Goal: Task Accomplishment & Management: Complete application form

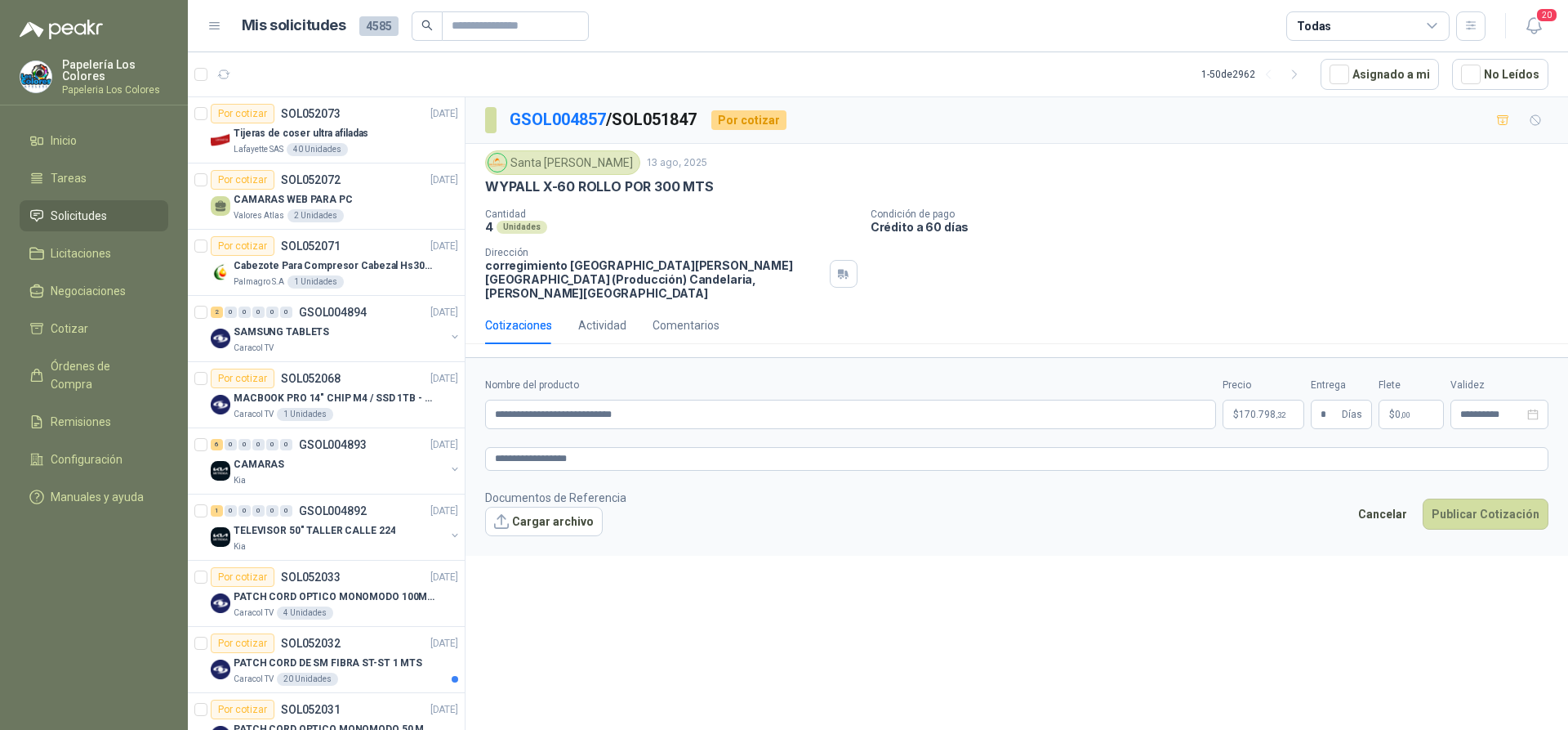
scroll to position [1417, 0]
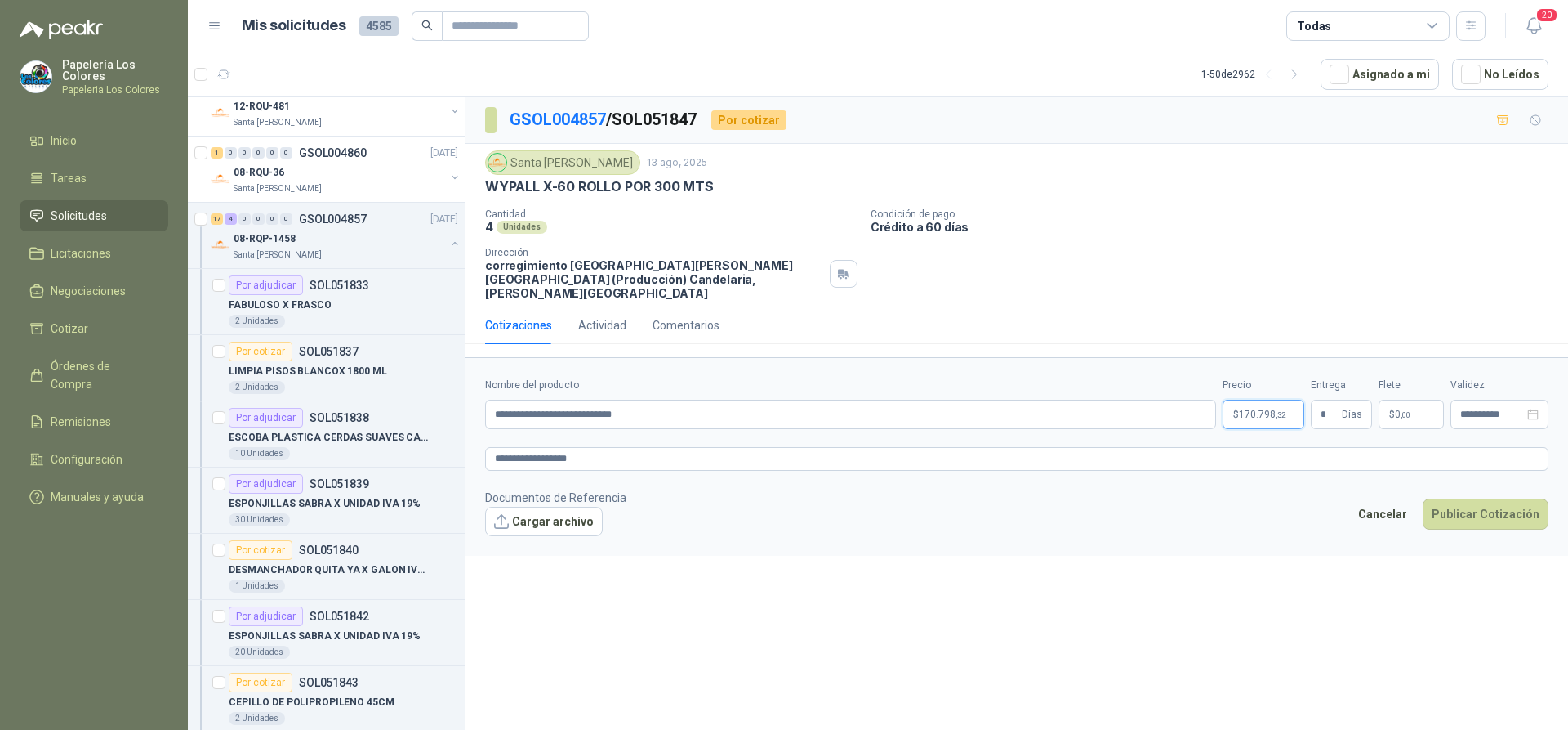
click at [1261, 393] on body "Papelería Los Colores Papeleria Los Colores Inicio Tareas Solicitudes Licitacio…" at bounding box center [784, 365] width 1568 height 730
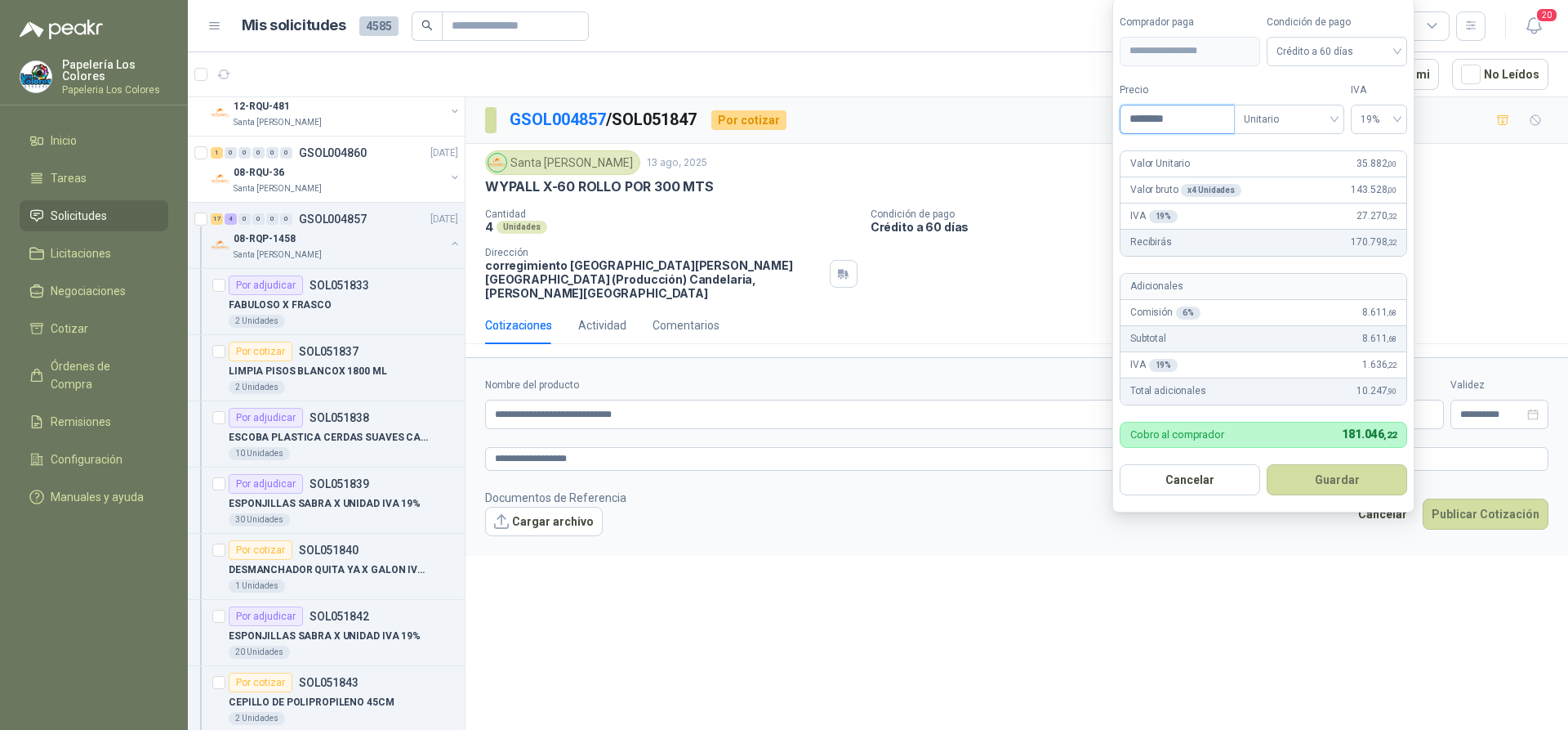
click at [1165, 121] on input "********" at bounding box center [1176, 119] width 113 height 28
drag, startPoint x: 1178, startPoint y: 118, endPoint x: 1082, endPoint y: 131, distance: 96.9
click at [1082, 131] on body "Papelería Los Colores Papeleria Los Colores Inicio Tareas Solicitudes Licitacio…" at bounding box center [784, 365] width 1568 height 730
type input "********"
click at [1324, 480] on button "Guardar" at bounding box center [1336, 480] width 140 height 31
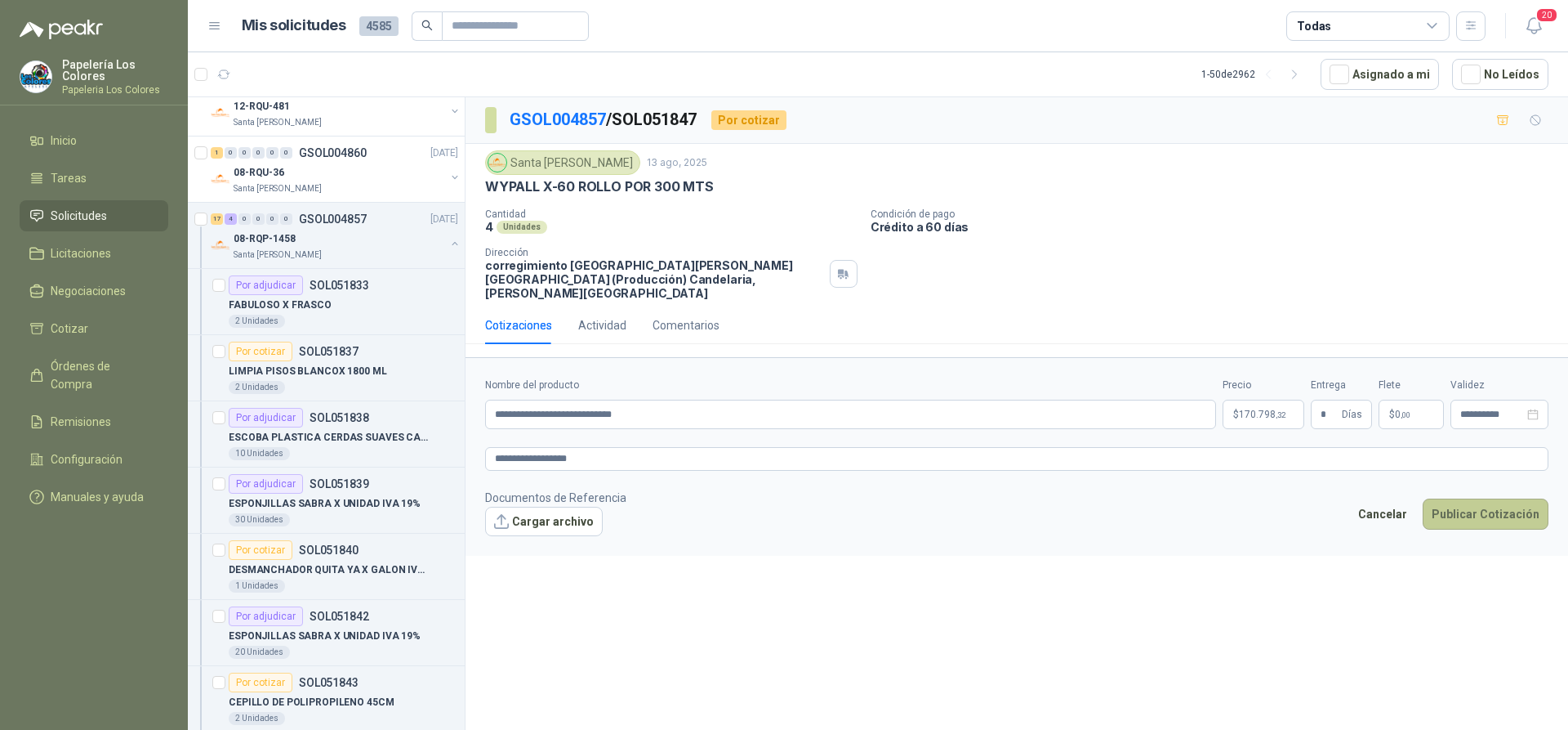
click at [1488, 498] on button "Publicar Cotización" at bounding box center [1485, 514] width 126 height 31
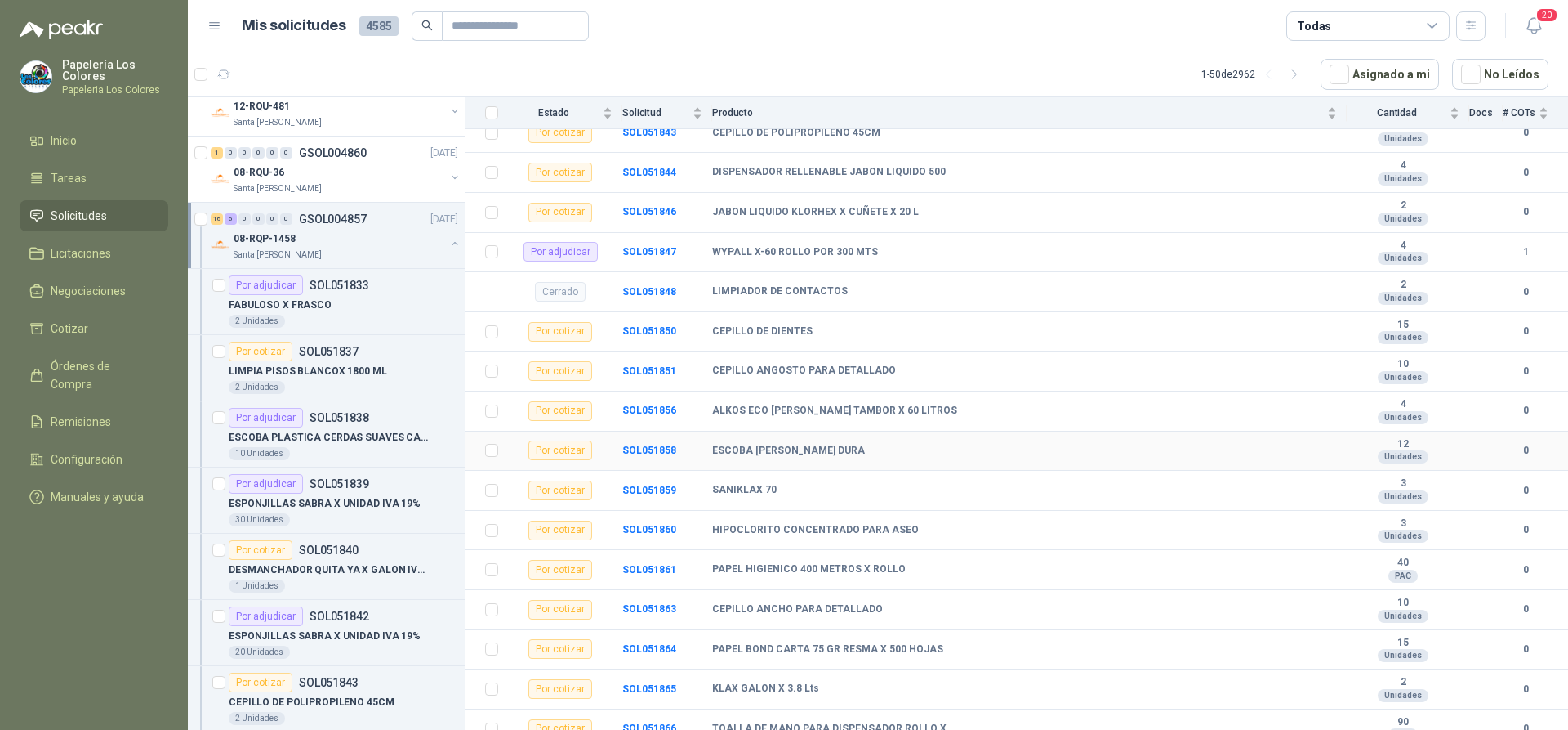
scroll to position [453, 0]
click at [640, 324] on b "SOL051850" at bounding box center [649, 329] width 54 height 11
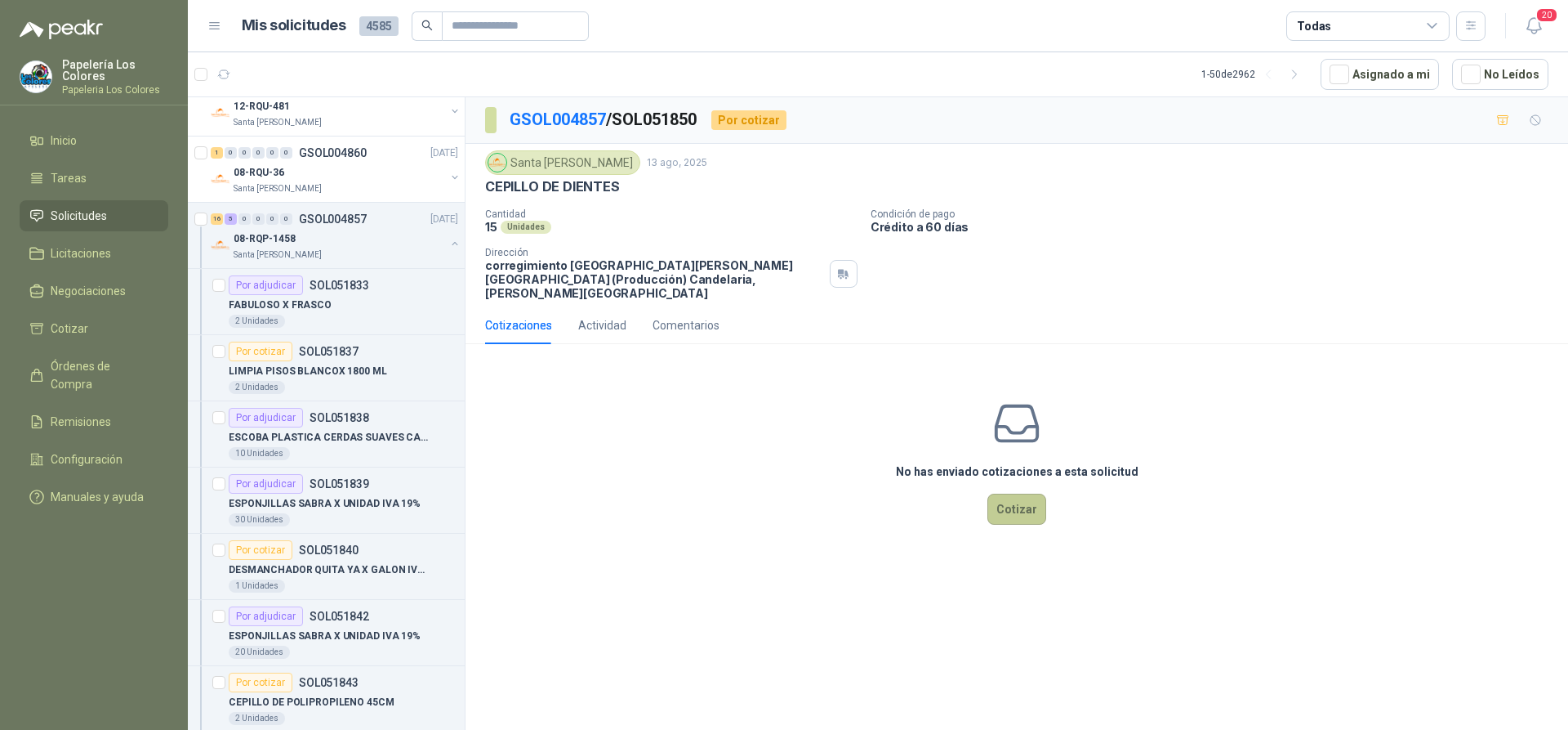
click at [1029, 494] on button "Cotizar" at bounding box center [1016, 509] width 59 height 31
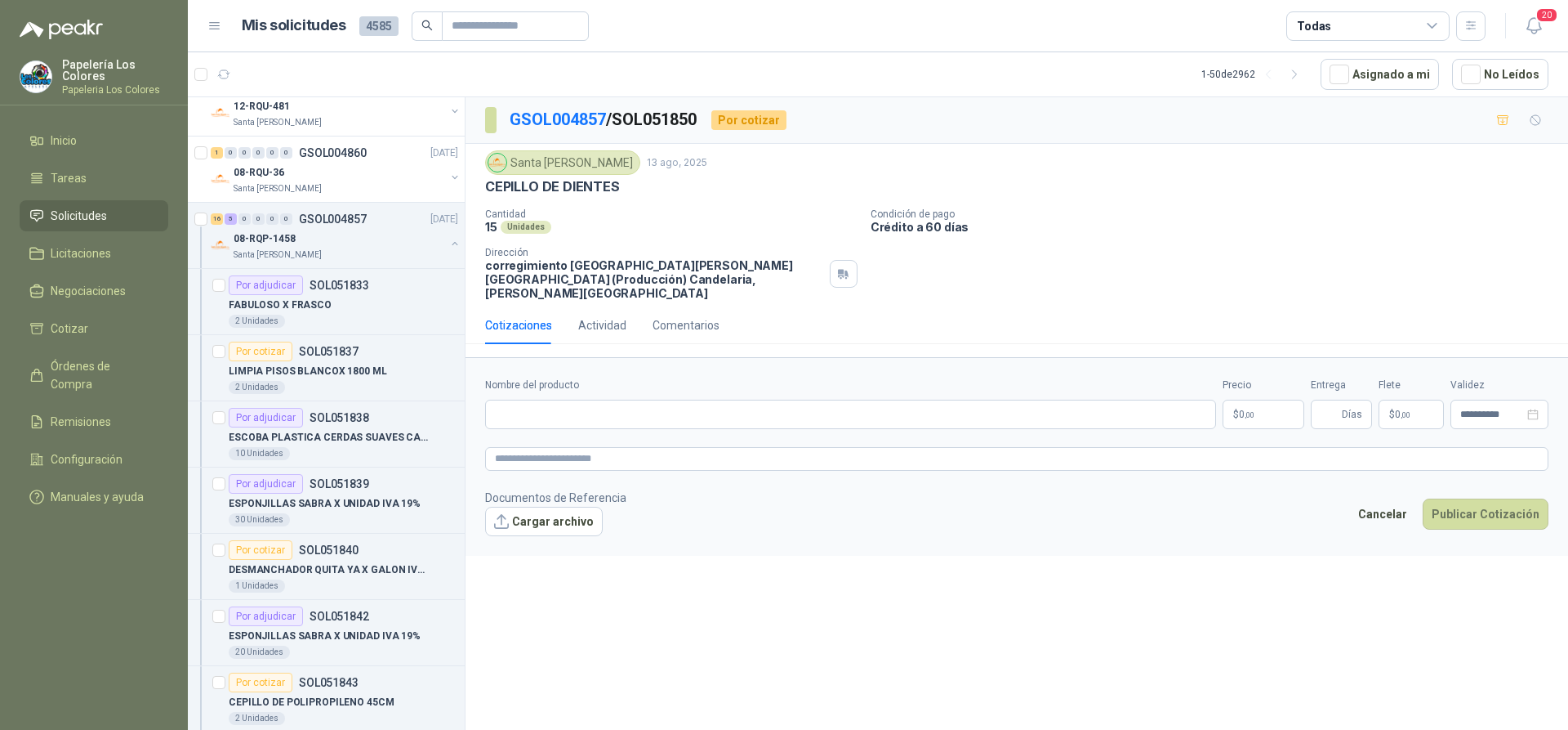
click at [618, 187] on div "CEPILLO DE DIENTES" at bounding box center [1016, 187] width 1063 height 17
drag, startPoint x: 615, startPoint y: 186, endPoint x: 484, endPoint y: 200, distance: 131.7
click at [484, 200] on div "Santa [PERSON_NAME] [DATE] CEPILLO DE DIENTES Cantidad 15 Unidades Condición de…" at bounding box center [1016, 225] width 1102 height 163
copy p "CEPILLO DE DIENTES"
click at [618, 399] on input "Nombre del producto" at bounding box center [850, 414] width 731 height 30
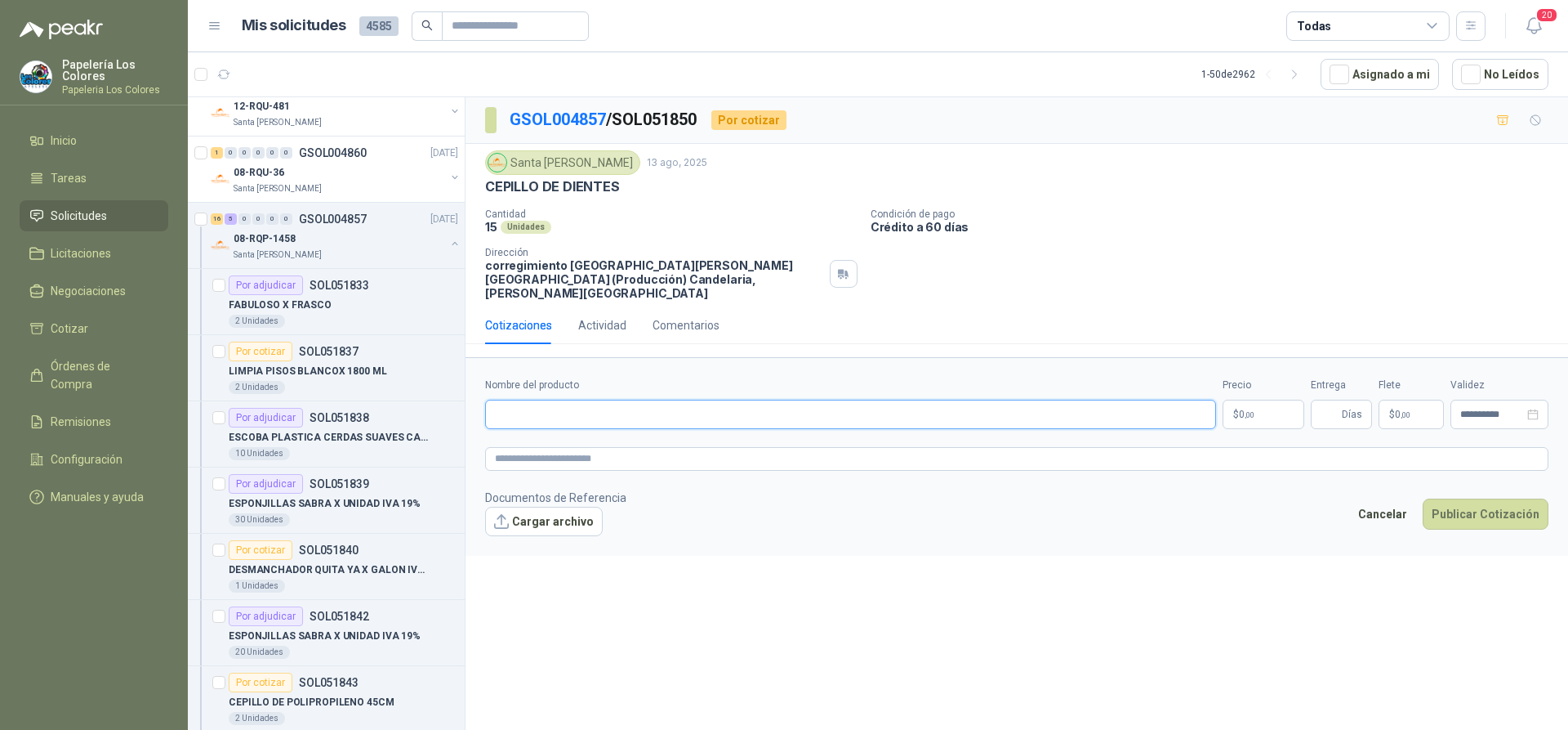
paste input "**********"
type input "**********"
click at [1241, 393] on body "Papelería Los Colores Papeleria Los Colores Inicio Tareas Solicitudes Licitacio…" at bounding box center [784, 365] width 1568 height 730
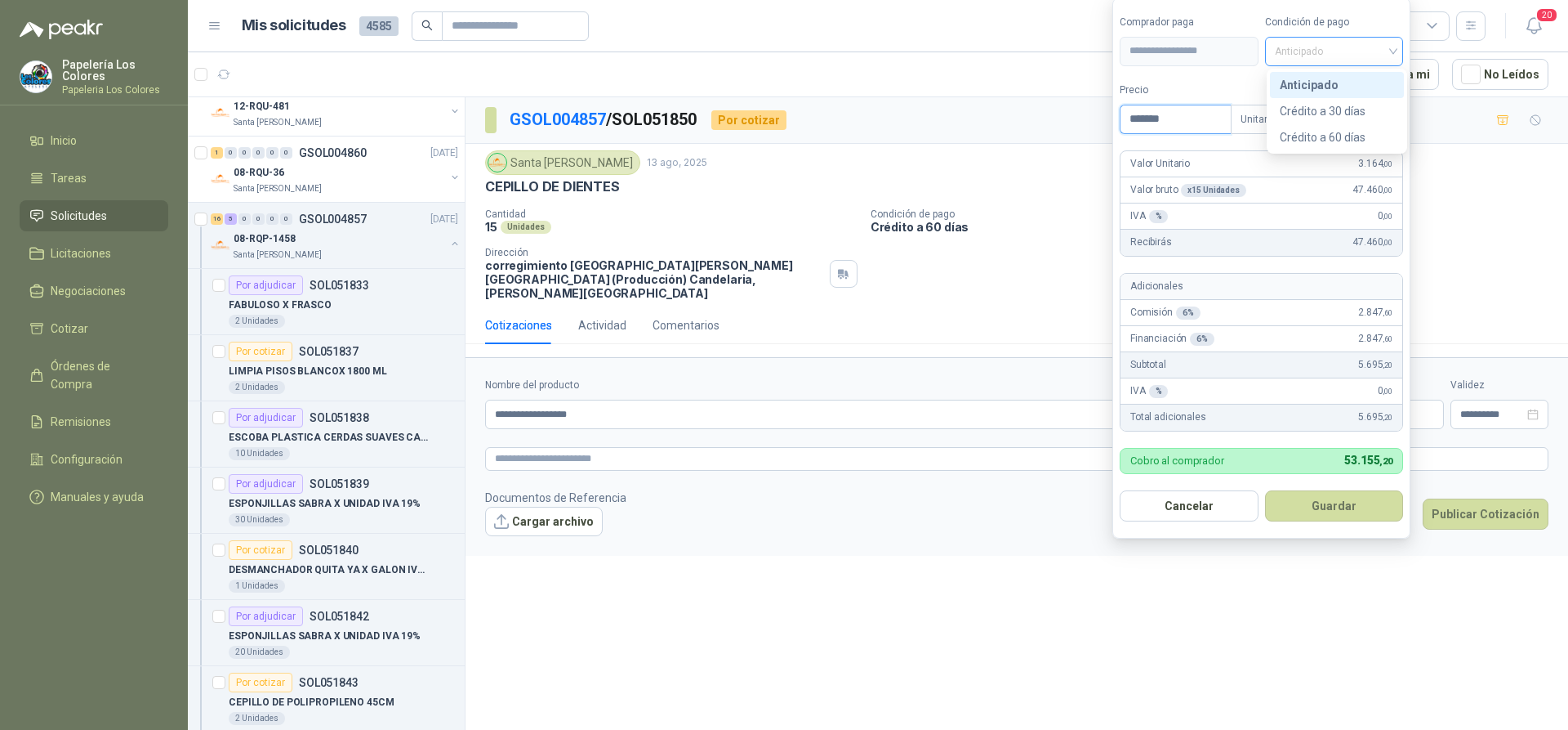
click at [1344, 51] on span "Anticipado" at bounding box center [1335, 51] width 119 height 25
type input "*******"
click at [1333, 130] on div "Crédito a 60 días" at bounding box center [1336, 137] width 114 height 18
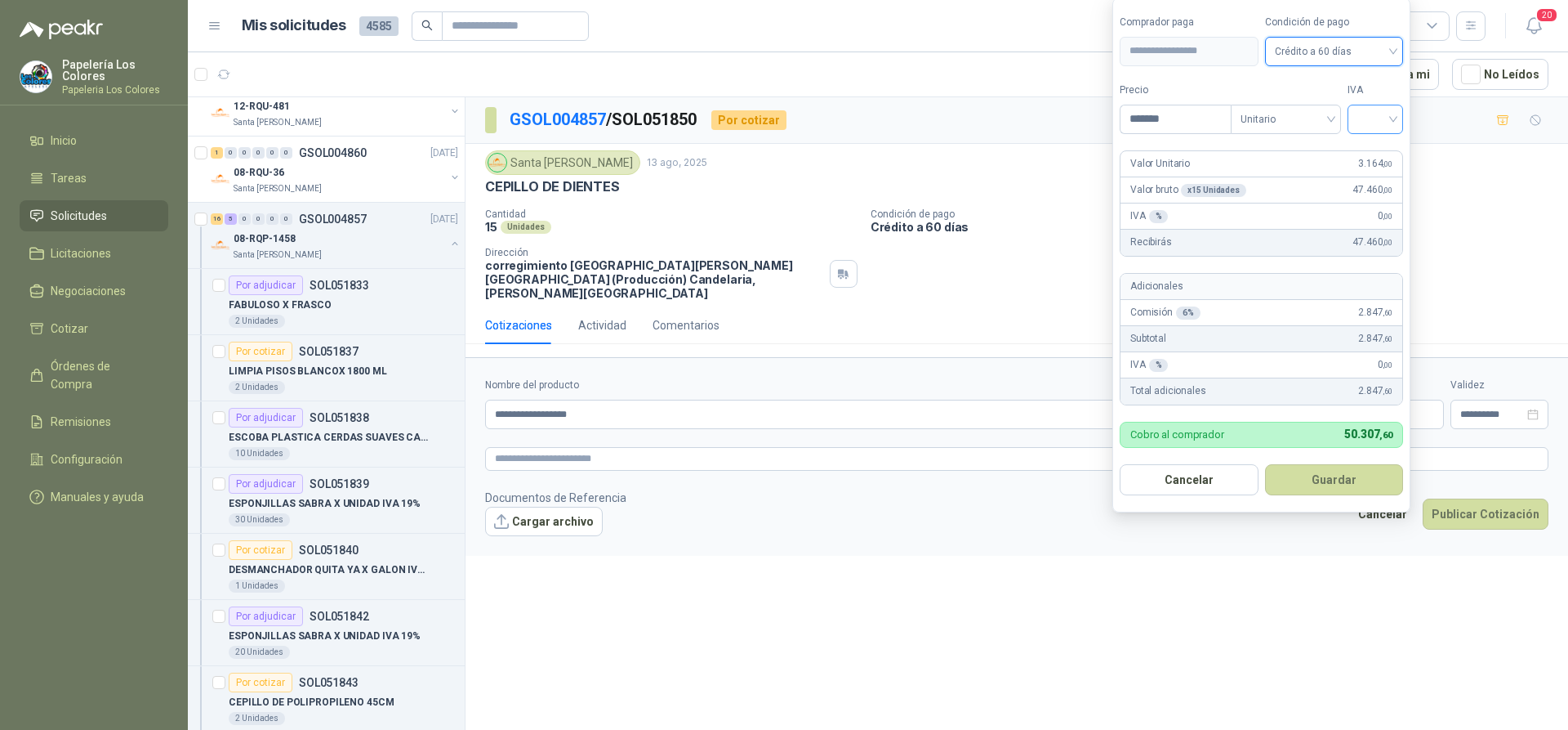
click at [1383, 121] on input "search" at bounding box center [1376, 118] width 36 height 25
click at [1379, 148] on div "19%" at bounding box center [1378, 152] width 30 height 18
click at [1331, 482] on button "Guardar" at bounding box center [1336, 480] width 140 height 31
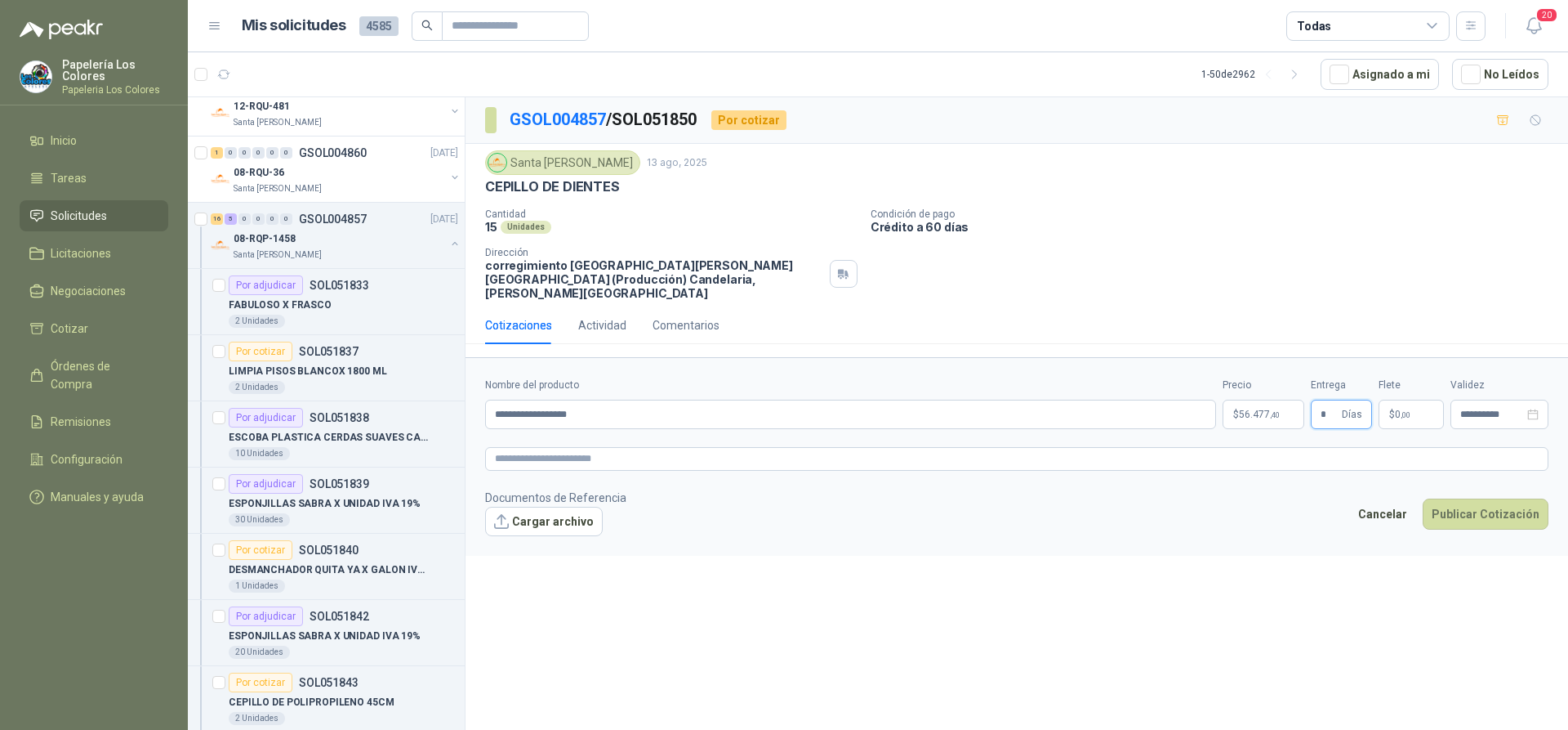
type input "*"
click at [1481, 498] on button "Publicar Cotización" at bounding box center [1485, 514] width 126 height 31
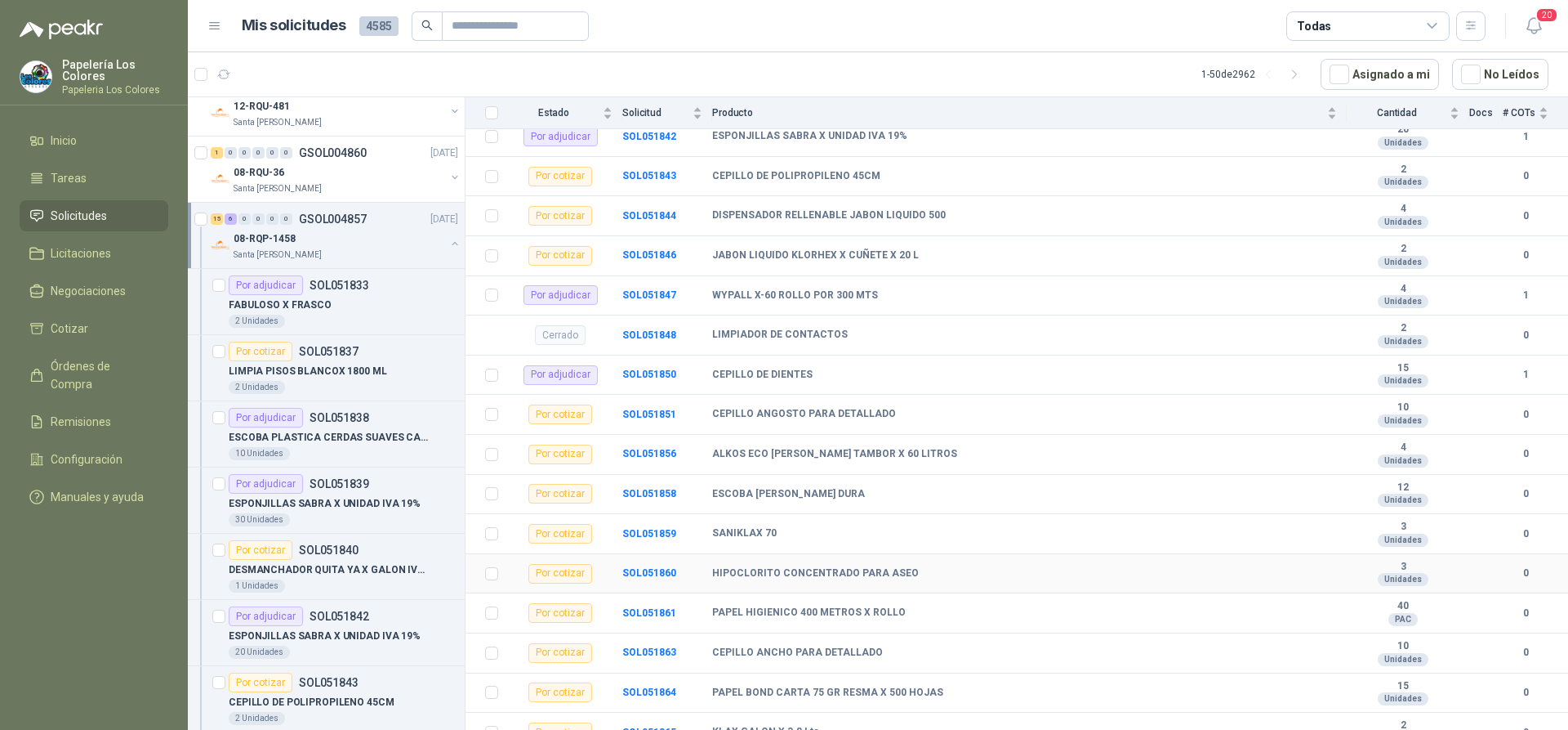
scroll to position [453, 0]
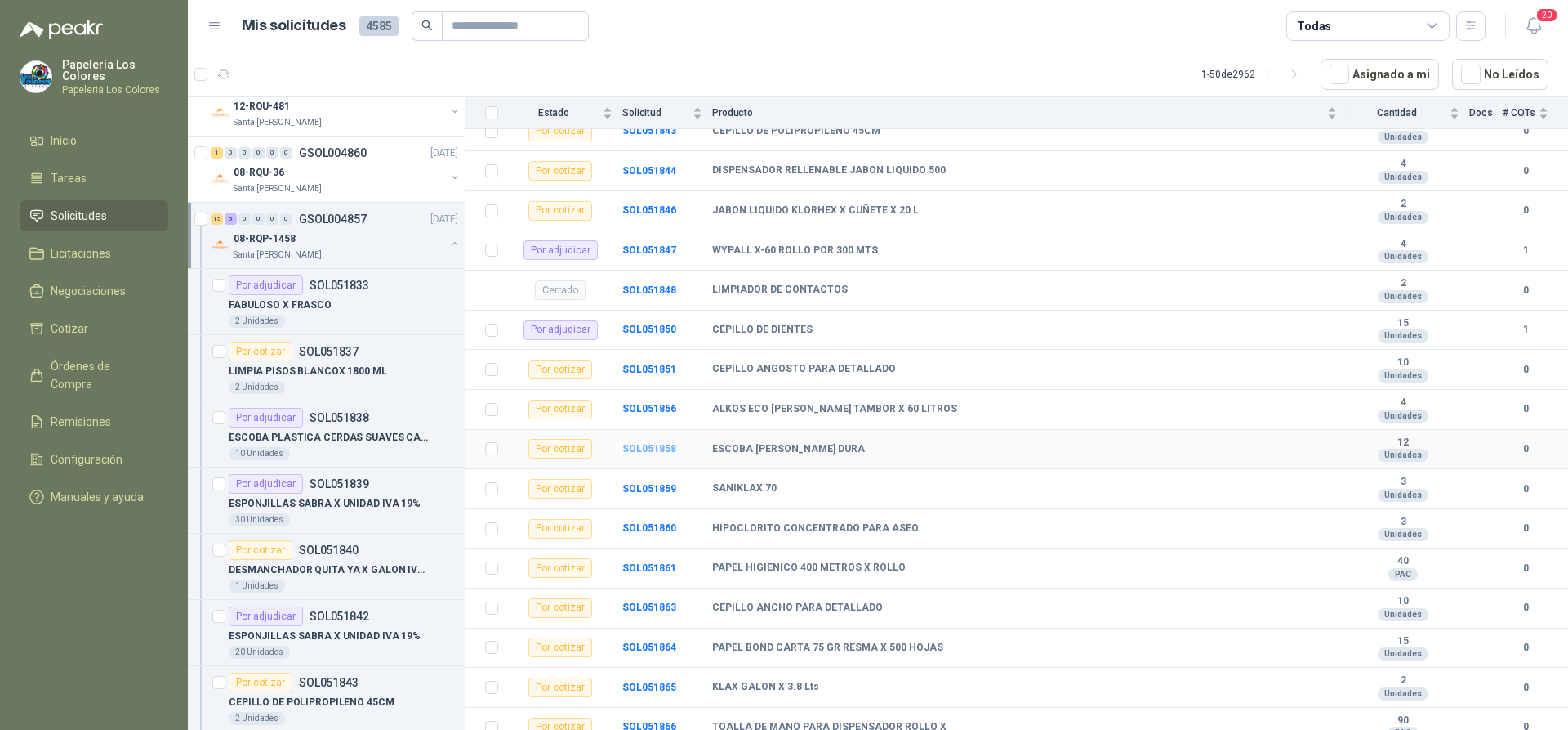
click at [641, 443] on b "SOL051858" at bounding box center [649, 448] width 54 height 11
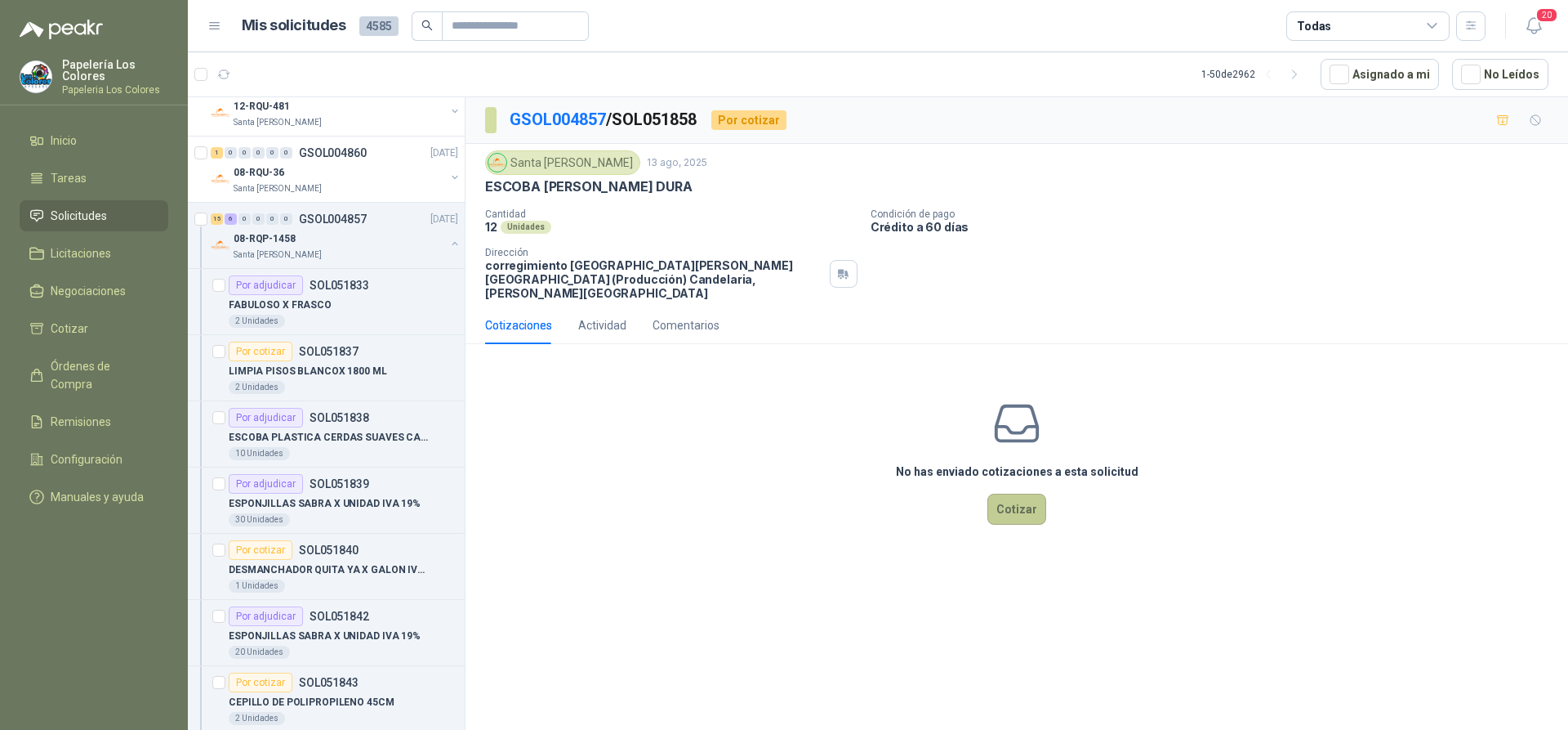
click at [1016, 493] on button "Cotizar" at bounding box center [1016, 509] width 59 height 31
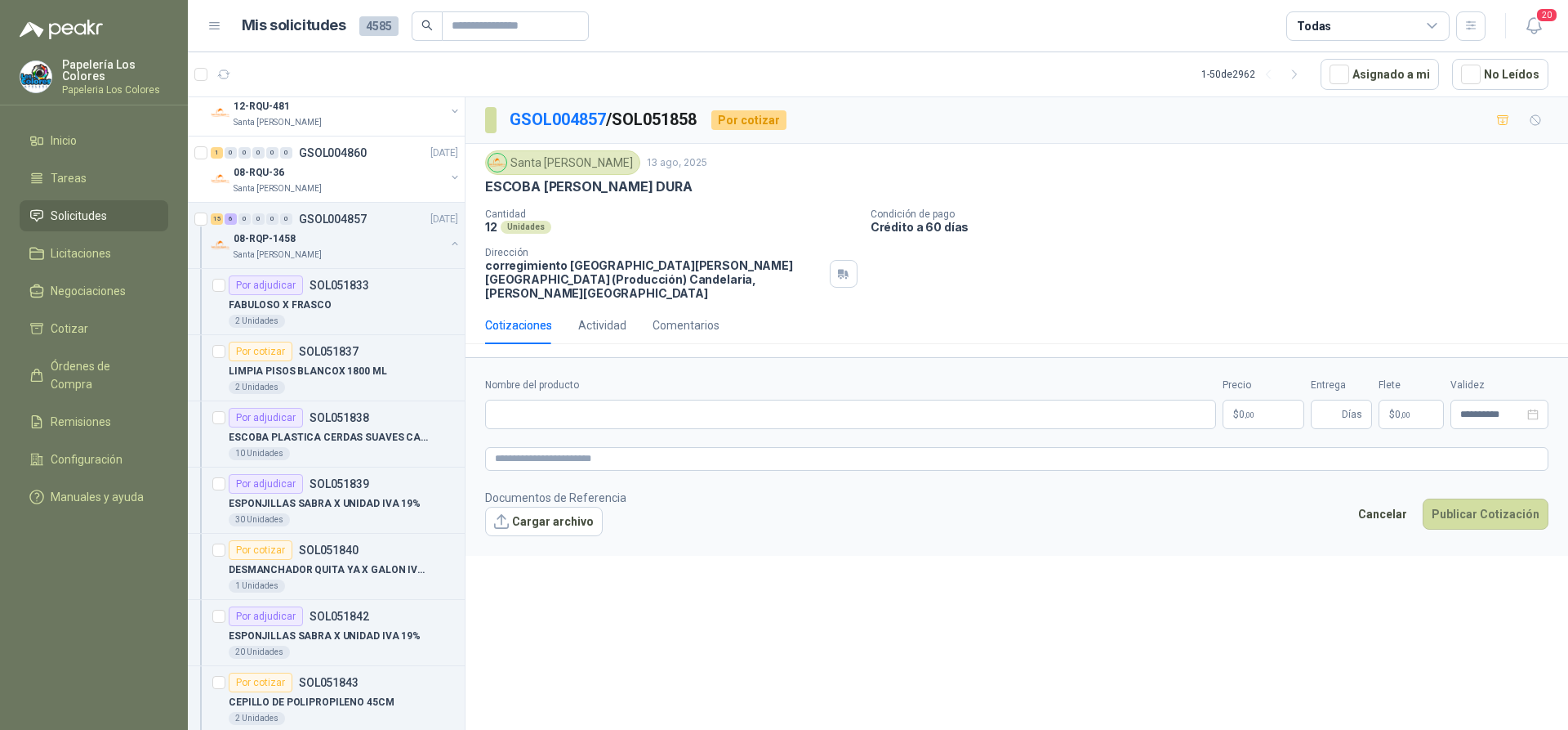
click at [1257, 395] on body "Papelería Los Colores Papeleria Los Colores Inicio Tareas Solicitudes Licitacio…" at bounding box center [784, 365] width 1568 height 730
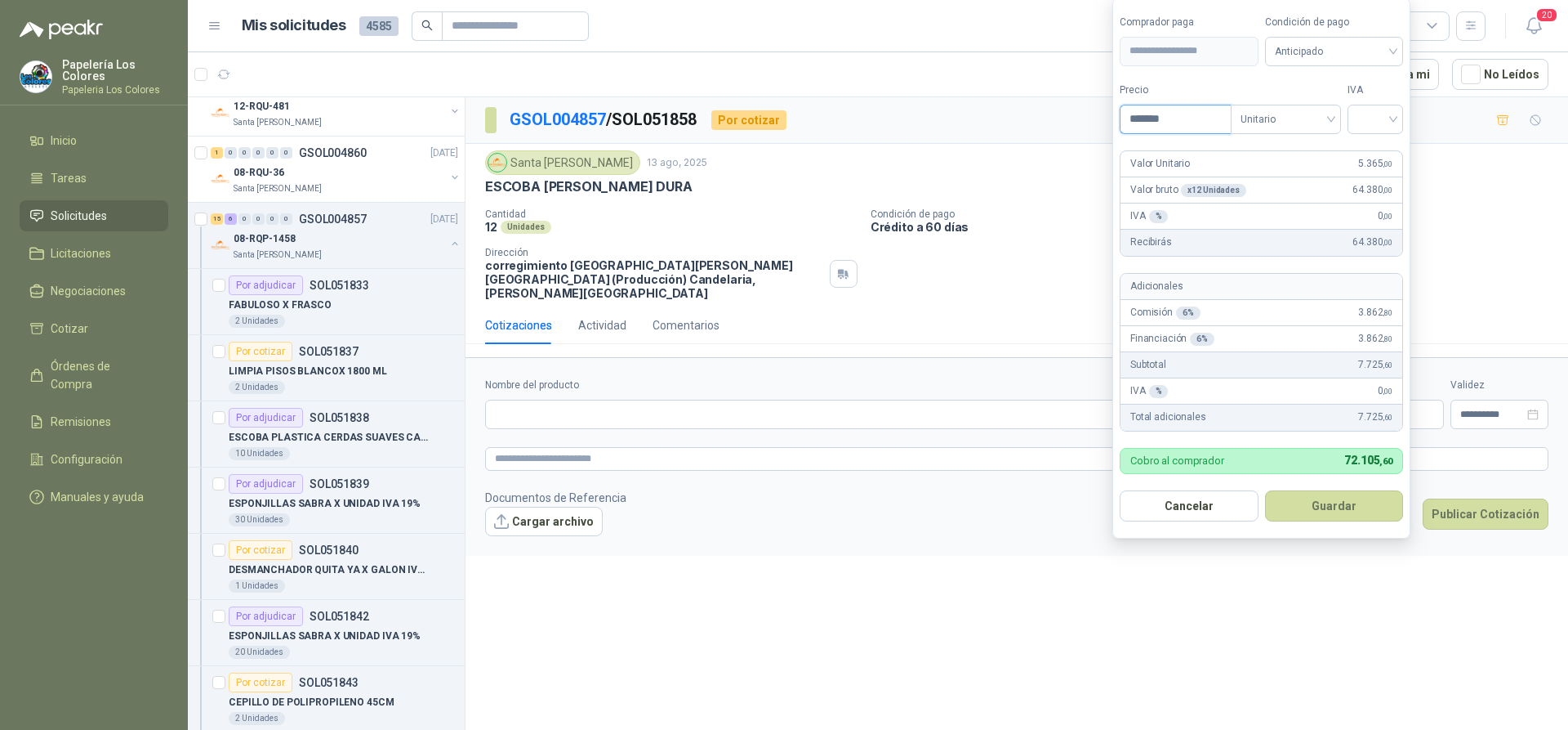
type input "*******"
click at [1382, 119] on input "search" at bounding box center [1376, 118] width 36 height 25
click at [1379, 147] on div "19%" at bounding box center [1378, 152] width 30 height 18
click at [1359, 52] on span "Anticipado" at bounding box center [1337, 51] width 121 height 25
click at [1310, 131] on div "Crédito a 60 días" at bounding box center [1336, 137] width 114 height 18
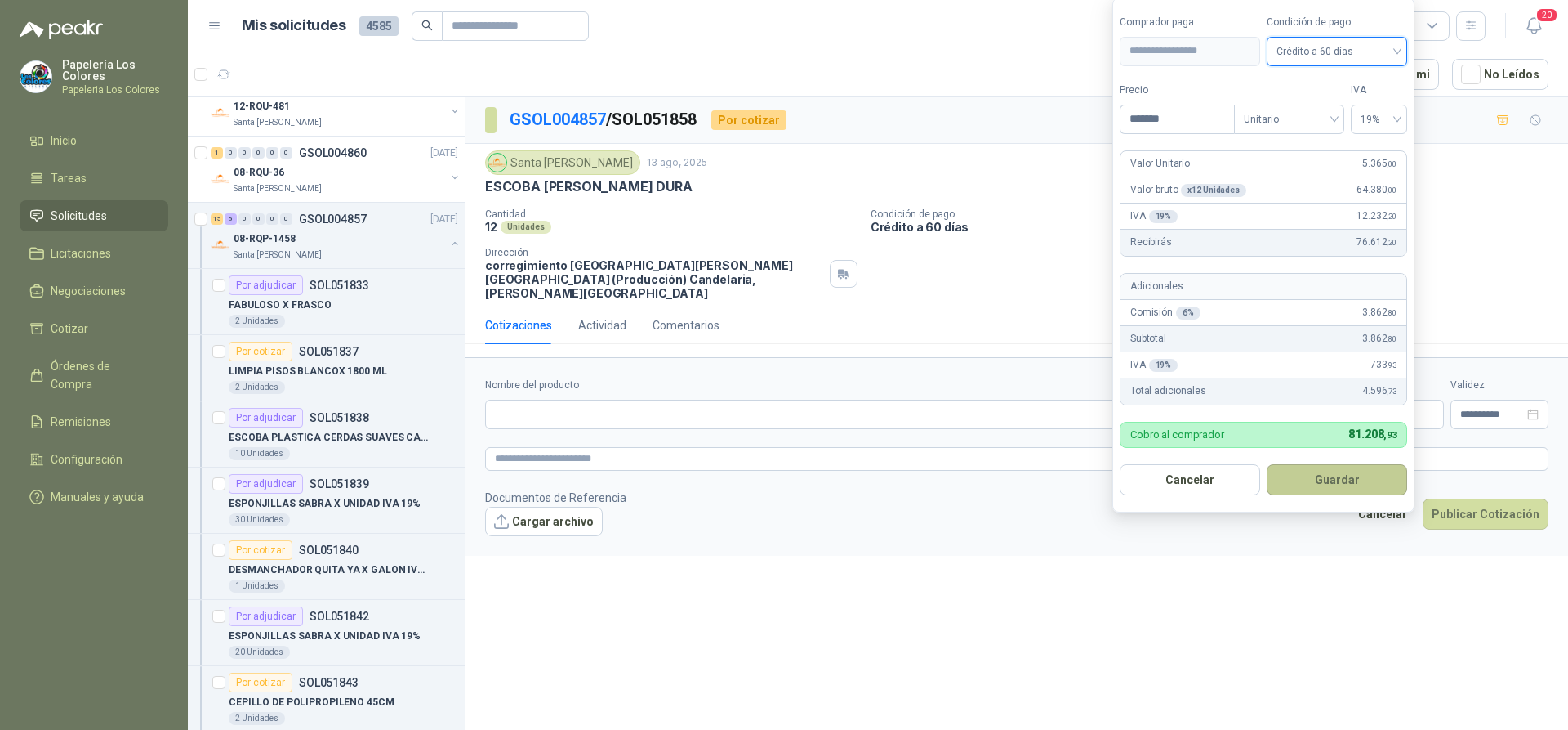
click at [1312, 464] on button "Guardar" at bounding box center [1336, 480] width 140 height 31
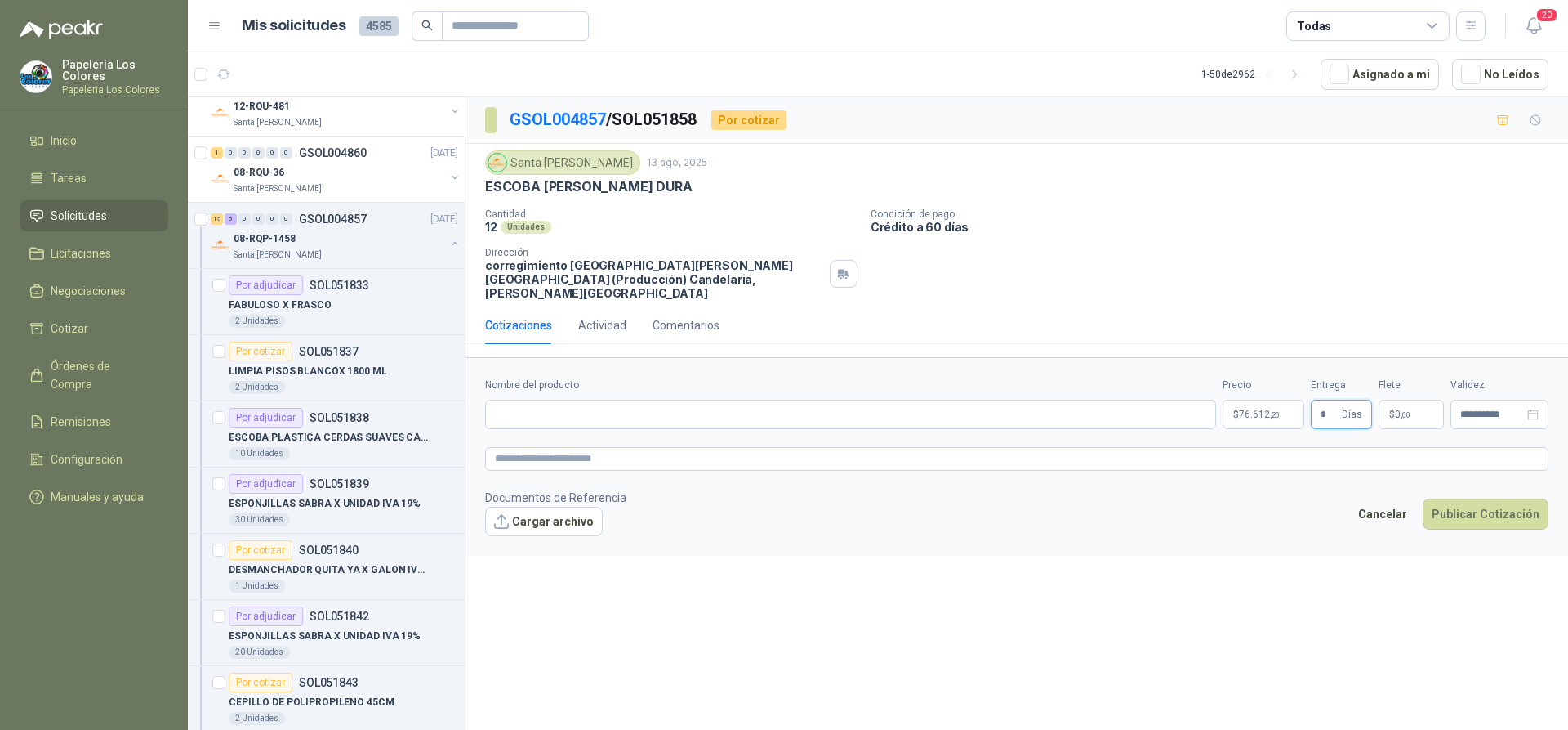
type input "*"
drag, startPoint x: 641, startPoint y: 187, endPoint x: 478, endPoint y: 208, distance: 164.3
click at [478, 208] on div "Santa [PERSON_NAME] [DATE] ESCOBA [PERSON_NAME] DURA Cantidad 12 Unidades Condi…" at bounding box center [1016, 225] width 1102 height 163
drag, startPoint x: 488, startPoint y: 190, endPoint x: 658, endPoint y: 196, distance: 170.1
click at [658, 196] on div "Santa [PERSON_NAME] [DATE] ESCOBA [PERSON_NAME] DURA Cantidad 12 Unidades Condi…" at bounding box center [1016, 226] width 1063 height 150
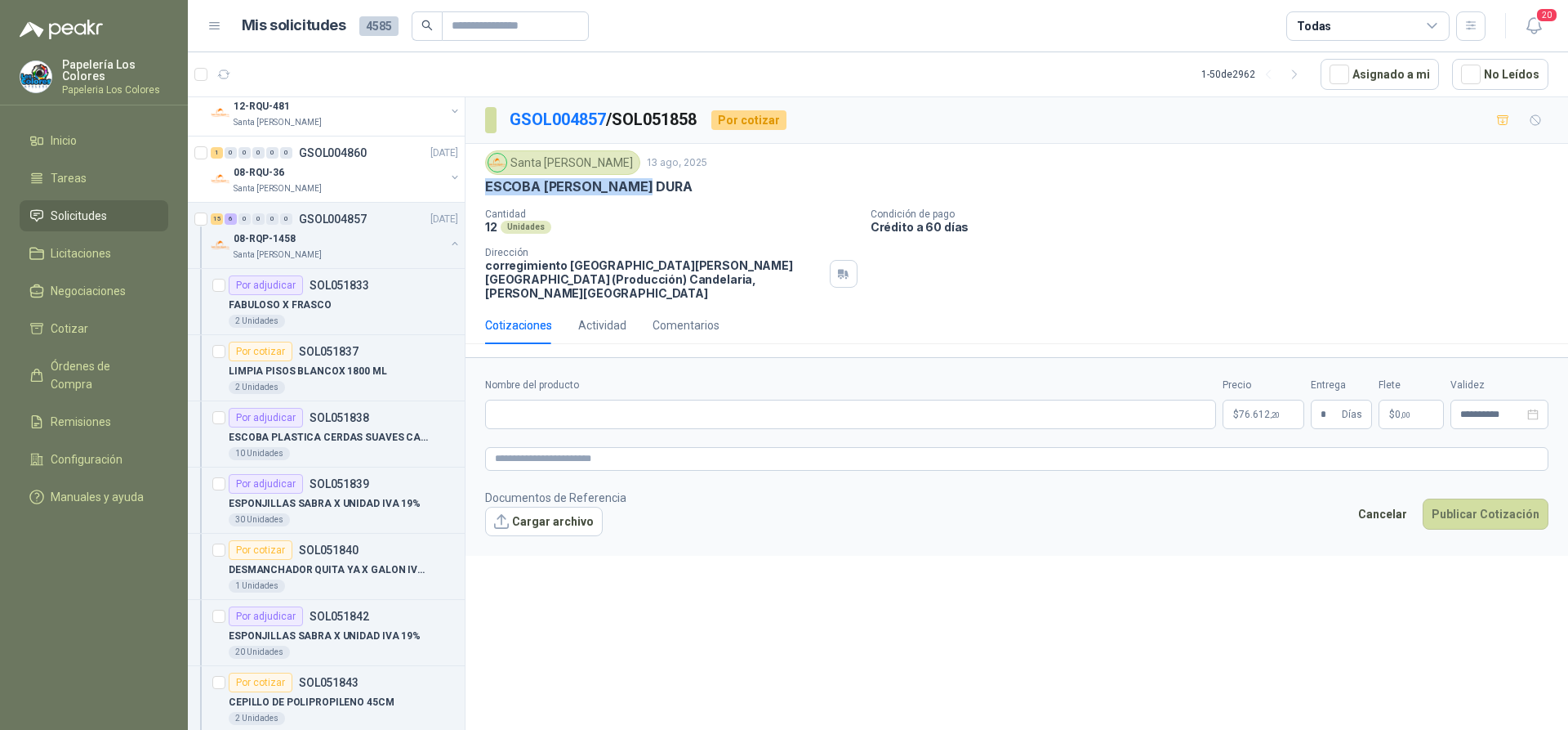
copy p "ESCOBA [PERSON_NAME] DURA"
click at [584, 399] on input "Nombre del producto" at bounding box center [850, 414] width 731 height 30
paste input "**********"
type input "**********"
click at [1474, 498] on button "Publicar Cotización" at bounding box center [1485, 514] width 126 height 31
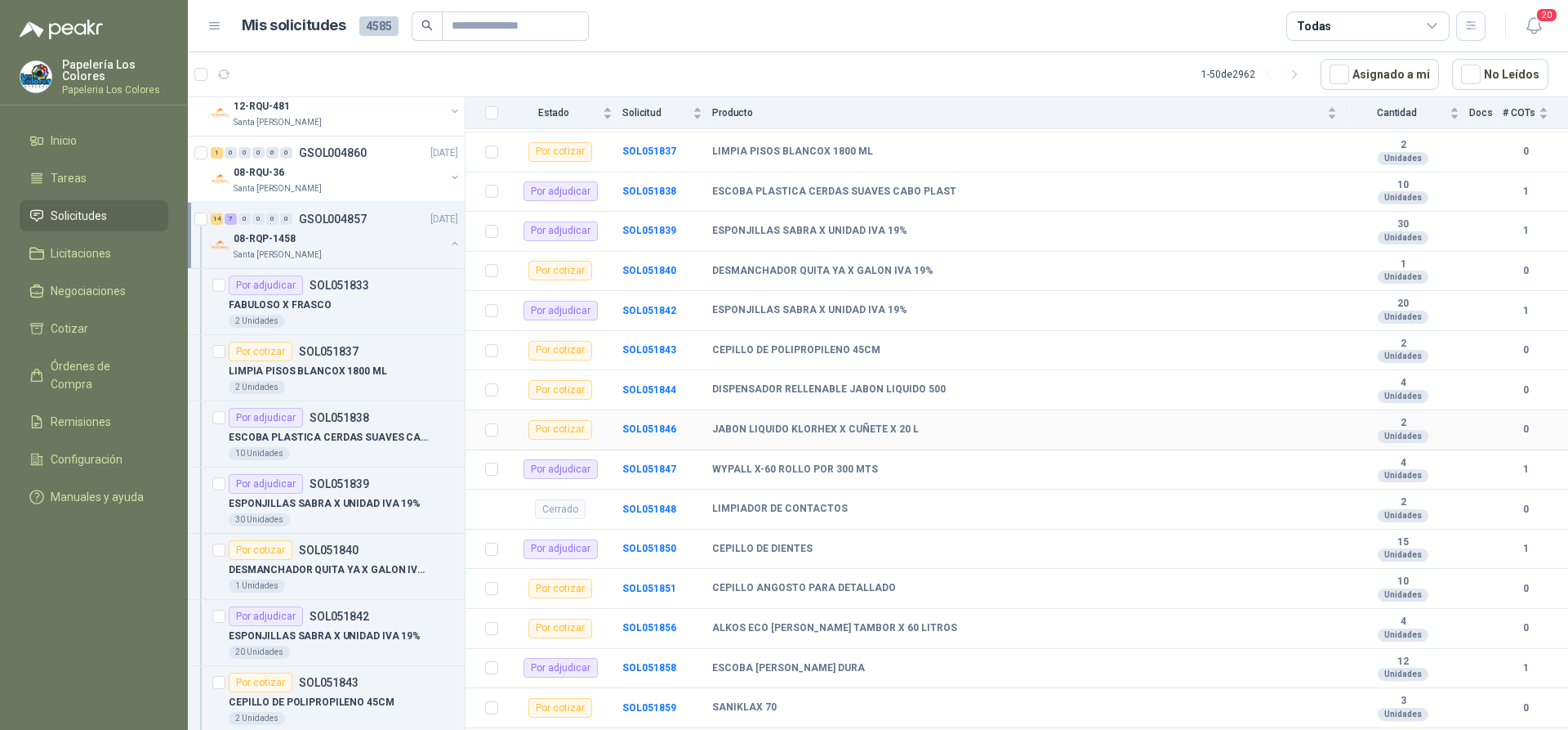
scroll to position [453, 0]
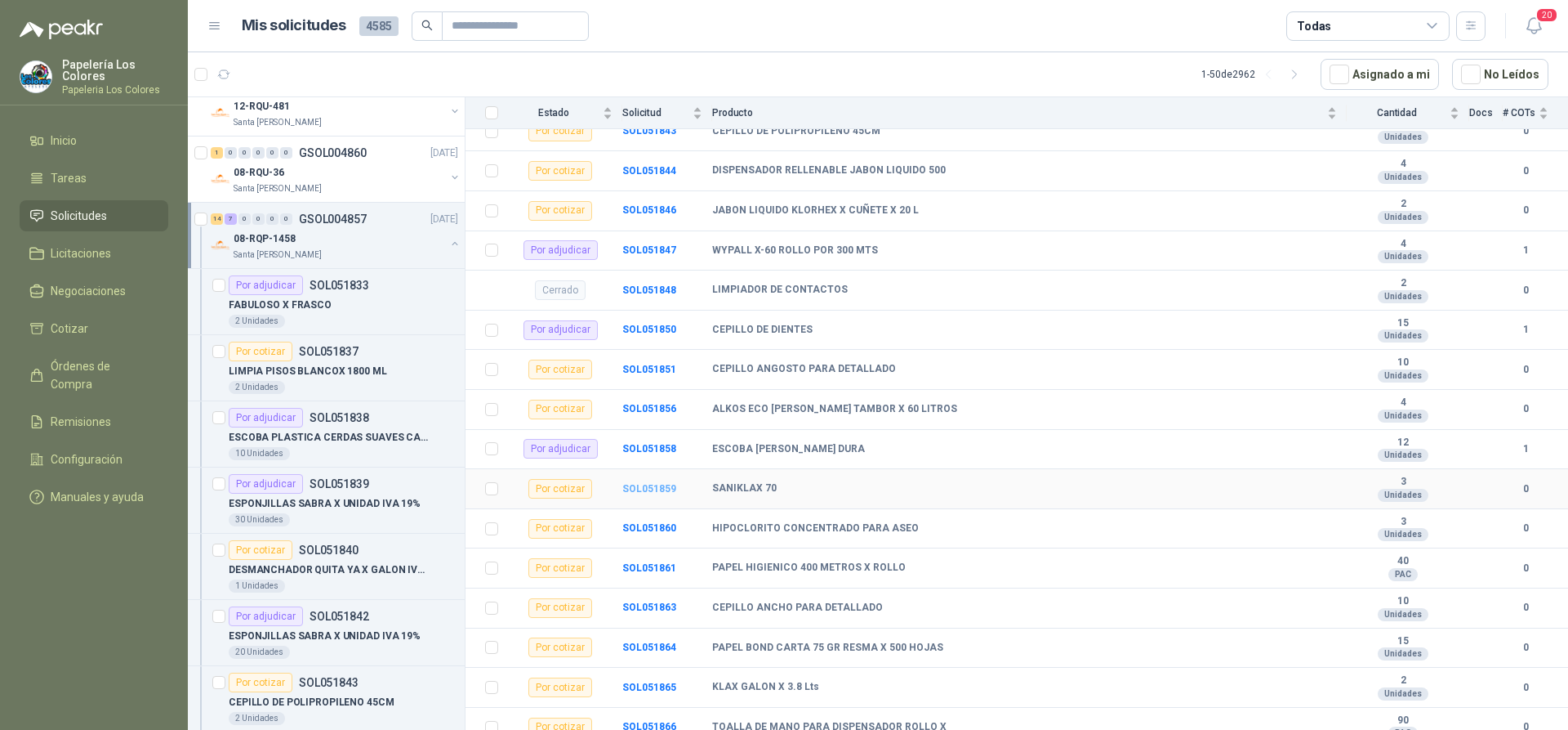
click at [653, 483] on b "SOL051859" at bounding box center [649, 488] width 54 height 11
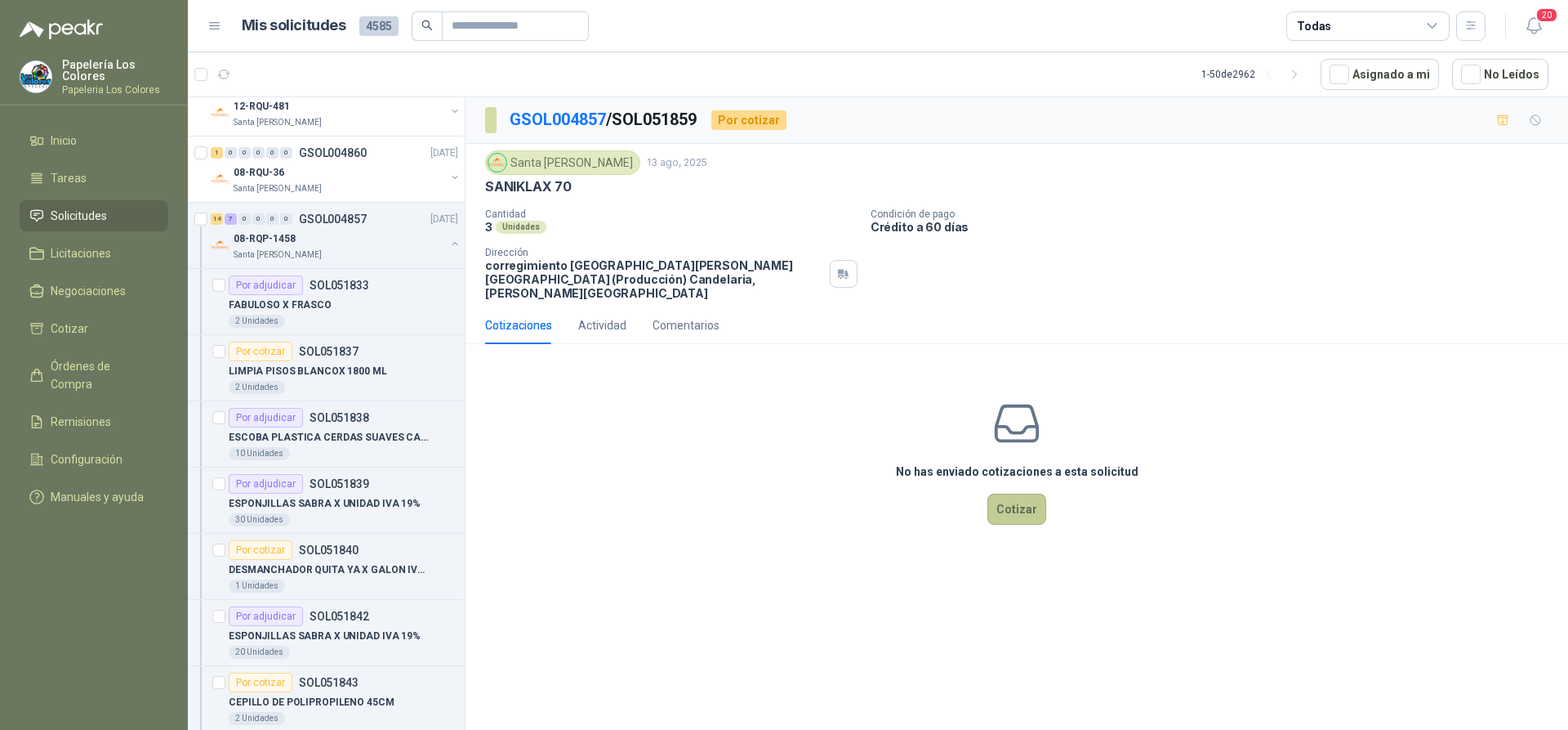
click at [1011, 493] on button "Cotizar" at bounding box center [1016, 509] width 59 height 31
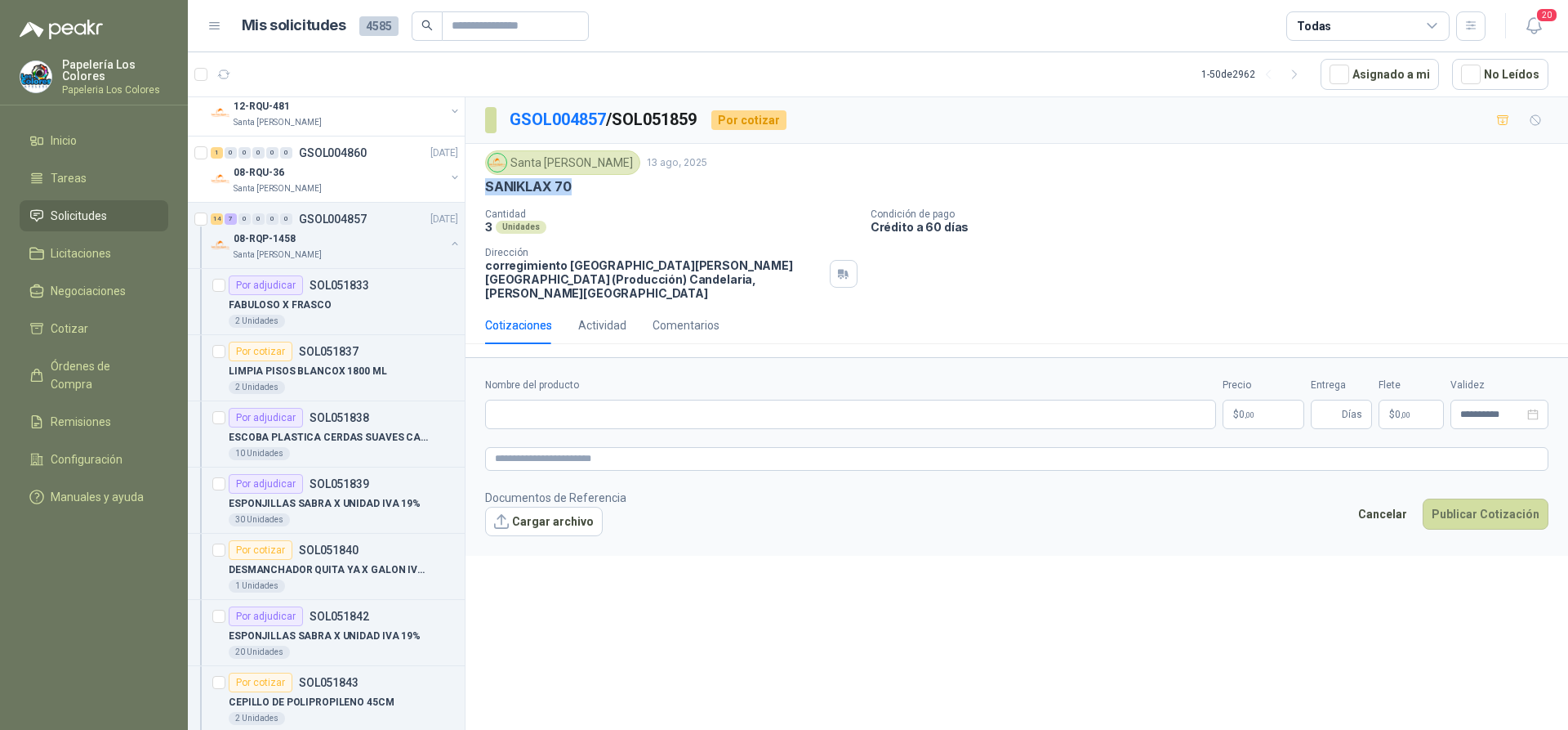
drag, startPoint x: 564, startPoint y: 188, endPoint x: 486, endPoint y: 198, distance: 78.6
click at [486, 198] on div "Santa [PERSON_NAME] [DATE] SANIKLAX 70 Cantidad 3 Unidades Condición de pago Cr…" at bounding box center [1016, 226] width 1063 height 150
copy p "SANIKLAX 70"
click at [597, 405] on input "Nombre del producto" at bounding box center [850, 414] width 731 height 30
paste input "**********"
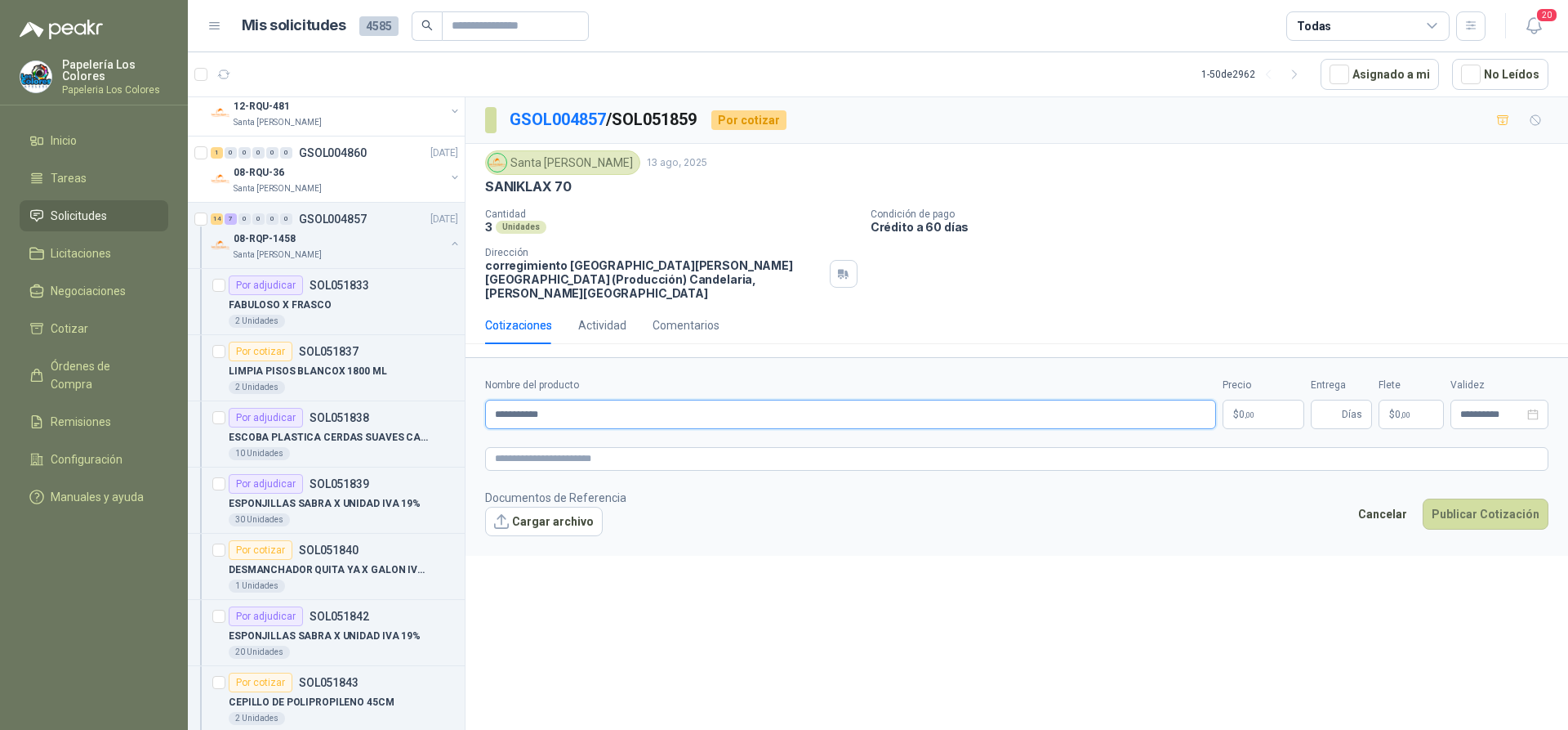
type input "**********"
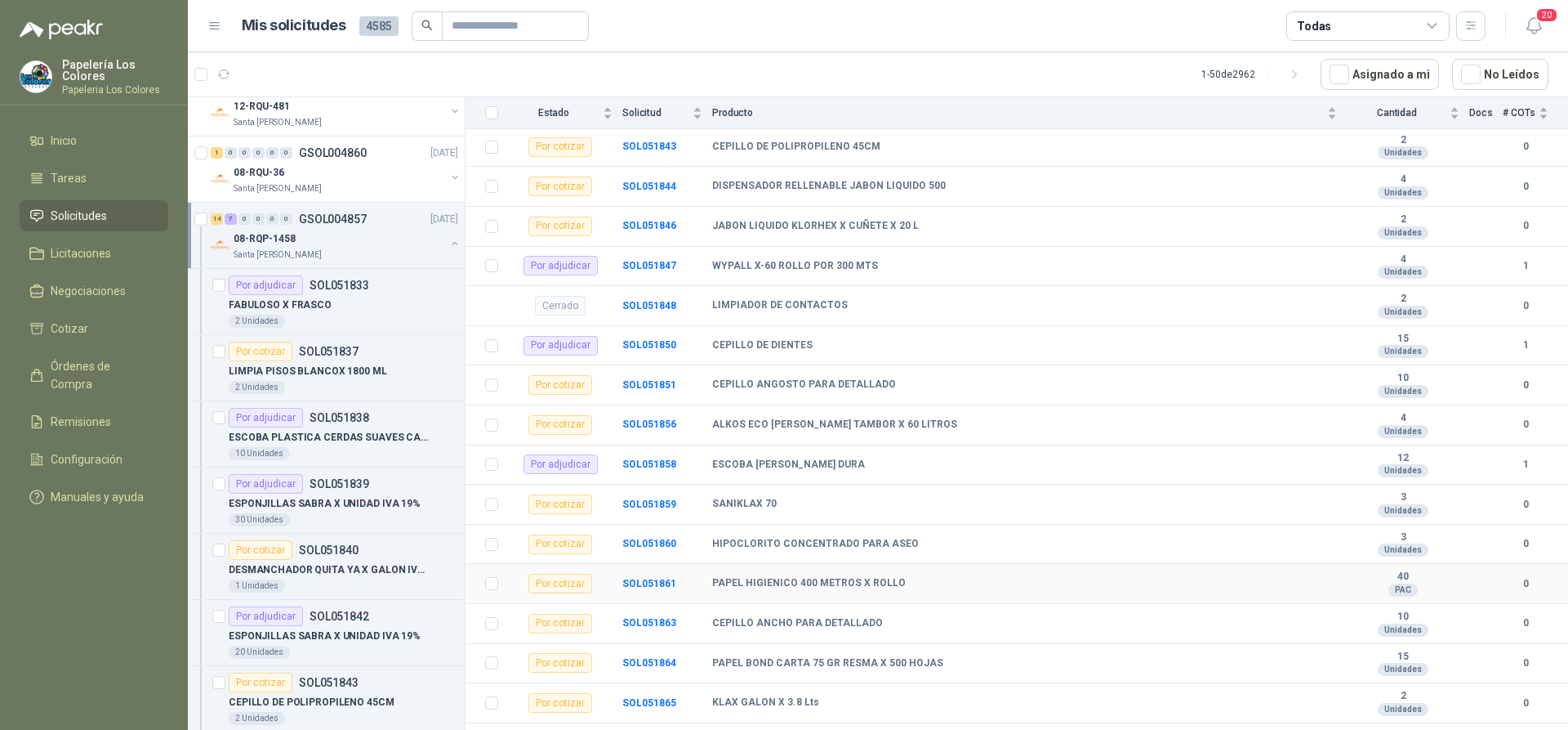
scroll to position [453, 0]
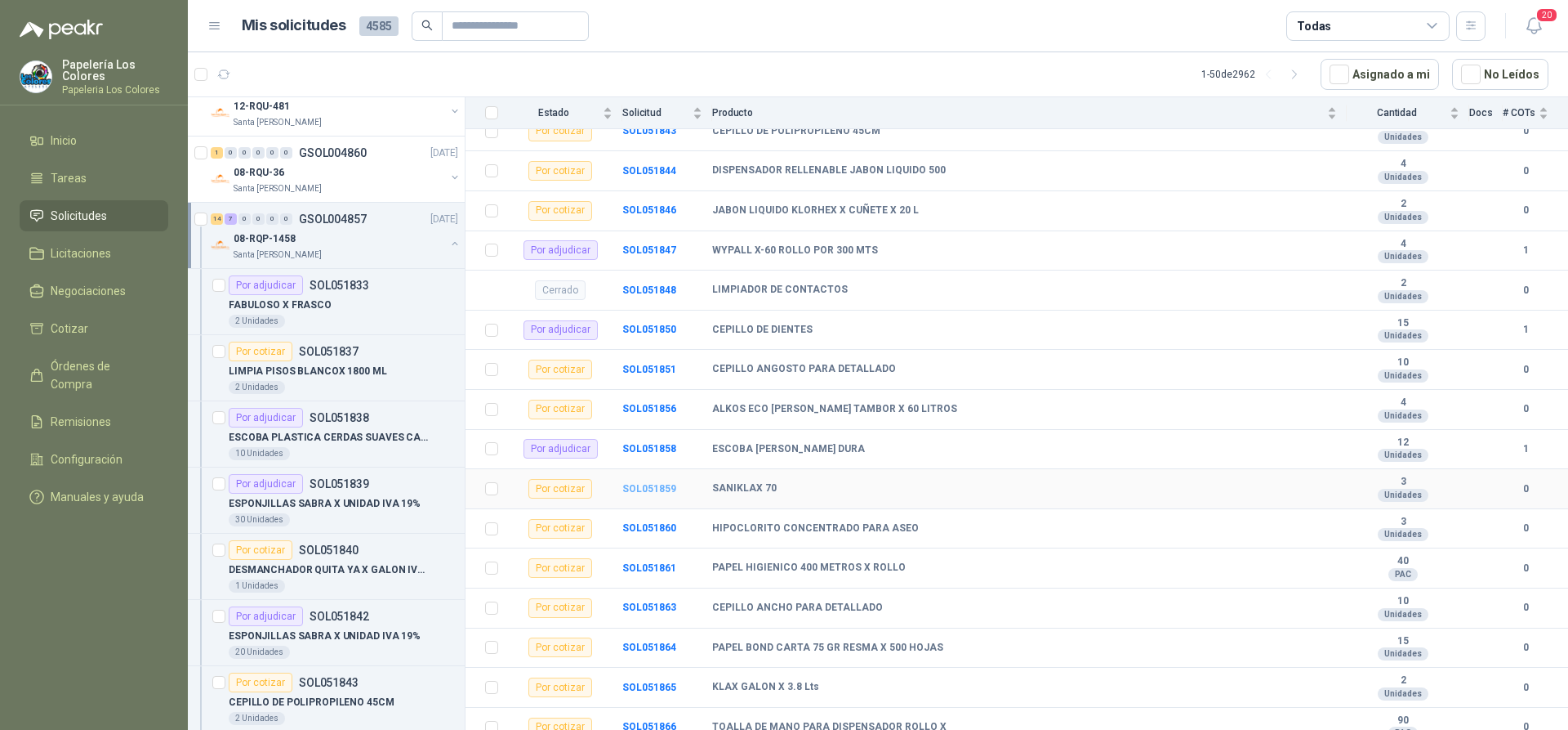
click at [638, 483] on b "SOL051859" at bounding box center [649, 488] width 54 height 11
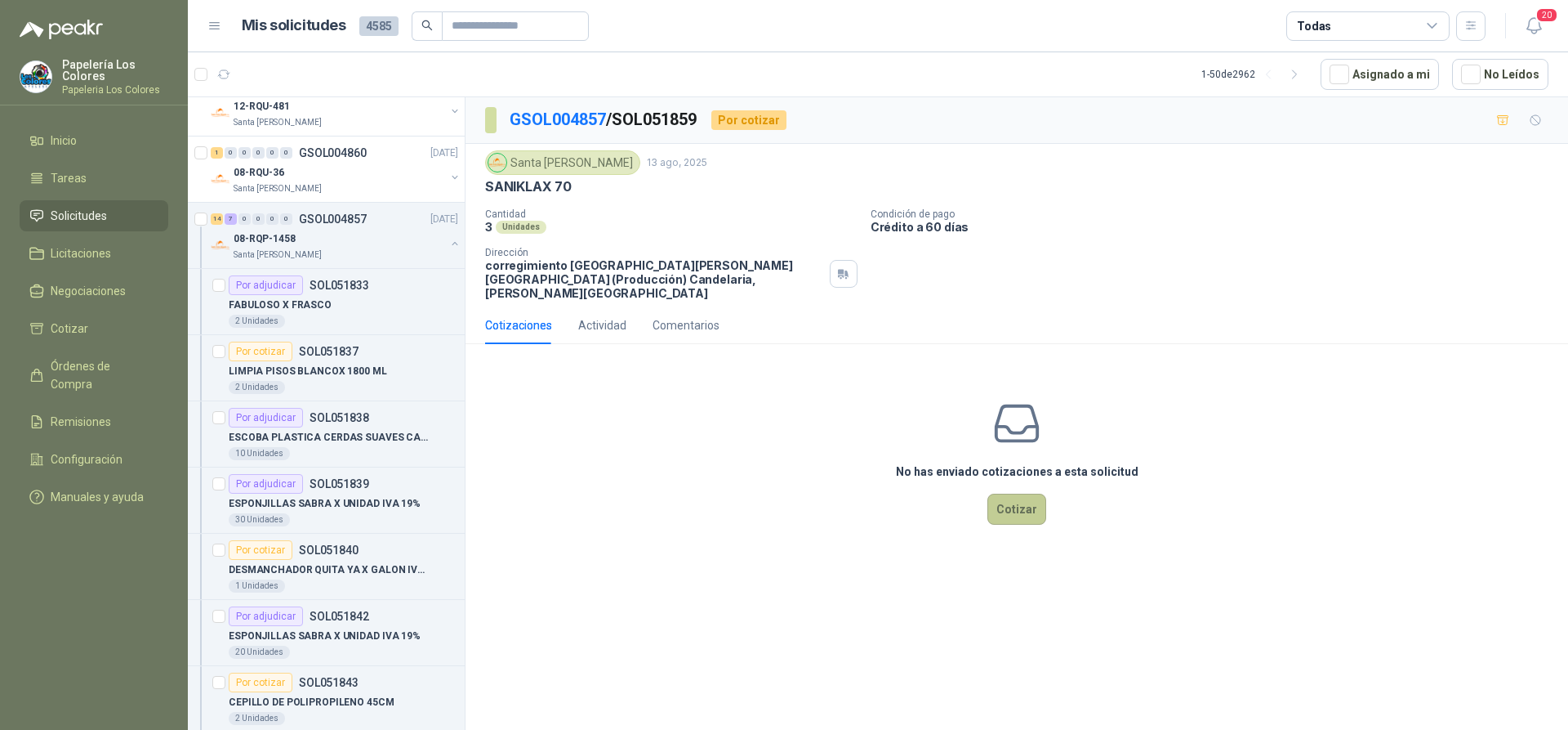
click at [1007, 495] on button "Cotizar" at bounding box center [1016, 509] width 59 height 31
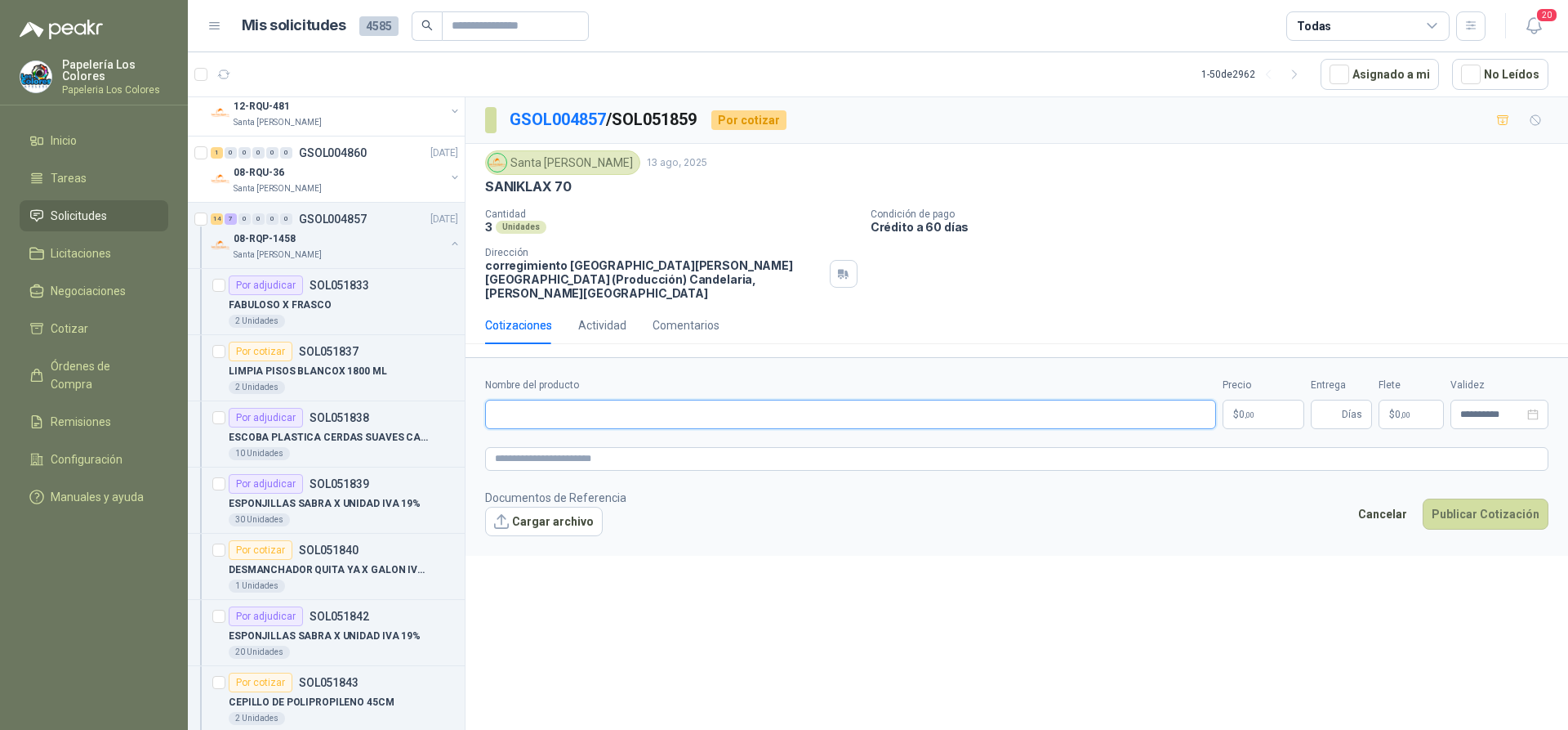
click at [532, 405] on input "Nombre del producto" at bounding box center [850, 414] width 731 height 30
drag, startPoint x: 551, startPoint y: 187, endPoint x: 489, endPoint y: 190, distance: 62.1
click at [489, 190] on p "SANIKLAX 70" at bounding box center [529, 187] width 87 height 17
copy p "SANIKLAX 70"
click at [609, 399] on input "Nombre del producto" at bounding box center [850, 414] width 731 height 30
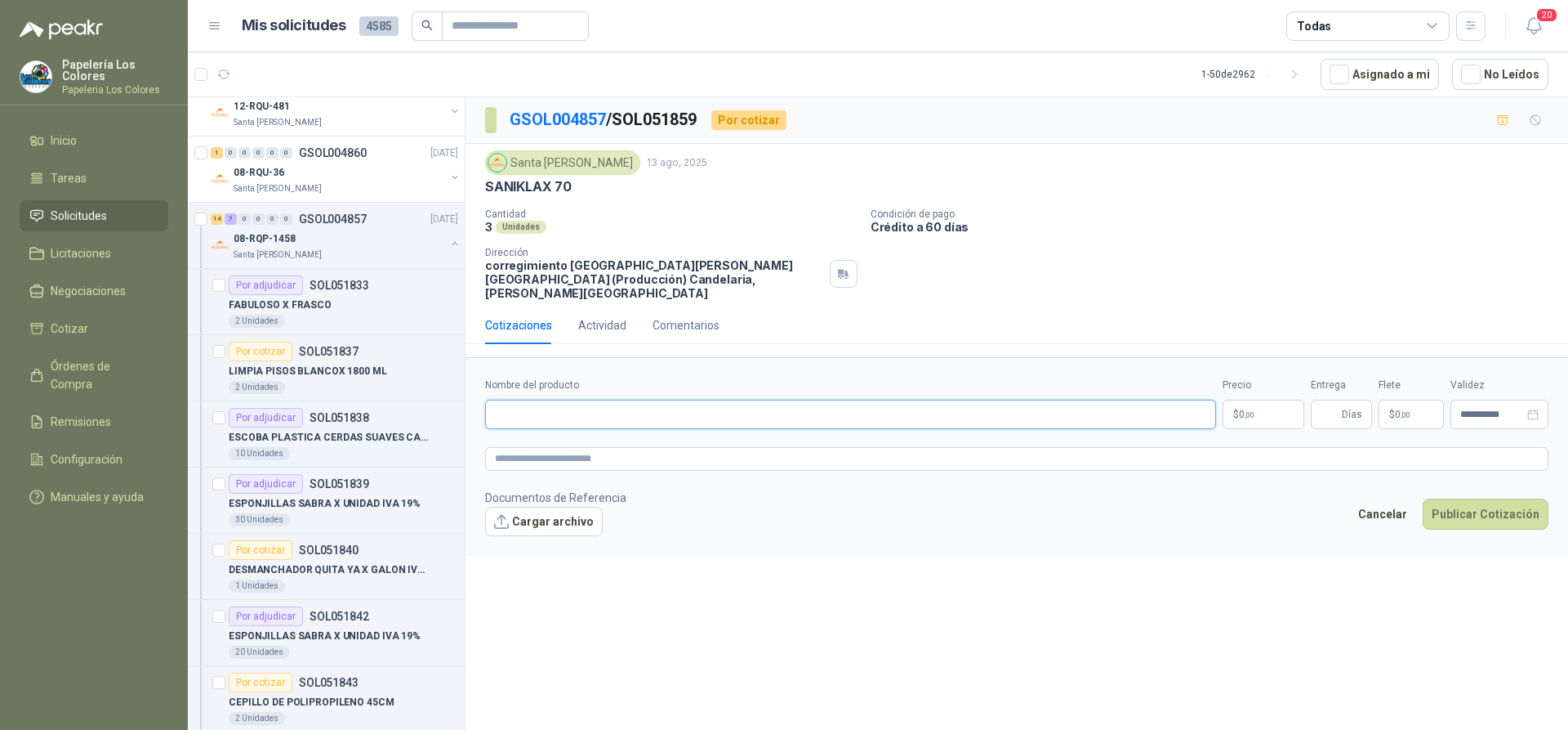
paste input "**********"
type input "**********"
click at [1253, 397] on body "Papelería Los Colores Papeleria Los Colores Inicio Tareas Solicitudes Licitacio…" at bounding box center [784, 365] width 1568 height 730
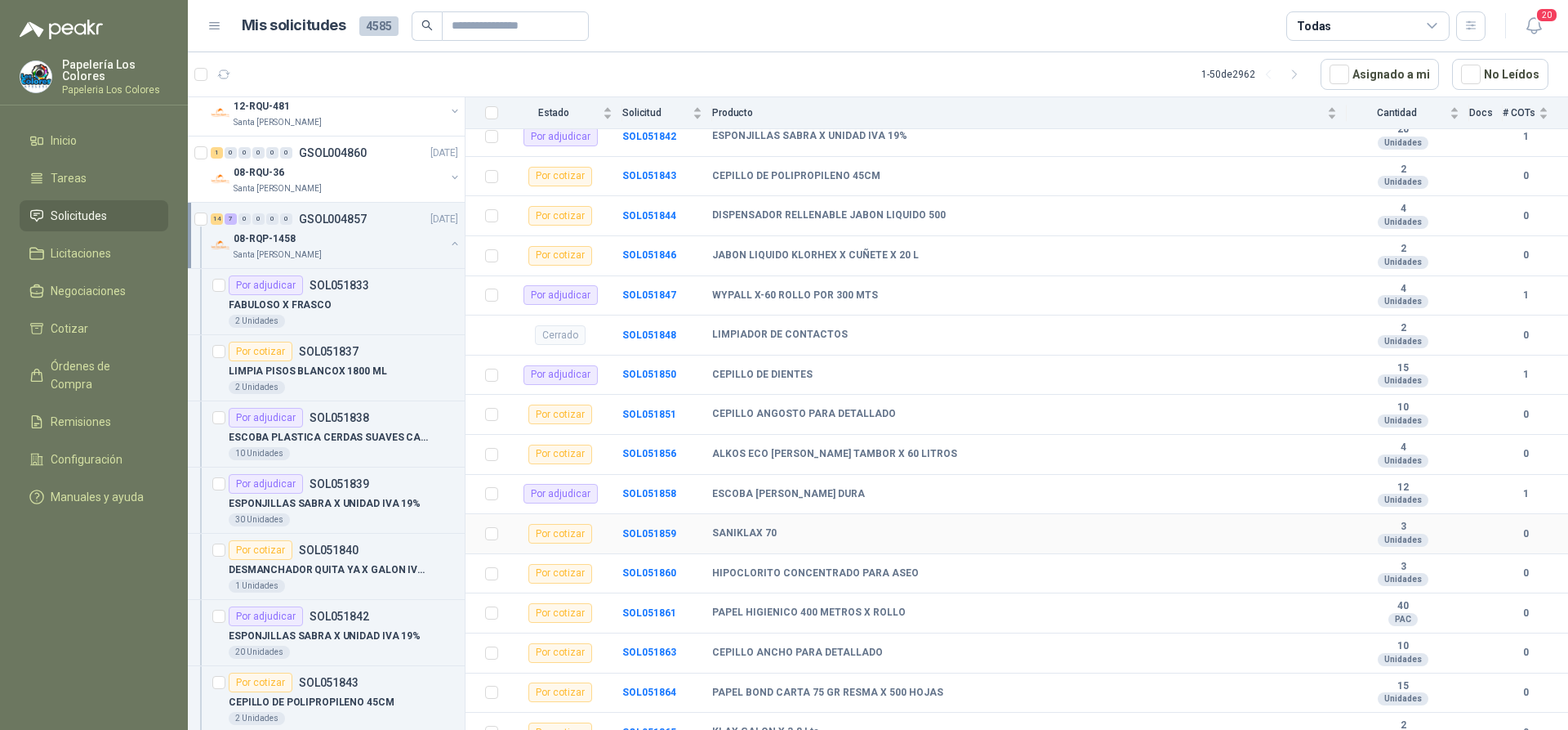
scroll to position [453, 0]
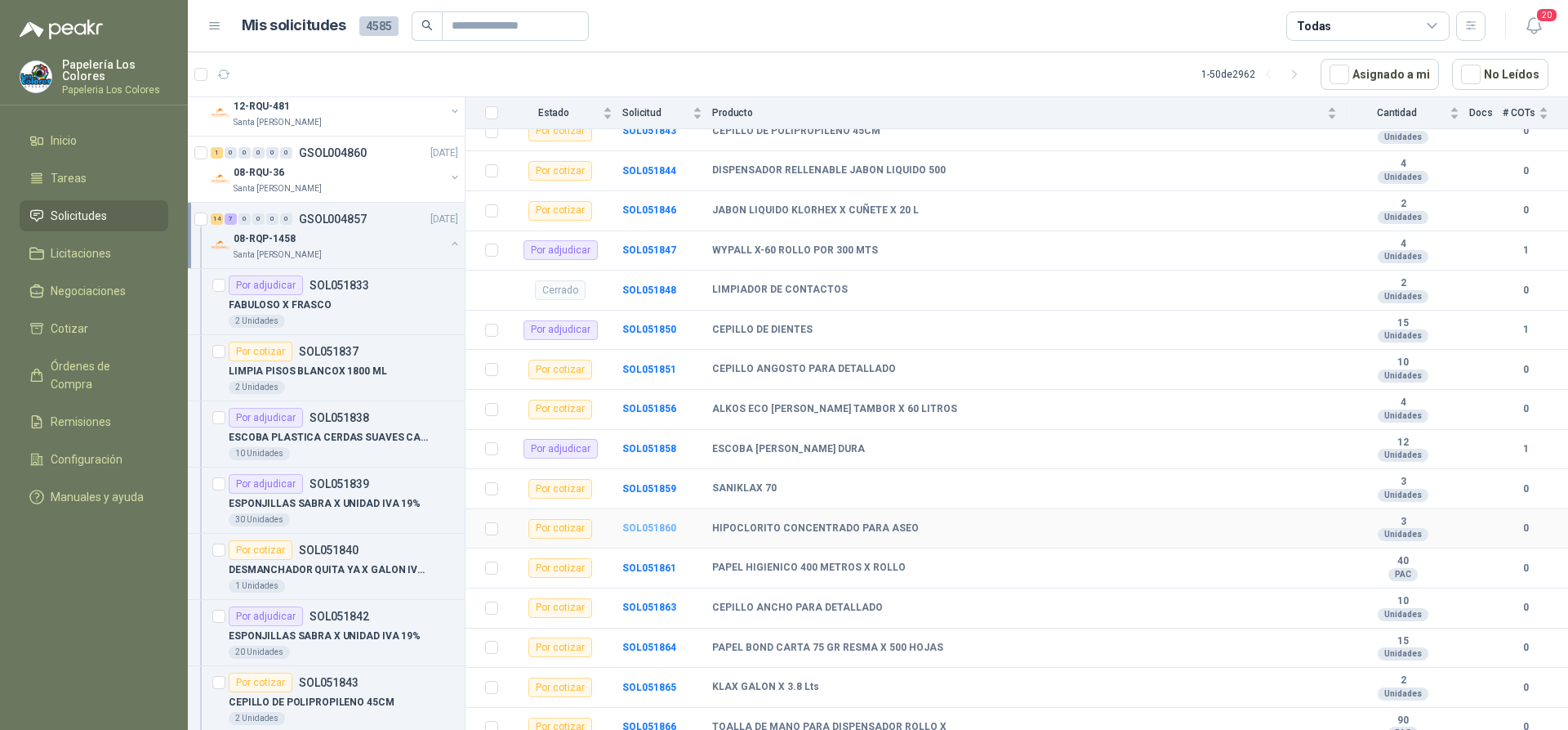
click at [650, 522] on b "SOL051860" at bounding box center [649, 527] width 54 height 11
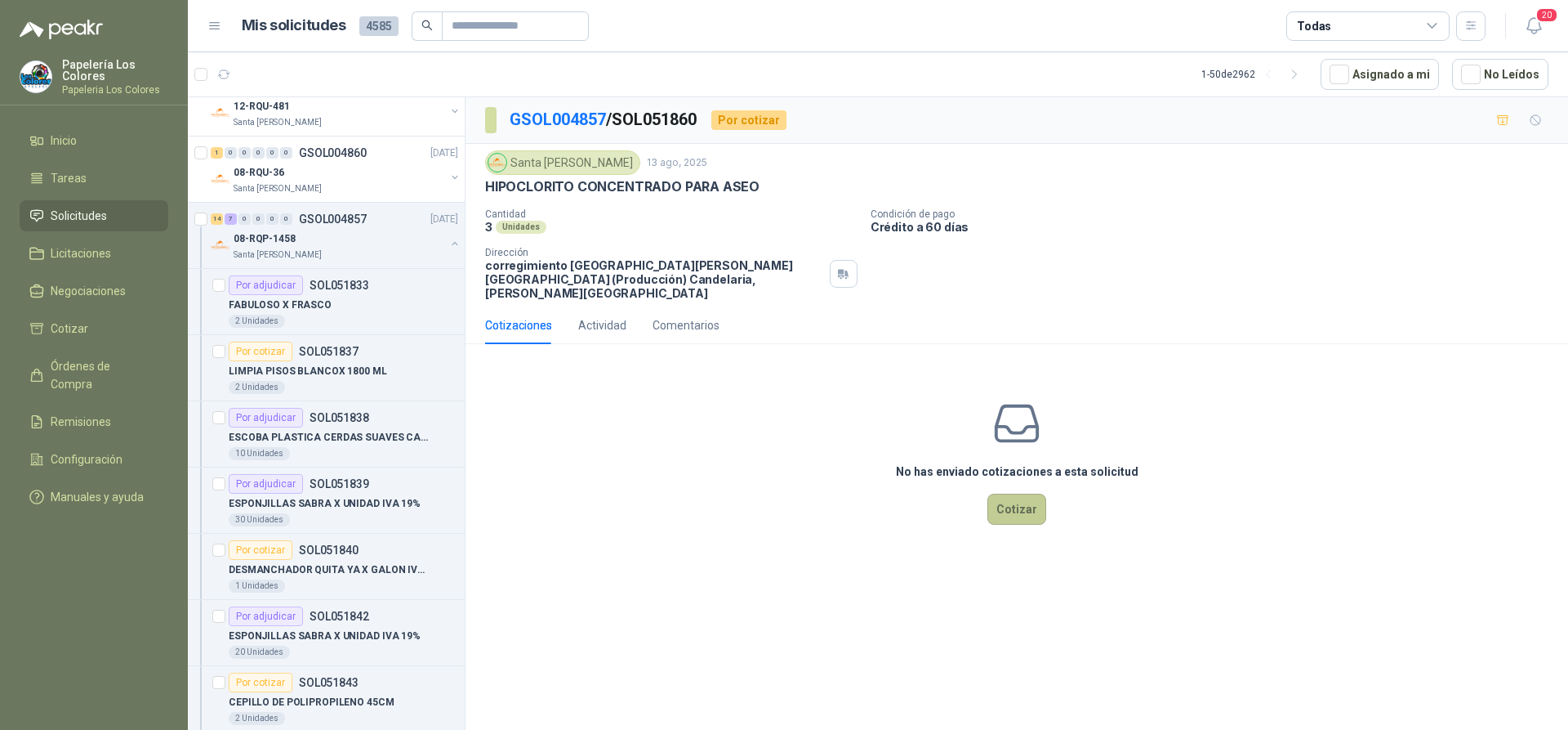
click at [1020, 493] on button "Cotizar" at bounding box center [1016, 509] width 59 height 31
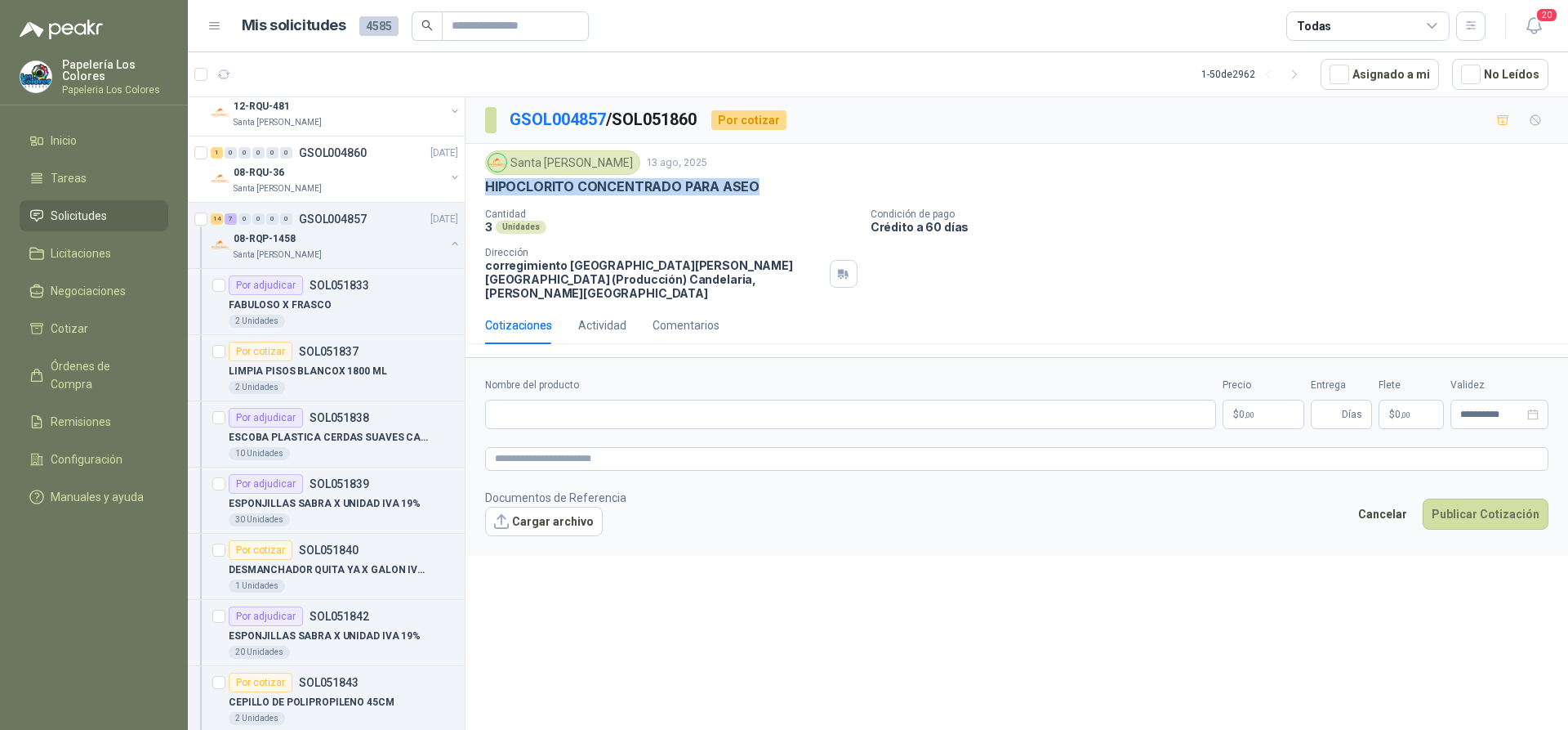
drag, startPoint x: 755, startPoint y: 187, endPoint x: 484, endPoint y: 193, distance: 271.1
click at [484, 193] on div "Santa [PERSON_NAME] [DATE] HIPOCLORITO CONCENTRADO PARA ASEO Cantidad 3 Unidade…" at bounding box center [1016, 225] width 1102 height 163
copy p "HIPOCLORITO CONCENTRADO PARA ASEO"
click at [632, 405] on input "Nombre del producto" at bounding box center [850, 414] width 731 height 30
paste input "**********"
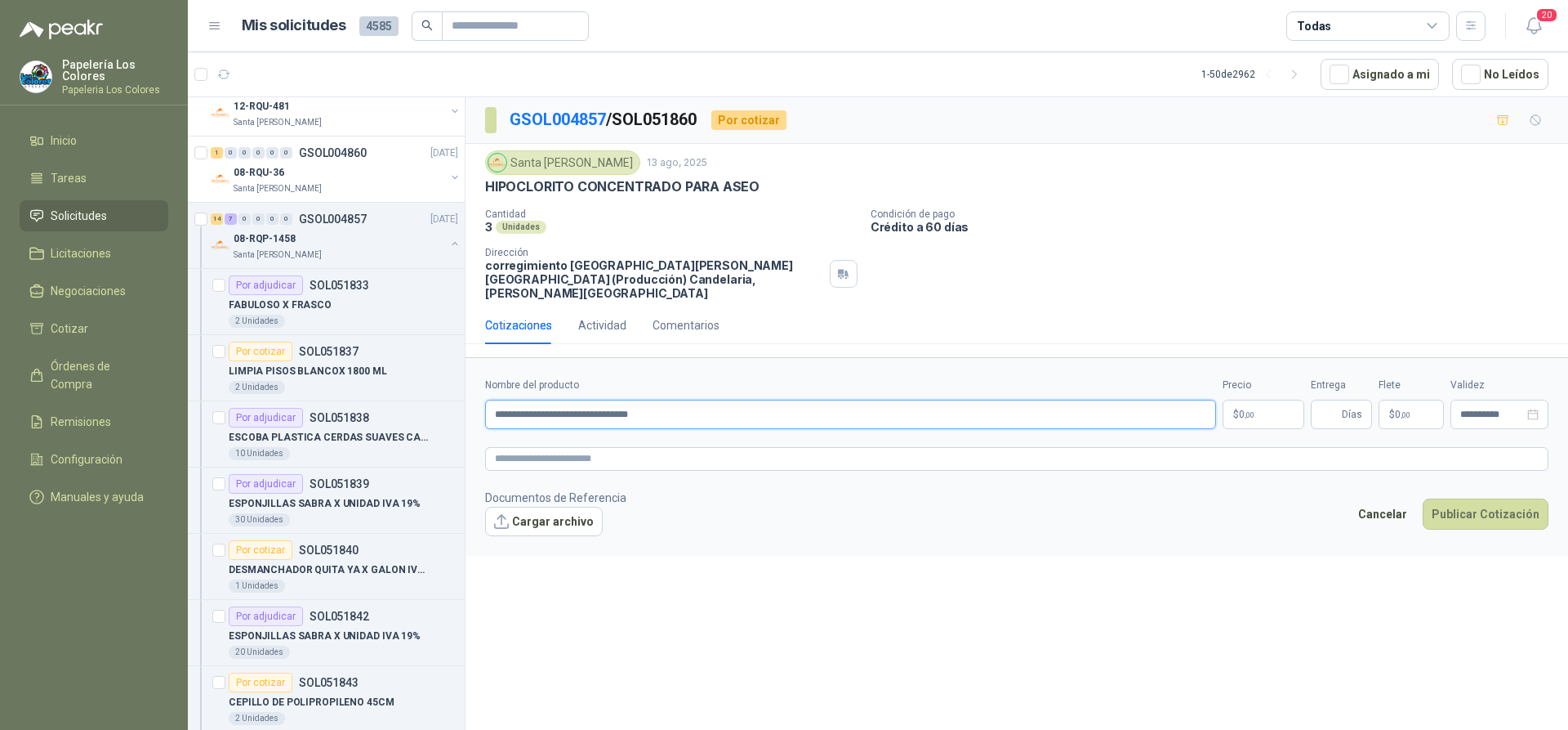
type input "**********"
click at [1246, 403] on body "Papelería Los Colores Papeleria Los Colores Inicio Tareas Solicitudes Licitacio…" at bounding box center [784, 365] width 1568 height 730
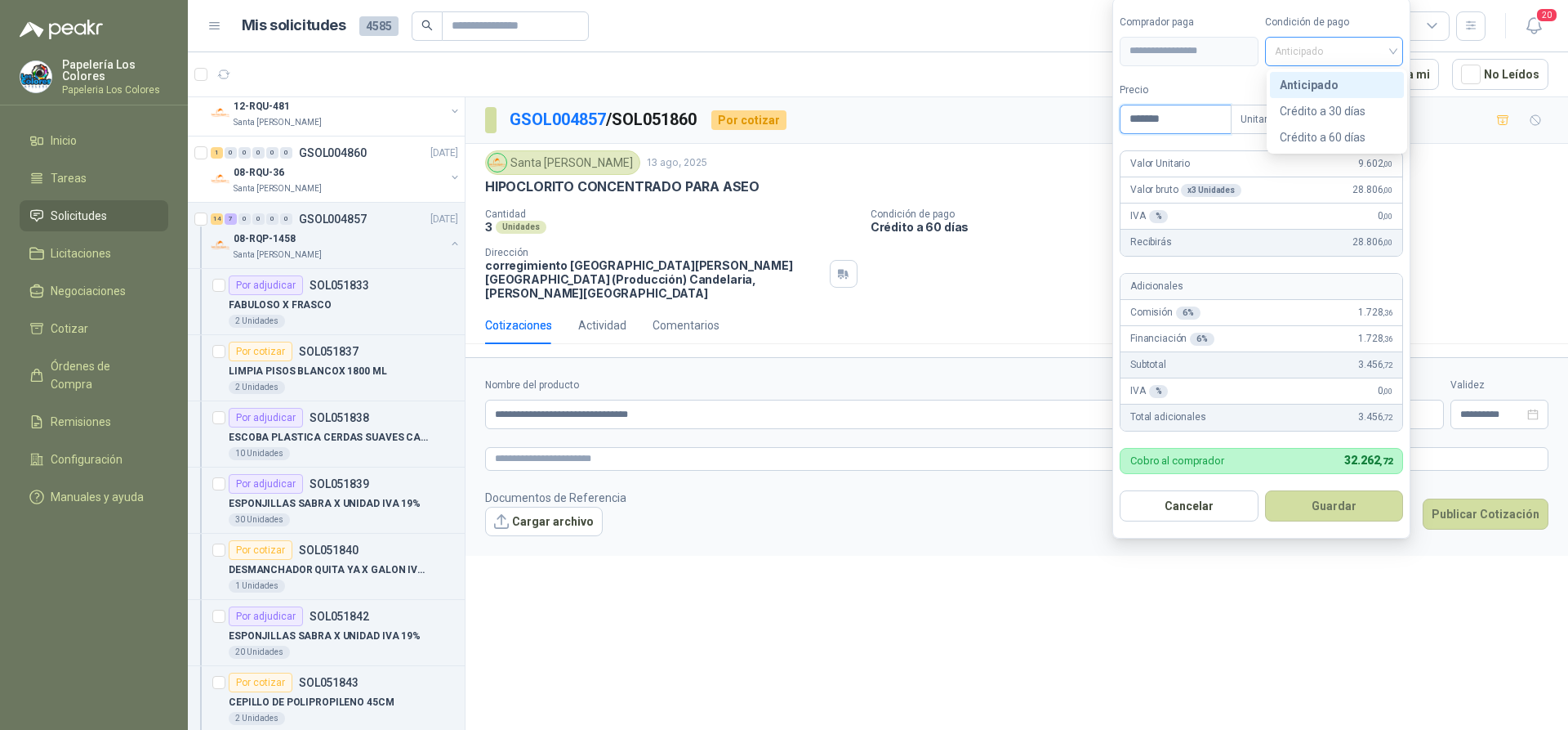
click at [1359, 50] on span "Anticipado" at bounding box center [1335, 51] width 119 height 25
type input "*******"
click at [1317, 135] on div "Crédito a 60 días" at bounding box center [1336, 137] width 114 height 18
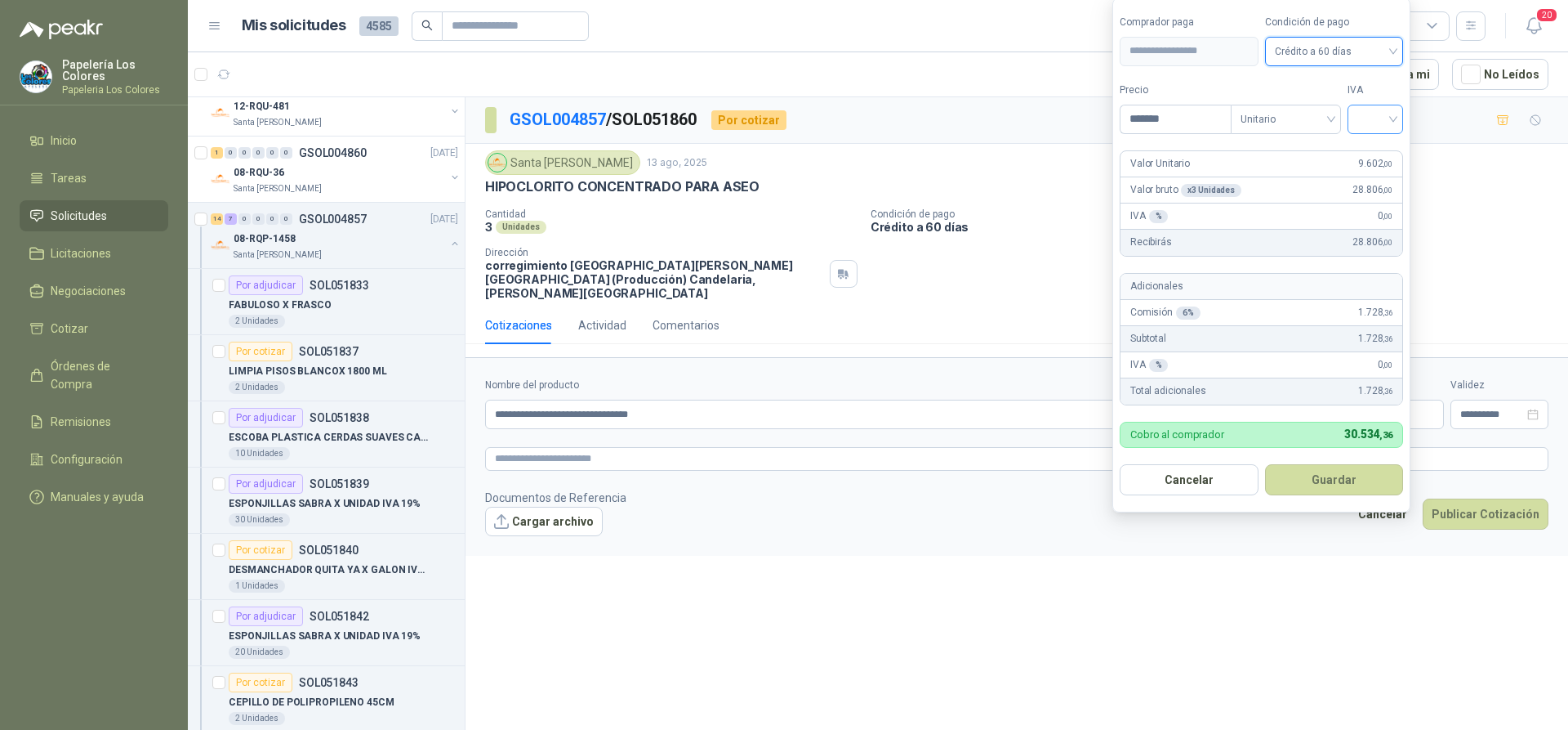
click at [1383, 121] on input "search" at bounding box center [1376, 118] width 36 height 25
click at [1374, 151] on div "19%" at bounding box center [1378, 152] width 30 height 18
click at [1339, 474] on button "Guardar" at bounding box center [1336, 480] width 140 height 31
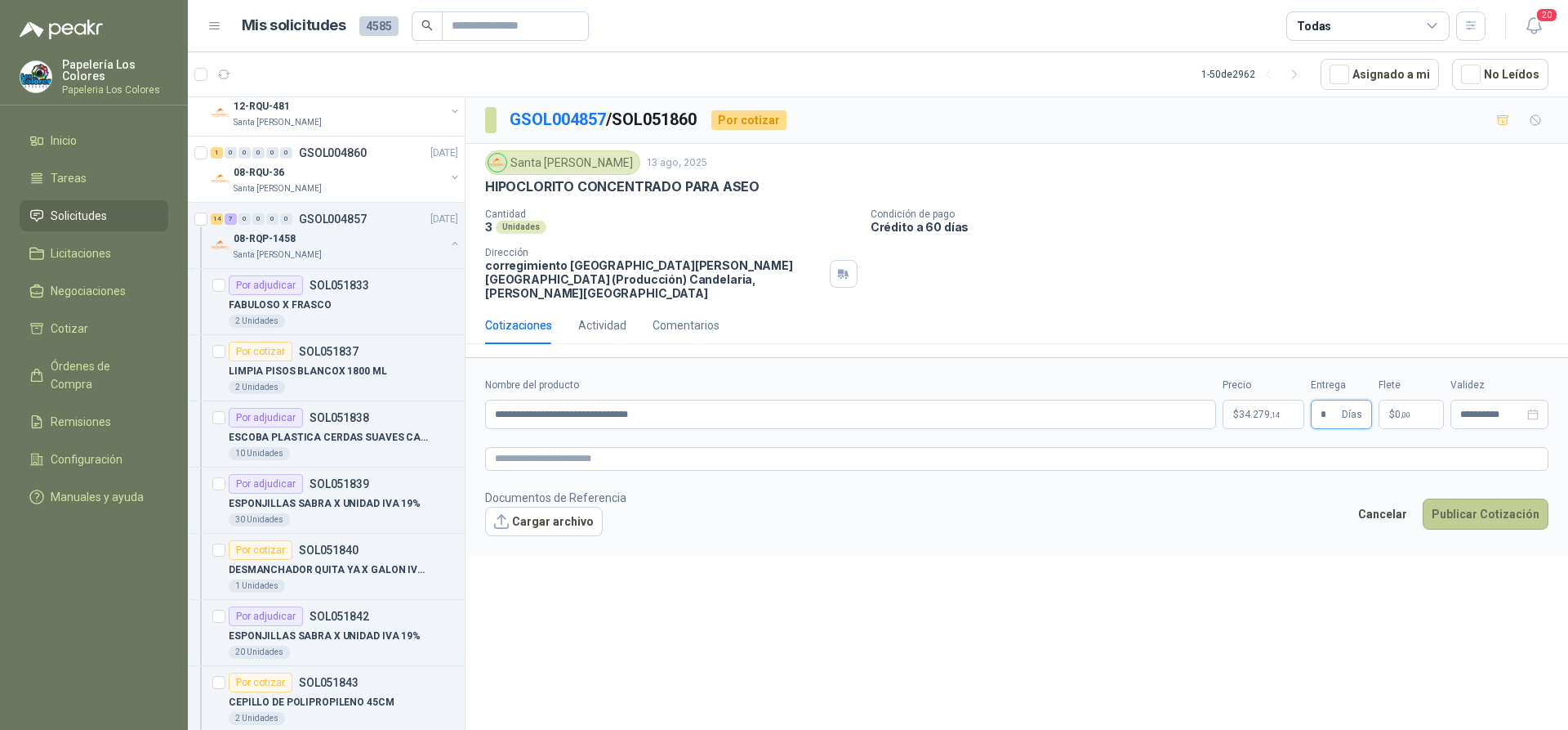
type input "*"
click at [1488, 498] on button "Publicar Cotización" at bounding box center [1485, 514] width 126 height 31
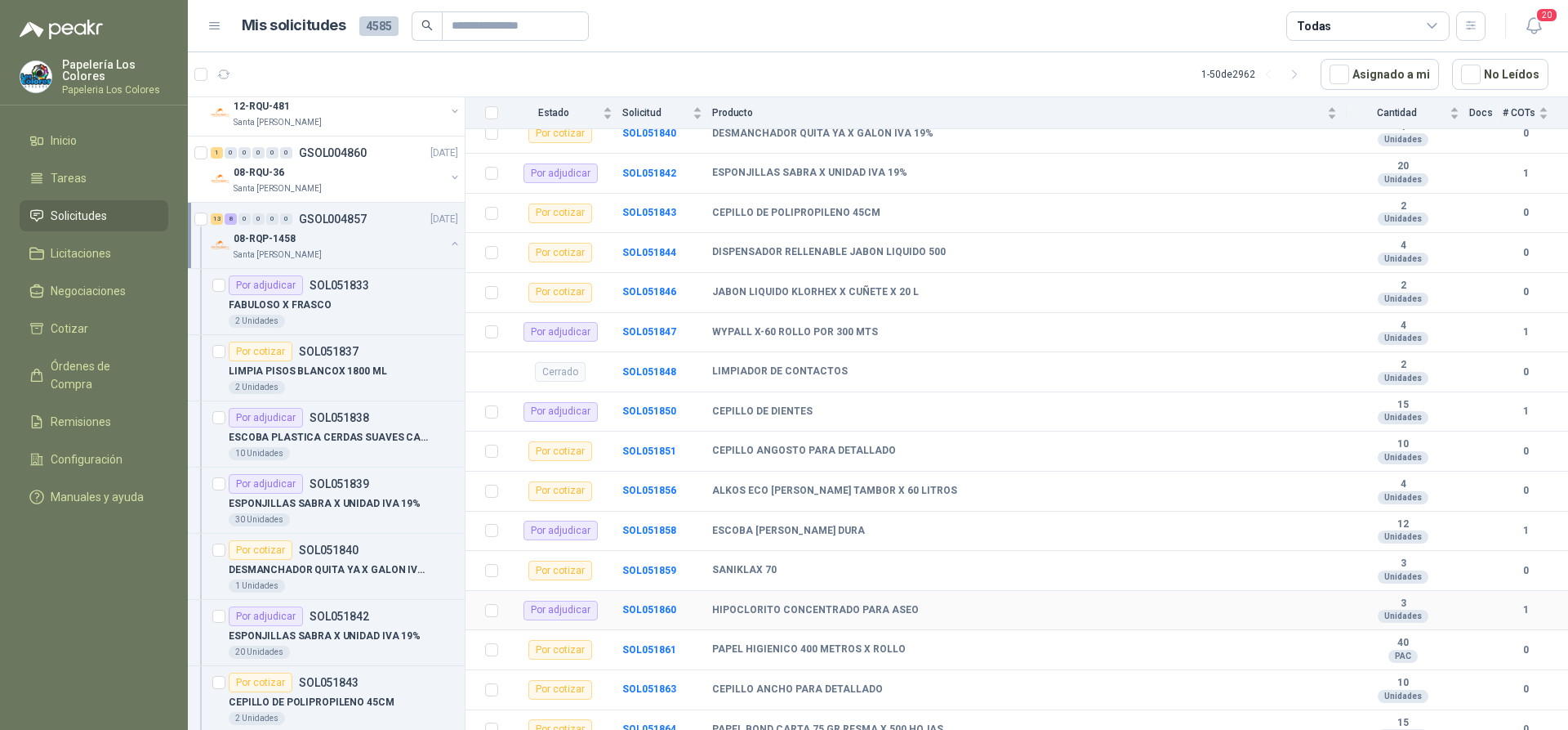
scroll to position [453, 0]
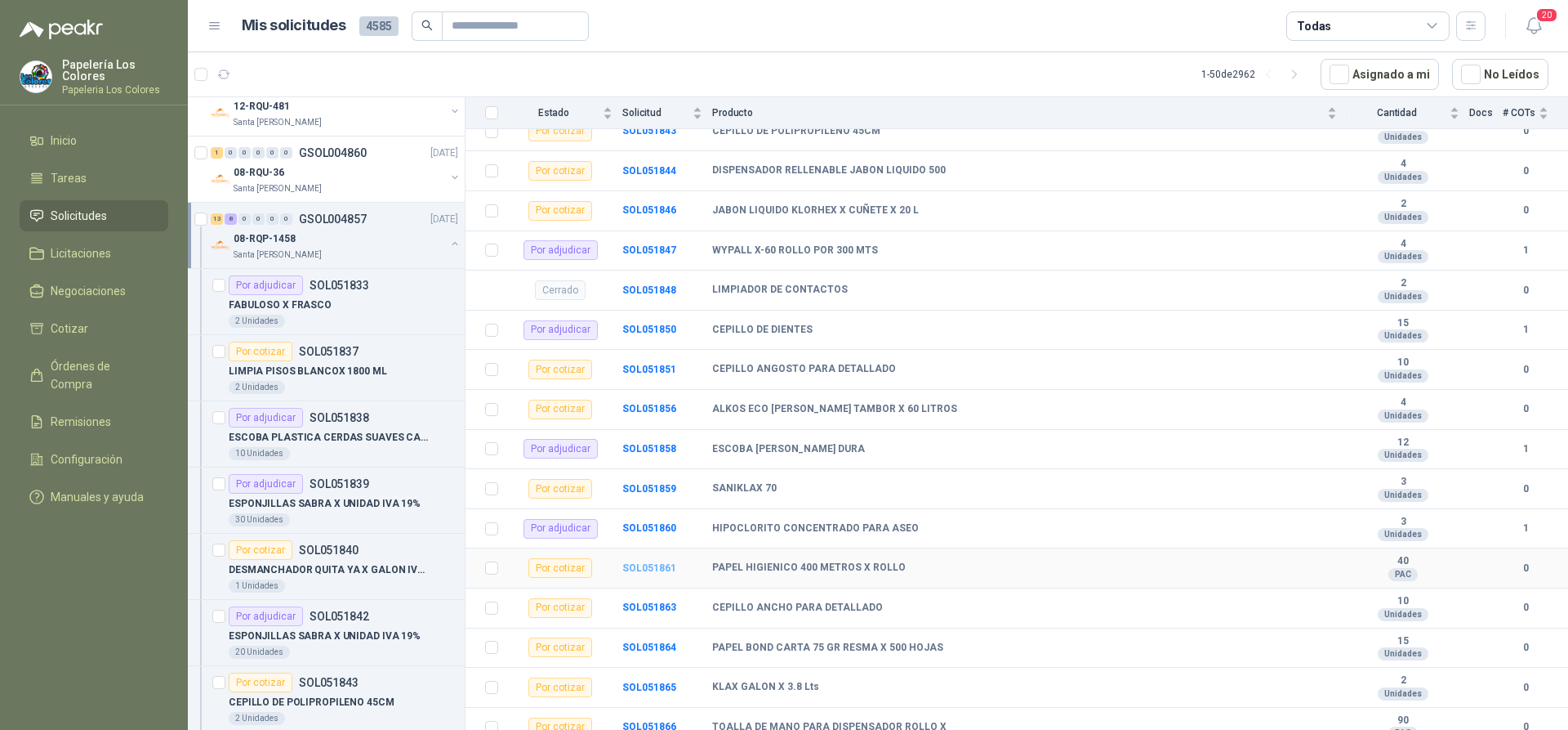
click at [653, 562] on b "SOL051861" at bounding box center [649, 567] width 54 height 11
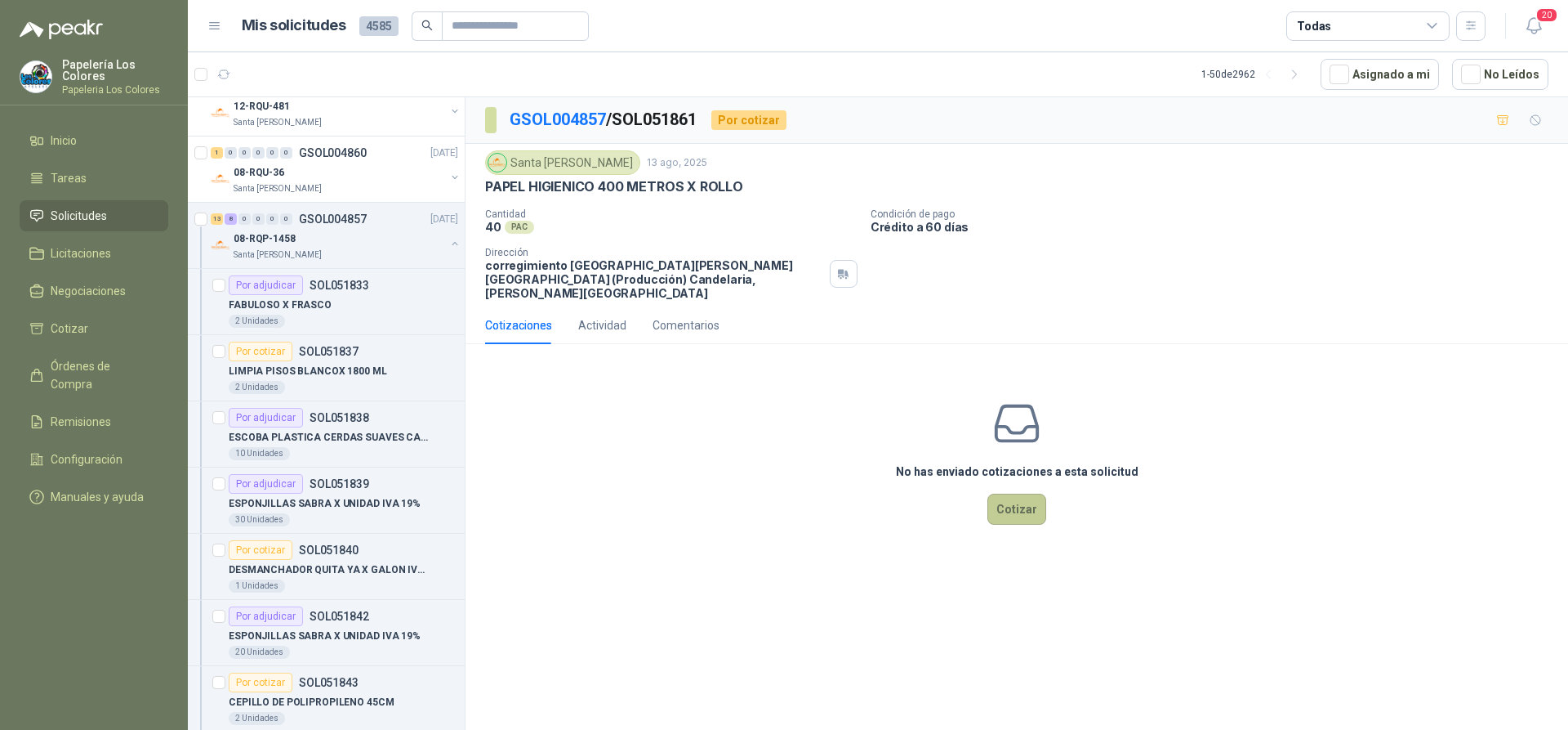
click at [1016, 493] on button "Cotizar" at bounding box center [1016, 509] width 59 height 31
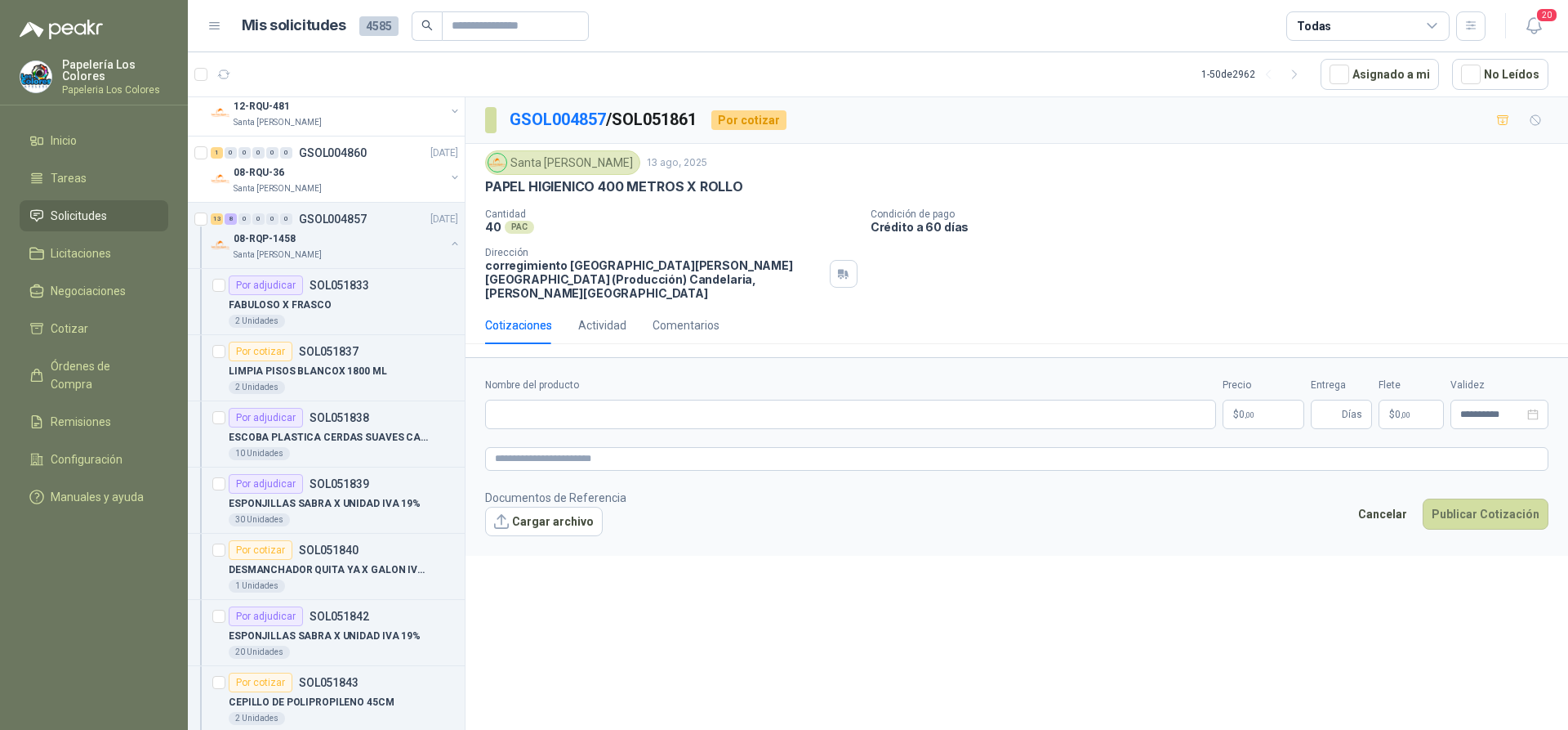
drag, startPoint x: 739, startPoint y: 186, endPoint x: 479, endPoint y: 204, distance: 260.6
click at [479, 204] on div "Santa [PERSON_NAME] [DATE] PAPEL HIGIENICO 400 METROS X ROLLO Cantidad 40 PAC C…" at bounding box center [1016, 225] width 1102 height 163
click at [743, 188] on div "PAPEL HIGIENICO 400 METROS X ROLLO" at bounding box center [1016, 187] width 1063 height 17
drag, startPoint x: 741, startPoint y: 187, endPoint x: 481, endPoint y: 191, distance: 260.0
click at [481, 191] on div "Santa [PERSON_NAME] [DATE] PAPEL HIGIENICO 400 METROS X ROLLO Cantidad 40 PAC C…" at bounding box center [1016, 225] width 1102 height 163
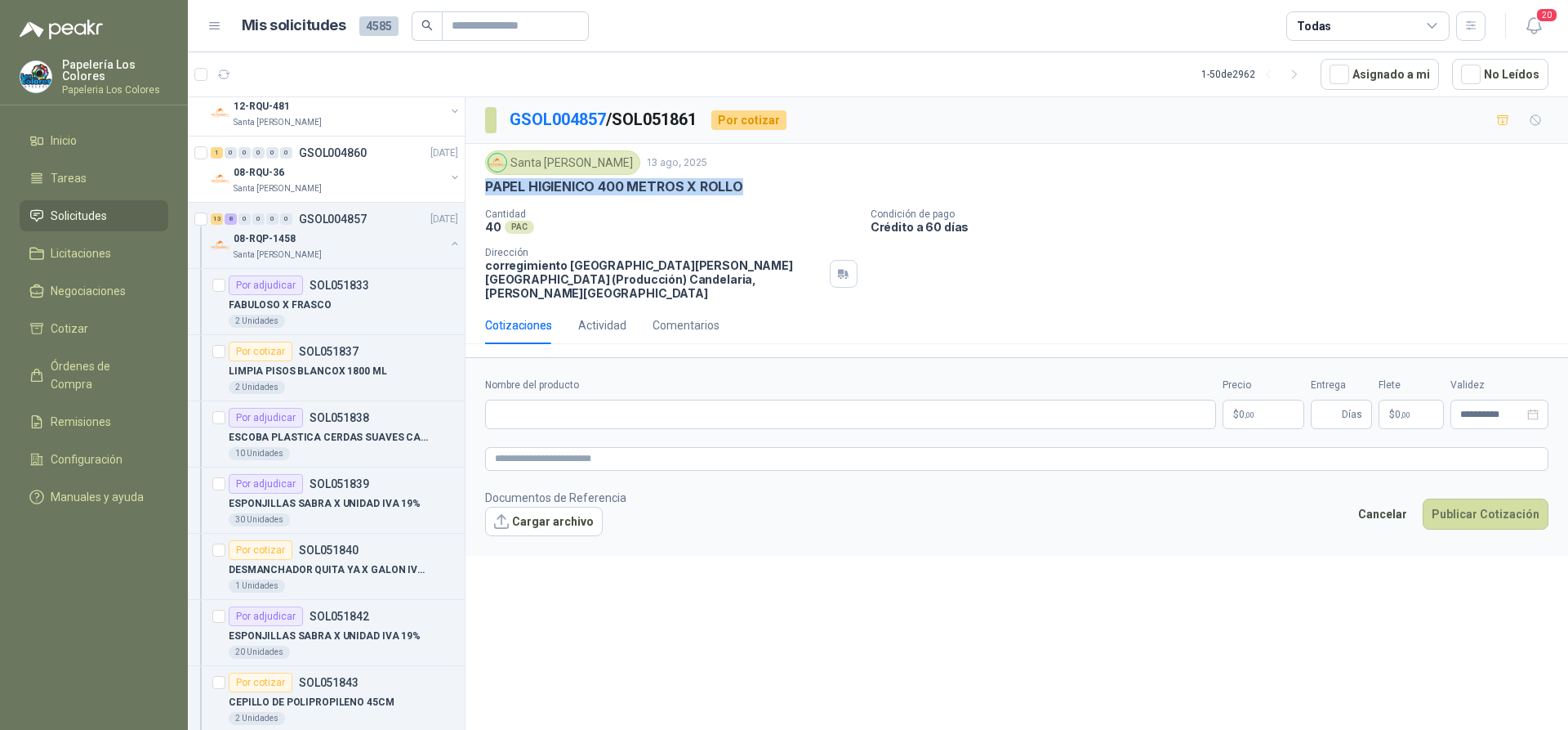
copy p "PAPEL HIGIENICO 400 METROS X ROLLO"
click at [646, 404] on input "Nombre del producto" at bounding box center [850, 414] width 731 height 30
paste input "**********"
type input "**********"
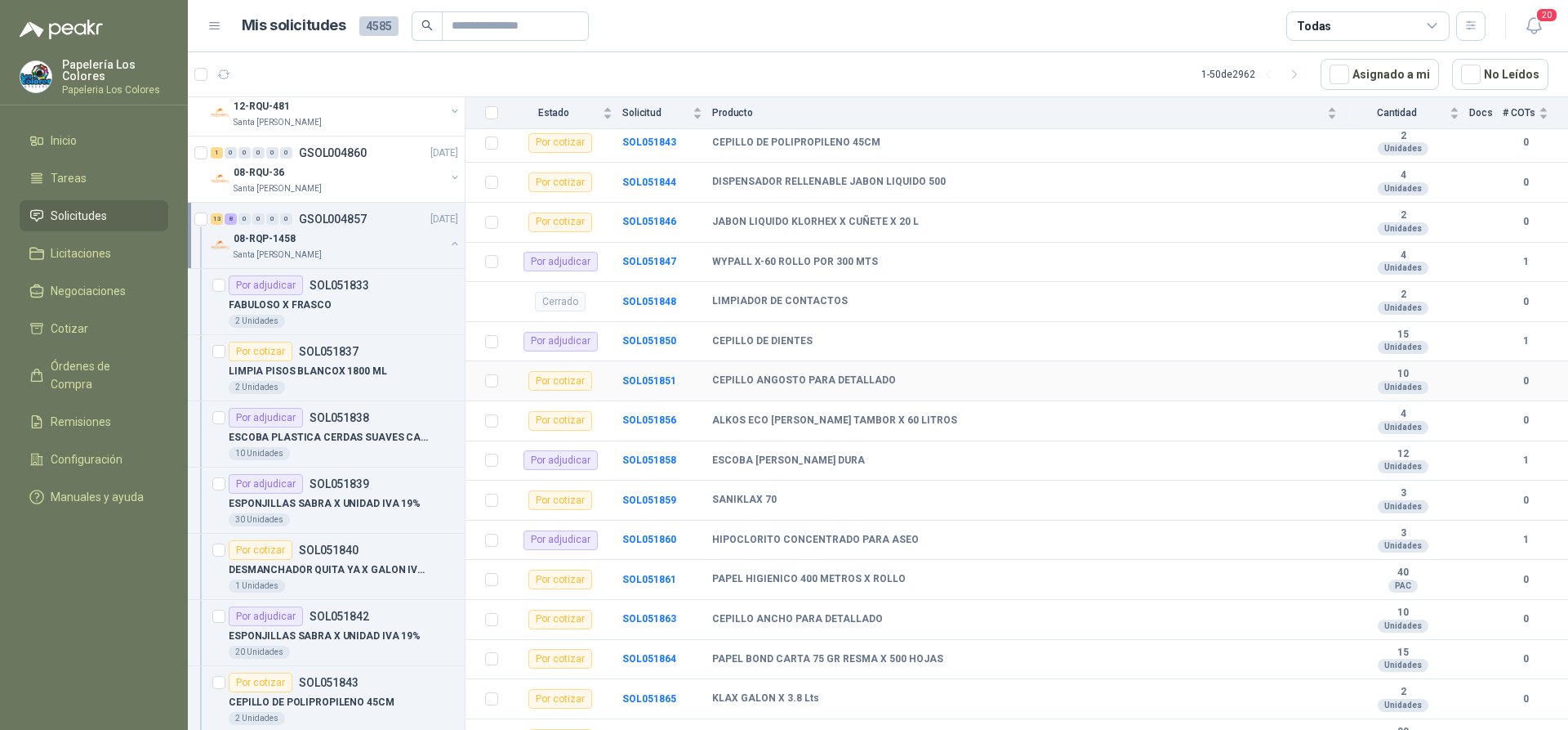
scroll to position [453, 0]
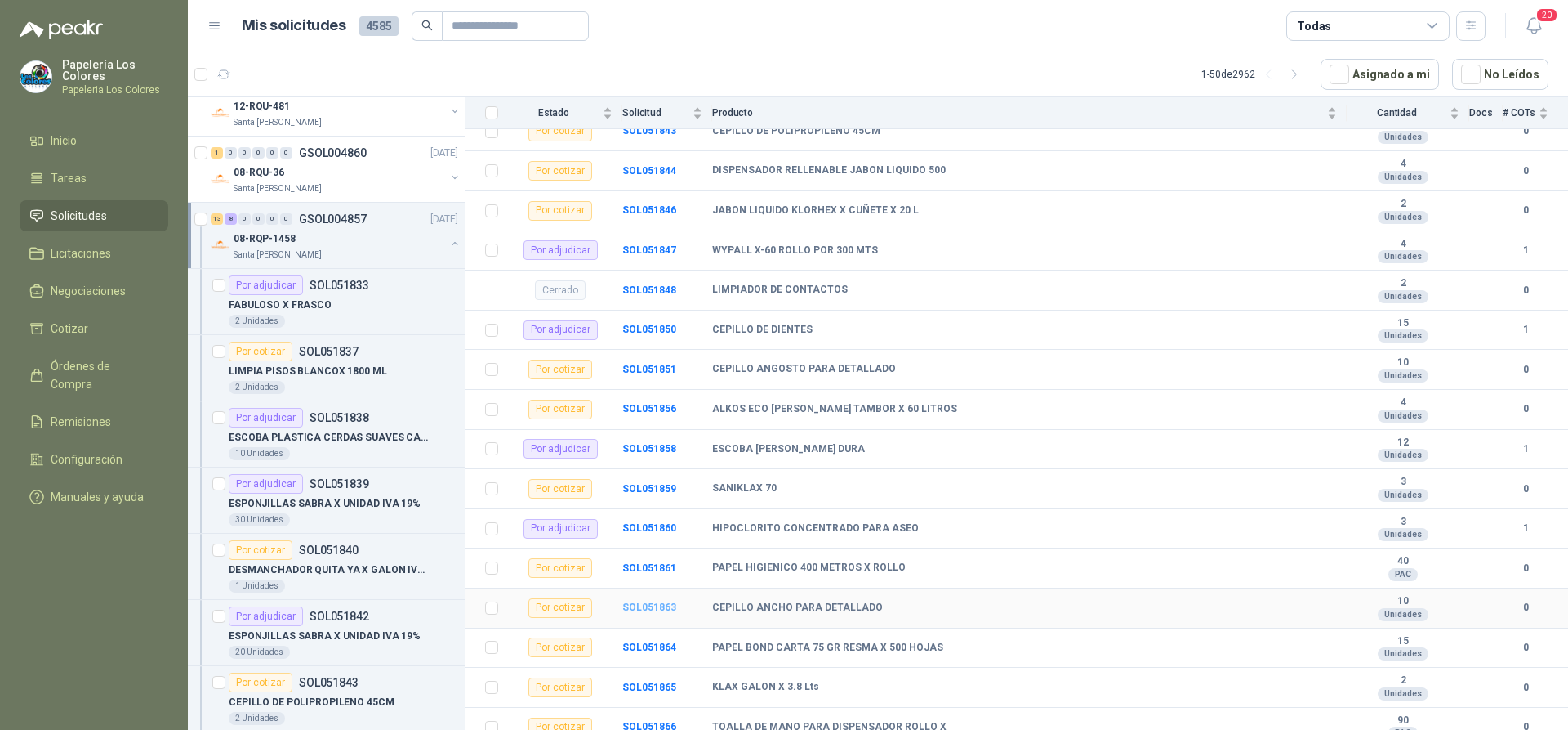
click at [648, 601] on b "SOL051863" at bounding box center [649, 606] width 54 height 11
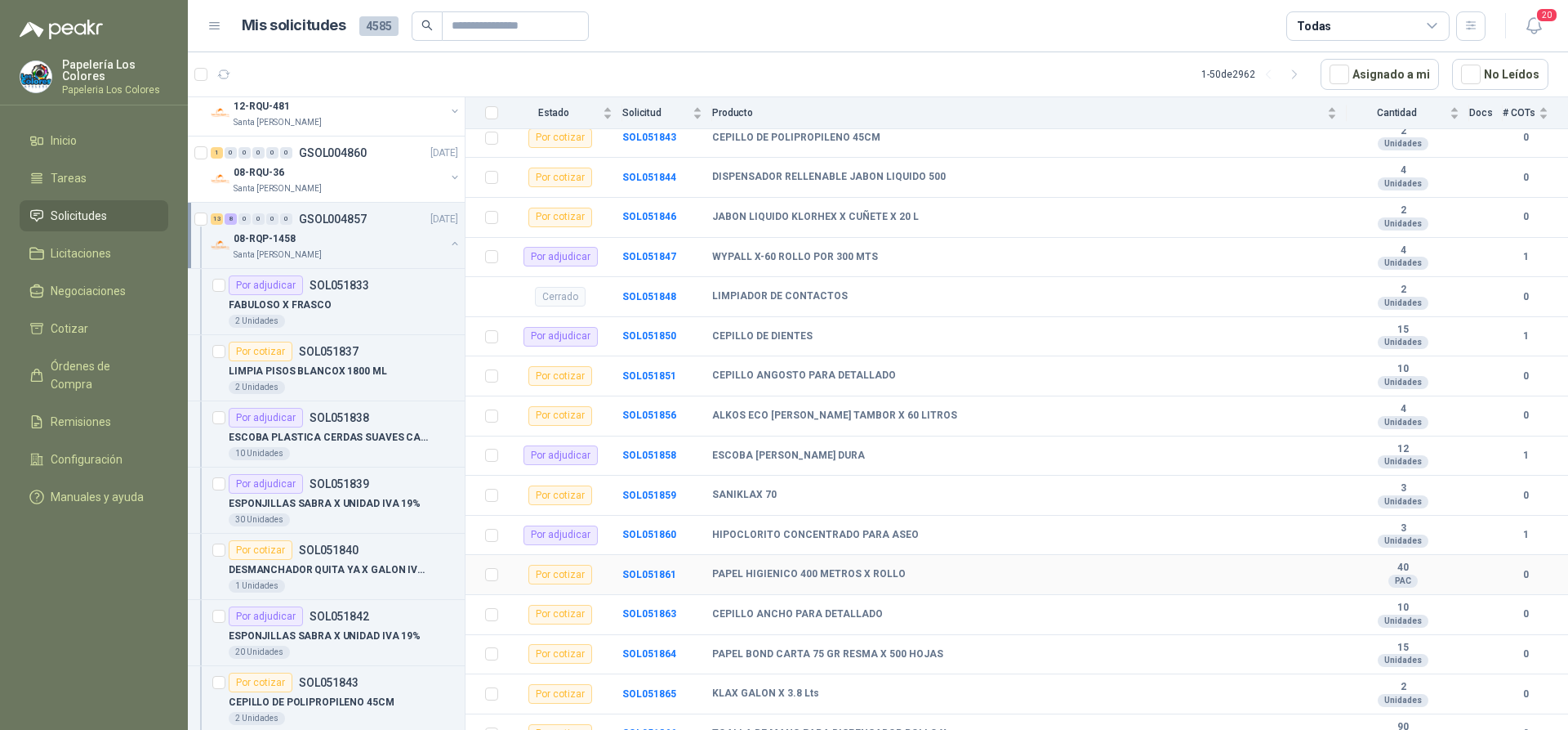
scroll to position [453, 0]
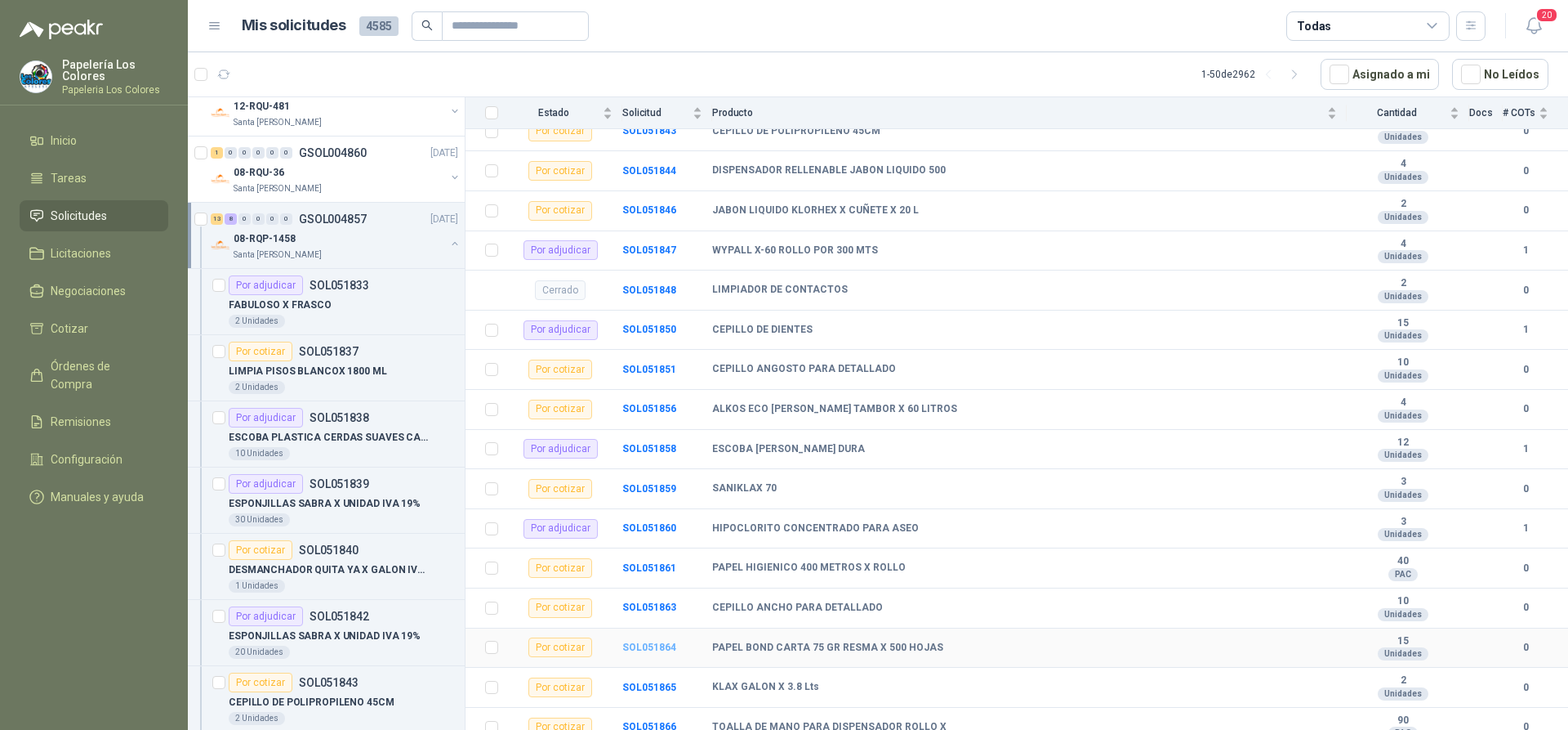
click at [646, 641] on b "SOL051864" at bounding box center [649, 647] width 54 height 11
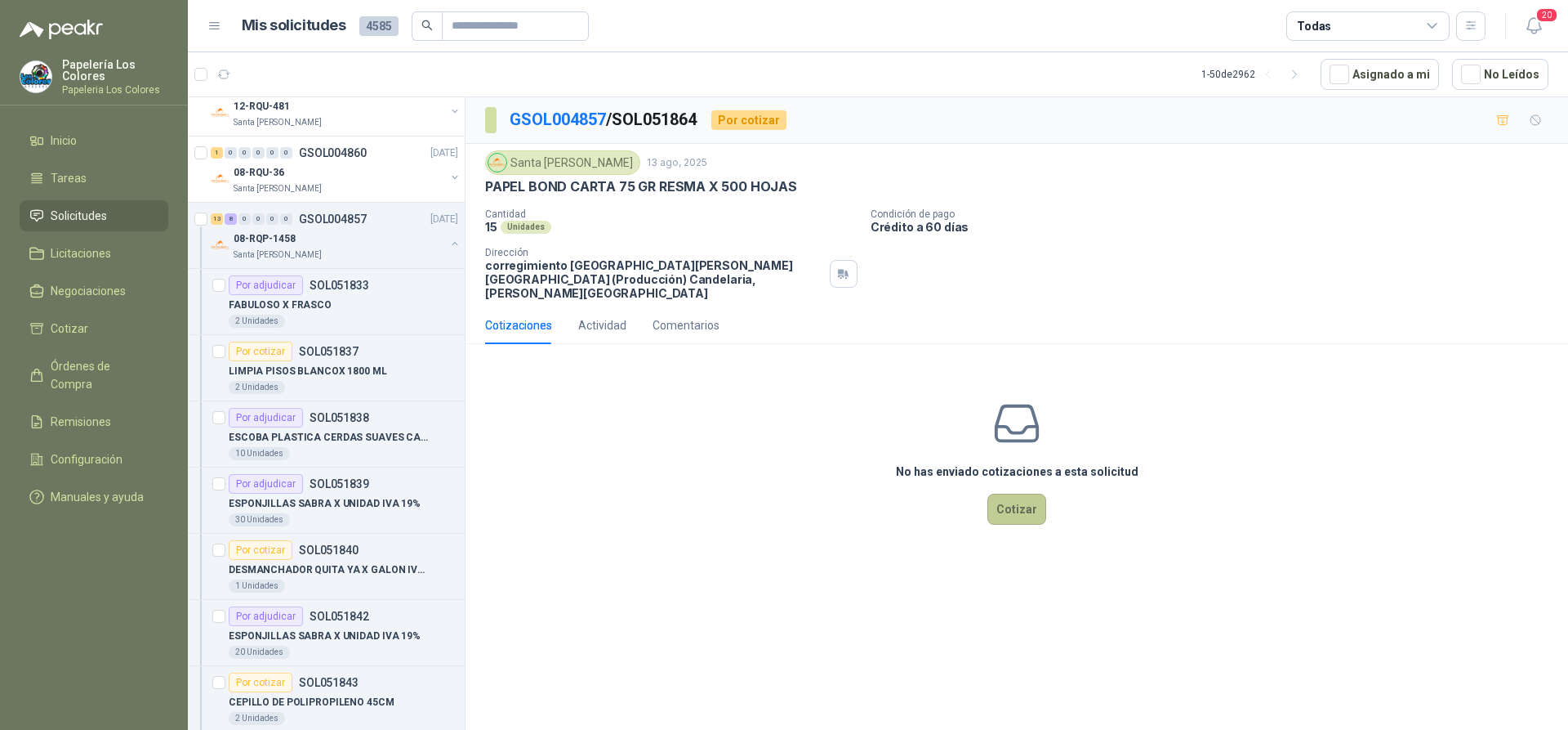
click at [1016, 493] on button "Cotizar" at bounding box center [1016, 509] width 59 height 31
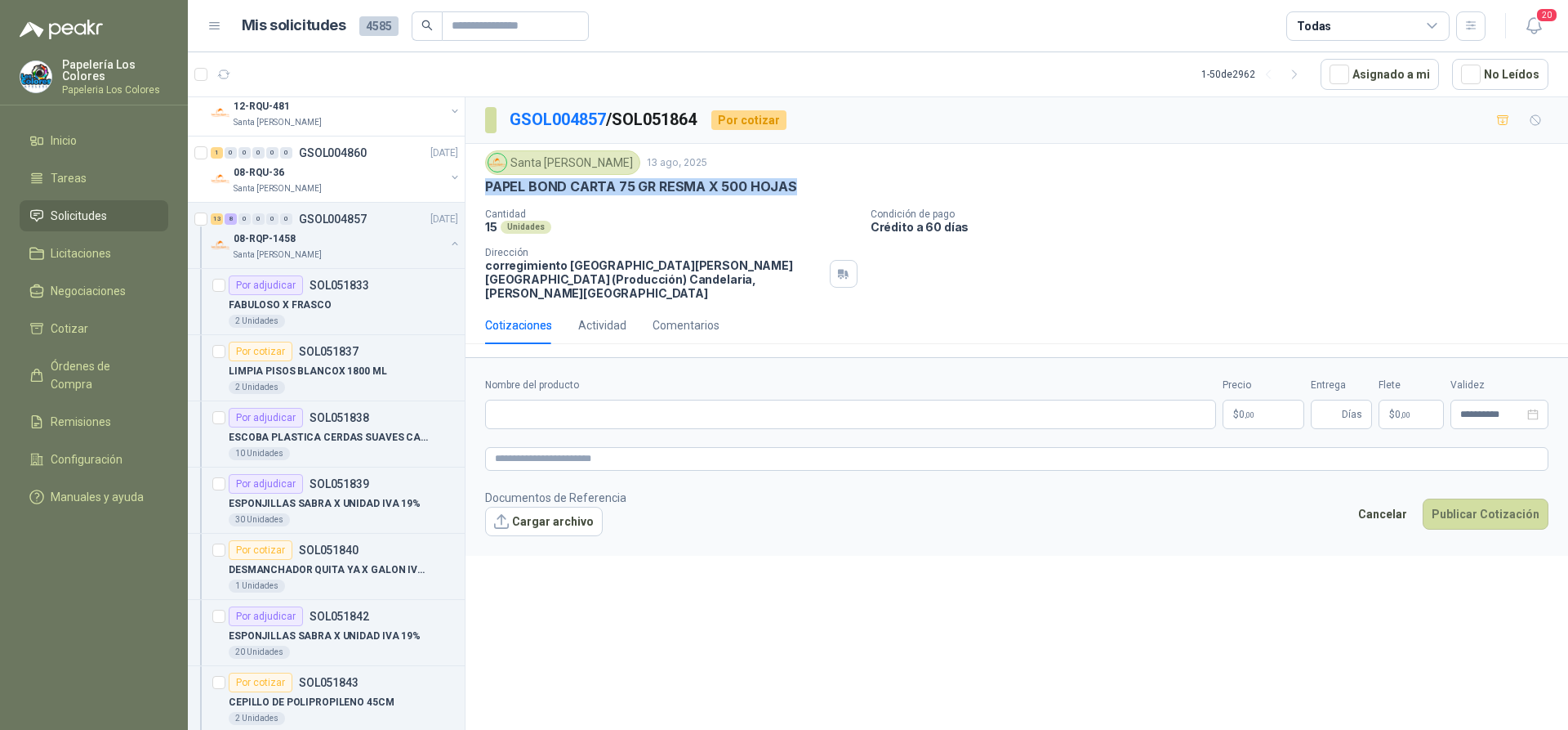
drag, startPoint x: 769, startPoint y: 187, endPoint x: 472, endPoint y: 194, distance: 297.1
click at [472, 194] on div "Santa [PERSON_NAME] [DATE] PAPEL BOND CARTA 75 GR RESMA X 500 HOJAS Cantidad 15…" at bounding box center [1016, 225] width 1102 height 163
copy p "PAPEL BOND CARTA 75 GR RESMA X 500 HOJAS"
click at [614, 399] on input "Nombre del producto" at bounding box center [850, 414] width 731 height 30
paste input "**********"
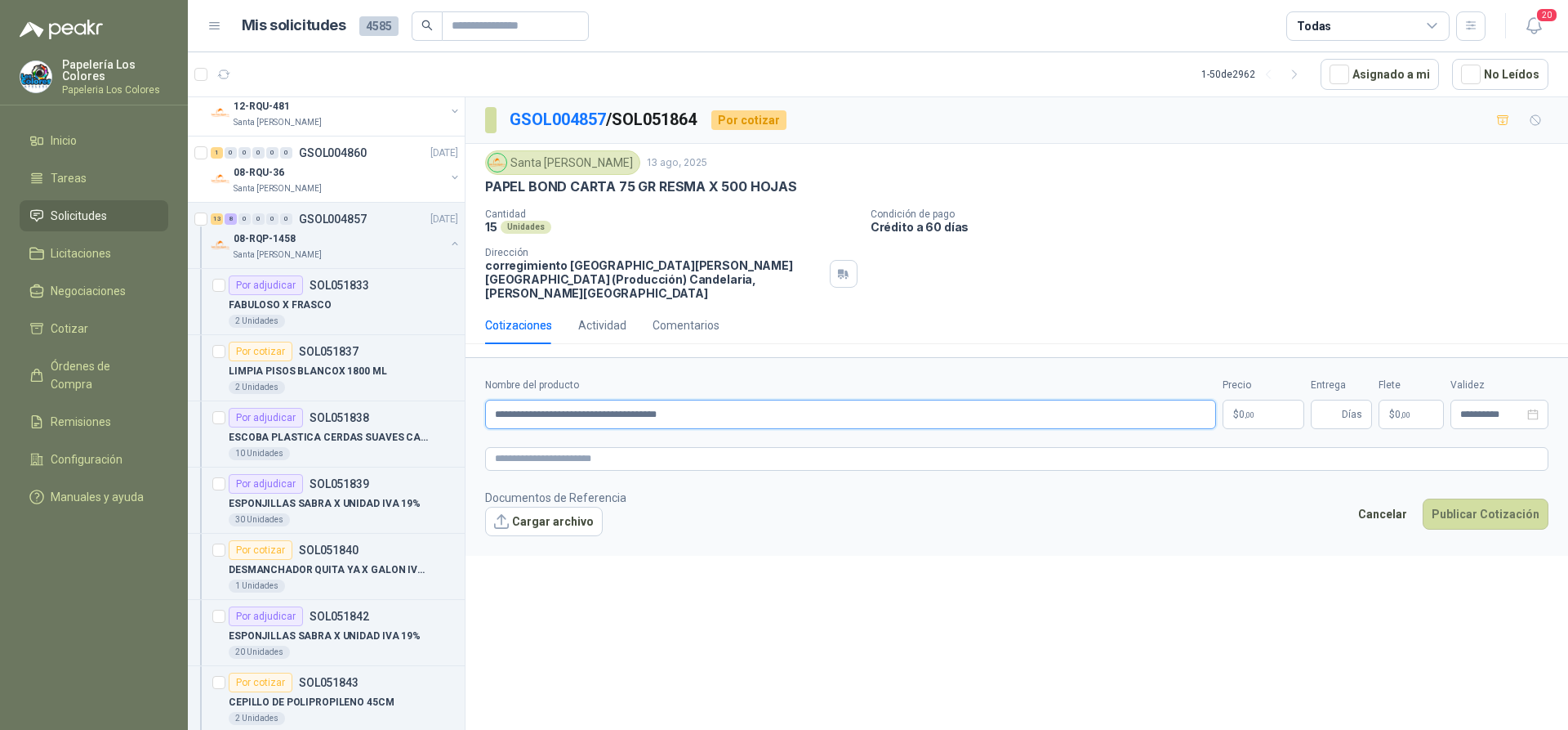
type input "**********"
click at [1256, 399] on body "Papelería Los Colores Papeleria Los Colores Inicio Tareas Solicitudes Licitacio…" at bounding box center [784, 365] width 1568 height 730
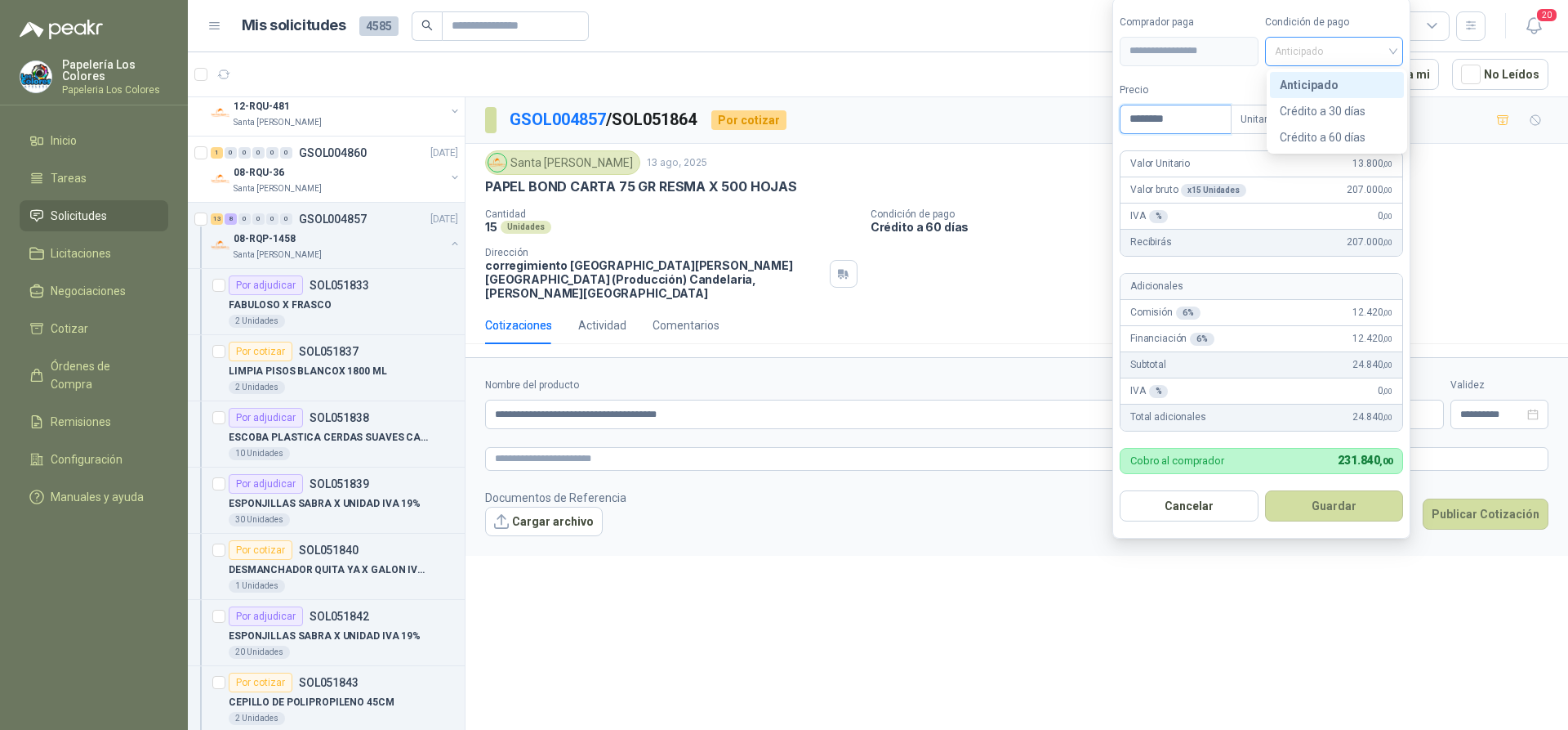
click at [1393, 50] on span "Anticipado" at bounding box center [1335, 51] width 119 height 25
type input "********"
click at [1315, 131] on div "Crédito a 60 días" at bounding box center [1336, 137] width 114 height 18
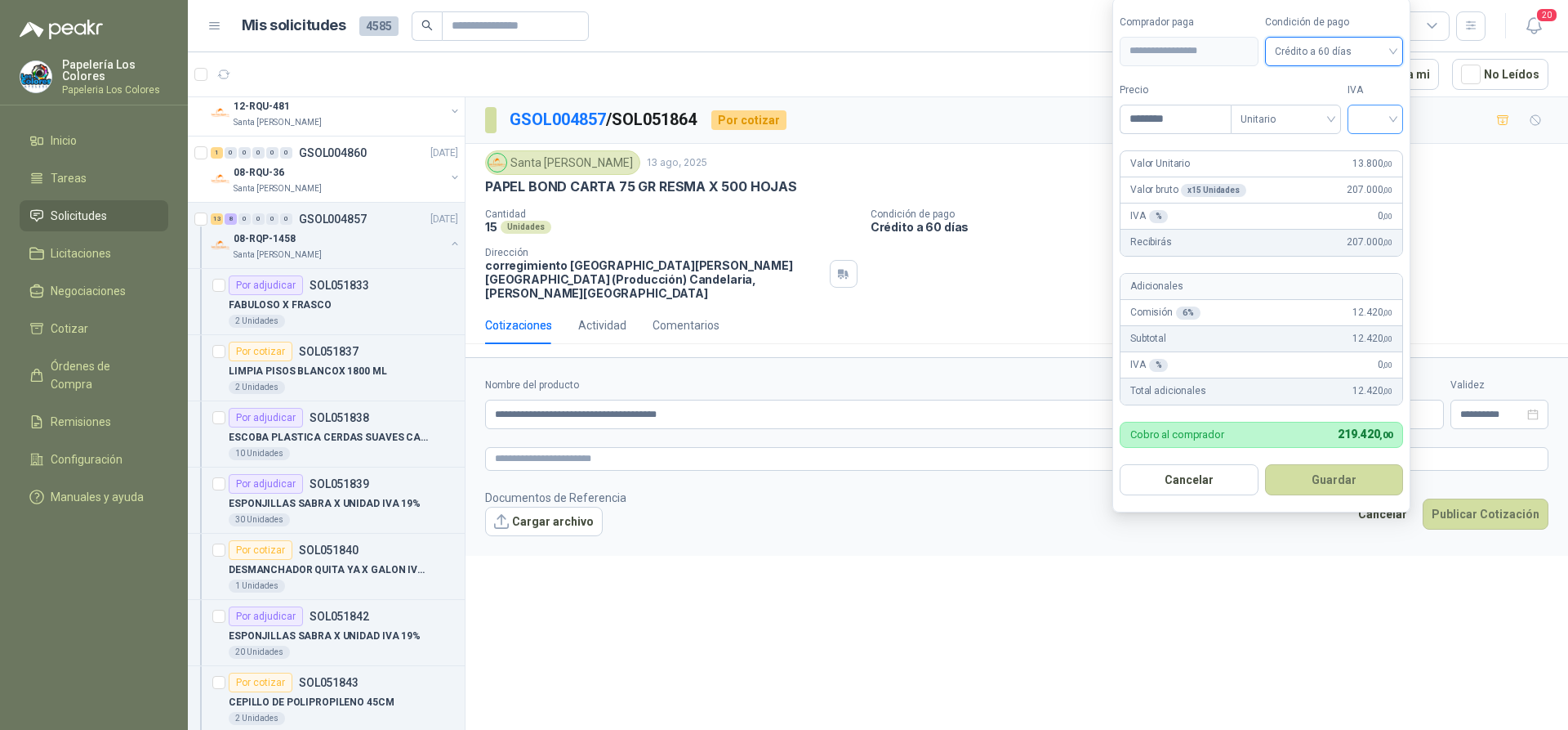
click at [1376, 111] on input "search" at bounding box center [1376, 118] width 36 height 25
click at [1376, 149] on div "19%" at bounding box center [1378, 152] width 30 height 18
click at [1325, 468] on button "Guardar" at bounding box center [1336, 480] width 140 height 31
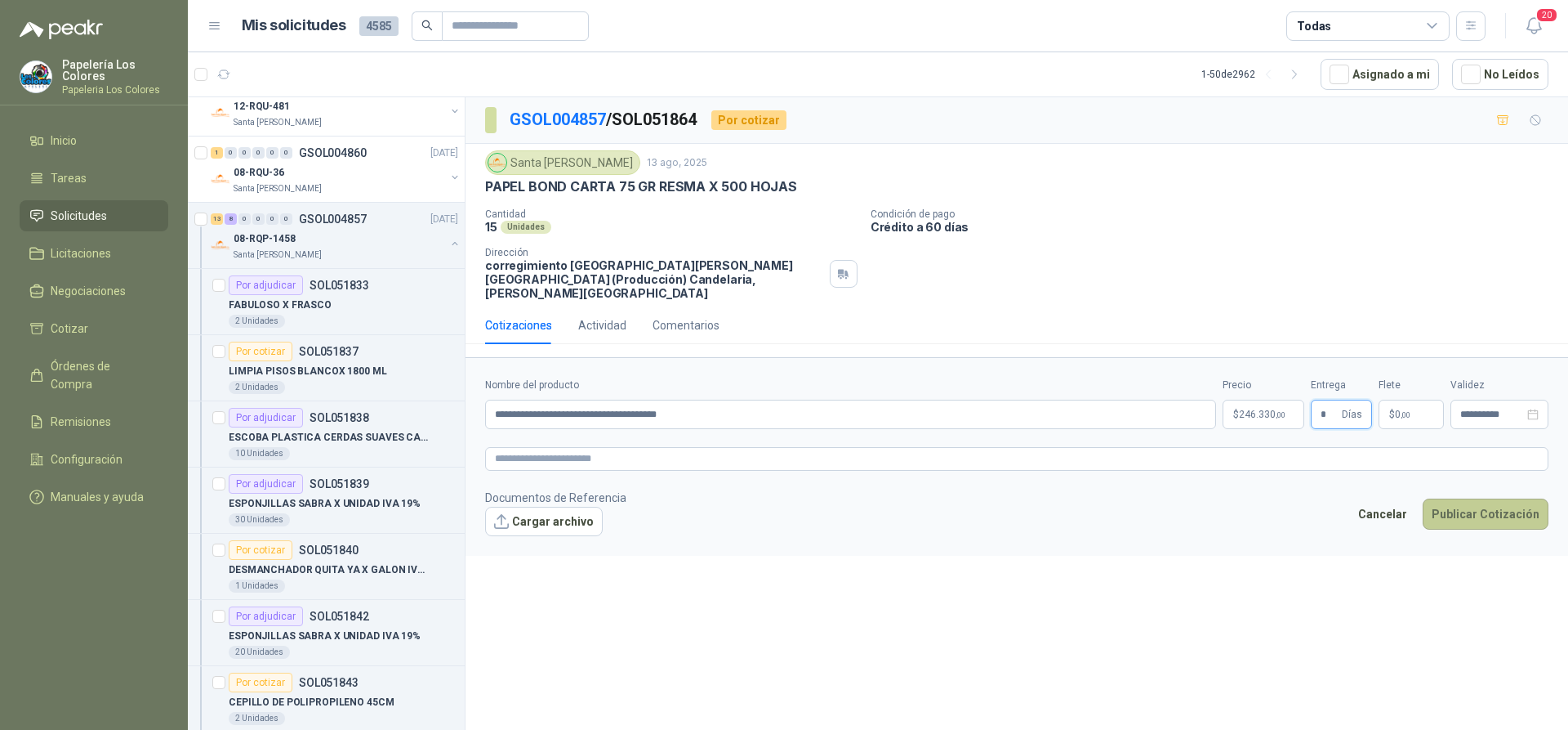
type input "*"
click at [1485, 501] on button "Publicar Cotización" at bounding box center [1485, 514] width 126 height 31
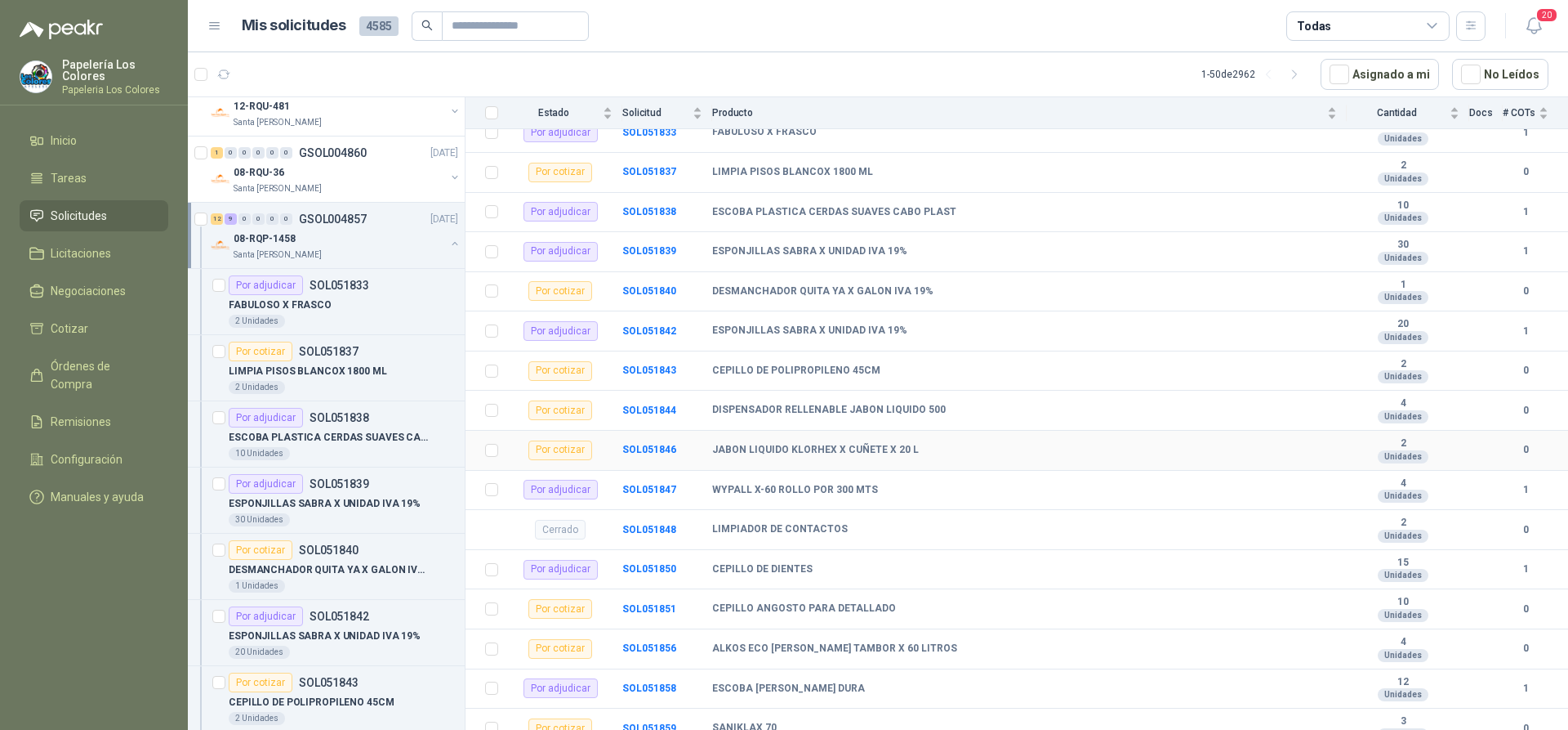
scroll to position [453, 0]
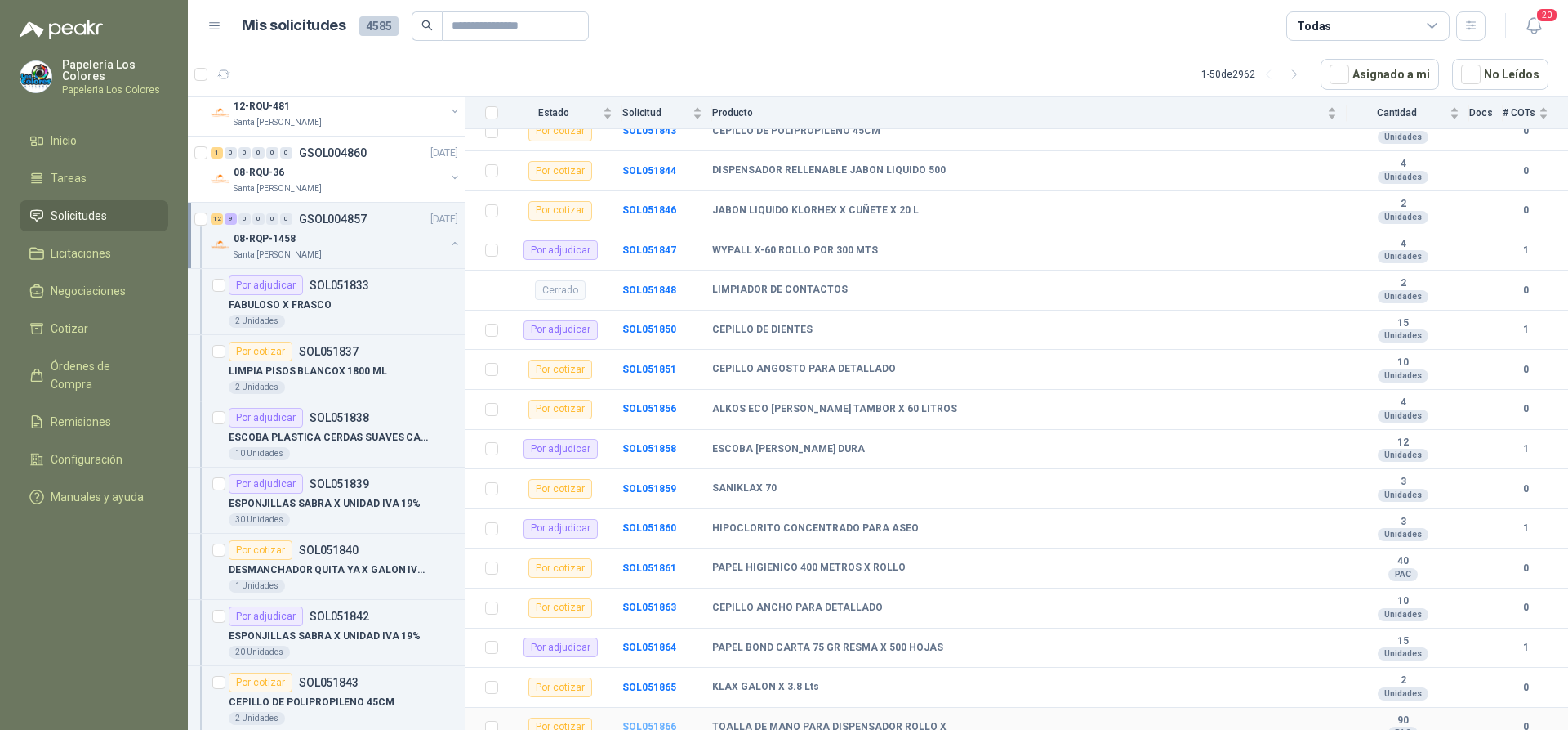
click at [655, 721] on b "SOL051866" at bounding box center [649, 726] width 54 height 11
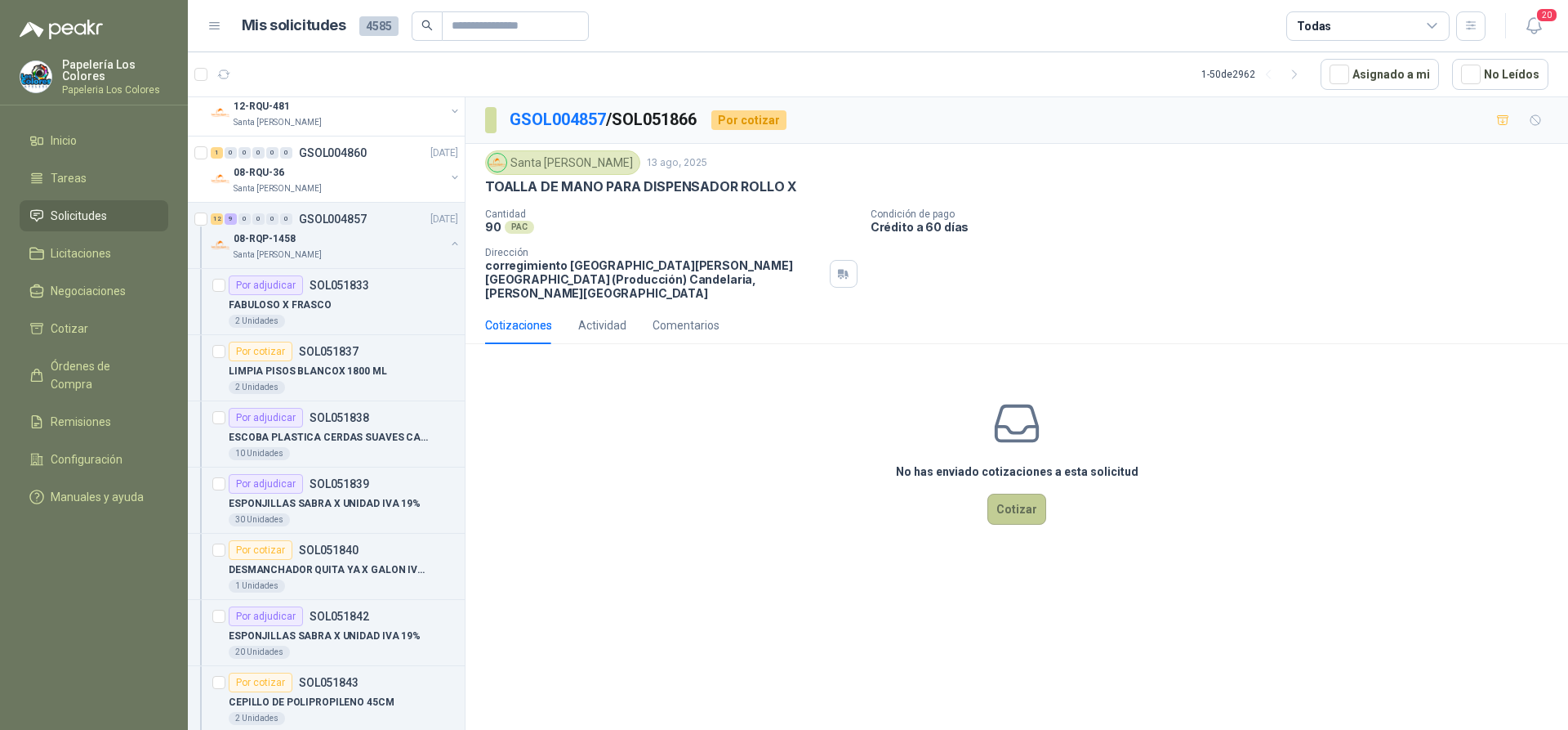
click at [1024, 500] on button "Cotizar" at bounding box center [1016, 509] width 59 height 31
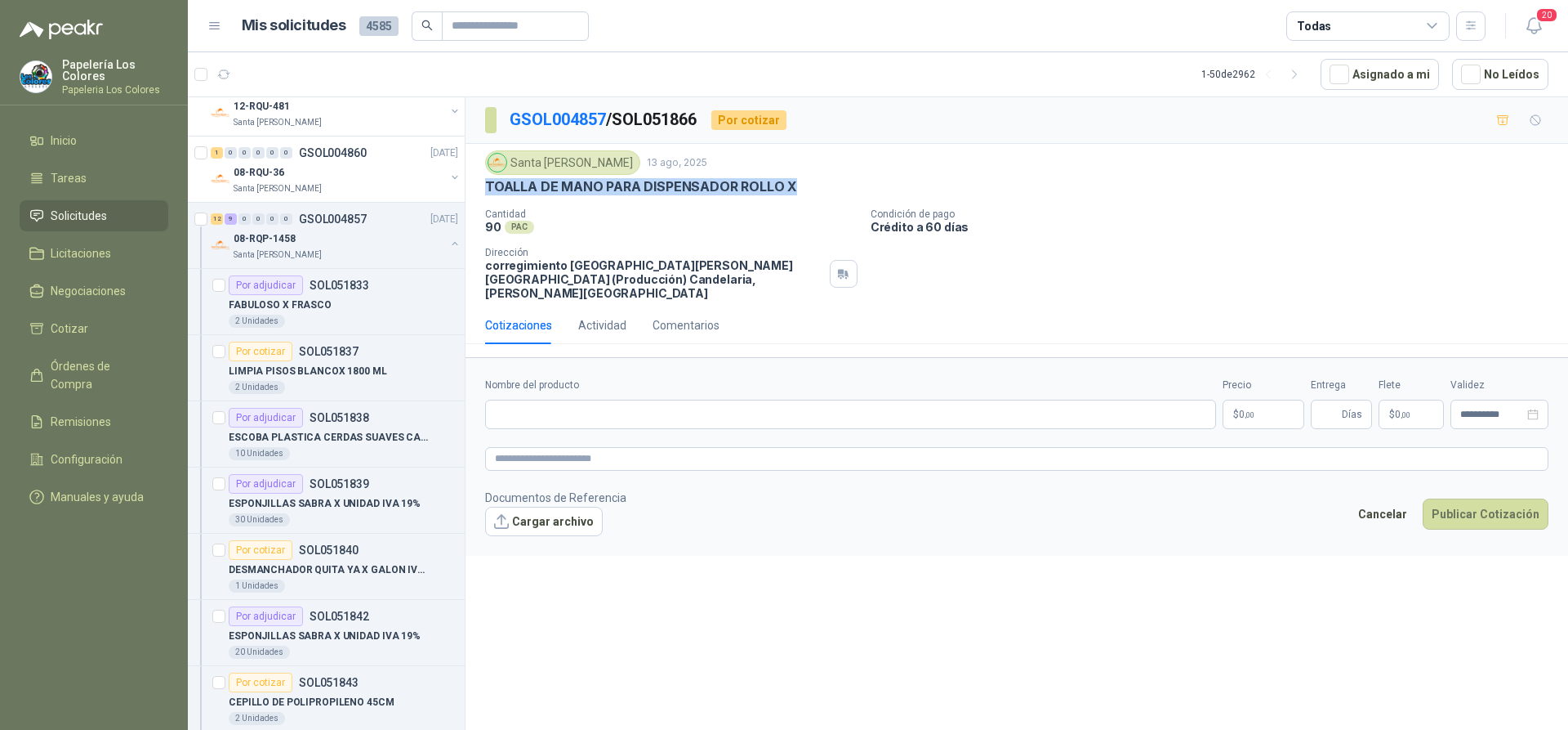
drag, startPoint x: 791, startPoint y: 184, endPoint x: 473, endPoint y: 194, distance: 318.2
click at [473, 194] on div "Santa [PERSON_NAME] [DATE] TOALLA DE MANO PARA DISPENSADOR ROLLO X Cantidad 90 …" at bounding box center [1016, 225] width 1102 height 163
copy p "TOALLA DE MANO PARA DISPENSADOR ROLLO X"
click at [653, 409] on input "Nombre del producto" at bounding box center [850, 414] width 731 height 30
paste input "**********"
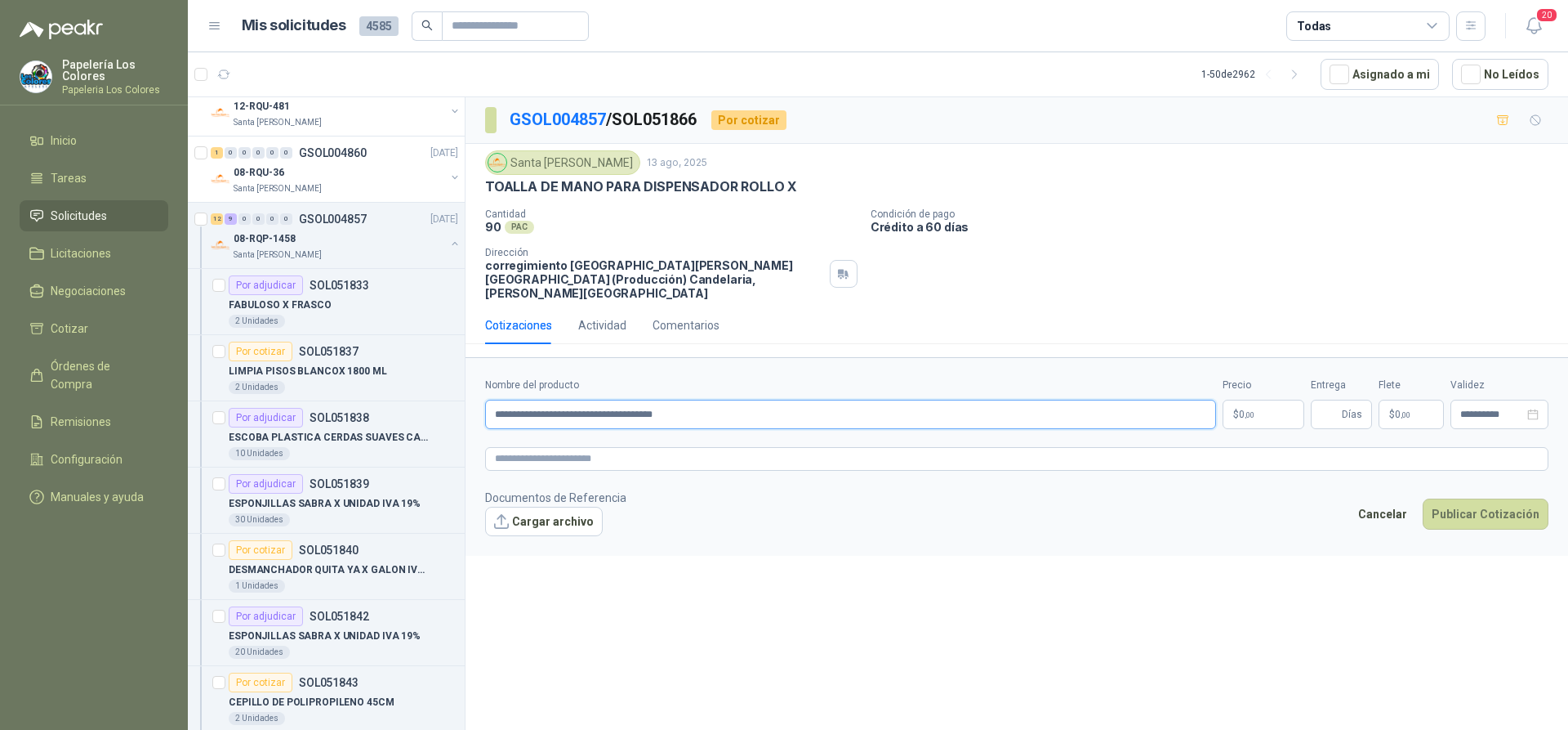
type input "**********"
click at [1241, 392] on body "Papelería Los Colores Papeleria Los Colores Inicio Tareas Solicitudes Licitacio…" at bounding box center [784, 365] width 1568 height 730
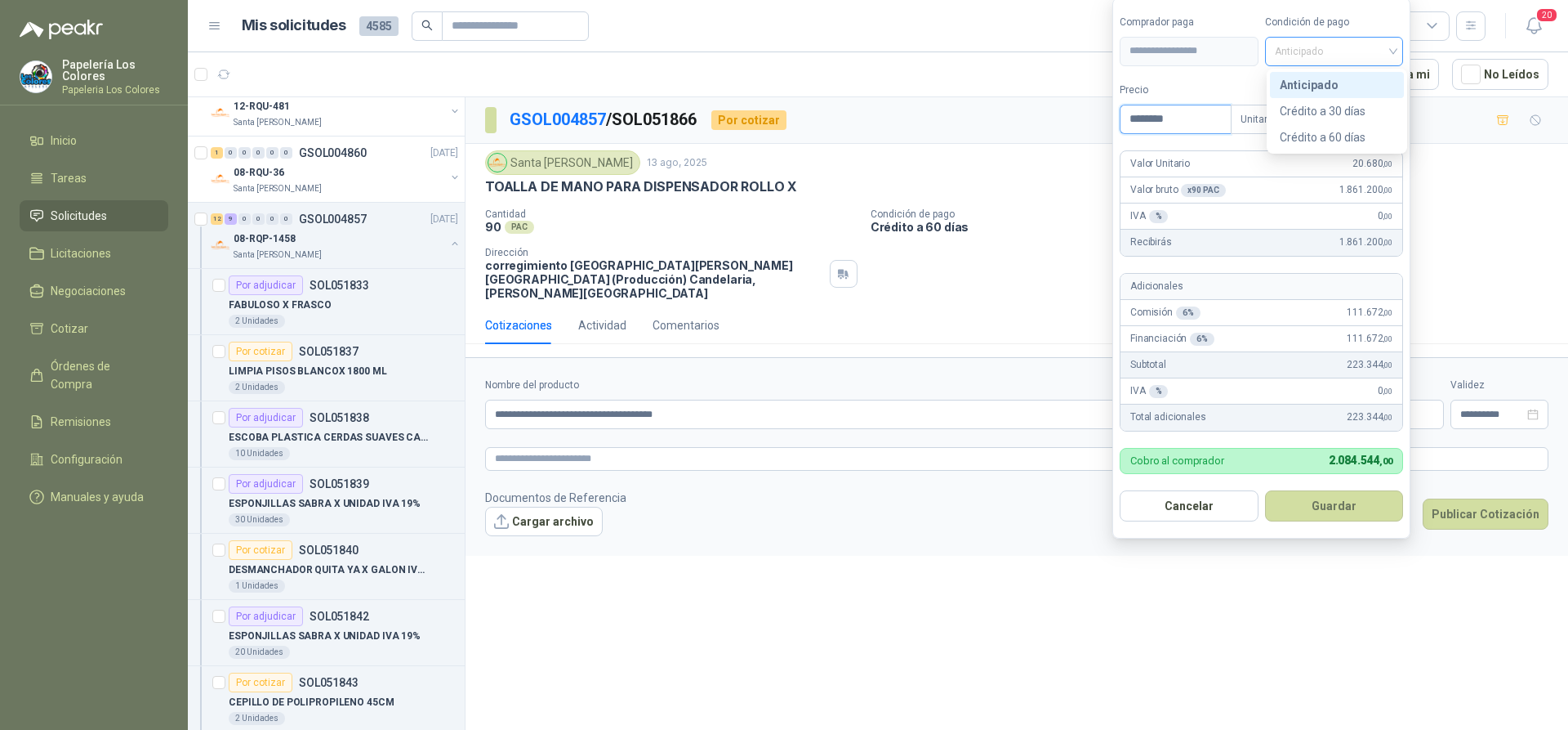
click at [1342, 55] on span "Anticipado" at bounding box center [1335, 51] width 119 height 25
type input "********"
click at [1331, 135] on div "Crédito a 60 días" at bounding box center [1336, 137] width 114 height 18
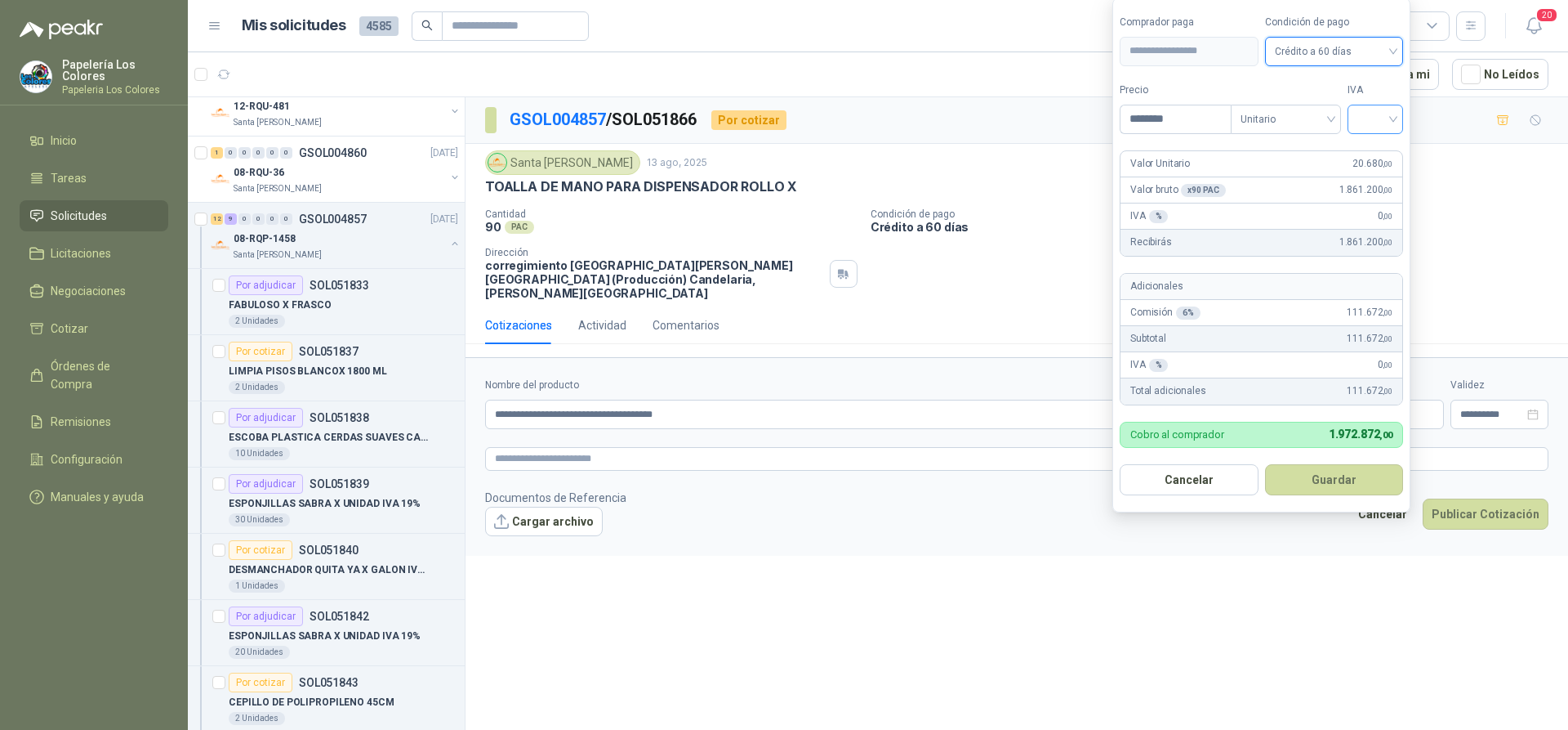
click at [1376, 117] on input "search" at bounding box center [1376, 118] width 36 height 25
click at [1376, 152] on div "19%" at bounding box center [1378, 152] width 30 height 18
click at [1335, 474] on button "Guardar" at bounding box center [1336, 480] width 140 height 31
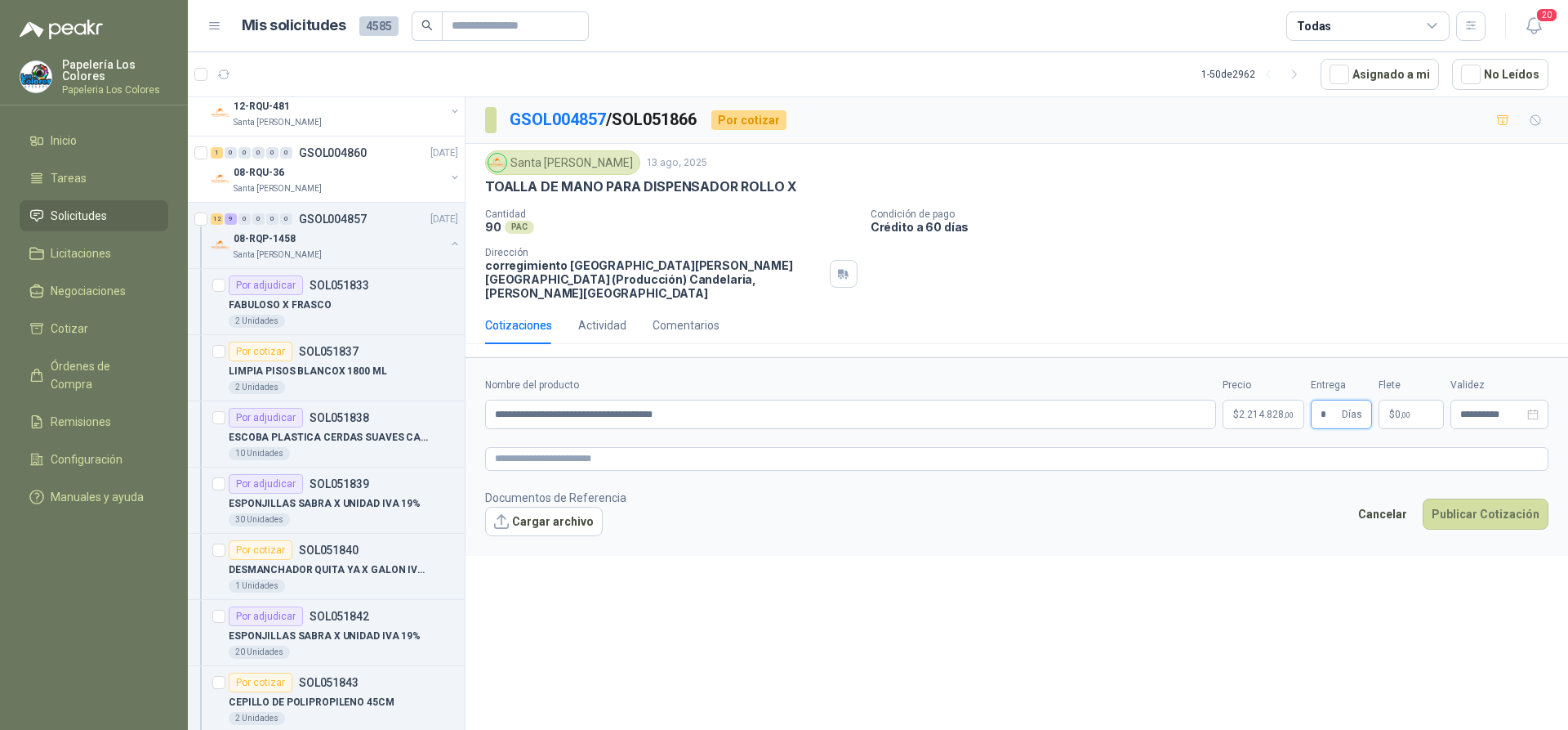
type input "*"
click at [1260, 396] on body "Papelería Los Colores Papeleria Los Colores Inicio Tareas Solicitudes Licitacio…" at bounding box center [784, 365] width 1568 height 730
click at [1048, 596] on div "**********" at bounding box center [1016, 416] width 1102 height 638
click at [1256, 402] on body "Papelería Los Colores Papeleria Los Colores Inicio Tareas Solicitudes Licitacio…" at bounding box center [784, 365] width 1568 height 730
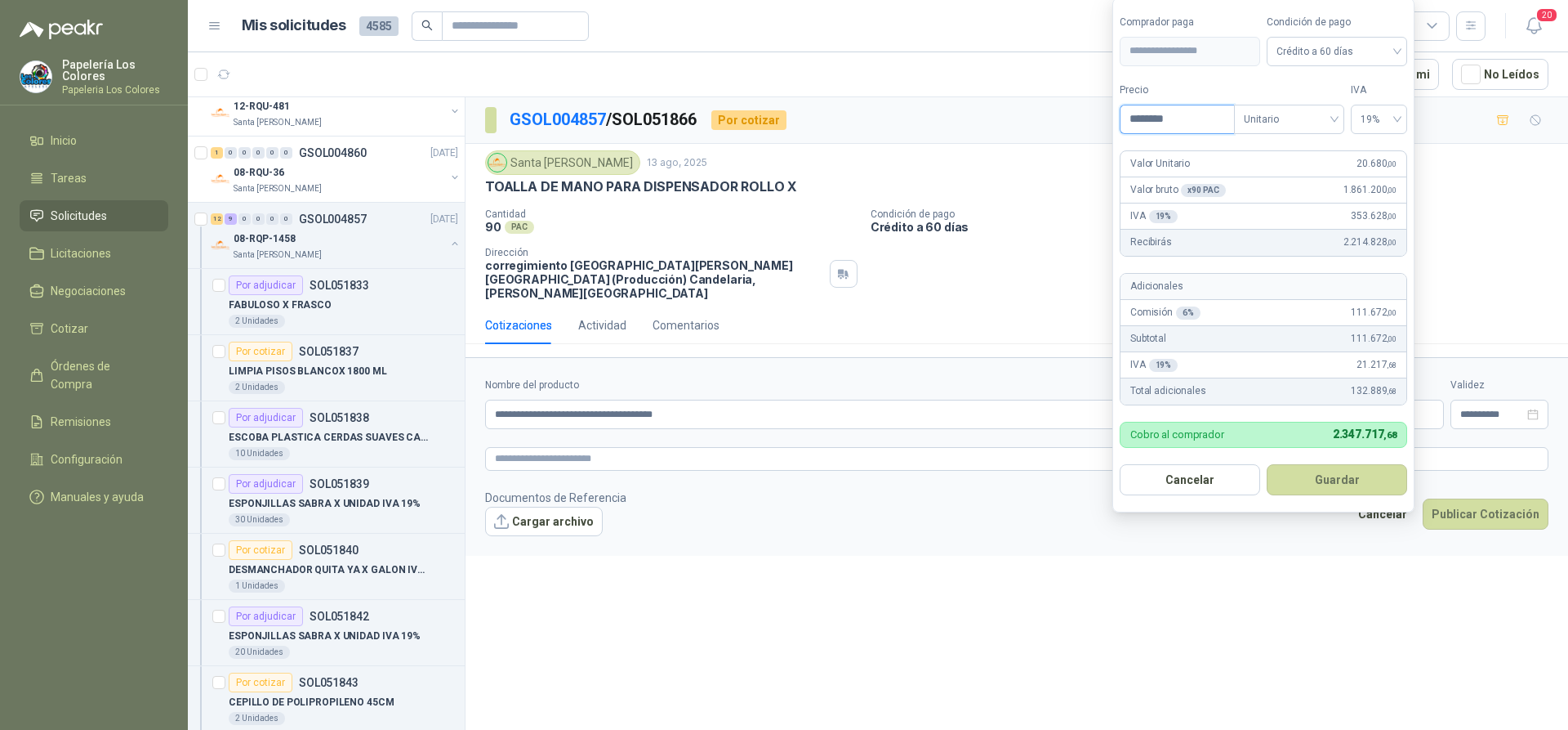
drag, startPoint x: 1188, startPoint y: 119, endPoint x: 1119, endPoint y: 128, distance: 69.6
click at [1119, 128] on form "**********" at bounding box center [1263, 255] width 302 height 514
click at [1219, 141] on form "**********" at bounding box center [1263, 255] width 302 height 514
drag, startPoint x: 1187, startPoint y: 120, endPoint x: 1117, endPoint y: 131, distance: 70.9
click at [1117, 131] on form "**********" at bounding box center [1263, 255] width 302 height 514
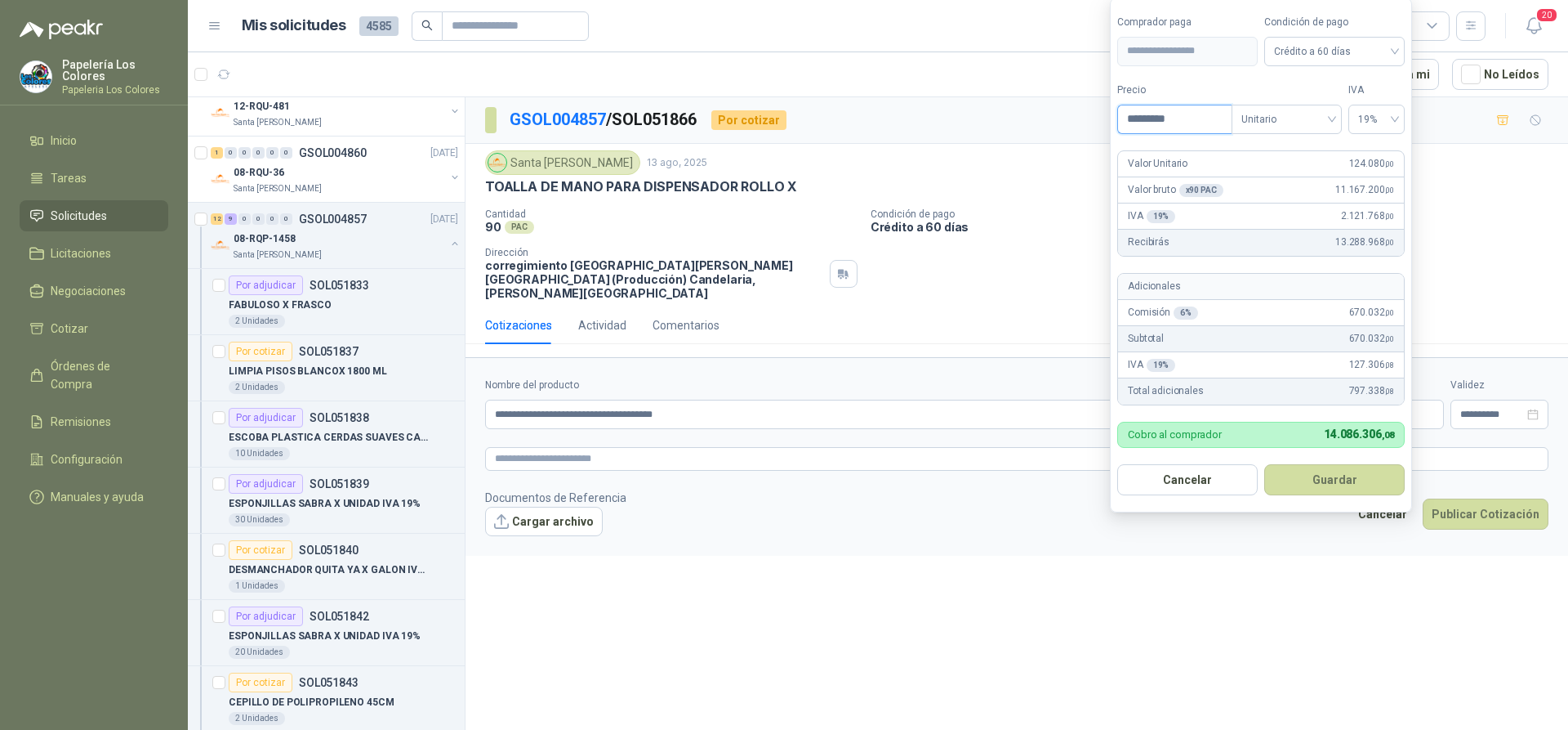
type input "*********"
click at [1382, 114] on span "19%" at bounding box center [1376, 119] width 37 height 25
click at [1379, 144] on div "19%" at bounding box center [1376, 152] width 30 height 18
click at [1379, 45] on span "Crédito a 60 días" at bounding box center [1335, 51] width 121 height 25
click at [1290, 130] on div "Crédito a 60 días" at bounding box center [1335, 137] width 114 height 18
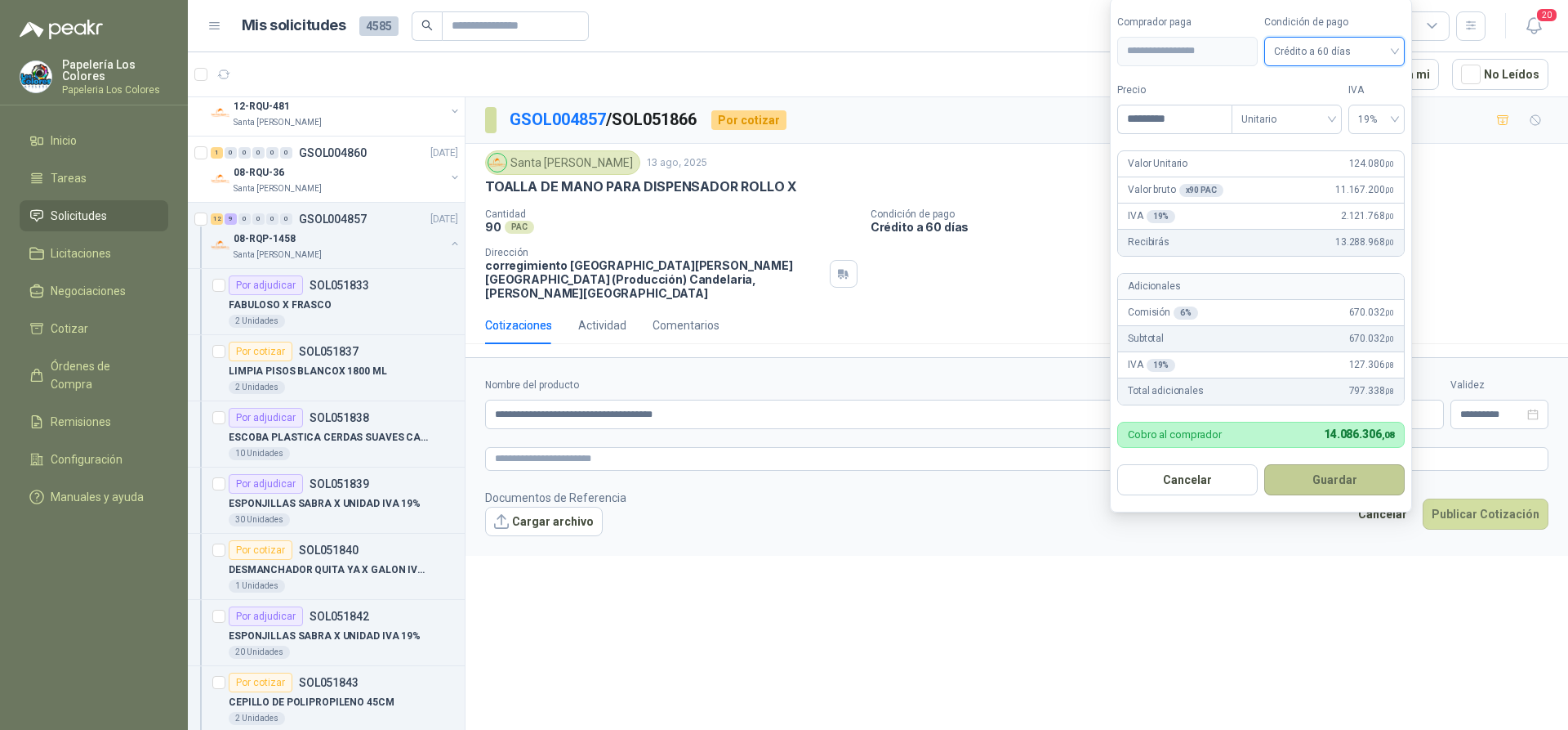
click at [1327, 480] on button "Guardar" at bounding box center [1334, 480] width 140 height 31
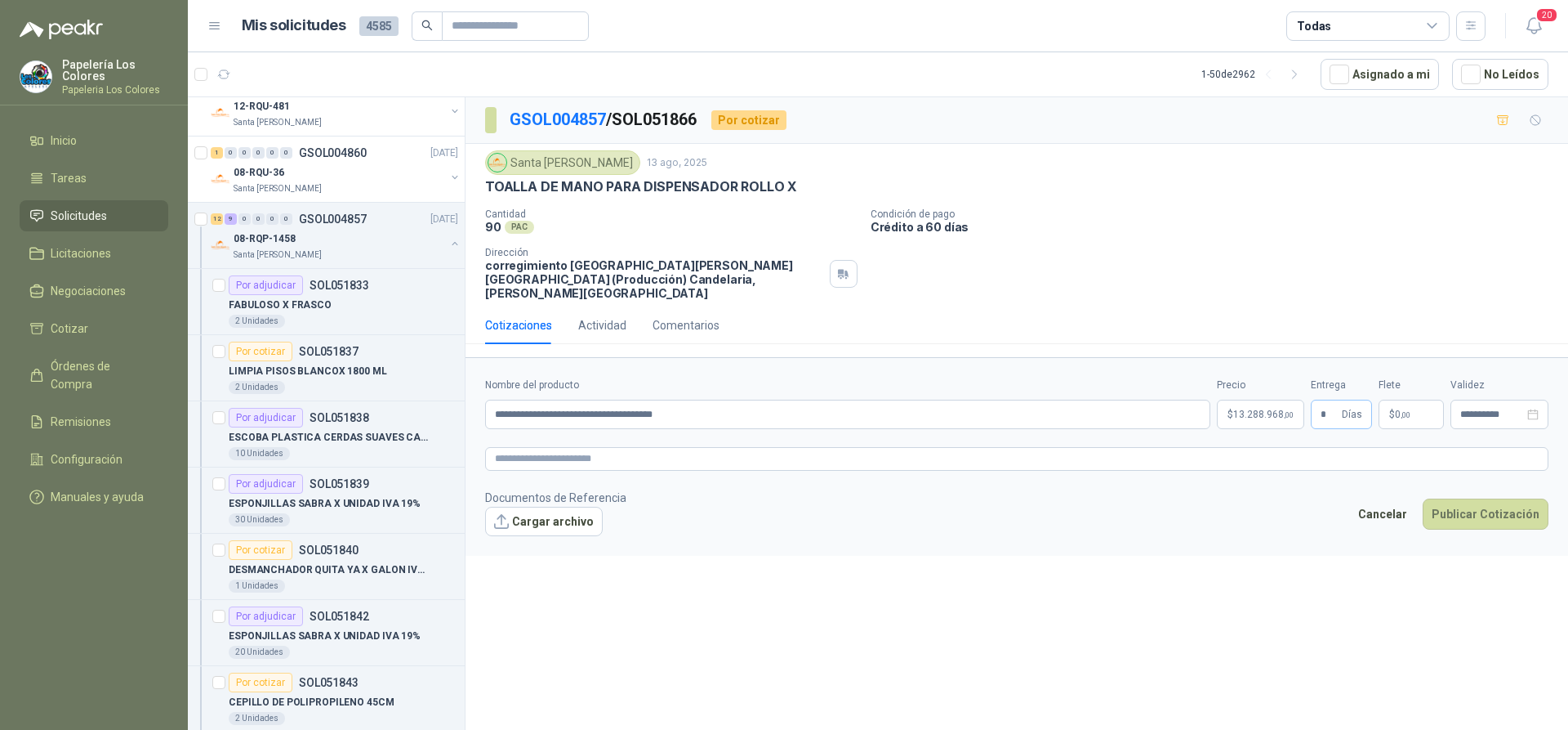
click at [1340, 399] on span "* Días" at bounding box center [1342, 414] width 61 height 30
type input "*"
click at [1491, 498] on button "Publicar Cotización" at bounding box center [1485, 514] width 126 height 31
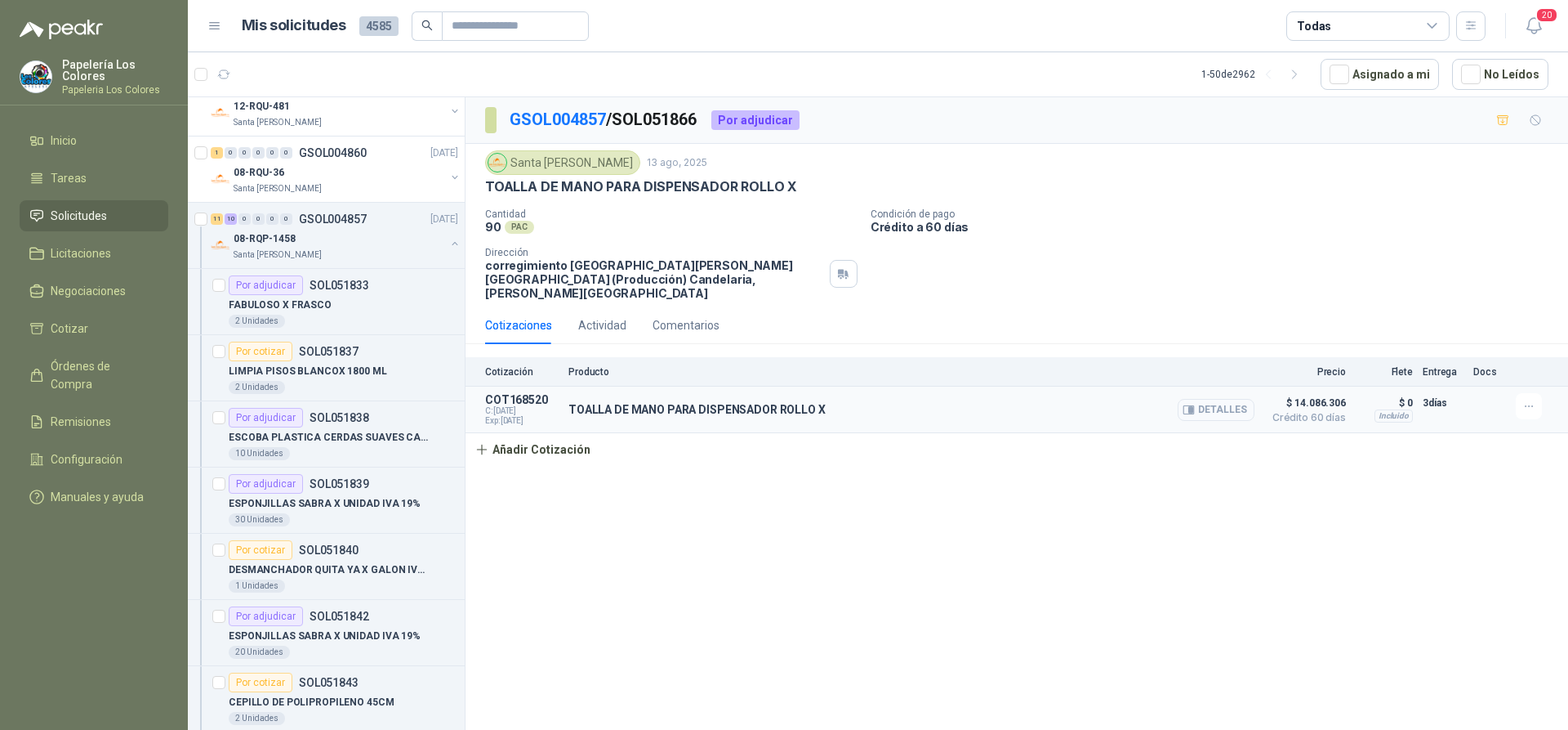
click at [1215, 399] on button "Detalles" at bounding box center [1216, 410] width 77 height 22
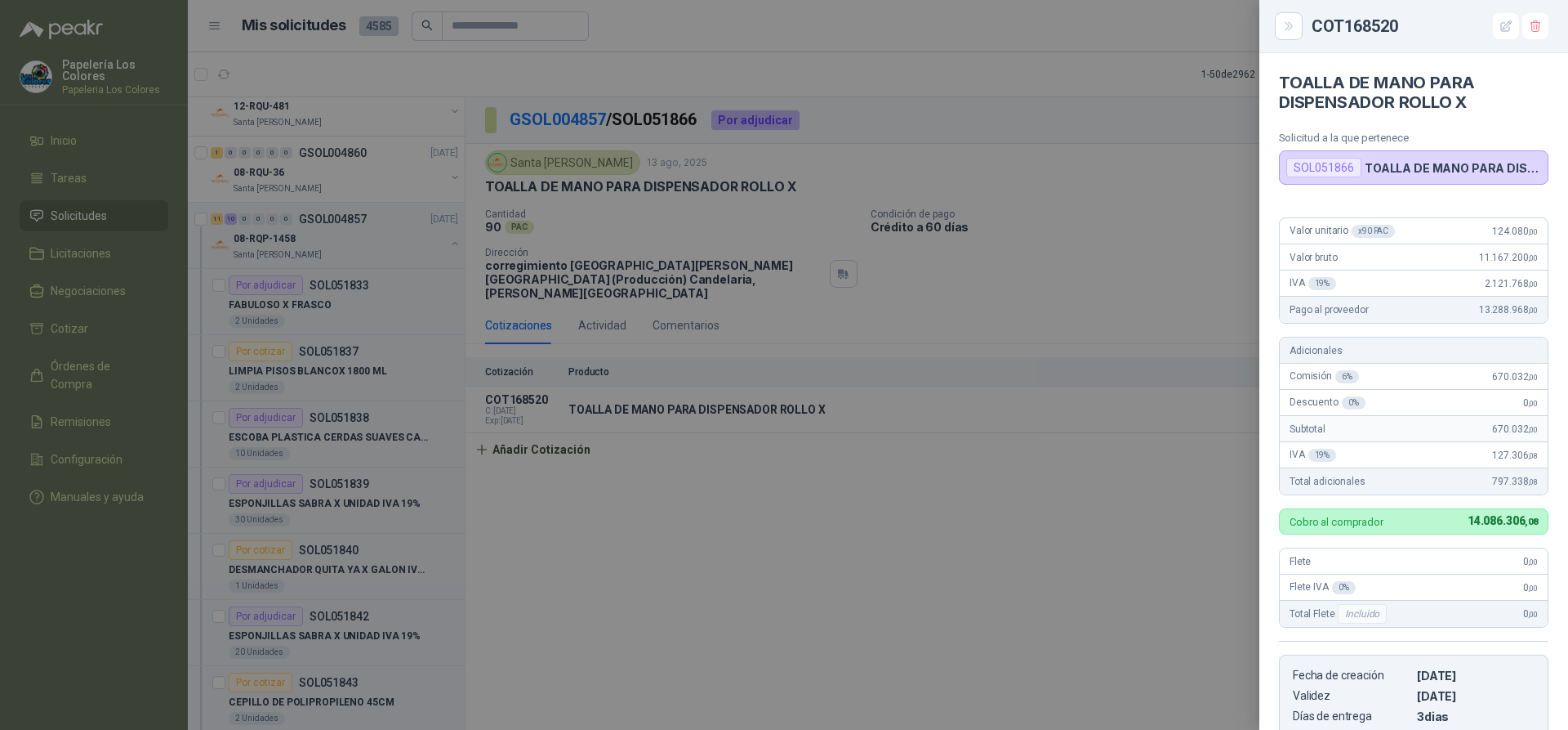
click at [1072, 517] on div at bounding box center [784, 365] width 1568 height 730
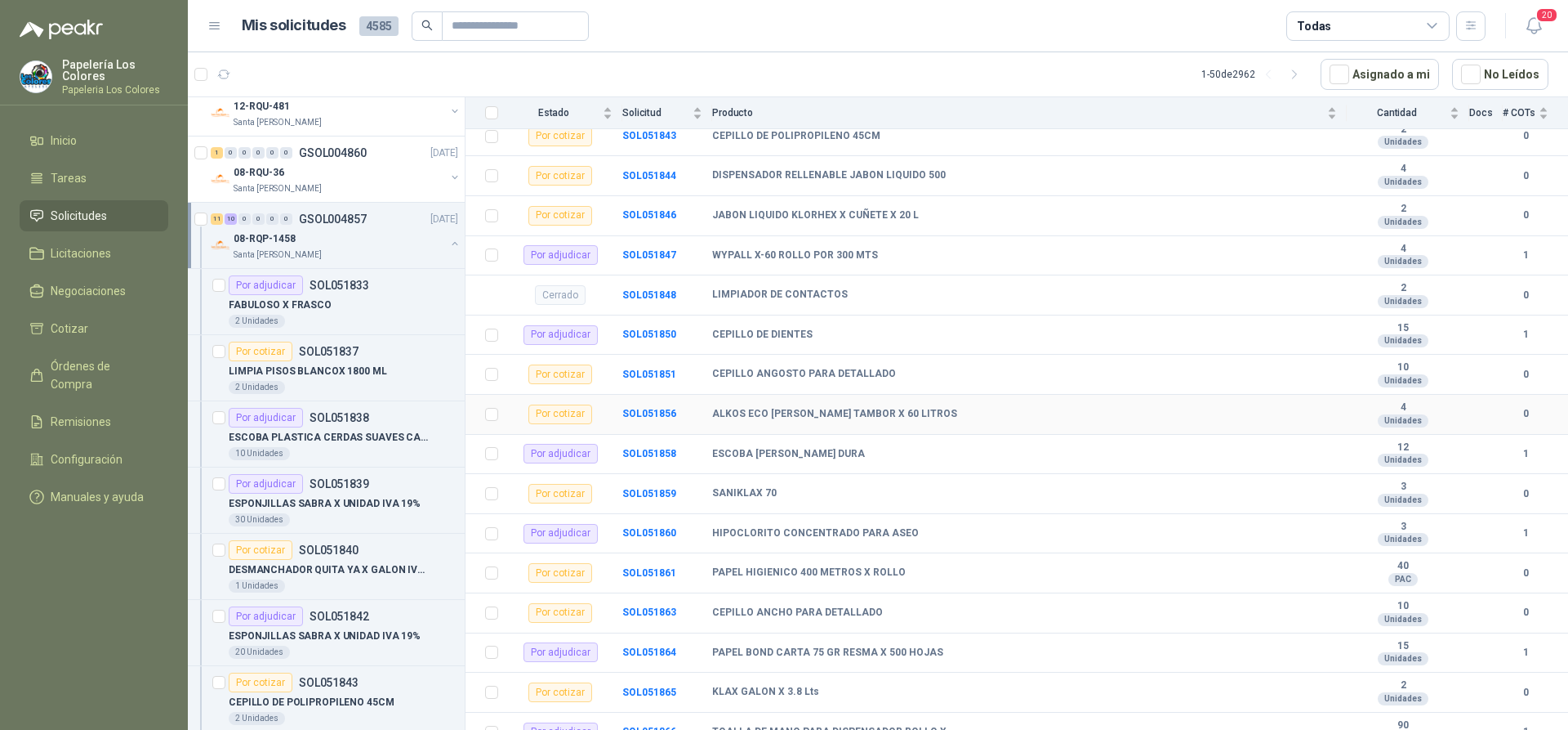
scroll to position [453, 0]
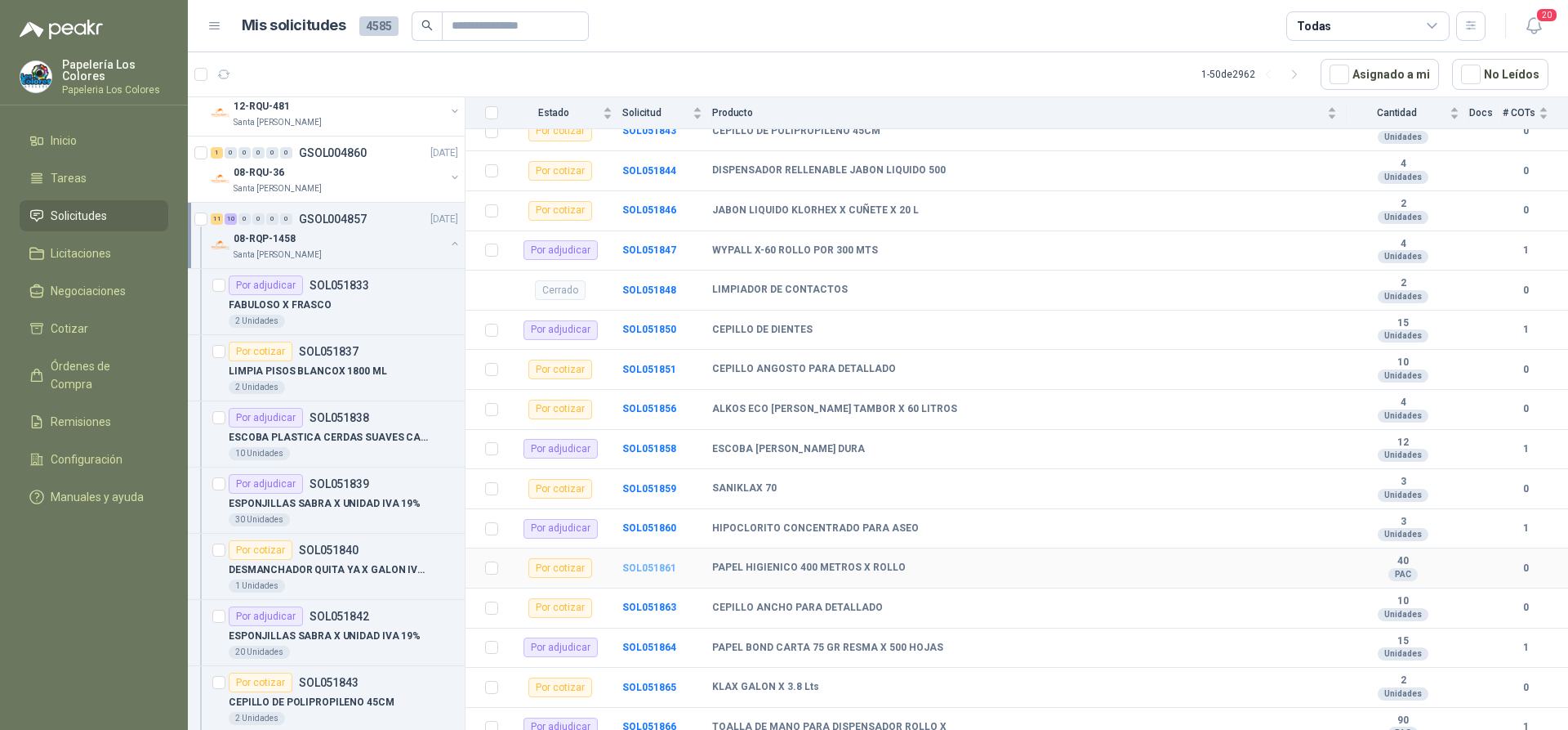
click at [651, 562] on b "SOL051861" at bounding box center [649, 567] width 54 height 11
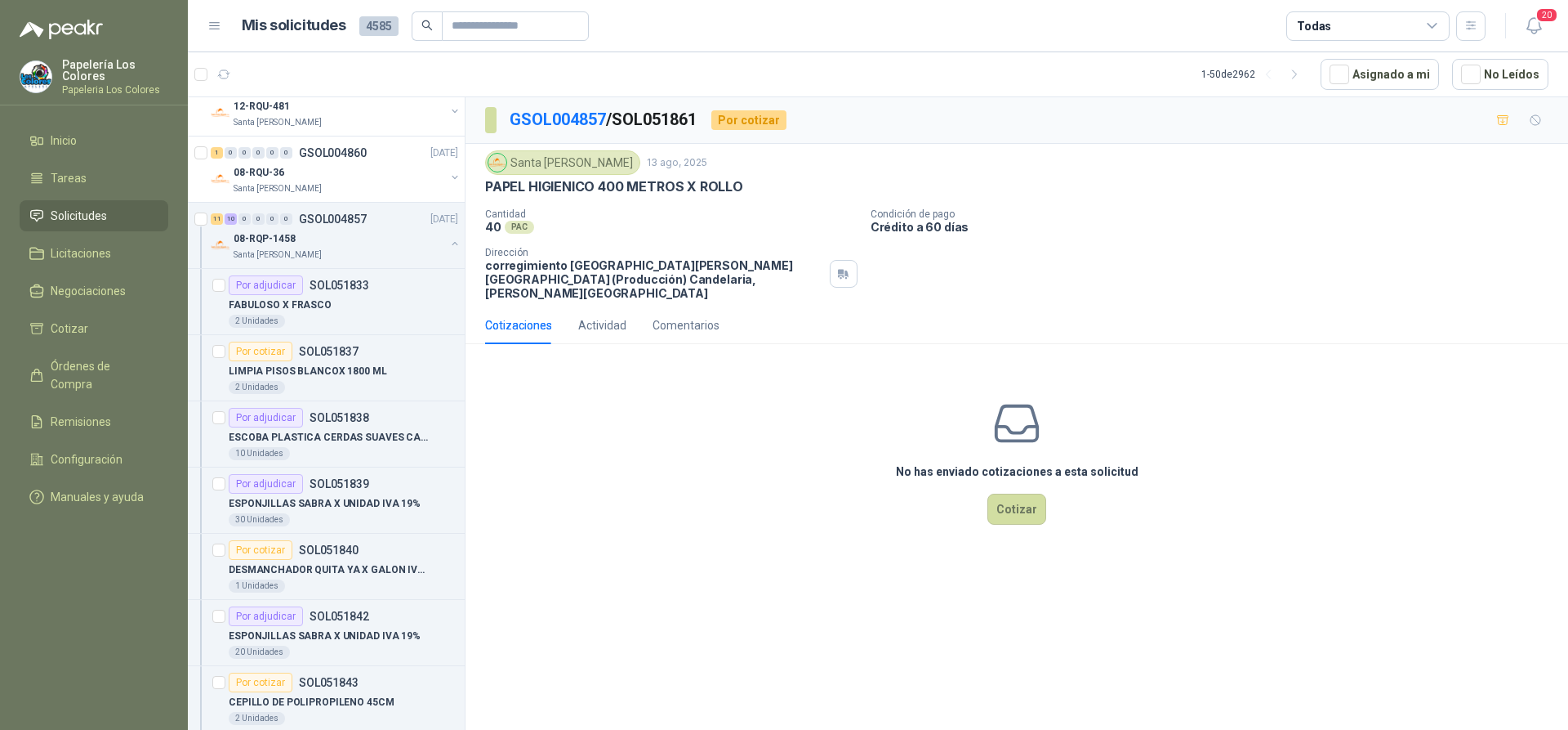
click at [703, 476] on div "No has enviado cotizaciones a esta solicitud Cotizar" at bounding box center [1016, 461] width 1102 height 209
click at [1016, 493] on button "Cotizar" at bounding box center [1016, 509] width 59 height 31
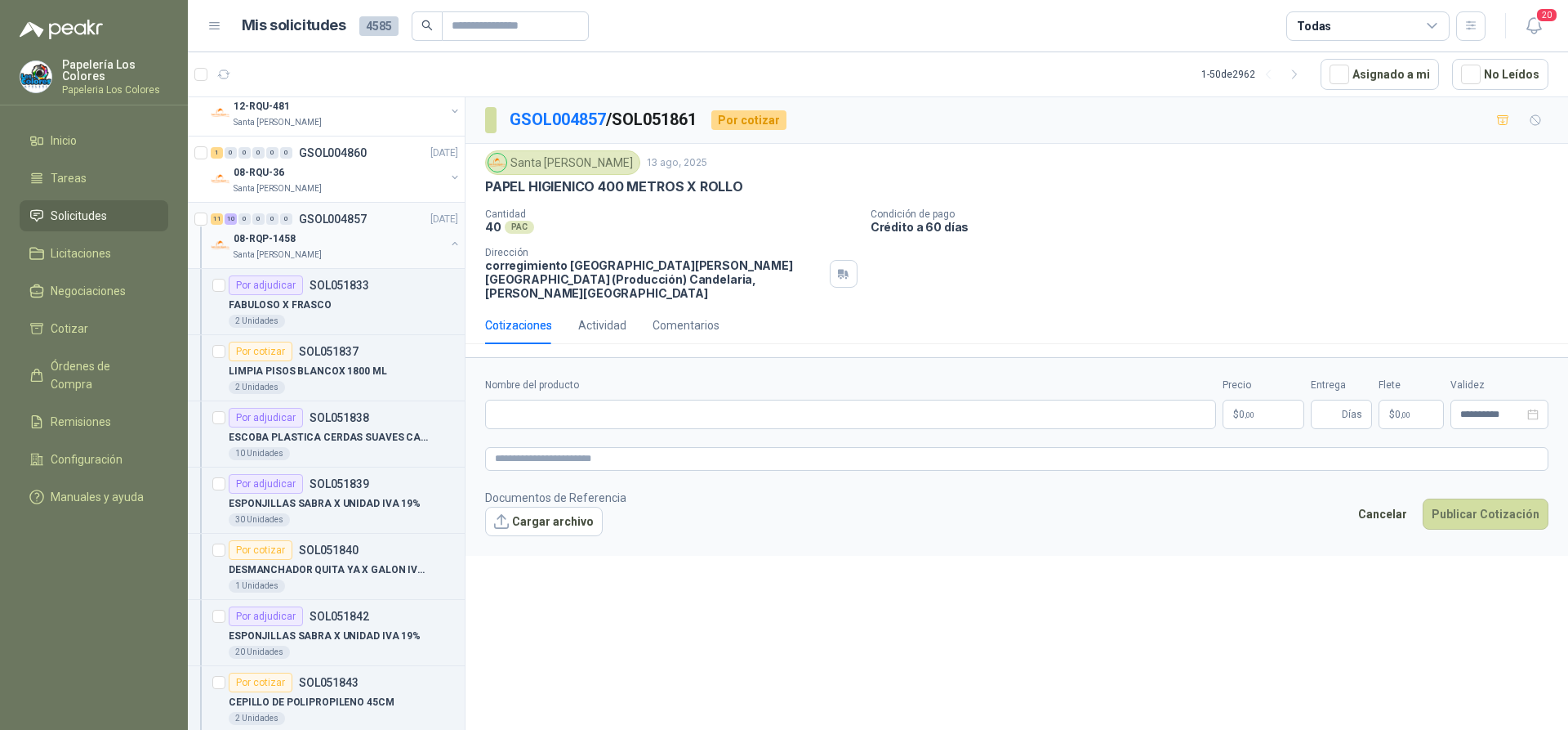
drag, startPoint x: 735, startPoint y: 190, endPoint x: 450, endPoint y: 210, distance: 285.7
click at [450, 210] on div "Por cotizar SOL052073 [DATE] Tijeras [PERSON_NAME] ultra afiladas Lafayette SAS…" at bounding box center [878, 416] width 1380 height 639
click at [730, 236] on div "Cantidad 40 PAC Condición de pago Crédito a 60 días Dirección corregimiento [GE…" at bounding box center [1016, 254] width 1063 height 91
drag, startPoint x: 737, startPoint y: 188, endPoint x: 510, endPoint y: 187, distance: 227.0
click at [509, 198] on div "Santa [PERSON_NAME] [DATE] PAPEL HIGIENICO 400 METROS X ROLLO Cantidad 40 PAC C…" at bounding box center [1016, 226] width 1063 height 150
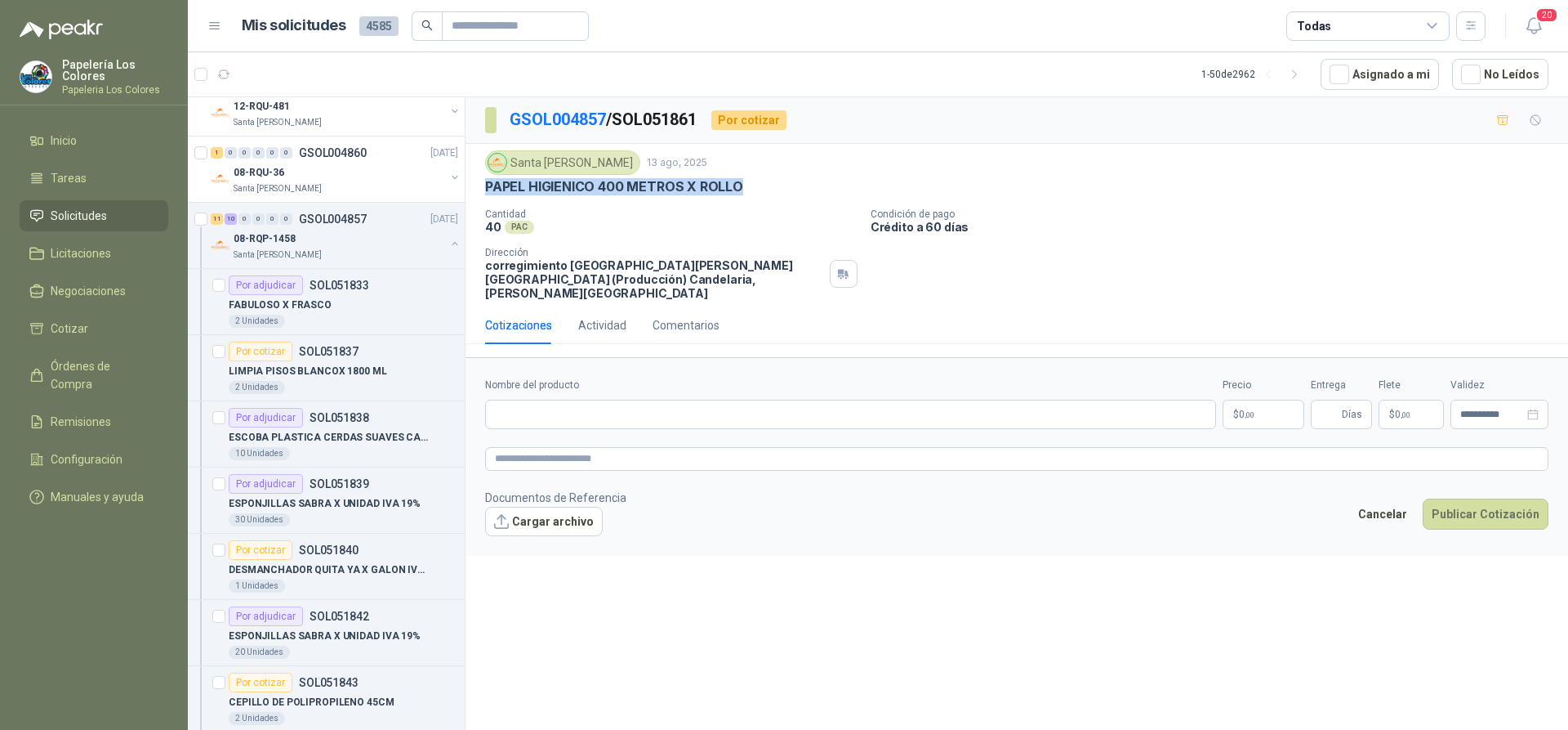
drag, startPoint x: 485, startPoint y: 191, endPoint x: 738, endPoint y: 201, distance: 253.2
click at [738, 201] on div "Santa [PERSON_NAME] [DATE] PAPEL HIGIENICO 400 METROS X ROLLO Cantidad 40 PAC C…" at bounding box center [1016, 226] width 1063 height 150
copy p "PAPEL HIGIENICO 400 METROS X ROLLO"
click at [644, 404] on input "Nombre del producto" at bounding box center [850, 414] width 731 height 30
paste input "**********"
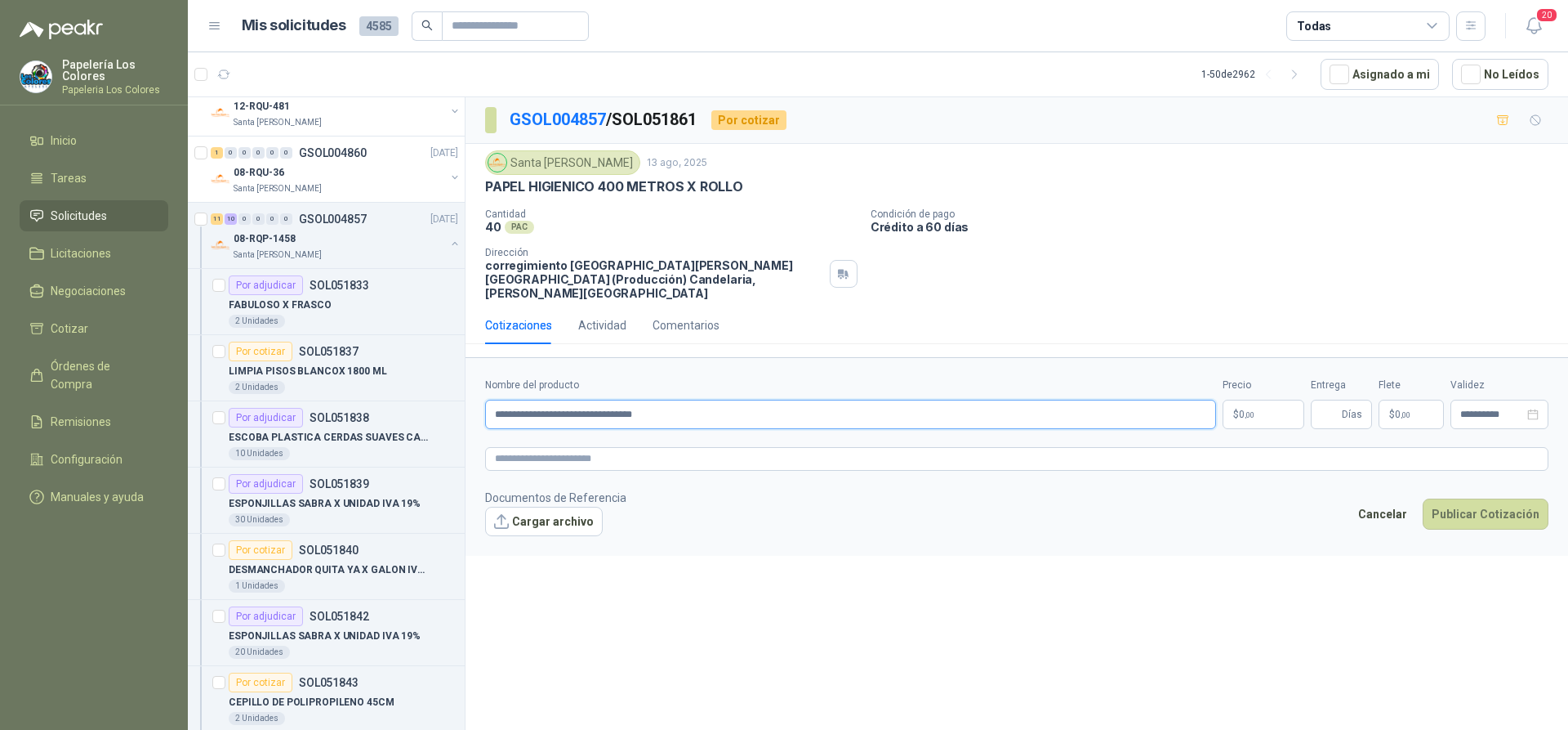
type input "**********"
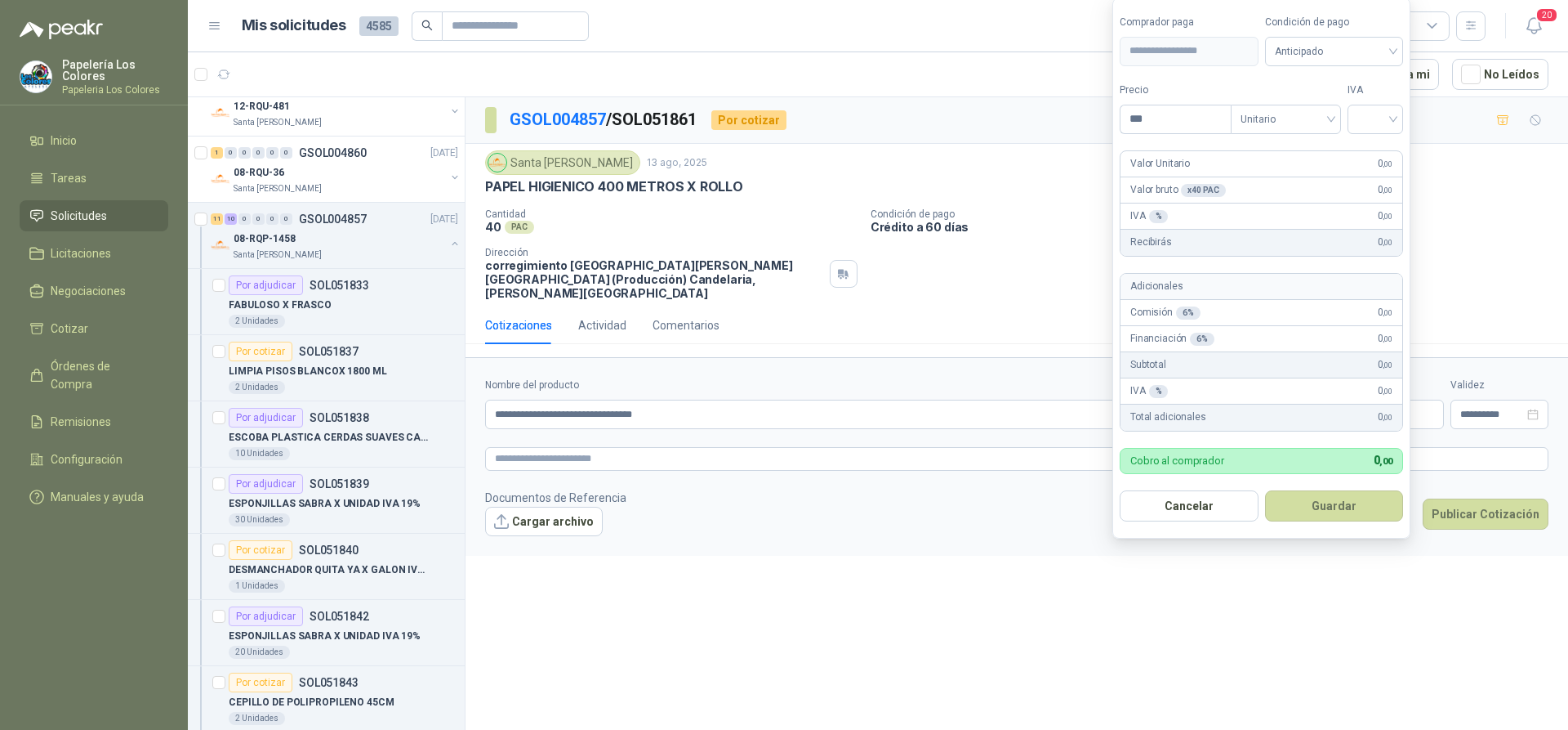
click at [1248, 403] on body "Papelería Los Colores Papeleria Los Colores Inicio Tareas Solicitudes Licitacio…" at bounding box center [784, 365] width 1568 height 730
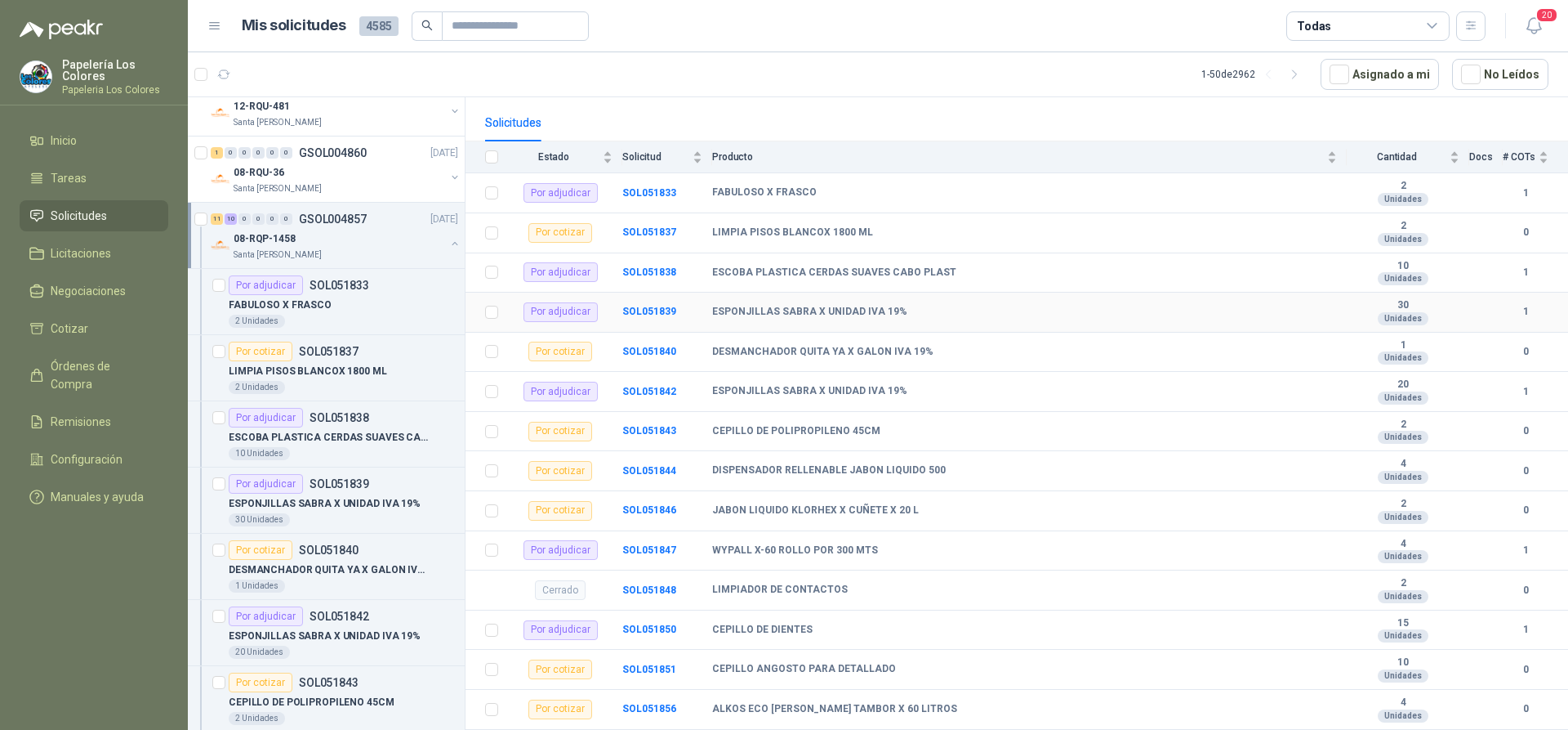
scroll to position [164, 0]
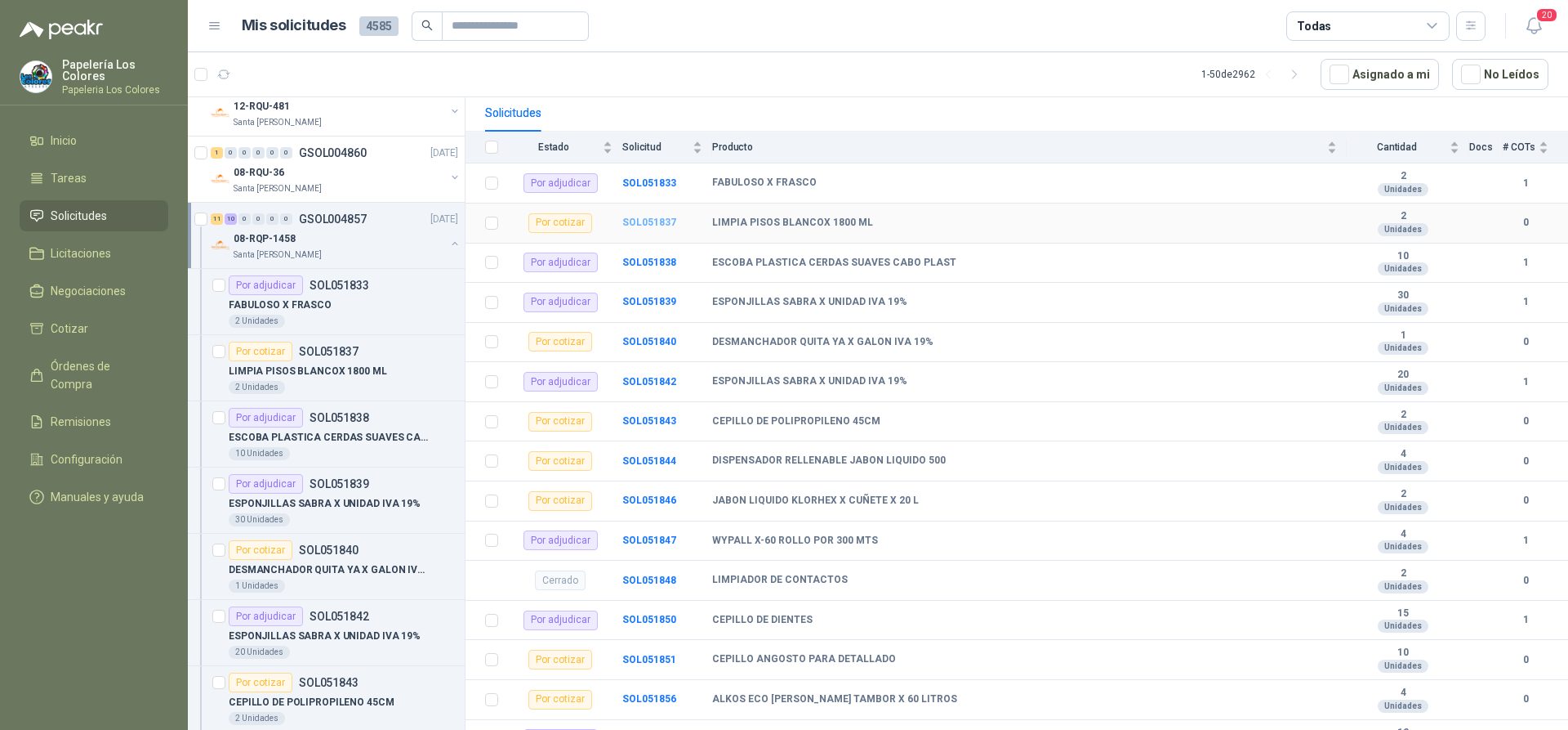
click at [632, 216] on b "SOL051837" at bounding box center [649, 221] width 54 height 11
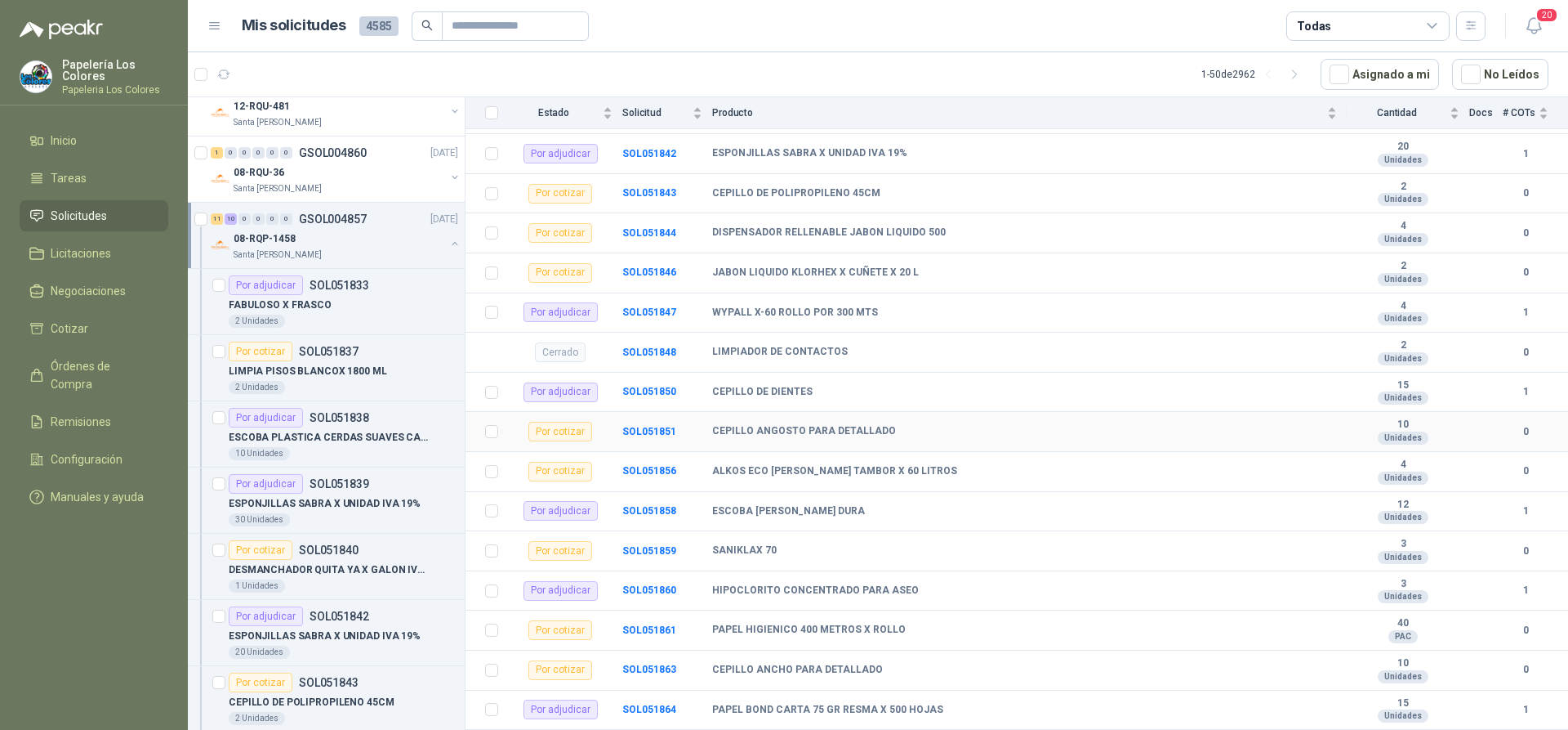
scroll to position [453, 0]
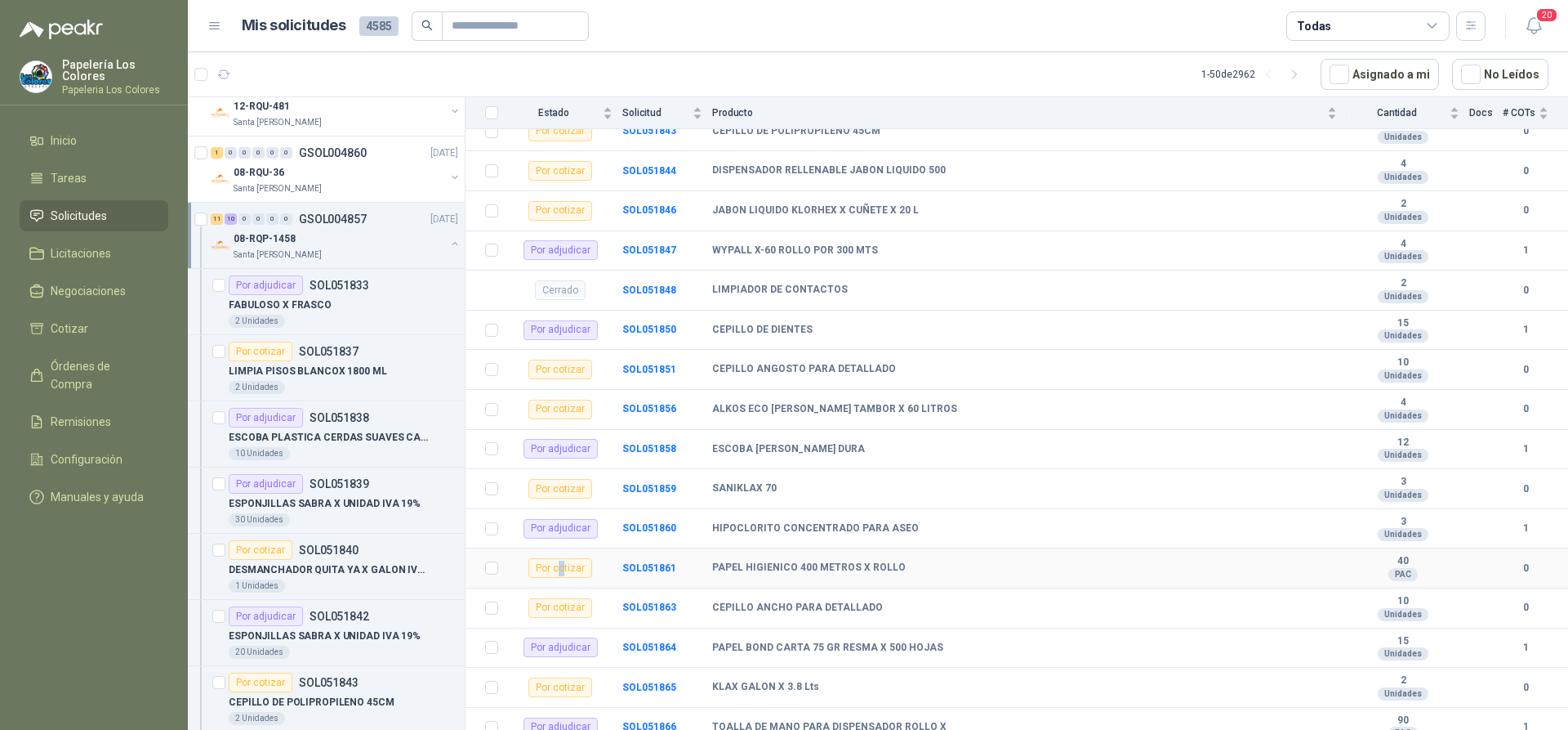
click at [561, 558] on div "Por cotizar" at bounding box center [560, 567] width 64 height 20
click at [650, 562] on b "SOL051861" at bounding box center [649, 567] width 54 height 11
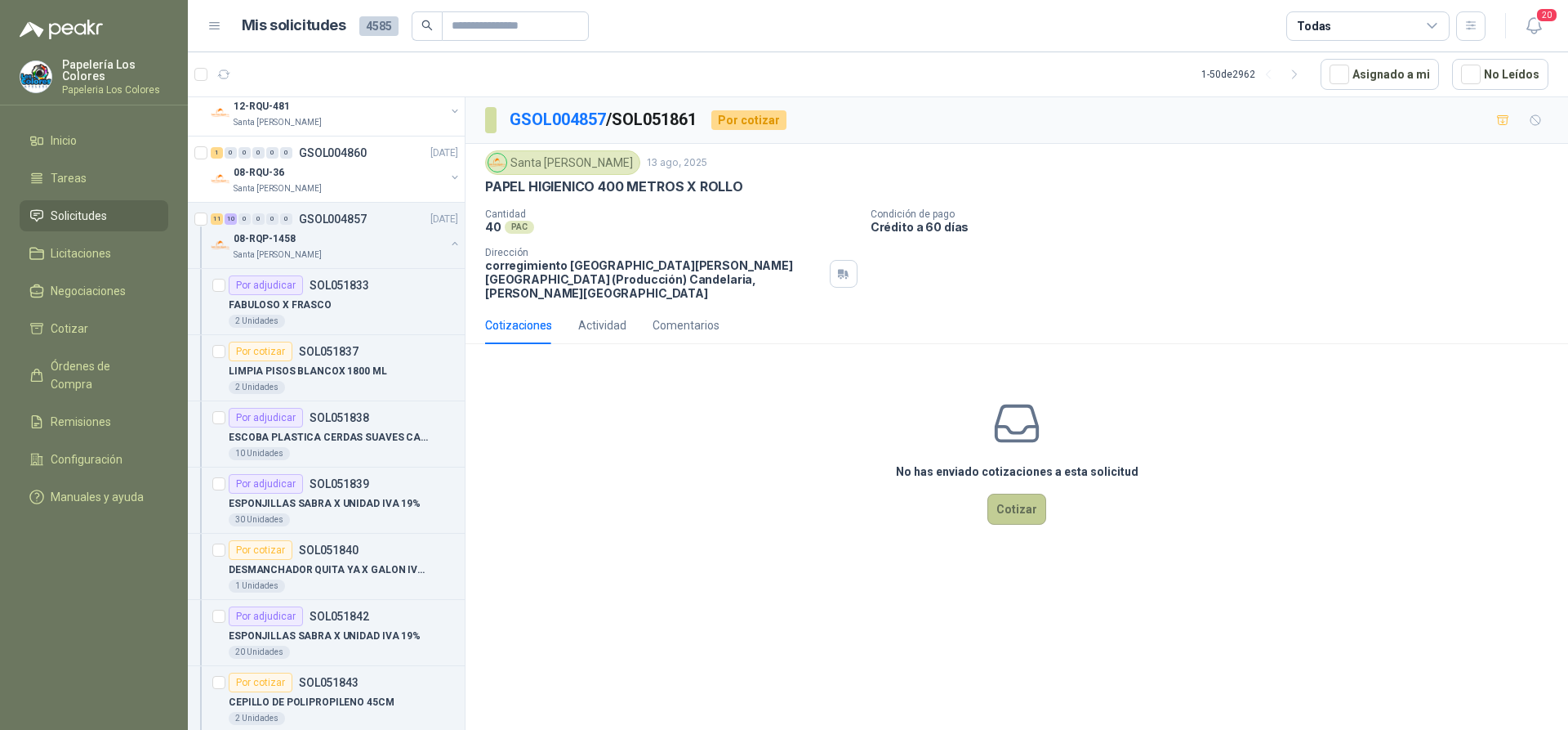
click at [1016, 499] on button "Cotizar" at bounding box center [1016, 509] width 59 height 31
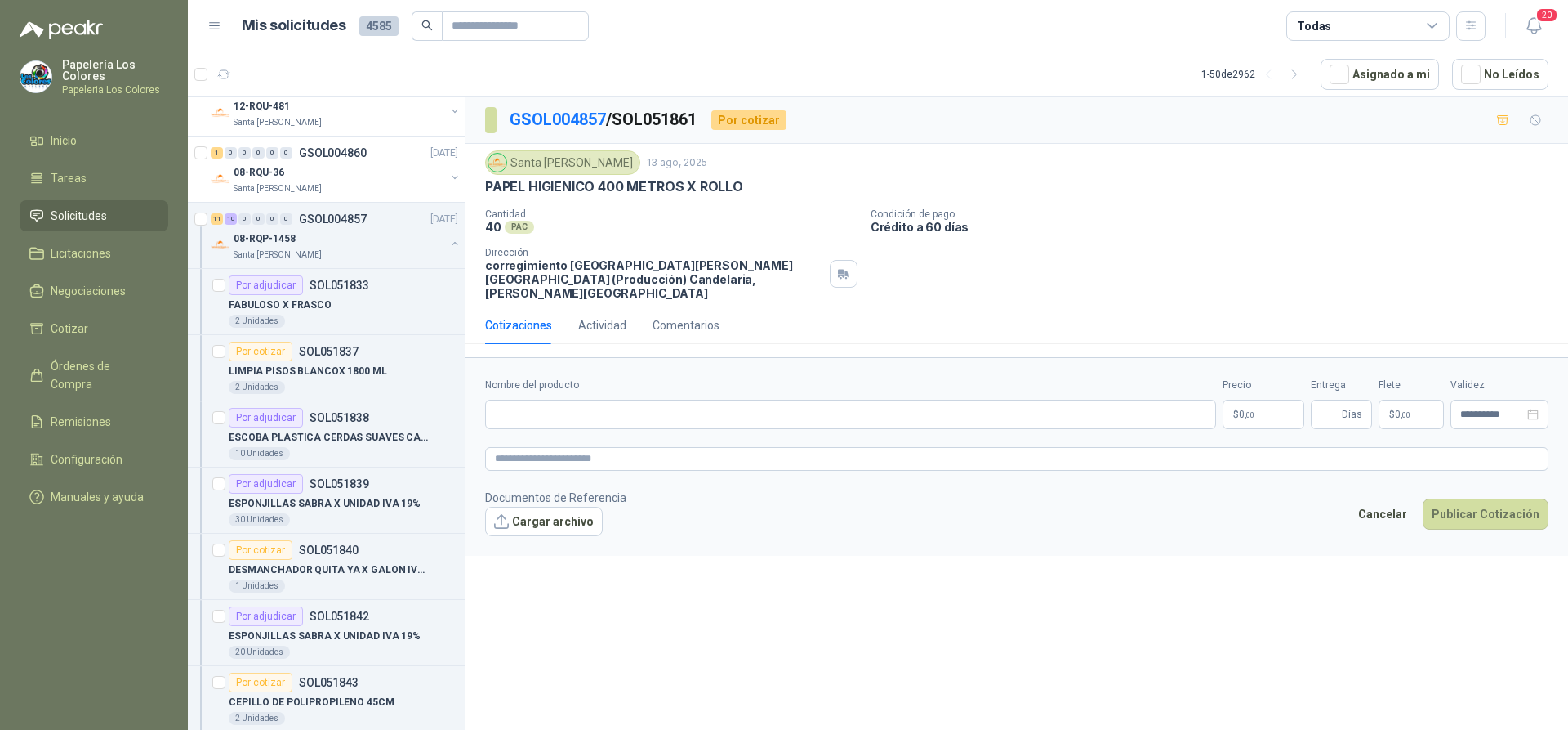
click at [741, 188] on div "PAPEL HIGIENICO 400 METROS X ROLLO" at bounding box center [1016, 187] width 1063 height 17
drag, startPoint x: 738, startPoint y: 187, endPoint x: 484, endPoint y: 195, distance: 254.1
click at [484, 195] on div "Santa [PERSON_NAME] [DATE] PAPEL HIGIENICO 400 METROS X ROLLO Cantidad 40 PAC C…" at bounding box center [1016, 225] width 1102 height 163
copy p "PAPEL HIGIENICO 400 METROS X ROLLO"
click at [683, 399] on input "Nombre del producto" at bounding box center [850, 414] width 731 height 30
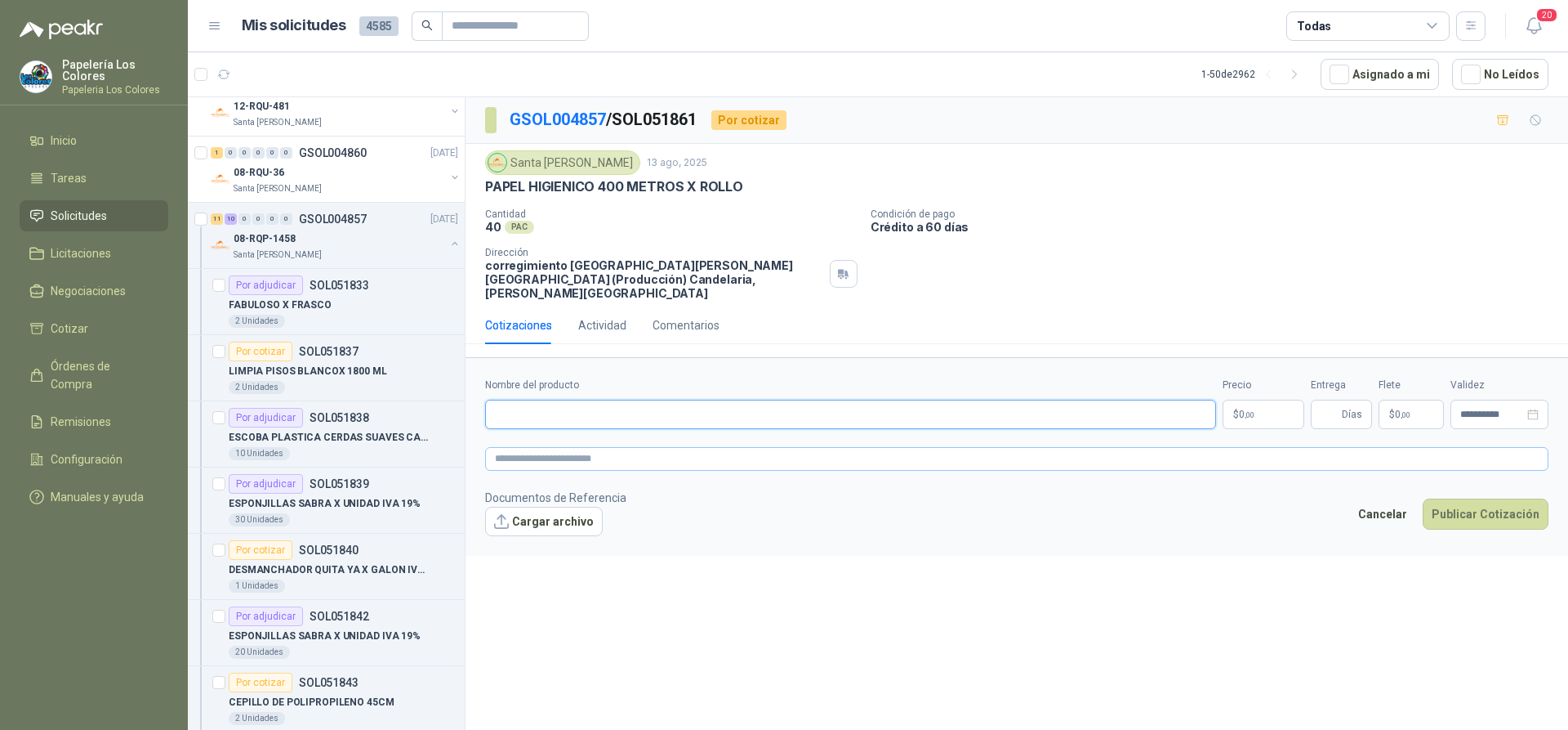
paste input "**********"
type input "**********"
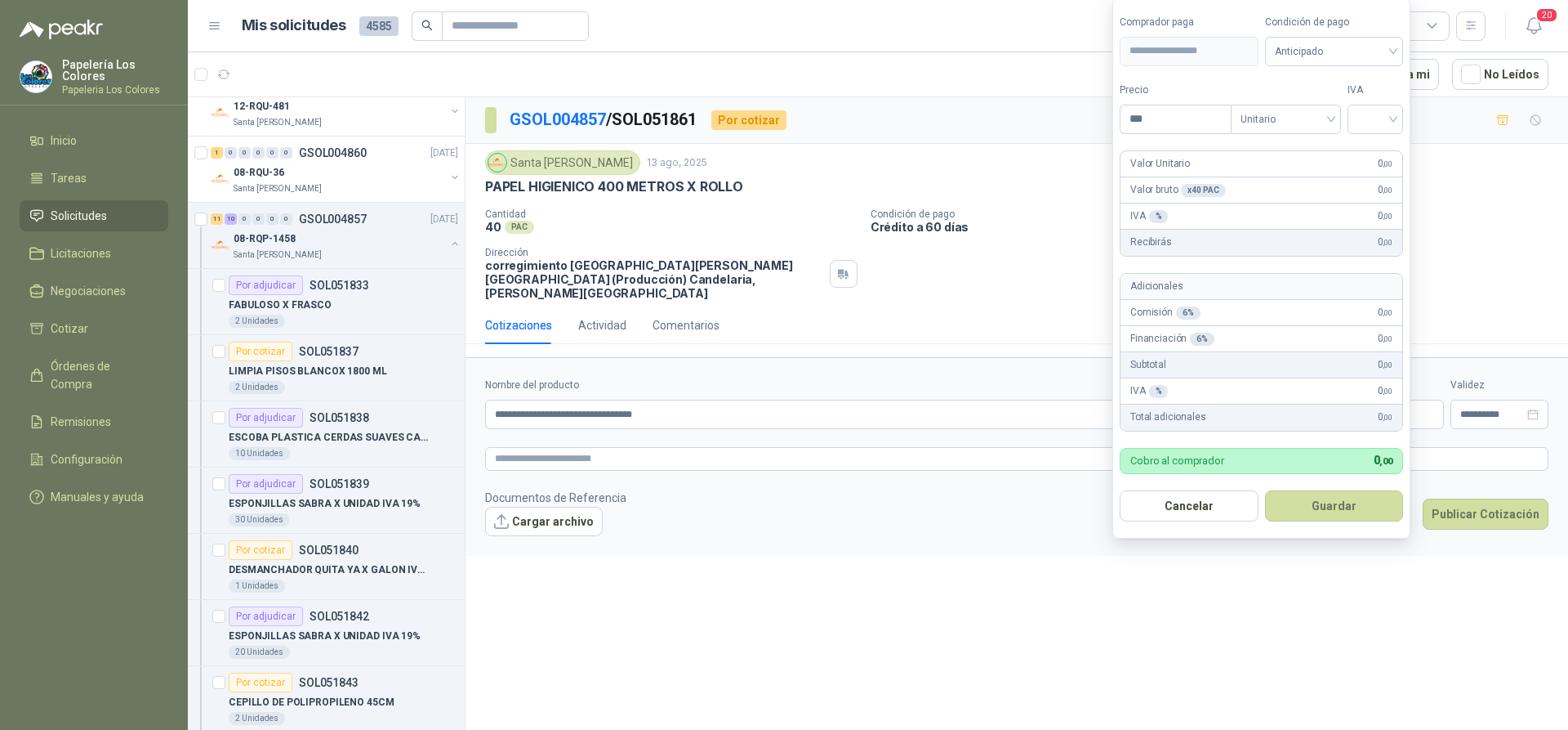
click at [1250, 401] on body "Papelería Los Colores Papeleria Los Colores Inicio Tareas Solicitudes Licitacio…" at bounding box center [784, 365] width 1568 height 730
type input "********"
click at [1325, 505] on button "Guardar" at bounding box center [1334, 506] width 139 height 31
click at [1368, 114] on input "search" at bounding box center [1376, 118] width 36 height 25
click at [1377, 149] on div "19%" at bounding box center [1378, 152] width 30 height 18
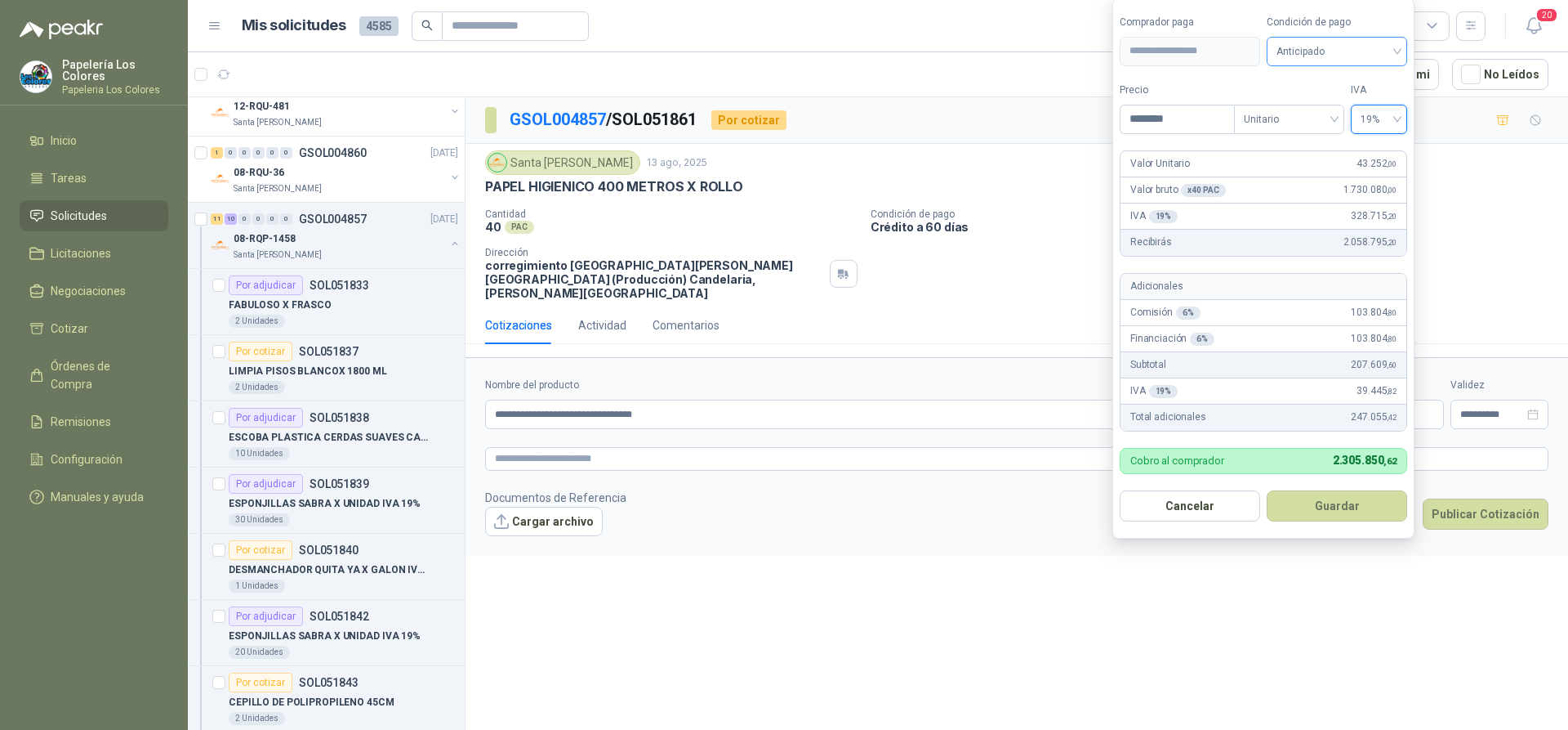
click at [1339, 54] on span "Anticipado" at bounding box center [1337, 51] width 121 height 25
click at [1313, 139] on div "Crédito a 60 días" at bounding box center [1336, 137] width 114 height 18
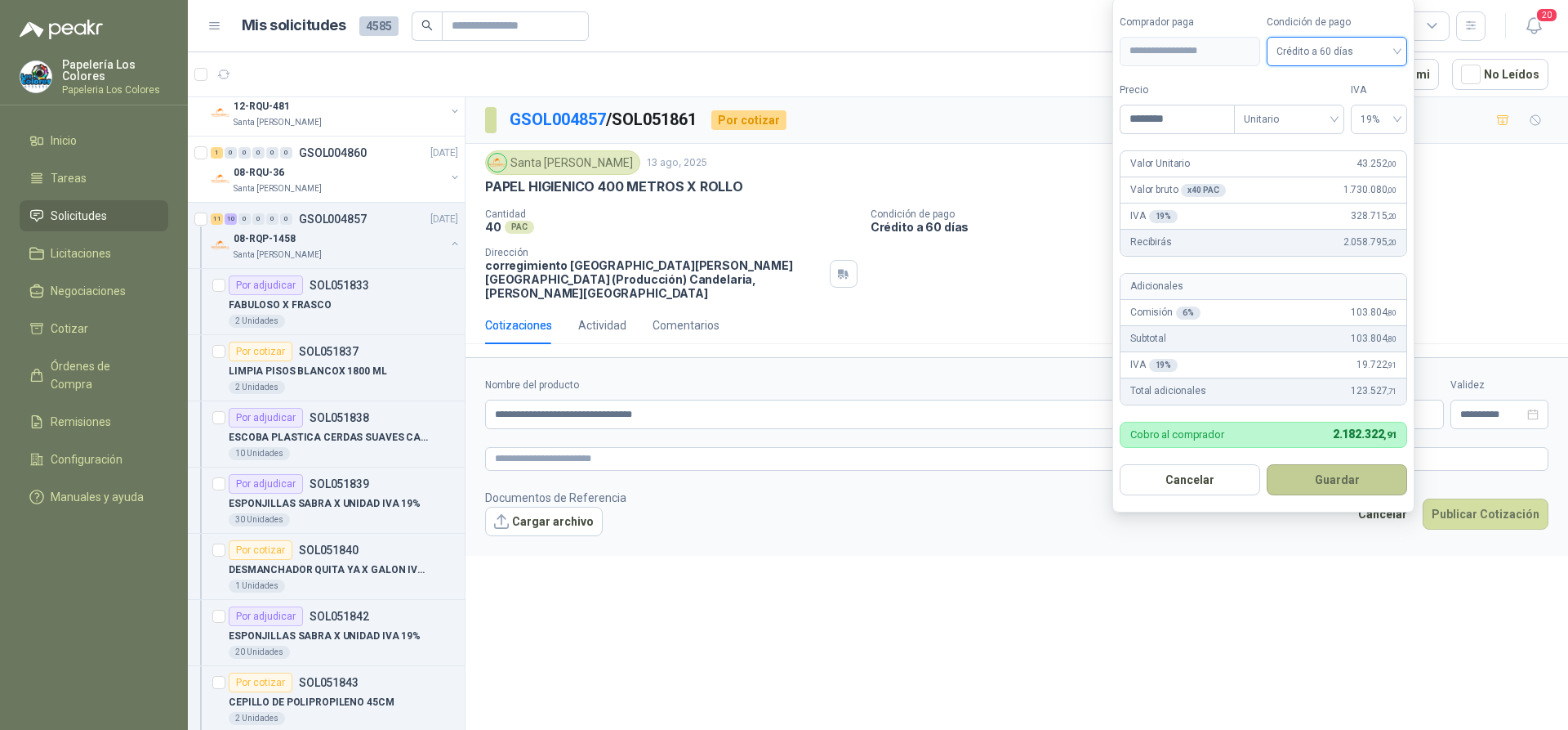
click at [1332, 475] on button "Guardar" at bounding box center [1336, 480] width 140 height 31
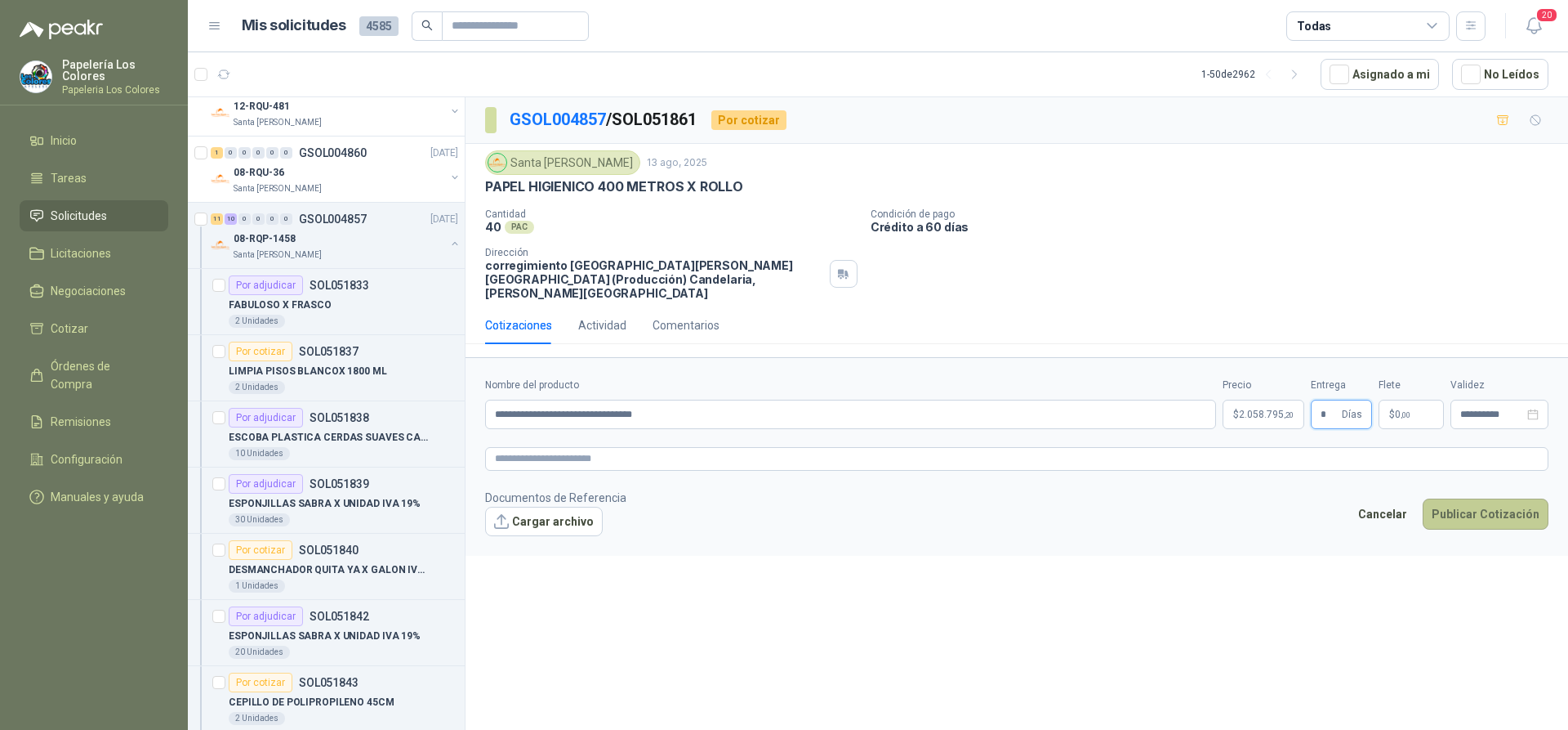
type input "*"
click at [1482, 498] on button "Publicar Cotización" at bounding box center [1485, 514] width 126 height 31
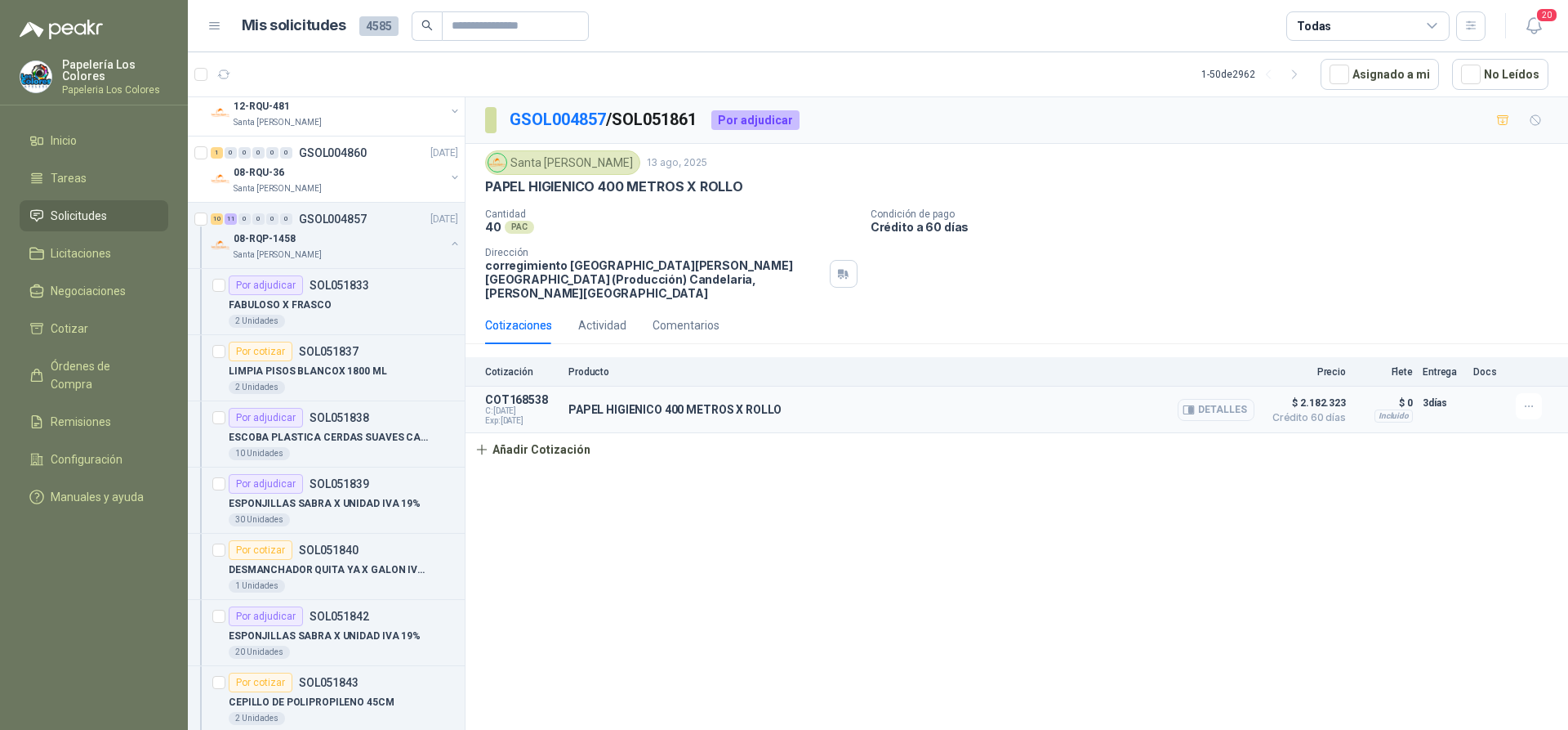
click at [1228, 399] on button "Detalles" at bounding box center [1216, 410] width 77 height 22
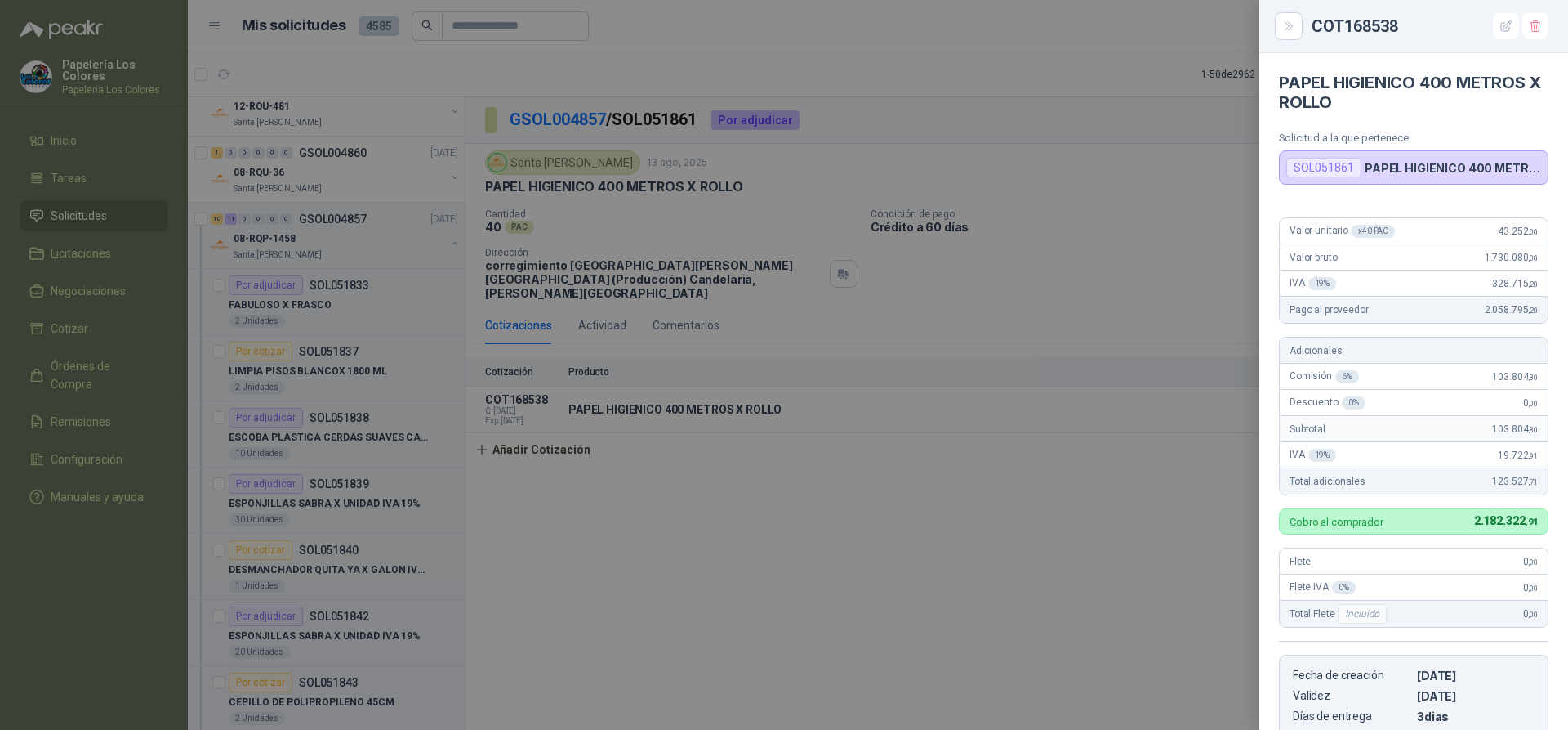
click at [909, 503] on div at bounding box center [784, 365] width 1568 height 730
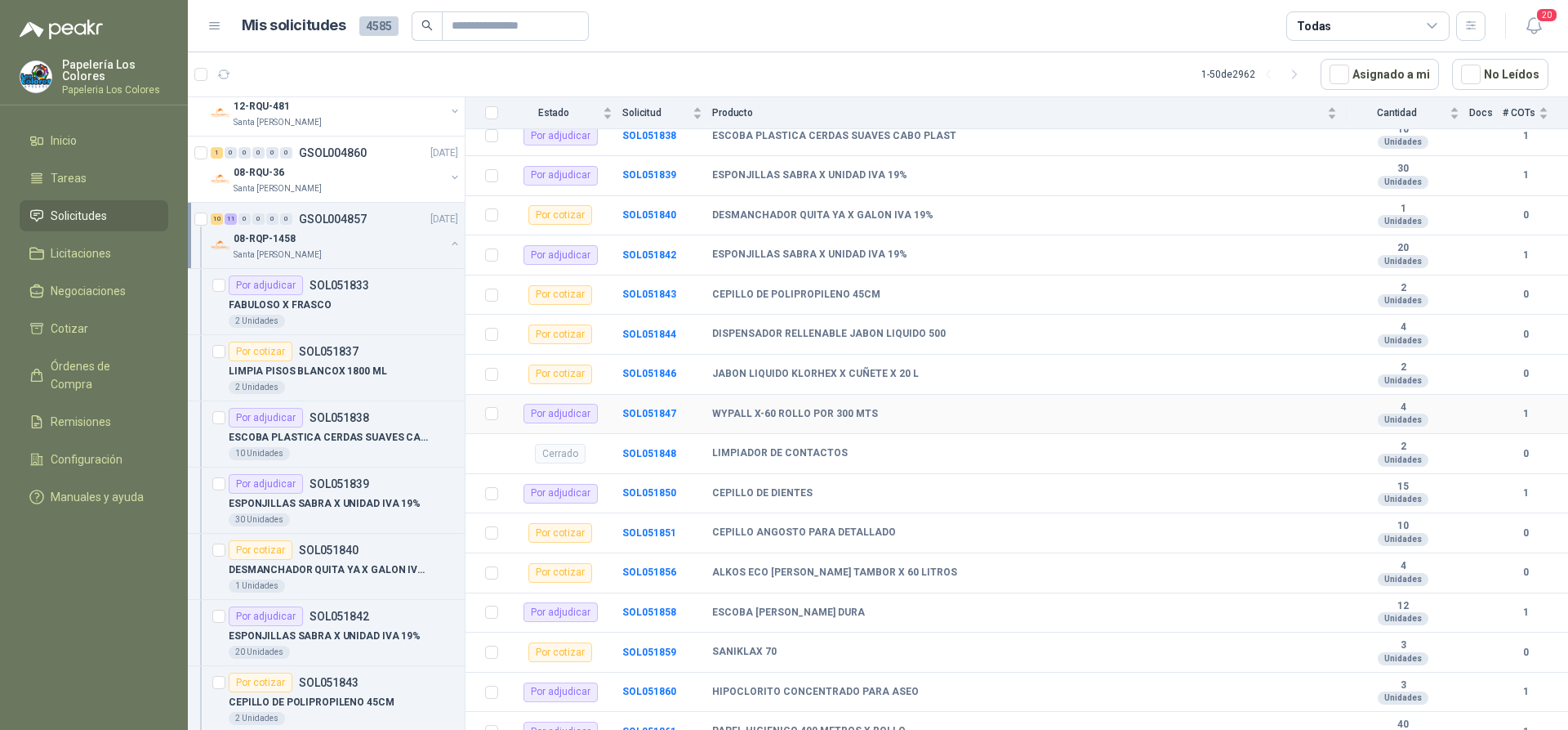
scroll to position [209, 0]
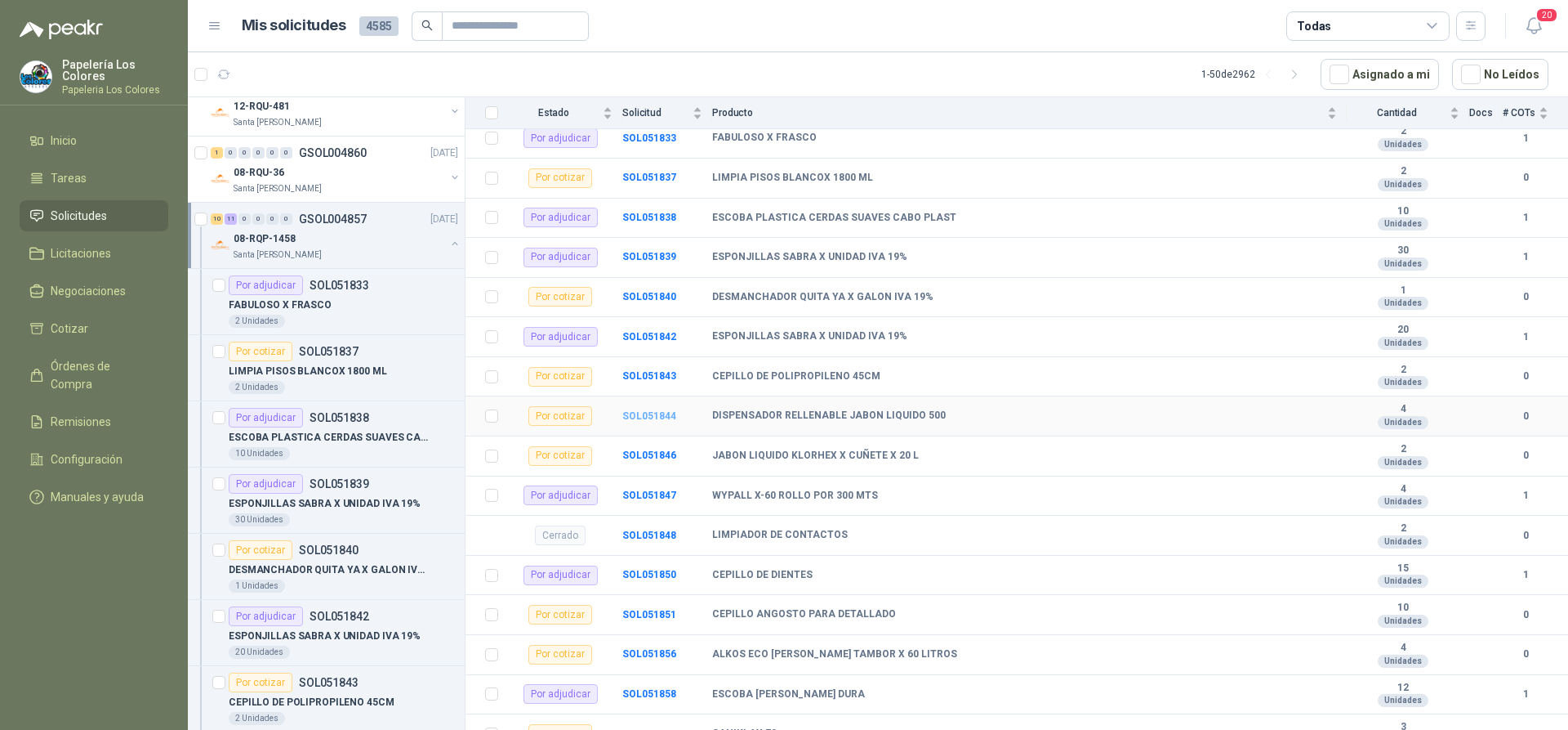
click at [661, 411] on b "SOL051844" at bounding box center [649, 416] width 54 height 11
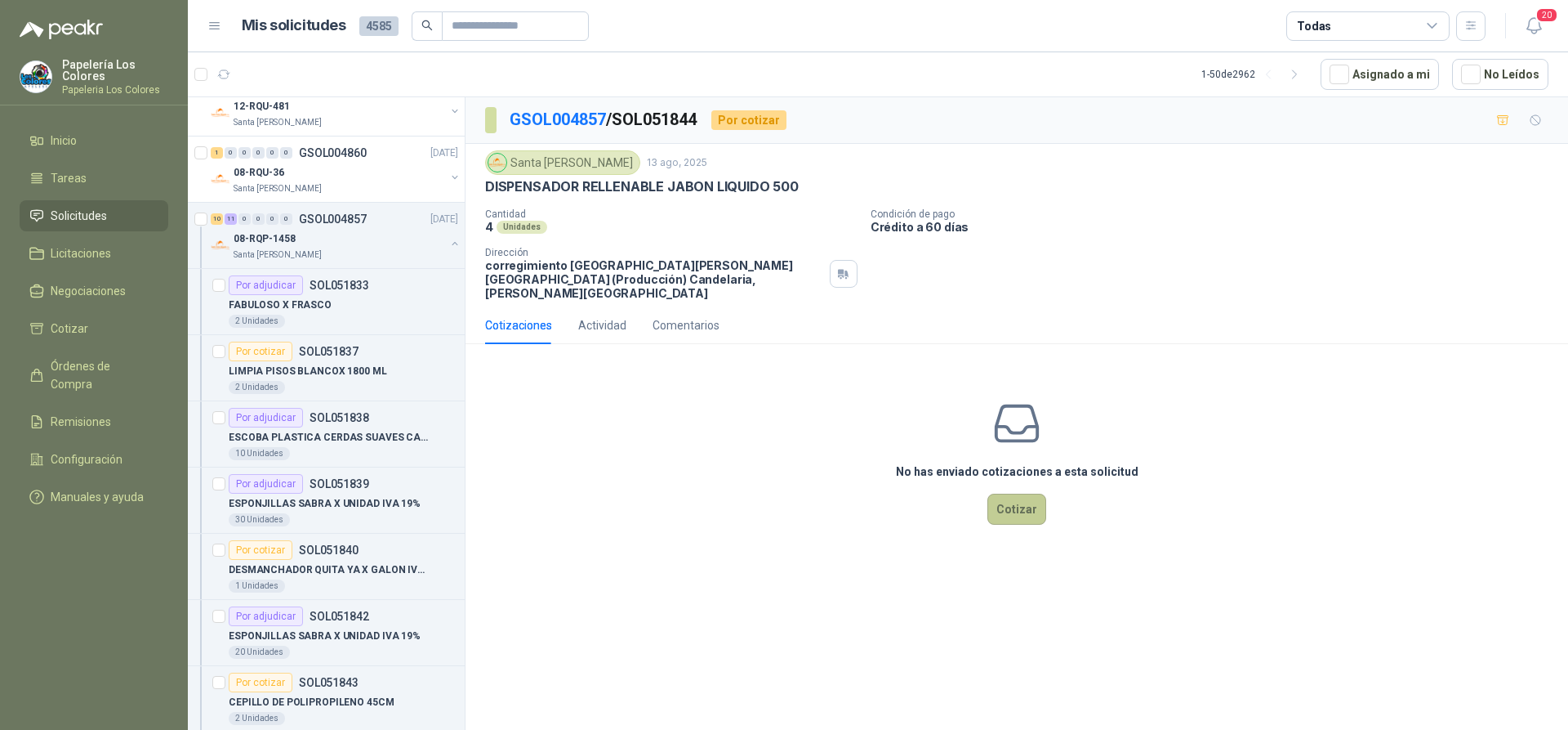
click at [1010, 493] on button "Cotizar" at bounding box center [1016, 509] width 59 height 31
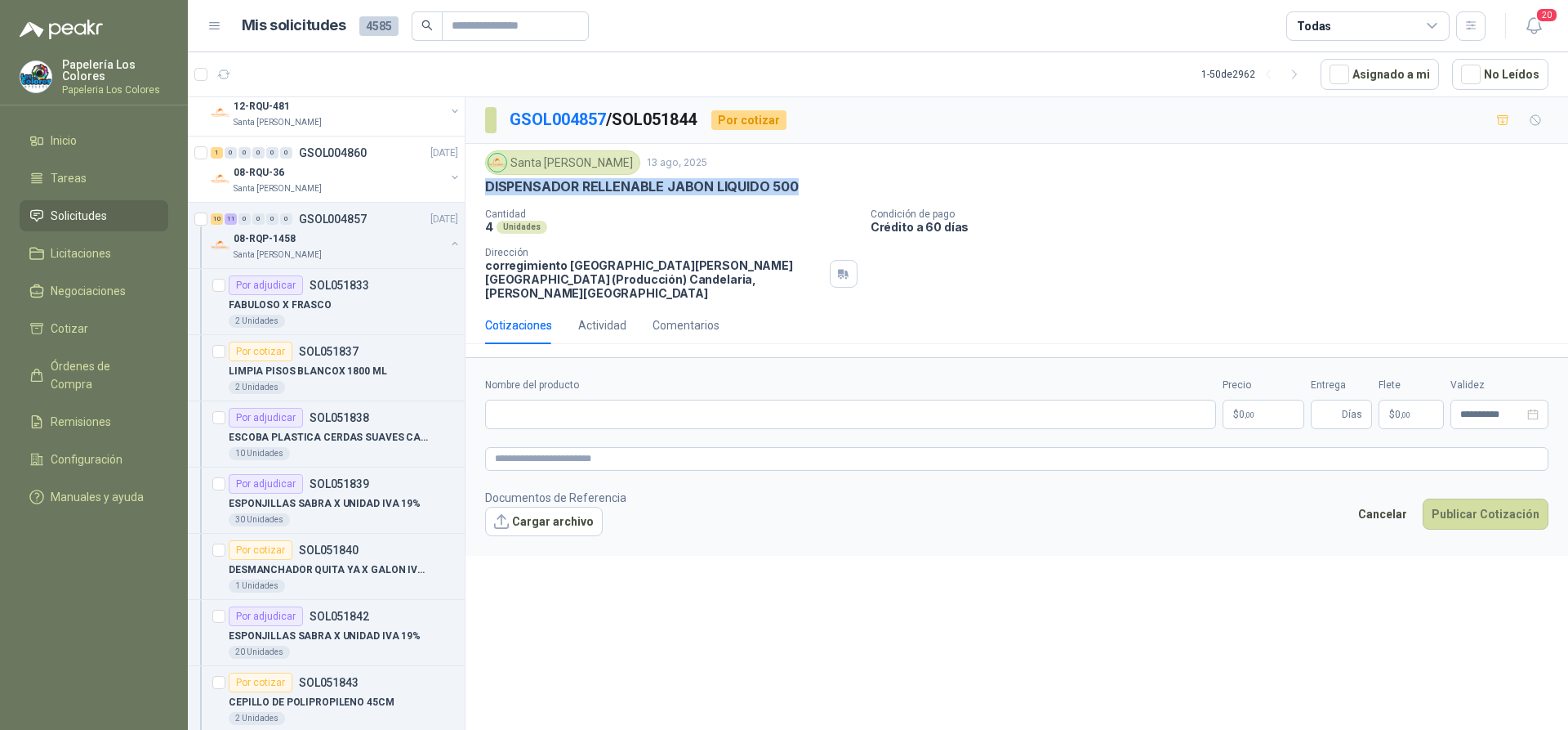
drag, startPoint x: 794, startPoint y: 188, endPoint x: 488, endPoint y: 190, distance: 306.0
click at [488, 190] on p "DISPENSADOR RELLENABLE JABON LIQUIDO 500" at bounding box center [642, 187] width 313 height 17
click at [607, 403] on input "Nombre del producto" at bounding box center [850, 414] width 731 height 30
paste input "**********"
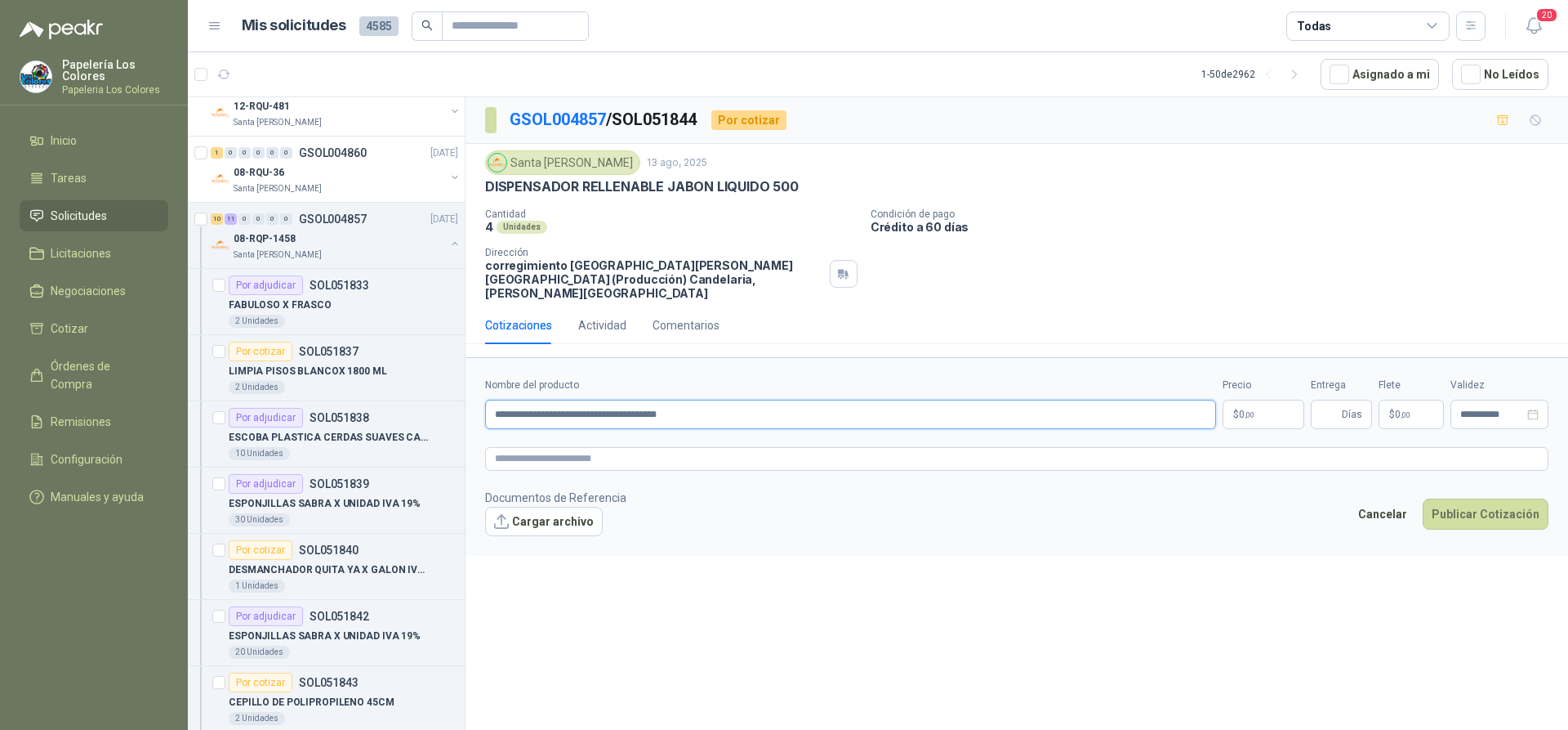
type input "**********"
click at [1258, 396] on body "Papelería Los Colores Papeleria Los Colores Inicio Tareas Solicitudes Licitacio…" at bounding box center [784, 365] width 1568 height 730
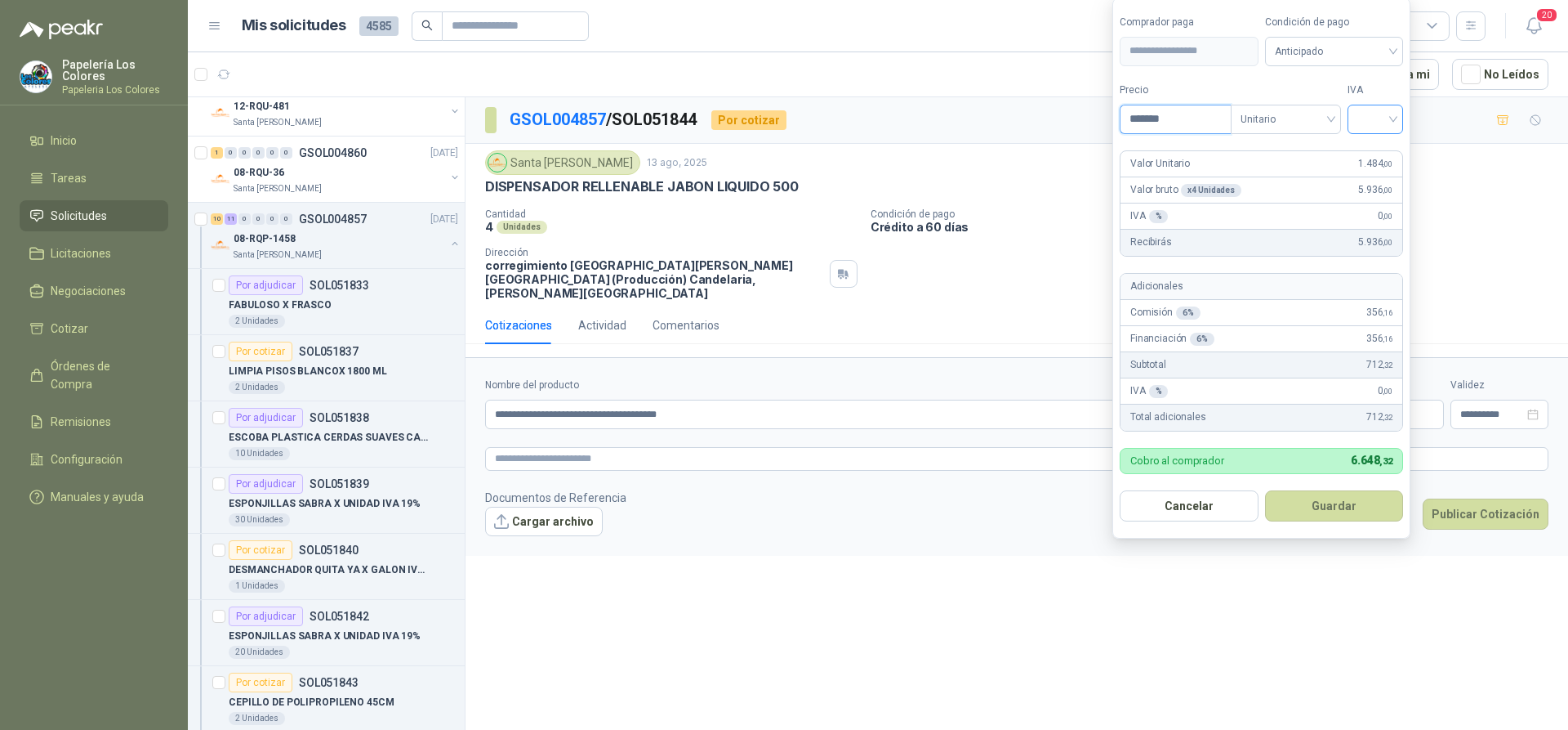
type input "*******"
click at [1387, 118] on input "search" at bounding box center [1376, 118] width 36 height 25
click at [1377, 148] on div "19%" at bounding box center [1378, 152] width 30 height 18
click at [1371, 47] on span "Anticipado" at bounding box center [1337, 51] width 121 height 25
click at [1308, 132] on div "Crédito a 60 días" at bounding box center [1336, 137] width 114 height 18
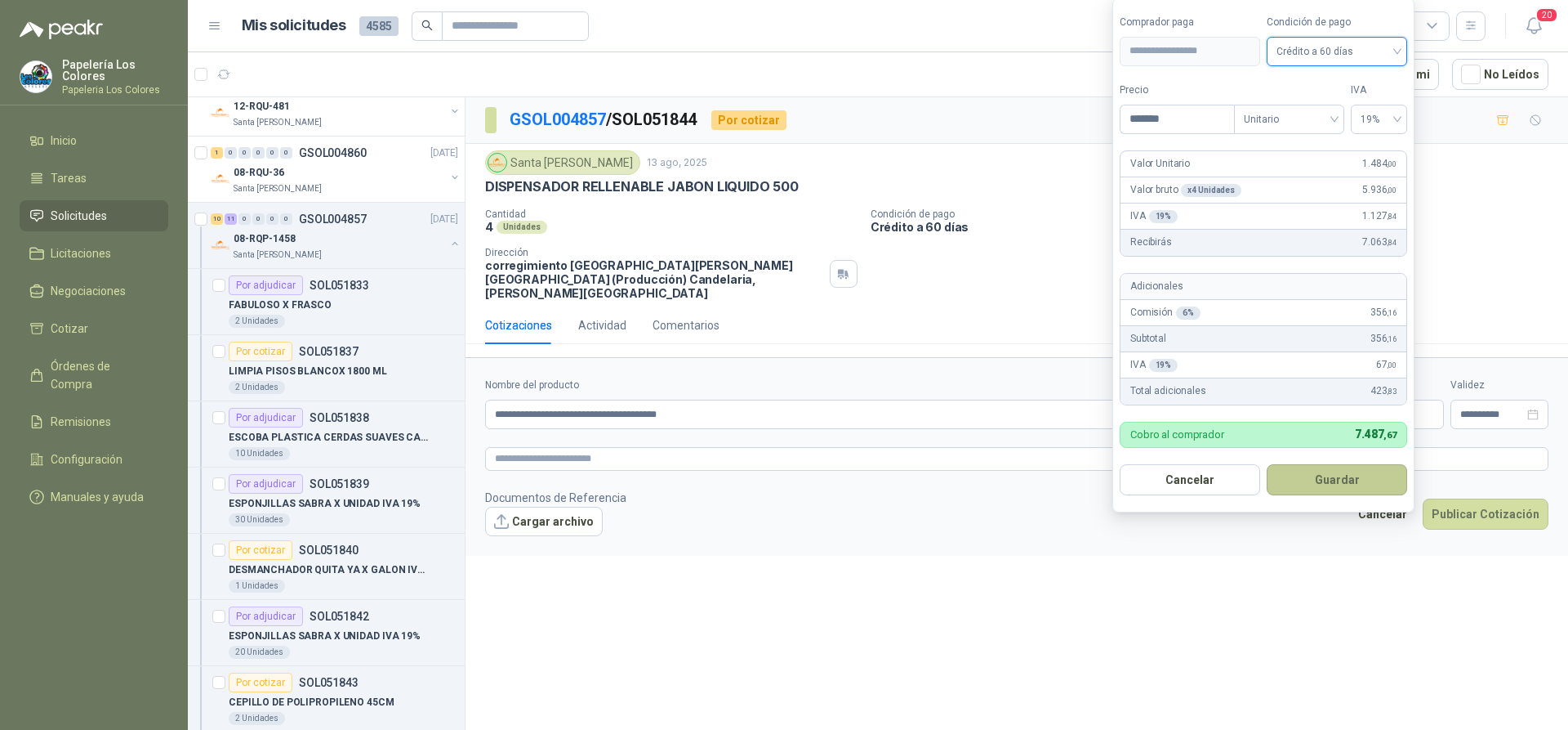
click at [1324, 477] on button "Guardar" at bounding box center [1336, 480] width 140 height 31
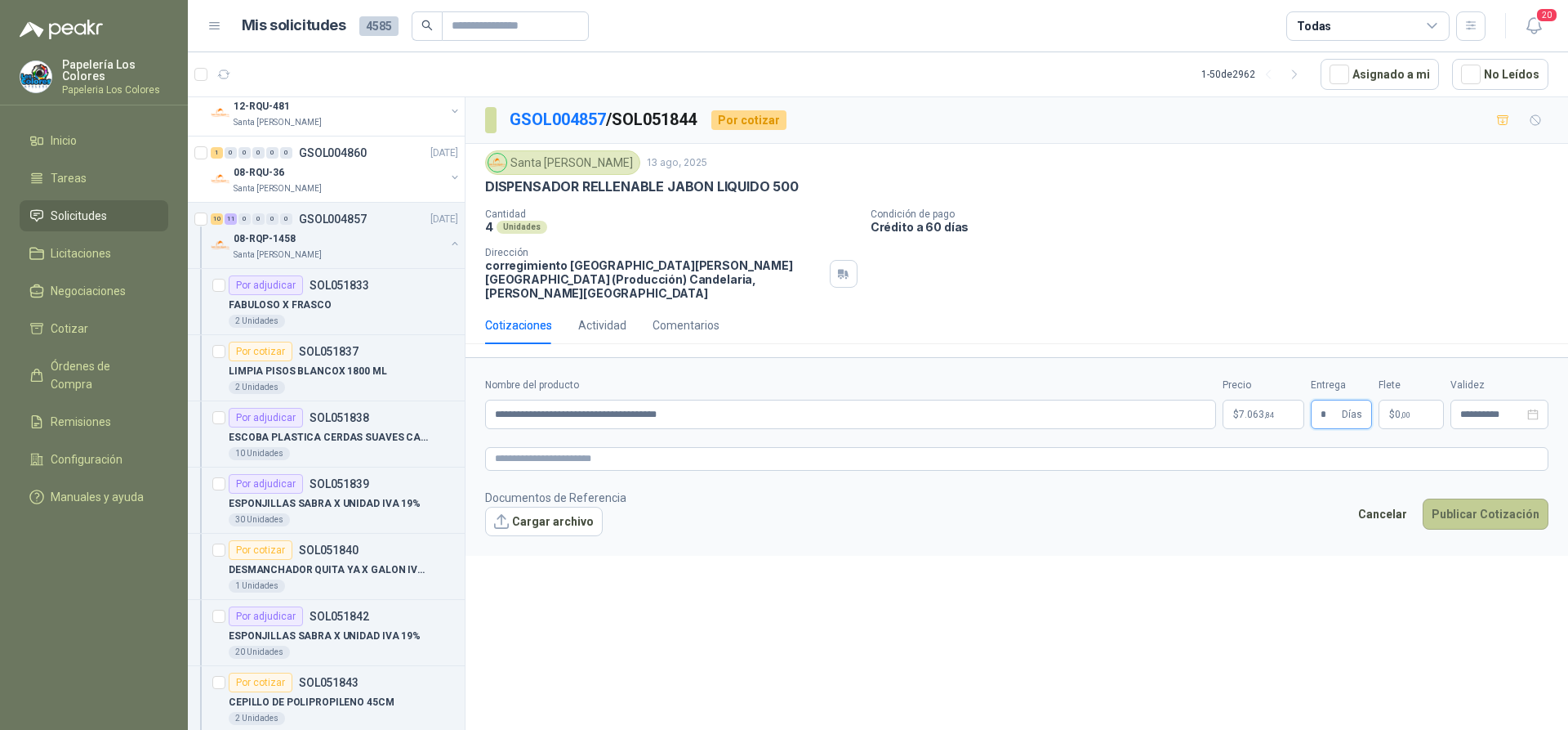
type input "*"
click at [1472, 498] on button "Publicar Cotización" at bounding box center [1485, 514] width 126 height 31
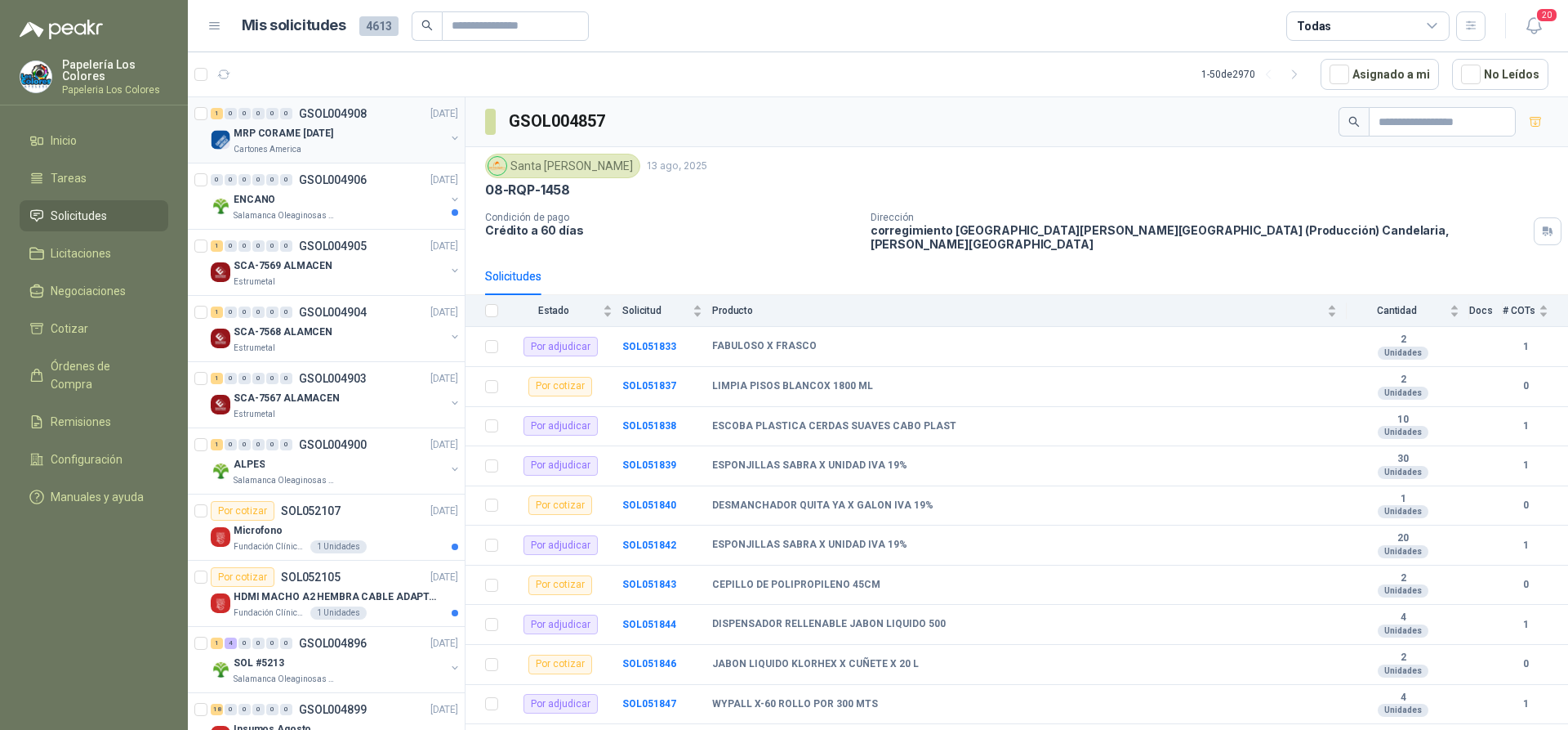
click at [361, 127] on div "MRP CORAME 14.08.2025" at bounding box center [339, 133] width 211 height 20
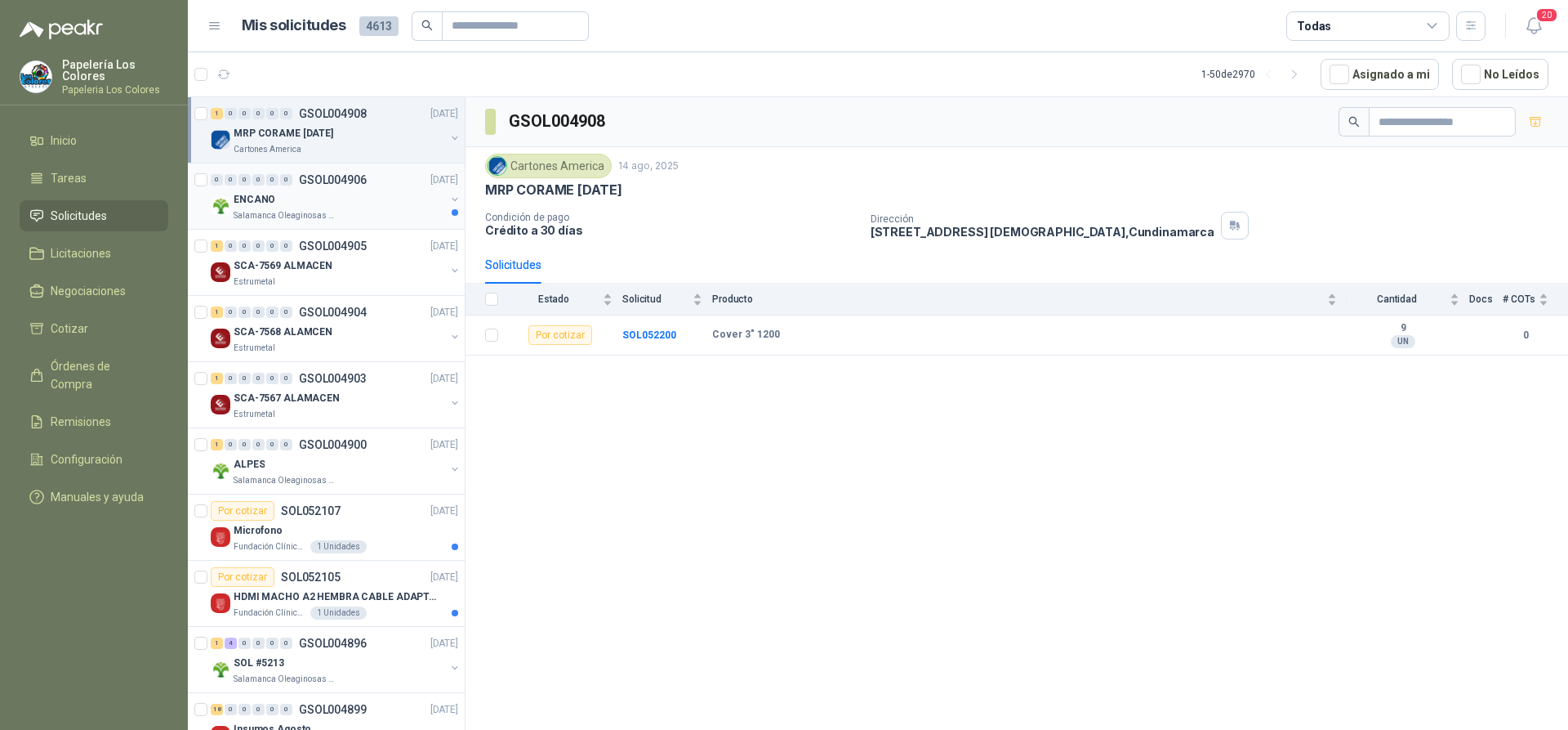
click at [365, 198] on div "ENCANO" at bounding box center [339, 199] width 211 height 20
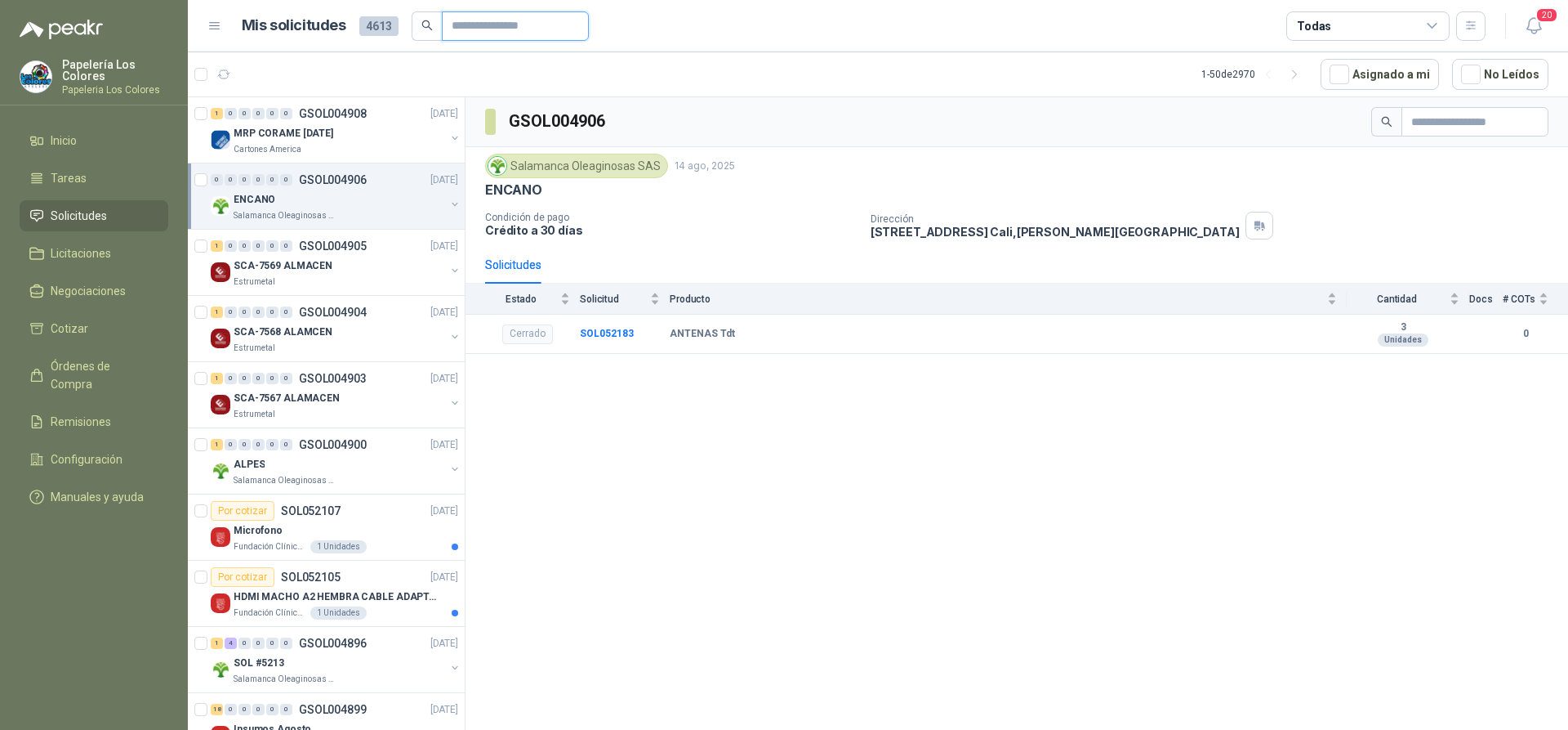
drag, startPoint x: 473, startPoint y: 29, endPoint x: 523, endPoint y: 106, distance: 91.8
click at [473, 30] on input "text" at bounding box center [509, 26] width 114 height 28
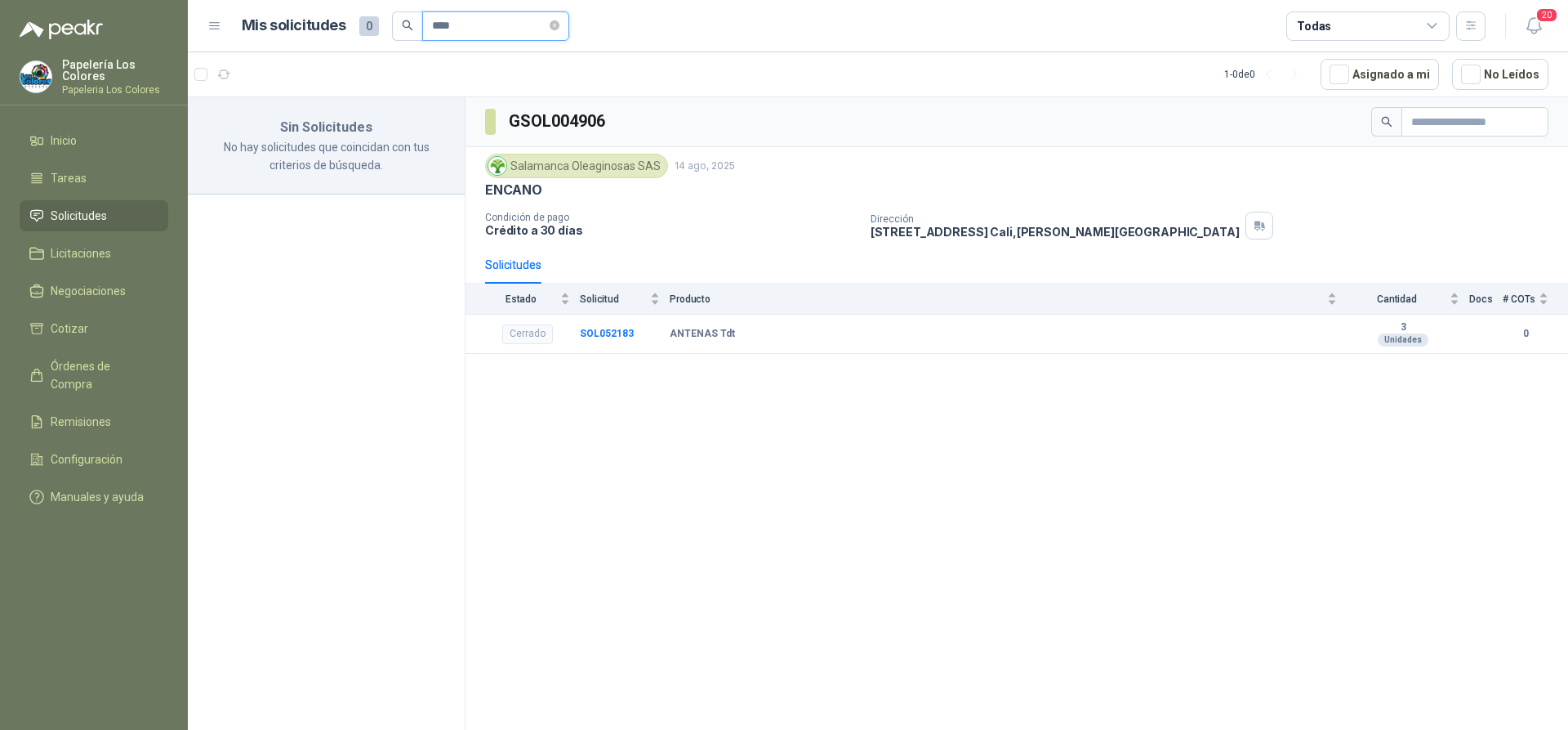
type input "****"
drag, startPoint x: 478, startPoint y: 26, endPoint x: 415, endPoint y: 30, distance: 63.1
click at [415, 30] on span "****" at bounding box center [481, 26] width 177 height 30
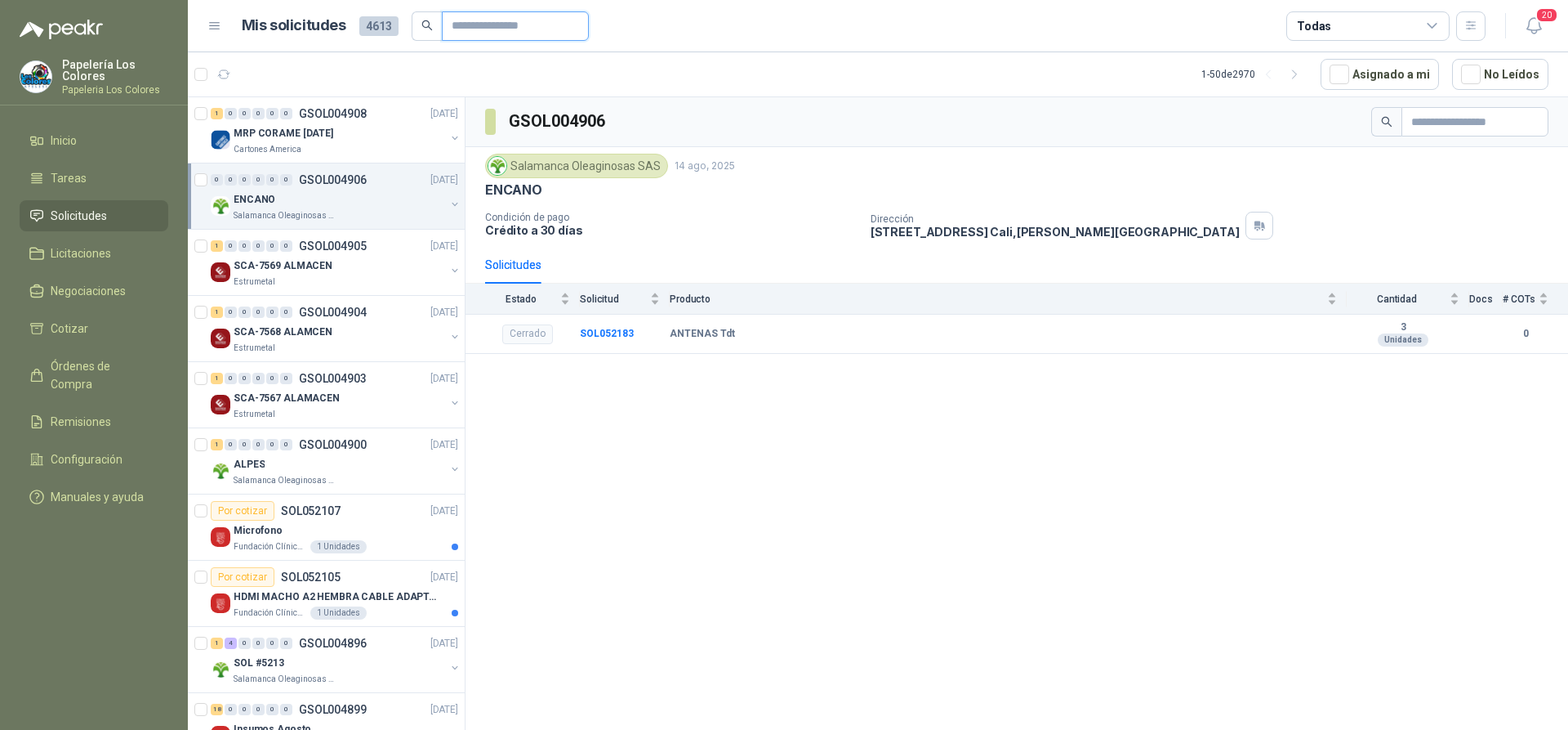
click at [465, 24] on input "text" at bounding box center [509, 26] width 114 height 28
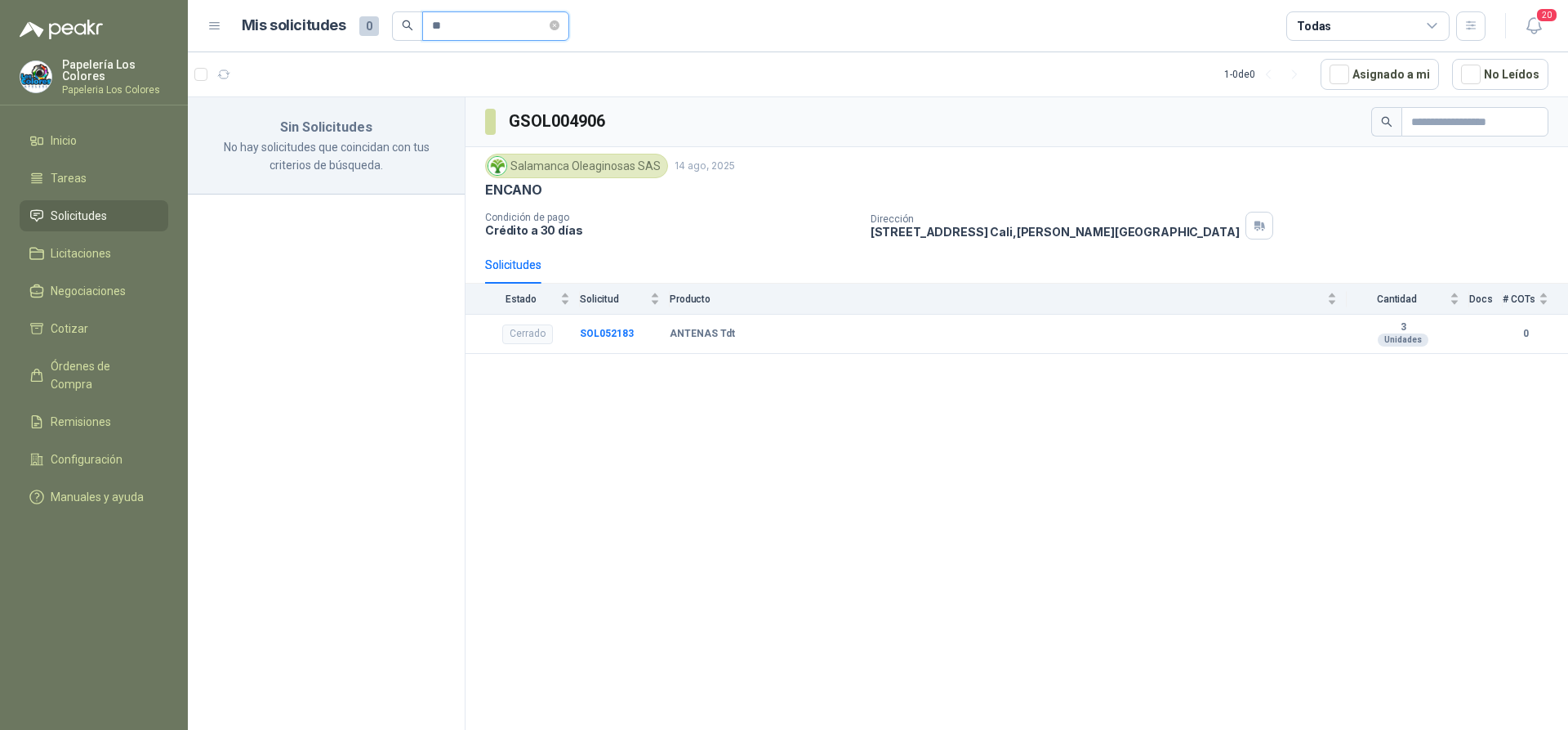
type input "*"
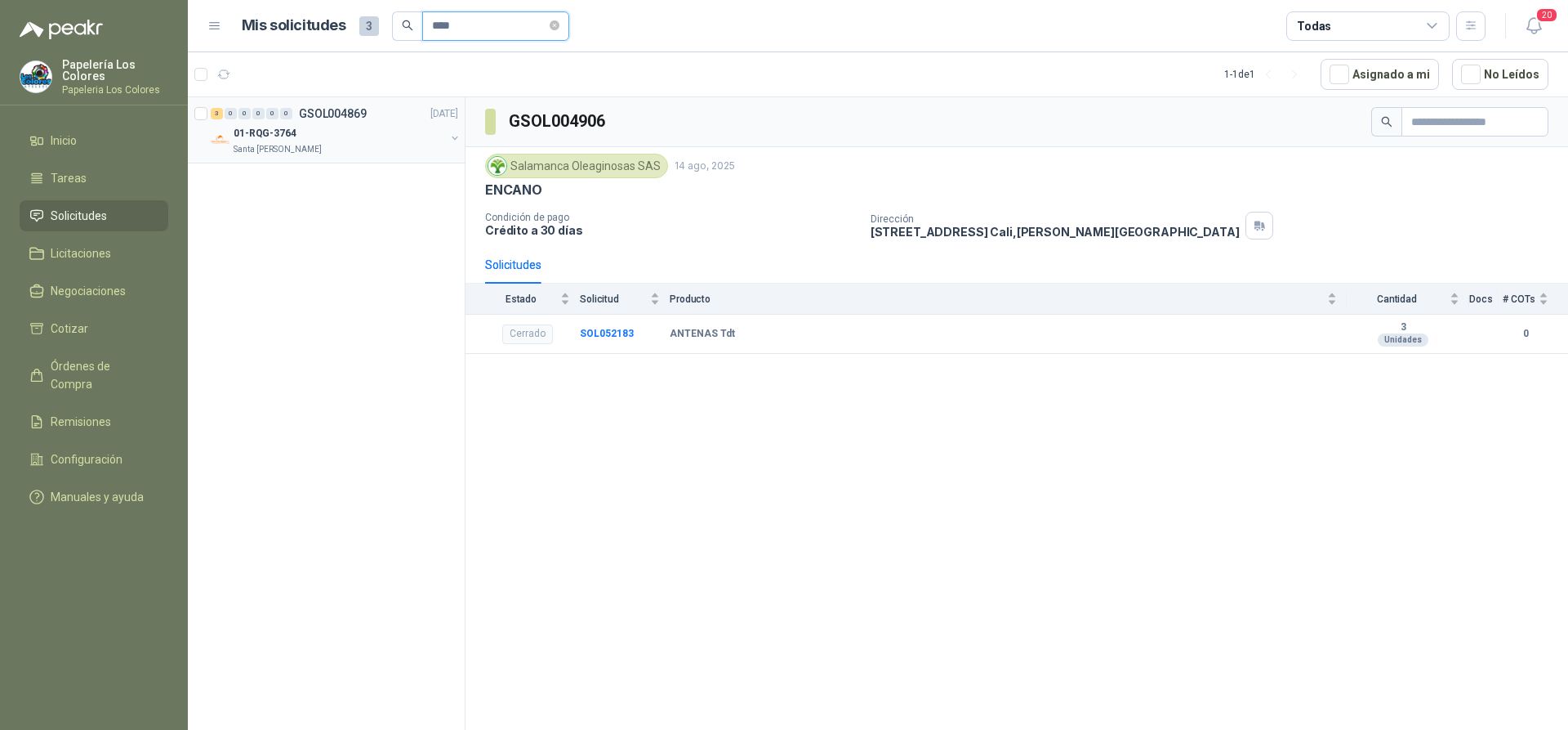
type input "****"
click at [340, 141] on div "01-RQG-3764" at bounding box center [339, 133] width 211 height 20
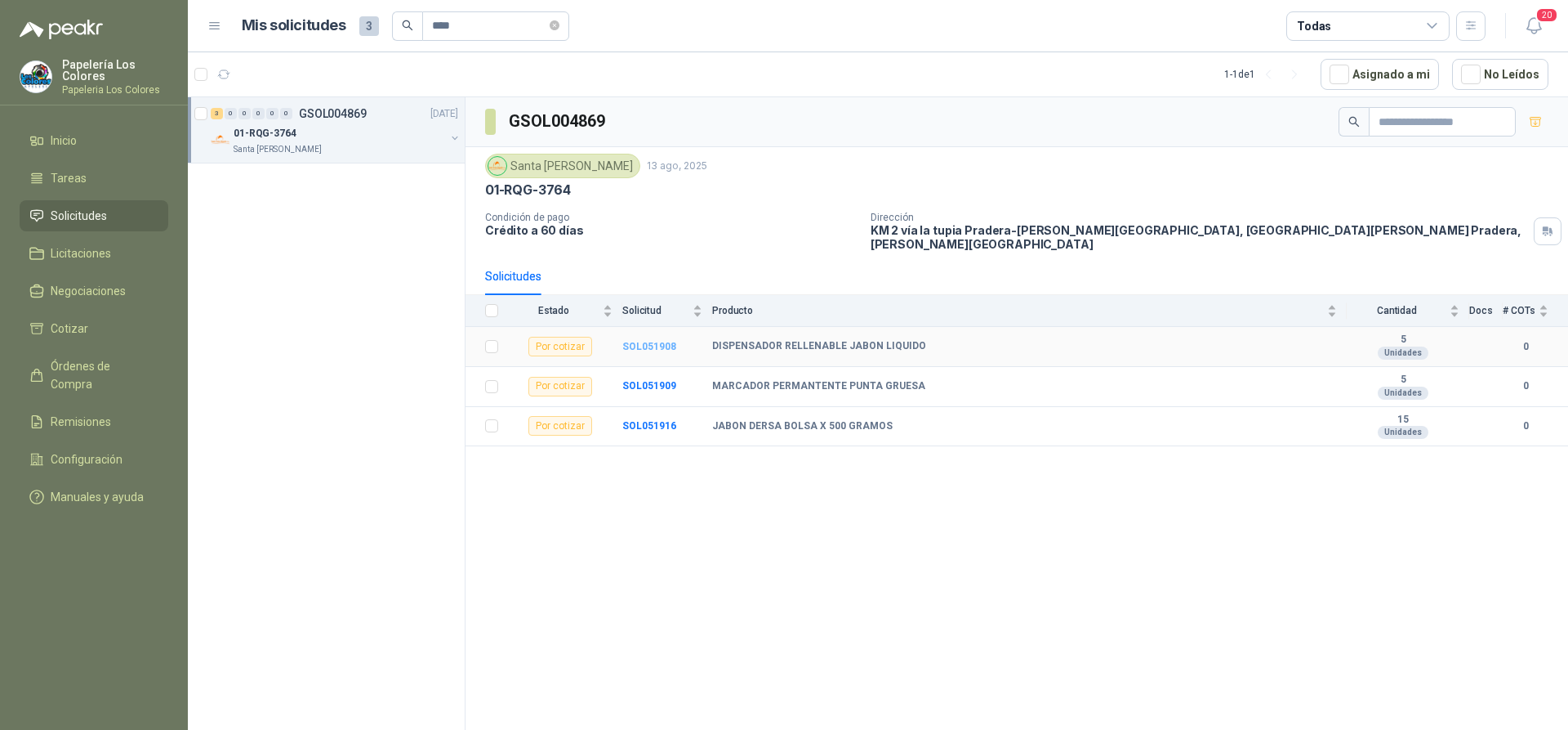
click at [650, 341] on b "SOL051908" at bounding box center [649, 346] width 54 height 11
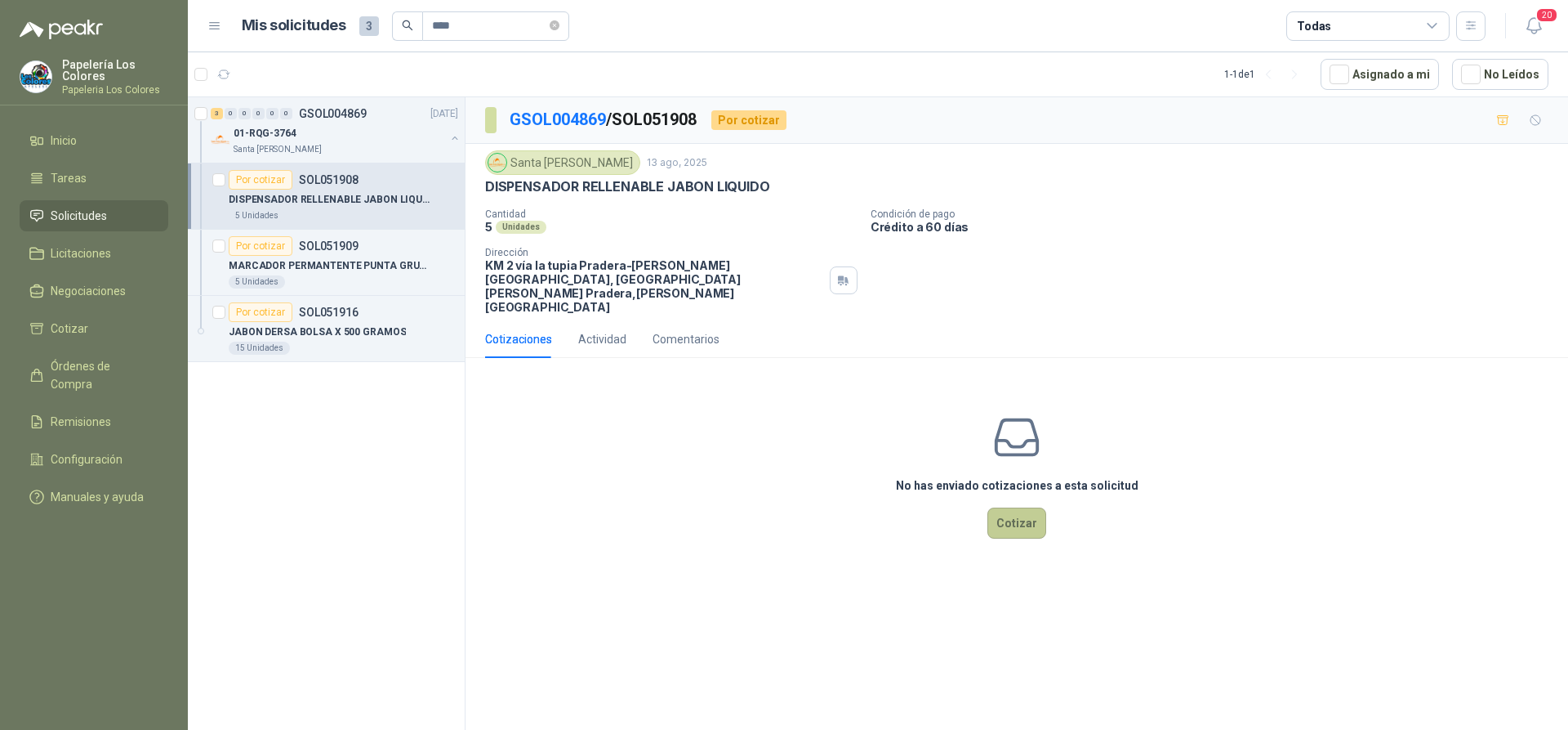
click at [1020, 508] on button "Cotizar" at bounding box center [1016, 523] width 59 height 31
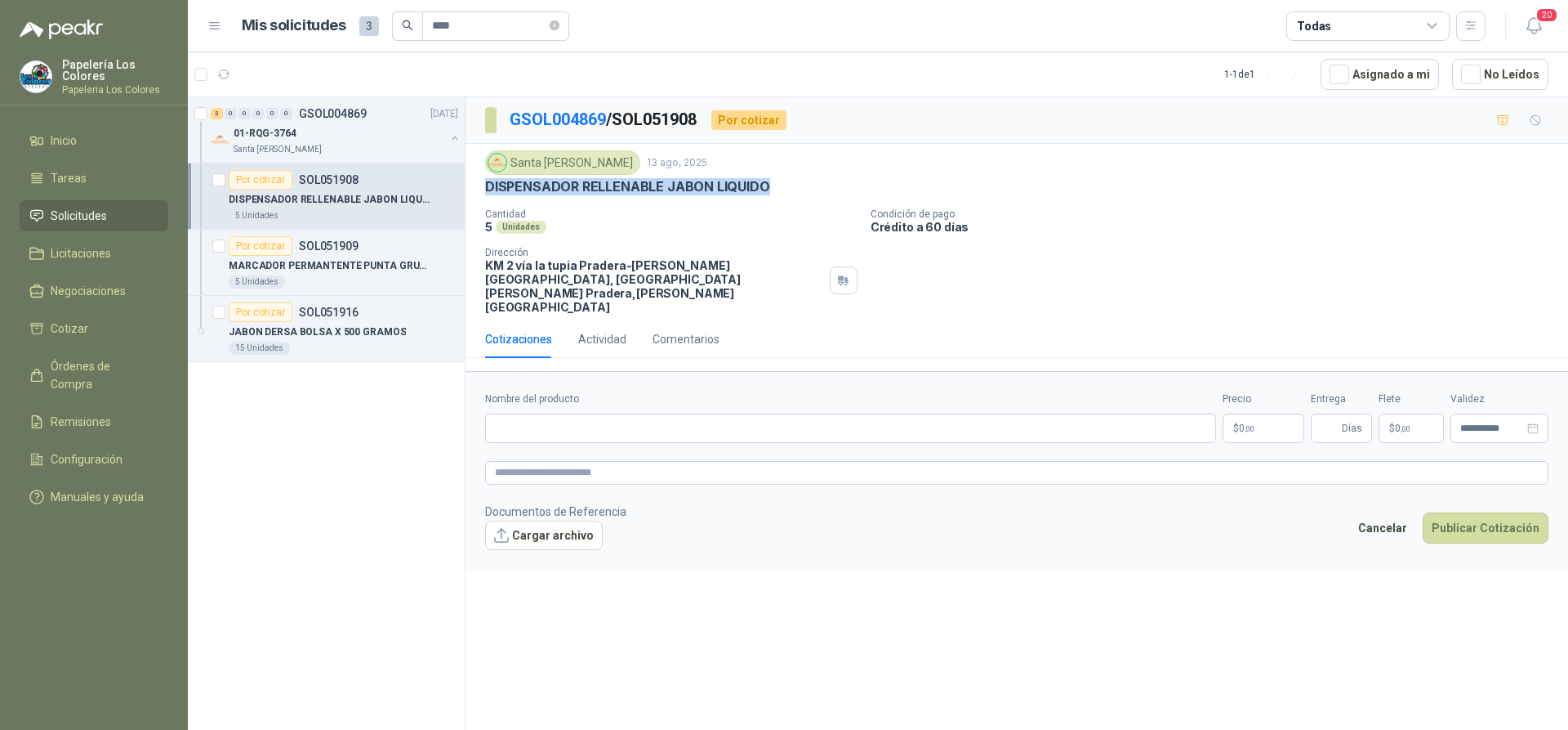
drag, startPoint x: 765, startPoint y: 185, endPoint x: 476, endPoint y: 195, distance: 289.2
click at [476, 195] on div "Santa Anita Napoles 13 ago, 2025 DISPENSADOR RELLENABLE JABON LIQUIDO Cantidad …" at bounding box center [1016, 232] width 1102 height 176
copy p "DISPENSADOR RELLENABLE JABON LIQUIDO"
click at [635, 413] on input "Nombre del producto" at bounding box center [850, 428] width 731 height 30
paste input "**********"
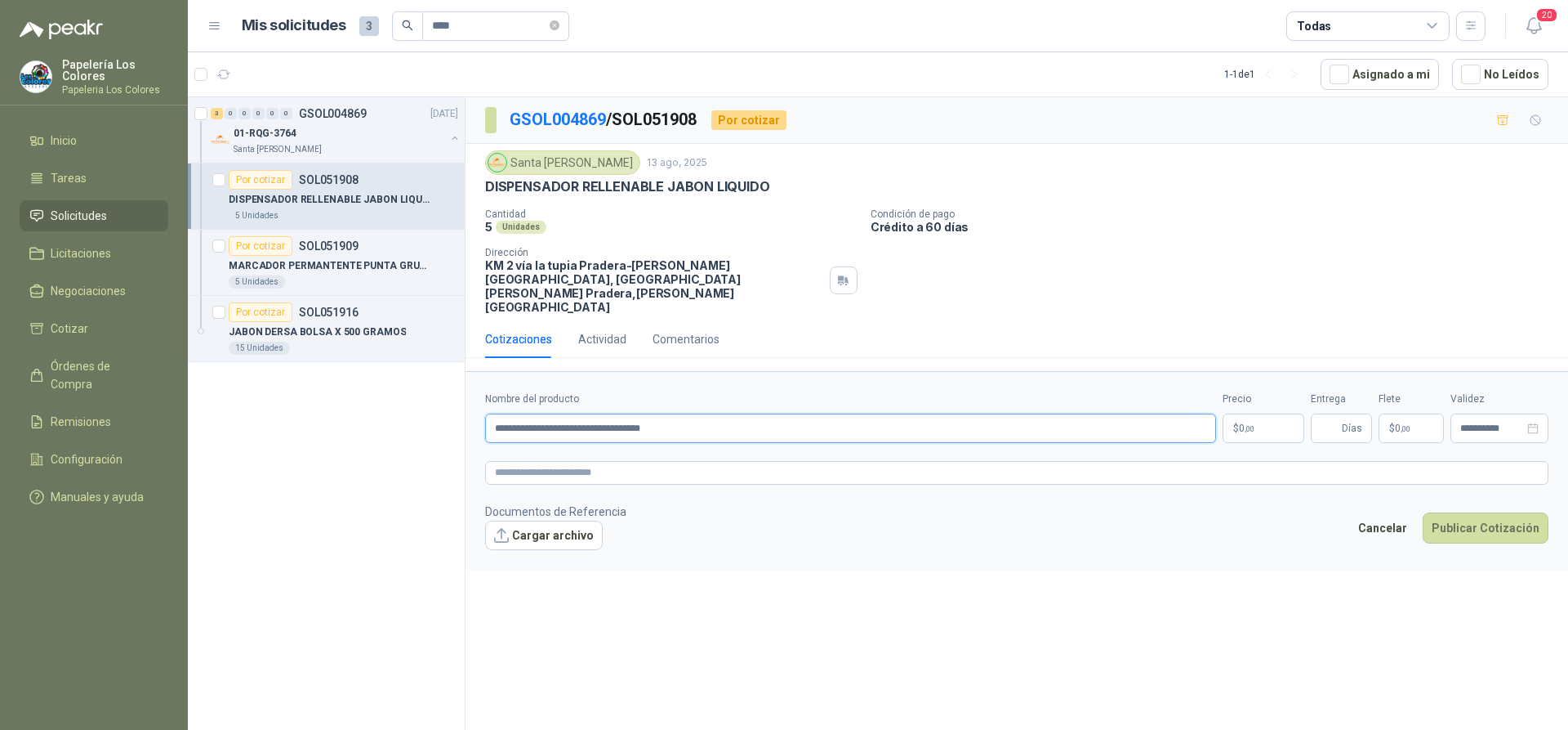
type input "**********"
click at [1264, 396] on body "**********" at bounding box center [784, 365] width 1568 height 730
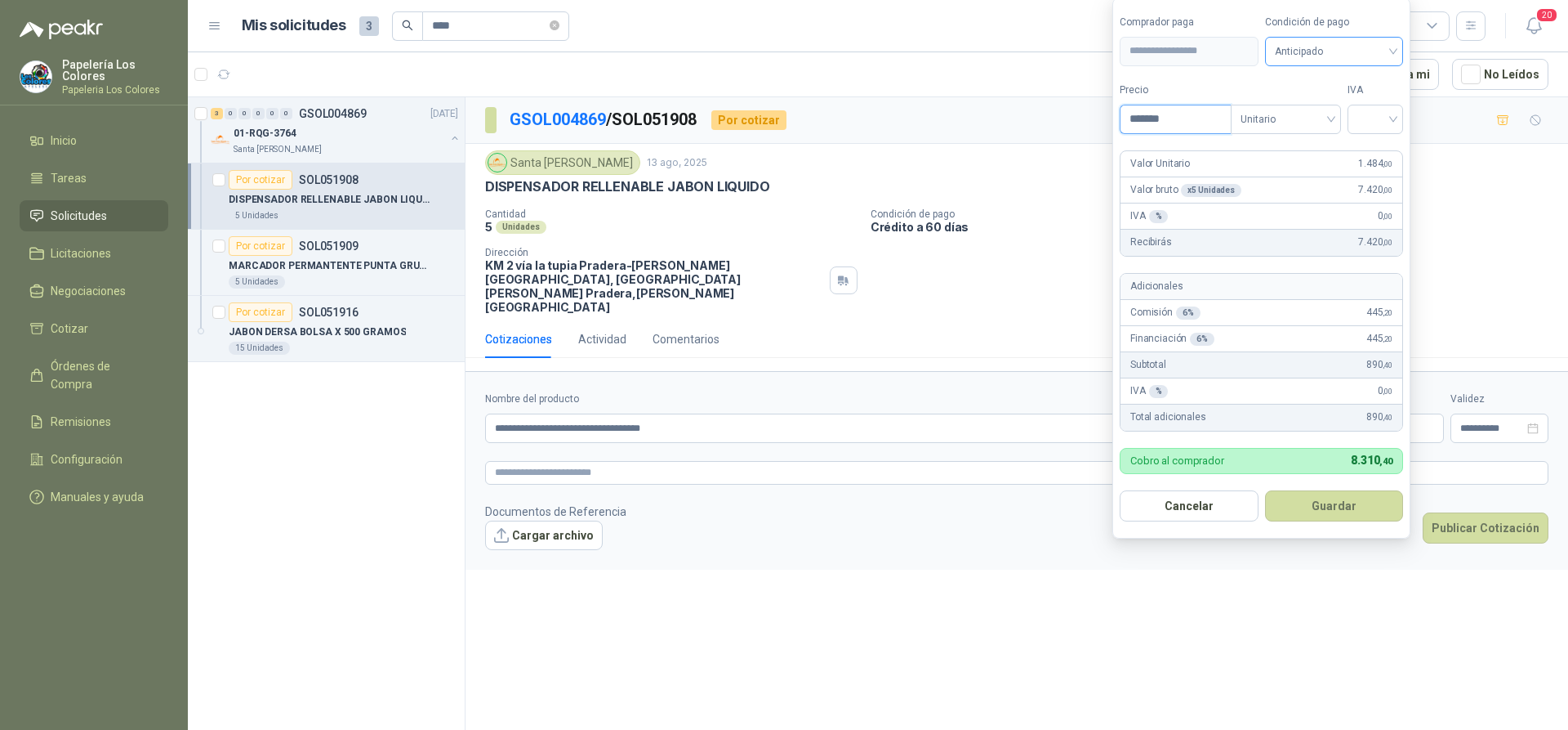
click at [1365, 52] on span "Anticipado" at bounding box center [1335, 51] width 119 height 25
type input "*******"
click at [1319, 131] on div "Crédito a 60 días" at bounding box center [1336, 137] width 114 height 18
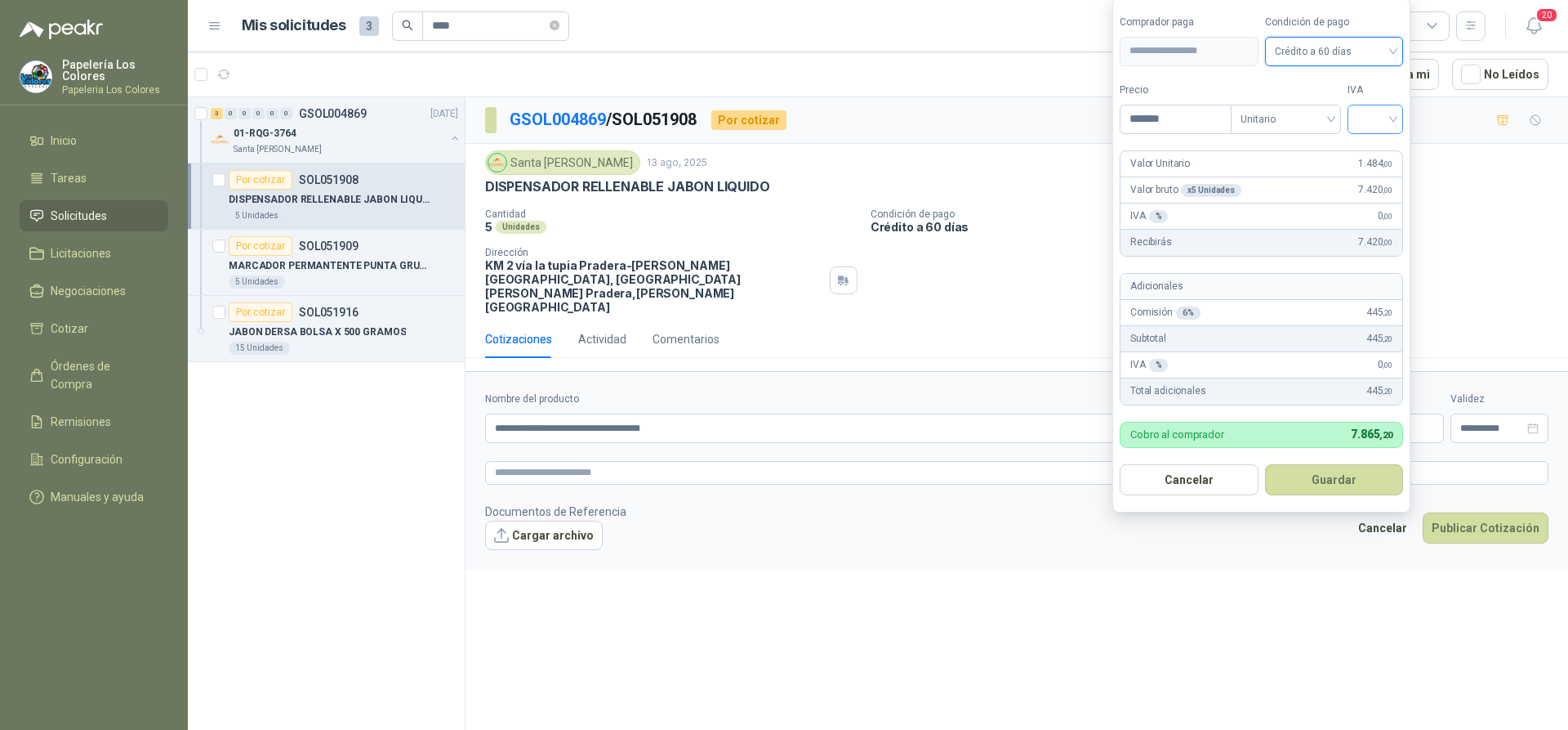
click at [1383, 118] on input "search" at bounding box center [1376, 118] width 36 height 25
click at [1383, 151] on div "19%" at bounding box center [1378, 152] width 30 height 18
click at [1334, 479] on button "Guardar" at bounding box center [1336, 480] width 140 height 31
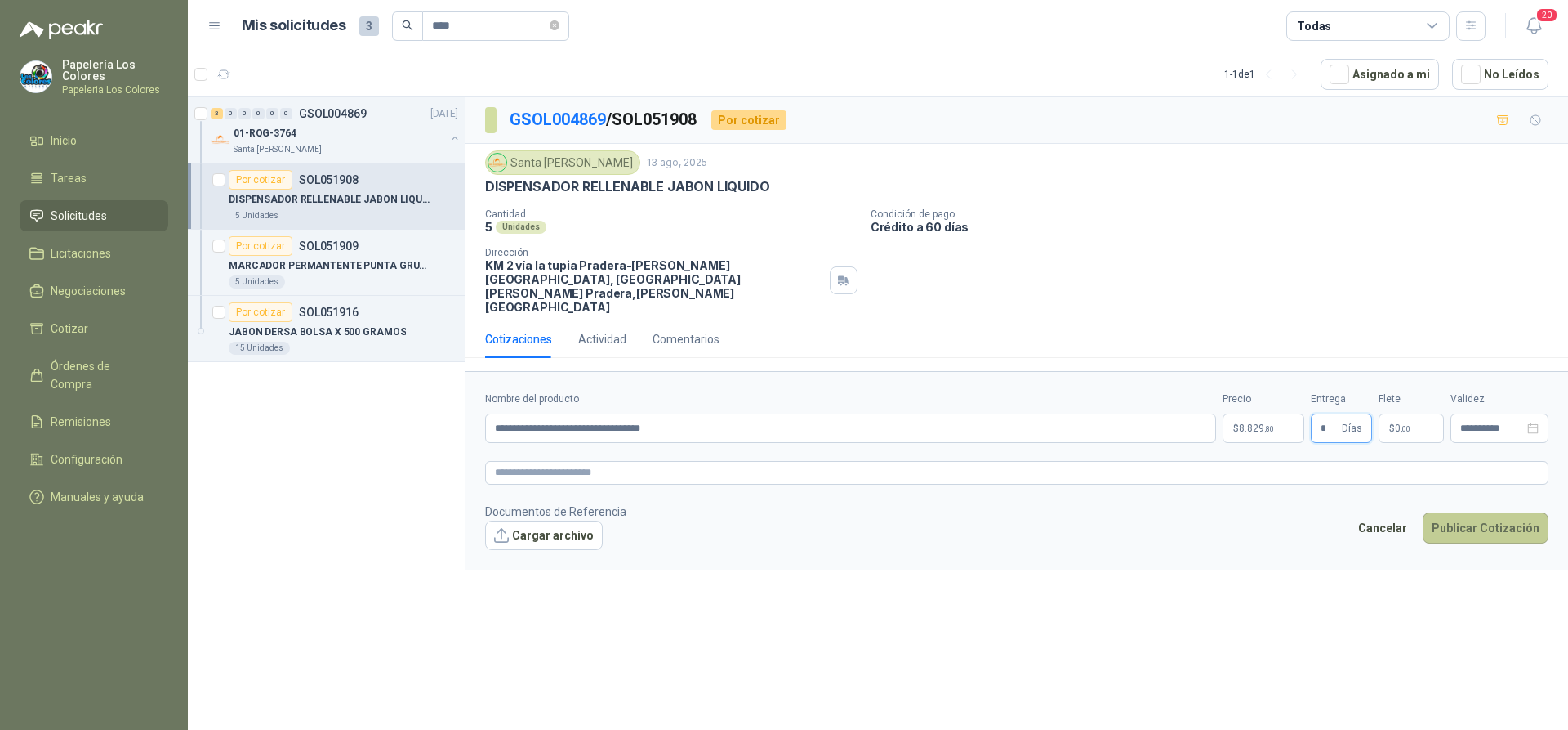
type input "*"
click at [1482, 513] on button "Publicar Cotización" at bounding box center [1485, 528] width 126 height 31
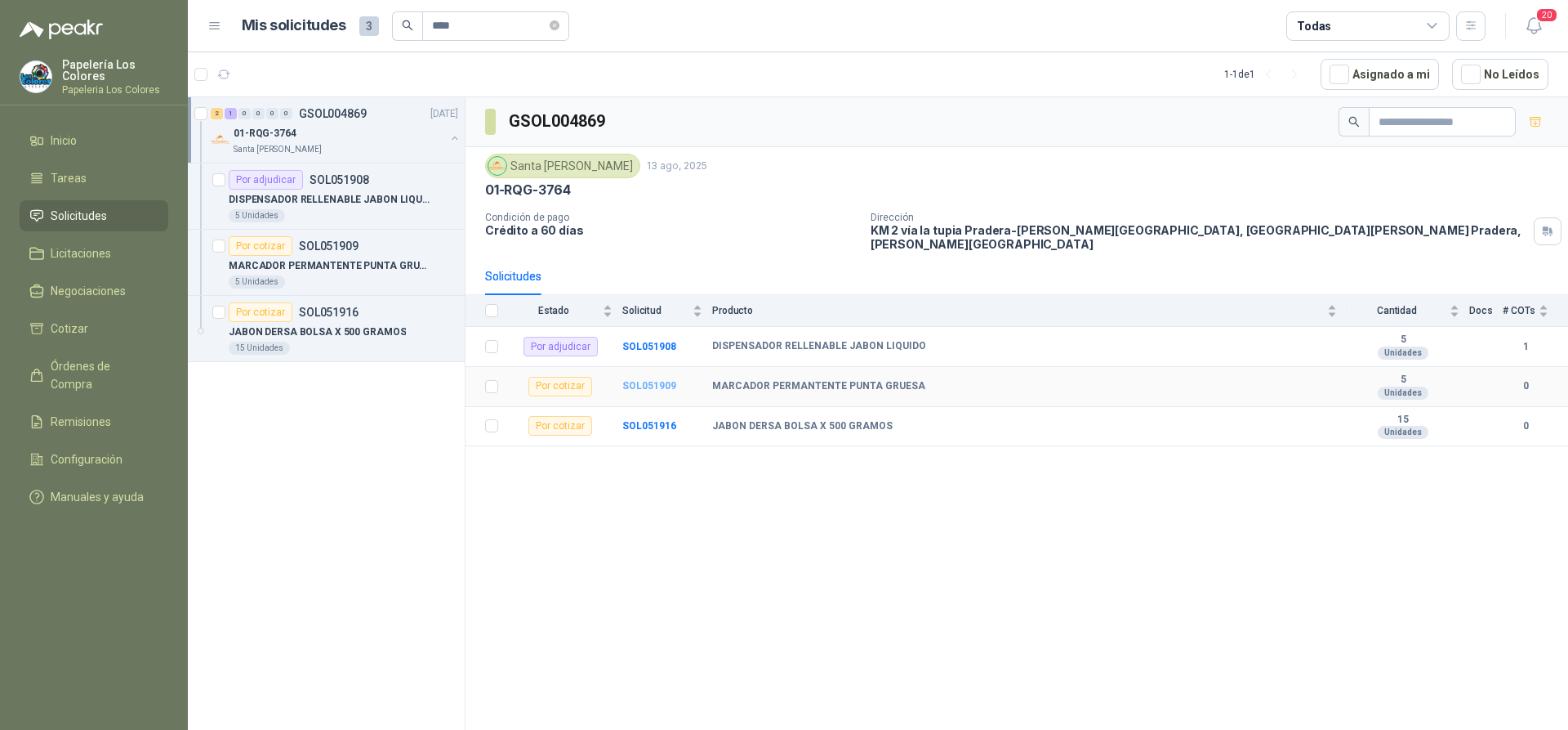
click at [648, 380] on b "SOL051909" at bounding box center [649, 385] width 54 height 11
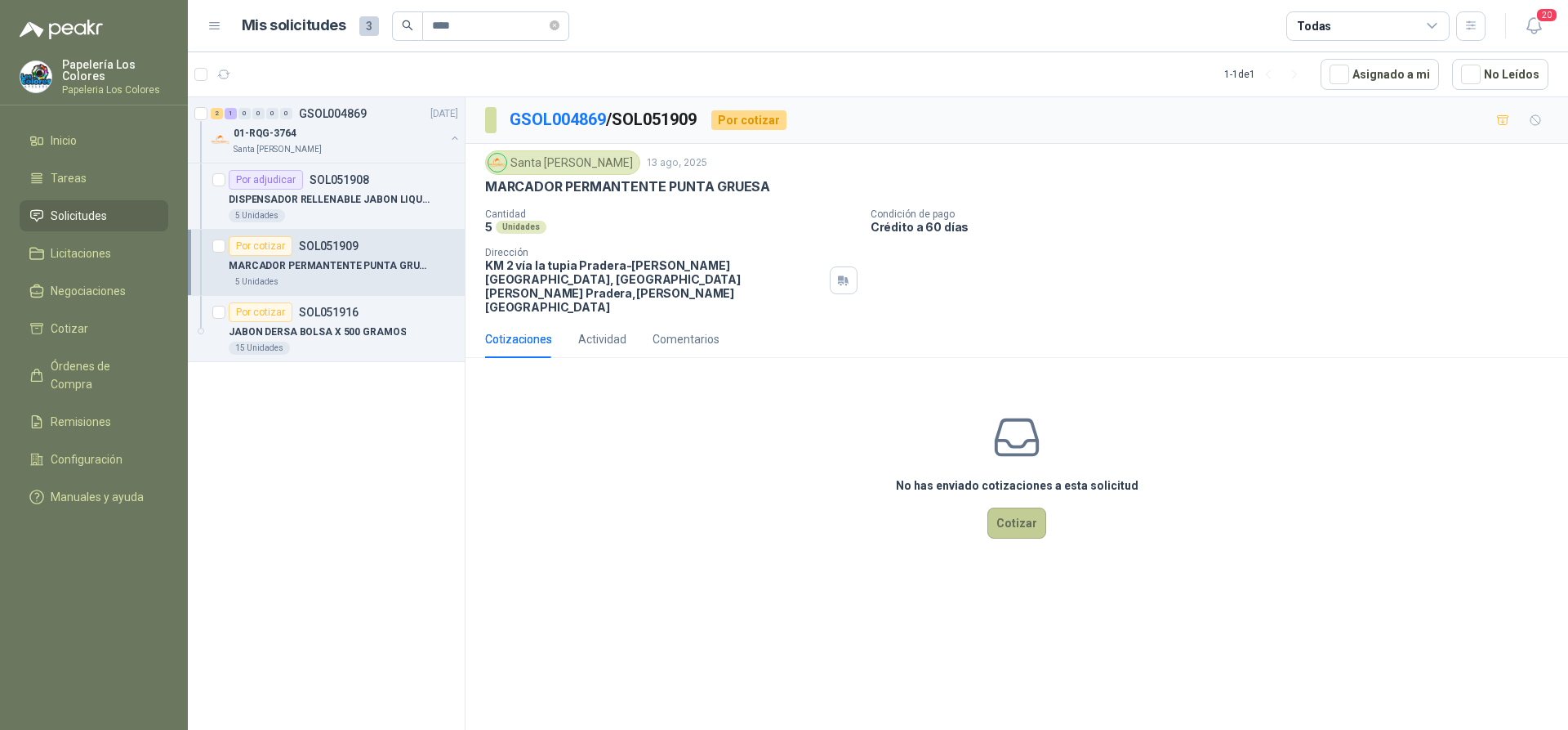
click at [1010, 508] on button "Cotizar" at bounding box center [1016, 523] width 59 height 31
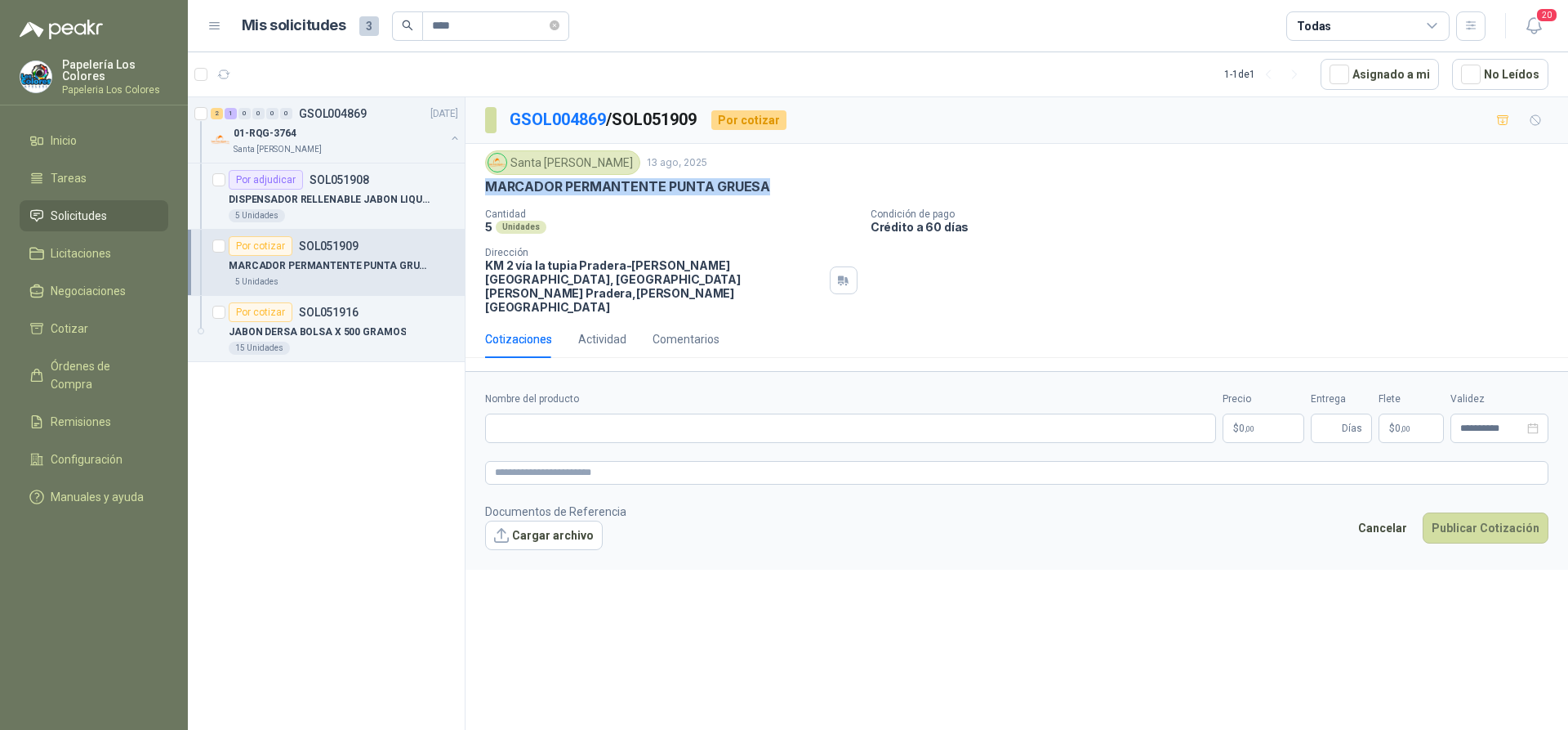
drag, startPoint x: 766, startPoint y: 185, endPoint x: 483, endPoint y: 185, distance: 283.0
click at [483, 185] on div "Santa Anita Napoles 13 ago, 2025 MARCADOR PERMANTENTE PUNTA GRUESA Cantidad 5 U…" at bounding box center [1016, 232] width 1102 height 176
copy p "MARCADOR PERMANTENTE PUNTA GRUESA"
click at [600, 413] on input "Nombre del producto" at bounding box center [850, 428] width 731 height 30
paste input "**********"
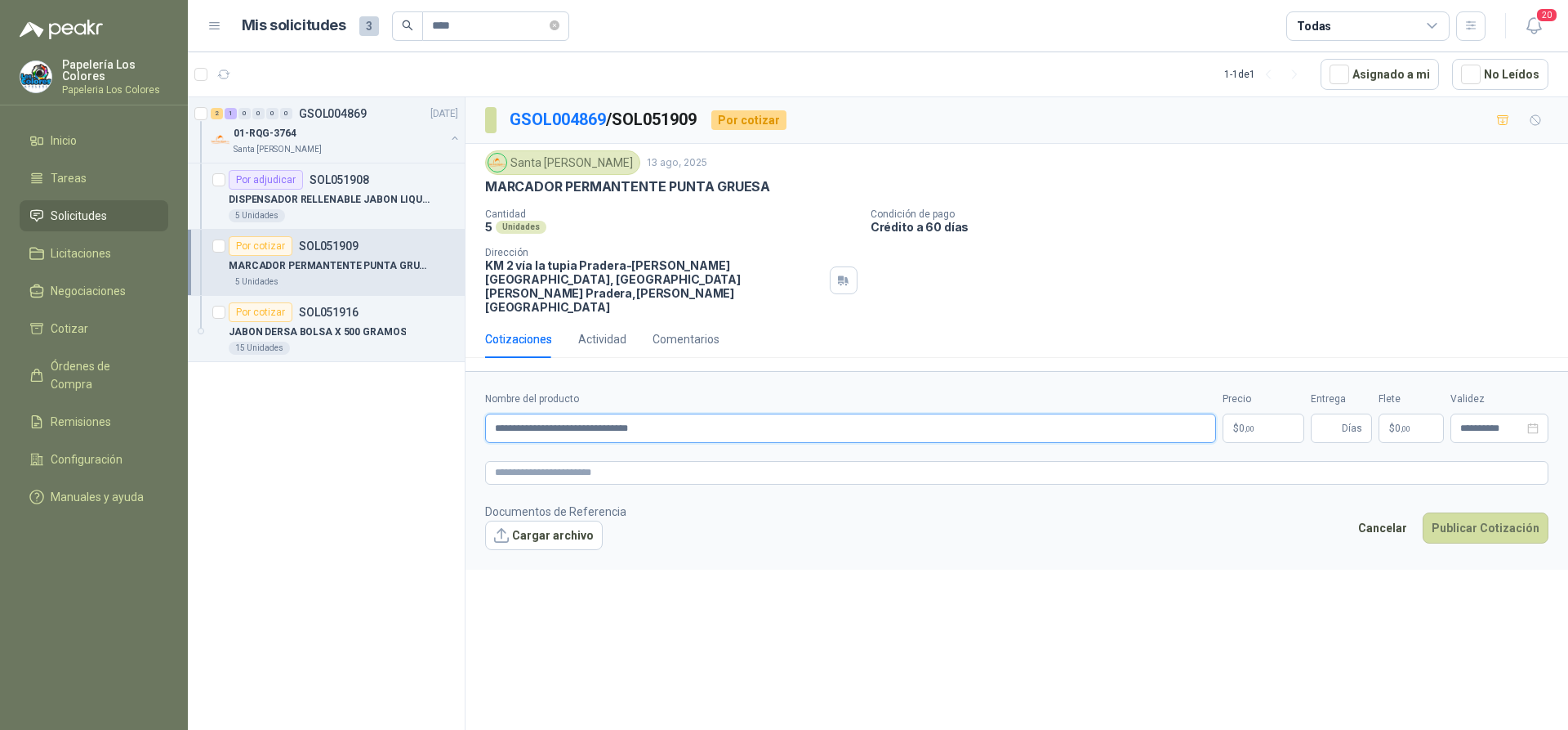
type input "**********"
click at [1257, 405] on body "**********" at bounding box center [784, 365] width 1568 height 730
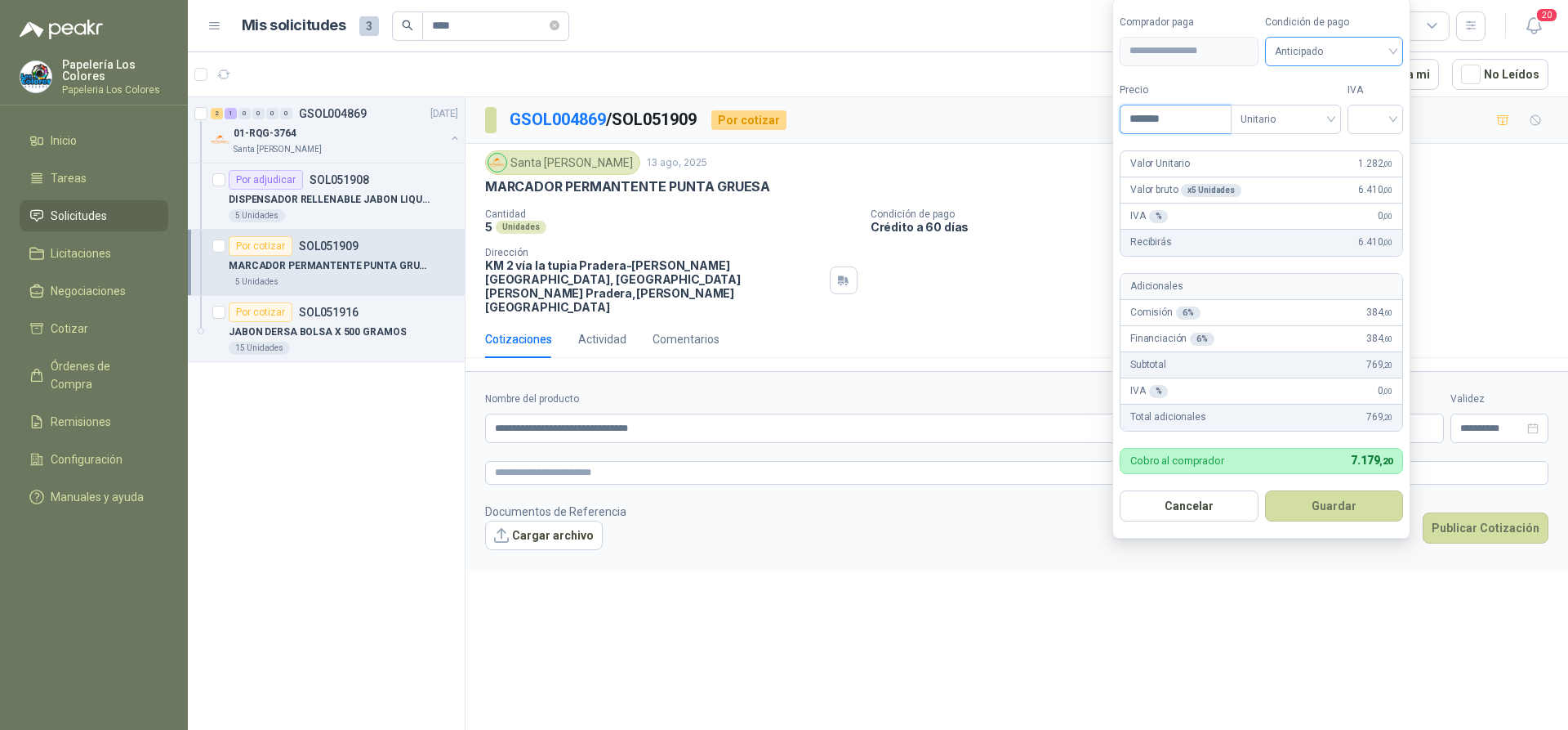
click at [1319, 56] on span "Anticipado" at bounding box center [1335, 51] width 119 height 25
type input "*******"
click at [1338, 133] on div "Crédito a 60 días" at bounding box center [1336, 137] width 114 height 18
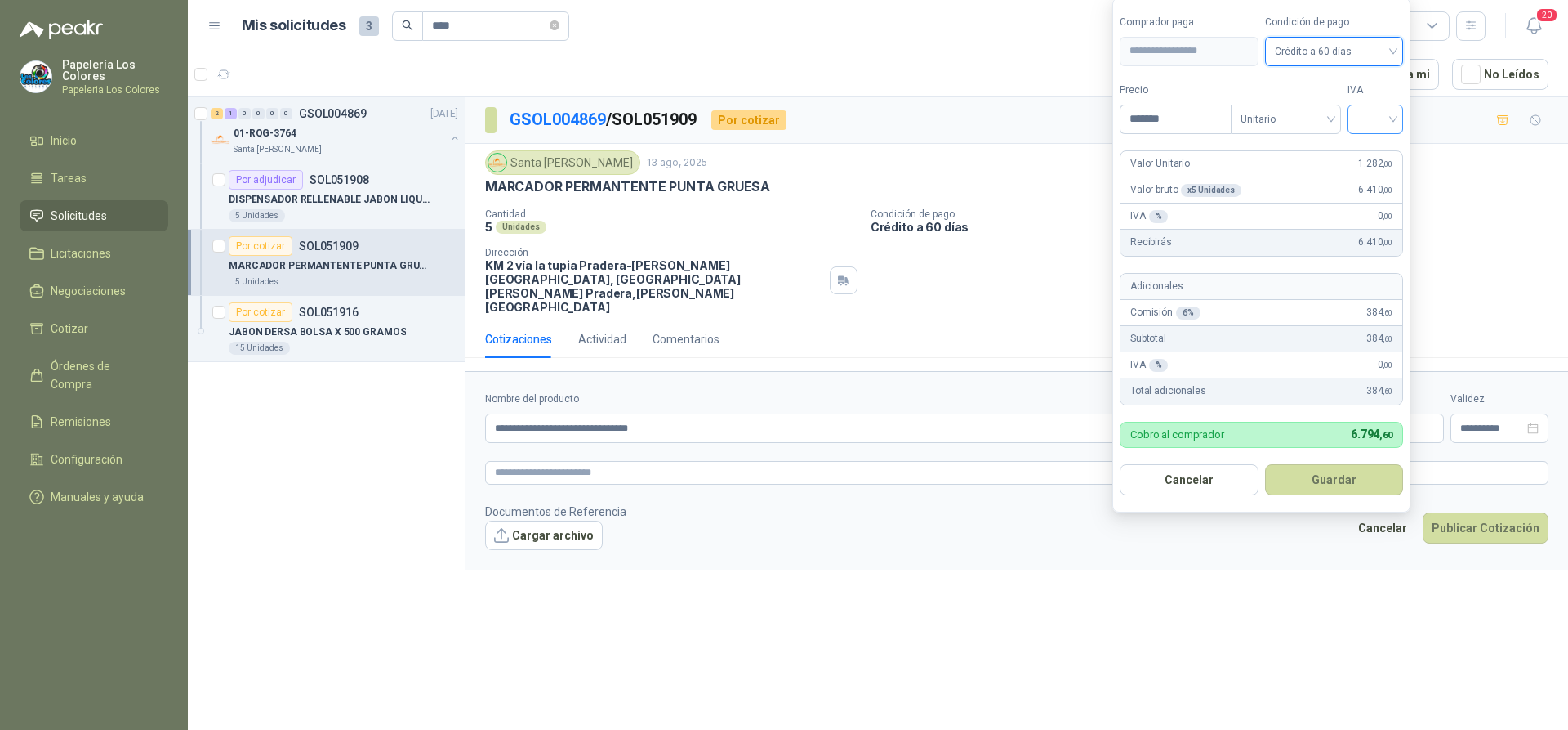
click at [1383, 117] on input "search" at bounding box center [1376, 118] width 36 height 25
click at [1385, 153] on div "19%" at bounding box center [1378, 152] width 30 height 18
click at [1308, 487] on button "Guardar" at bounding box center [1336, 480] width 140 height 31
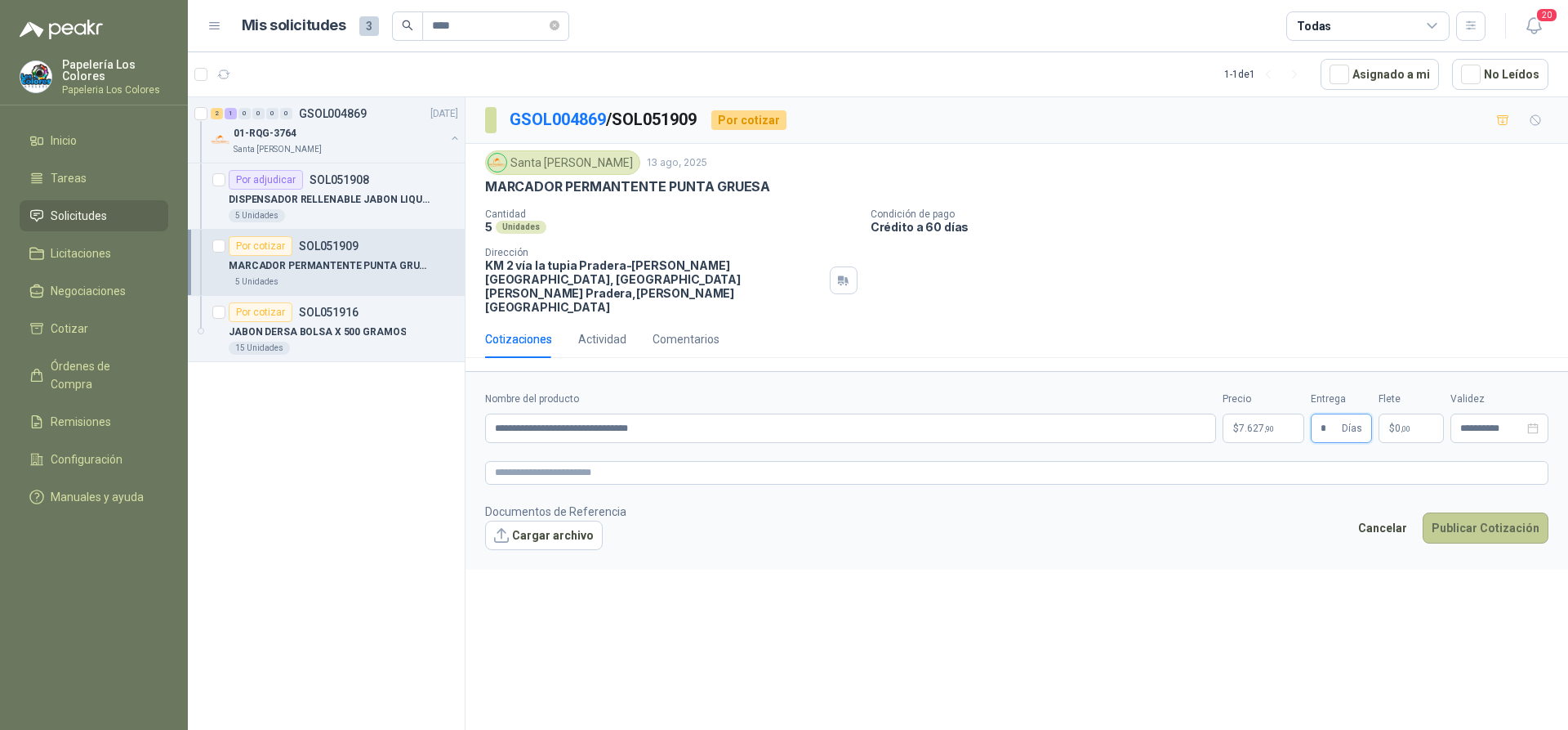
type input "*"
click at [1472, 513] on button "Publicar Cotización" at bounding box center [1485, 528] width 126 height 31
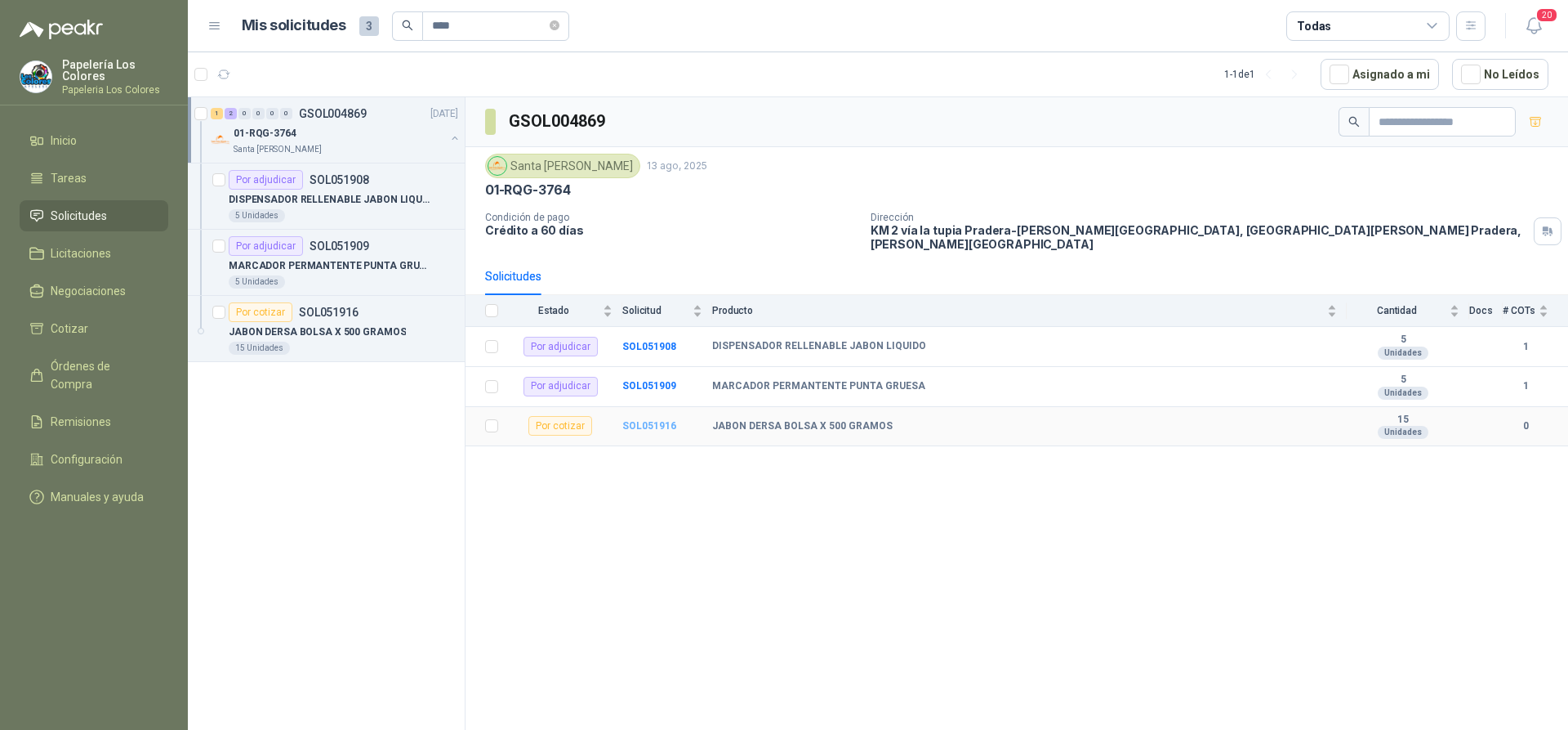
click at [638, 420] on b "SOL051916" at bounding box center [649, 425] width 54 height 11
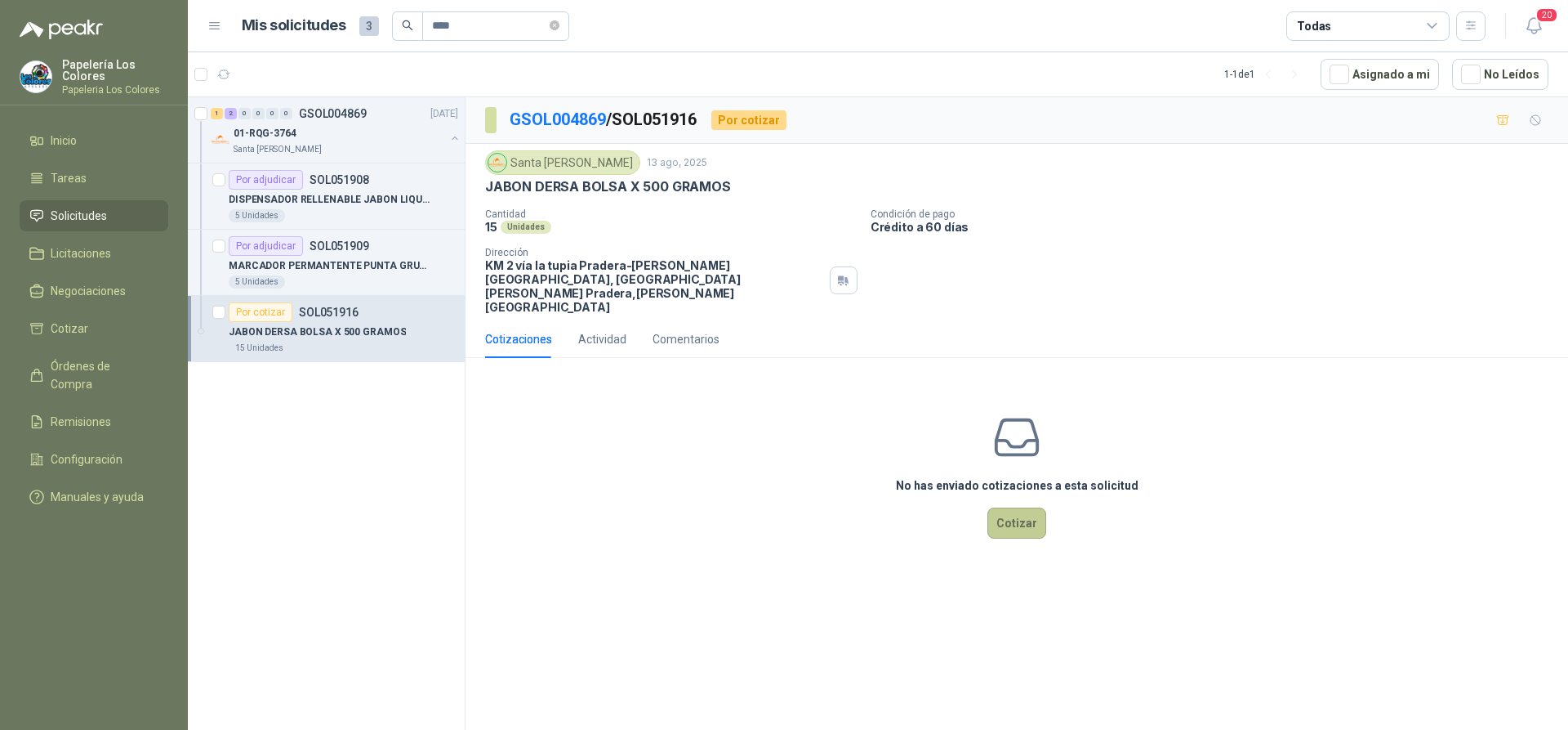
click at [1021, 508] on button "Cotizar" at bounding box center [1016, 523] width 59 height 31
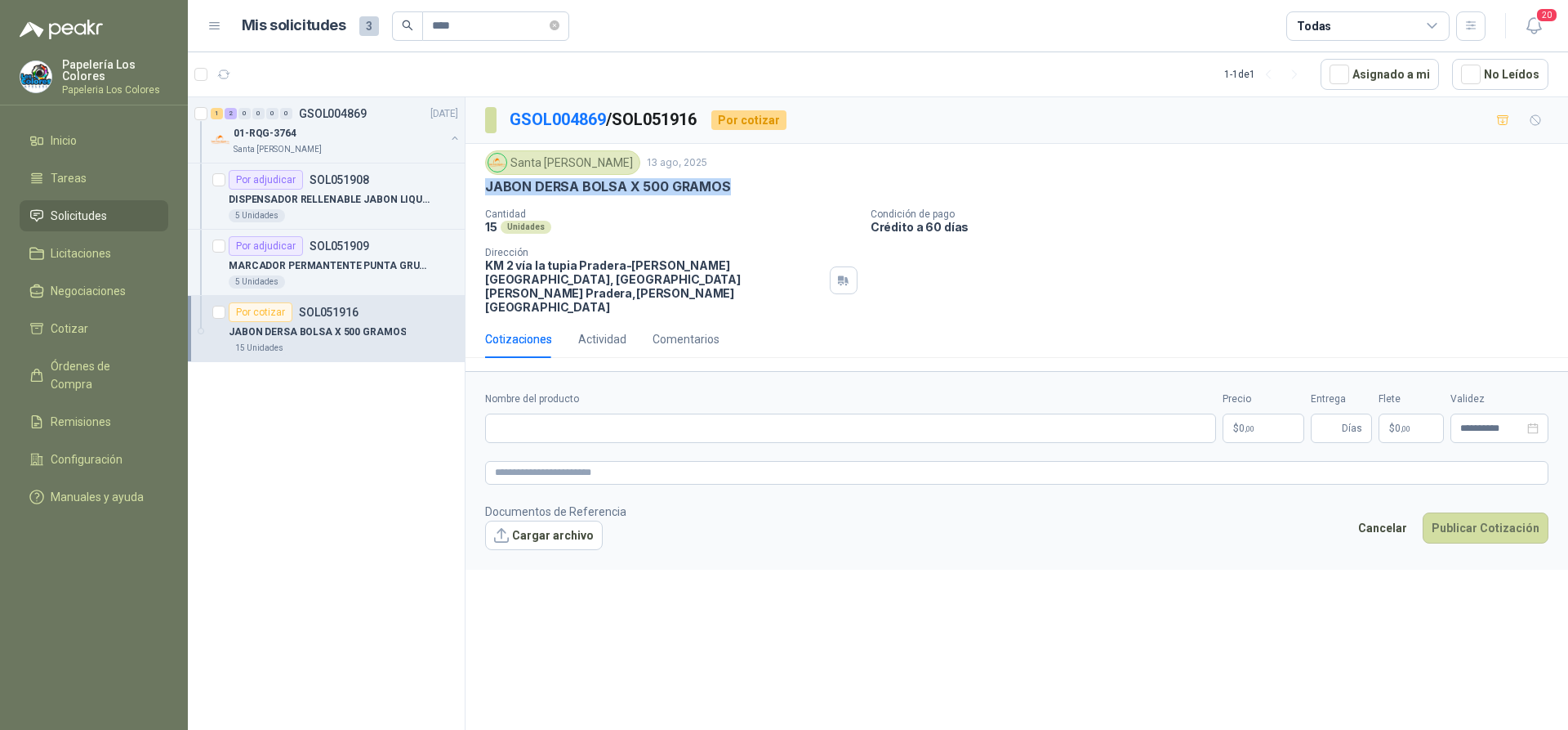
drag, startPoint x: 724, startPoint y: 187, endPoint x: 488, endPoint y: 193, distance: 236.1
click at [488, 193] on p "JABON DERSA BOLSA X 500 GRAMOS" at bounding box center [608, 187] width 246 height 17
copy p "JABON DERSA BOLSA X 500 GRAMOS"
click at [682, 413] on input "Nombre del producto" at bounding box center [850, 428] width 731 height 30
paste input "**********"
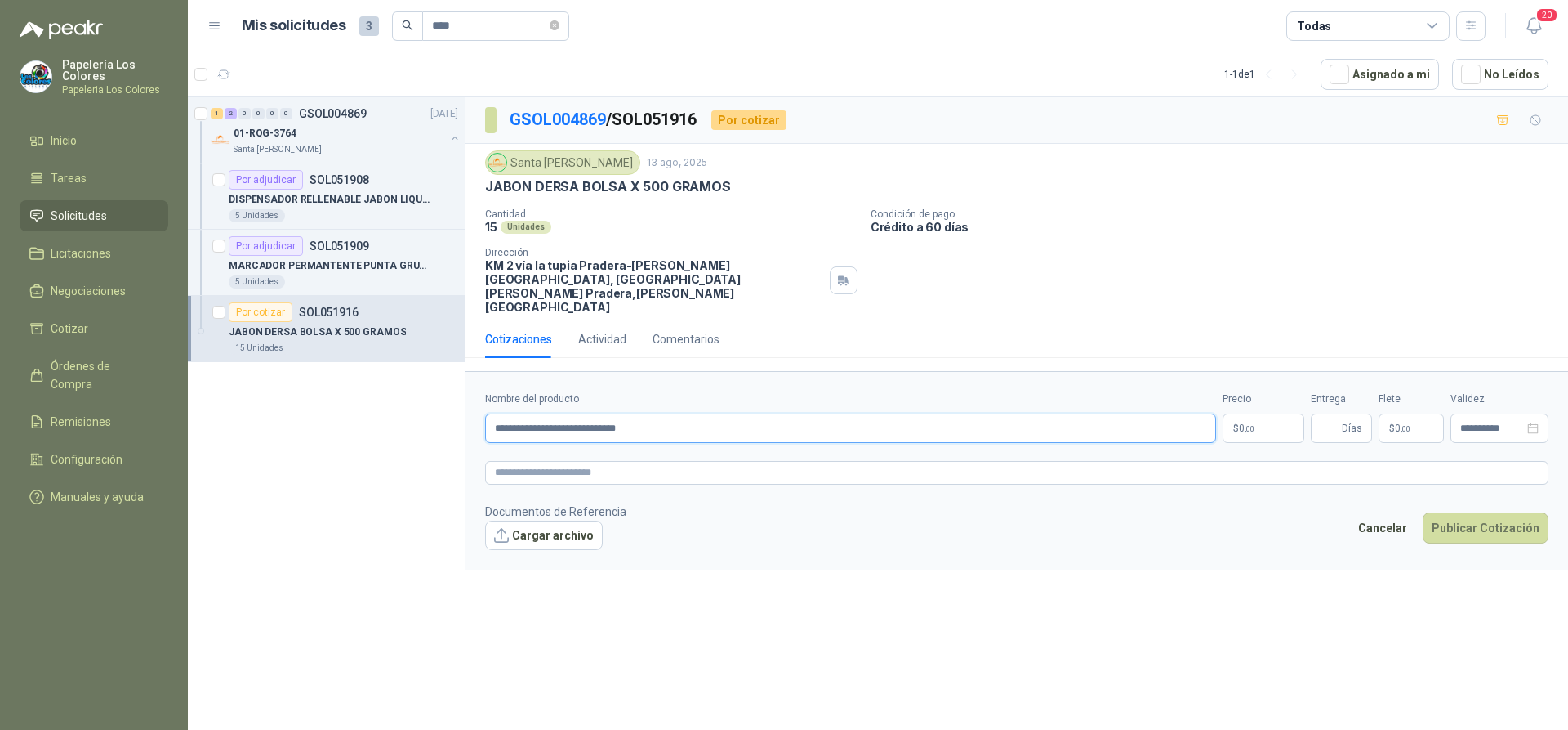
type input "**********"
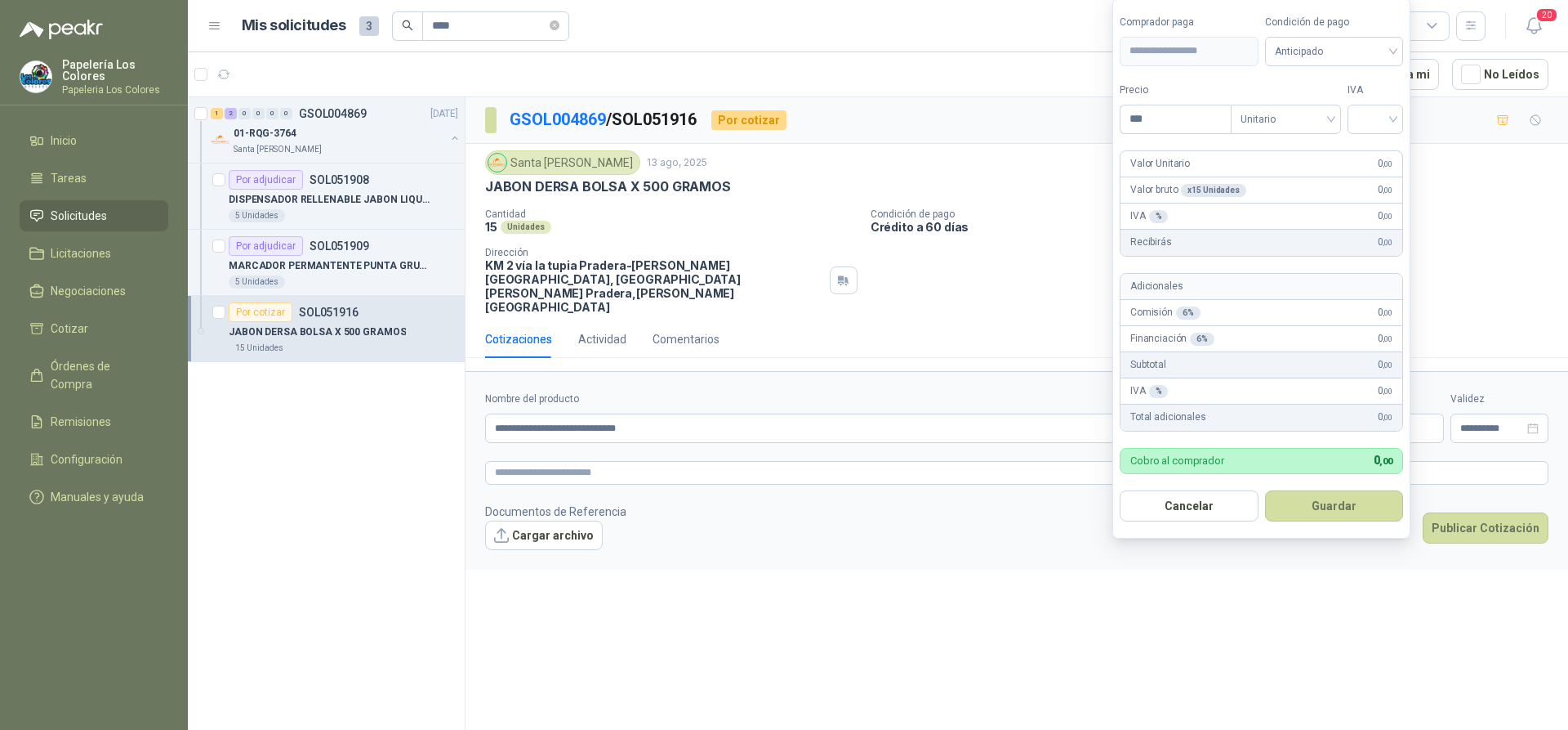
click at [1270, 399] on body "**********" at bounding box center [784, 365] width 1568 height 730
click at [1358, 49] on span "Anticipado" at bounding box center [1335, 51] width 119 height 25
type input "*******"
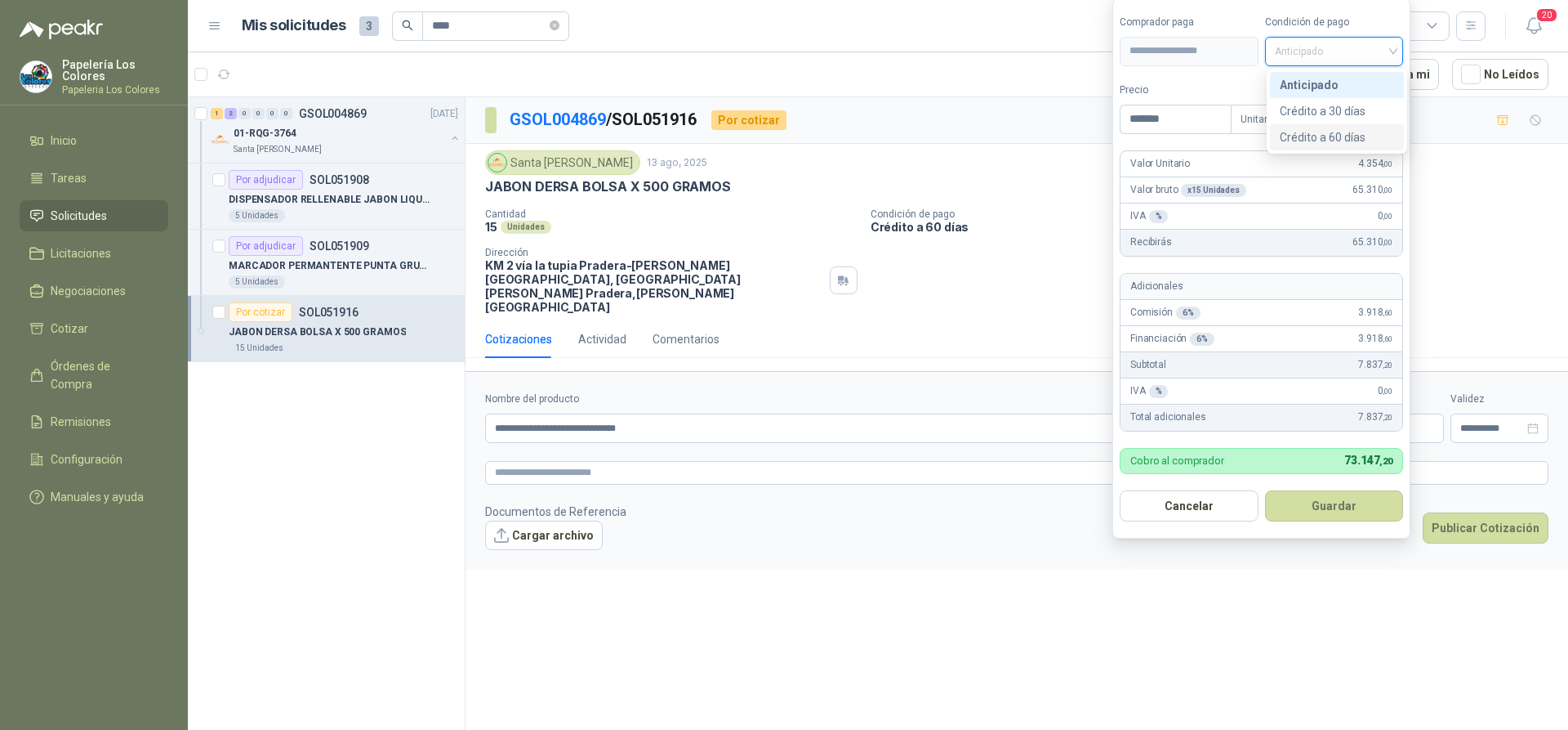
click at [1342, 135] on div "Crédito a 60 días" at bounding box center [1336, 137] width 114 height 18
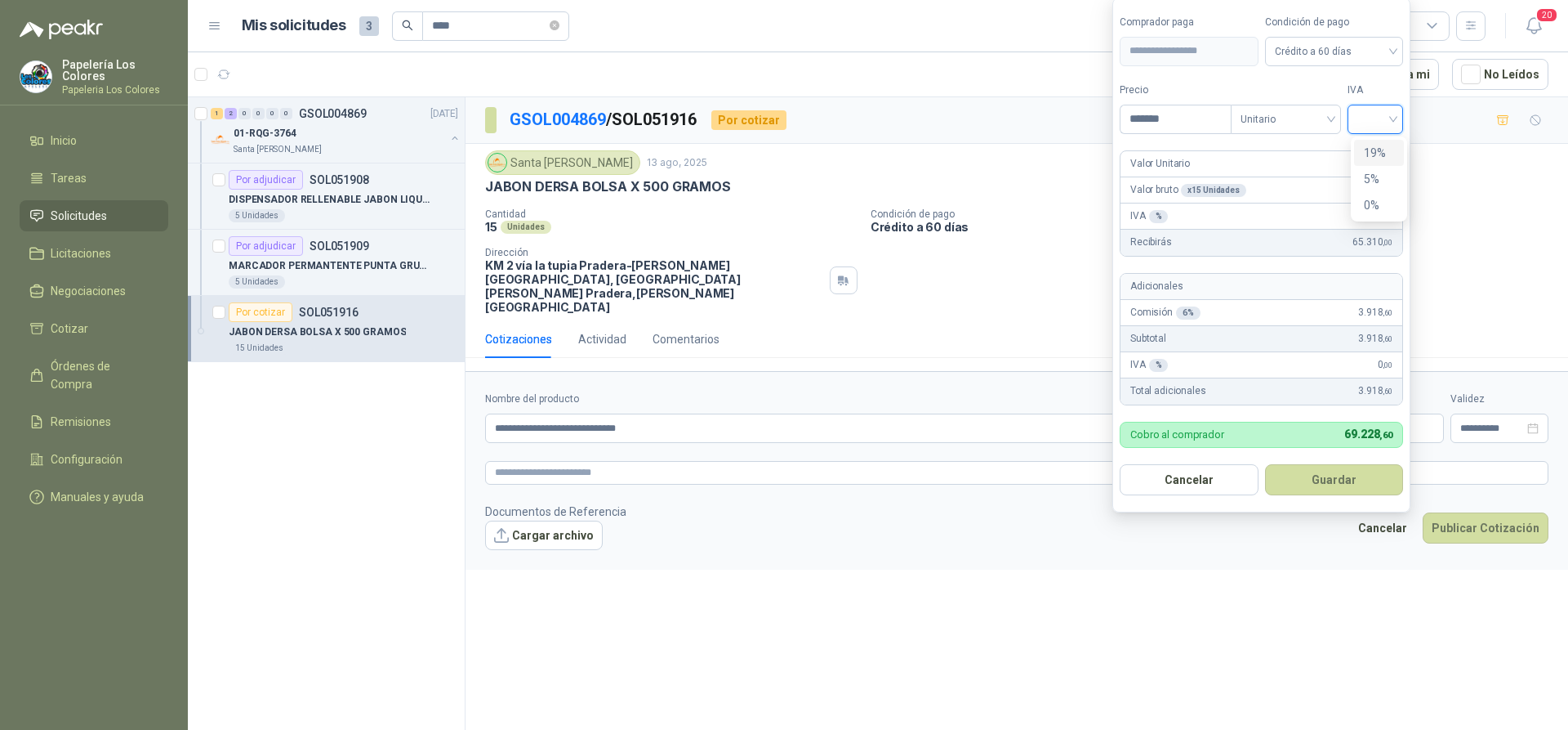
click at [1380, 120] on input "search" at bounding box center [1376, 118] width 36 height 25
click at [1379, 147] on div "19%" at bounding box center [1378, 152] width 30 height 18
click at [1320, 478] on button "Guardar" at bounding box center [1336, 480] width 140 height 31
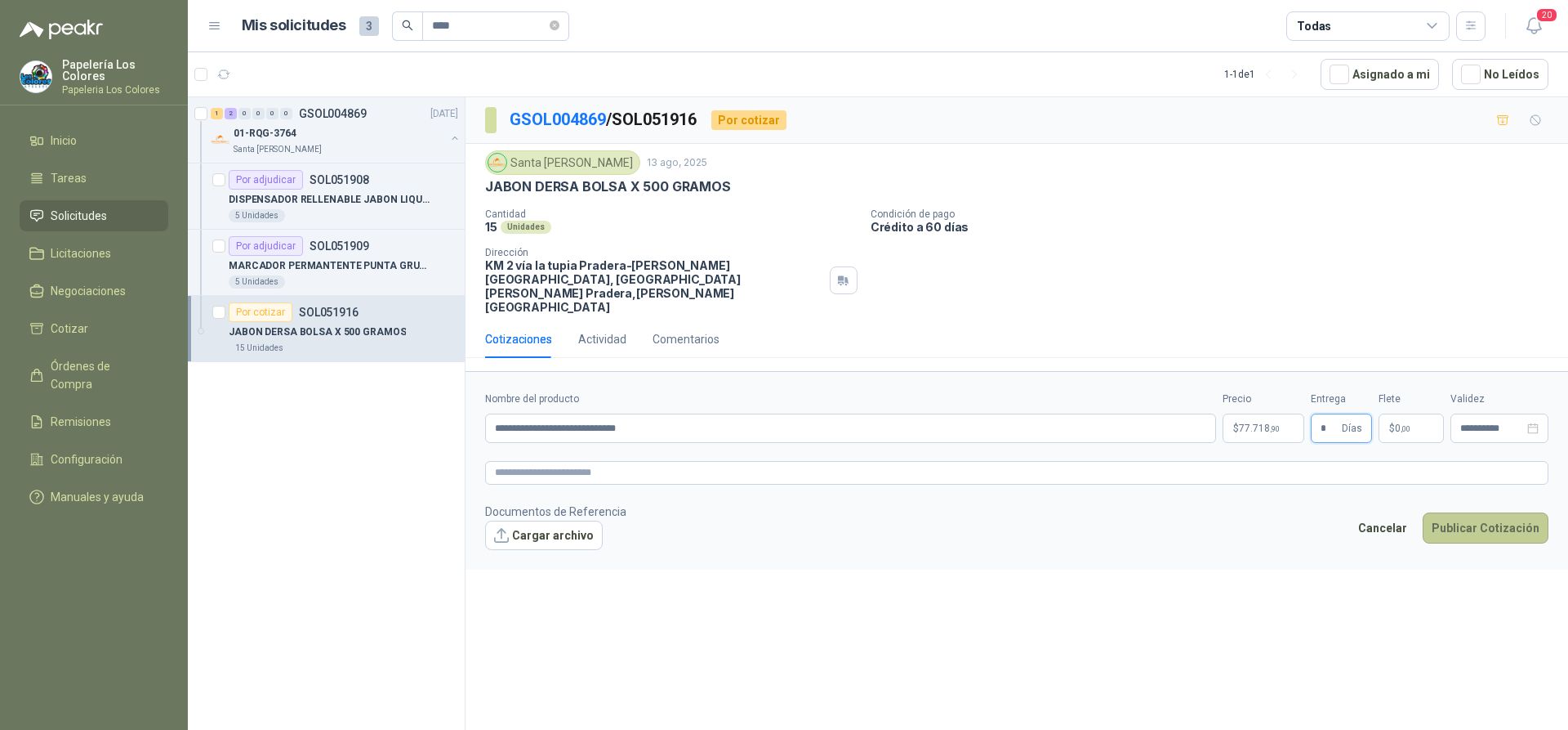
type input "*"
click at [1479, 513] on button "Publicar Cotización" at bounding box center [1485, 528] width 126 height 31
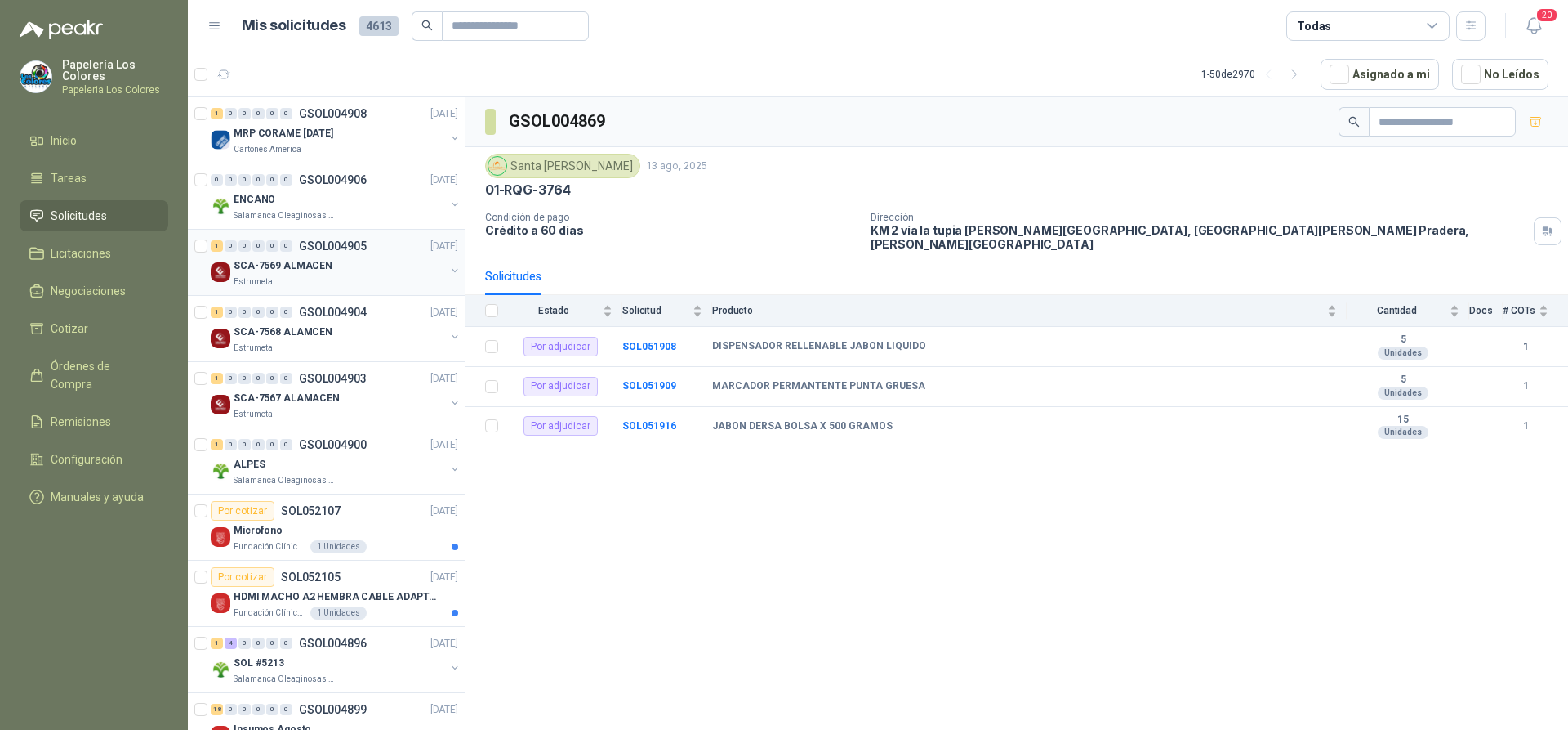
click at [338, 263] on div "SCA-7569 ALMACEN" at bounding box center [339, 265] width 211 height 20
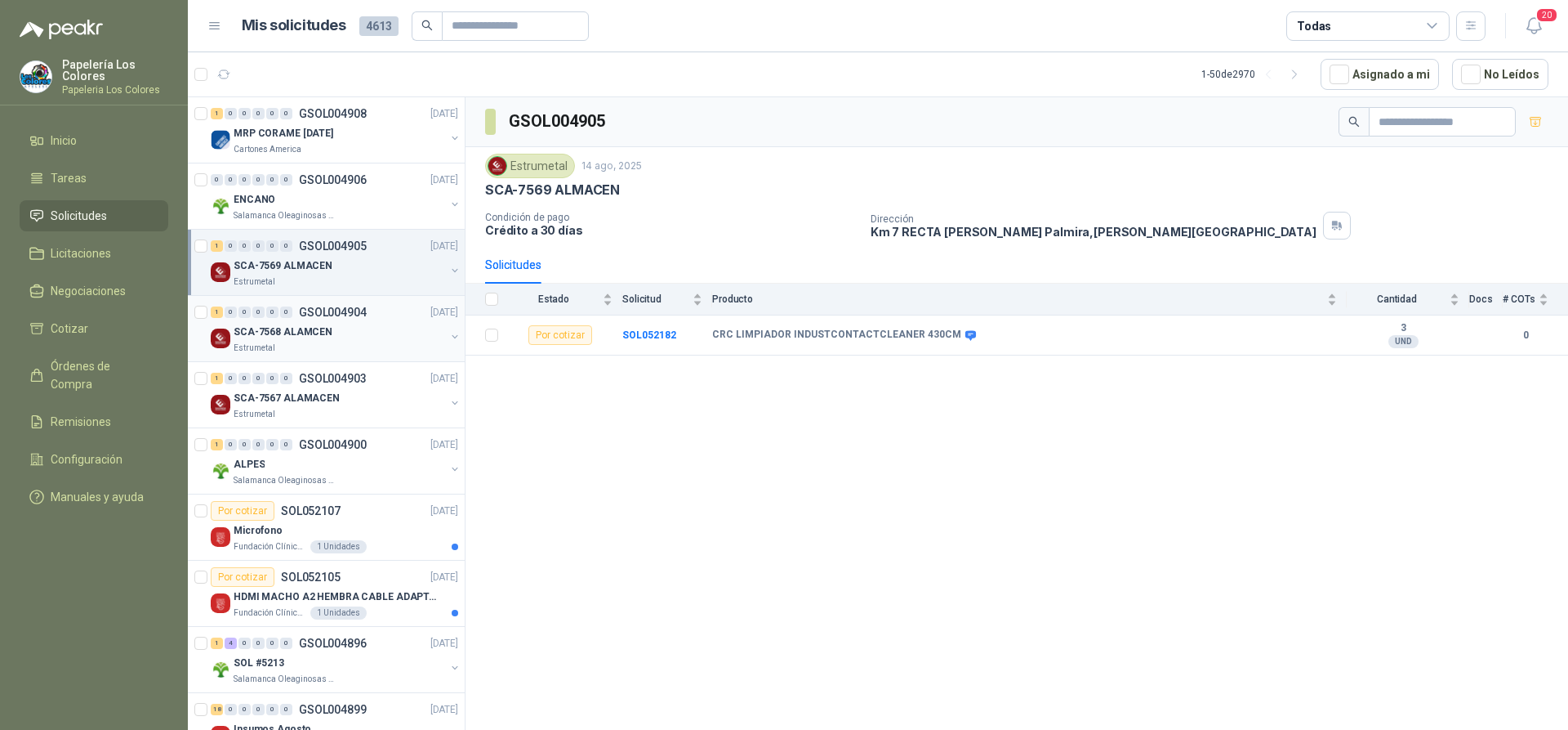
click at [337, 325] on div "SCA-7568 ALAMCEN" at bounding box center [339, 331] width 211 height 20
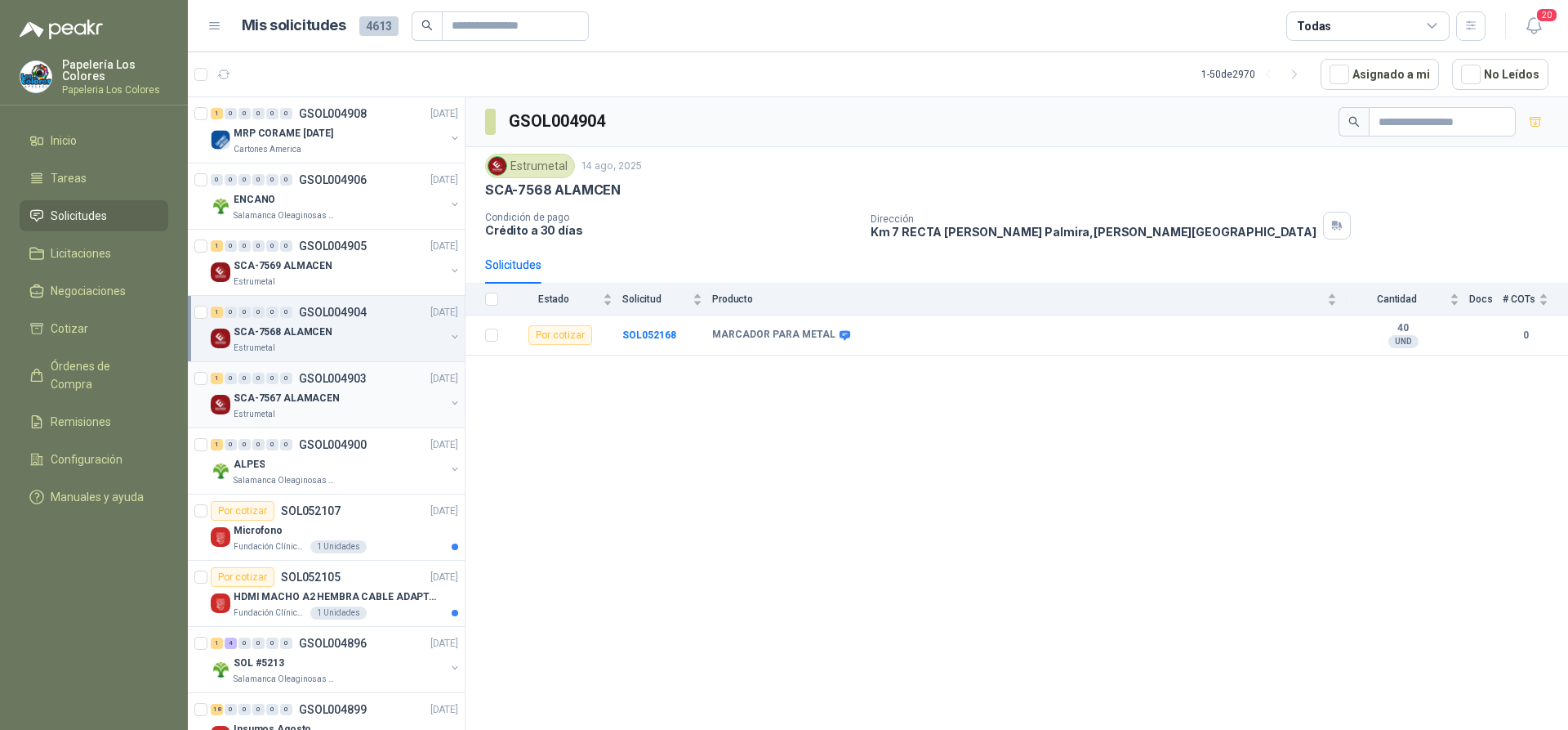
click at [352, 397] on div "SCA-7567 ALAMACEN" at bounding box center [339, 398] width 211 height 20
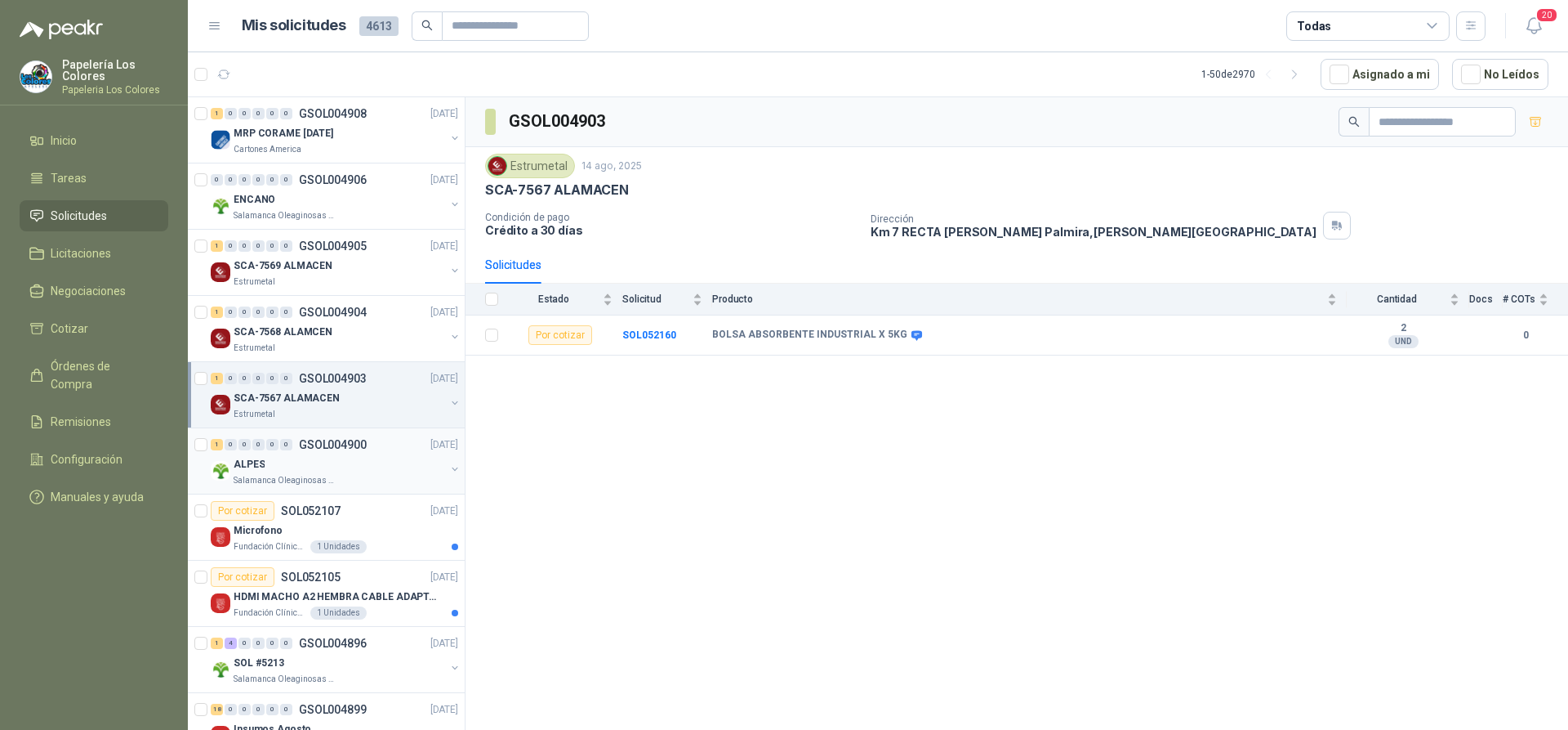
click at [369, 461] on div "ALPES" at bounding box center [339, 463] width 211 height 20
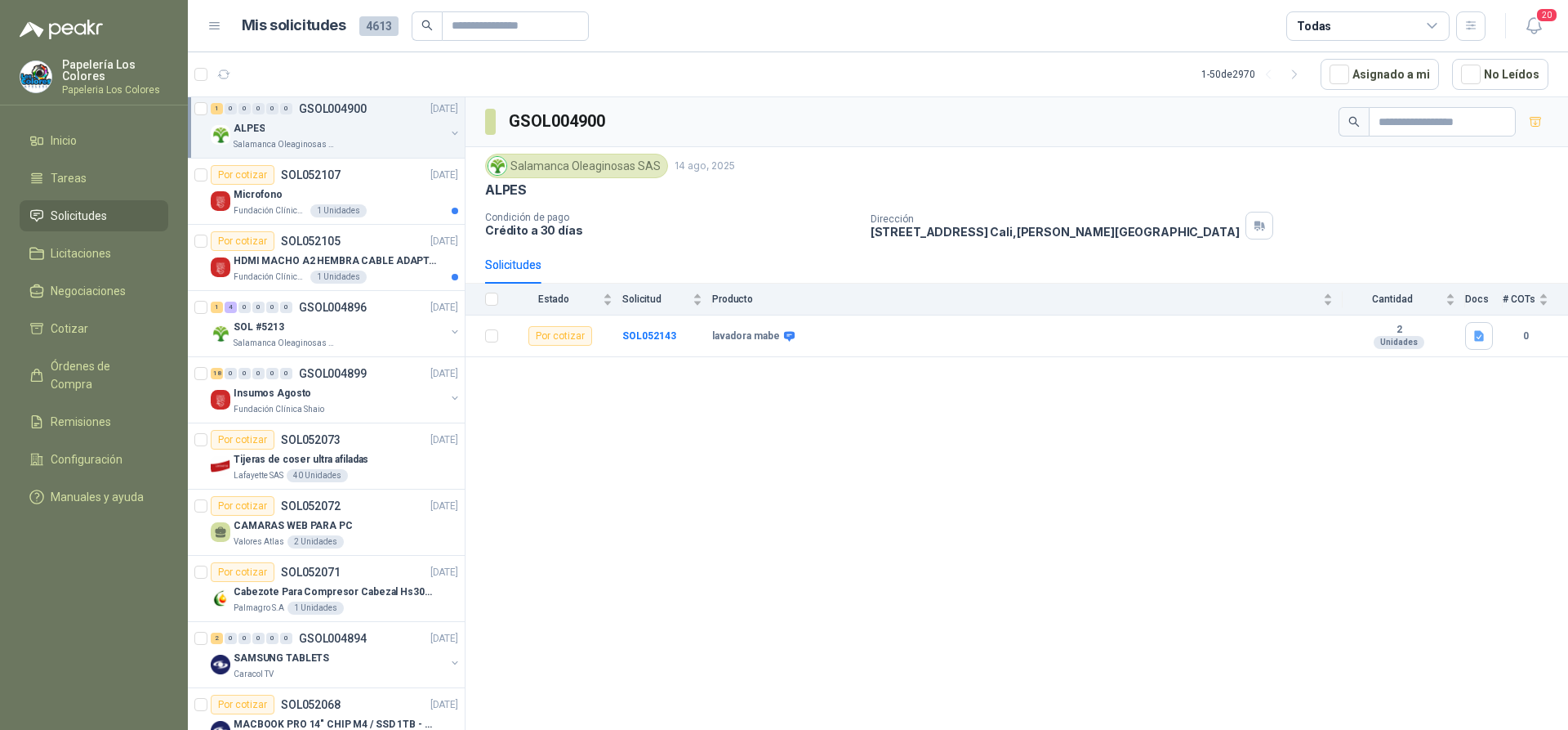
scroll to position [344, 0]
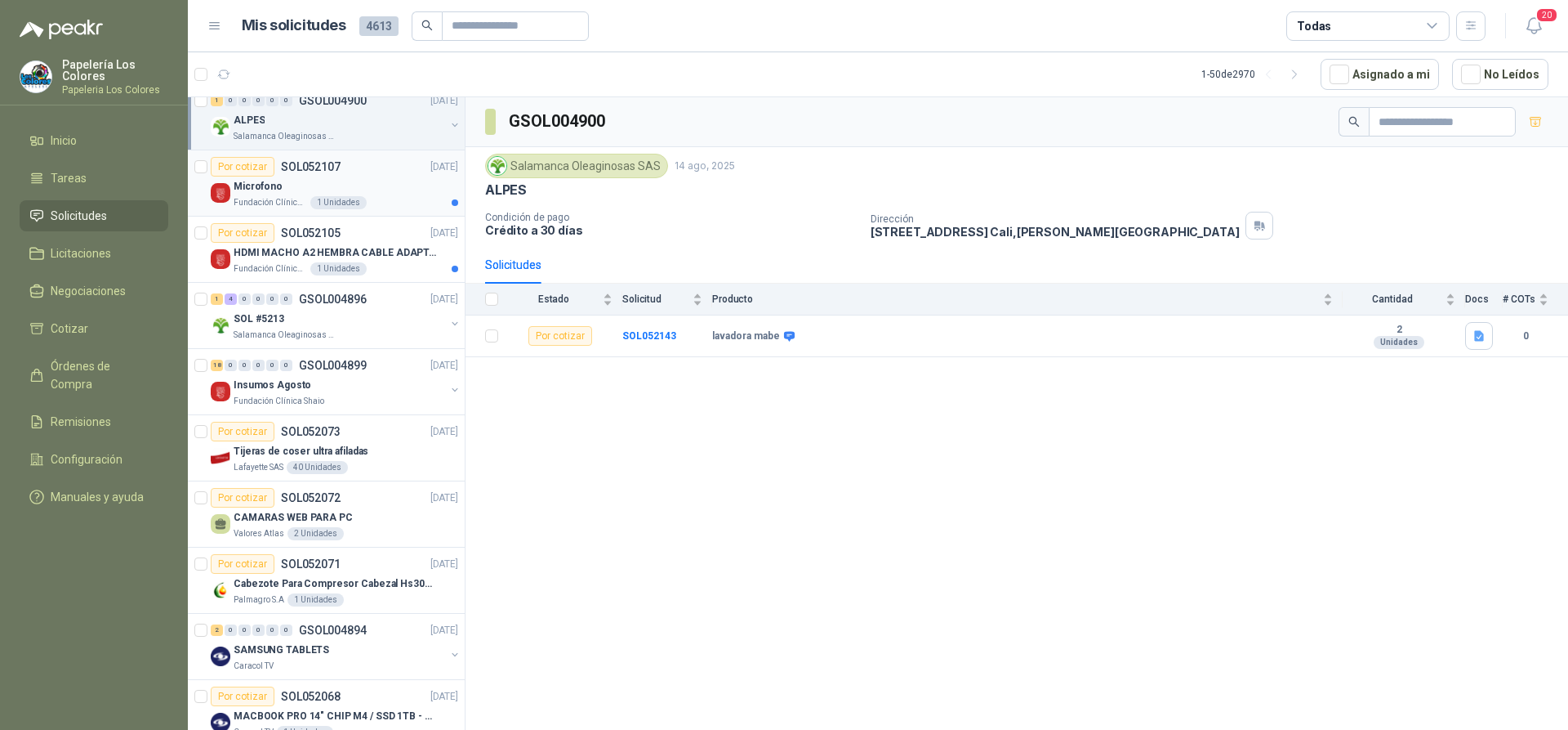
click at [398, 175] on div "Por cotizar SOL052107 14/08/25" at bounding box center [335, 166] width 248 height 20
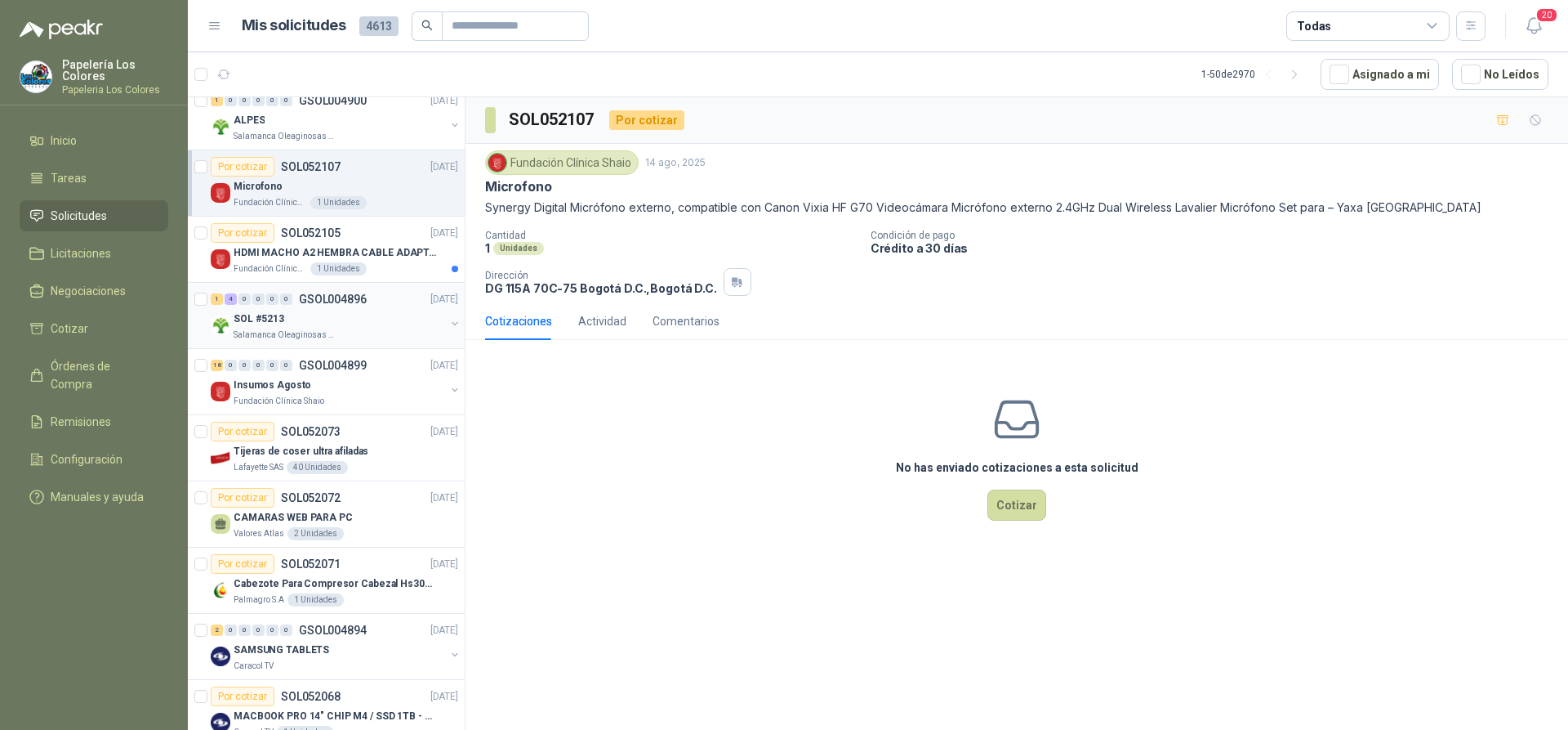
click at [388, 313] on div "SOL #5213" at bounding box center [339, 319] width 211 height 20
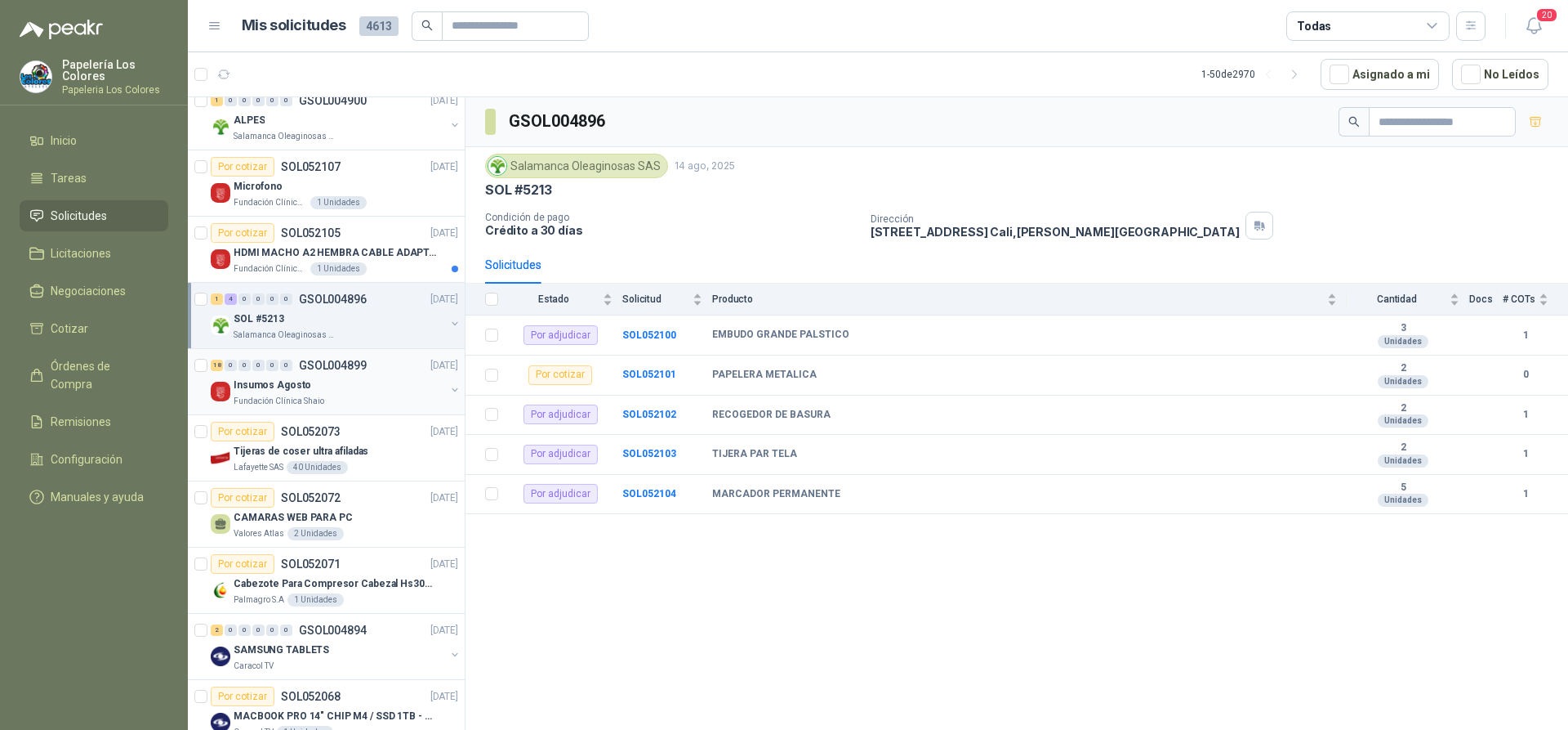
click at [370, 381] on div "Insumos Agosto" at bounding box center [339, 384] width 211 height 20
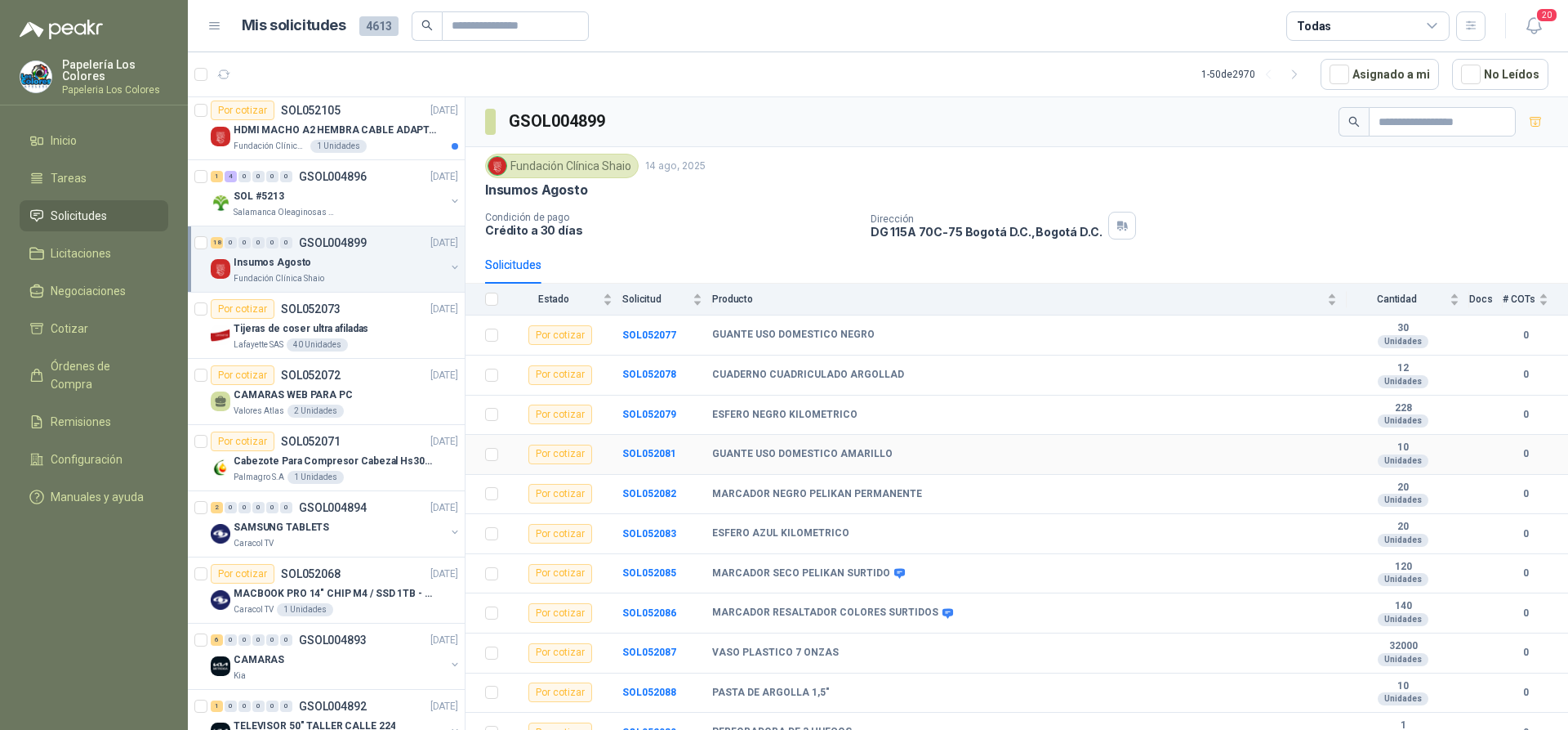
scroll to position [82, 0]
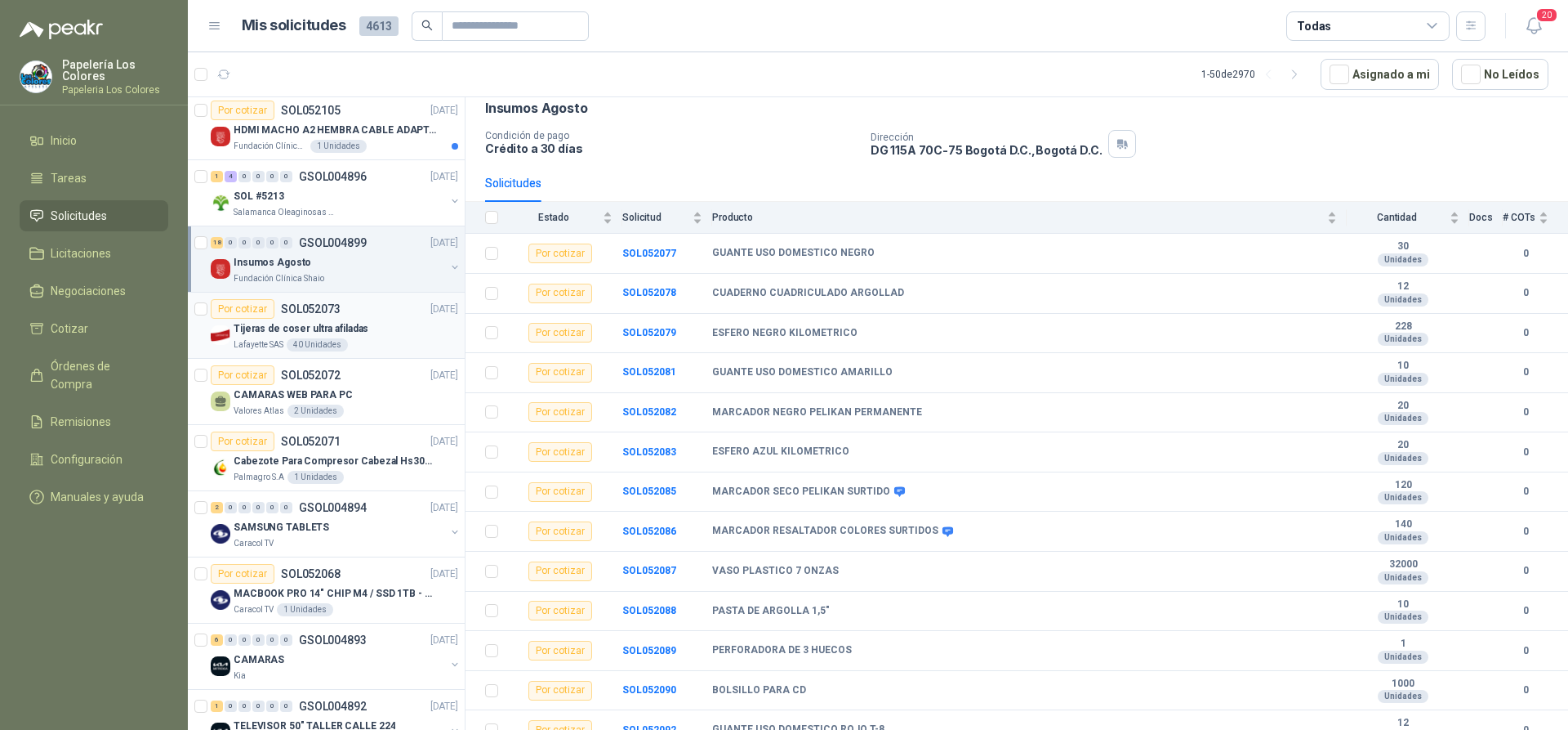
click at [372, 314] on div "Por cotizar SOL052073 14/08/25" at bounding box center [335, 308] width 248 height 20
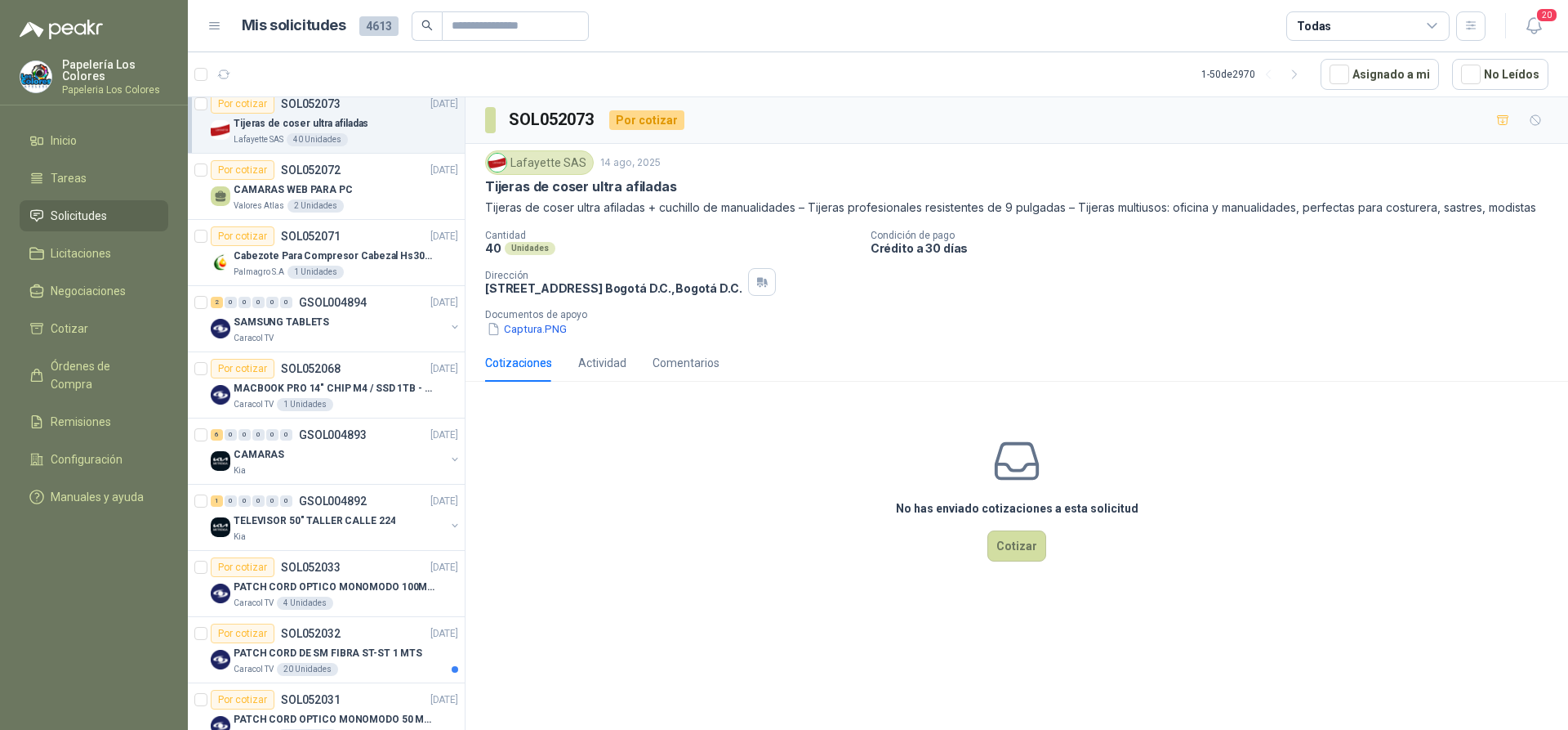
scroll to position [689, 0]
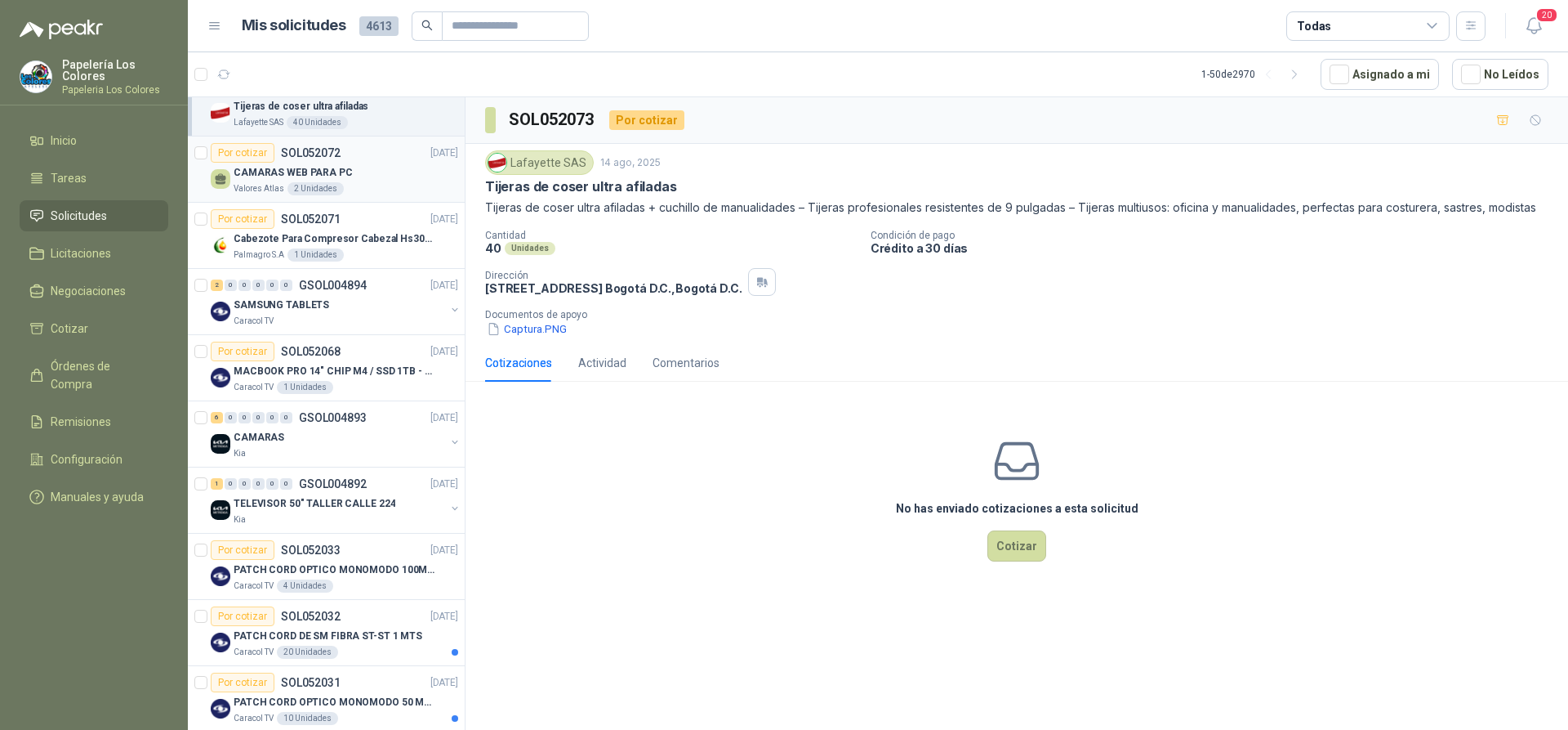
click at [381, 170] on div "CAMARAS WEB PARA PC" at bounding box center [346, 172] width 225 height 20
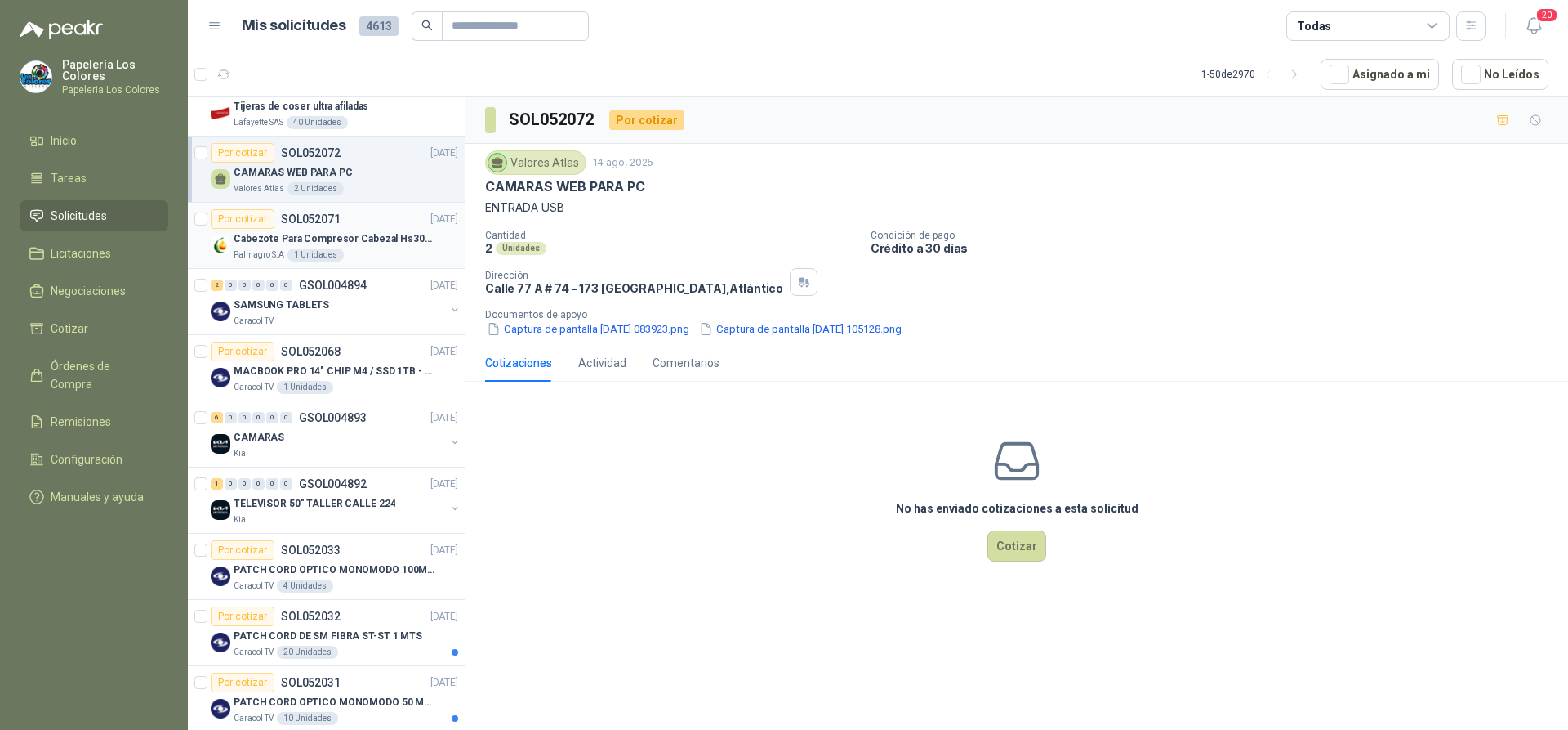
click at [382, 213] on div "Por cotizar SOL052071 14/08/25" at bounding box center [335, 219] width 248 height 20
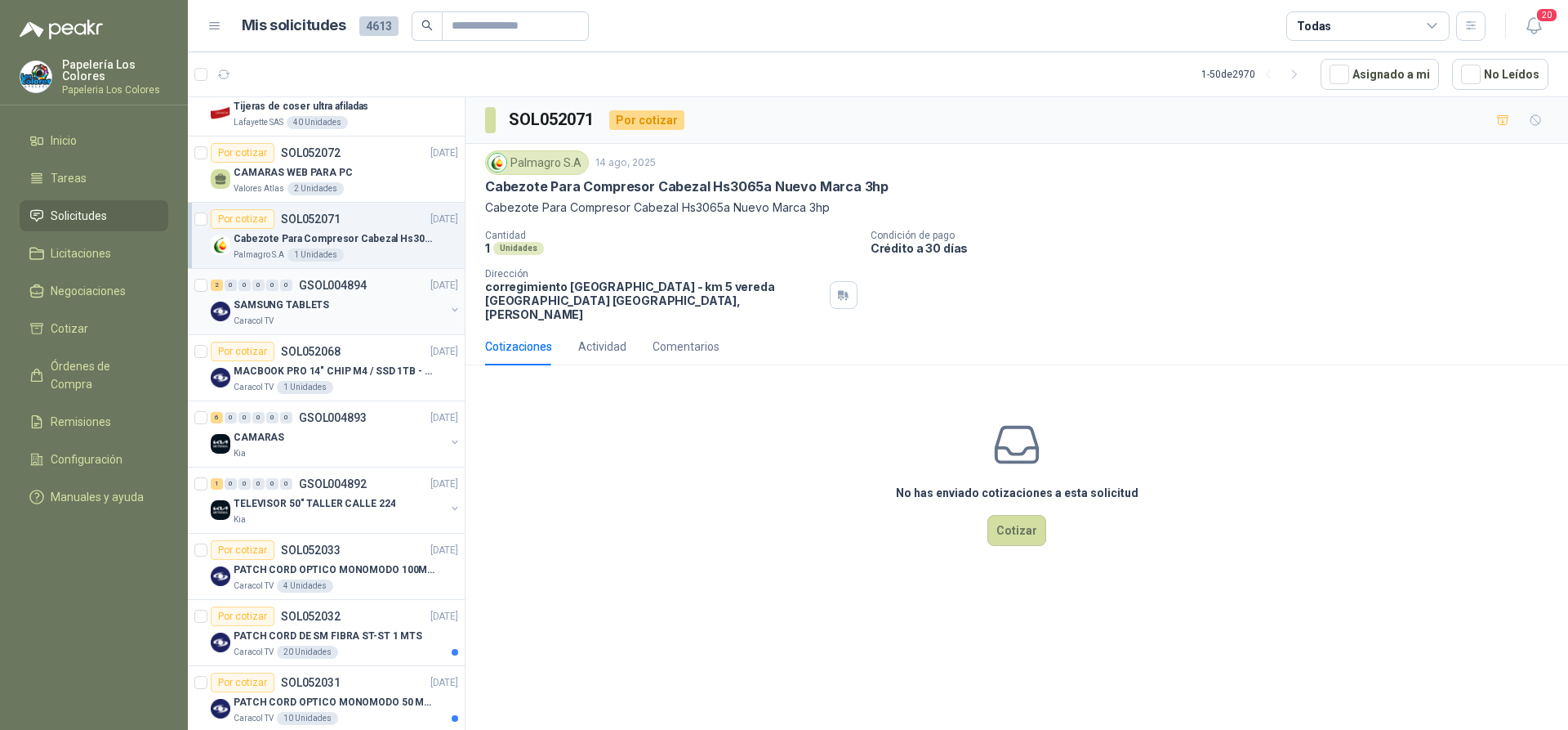
click at [392, 296] on div "SAMSUNG TABLETS" at bounding box center [339, 304] width 211 height 20
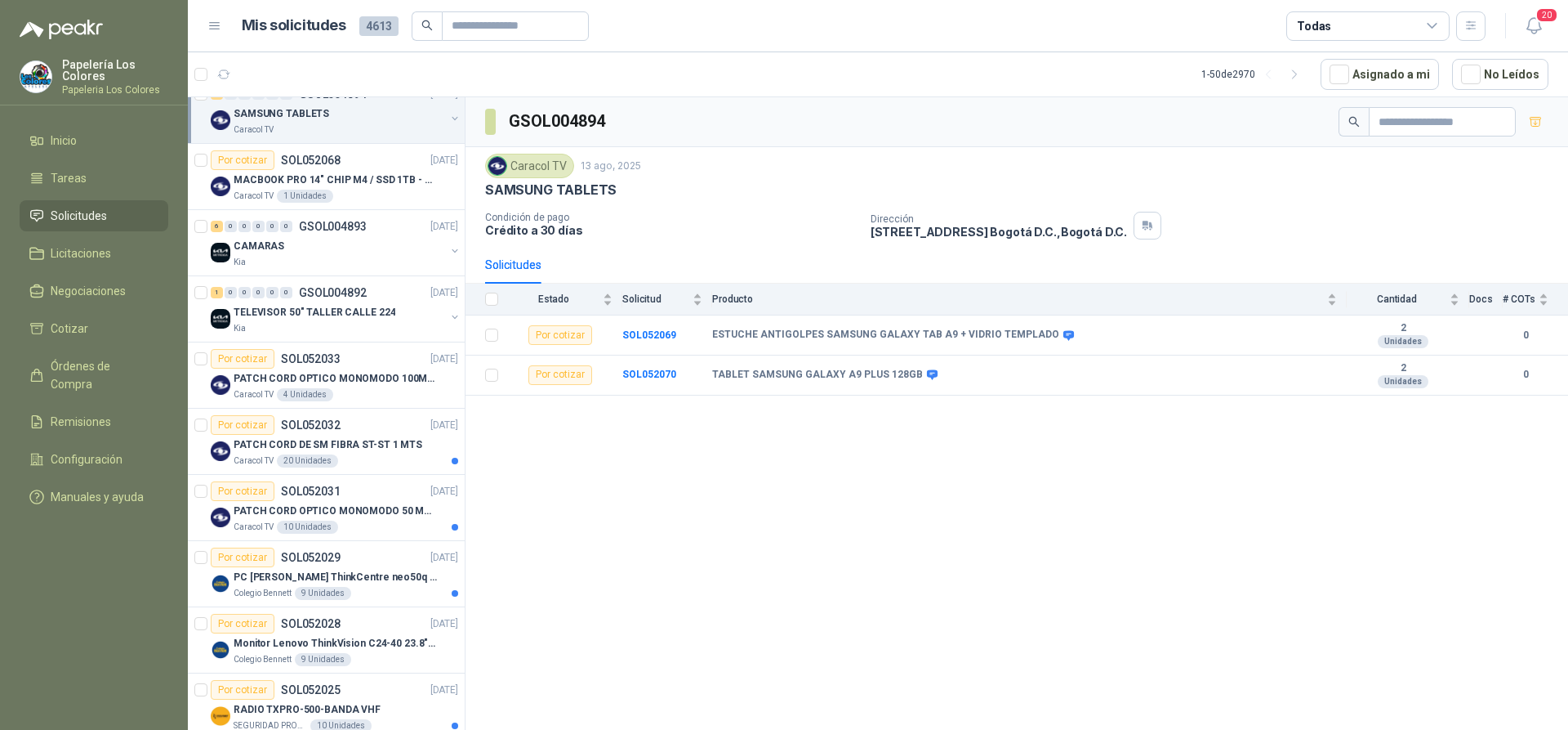
scroll to position [902, 0]
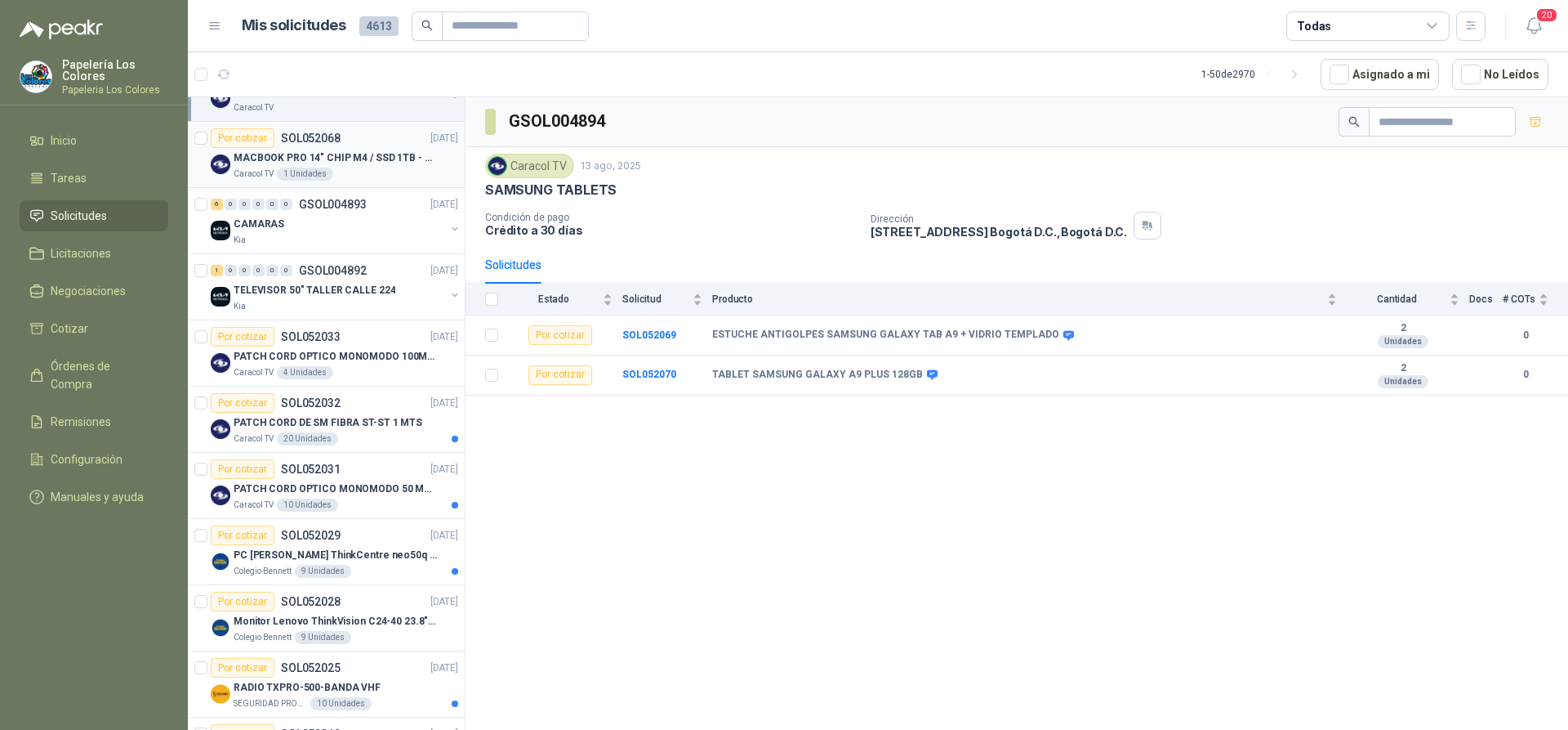
click at [386, 171] on div "Caracol TV 1 Unidades" at bounding box center [346, 174] width 225 height 13
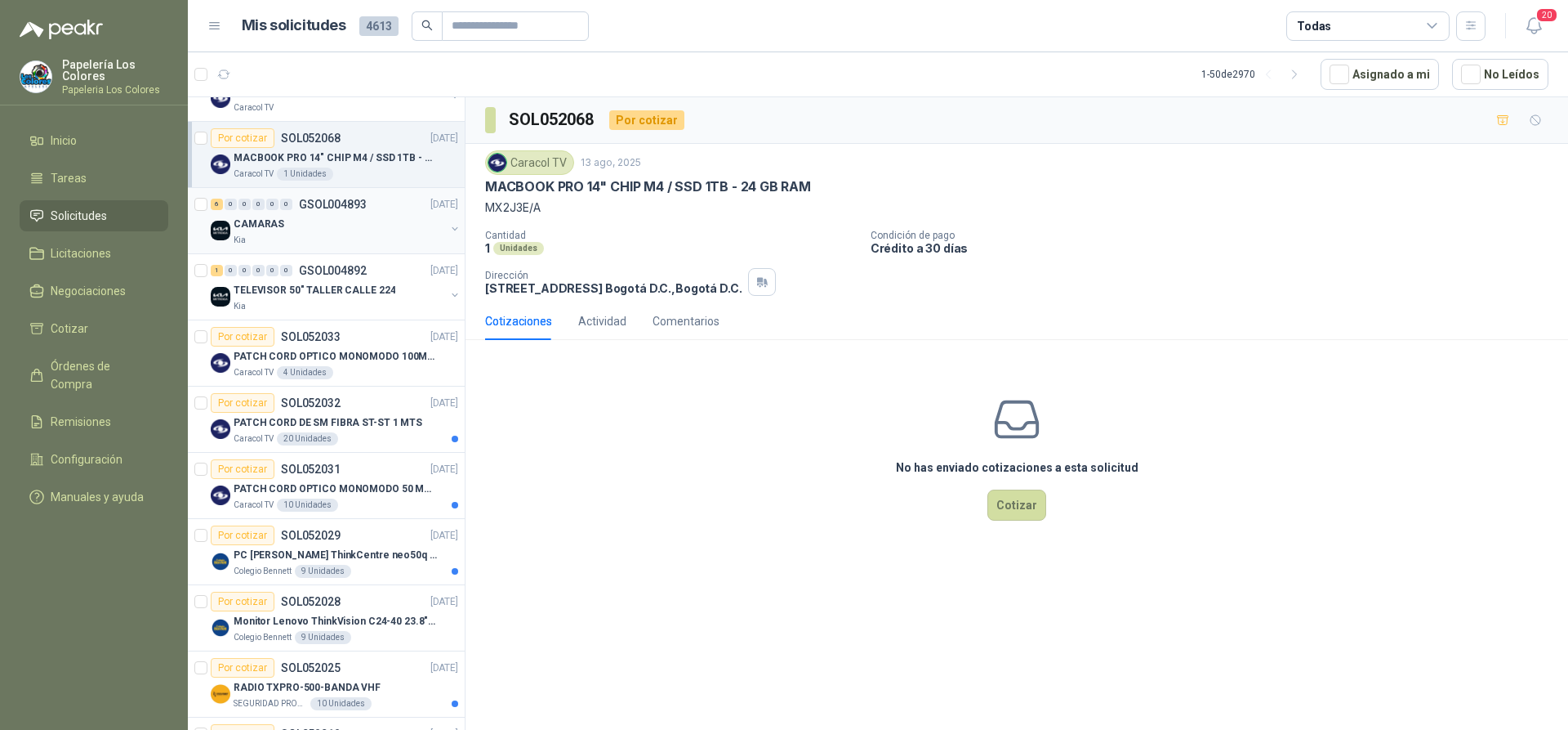
click at [390, 223] on div "CAMARAS" at bounding box center [339, 223] width 211 height 20
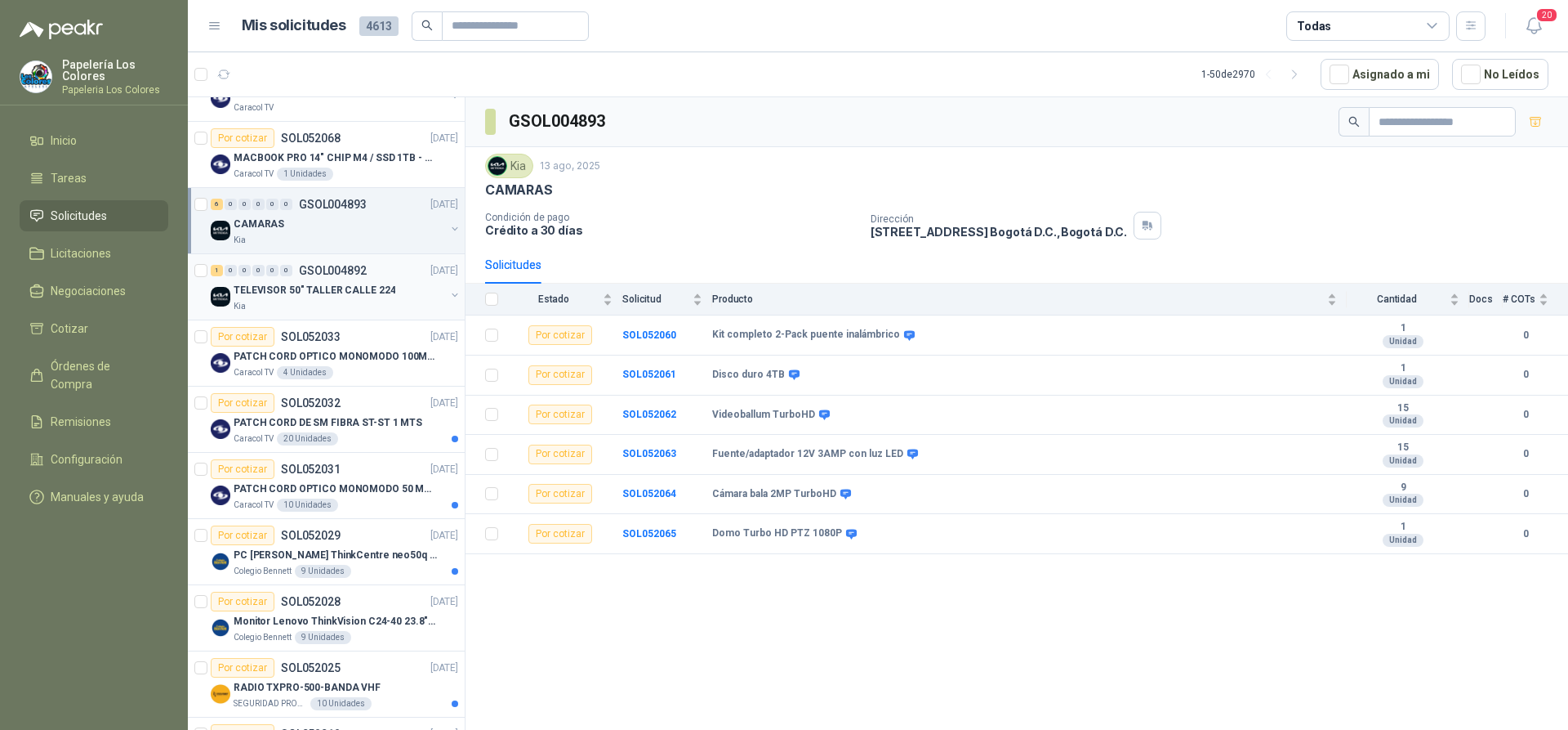
click at [401, 292] on div "TELEVISOR 50" TALLER CALLE 224" at bounding box center [339, 290] width 211 height 20
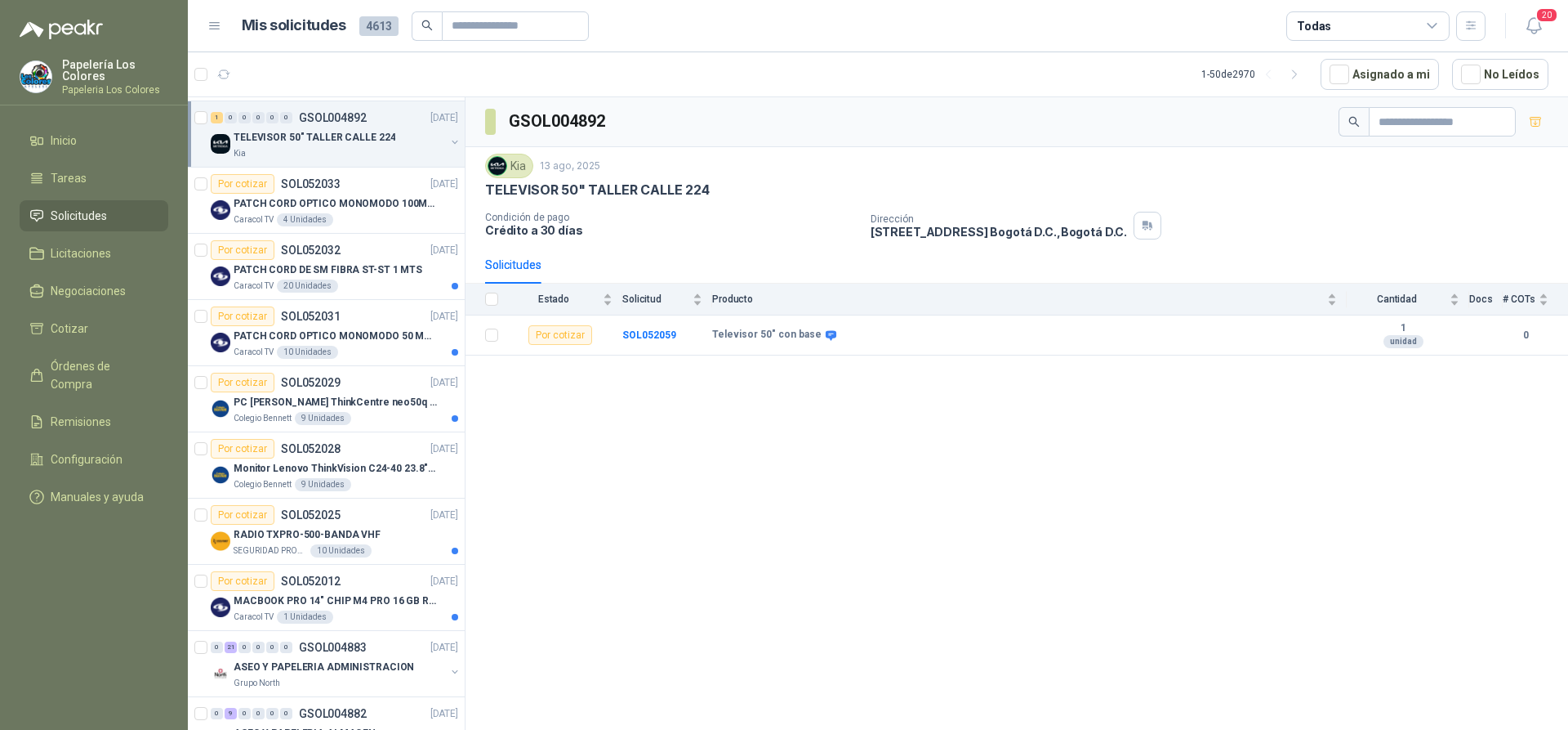
scroll to position [1090, 0]
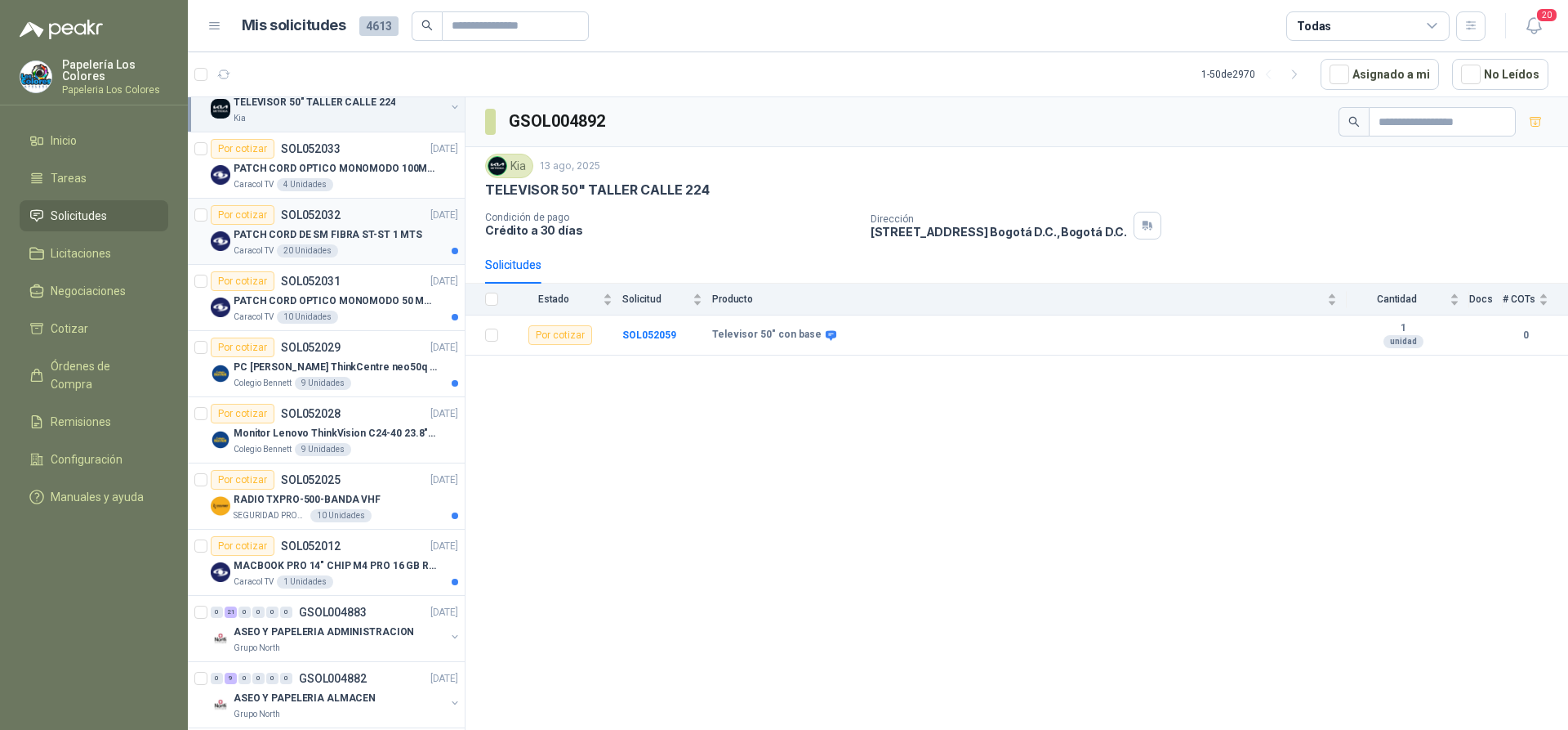
click at [378, 206] on div "Por cotizar SOL052032 13/08/25" at bounding box center [335, 215] width 248 height 20
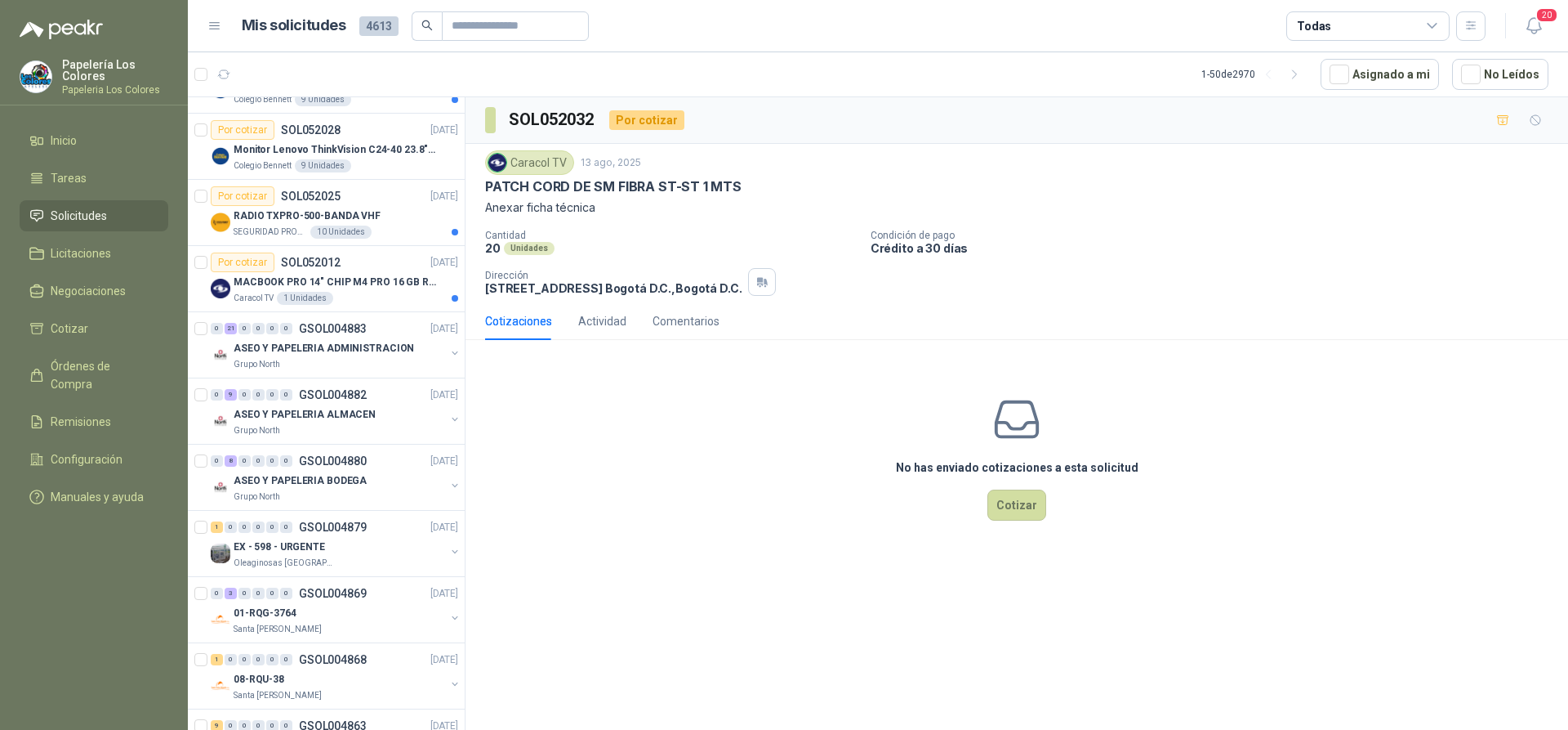
scroll to position [1413, 0]
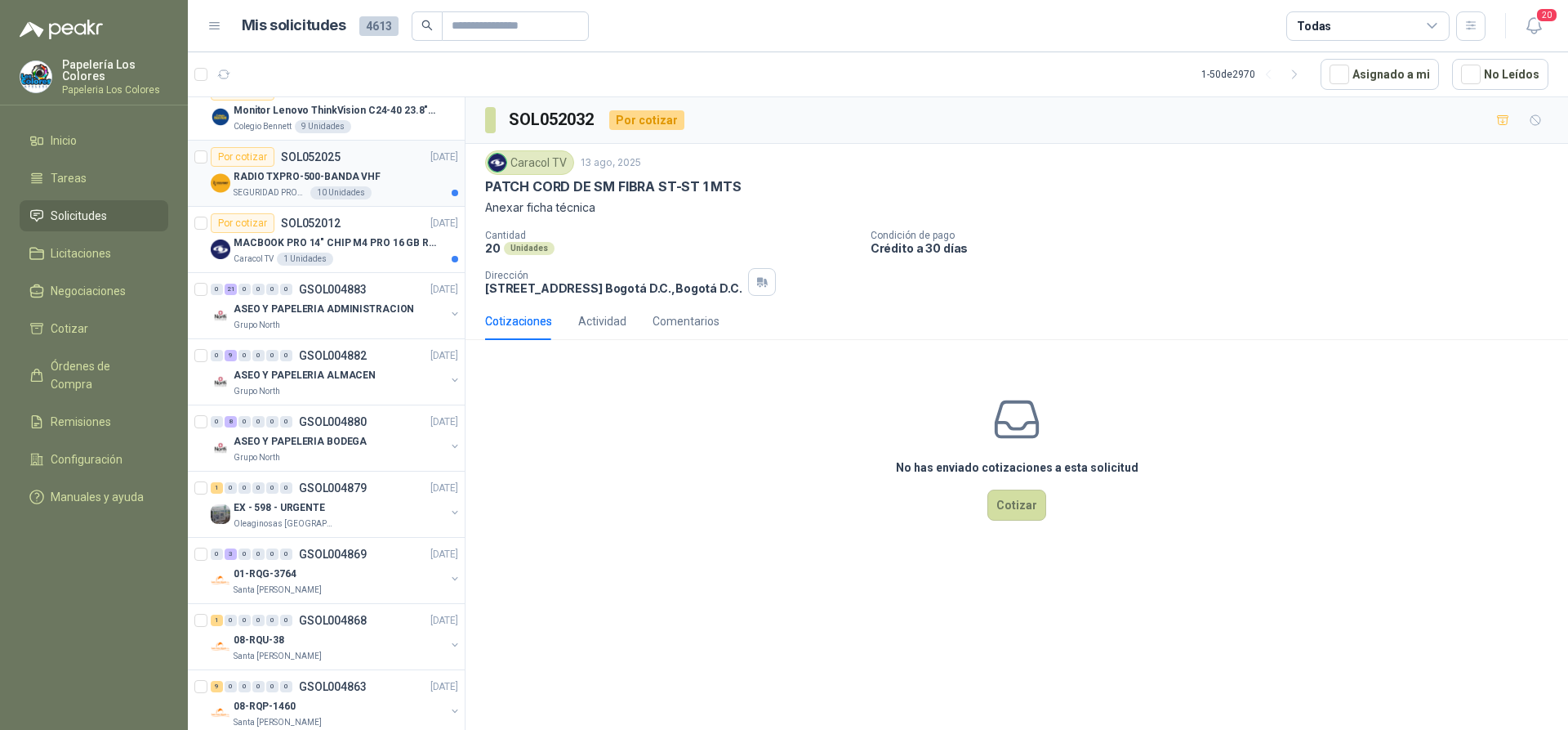
click at [392, 178] on div "RADIO TXPRO-500-BANDA VHF" at bounding box center [346, 176] width 225 height 20
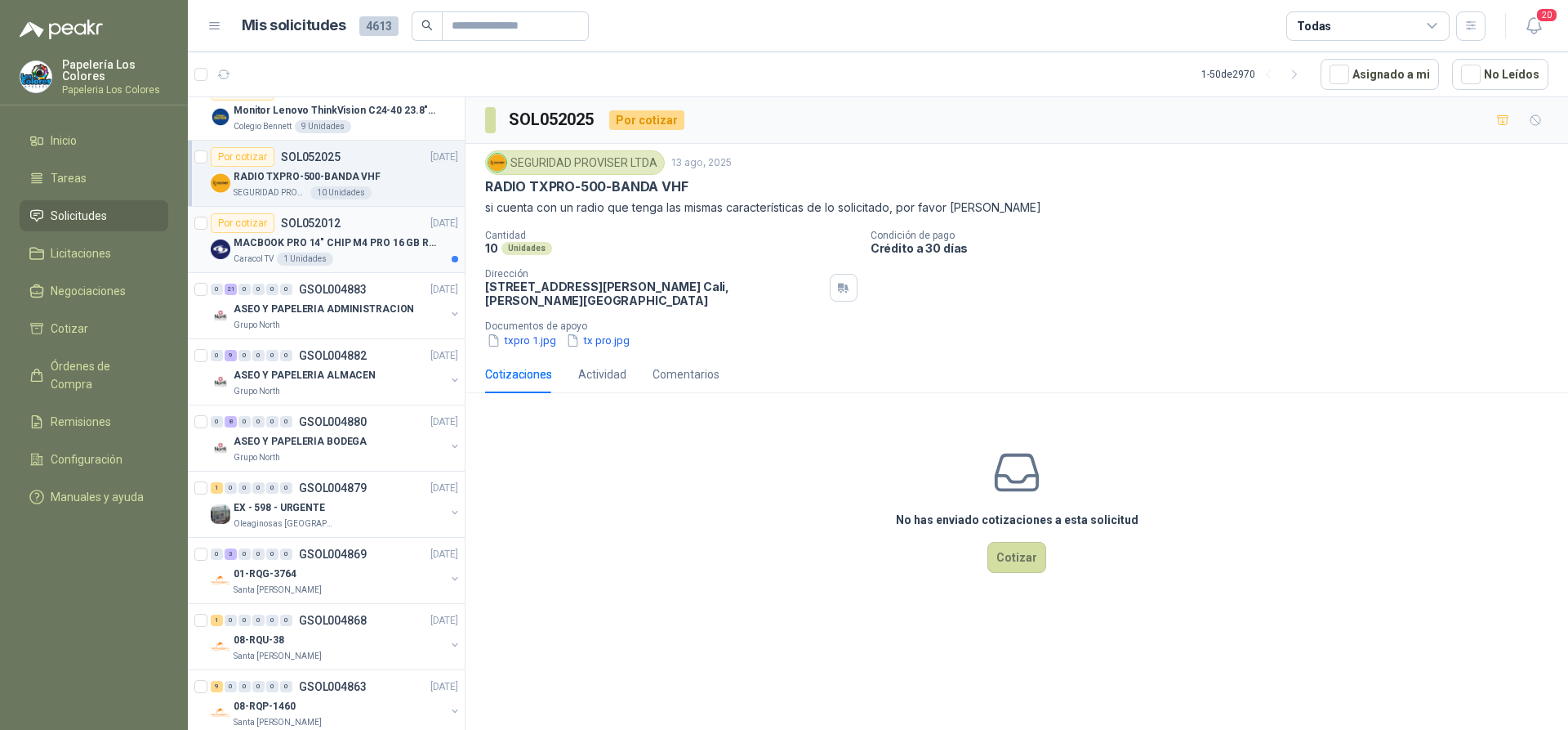
click at [375, 216] on div "Por cotizar SOL052012 13/08/25" at bounding box center [335, 222] width 248 height 20
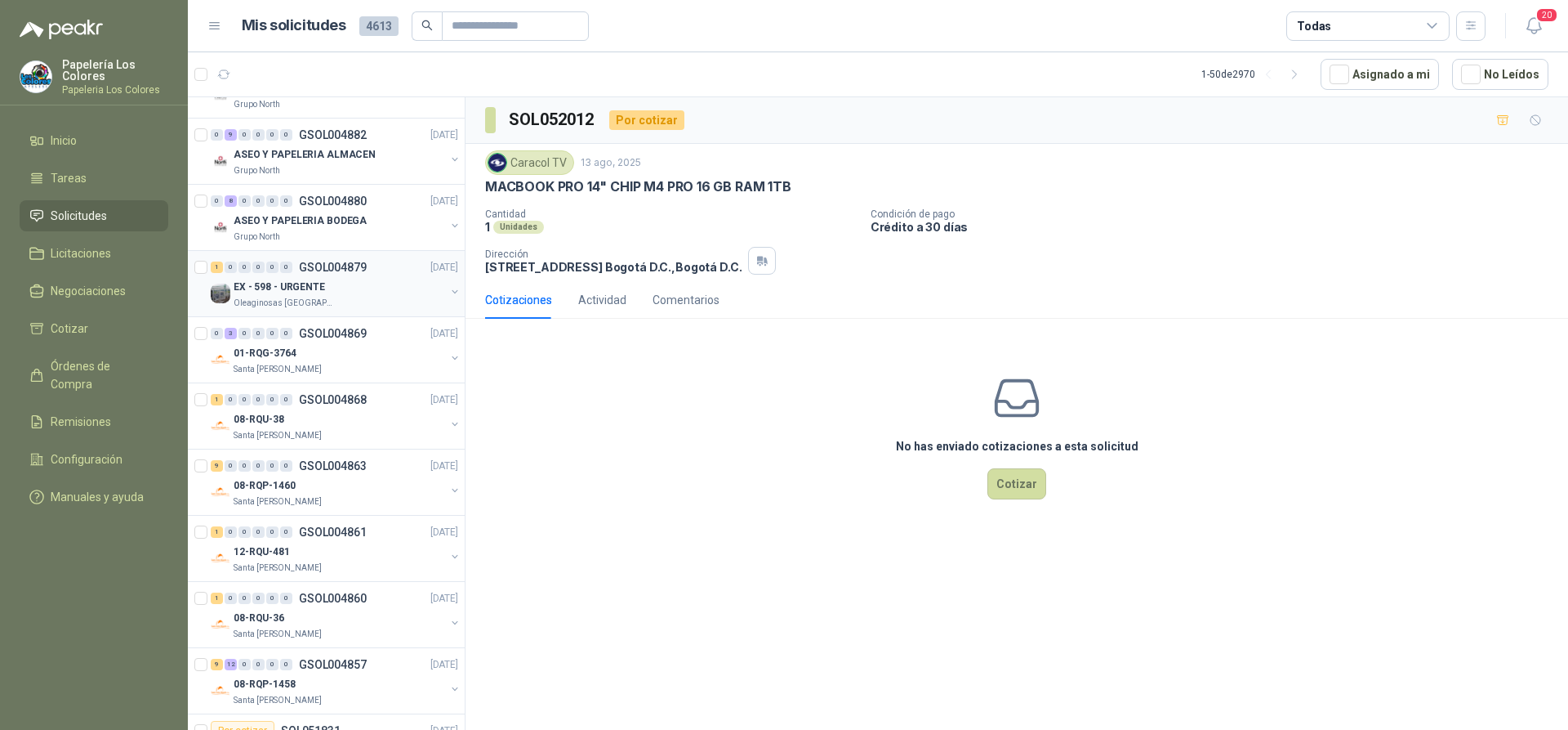
scroll to position [1658, 0]
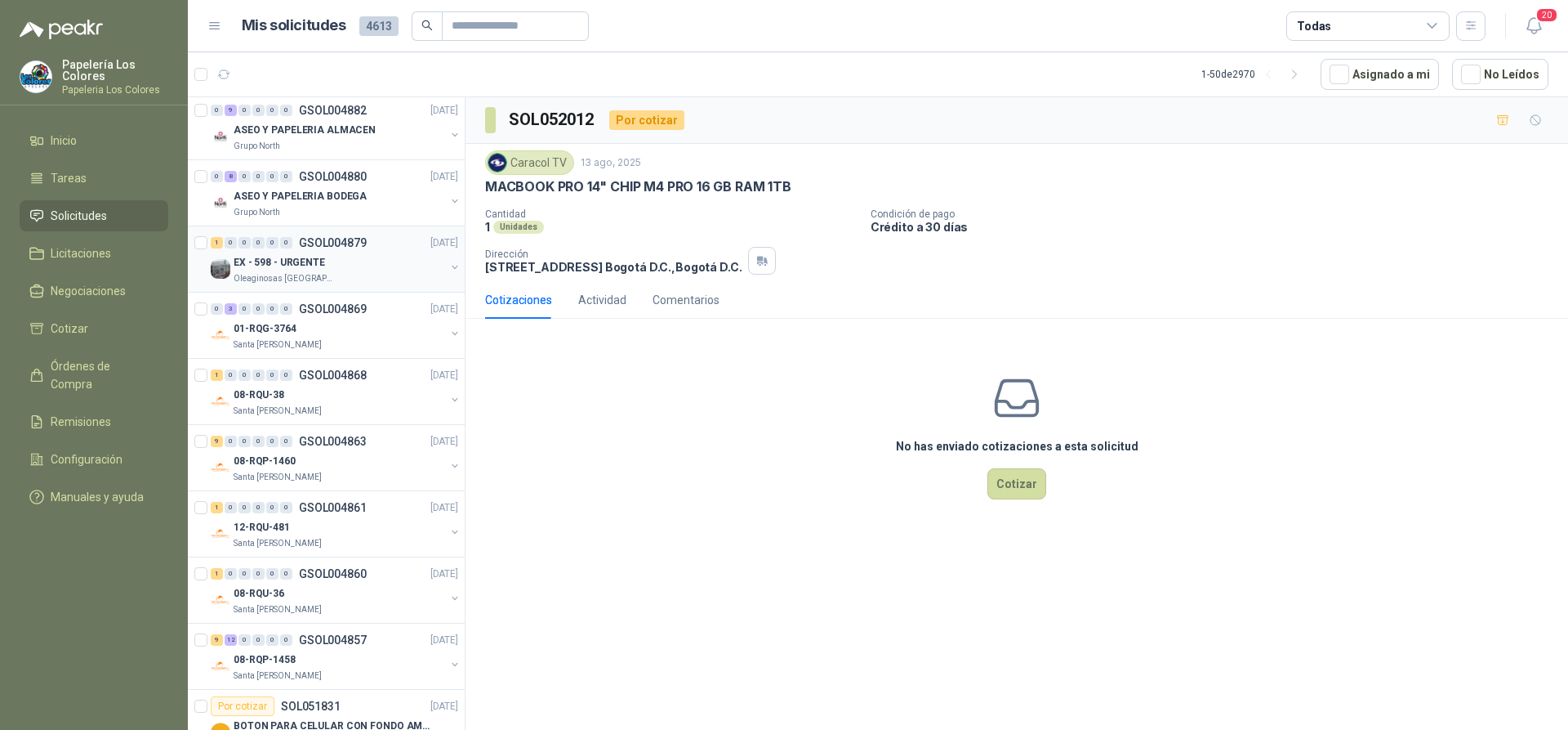
click at [352, 256] on div "EX - 598 - URGENTE" at bounding box center [339, 262] width 211 height 20
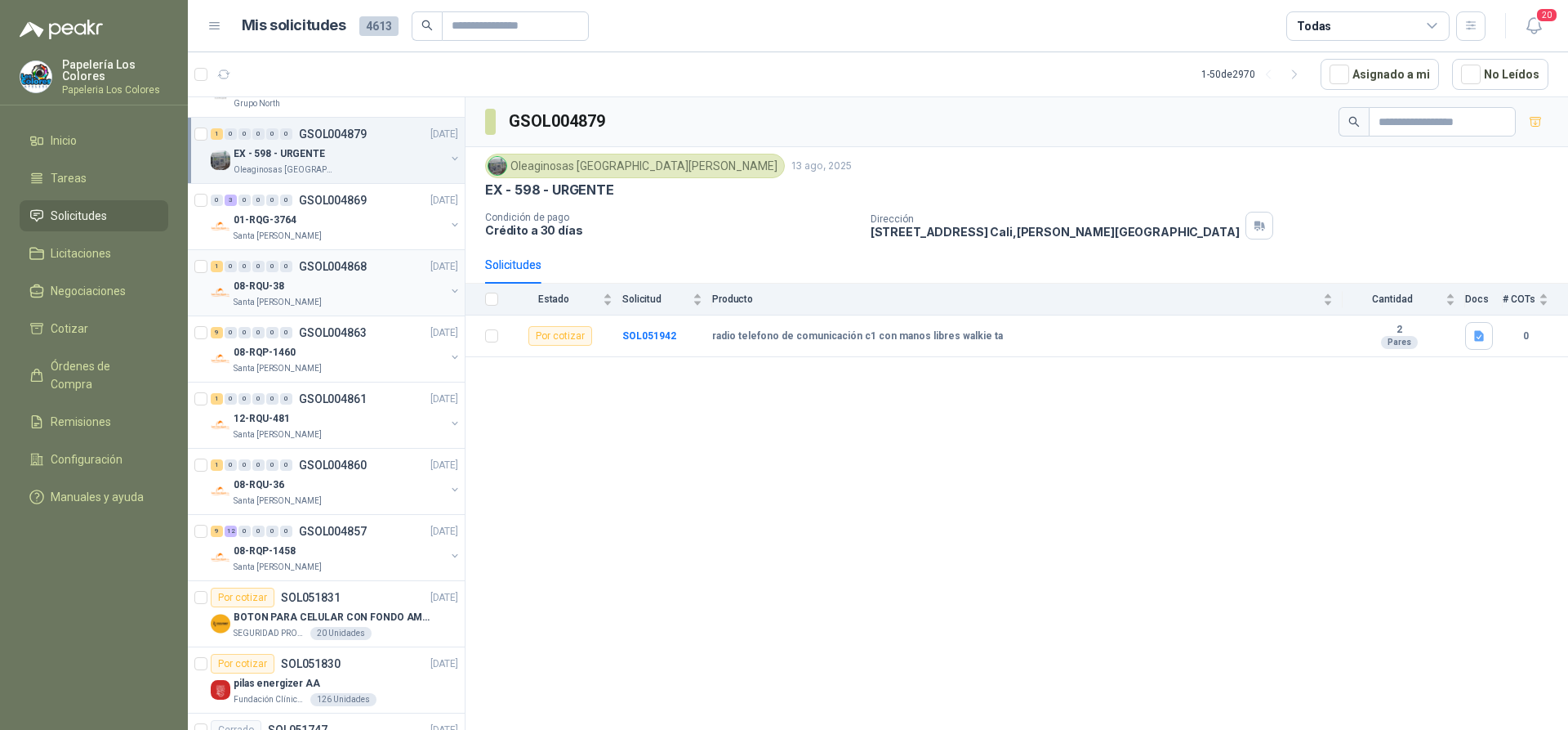
scroll to position [1740, 0]
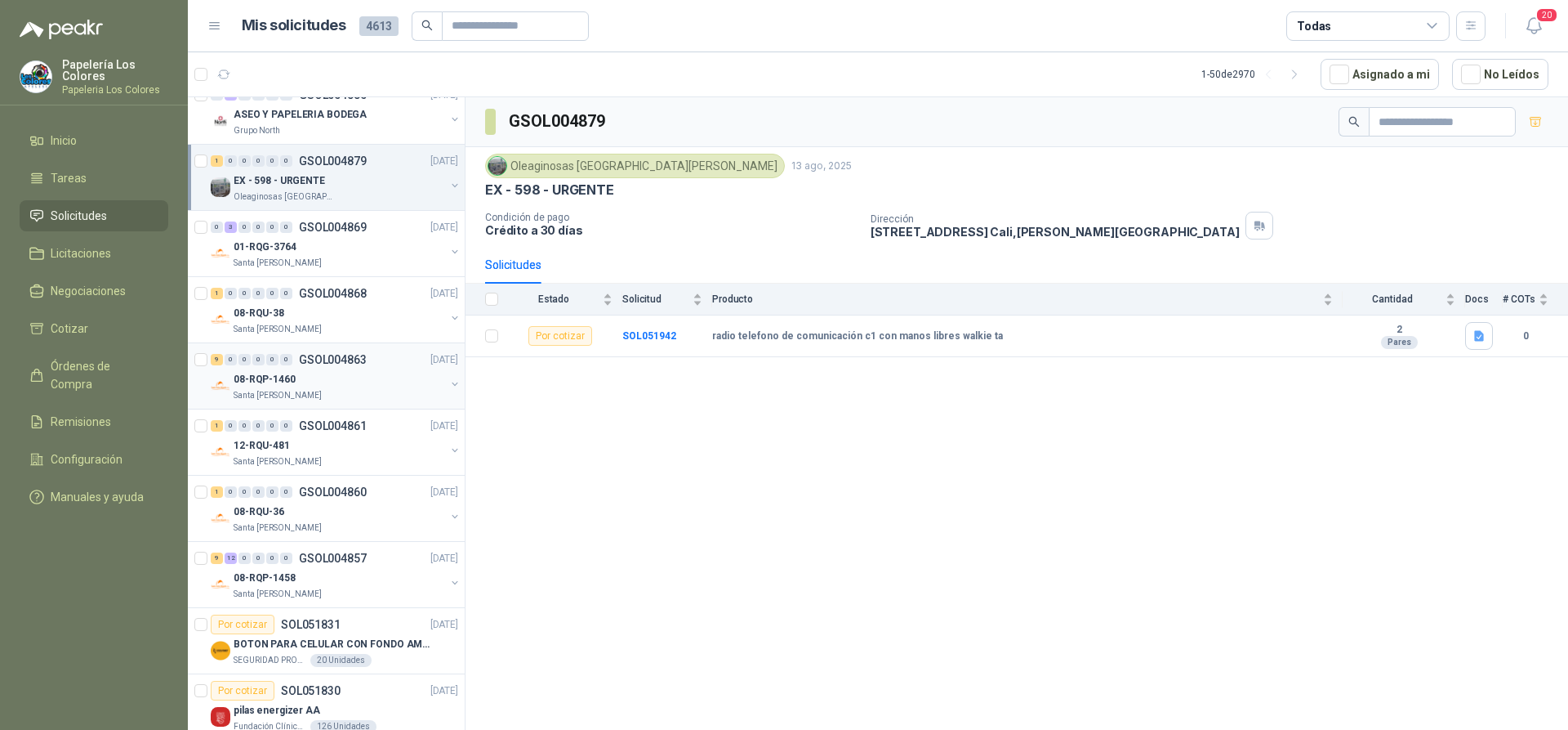
click at [350, 367] on div "9 0 0 0 0 0 GSOL004863 13/08/25" at bounding box center [336, 359] width 251 height 20
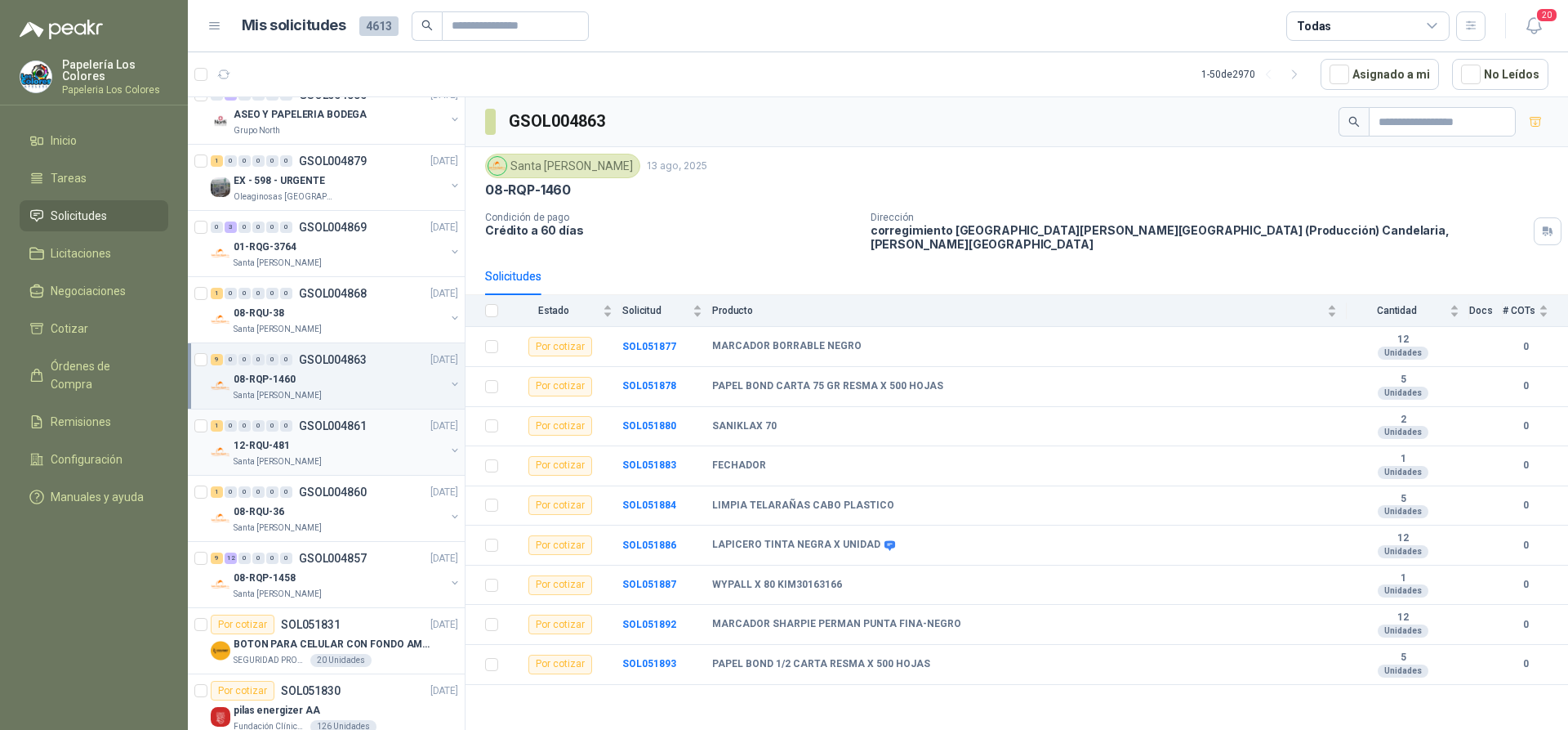
click at [363, 452] on div "12-RQU-481" at bounding box center [339, 445] width 211 height 20
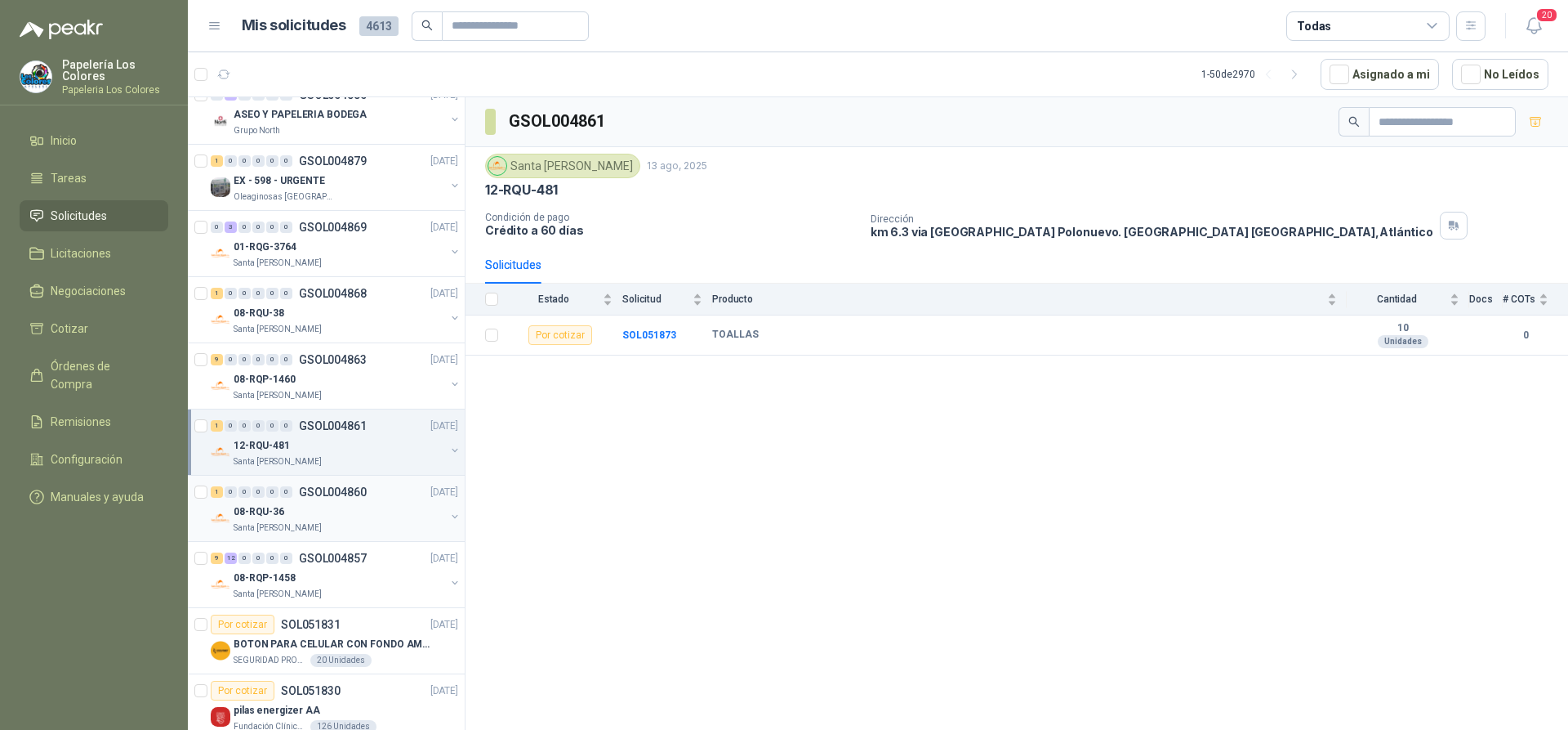
click at [347, 510] on div "08-RQU-36" at bounding box center [339, 511] width 211 height 20
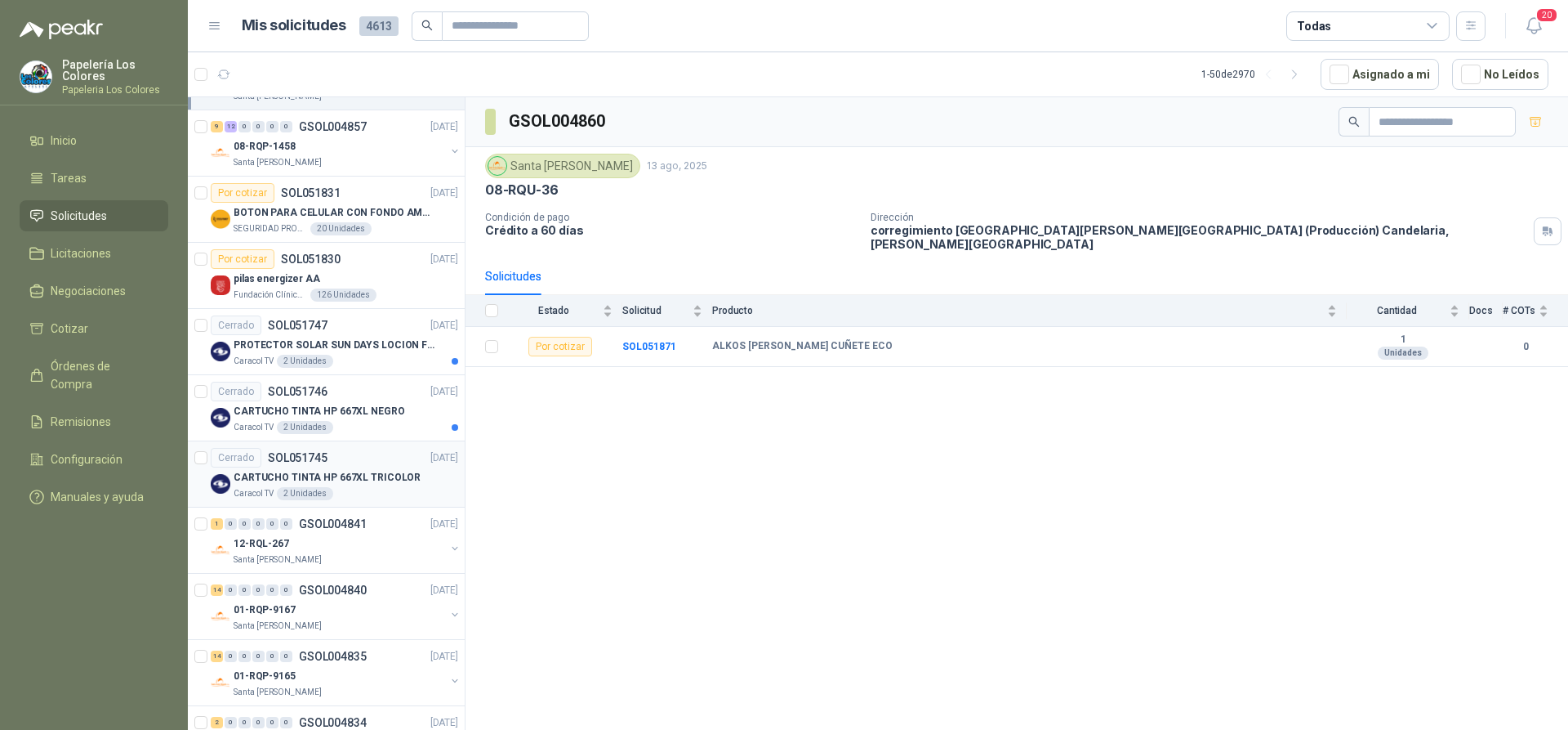
scroll to position [2166, 0]
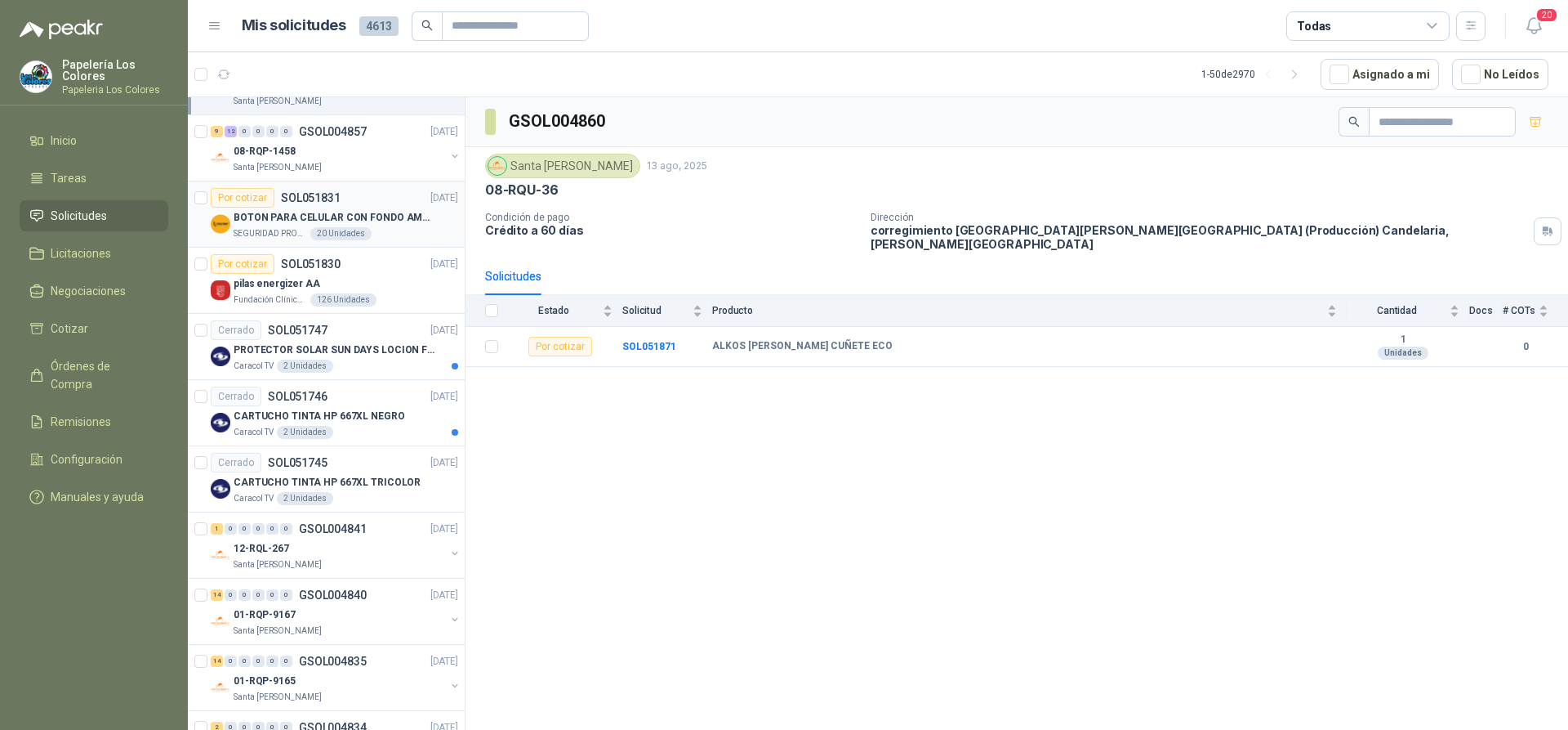
click at [390, 231] on div "SEGURIDAD PROVISER LTDA 20 Unidades" at bounding box center [346, 233] width 225 height 13
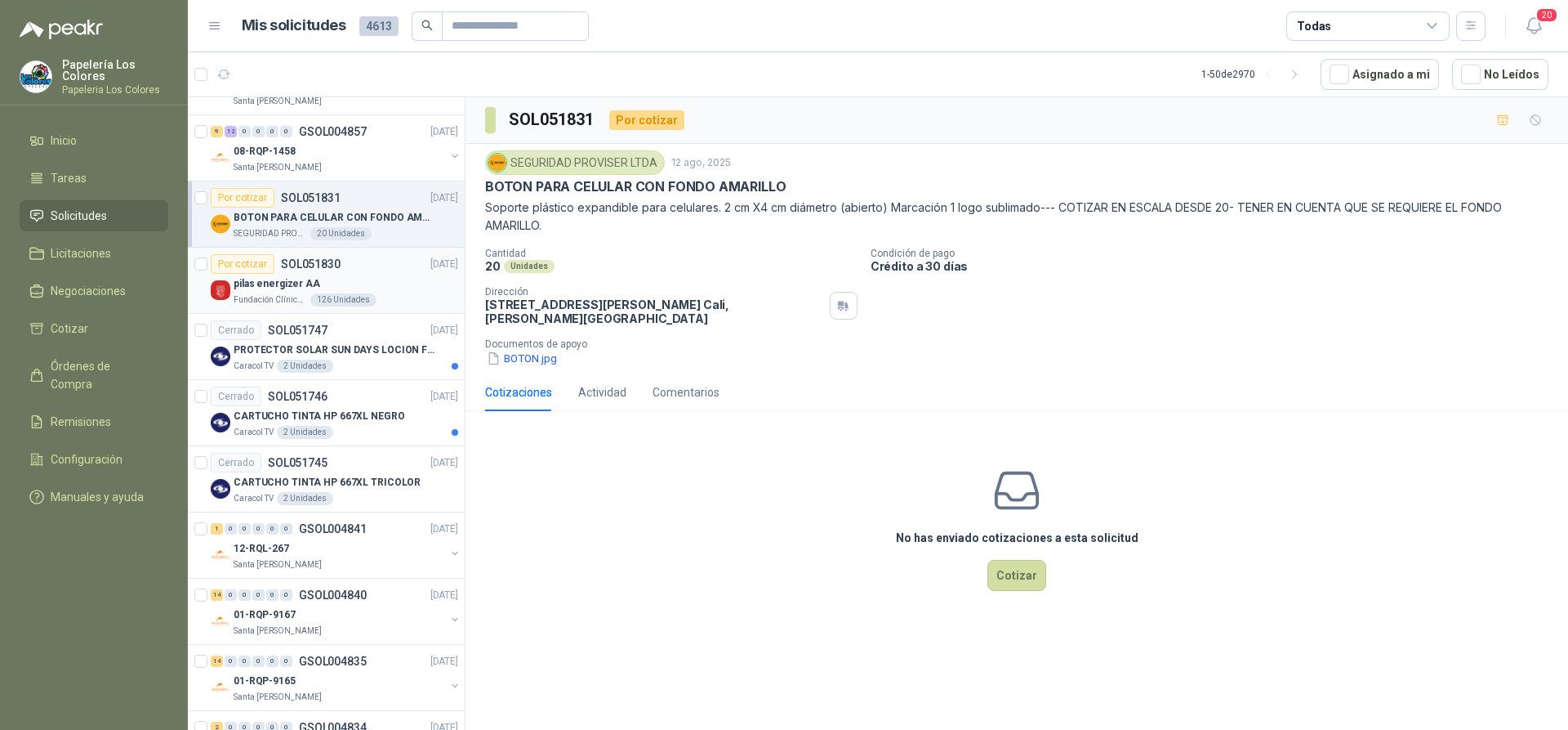
click at [382, 264] on div "Por cotizar SOL051830 12/08/25" at bounding box center [335, 263] width 248 height 20
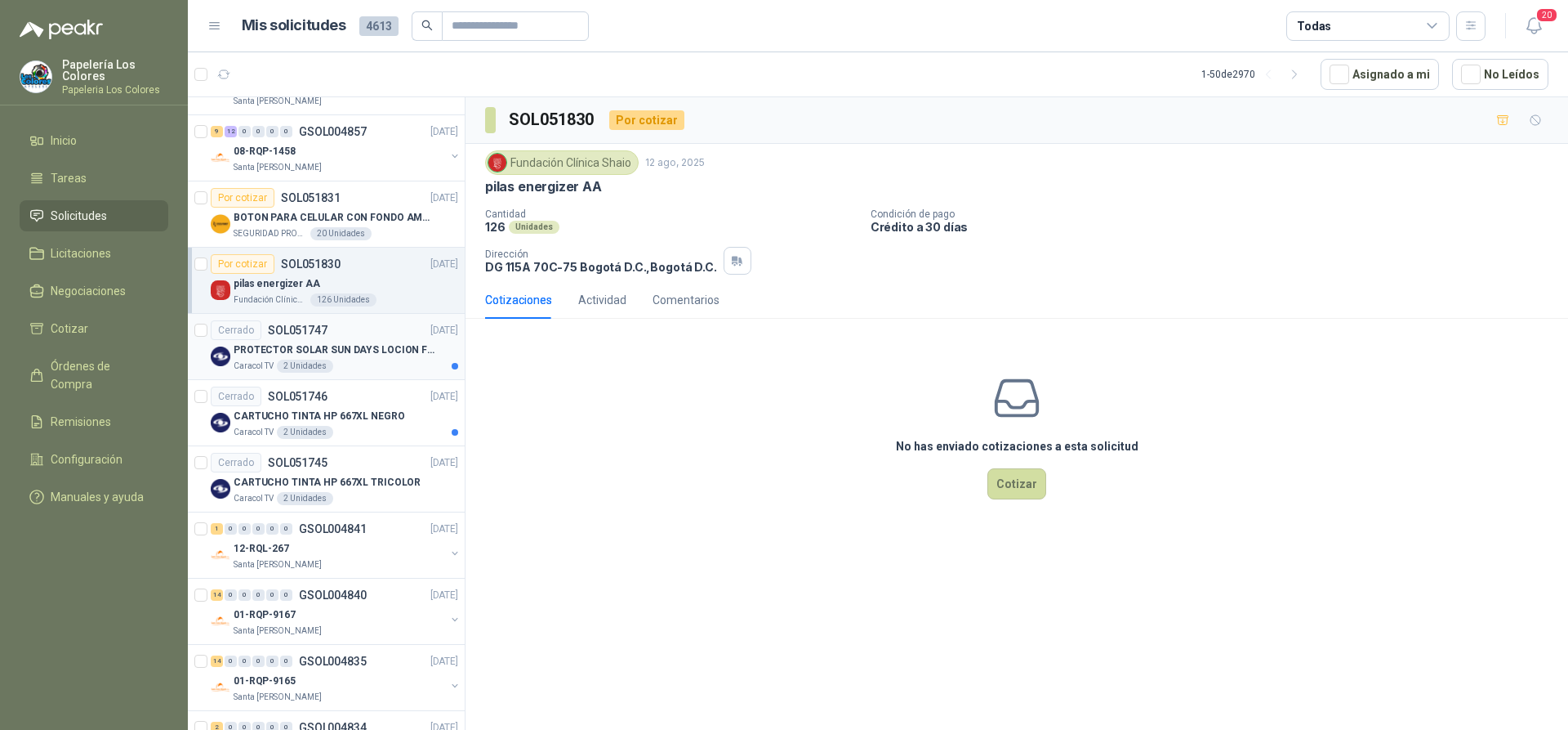
click at [372, 320] on div "Cerrado SOL051747 11/08/25" at bounding box center [335, 330] width 248 height 20
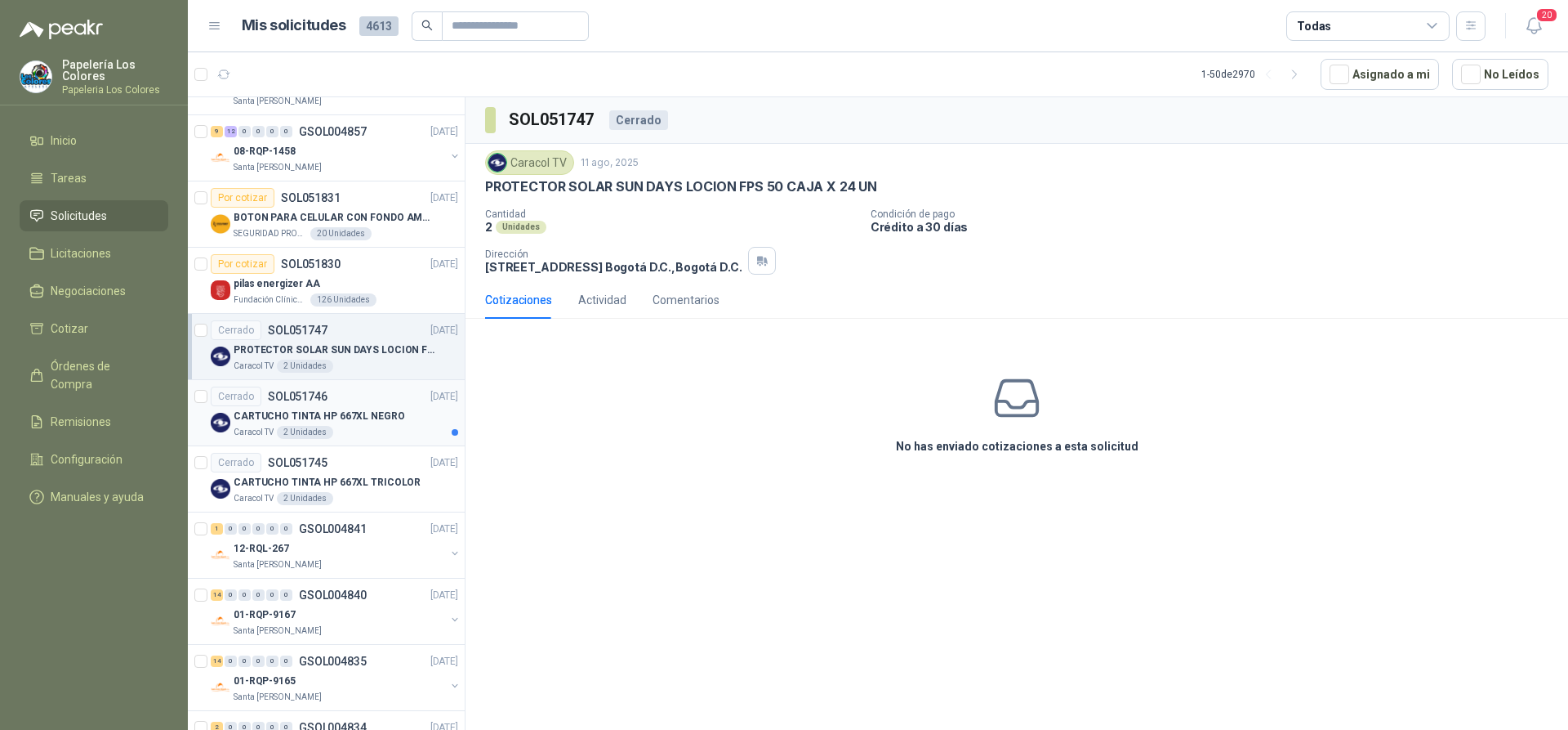
click at [372, 389] on div "Cerrado SOL051746 11/08/25" at bounding box center [335, 396] width 248 height 20
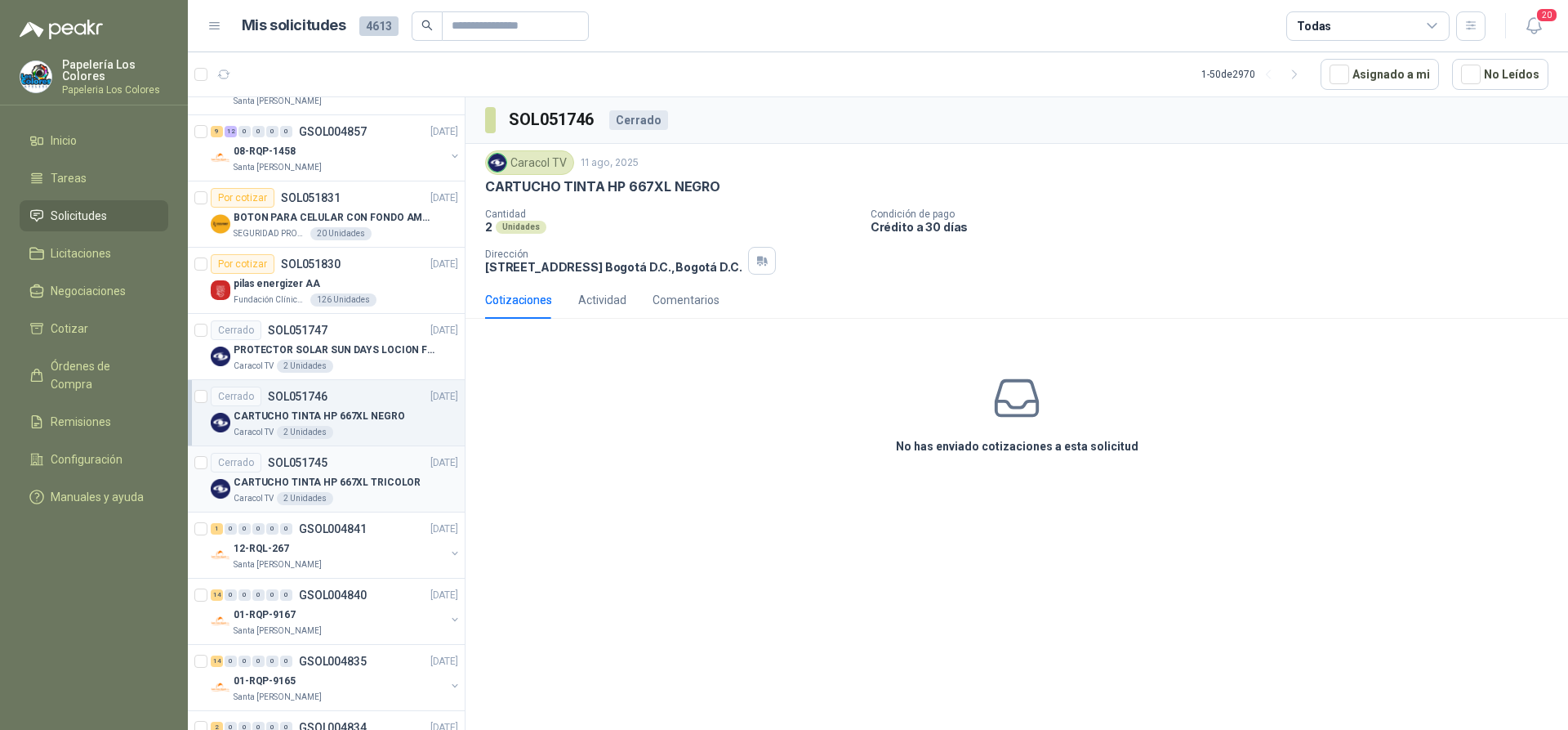
click at [346, 456] on div "Cerrado SOL051745 11/08/25" at bounding box center [335, 463] width 248 height 20
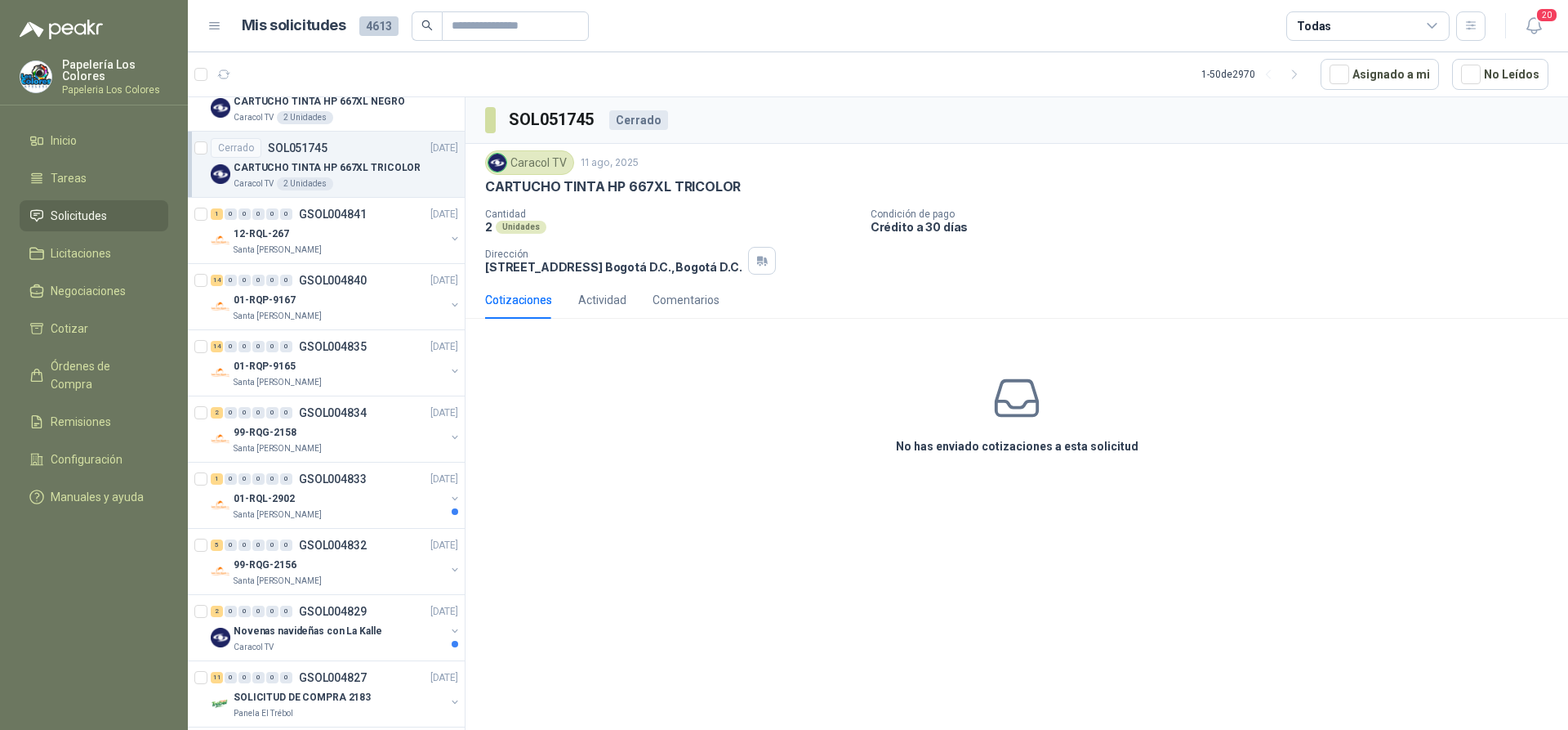
scroll to position [2486, 0]
click at [368, 287] on div "01-RQP-9167" at bounding box center [339, 296] width 211 height 20
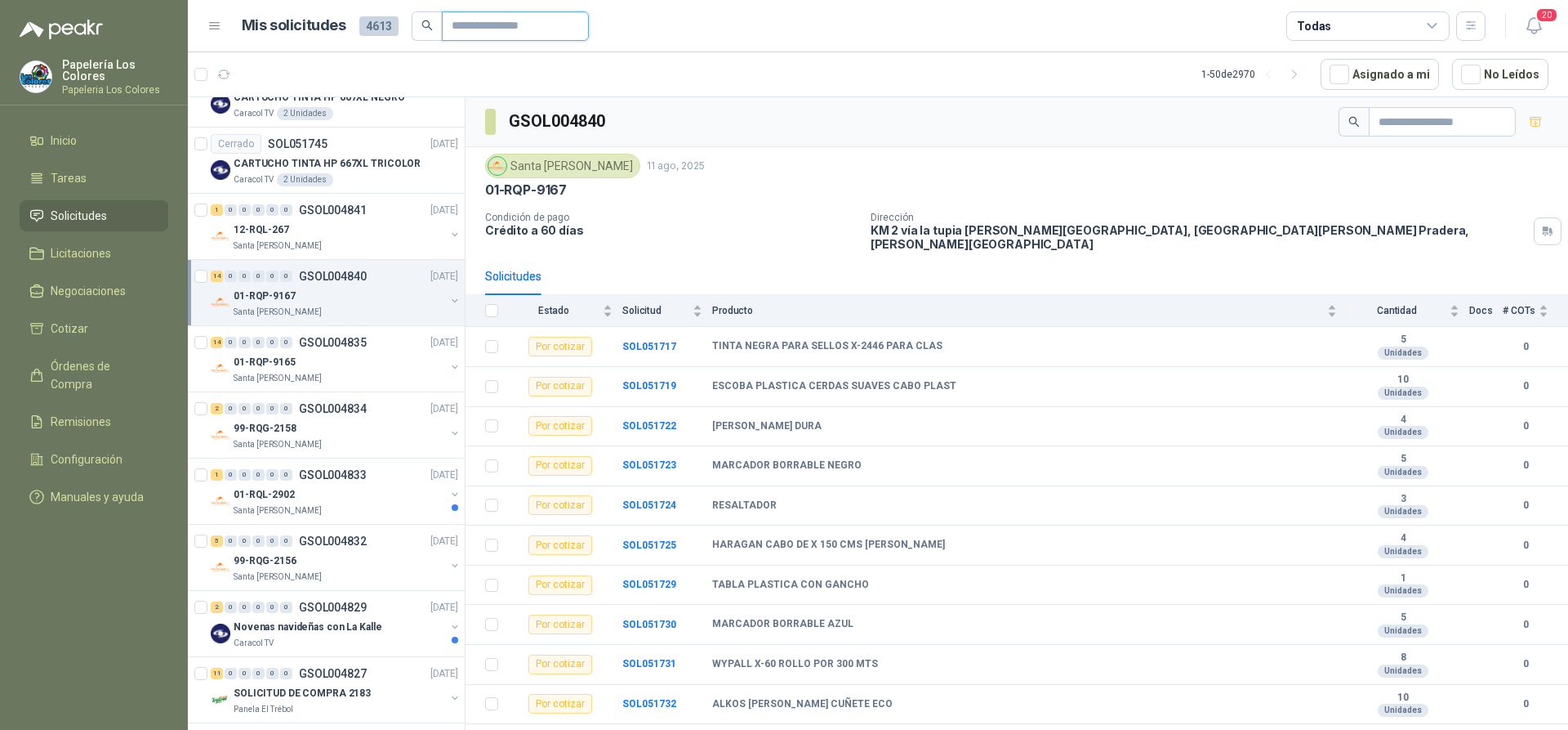
click at [488, 30] on input "text" at bounding box center [509, 26] width 114 height 28
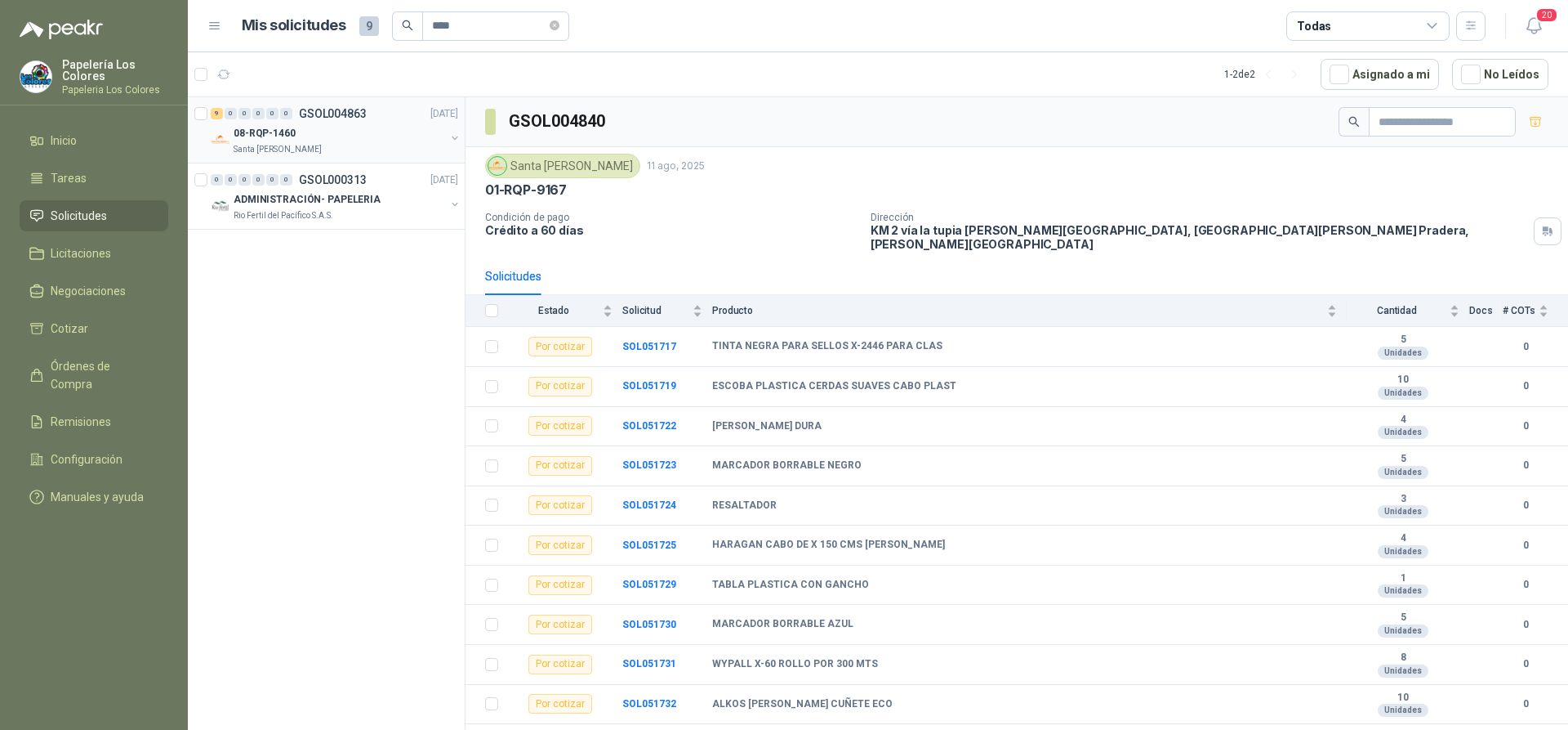
click at [336, 129] on div "08-RQP-1460" at bounding box center [339, 133] width 211 height 20
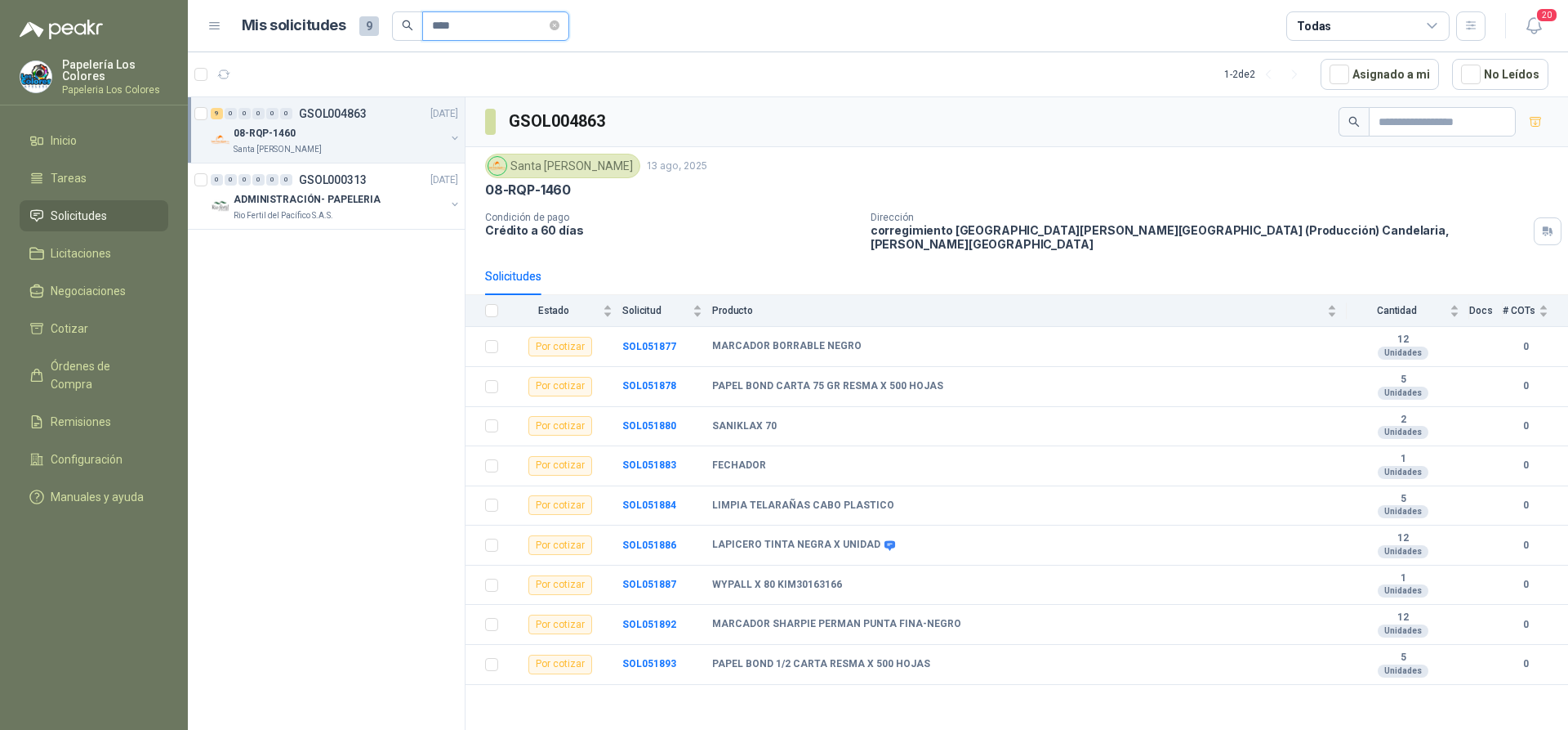
drag, startPoint x: 473, startPoint y: 23, endPoint x: 412, endPoint y: 33, distance: 61.8
click at [412, 33] on span "****" at bounding box center [481, 26] width 177 height 30
type input "****"
click at [363, 131] on div "01-RQP-9167" at bounding box center [339, 133] width 211 height 20
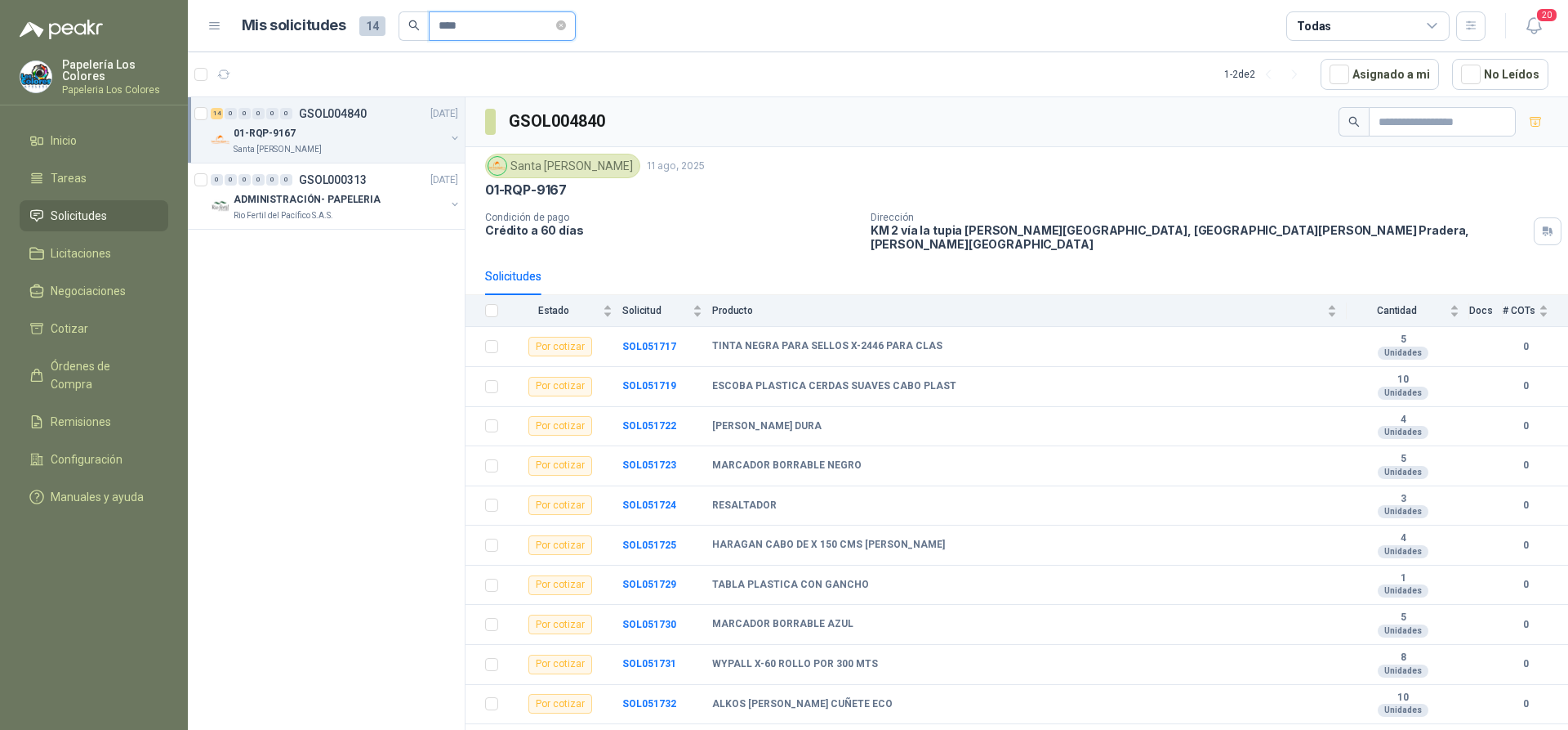
drag, startPoint x: 461, startPoint y: 30, endPoint x: 386, endPoint y: 39, distance: 75.5
click at [386, 39] on div "Mis solicitudes 14 ****" at bounding box center [409, 26] width 334 height 30
type input "****"
click at [375, 135] on div "08-RQP-1460" at bounding box center [339, 133] width 211 height 20
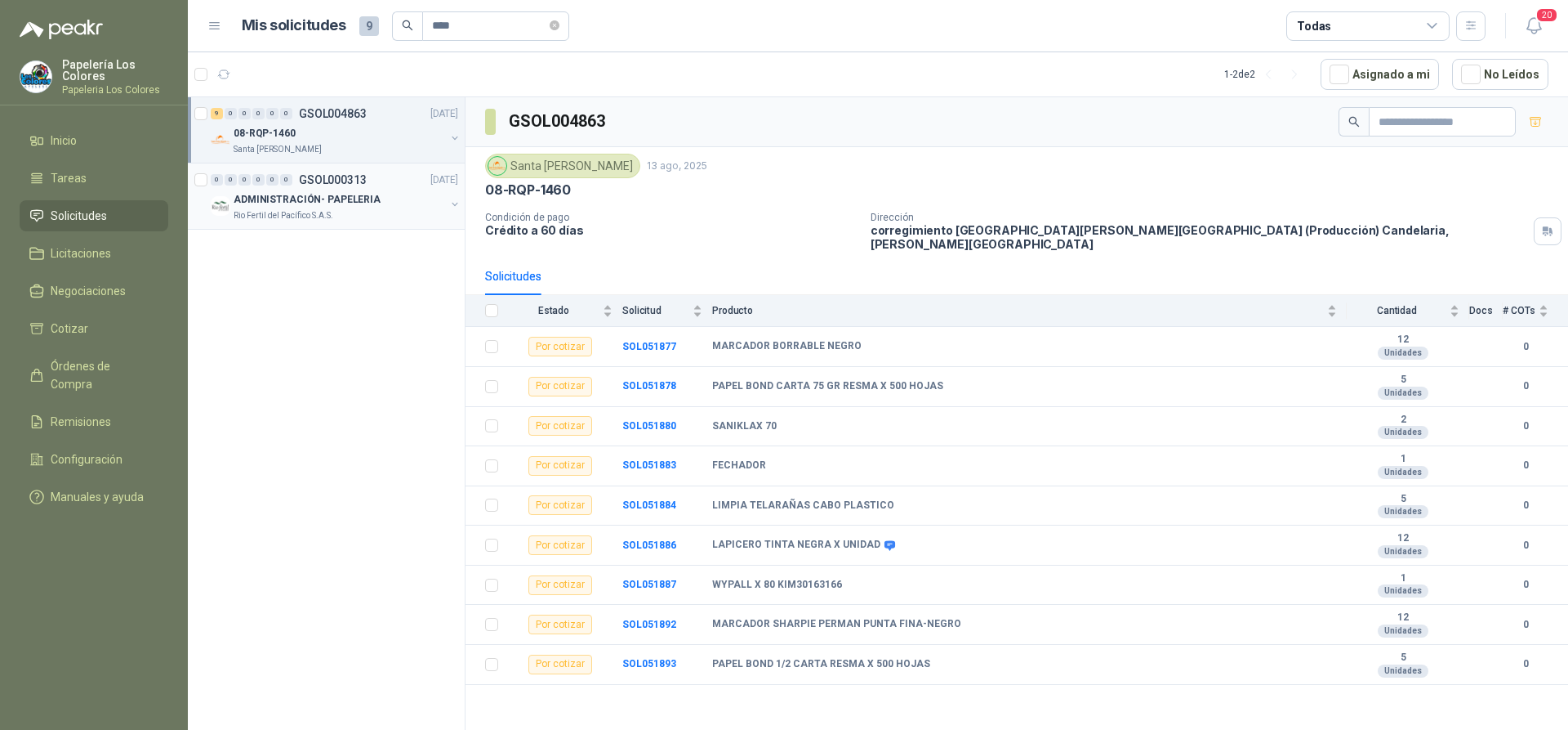
click at [391, 197] on div "ADMINISTRACIÓN- PAPELERIA" at bounding box center [339, 199] width 211 height 20
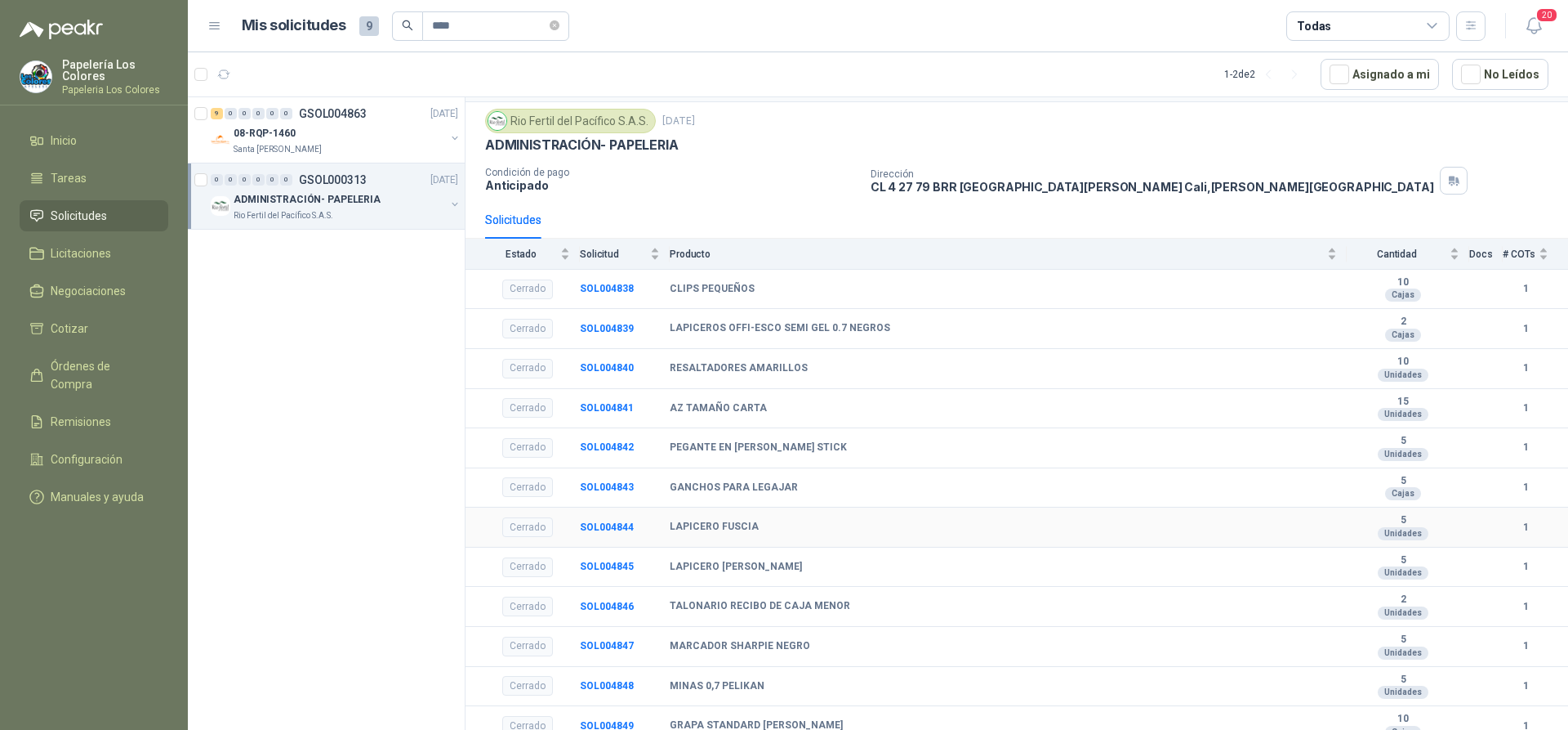
scroll to position [39, 0]
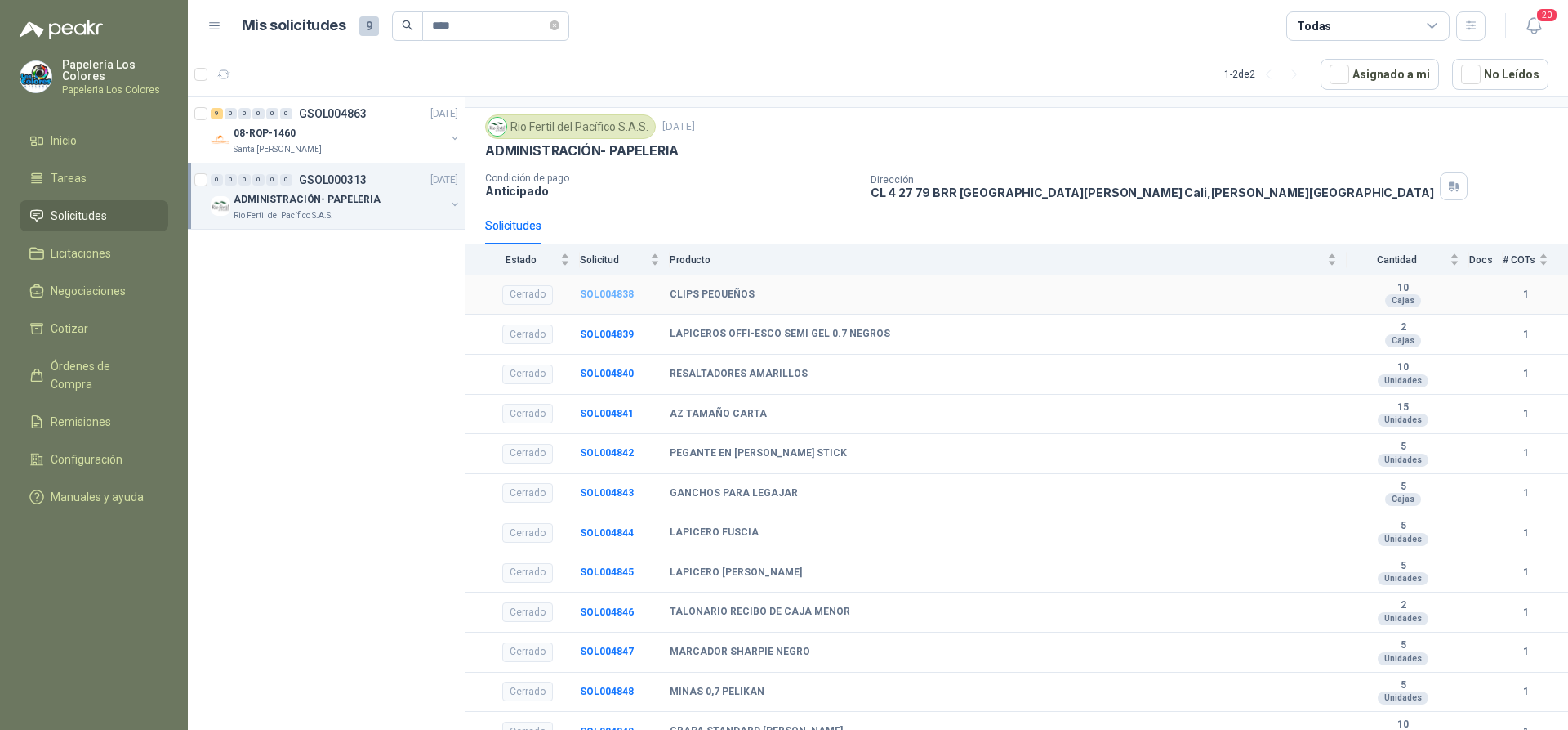
click at [621, 295] on b "SOL004838" at bounding box center [606, 294] width 54 height 11
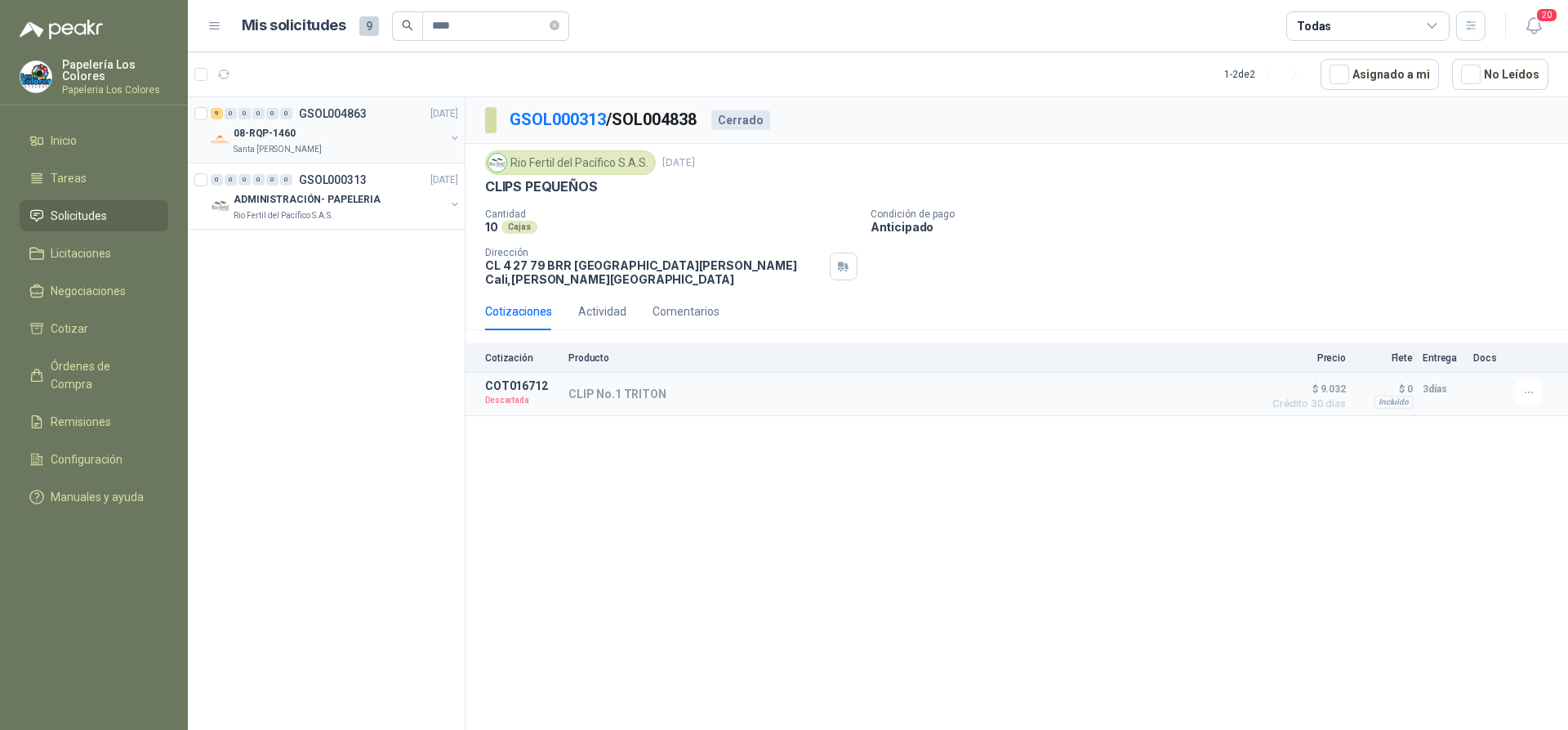
click at [346, 130] on div "08-RQP-1460" at bounding box center [339, 133] width 211 height 20
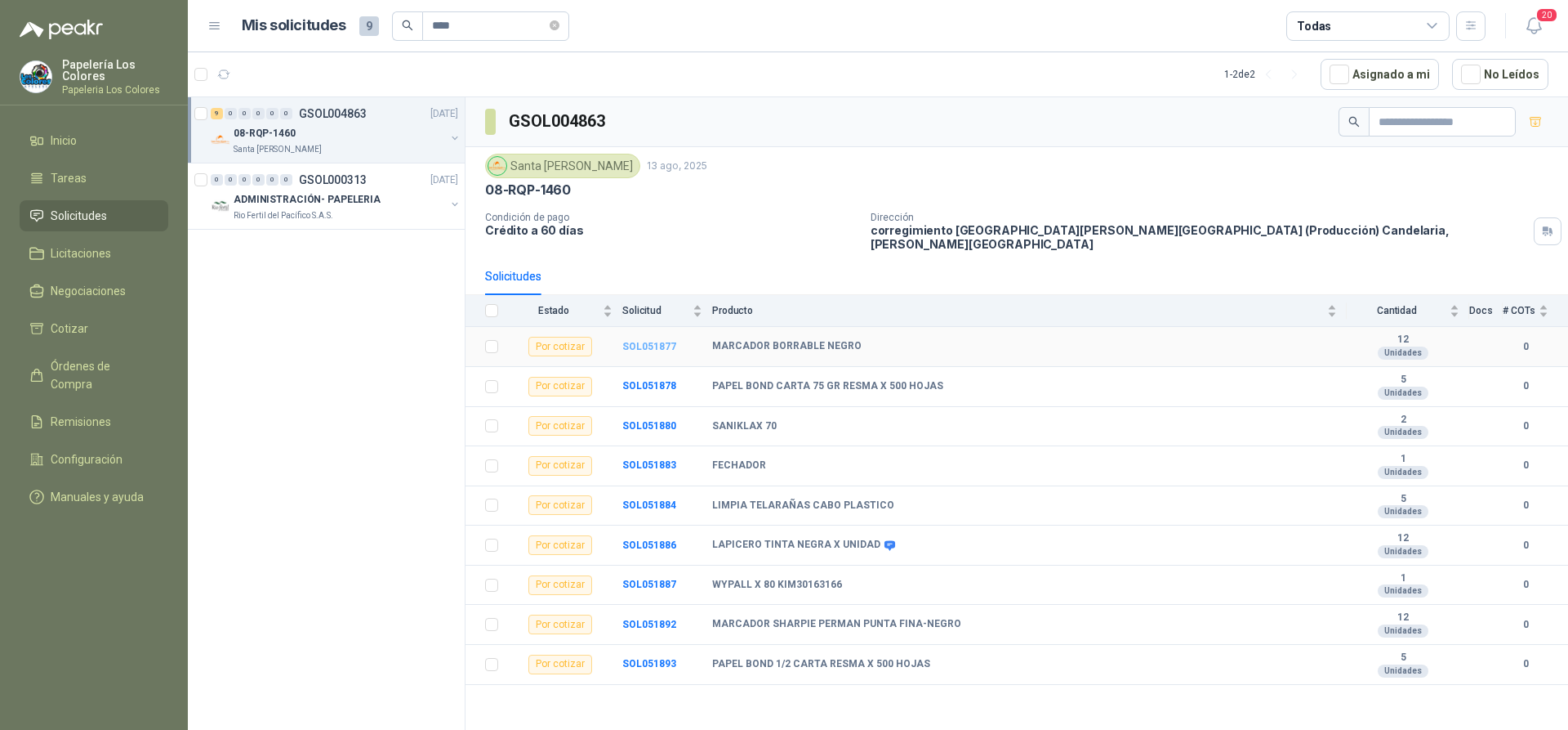
click at [655, 341] on b "SOL051877" at bounding box center [649, 346] width 54 height 11
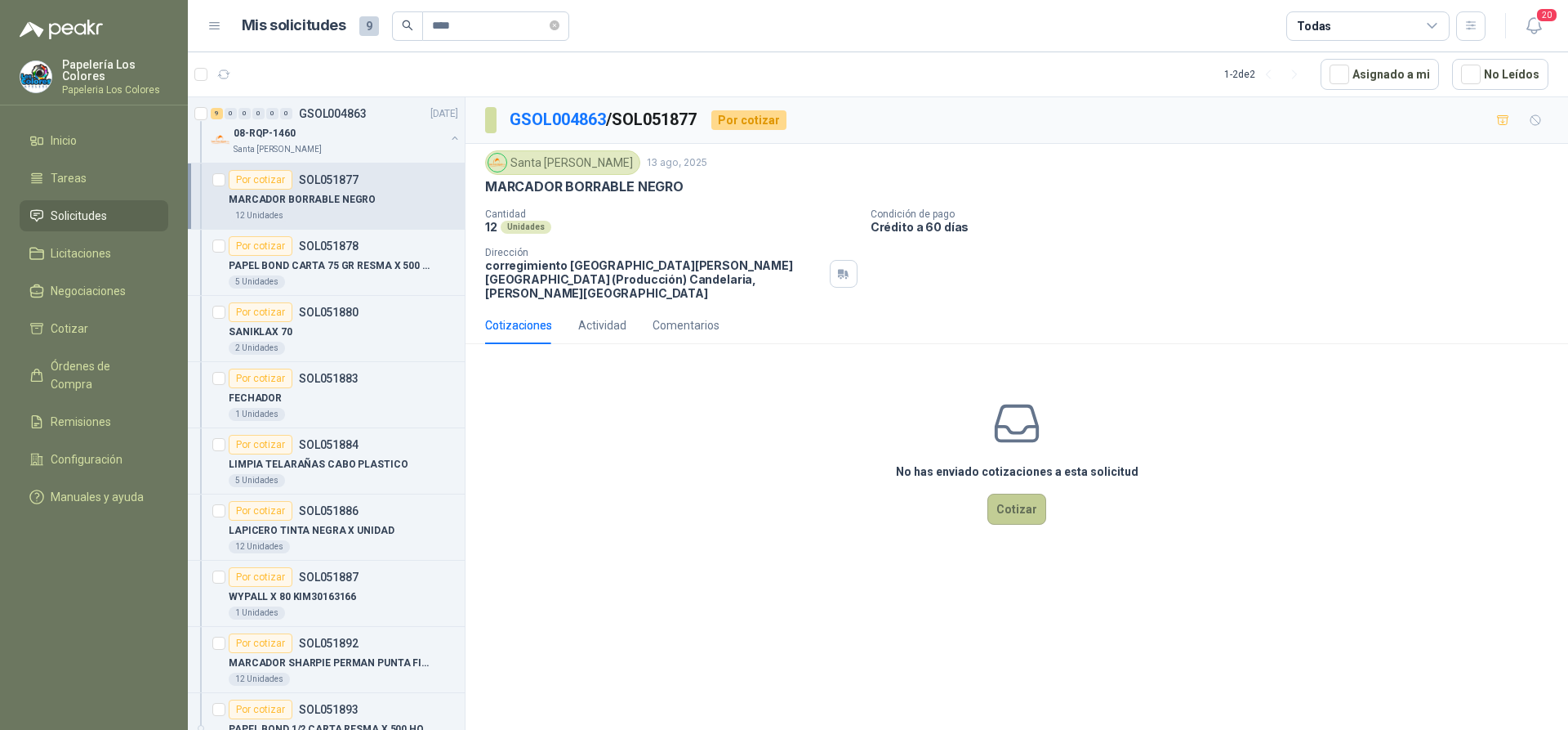
click at [1025, 493] on button "Cotizar" at bounding box center [1016, 509] width 59 height 31
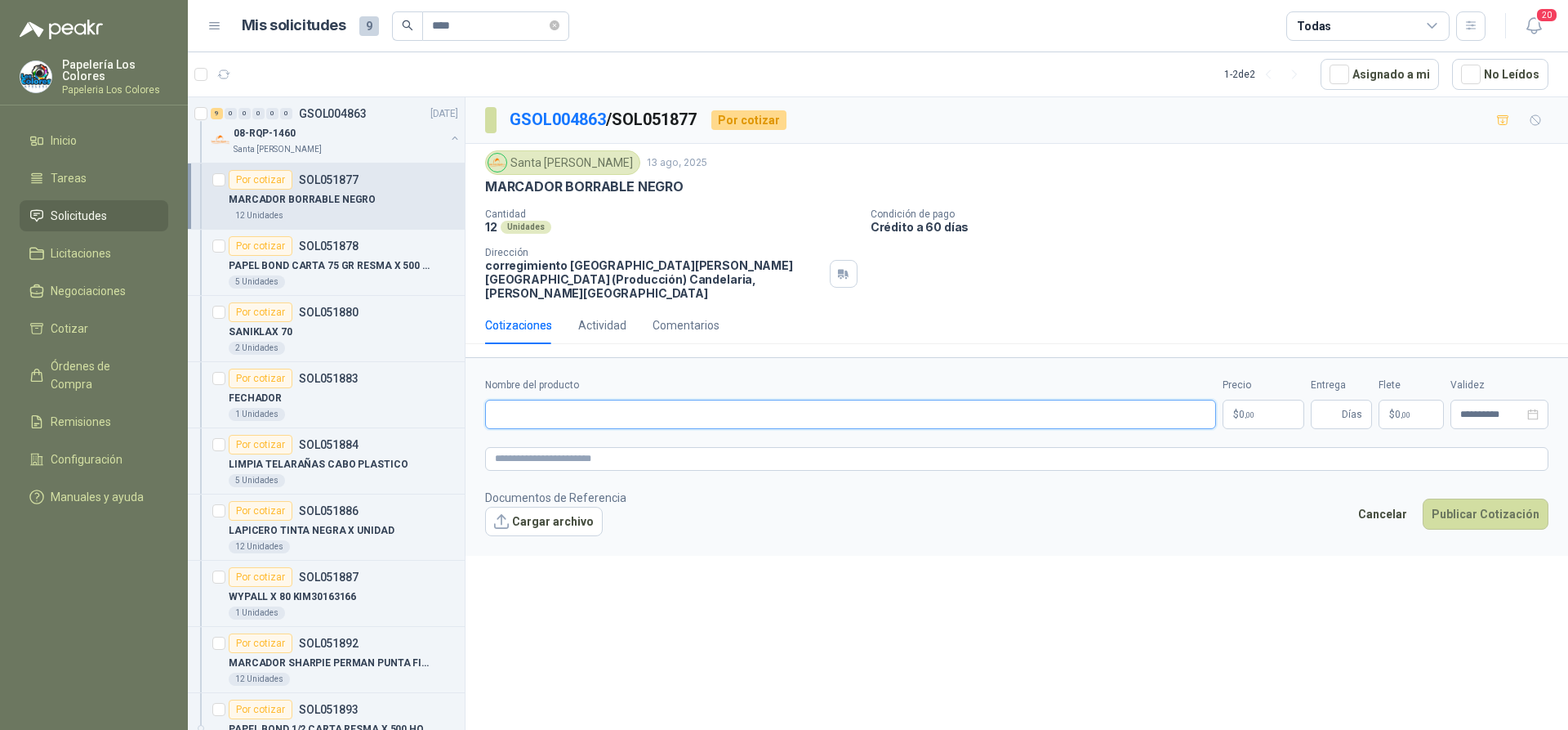
drag, startPoint x: 580, startPoint y: 394, endPoint x: 606, endPoint y: 394, distance: 26.0
click at [580, 399] on input "Nombre del producto" at bounding box center [850, 414] width 731 height 30
drag, startPoint x: 679, startPoint y: 187, endPoint x: 482, endPoint y: 192, distance: 197.1
click at [482, 192] on div "Santa Anita Napoles 13 ago, 2025 MARCADOR BORRABLE NEGRO Cantidad 12 Unidades C…" at bounding box center [1016, 225] width 1102 height 163
copy p "MARCADOR BORRABLE NEGRO"
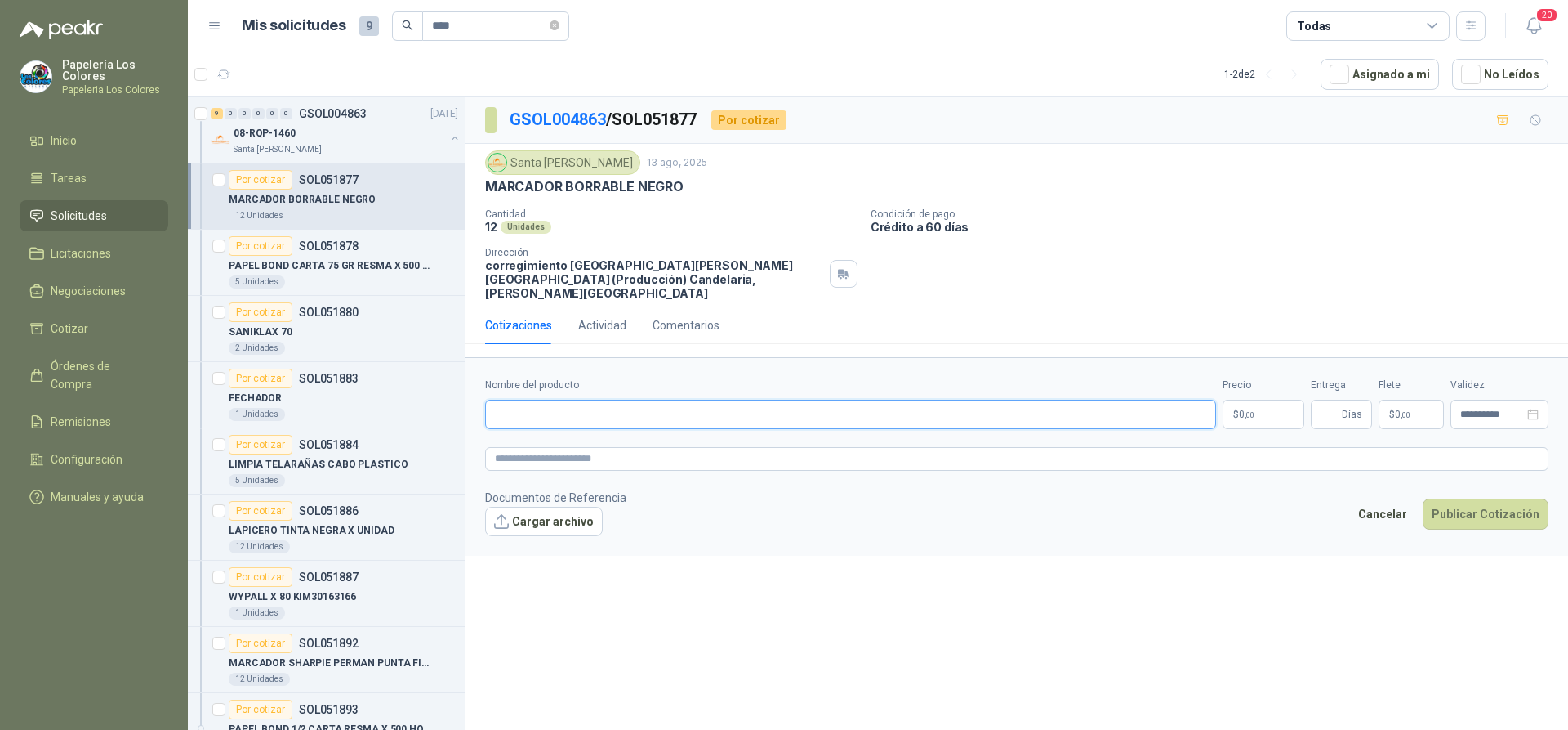
click at [619, 406] on input "Nombre del producto" at bounding box center [850, 414] width 731 height 30
paste input "**********"
type input "**********"
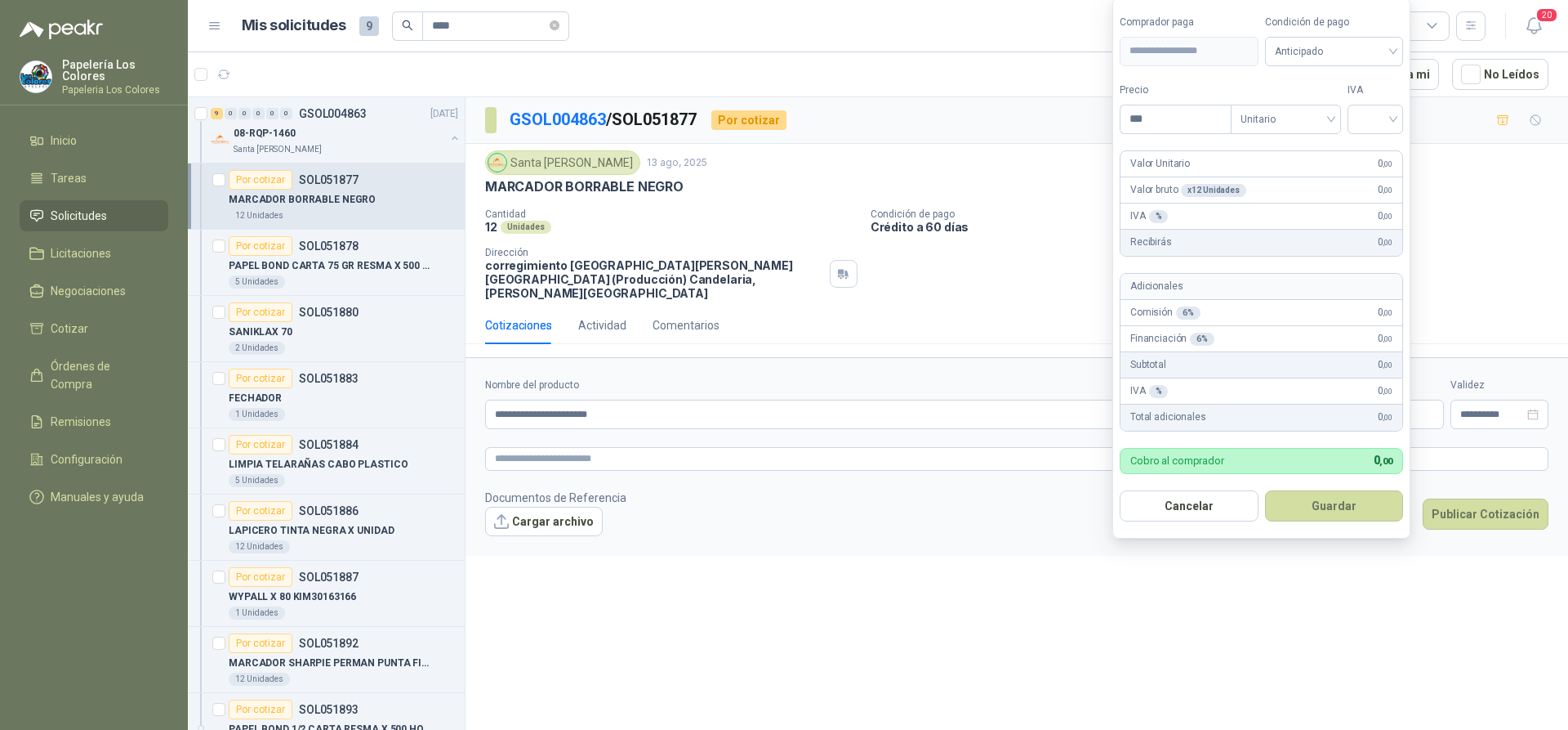
click at [1250, 400] on body "Papelería Los Colores Papeleria Los Colores Inicio Tareas Solicitudes Licitacio…" at bounding box center [784, 365] width 1568 height 730
click at [1364, 56] on span "Anticipado" at bounding box center [1335, 51] width 119 height 25
type input "*******"
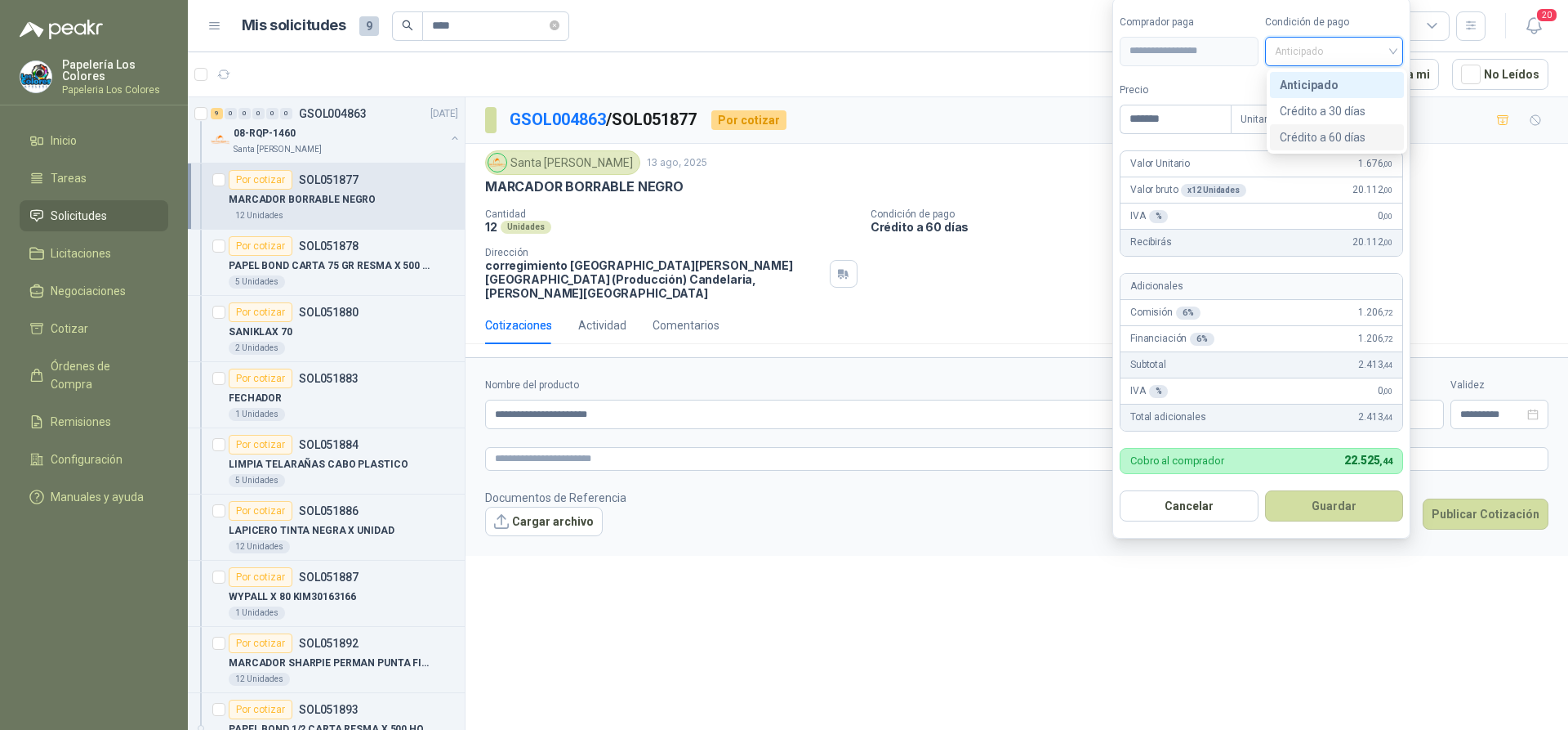
click at [1319, 132] on div "Crédito a 60 días" at bounding box center [1336, 137] width 114 height 18
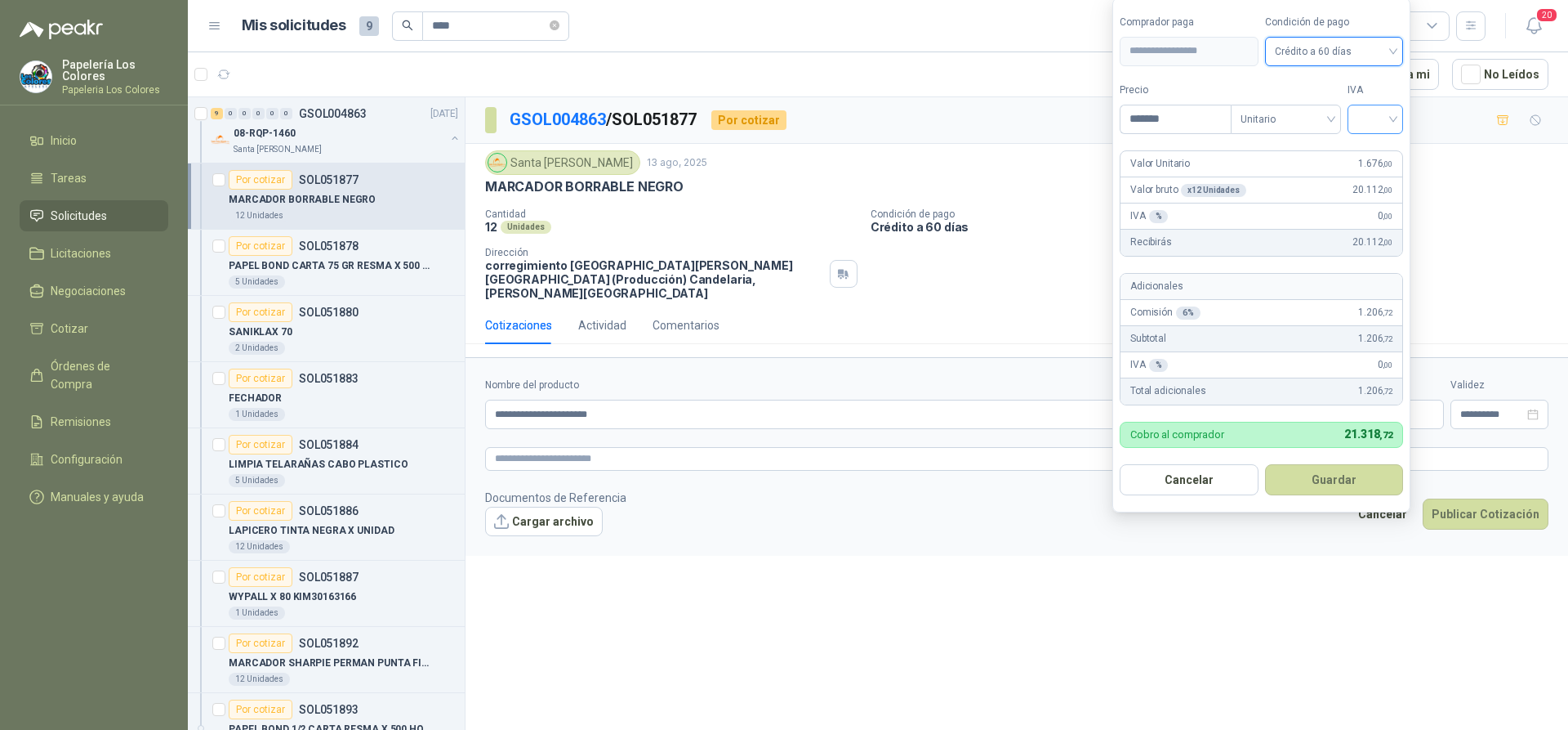
click at [1376, 112] on input "search" at bounding box center [1376, 118] width 36 height 25
click at [1372, 150] on div "19%" at bounding box center [1378, 152] width 30 height 18
click at [1336, 477] on button "Guardar" at bounding box center [1336, 480] width 140 height 31
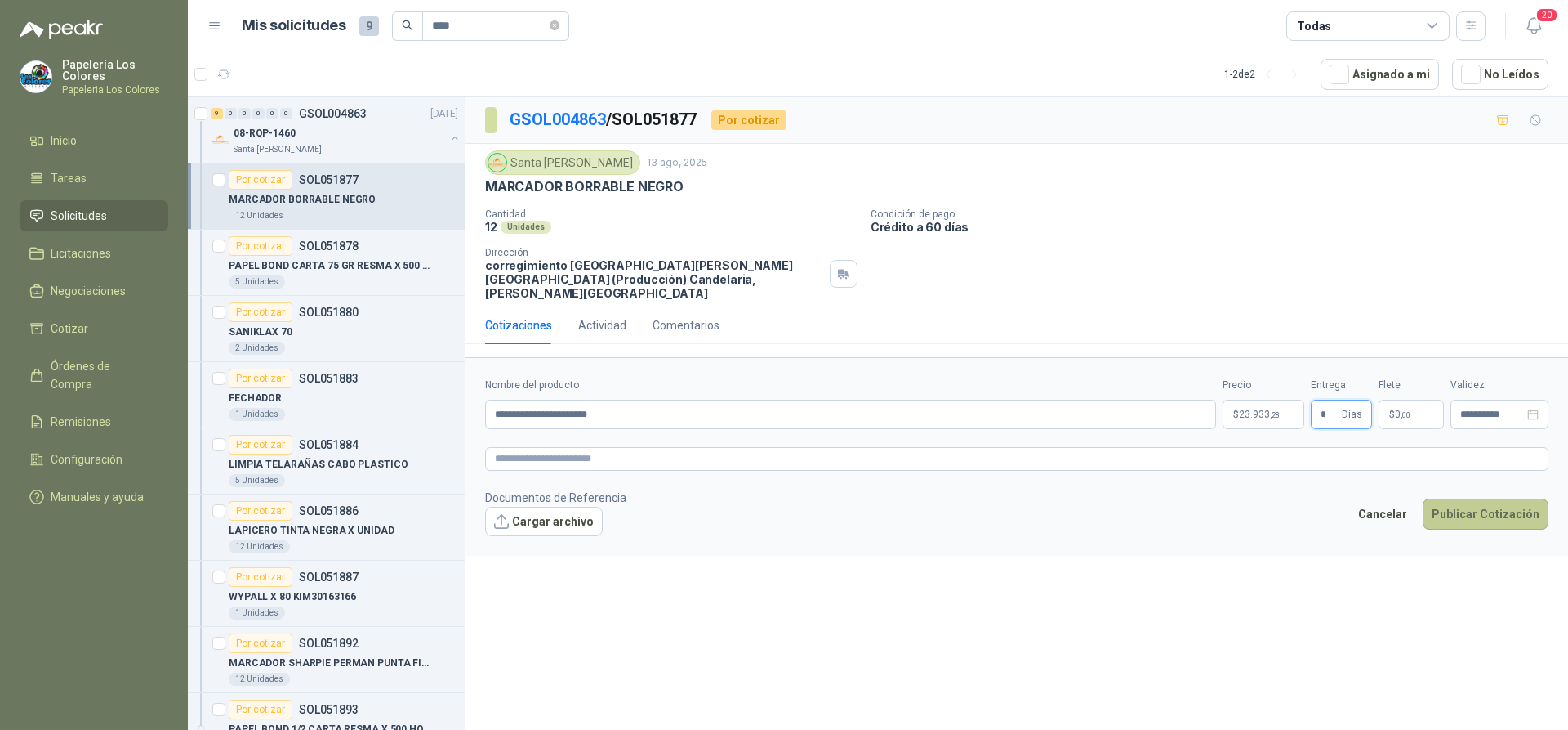
type input "*"
click at [1474, 501] on button "Publicar Cotización" at bounding box center [1485, 514] width 126 height 31
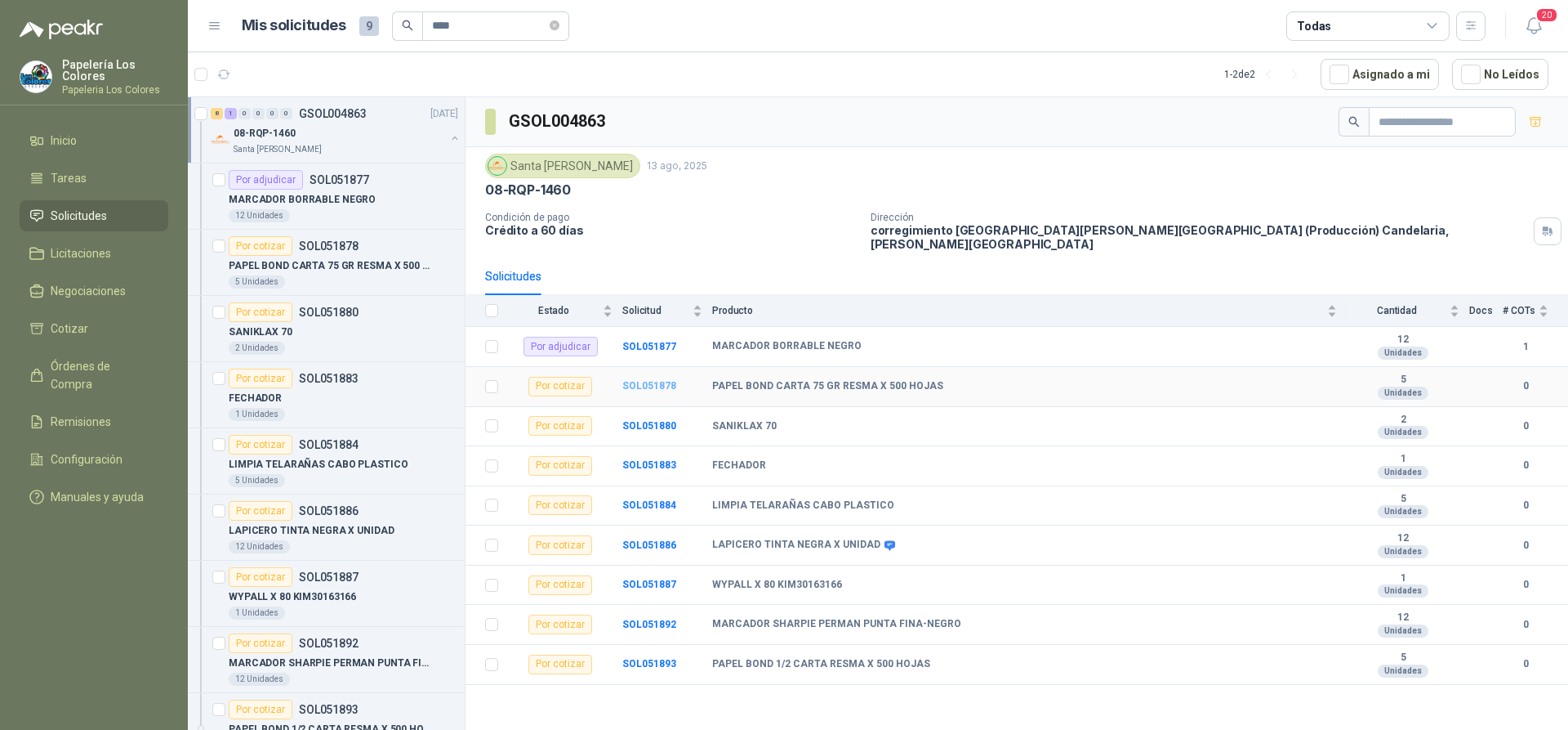
click at [643, 380] on b "SOL051878" at bounding box center [649, 385] width 54 height 11
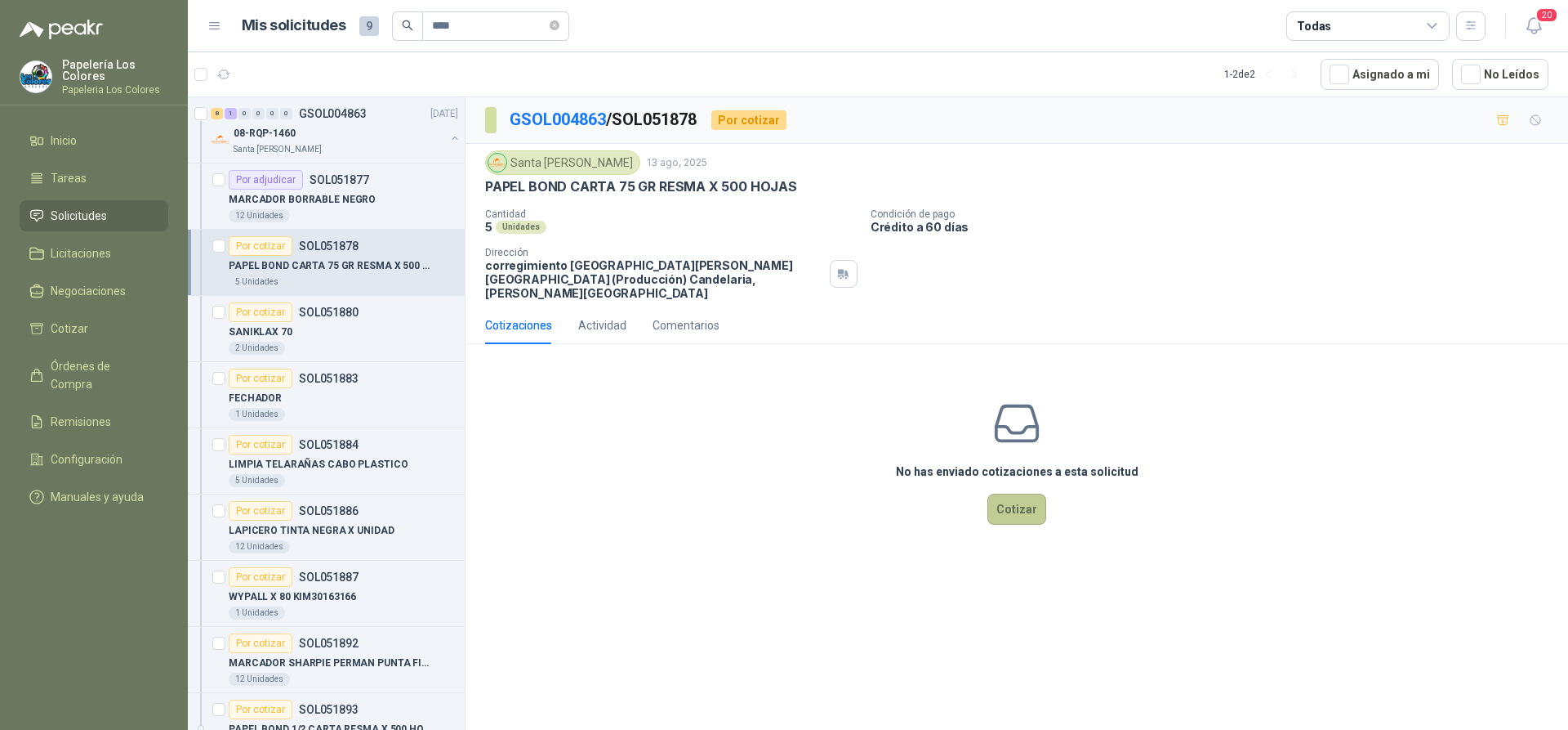
click at [1018, 497] on button "Cotizar" at bounding box center [1016, 509] width 59 height 31
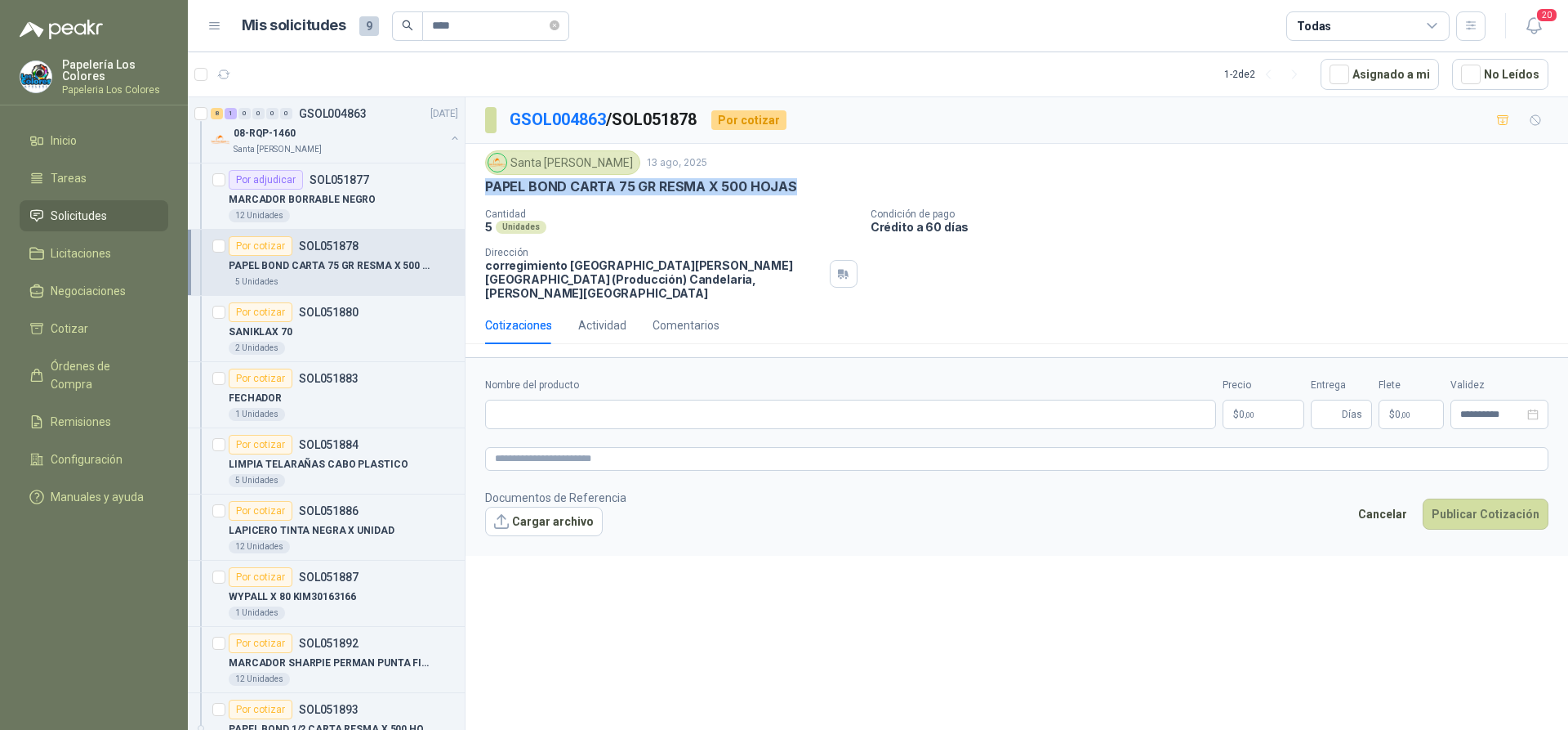
drag, startPoint x: 788, startPoint y: 187, endPoint x: 478, endPoint y: 188, distance: 310.0
click at [478, 188] on div "Santa Anita Napoles 13 ago, 2025 PAPEL BOND CARTA 75 GR RESMA X 500 HOJAS Canti…" at bounding box center [1016, 225] width 1102 height 163
copy p "PAPEL BOND CARTA 75 GR RESMA X 500 HOJAS"
click at [610, 411] on input "Nombre del producto" at bounding box center [850, 414] width 731 height 30
paste input "**********"
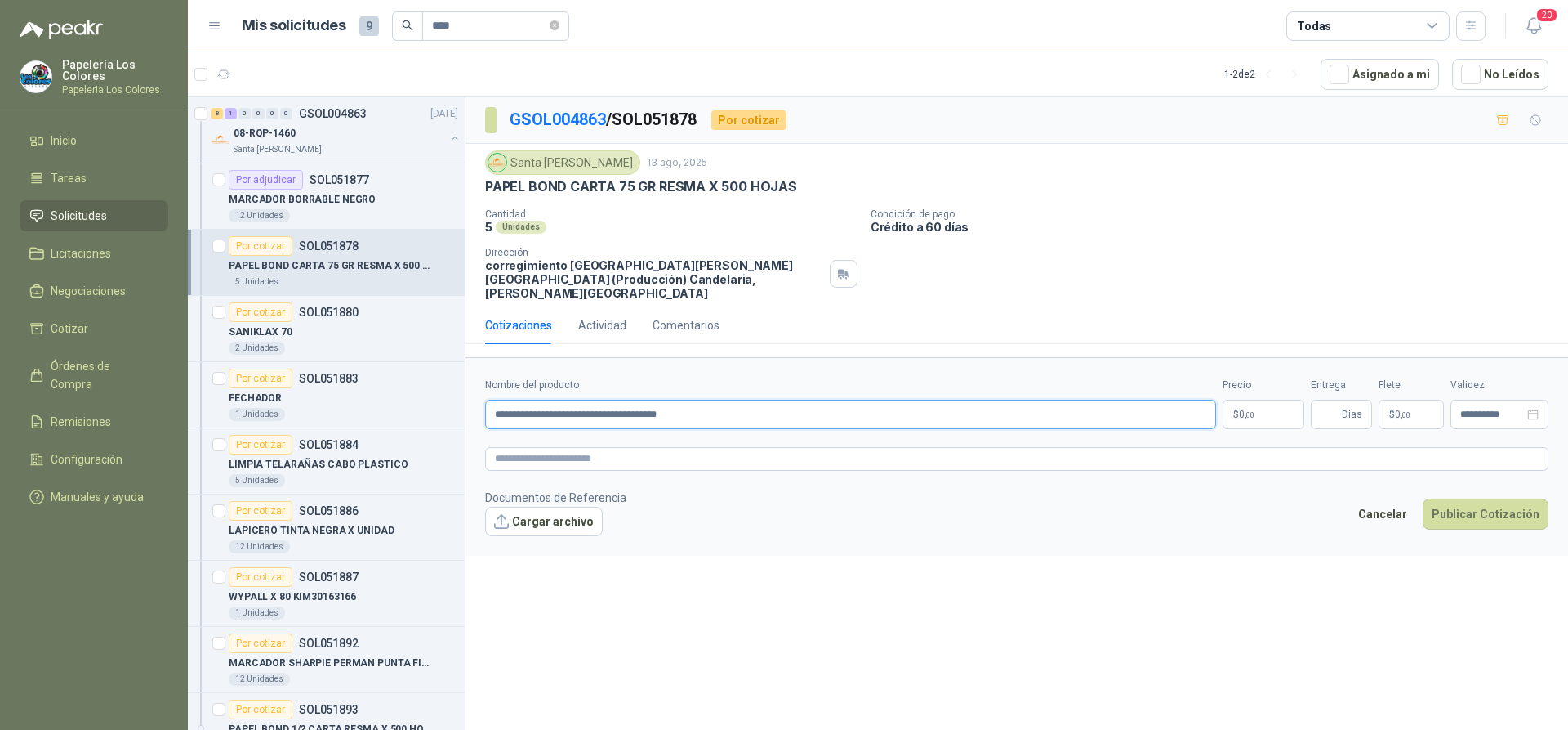
type input "**********"
click at [1260, 399] on body "Papelería Los Colores Papeleria Los Colores Inicio Tareas Solicitudes Licitacio…" at bounding box center [784, 365] width 1568 height 730
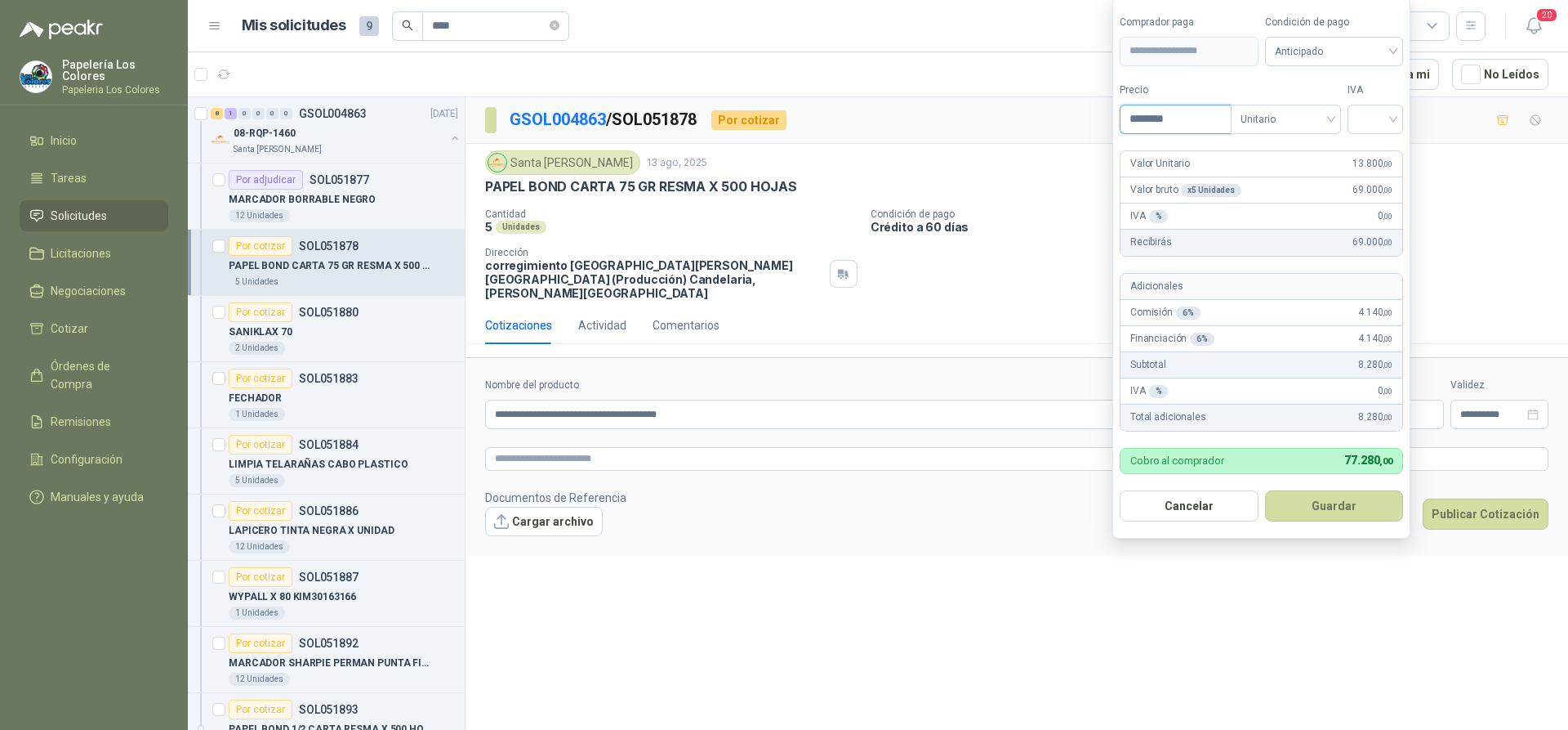
type input "********"
click at [1331, 500] on button "Guardar" at bounding box center [1334, 506] width 139 height 31
click at [1318, 508] on button "Guardar" at bounding box center [1334, 506] width 139 height 31
click at [1378, 125] on input "search" at bounding box center [1376, 118] width 36 height 25
click at [1371, 151] on div "19%" at bounding box center [1378, 152] width 30 height 18
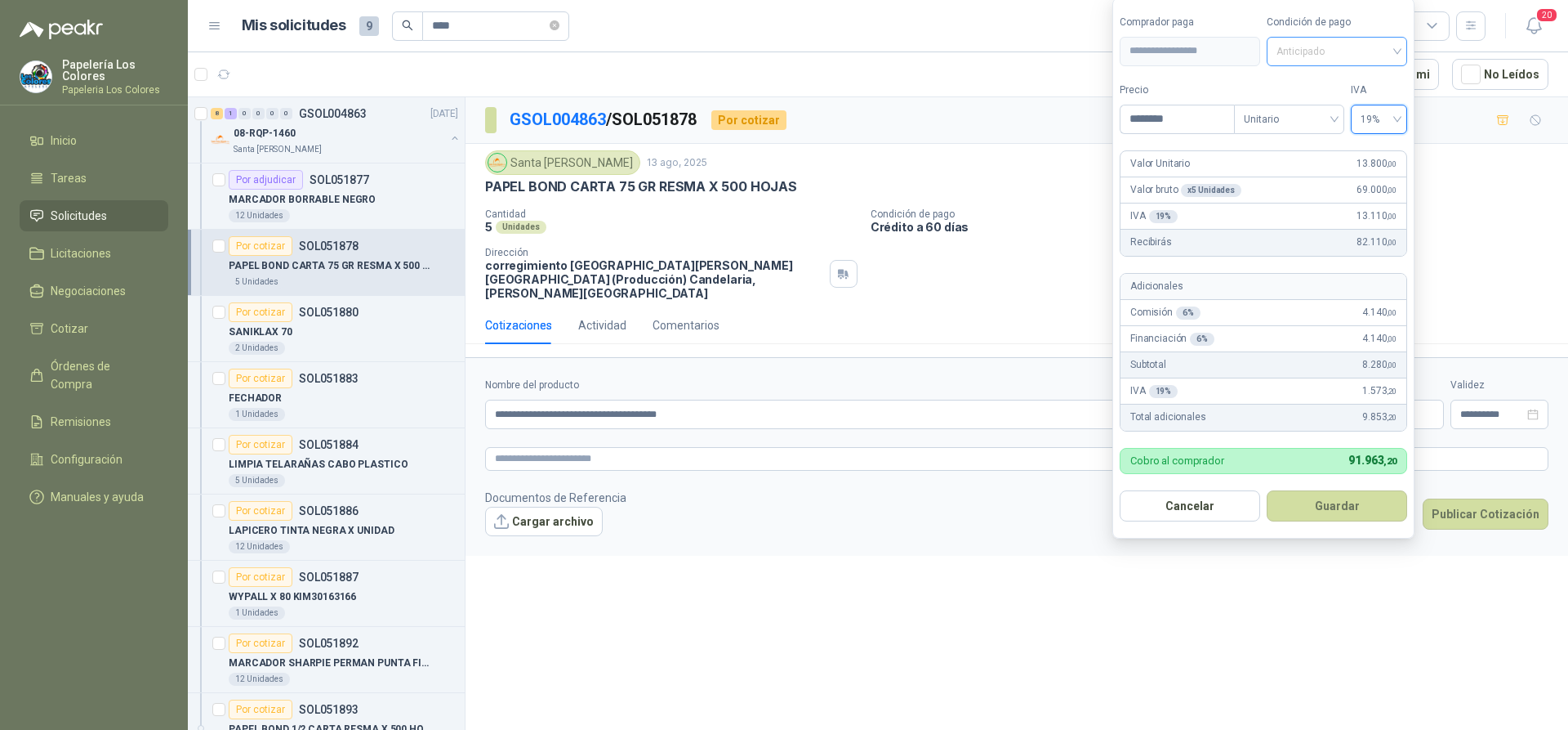
click at [1356, 49] on span "Anticipado" at bounding box center [1337, 51] width 121 height 25
click at [1324, 133] on div "Crédito a 60 días" at bounding box center [1336, 137] width 114 height 18
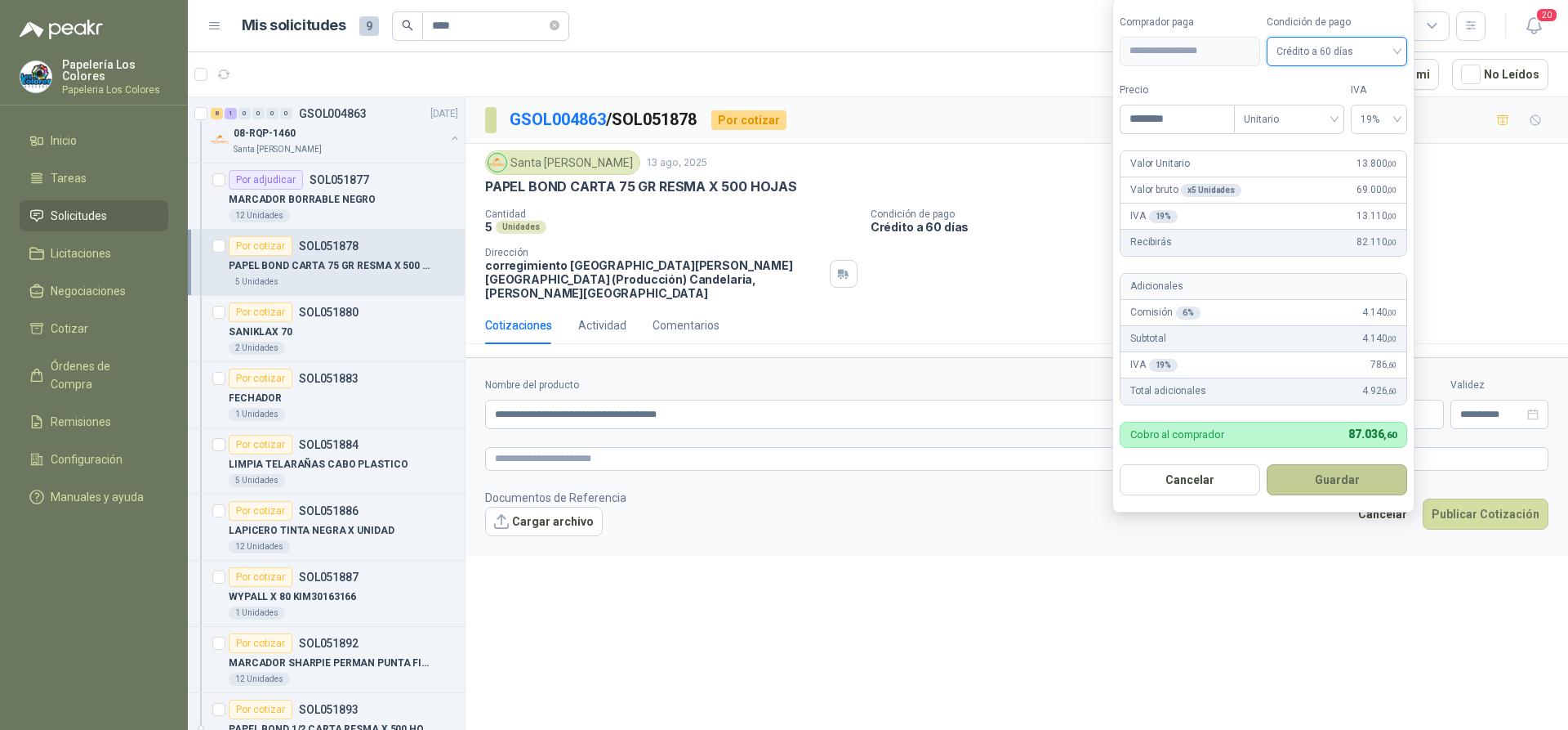
click at [1319, 479] on button "Guardar" at bounding box center [1336, 480] width 140 height 31
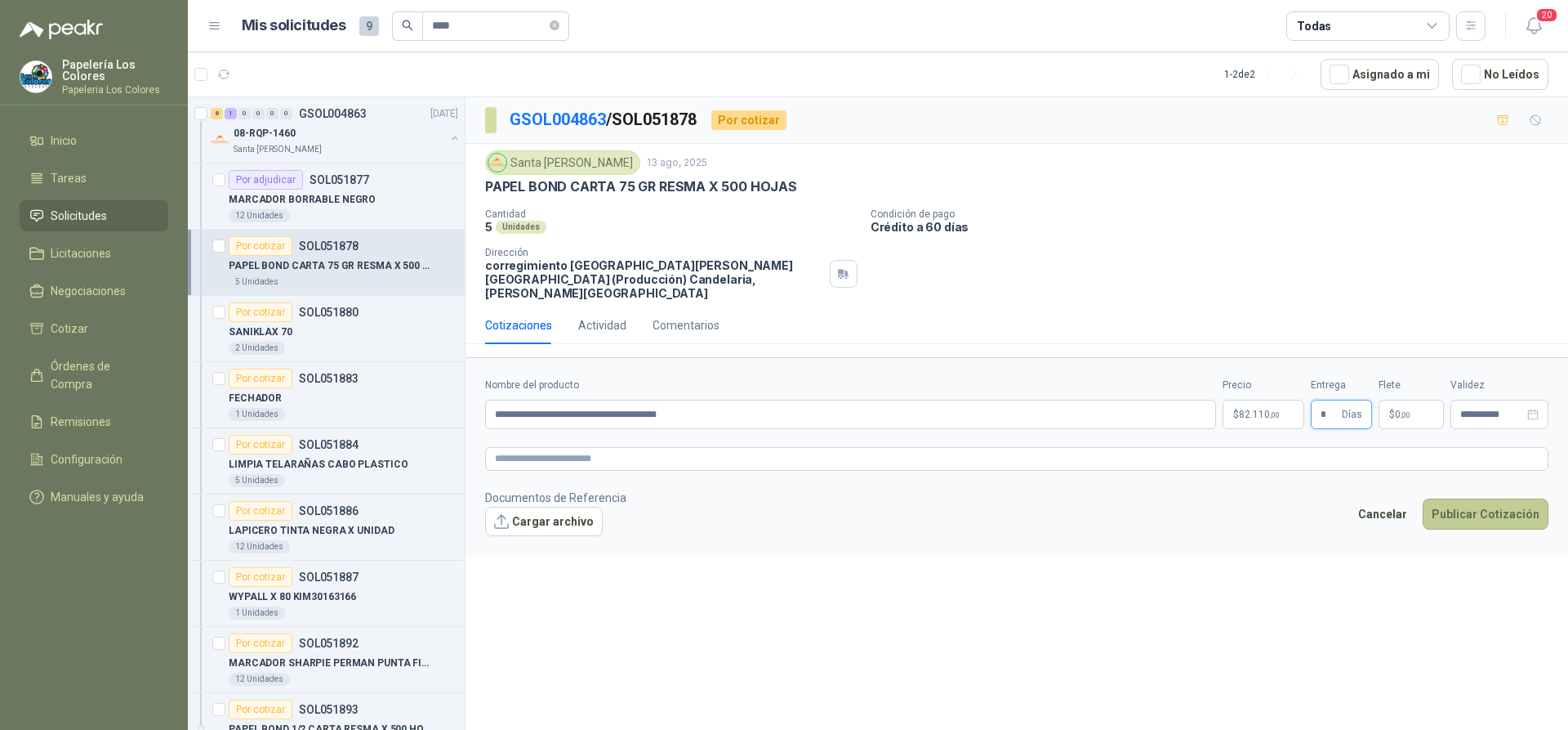
type input "*"
click at [1475, 498] on button "Publicar Cotización" at bounding box center [1485, 514] width 126 height 31
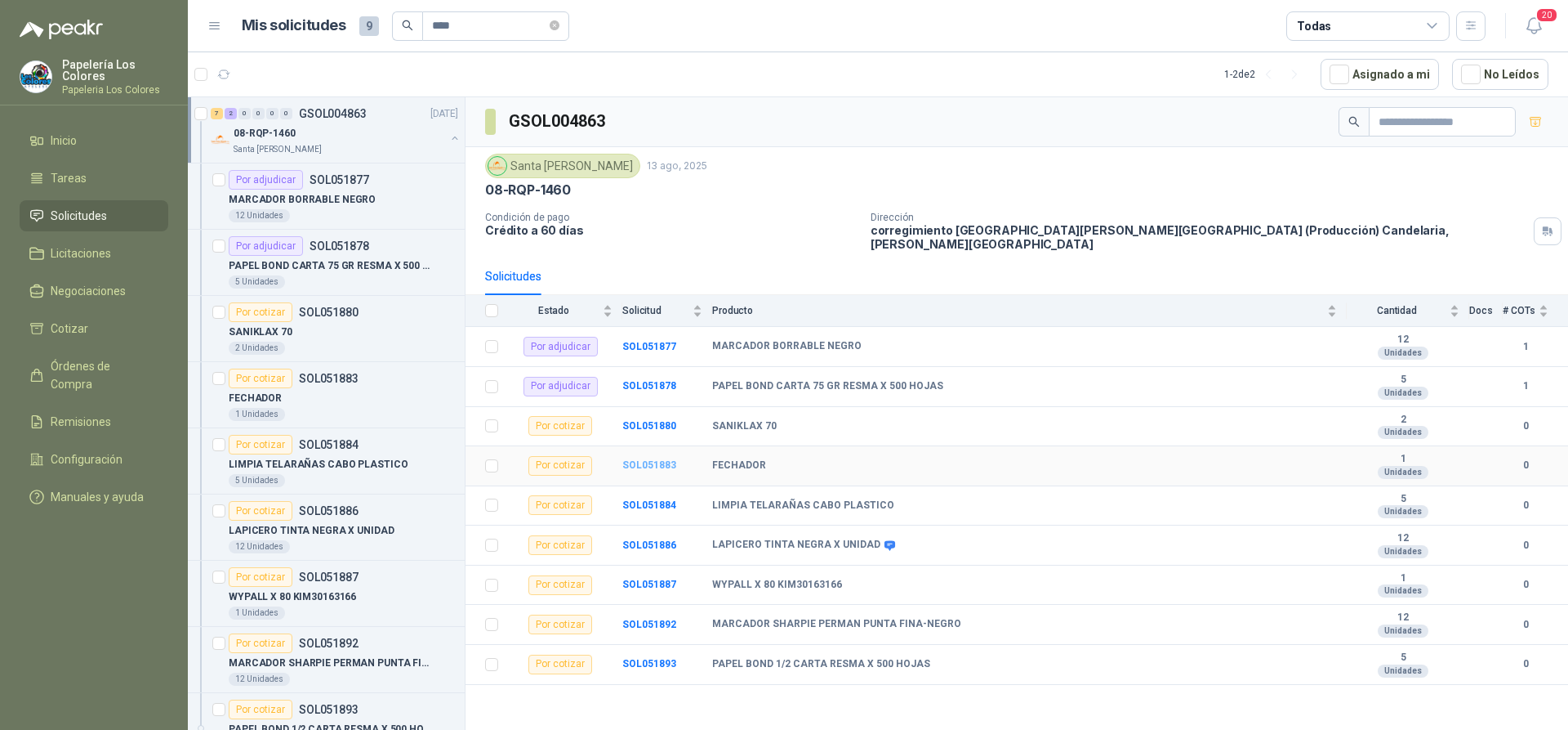
click at [652, 459] on b "SOL051883" at bounding box center [649, 464] width 54 height 11
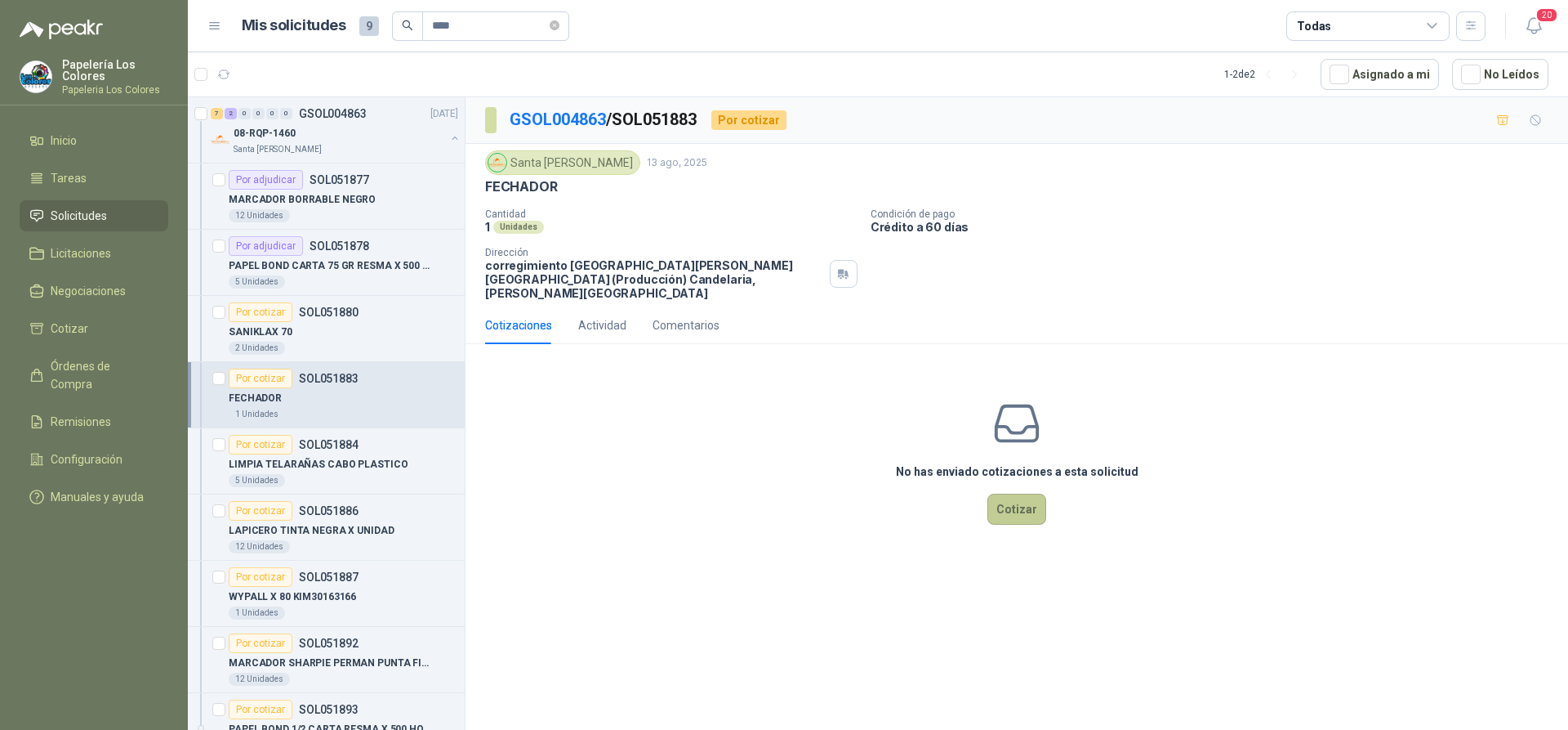
click at [1008, 494] on button "Cotizar" at bounding box center [1016, 509] width 59 height 31
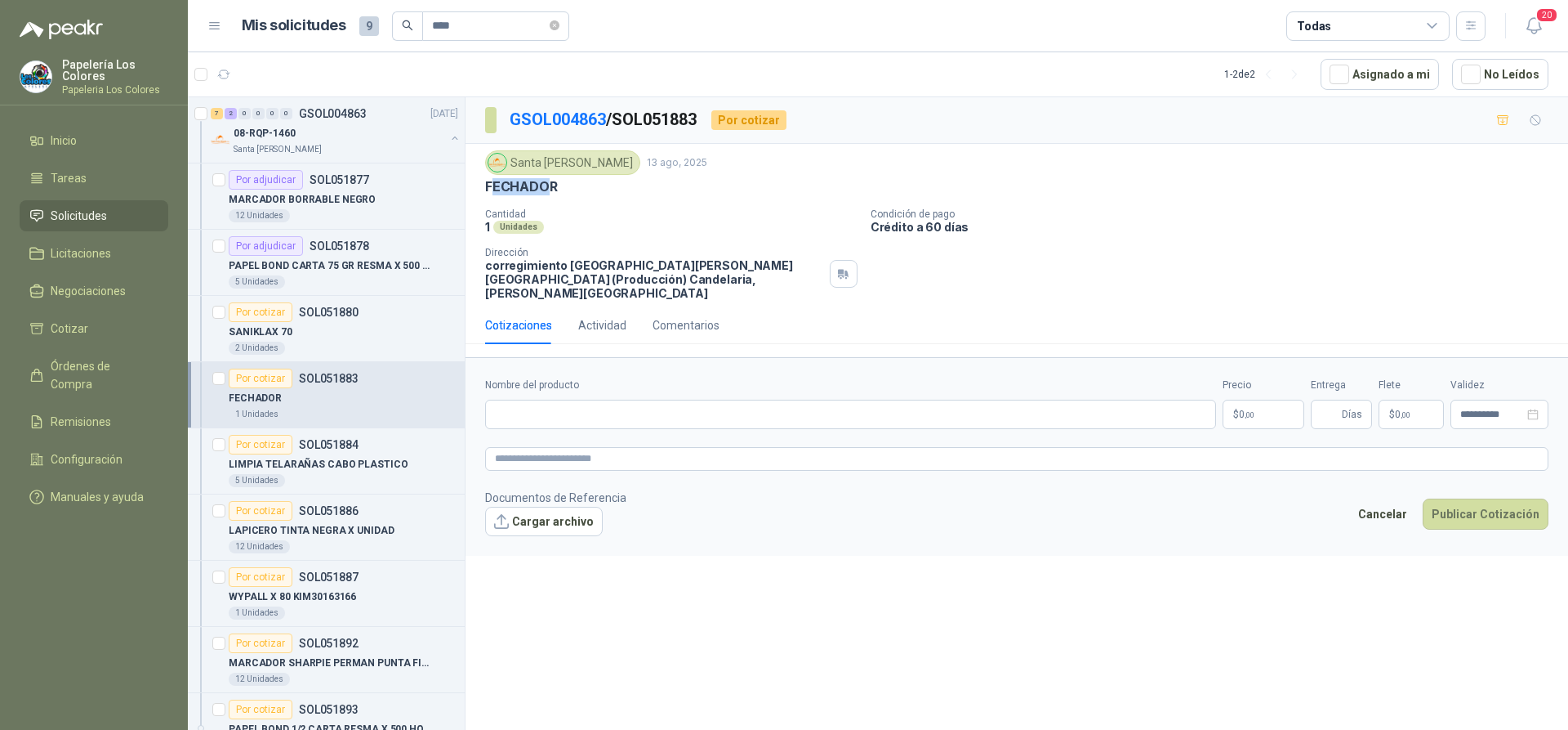
drag, startPoint x: 532, startPoint y: 187, endPoint x: 492, endPoint y: 186, distance: 40.0
click at [492, 186] on p "FECHADOR" at bounding box center [521, 187] width 72 height 17
drag, startPoint x: 486, startPoint y: 185, endPoint x: 562, endPoint y: 191, distance: 76.2
click at [562, 191] on div "FECHADOR" at bounding box center [1016, 187] width 1063 height 17
copy p "FECHADOR"
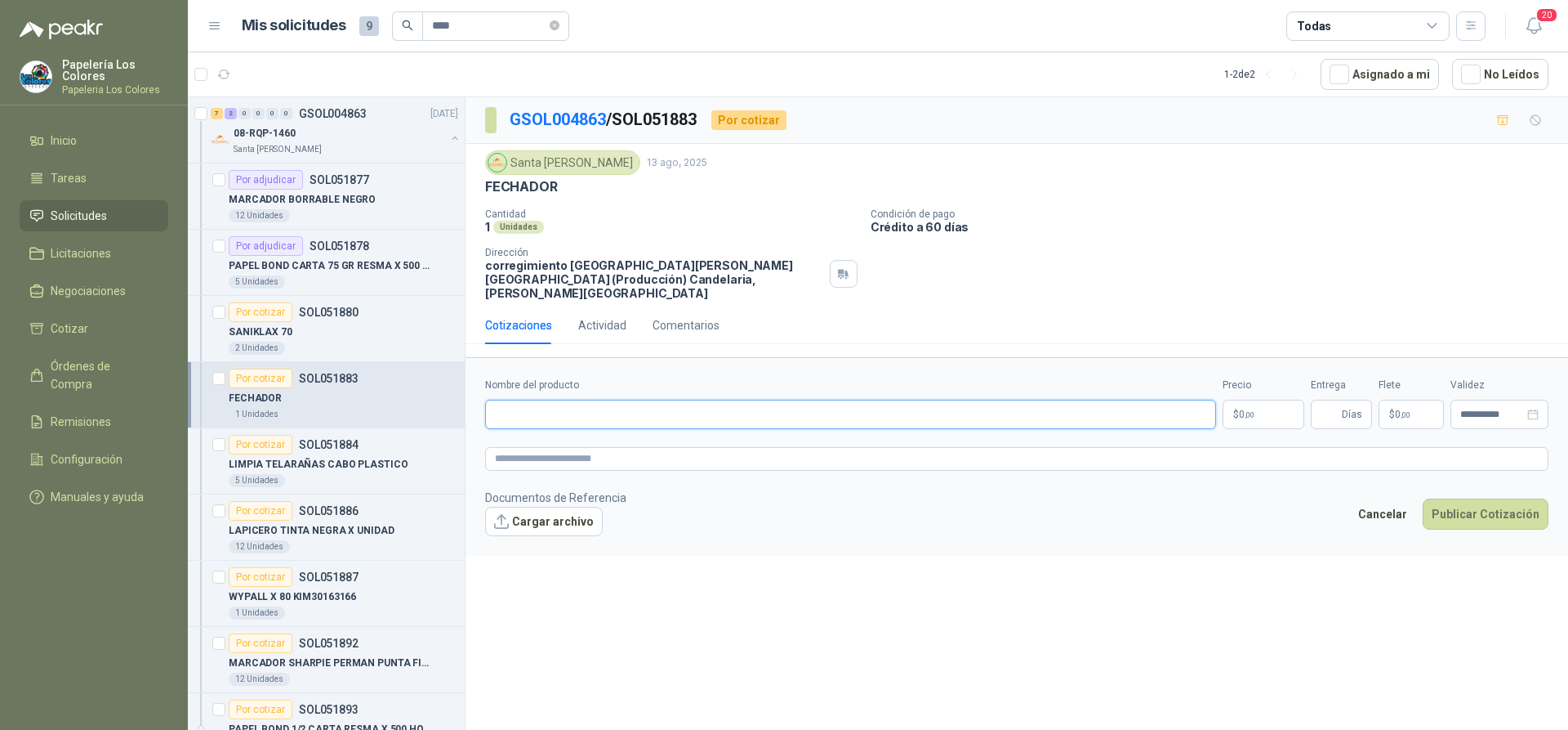
click at [644, 399] on input "Nombre del producto" at bounding box center [850, 414] width 731 height 30
paste input "********"
type input "********"
click at [1247, 399] on body "Papelería Los Colores Papeleria Los Colores Inicio Tareas Solicitudes Licitacio…" at bounding box center [784, 365] width 1568 height 730
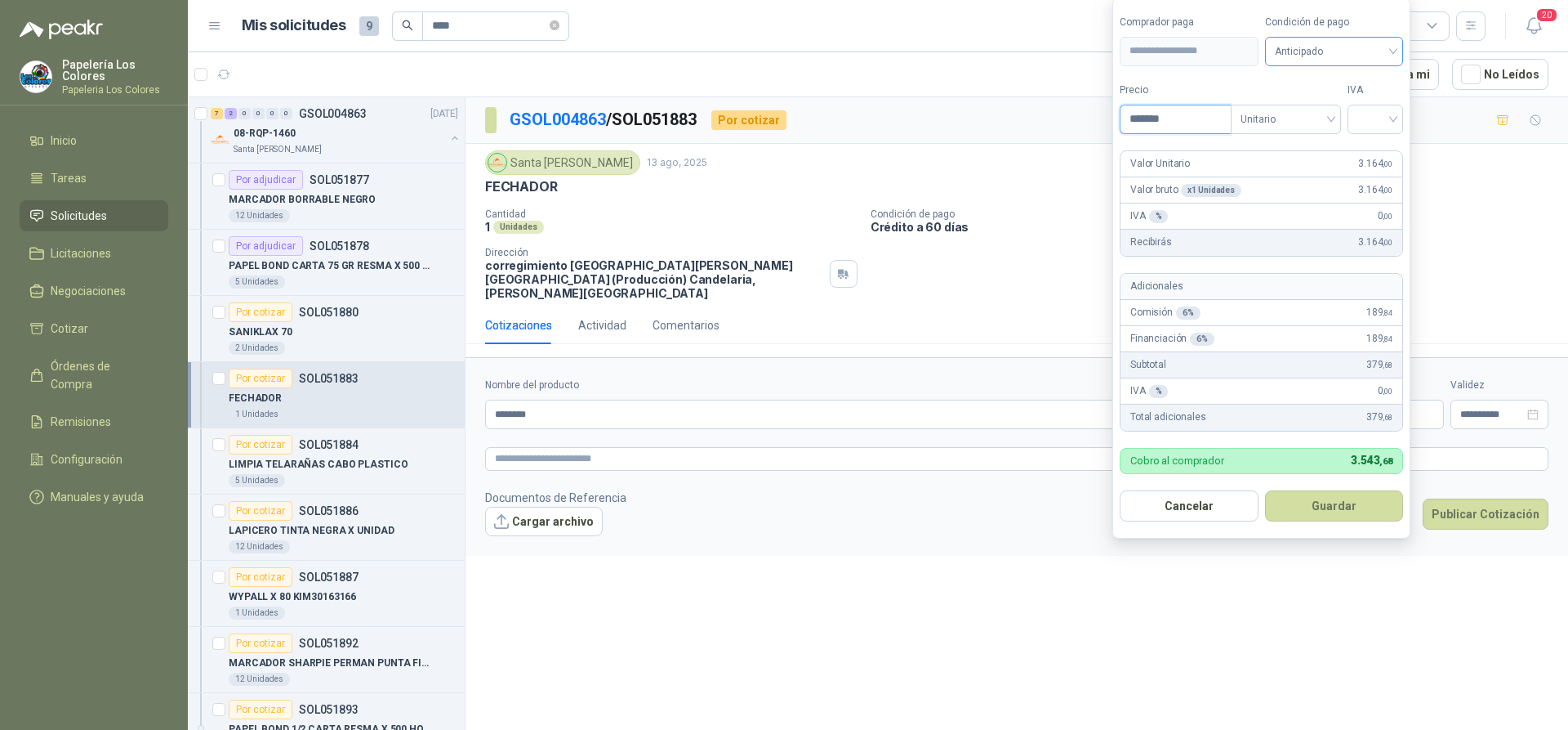
click at [1371, 55] on span "Anticipado" at bounding box center [1335, 51] width 119 height 25
type input "*******"
click at [1328, 133] on div "Crédito a 60 días" at bounding box center [1336, 137] width 114 height 18
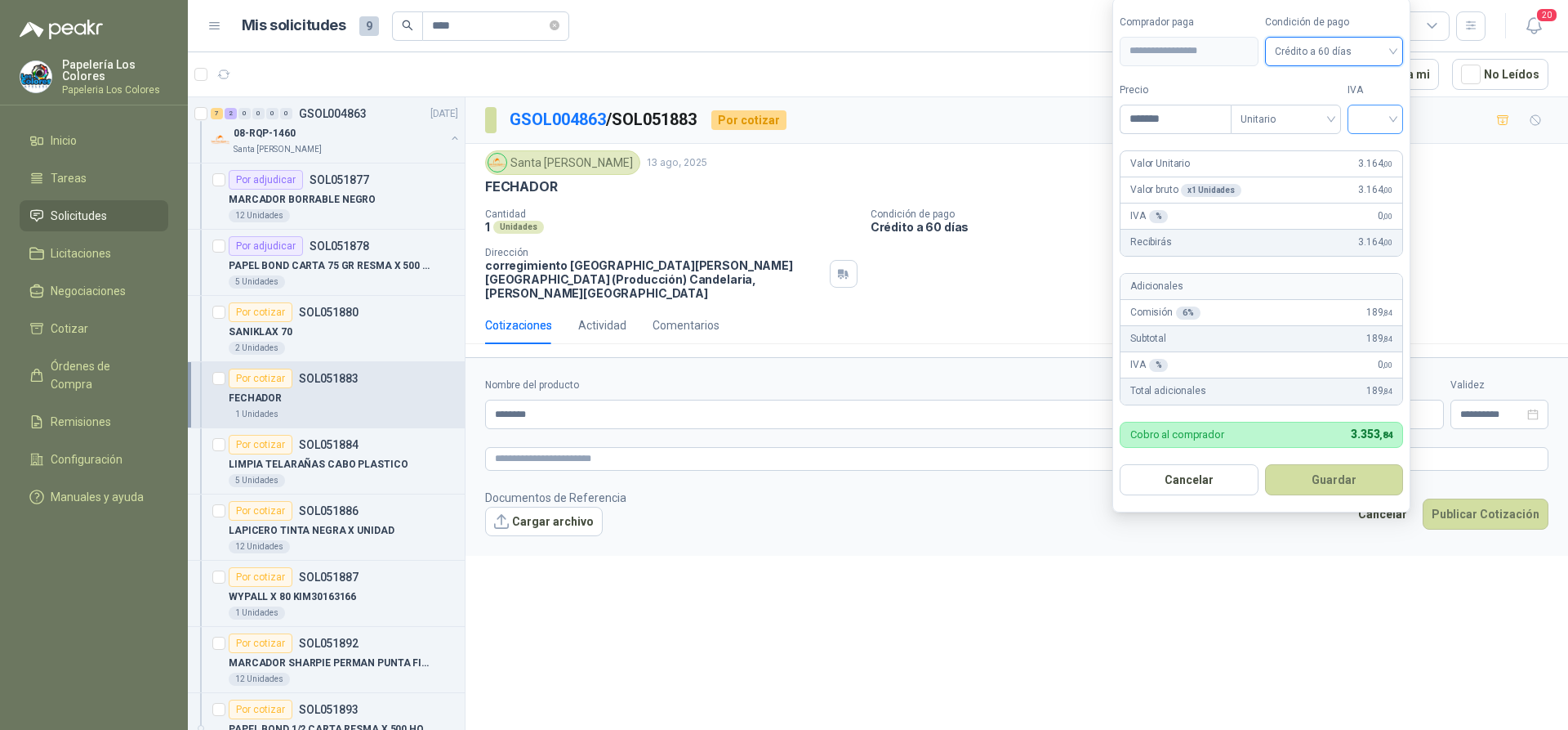
click at [1359, 119] on div at bounding box center [1375, 119] width 55 height 30
click at [1371, 150] on div "19%" at bounding box center [1378, 152] width 30 height 18
click at [1338, 480] on button "Guardar" at bounding box center [1336, 480] width 140 height 31
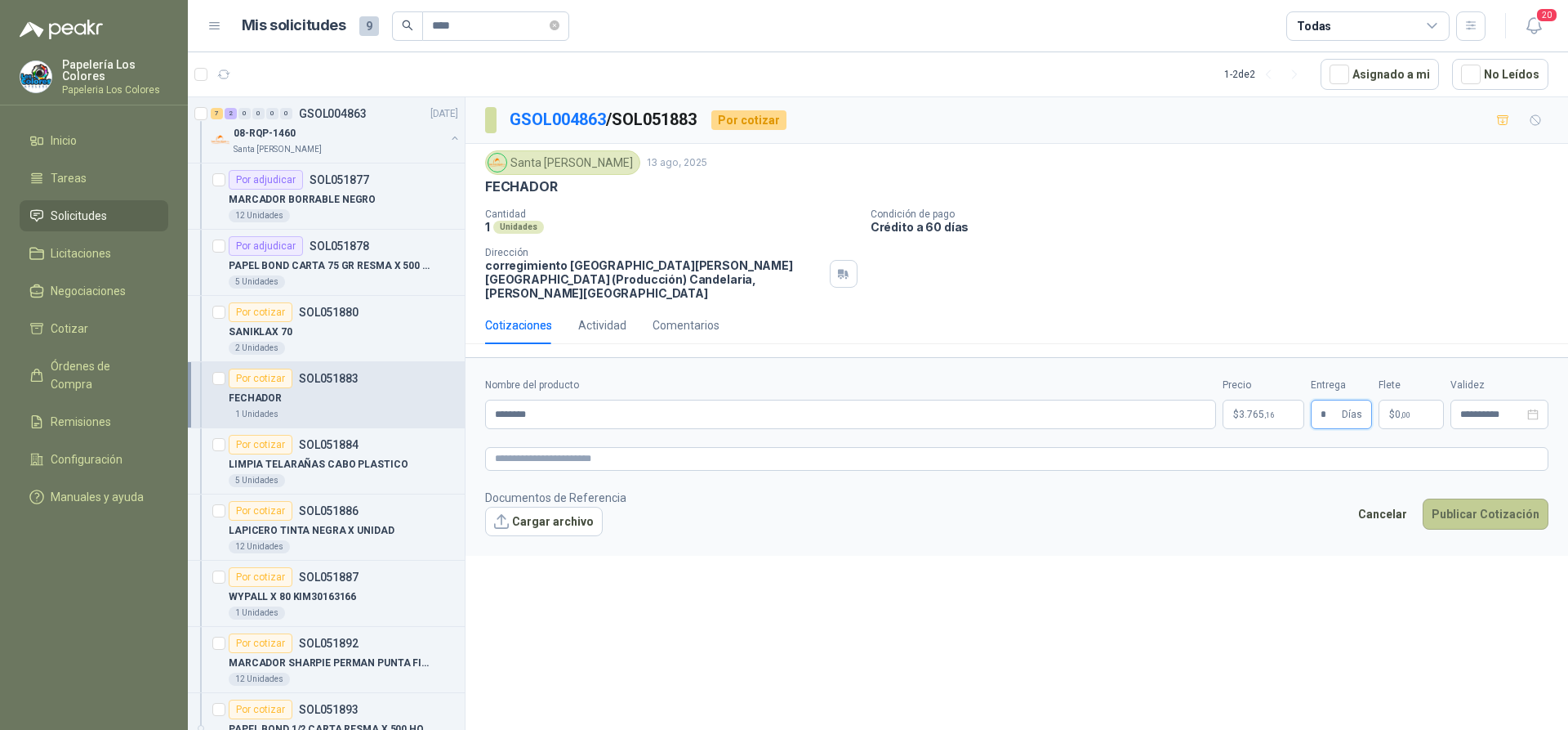
type input "*"
click at [1485, 501] on button "Publicar Cotización" at bounding box center [1485, 514] width 126 height 31
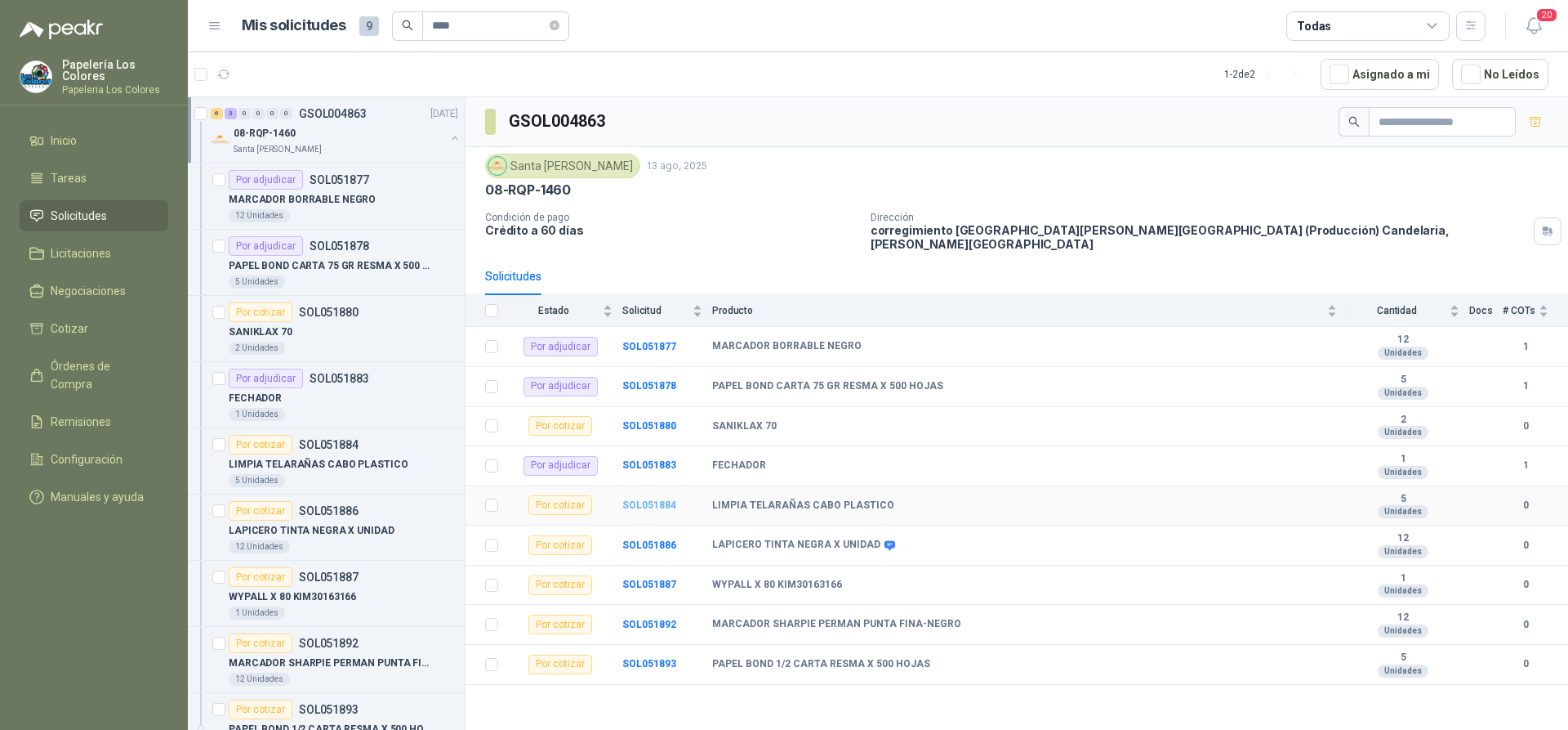
click at [641, 499] on b "SOL051884" at bounding box center [649, 504] width 54 height 11
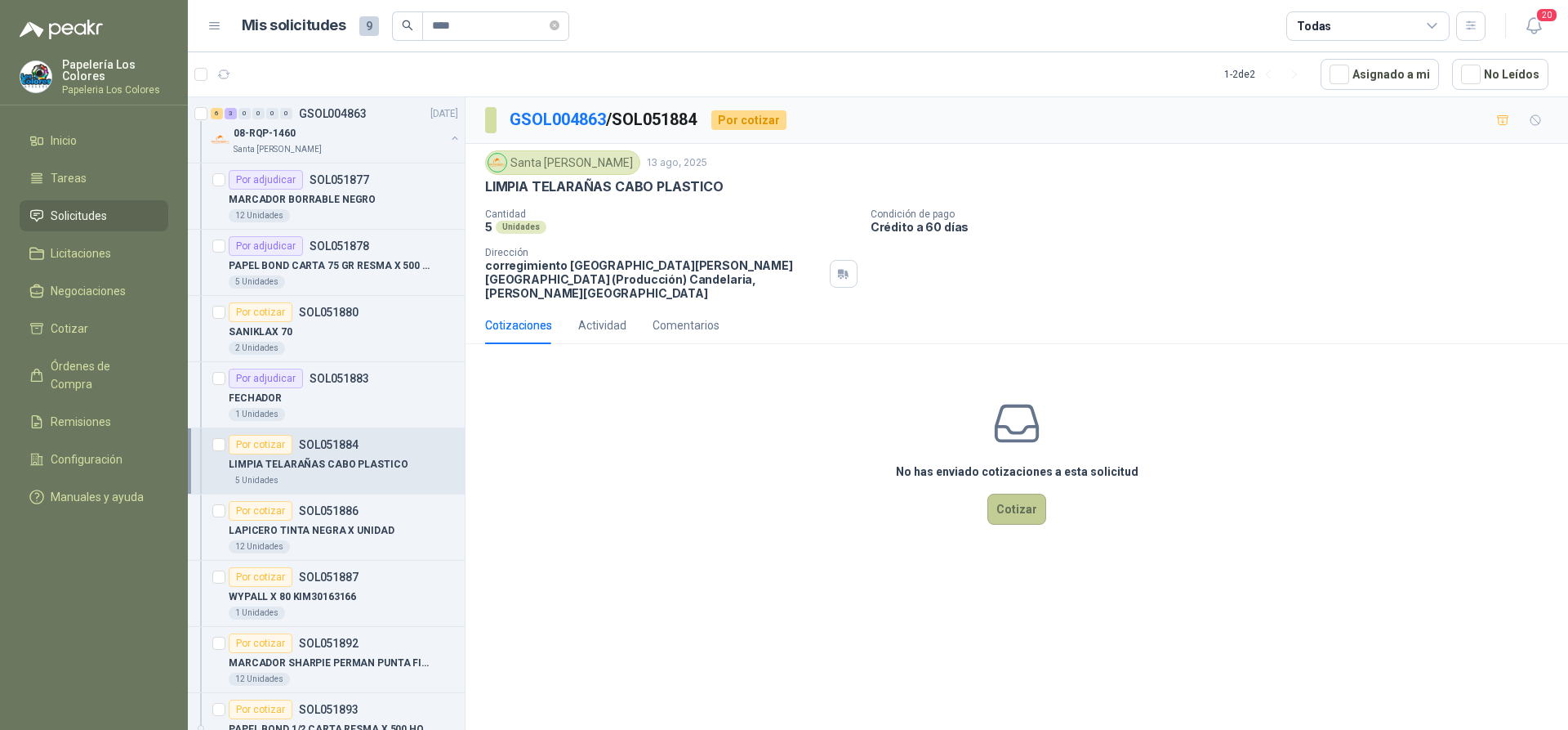
click at [1019, 499] on button "Cotizar" at bounding box center [1016, 509] width 59 height 31
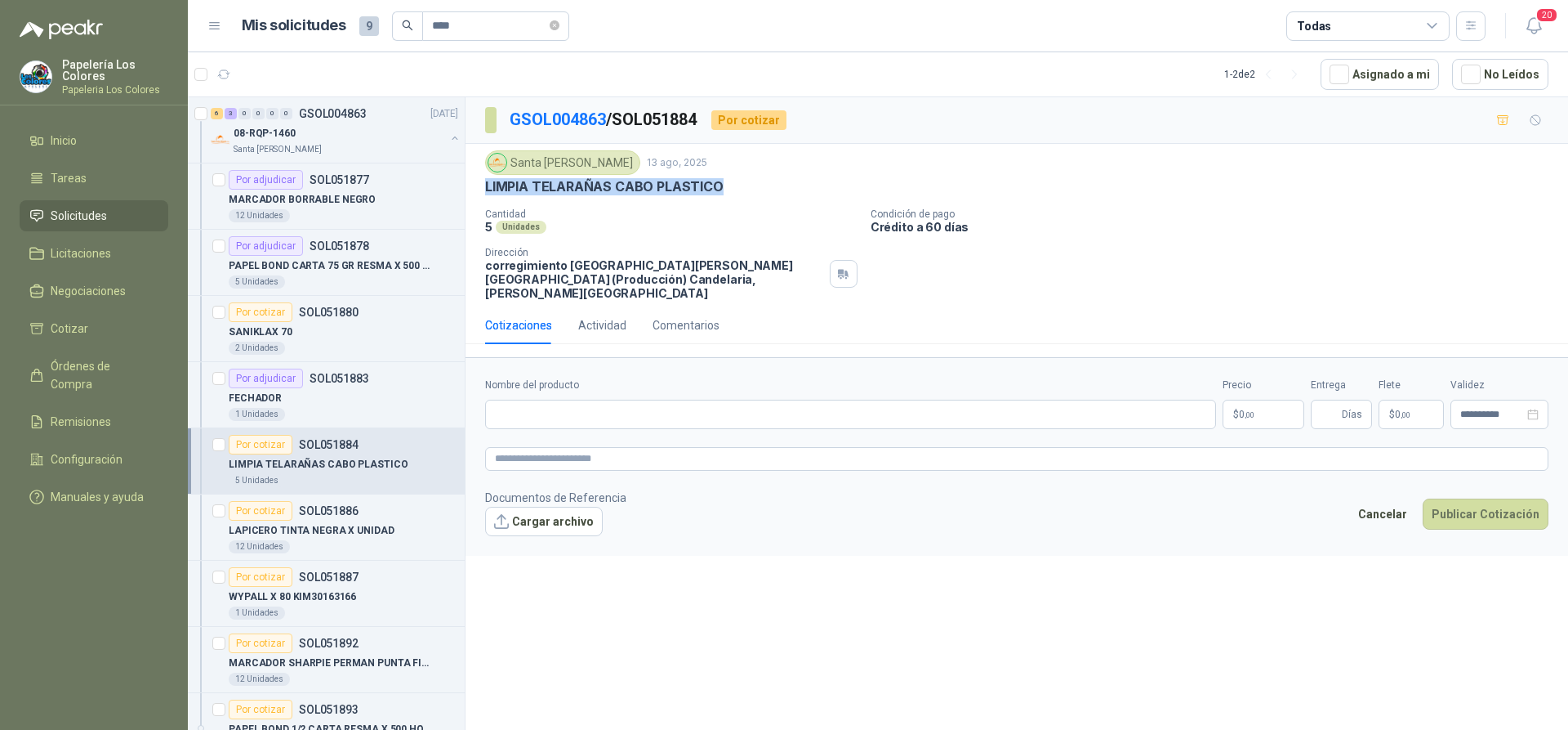
drag, startPoint x: 716, startPoint y: 184, endPoint x: 482, endPoint y: 199, distance: 234.5
click at [482, 199] on div "Santa Anita Napoles 13 ago, 2025 LIMPIA TELARAÑAS CABO PLASTICO Cantidad 5 Unid…" at bounding box center [1016, 225] width 1102 height 163
copy p "LIMPIA TELARAÑAS CABO PLASTICO"
click at [645, 405] on input "Nombre del producto" at bounding box center [850, 414] width 731 height 30
paste input "**********"
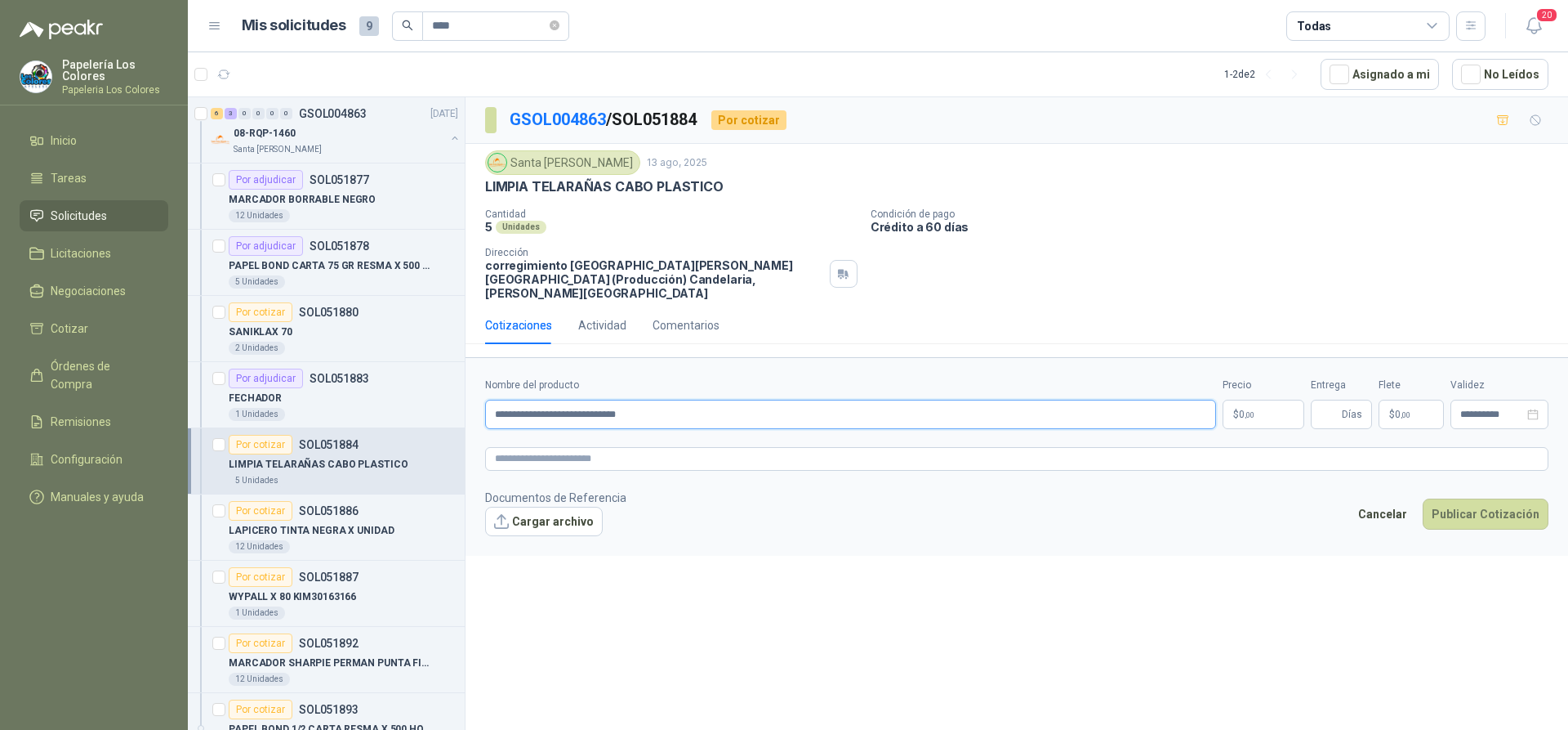
type input "**********"
click at [1256, 401] on body "Papelería Los Colores Papeleria Los Colores Inicio Tareas Solicitudes Licitacio…" at bounding box center [784, 365] width 1568 height 730
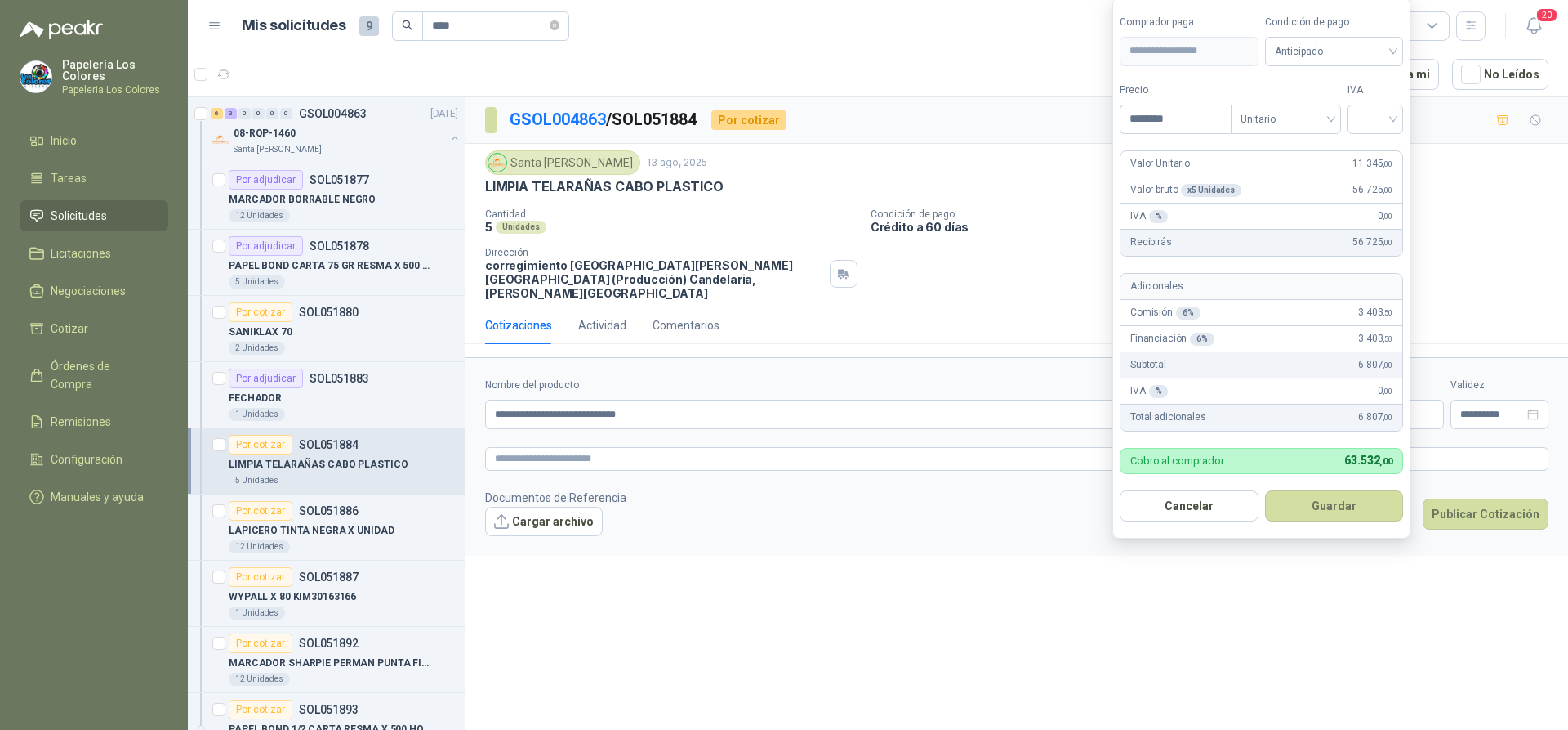
type input "********"
click at [1326, 505] on button "Guardar" at bounding box center [1334, 506] width 139 height 31
click at [1330, 507] on button "Guardar" at bounding box center [1334, 506] width 139 height 31
click at [1375, 113] on input "search" at bounding box center [1376, 118] width 36 height 25
click at [1375, 153] on div "19%" at bounding box center [1378, 152] width 30 height 18
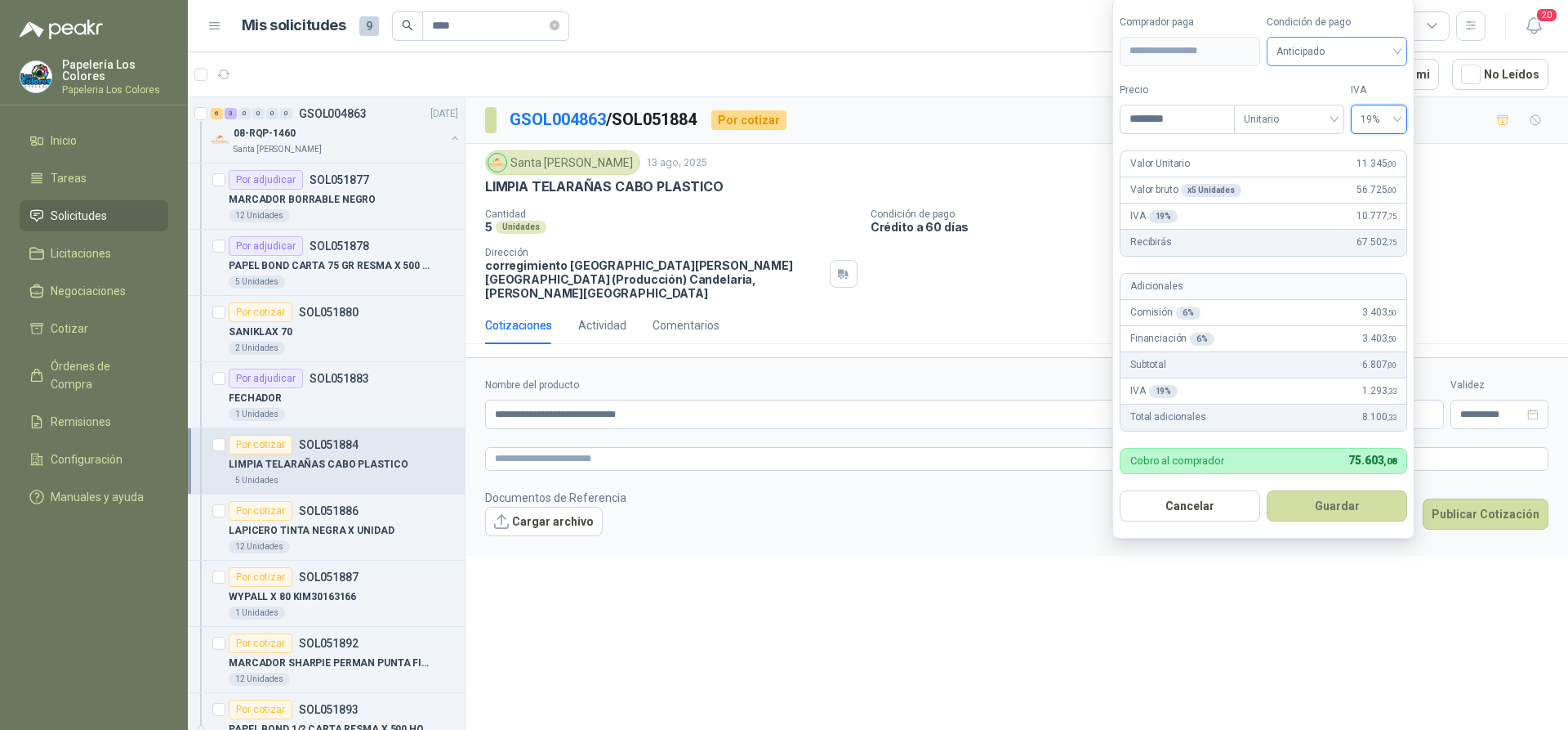
click at [1330, 55] on span "Anticipado" at bounding box center [1337, 51] width 121 height 25
click at [1313, 132] on div "Crédito a 60 días" at bounding box center [1336, 137] width 114 height 18
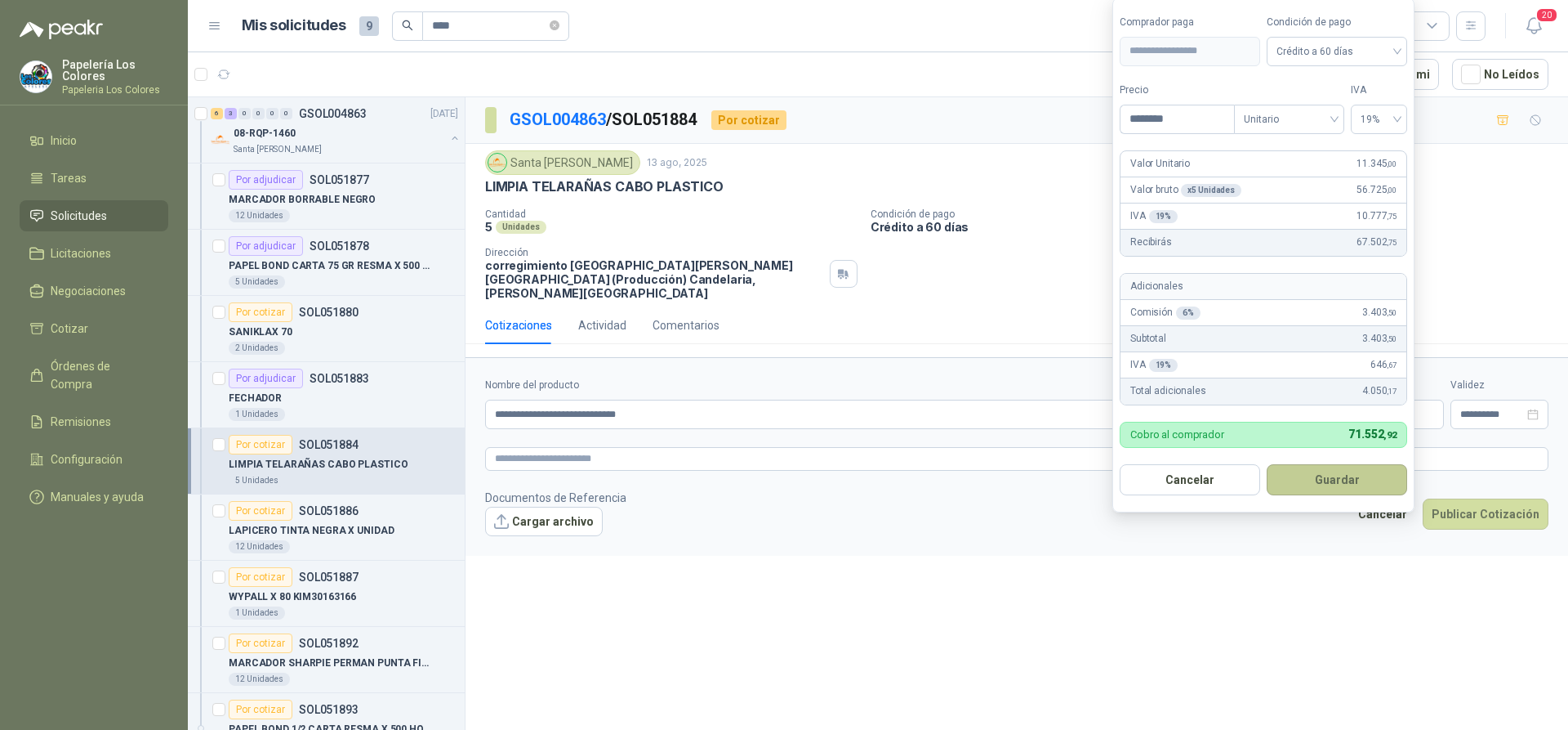
click at [1331, 481] on button "Guardar" at bounding box center [1336, 480] width 140 height 31
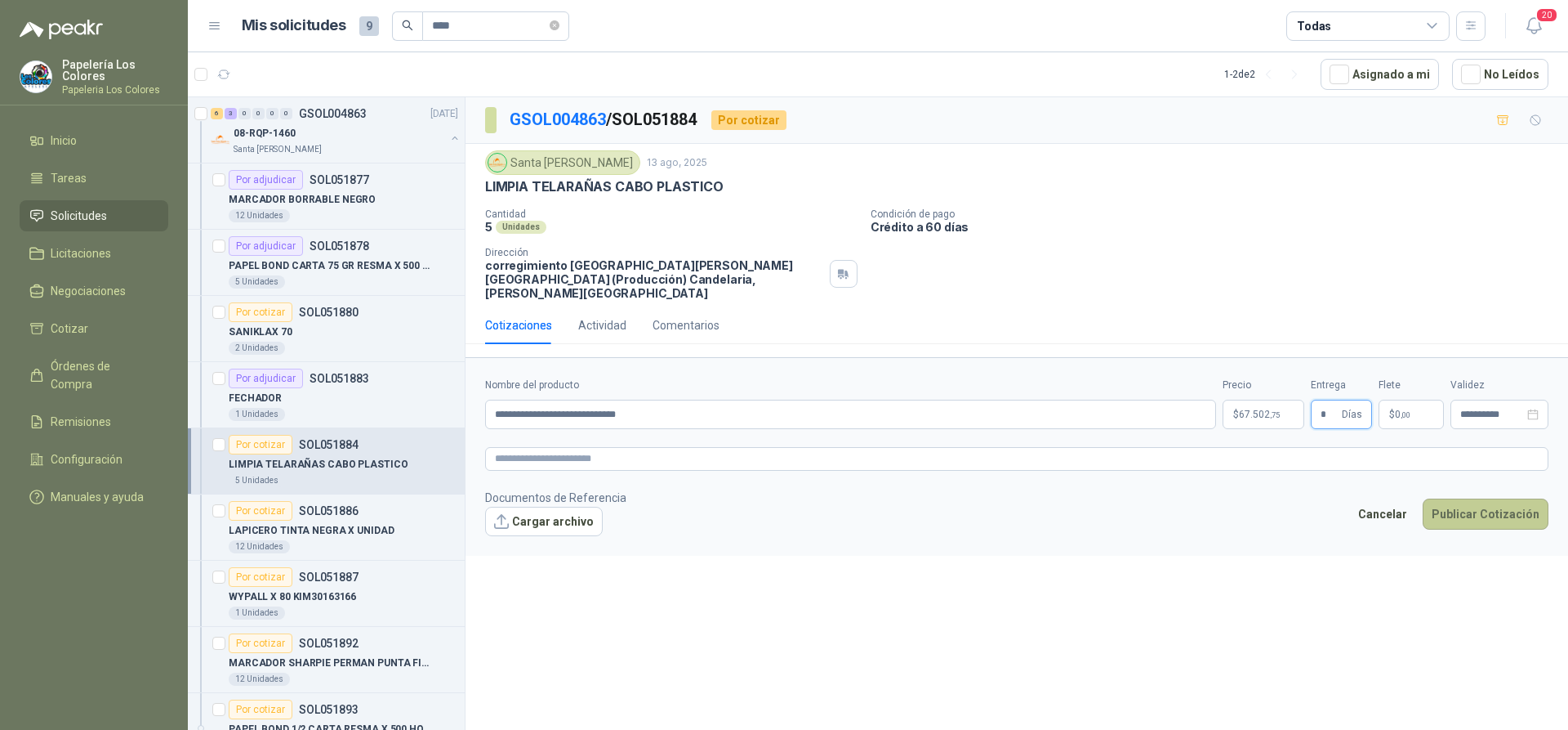
type input "*"
click at [1458, 498] on button "Publicar Cotización" at bounding box center [1485, 514] width 126 height 31
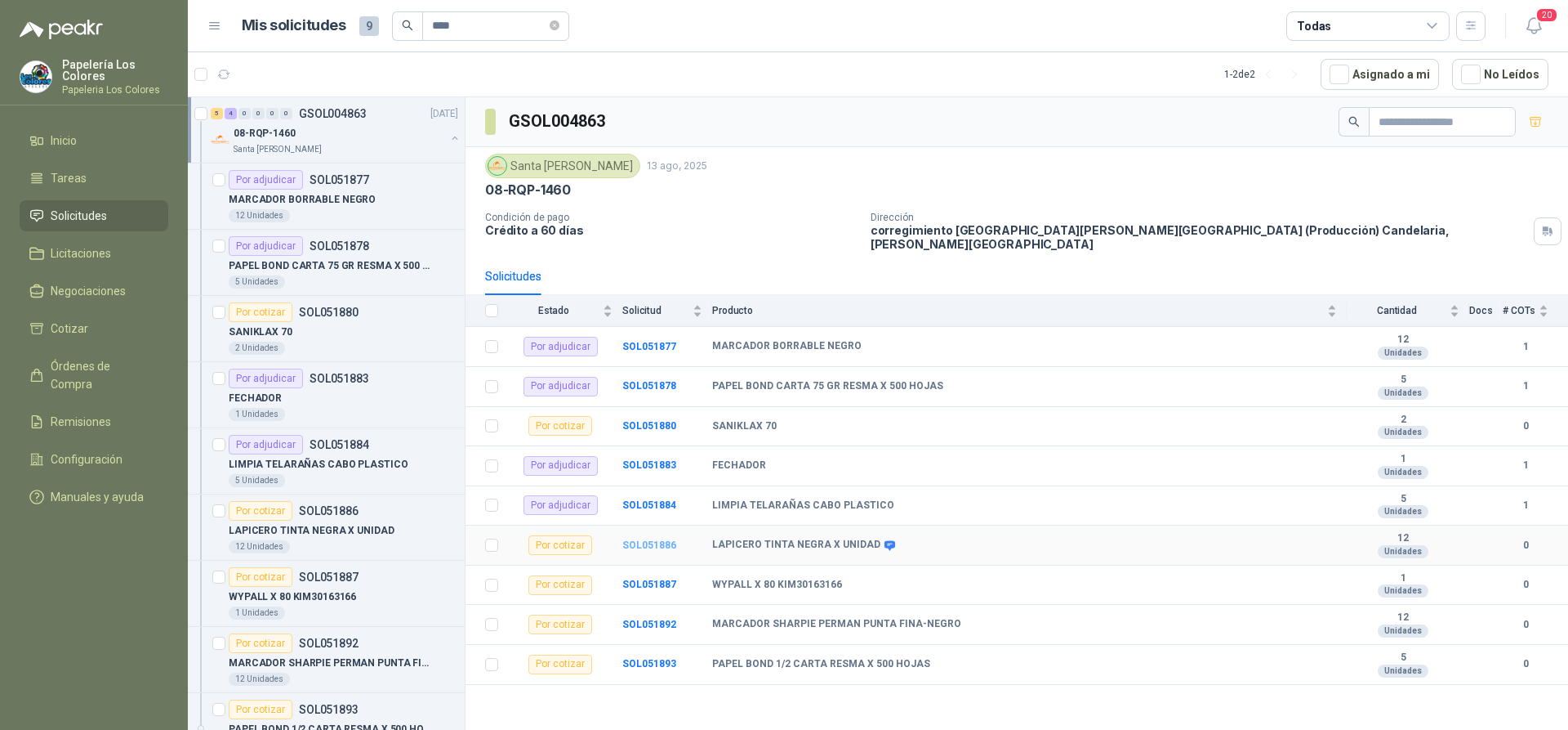
click at [655, 539] on b "SOL051886" at bounding box center [649, 544] width 54 height 11
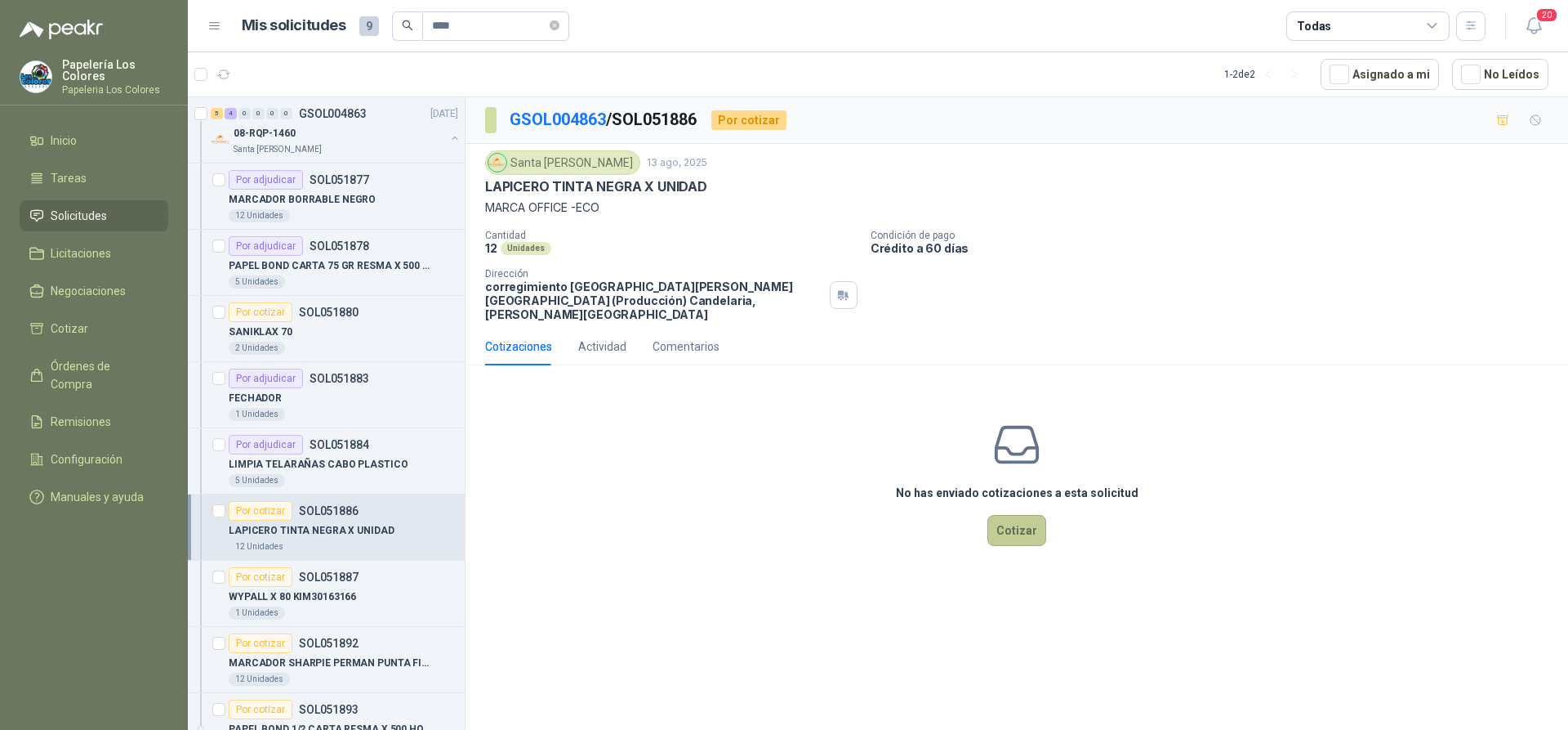
click at [1024, 514] on button "Cotizar" at bounding box center [1016, 530] width 59 height 31
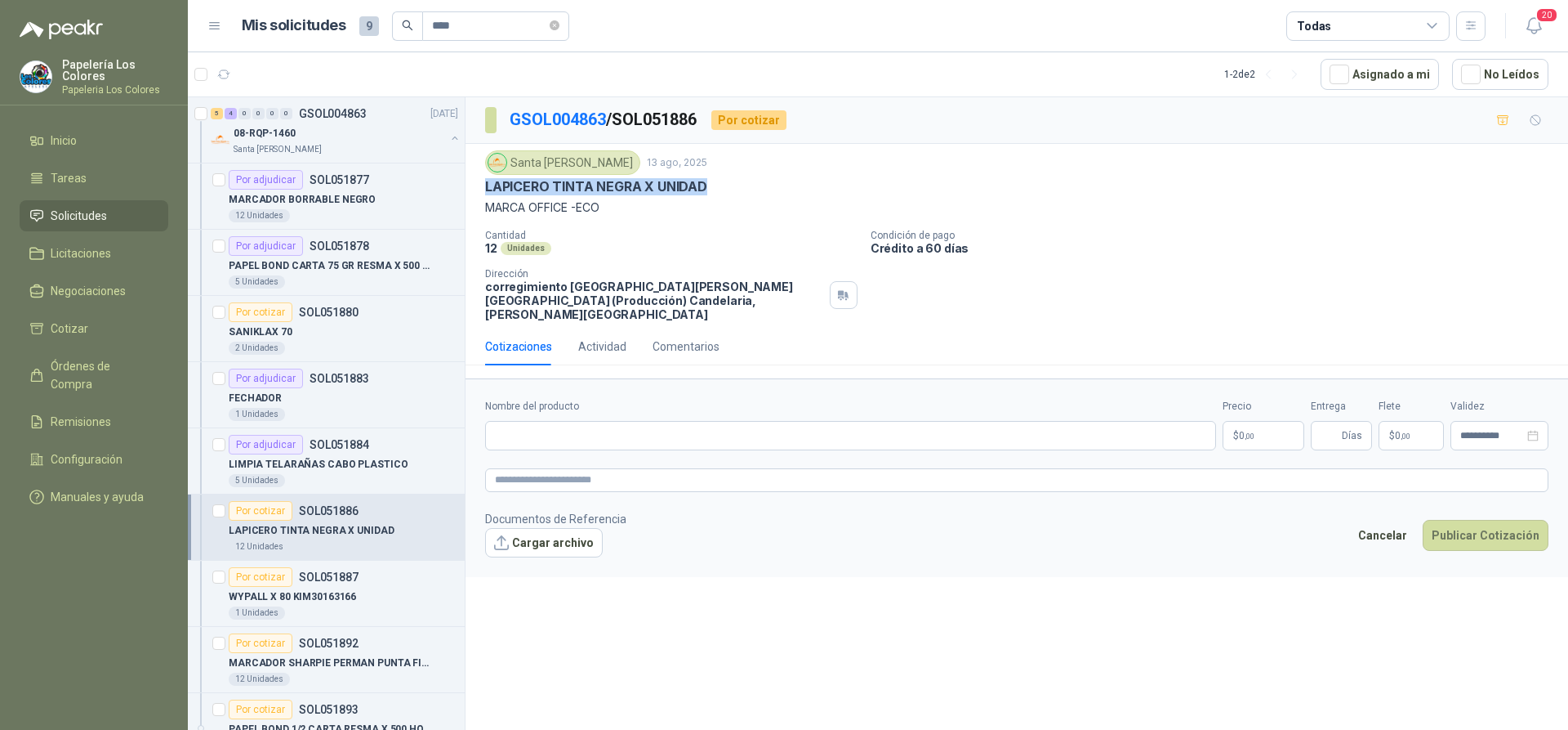
drag, startPoint x: 703, startPoint y: 187, endPoint x: 484, endPoint y: 189, distance: 219.0
click at [484, 189] on div "Santa Anita Napoles 13 ago, 2025 LAPICERO TINTA NEGRA X UNIDAD MARCA OFFICE -EC…" at bounding box center [1016, 236] width 1102 height 184
copy p "LAPICERO TINTA NEGRA X UNIDAD"
click at [623, 421] on input "Nombre del producto" at bounding box center [850, 435] width 731 height 30
paste input "**********"
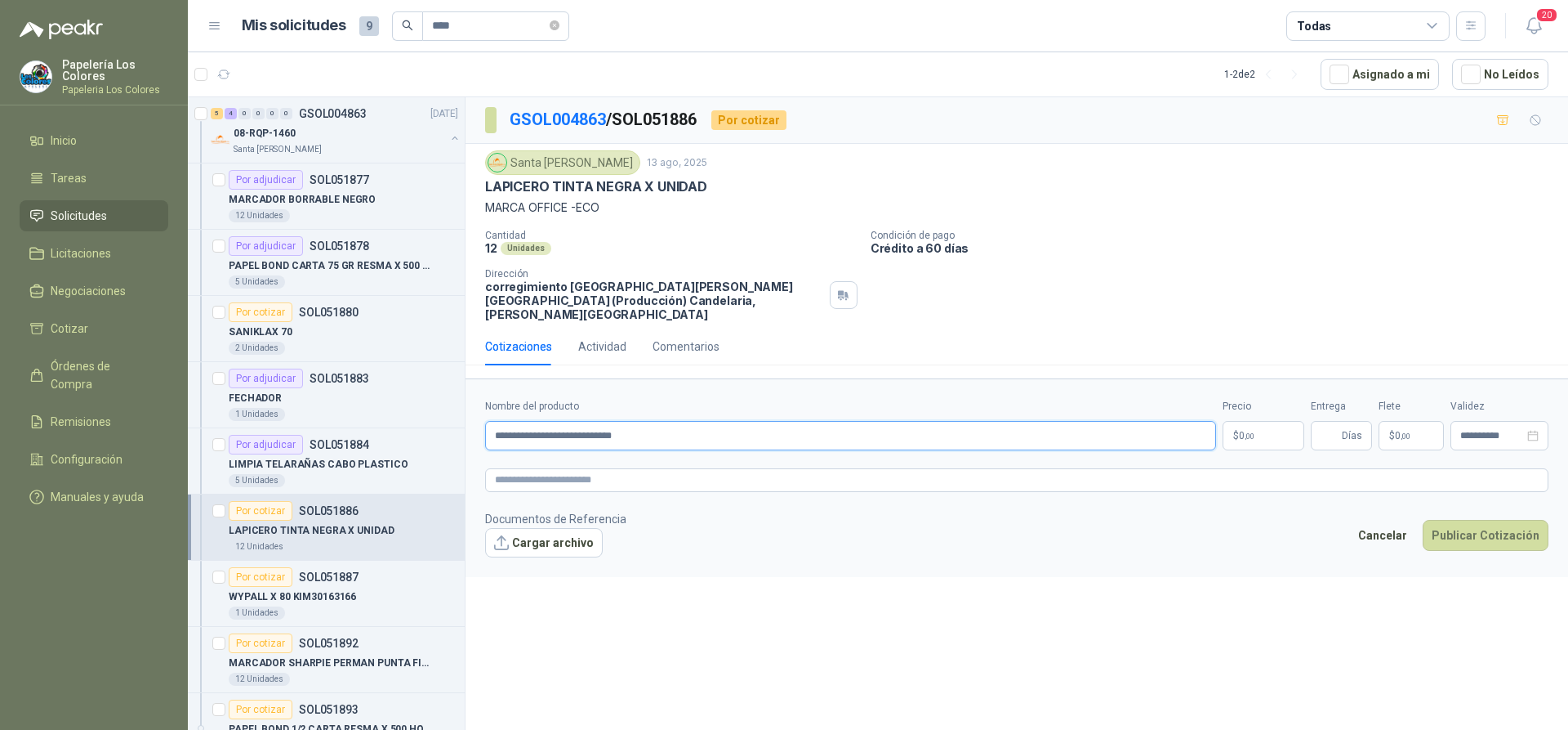
type input "**********"
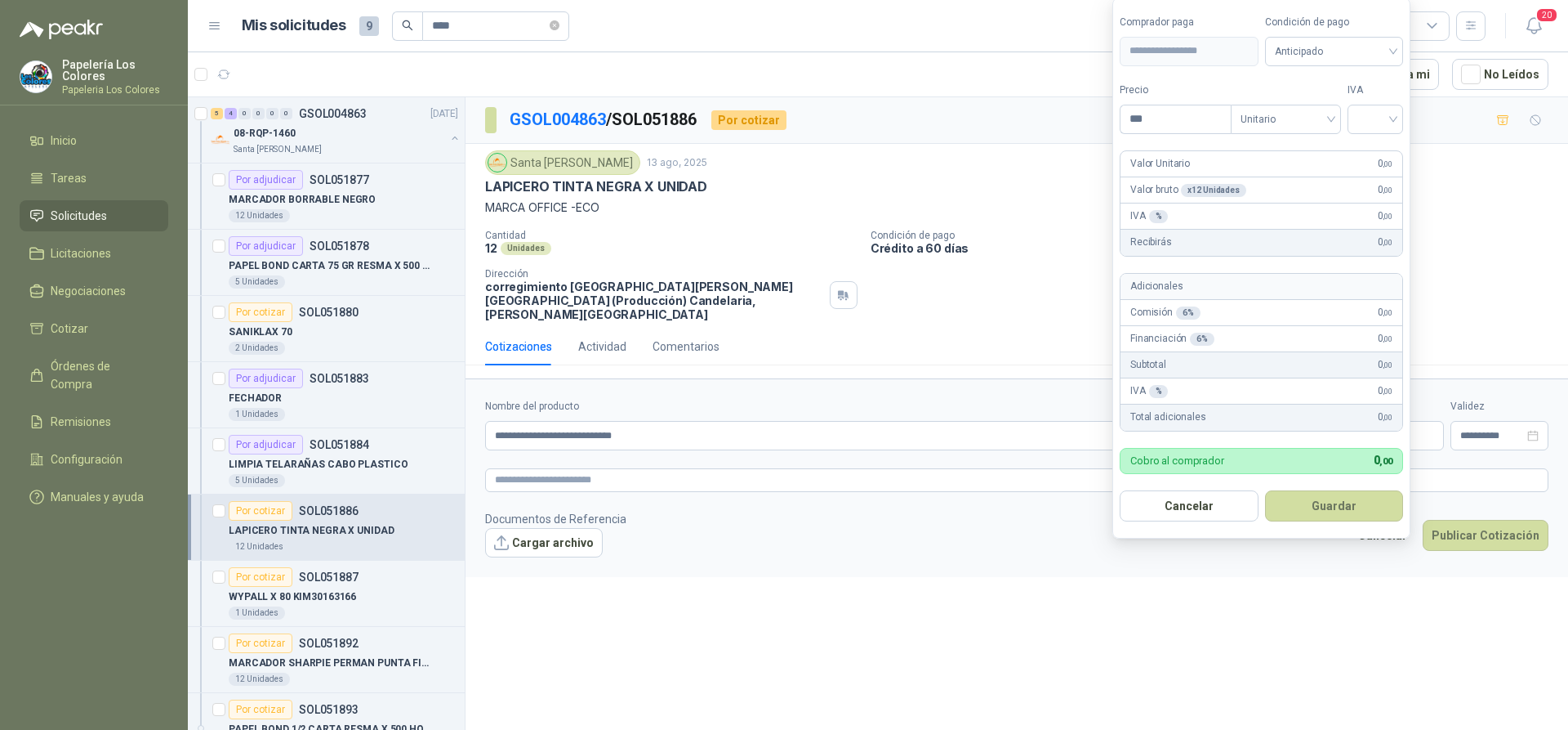
click at [1263, 421] on body "Papelería Los Colores Papeleria Los Colores Inicio Tareas Solicitudes Licitacio…" at bounding box center [784, 365] width 1568 height 730
type input "*****"
click at [1370, 112] on input "search" at bounding box center [1376, 118] width 36 height 25
click at [1371, 156] on div "19%" at bounding box center [1378, 152] width 30 height 18
click at [1343, 49] on span "Anticipado" at bounding box center [1337, 51] width 121 height 25
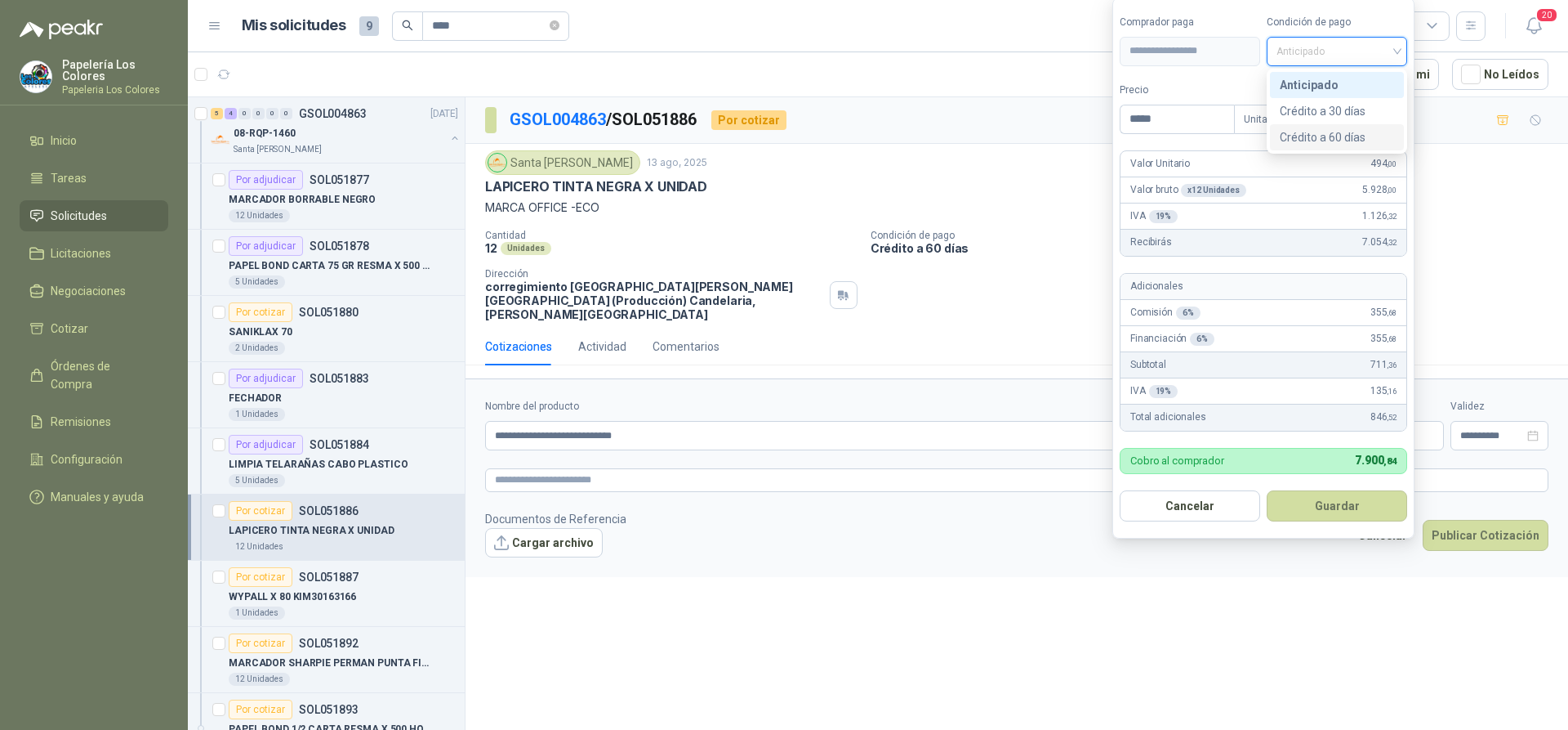
click at [1342, 131] on div "Crédito a 60 días" at bounding box center [1336, 137] width 114 height 18
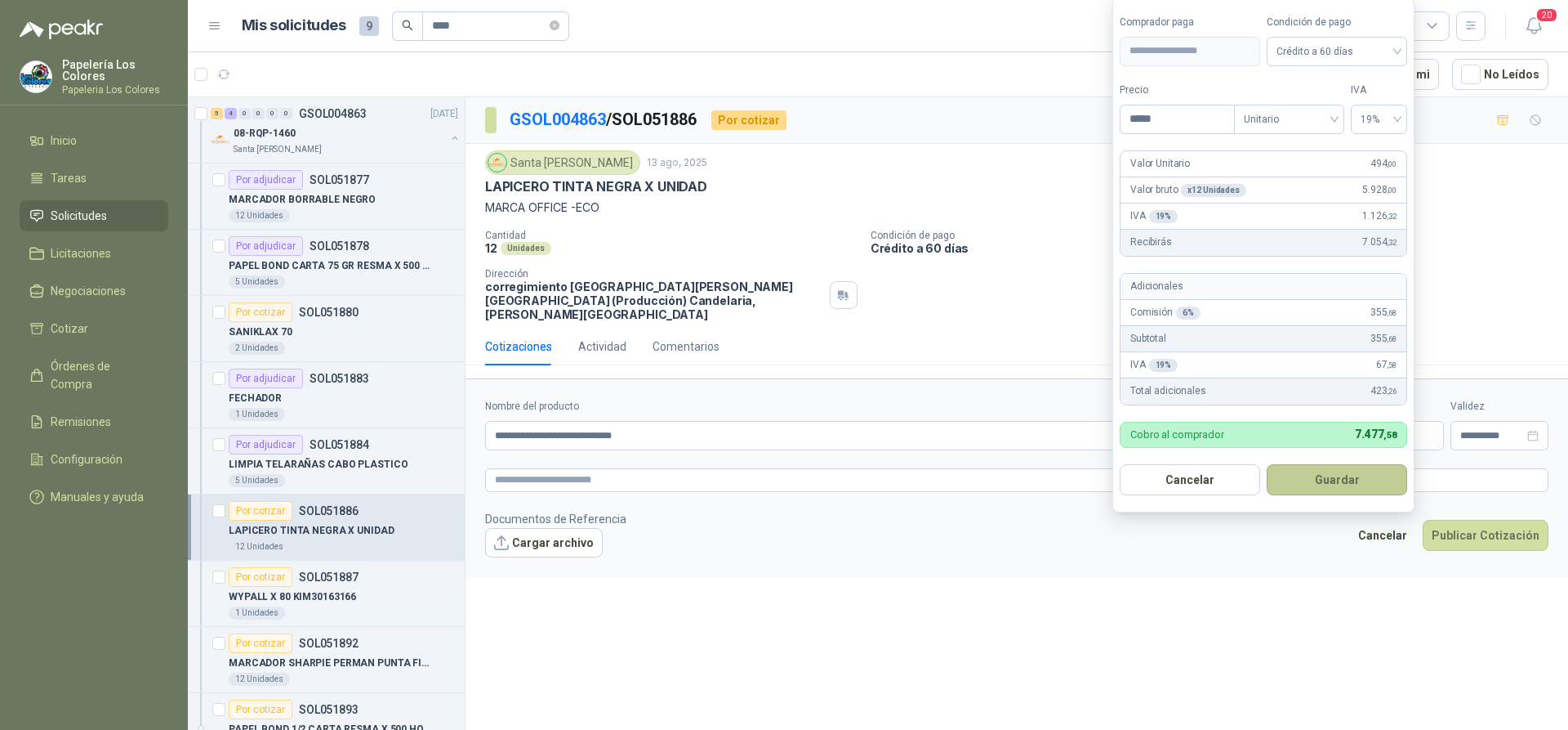
click at [1322, 478] on button "Guardar" at bounding box center [1336, 480] width 140 height 31
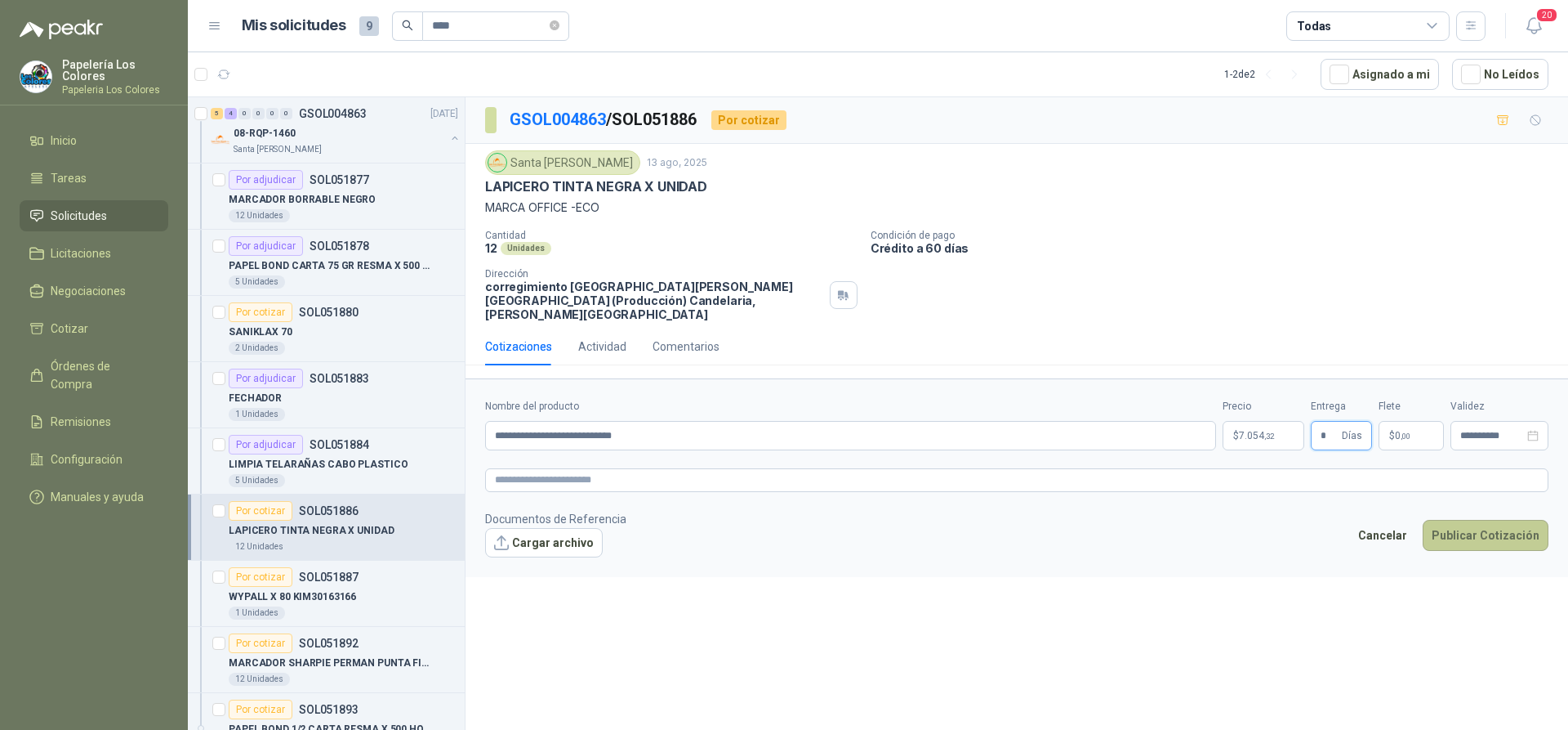
type input "*"
click at [1479, 520] on button "Publicar Cotización" at bounding box center [1485, 535] width 126 height 31
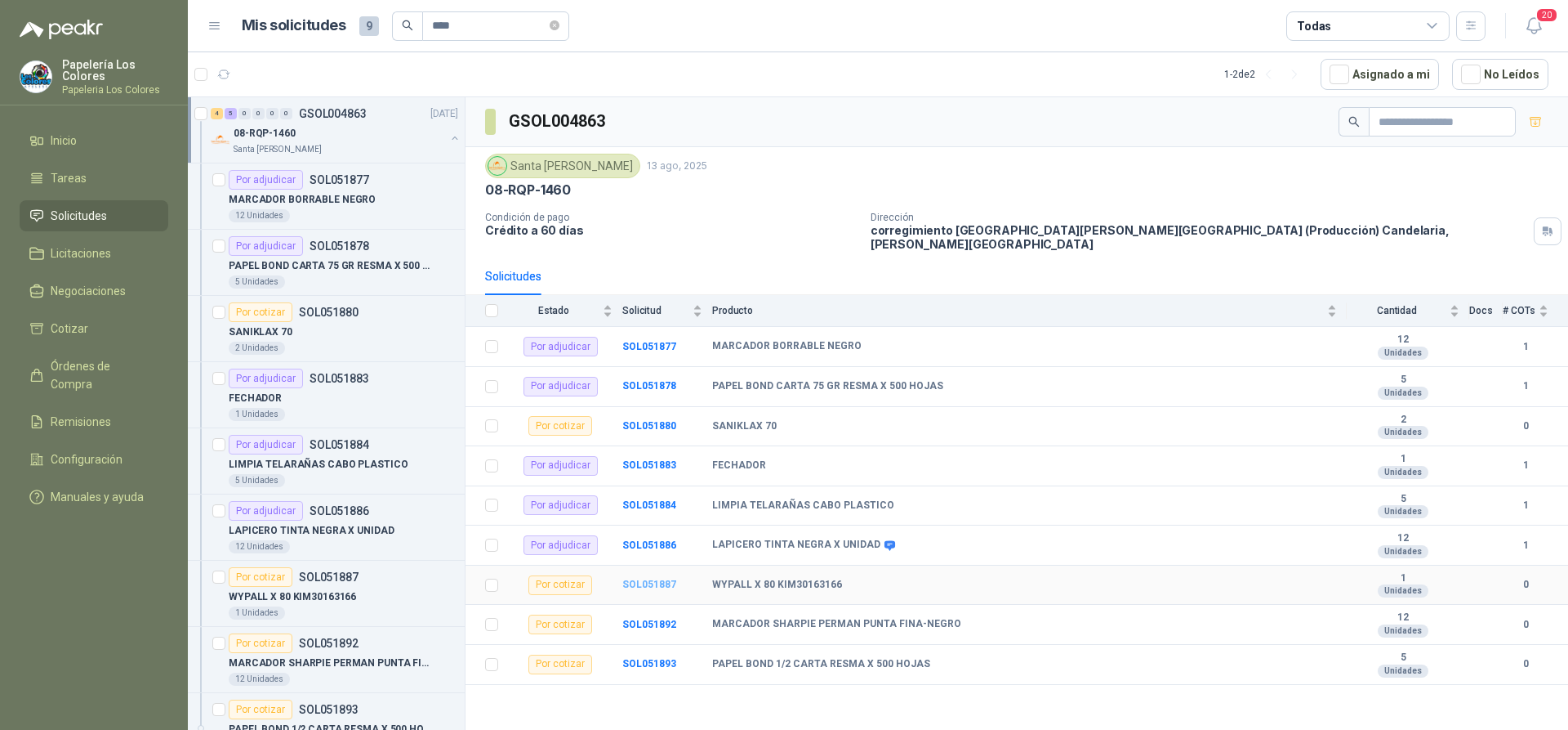
click at [650, 578] on b "SOL051887" at bounding box center [649, 583] width 54 height 11
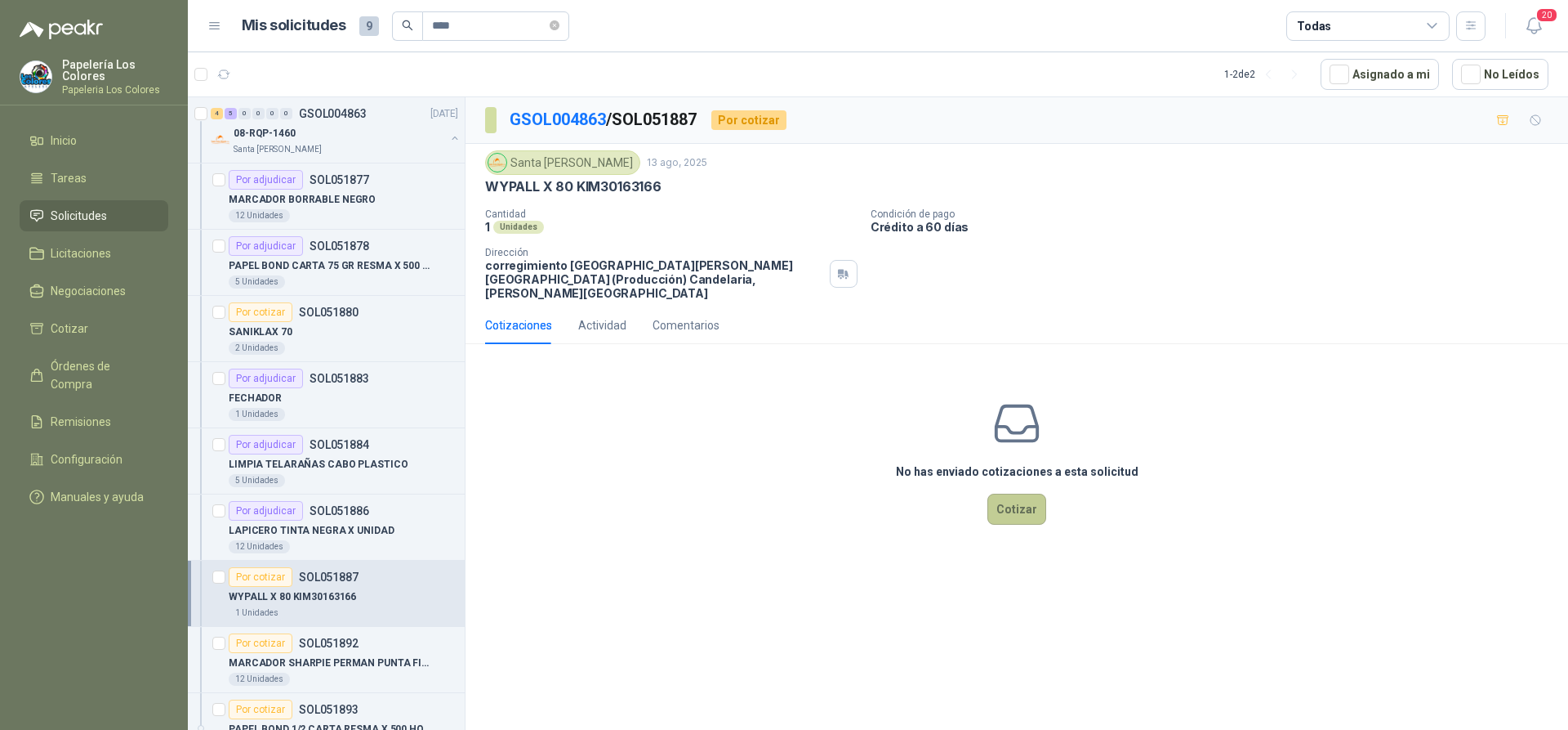
click at [1007, 493] on button "Cotizar" at bounding box center [1016, 509] width 59 height 31
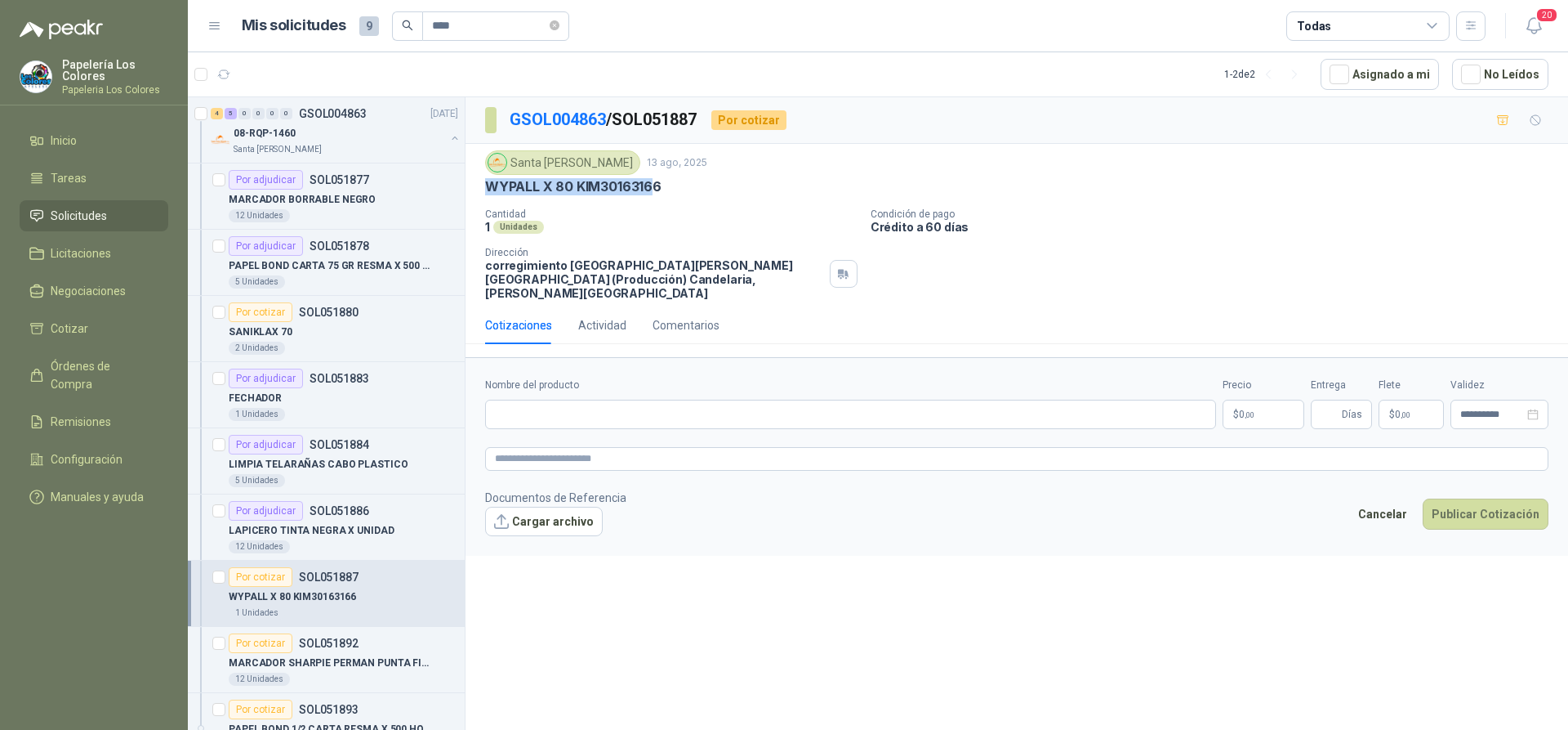
drag, startPoint x: 585, startPoint y: 187, endPoint x: 473, endPoint y: 186, distance: 112.0
click at [473, 186] on div "Santa Anita Napoles 13 ago, 2025 WYPALL X 80 KIM30163166 Cantidad 1 Unidades Co…" at bounding box center [1016, 225] width 1102 height 163
drag, startPoint x: 660, startPoint y: 187, endPoint x: 488, endPoint y: 199, distance: 172.4
click at [488, 199] on div "Santa Anita Napoles 13 ago, 2025 WYPALL X 80 KIM30163166 Cantidad 1 Unidades Co…" at bounding box center [1016, 226] width 1063 height 150
copy p "WYPALL X 80 KIM30163166"
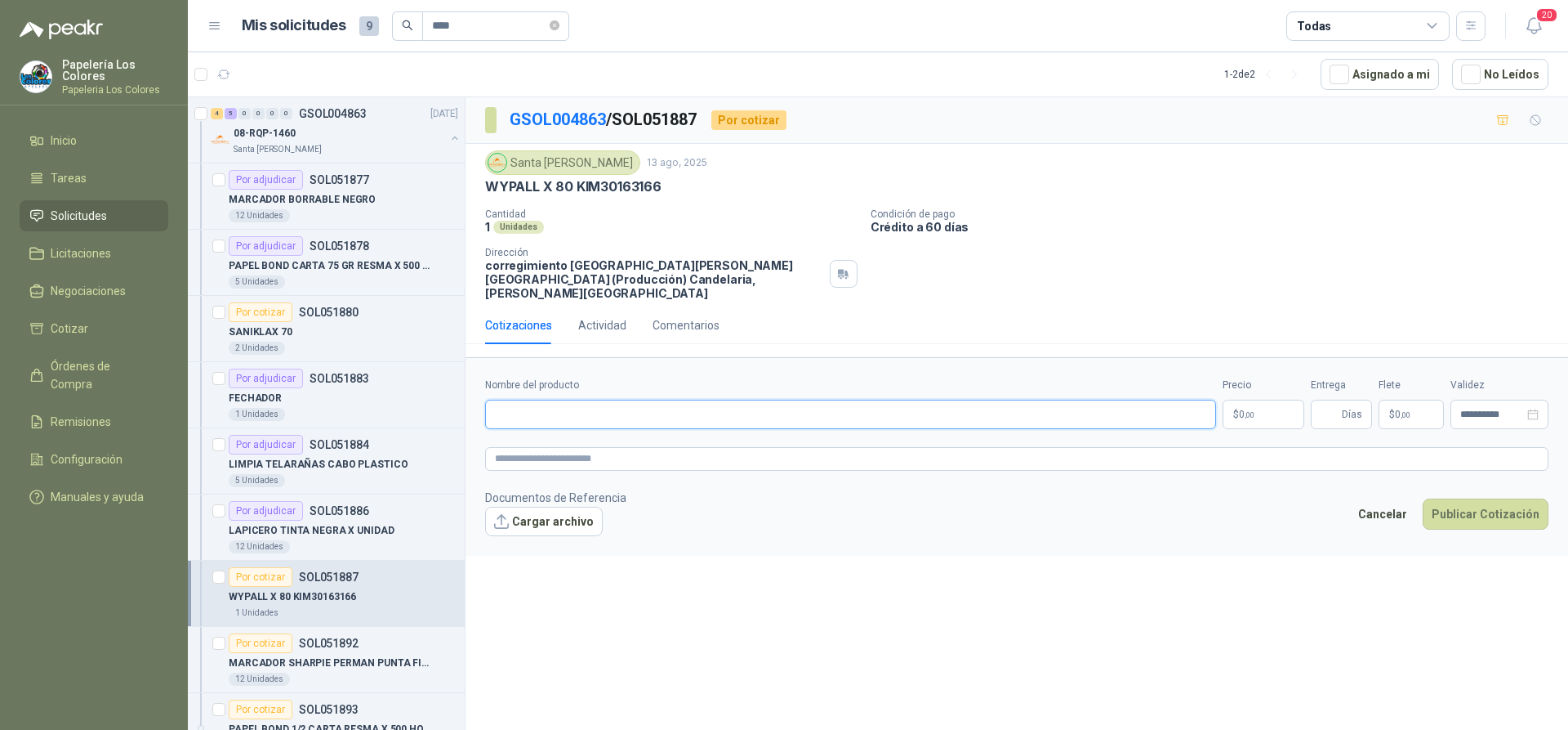
click at [587, 399] on input "Nombre del producto" at bounding box center [850, 414] width 731 height 30
paste input "**********"
type input "**********"
click at [1250, 398] on body "Papelería Los Colores Papeleria Los Colores Inicio Tareas Solicitudes Licitacio…" at bounding box center [784, 365] width 1568 height 730
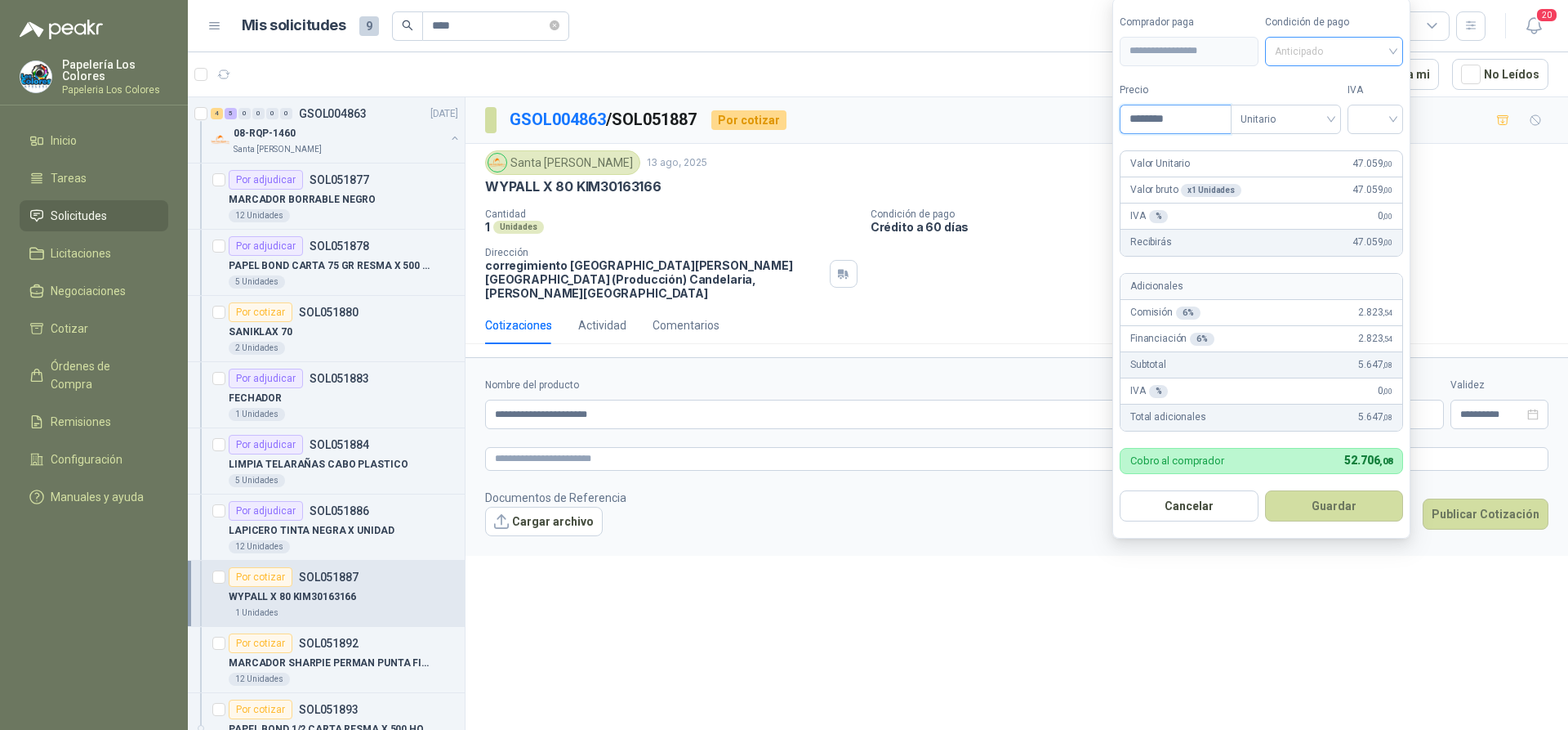
click at [1356, 54] on span "Anticipado" at bounding box center [1335, 51] width 119 height 25
type input "********"
click at [1325, 131] on div "Crédito a 60 días" at bounding box center [1336, 137] width 114 height 18
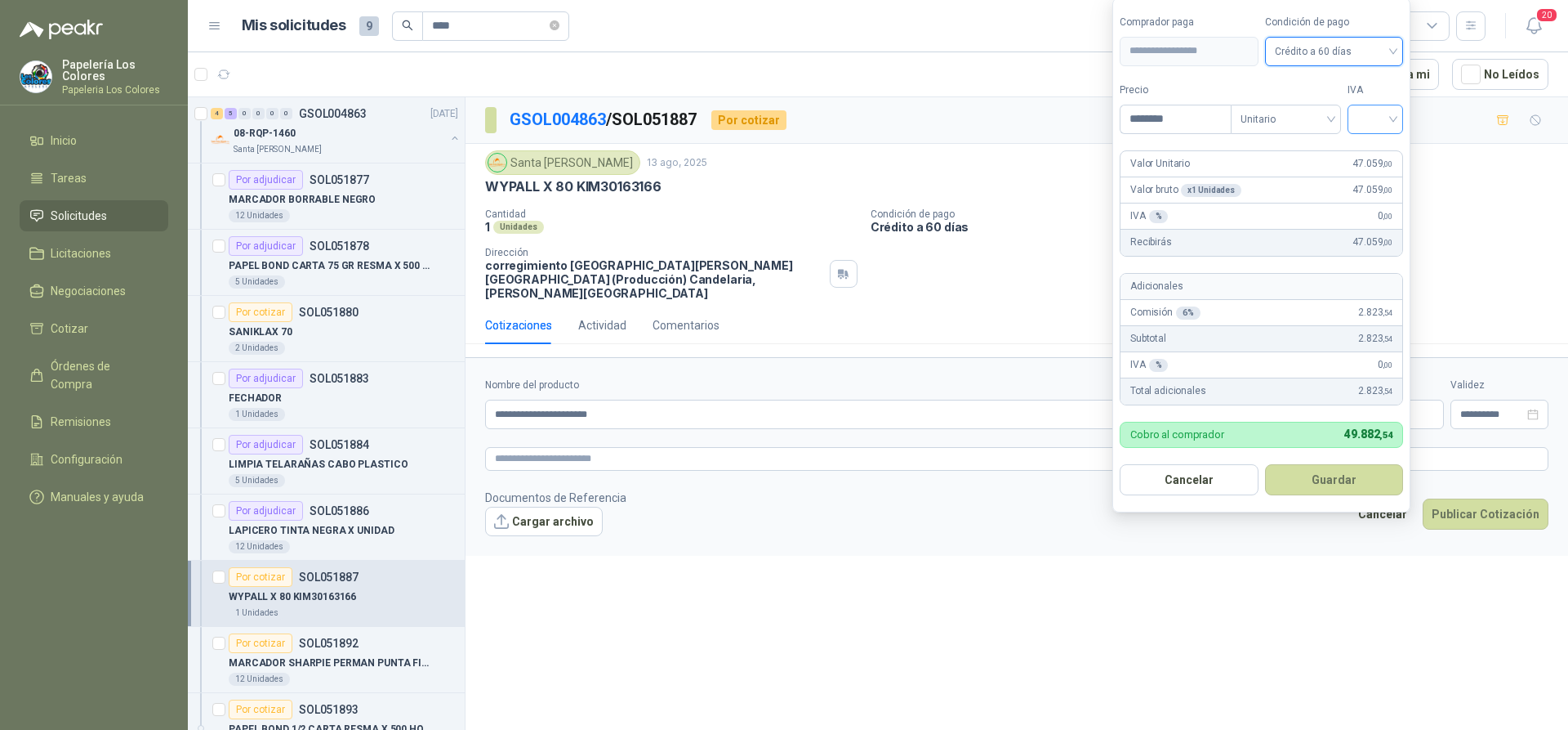
click at [1371, 117] on input "search" at bounding box center [1376, 118] width 36 height 25
click at [1371, 152] on div "19%" at bounding box center [1378, 152] width 30 height 18
click at [1360, 485] on button "Guardar" at bounding box center [1336, 480] width 140 height 31
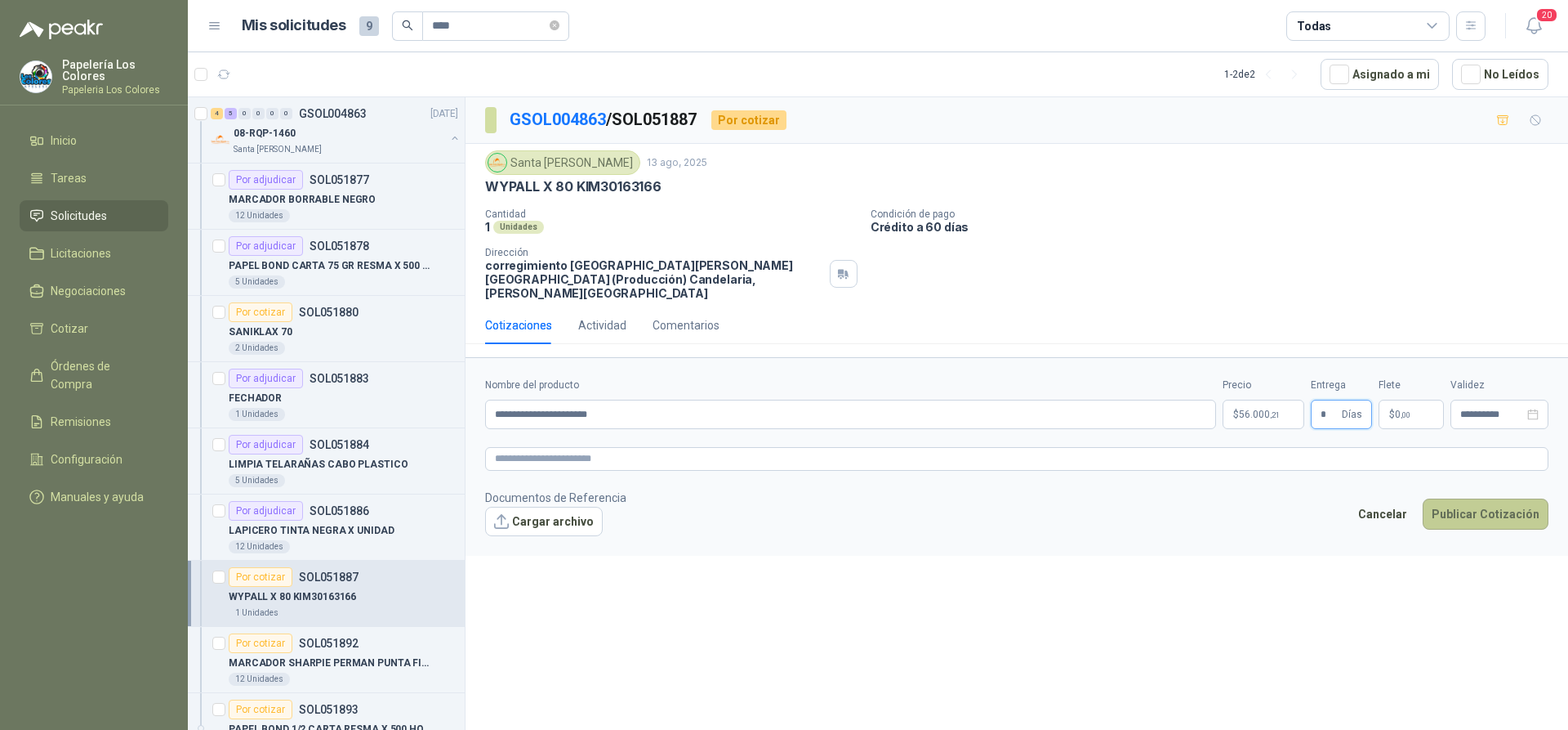
type input "*"
click at [1484, 498] on button "Publicar Cotización" at bounding box center [1485, 514] width 126 height 31
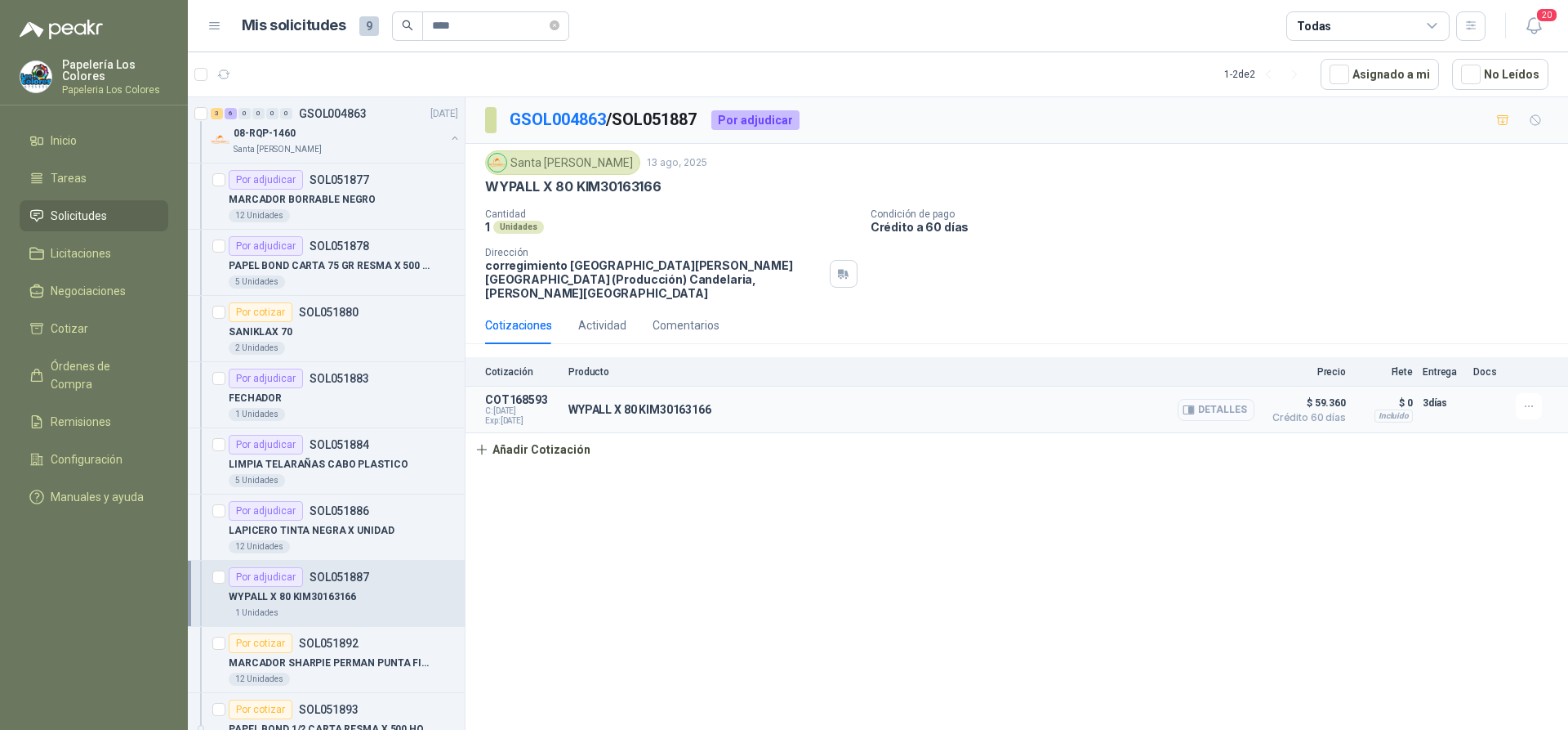
click at [1228, 399] on button "Detalles" at bounding box center [1216, 410] width 77 height 22
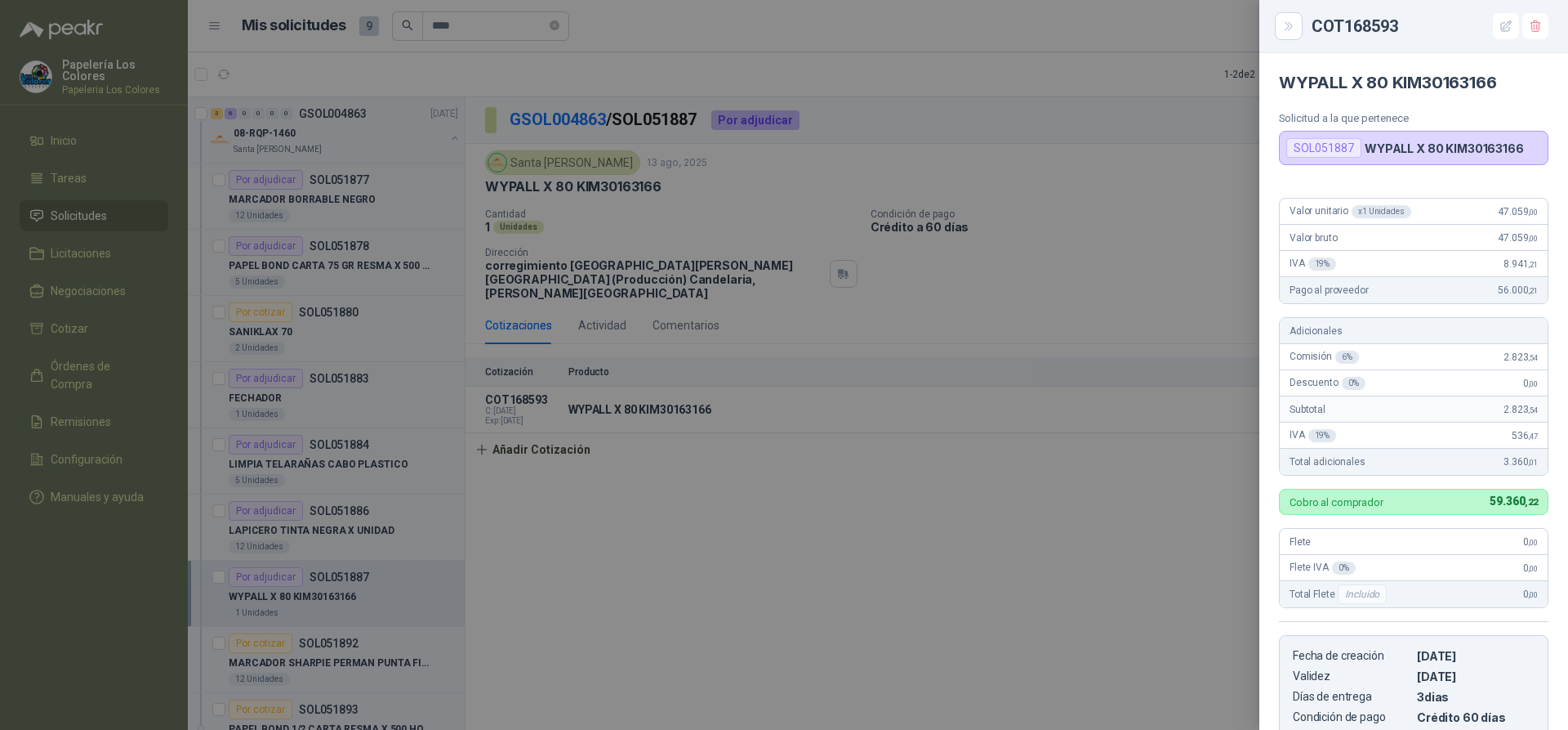
click at [1193, 199] on div at bounding box center [784, 365] width 1568 height 730
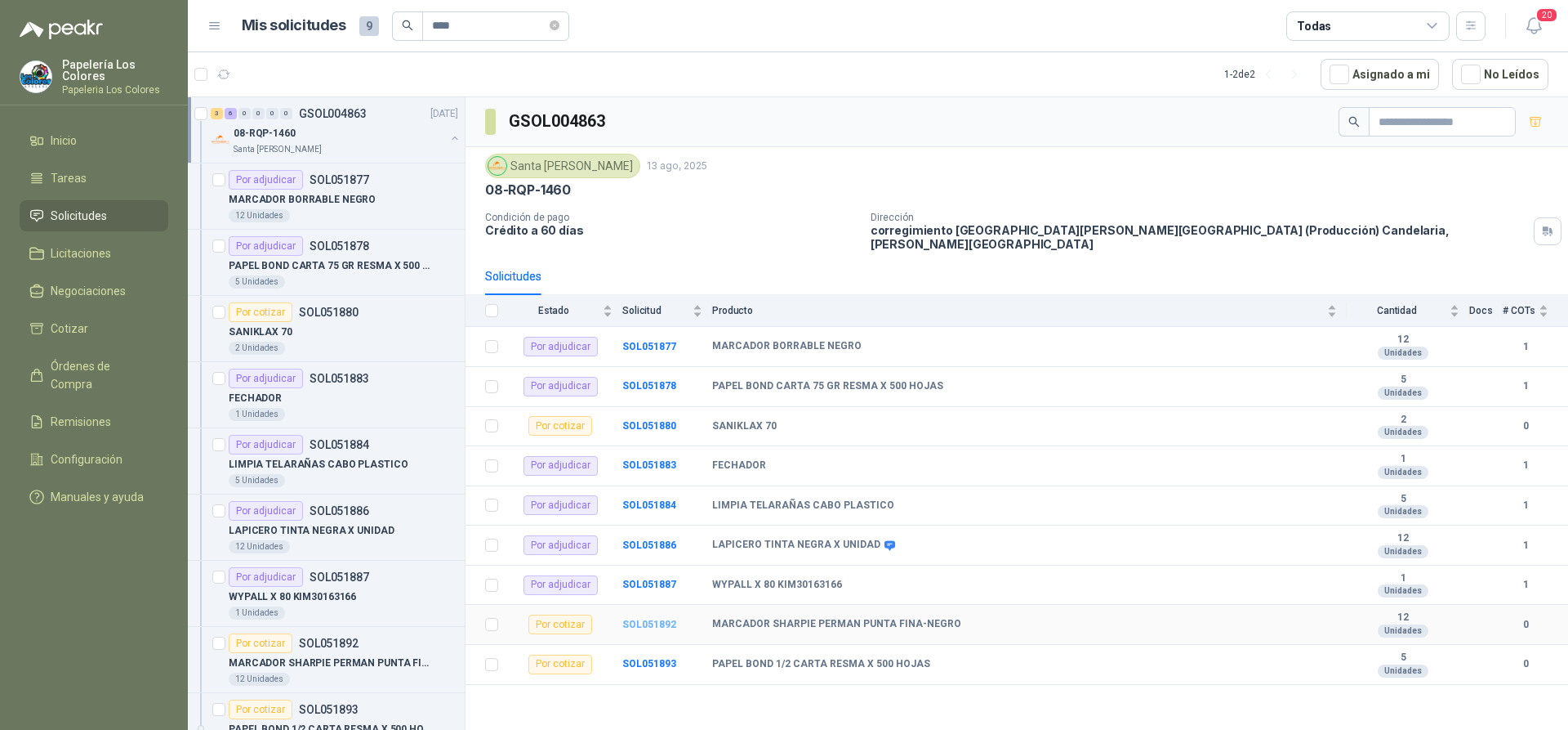
click at [647, 618] on b "SOL051892" at bounding box center [649, 624] width 54 height 11
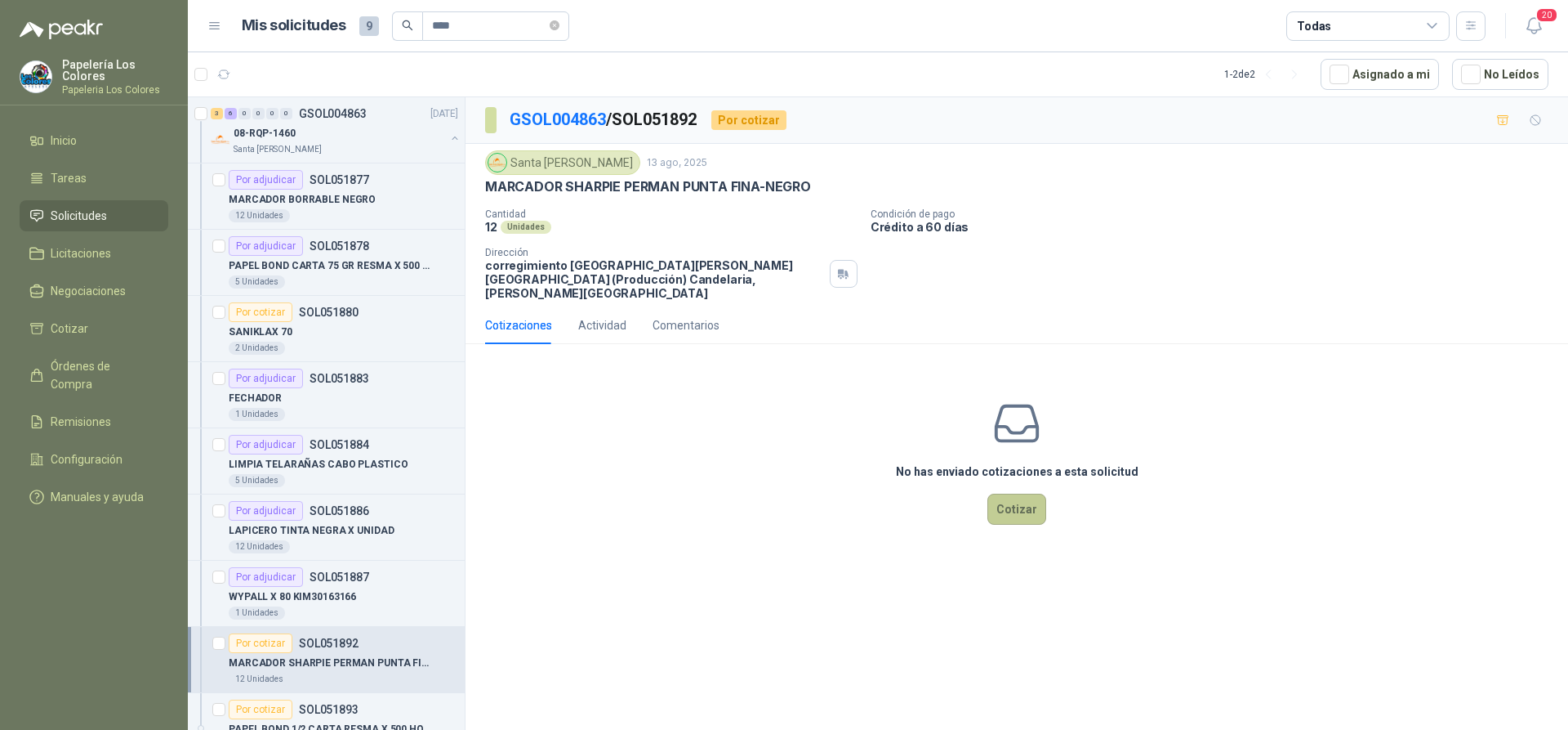
click at [1021, 493] on button "Cotizar" at bounding box center [1016, 509] width 59 height 31
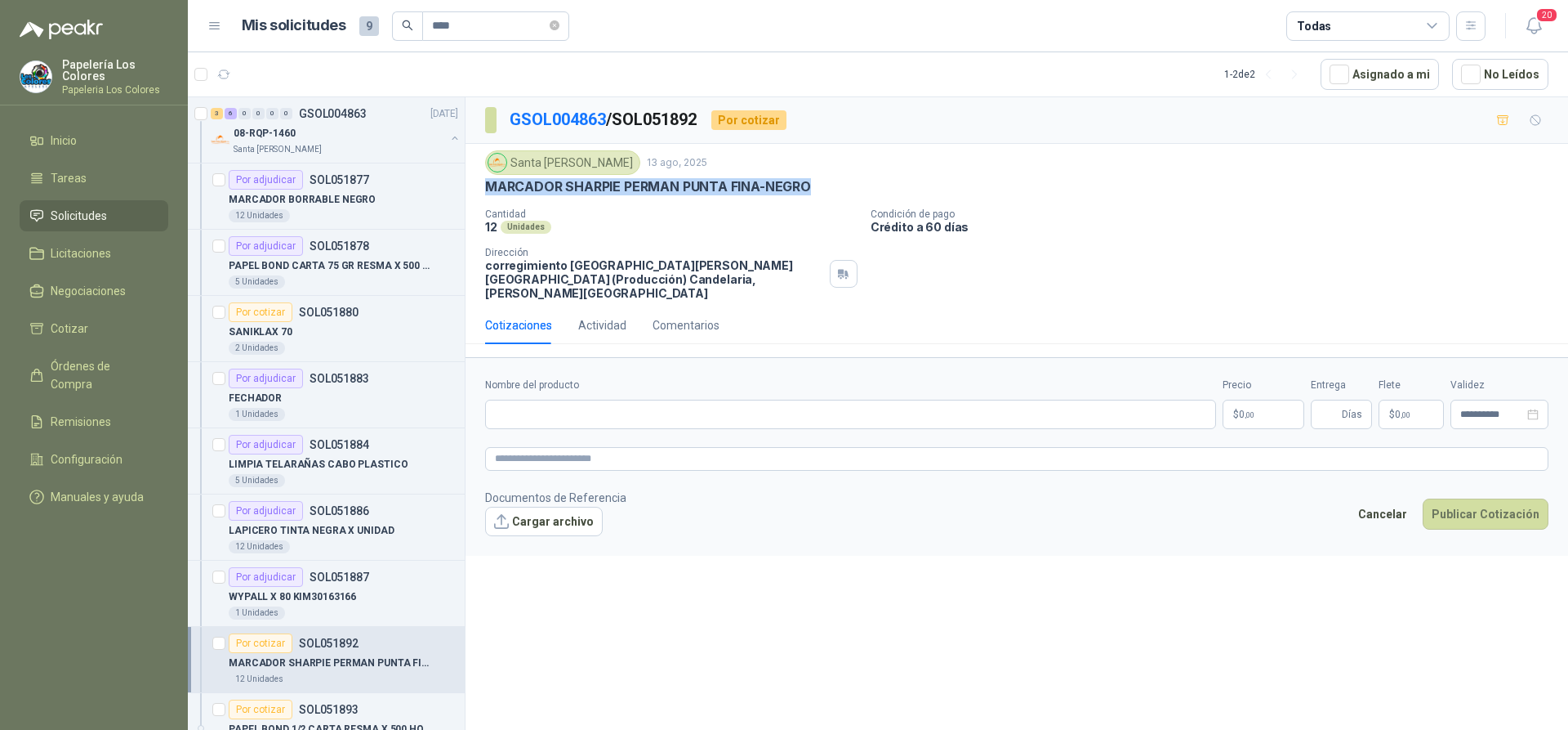
drag, startPoint x: 486, startPoint y: 185, endPoint x: 811, endPoint y: 189, distance: 325.0
click at [811, 189] on p "MARCADOR SHARPIE PERMAN PUNTA FINA-NEGRO" at bounding box center [648, 187] width 326 height 17
copy p "MARCADOR SHARPIE PERMAN PUNTA FINA-NEGRO"
click at [553, 399] on input "Nombre del producto" at bounding box center [850, 414] width 731 height 30
paste input "**********"
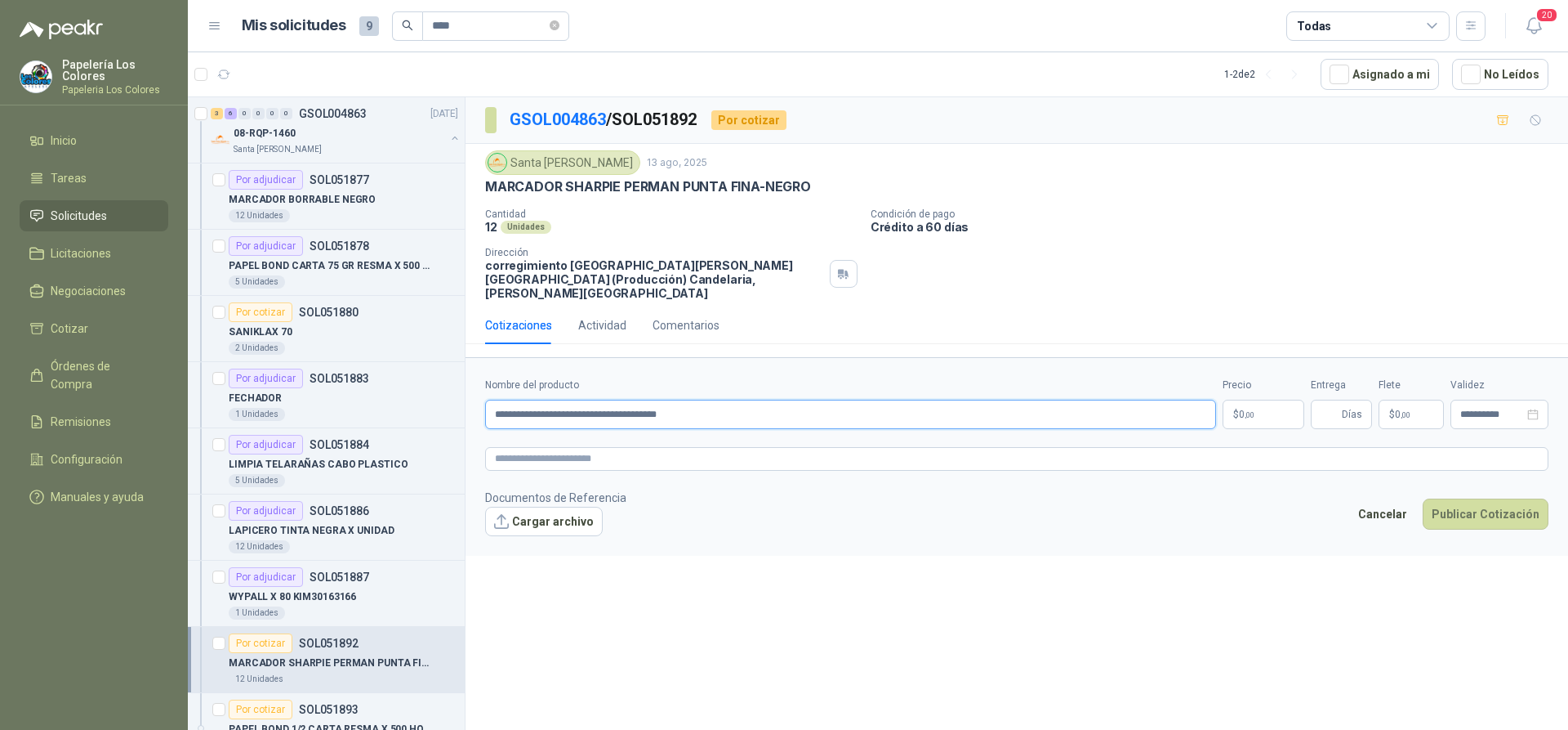
type input "**********"
click at [1248, 396] on body "Papelería Los Colores Papeleria Los Colores Inicio Tareas Solicitudes Licitacio…" at bounding box center [784, 365] width 1568 height 730
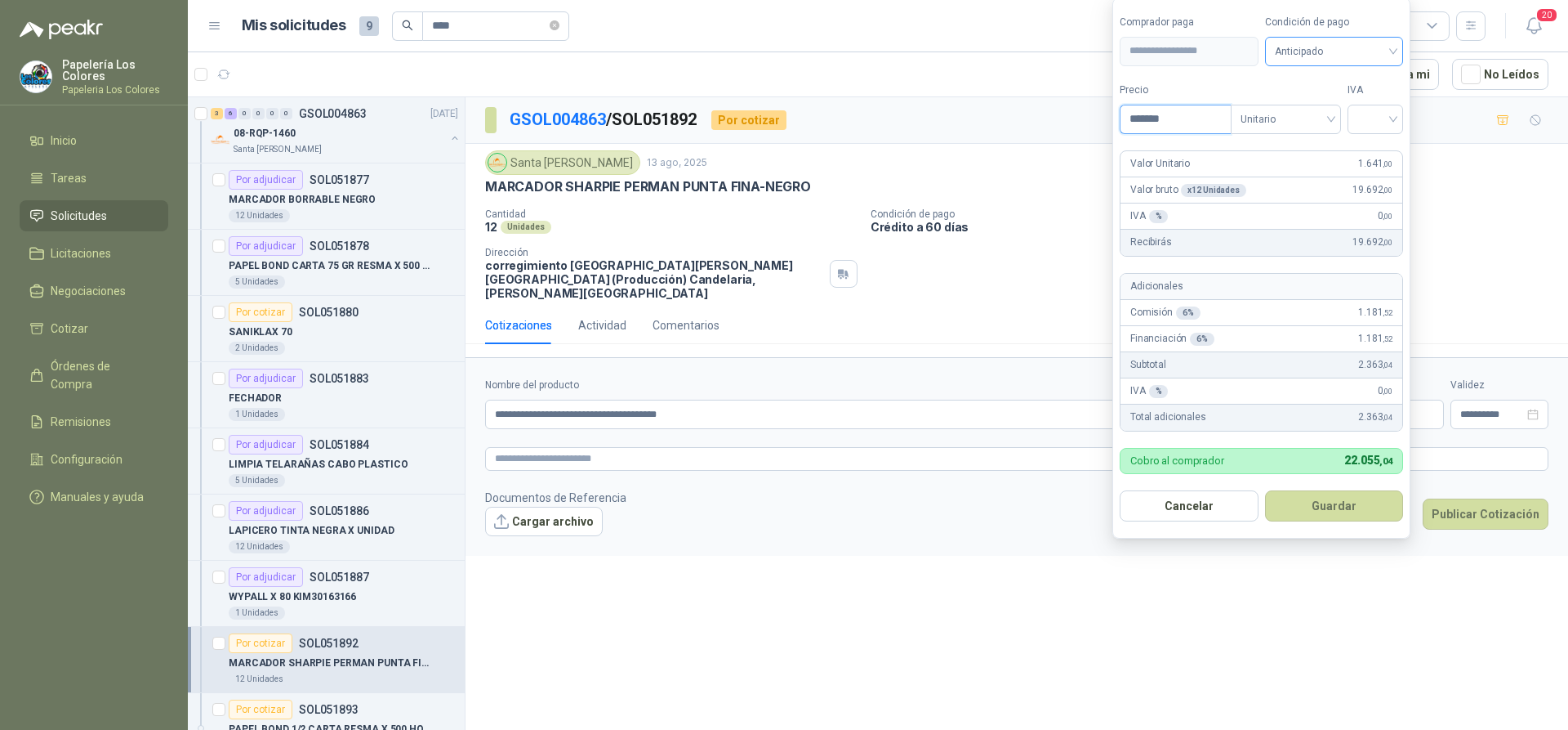
click at [1336, 51] on span "Anticipado" at bounding box center [1335, 51] width 119 height 25
type input "*******"
click at [1327, 132] on div "Crédito a 60 días" at bounding box center [1336, 137] width 114 height 18
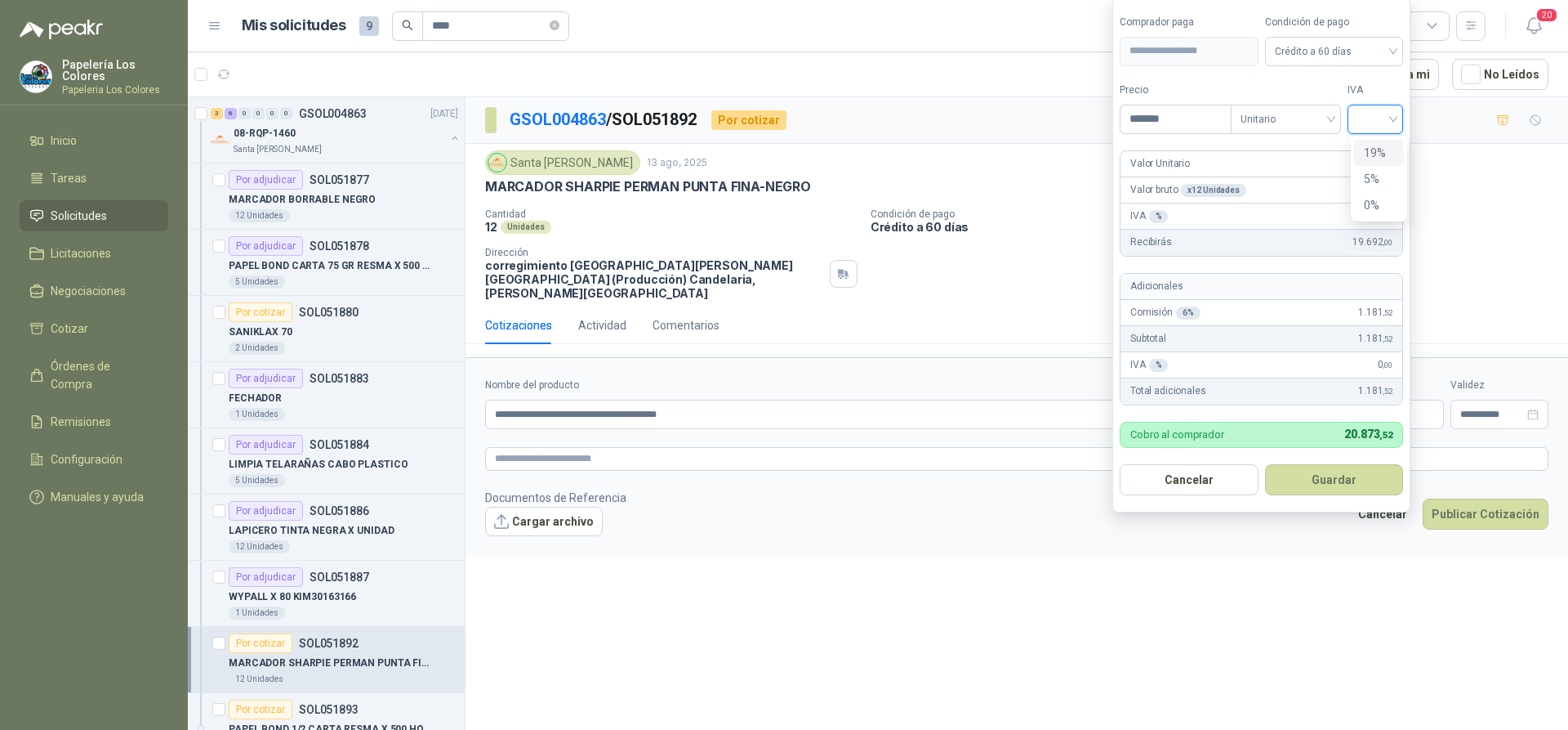
click at [1379, 120] on input "search" at bounding box center [1376, 118] width 36 height 25
click at [1379, 141] on div "19%" at bounding box center [1379, 152] width 50 height 26
click at [1336, 474] on button "Guardar" at bounding box center [1336, 480] width 140 height 31
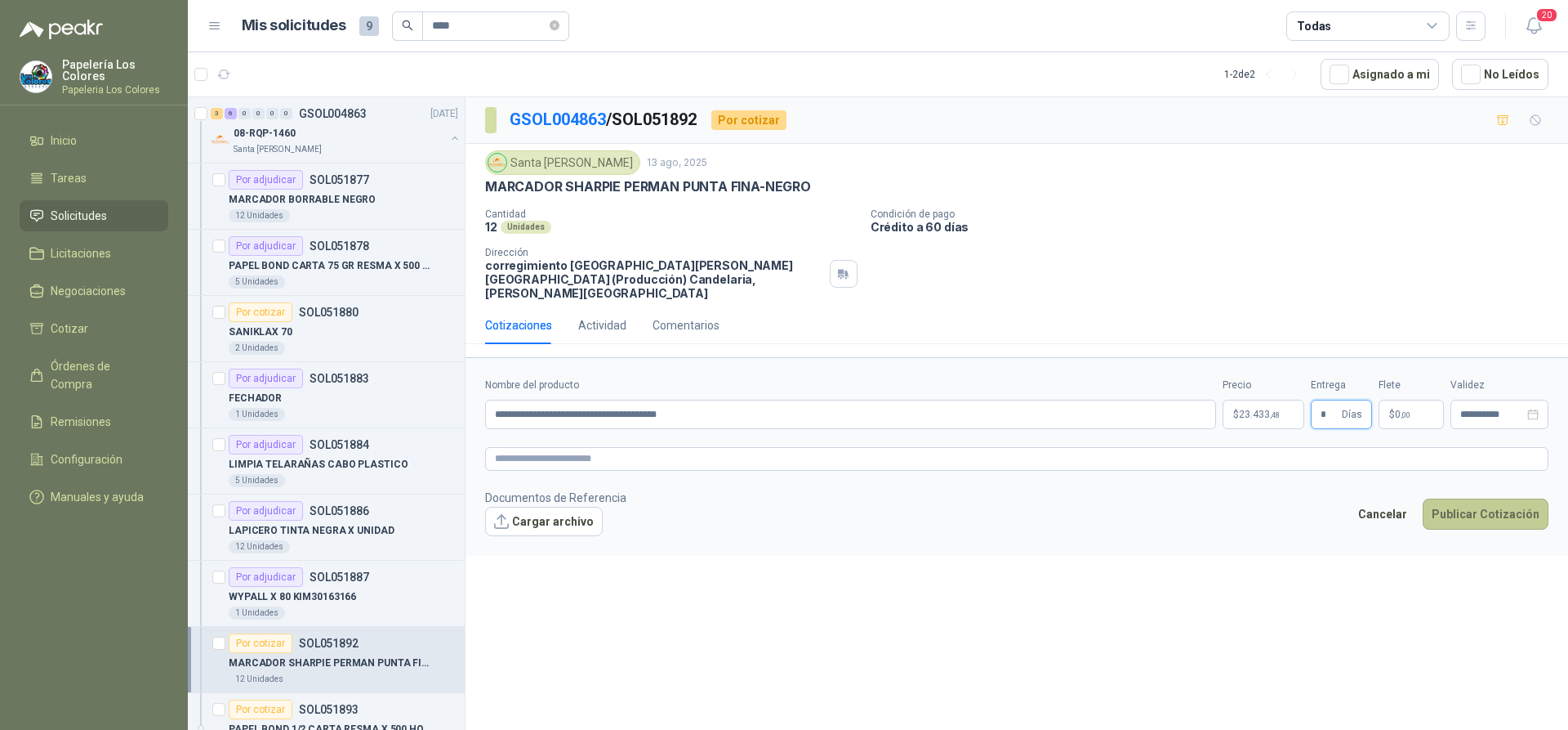
type input "*"
click at [1469, 498] on button "Publicar Cotización" at bounding box center [1485, 514] width 126 height 31
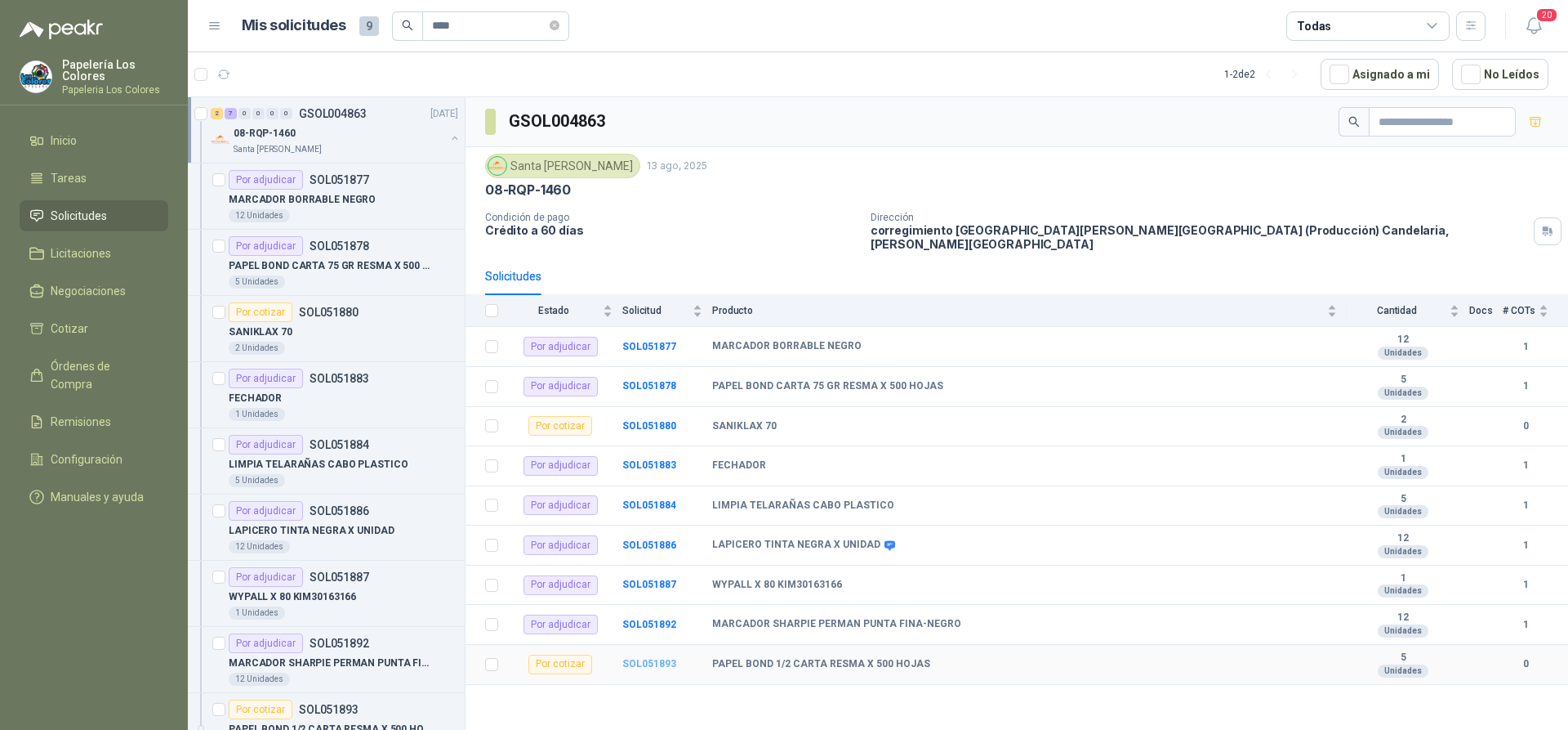
click at [633, 658] on b "SOL051893" at bounding box center [649, 663] width 54 height 11
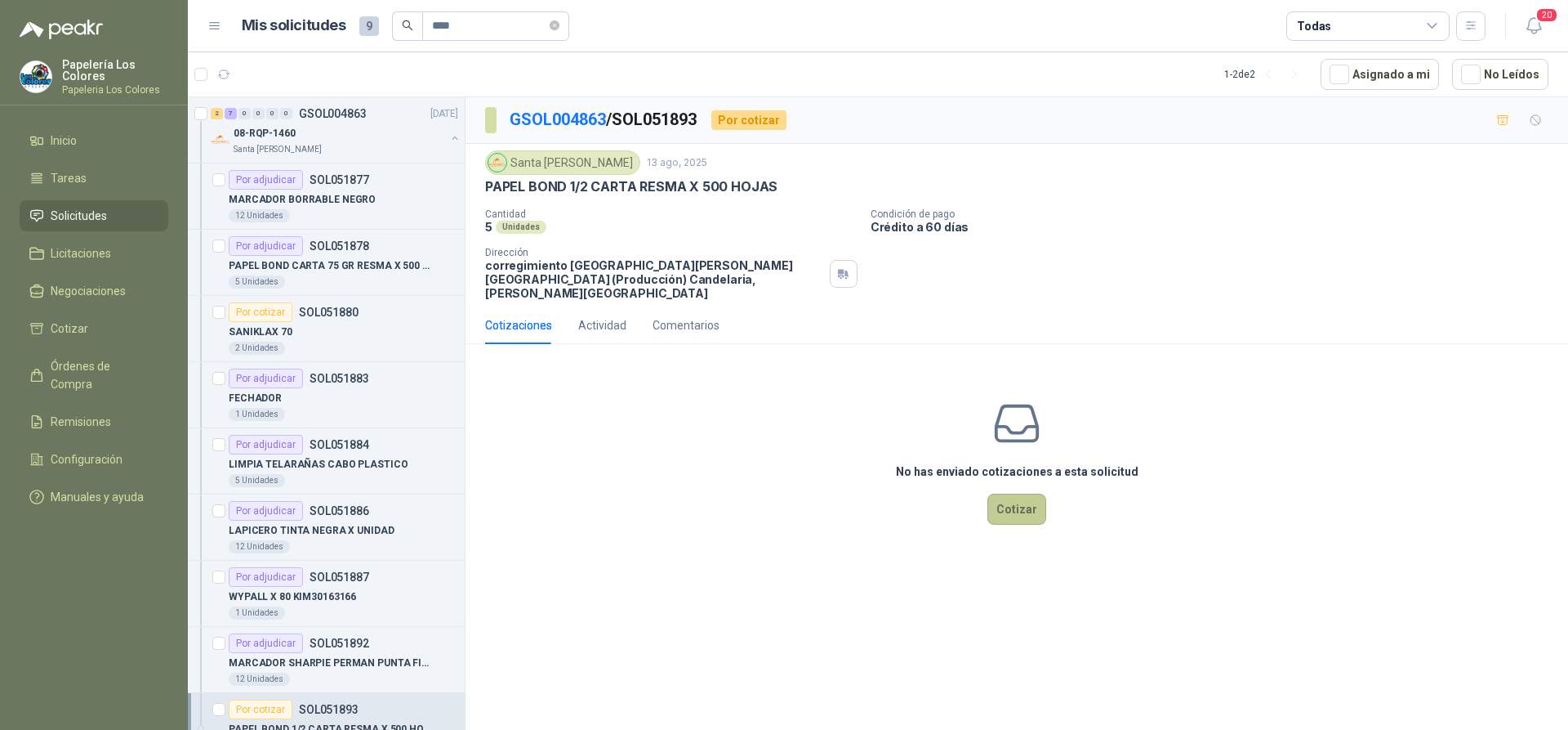
click at [1007, 493] on button "Cotizar" at bounding box center [1016, 509] width 59 height 31
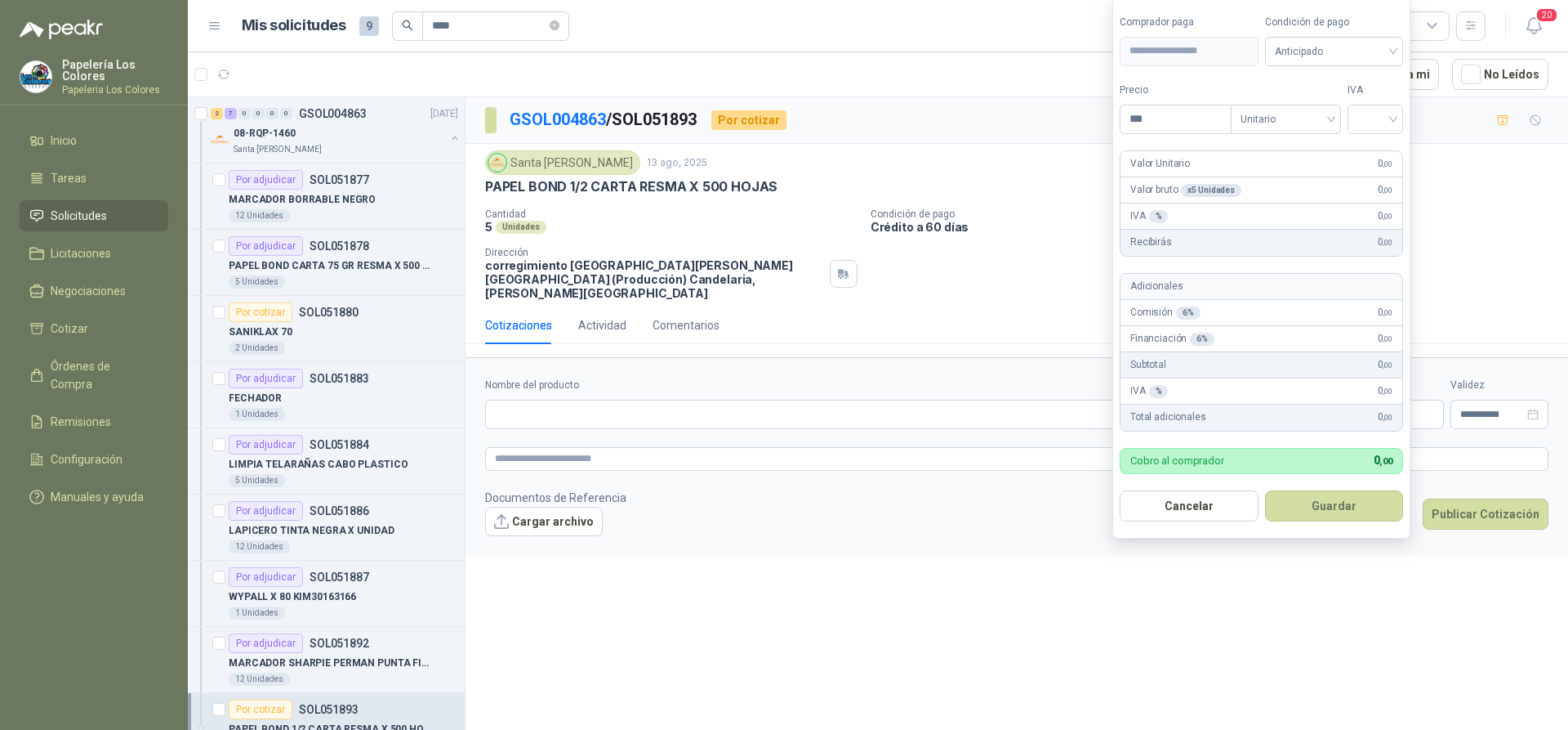
click at [1260, 398] on body "Papelería Los Colores Papeleria Los Colores Inicio Tareas Solicitudes Licitacio…" at bounding box center [784, 365] width 1568 height 730
click at [1342, 50] on span "Anticipado" at bounding box center [1335, 51] width 119 height 25
type input "********"
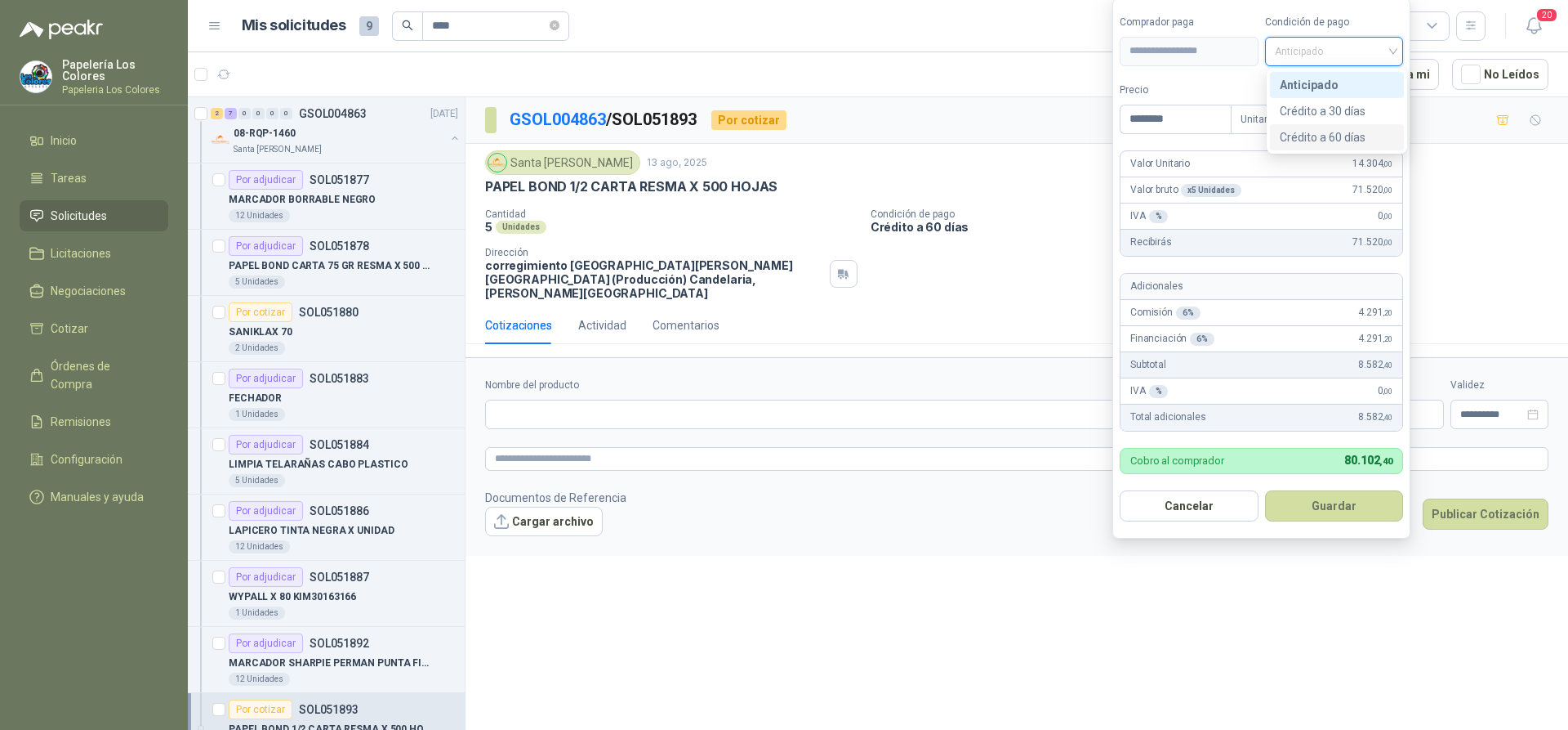
click at [1331, 136] on div "Crédito a 60 días" at bounding box center [1336, 137] width 114 height 18
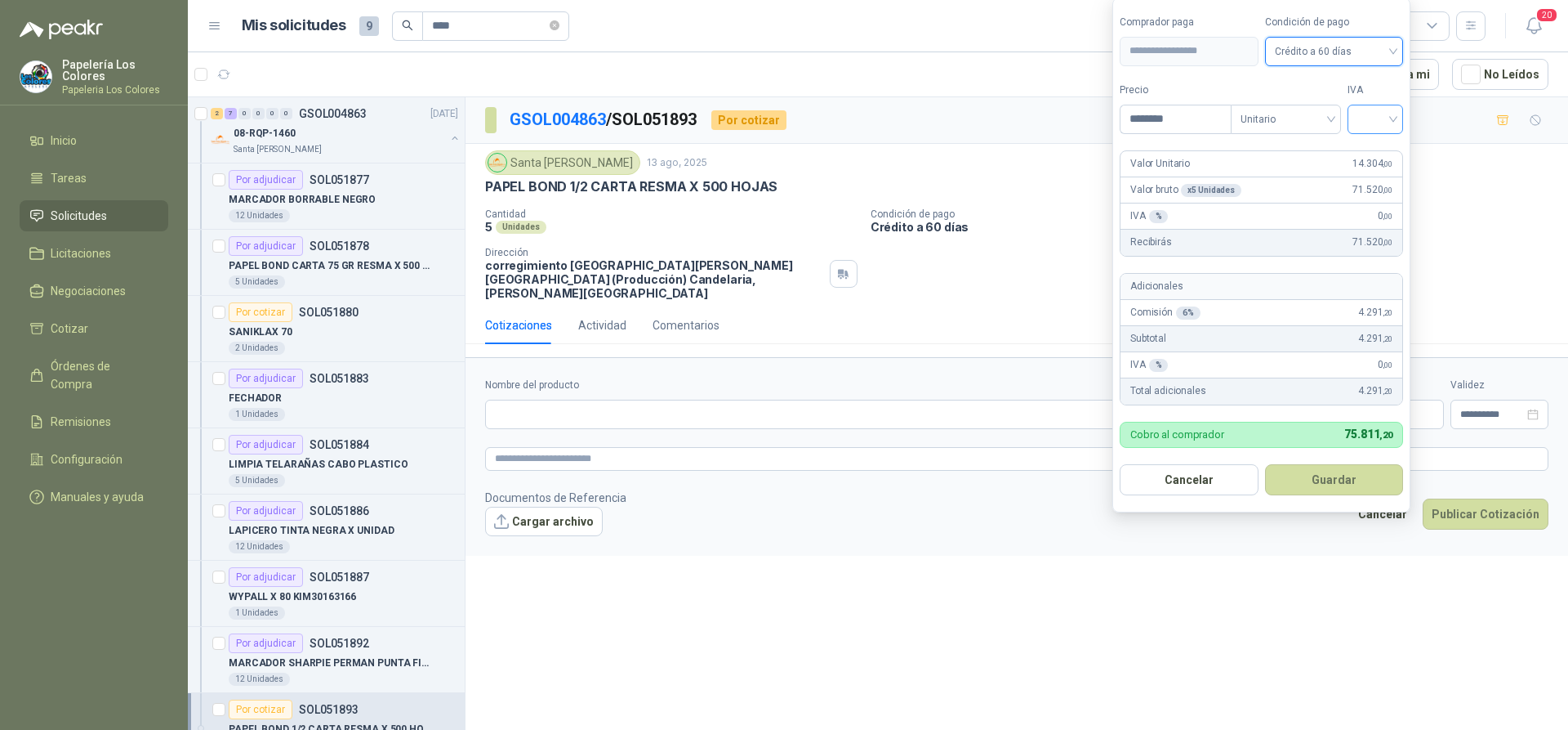
click at [1380, 124] on input "search" at bounding box center [1376, 118] width 36 height 25
click at [1376, 152] on div "19%" at bounding box center [1378, 152] width 30 height 18
click at [1322, 478] on button "Guardar" at bounding box center [1336, 480] width 140 height 31
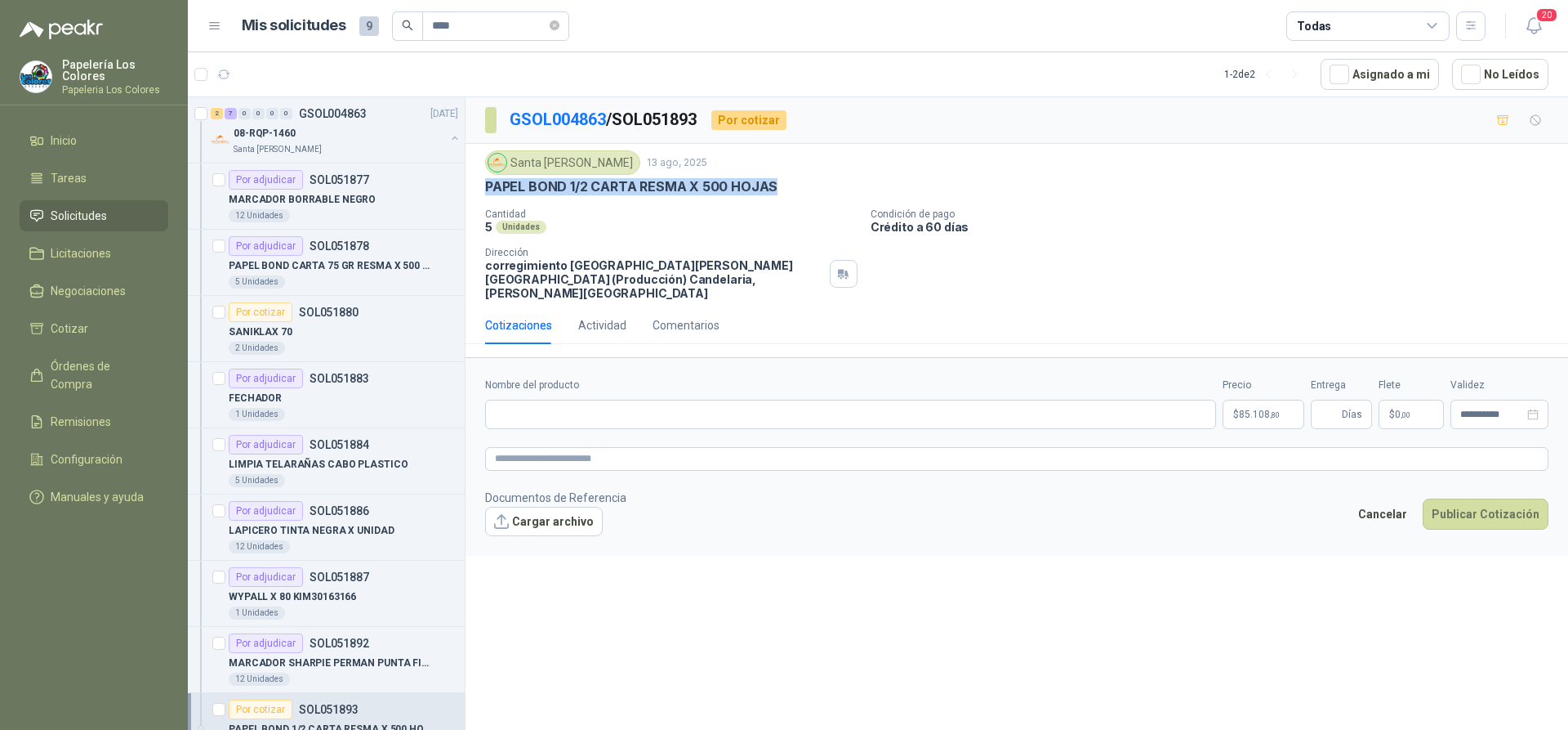
drag, startPoint x: 770, startPoint y: 185, endPoint x: 487, endPoint y: 187, distance: 283.0
click at [487, 187] on p "PAPEL BOND 1/2 CARTA RESMA X 500 HOJAS" at bounding box center [631, 187] width 292 height 17
copy p "PAPEL BOND 1/2 CARTA RESMA X 500 HOJAS"
click at [622, 401] on input "Nombre del producto" at bounding box center [850, 414] width 731 height 30
paste input "**********"
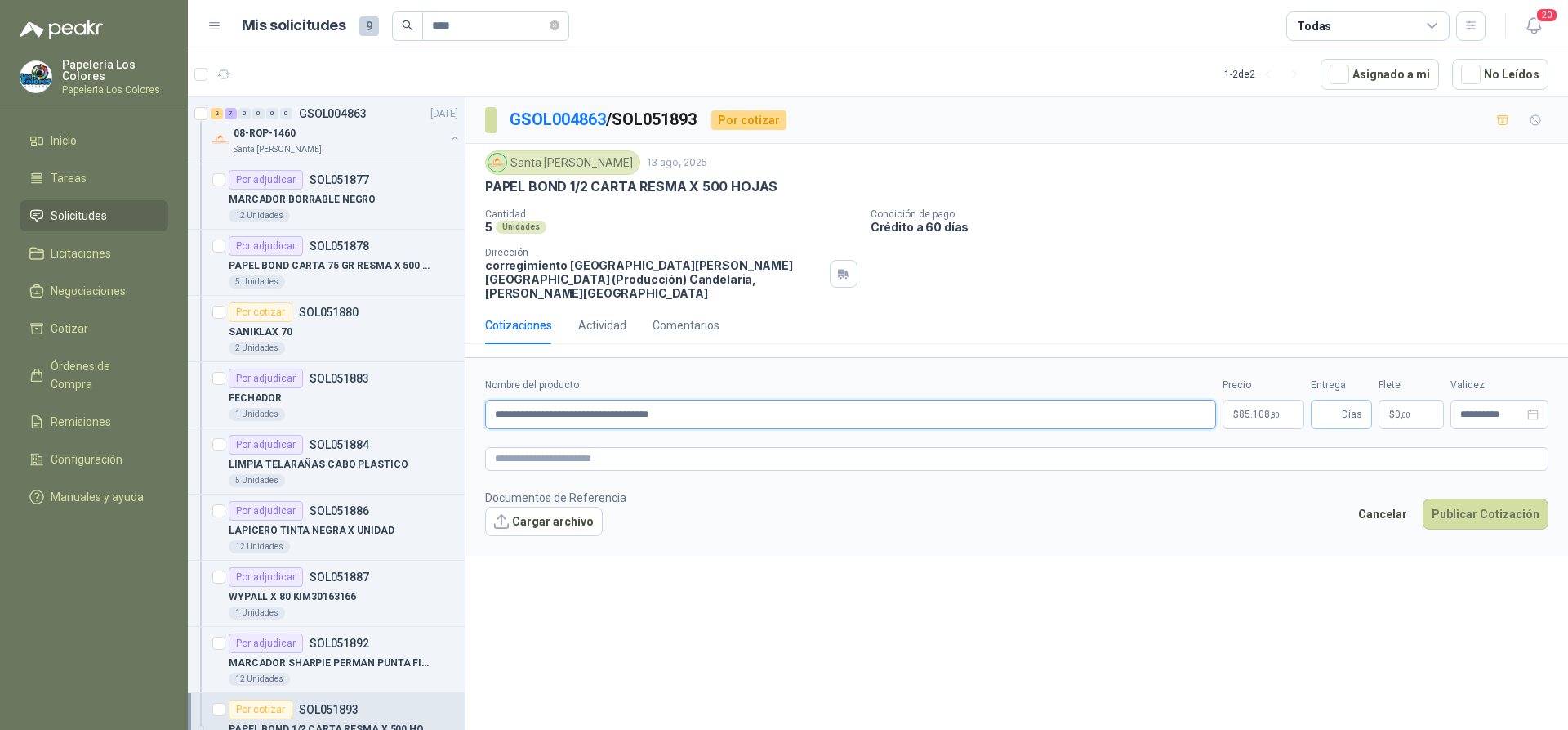
type input "**********"
click at [1336, 400] on input "Entrega" at bounding box center [1329, 414] width 18 height 28
type input "*"
click at [1473, 498] on button "Publicar Cotización" at bounding box center [1485, 514] width 126 height 31
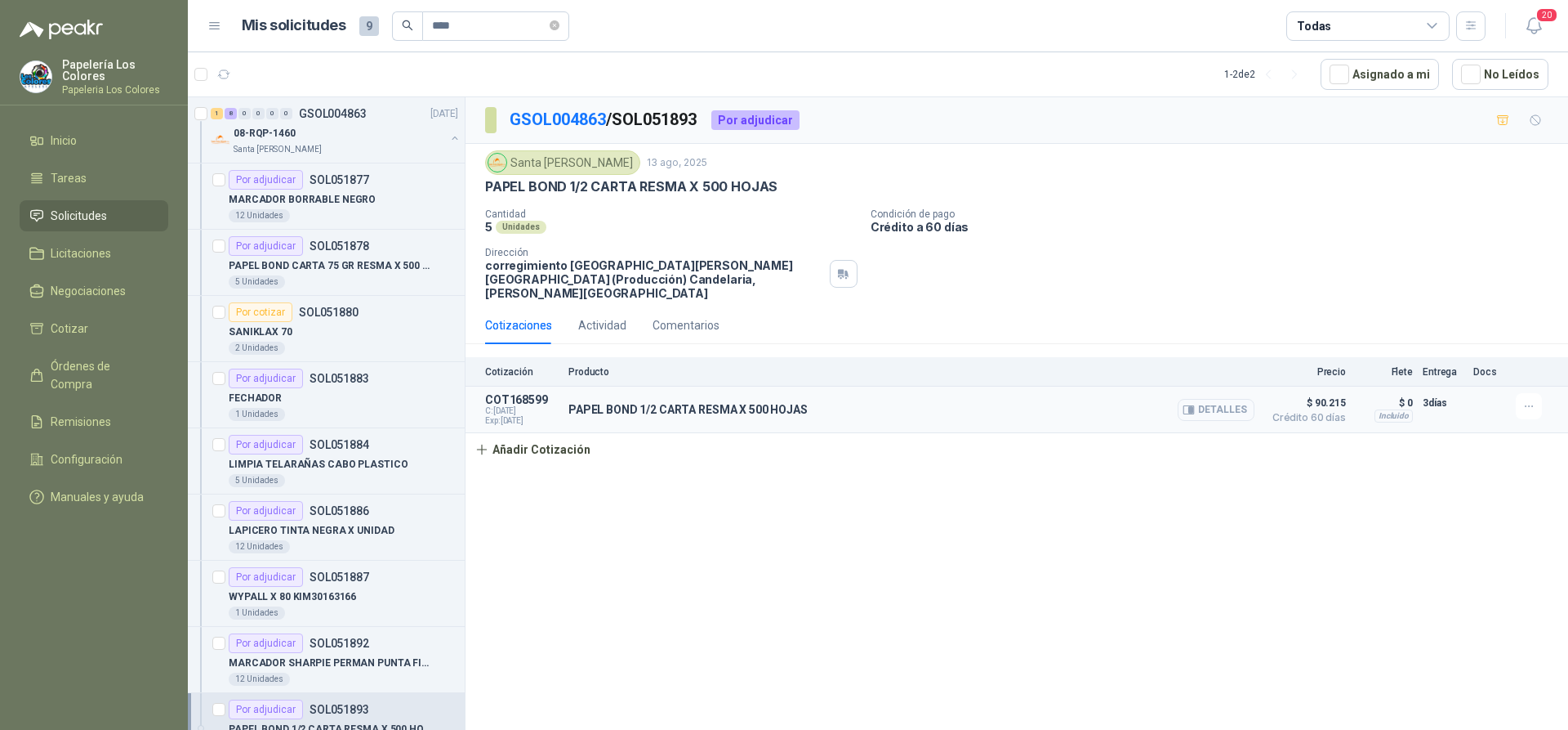
click at [1225, 399] on button "Detalles" at bounding box center [1216, 410] width 77 height 22
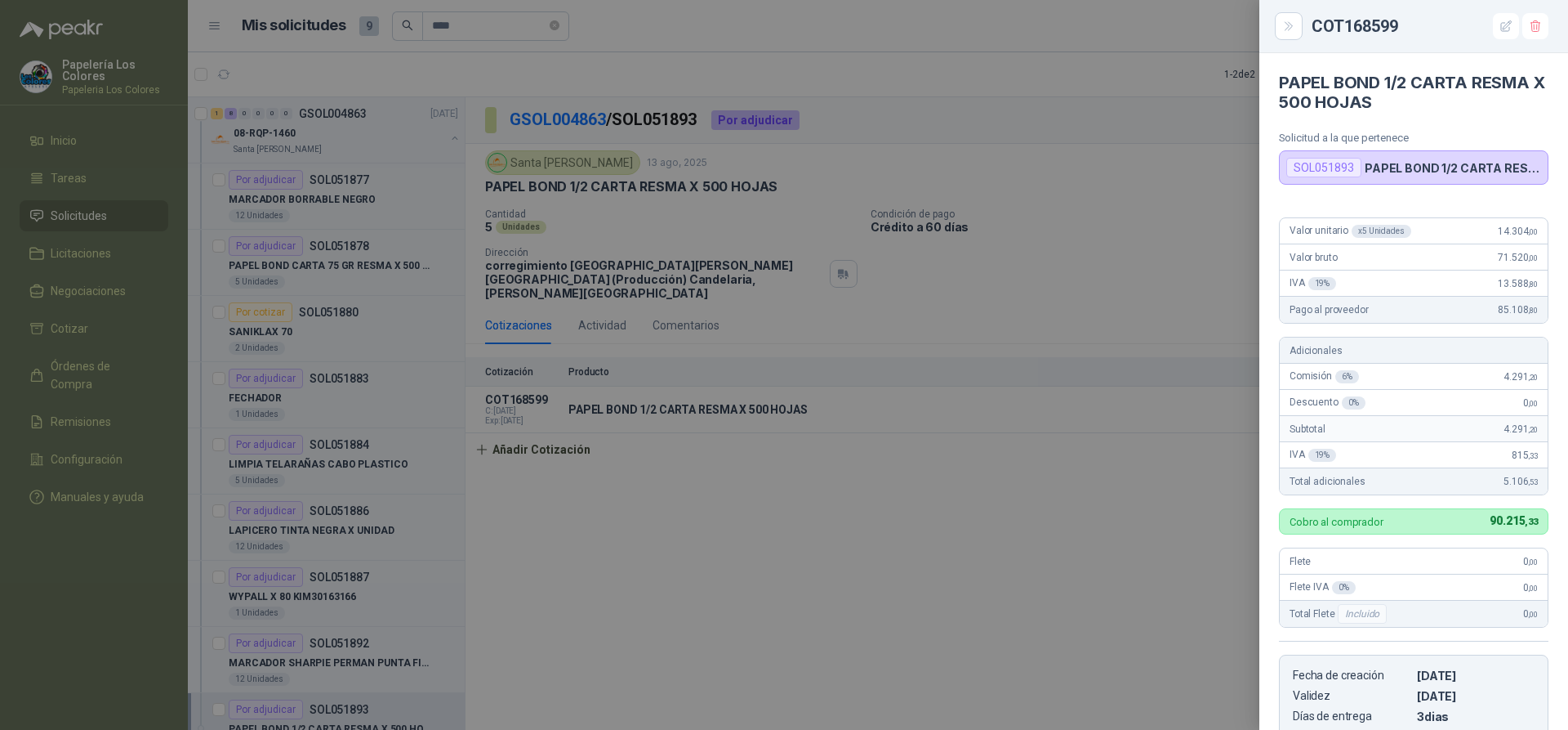
click at [1124, 549] on div at bounding box center [784, 365] width 1568 height 730
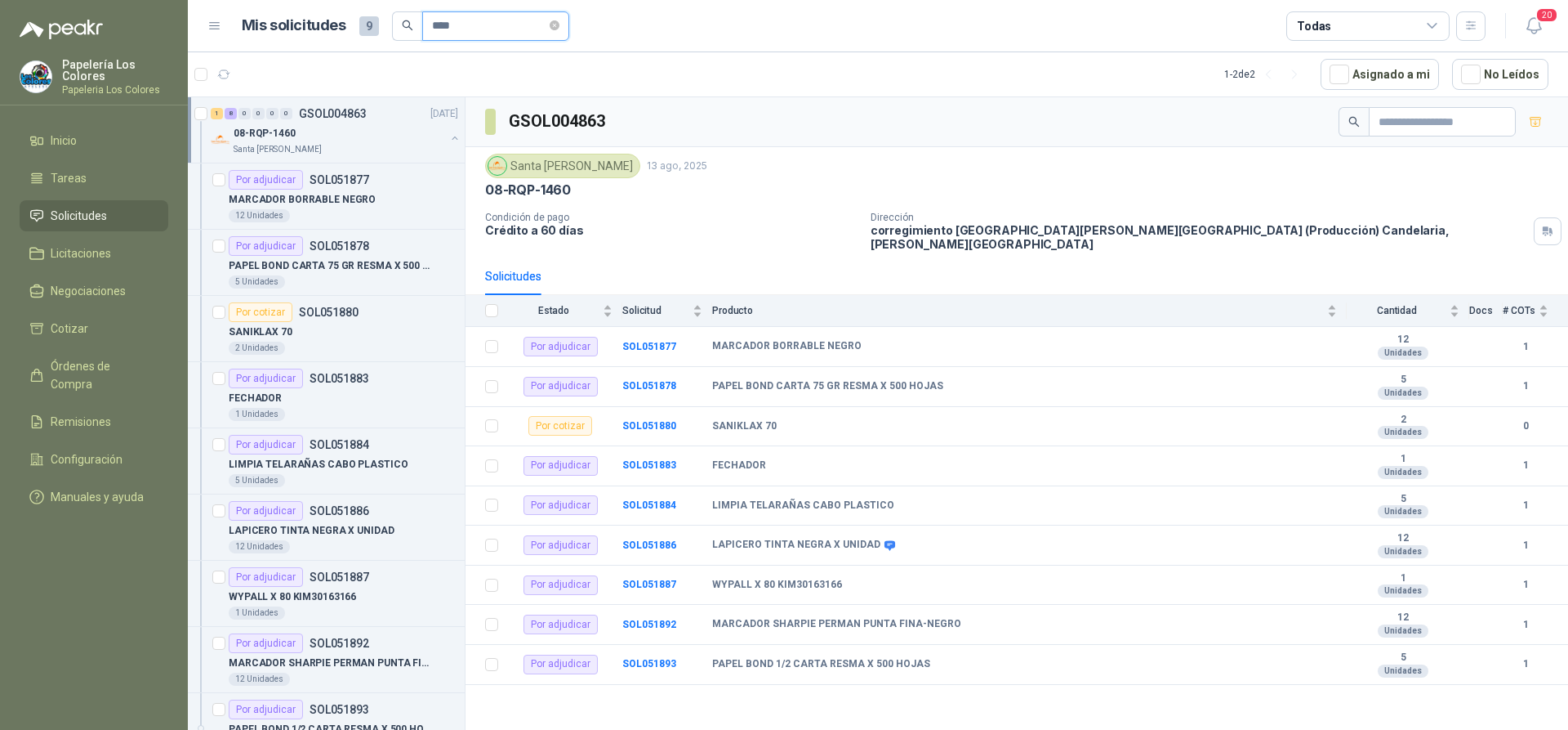
drag, startPoint x: 466, startPoint y: 25, endPoint x: 424, endPoint y: 34, distance: 43.0
click at [424, 34] on span "****" at bounding box center [495, 26] width 147 height 30
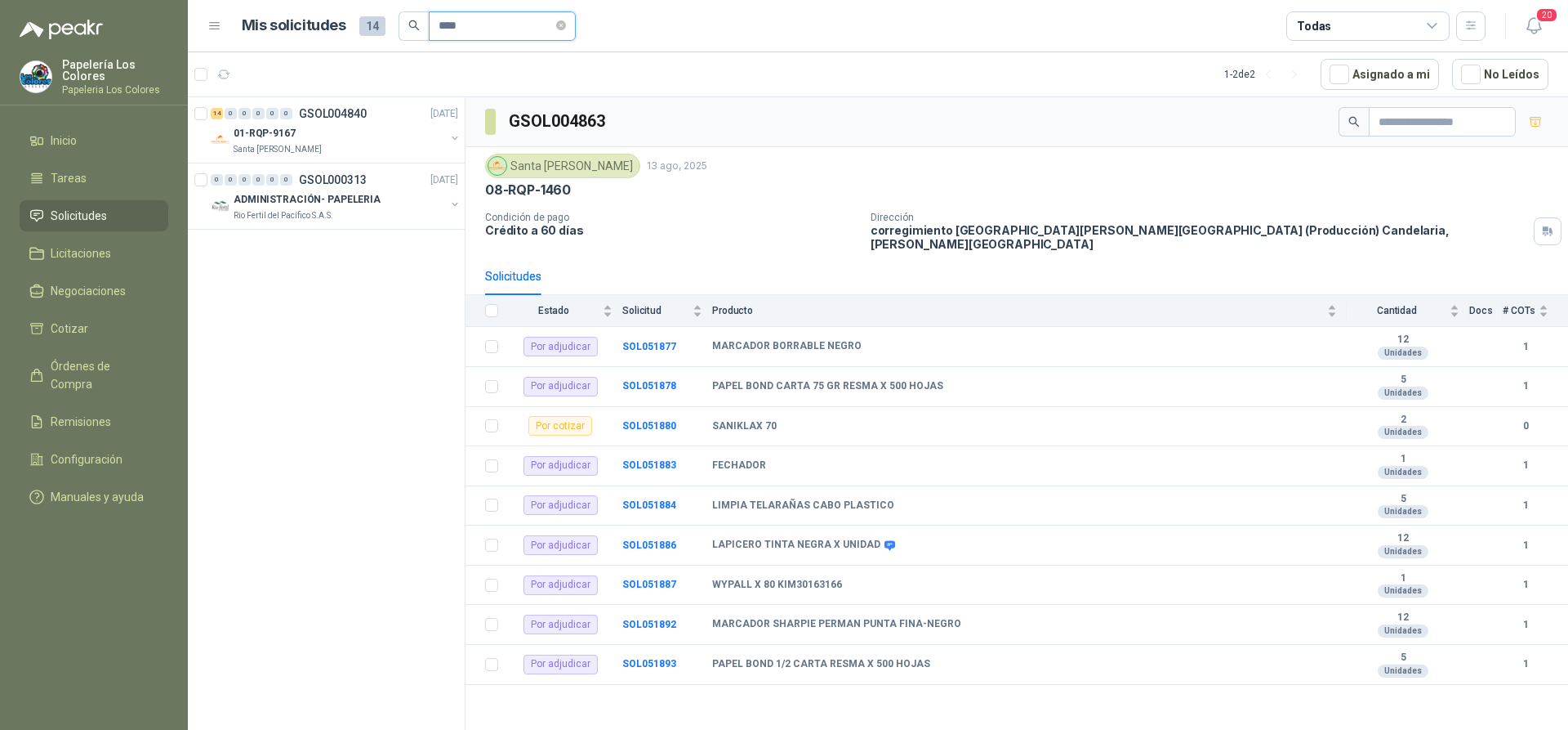
type input "****"
click at [347, 127] on div "01-RQP-9167" at bounding box center [339, 133] width 211 height 20
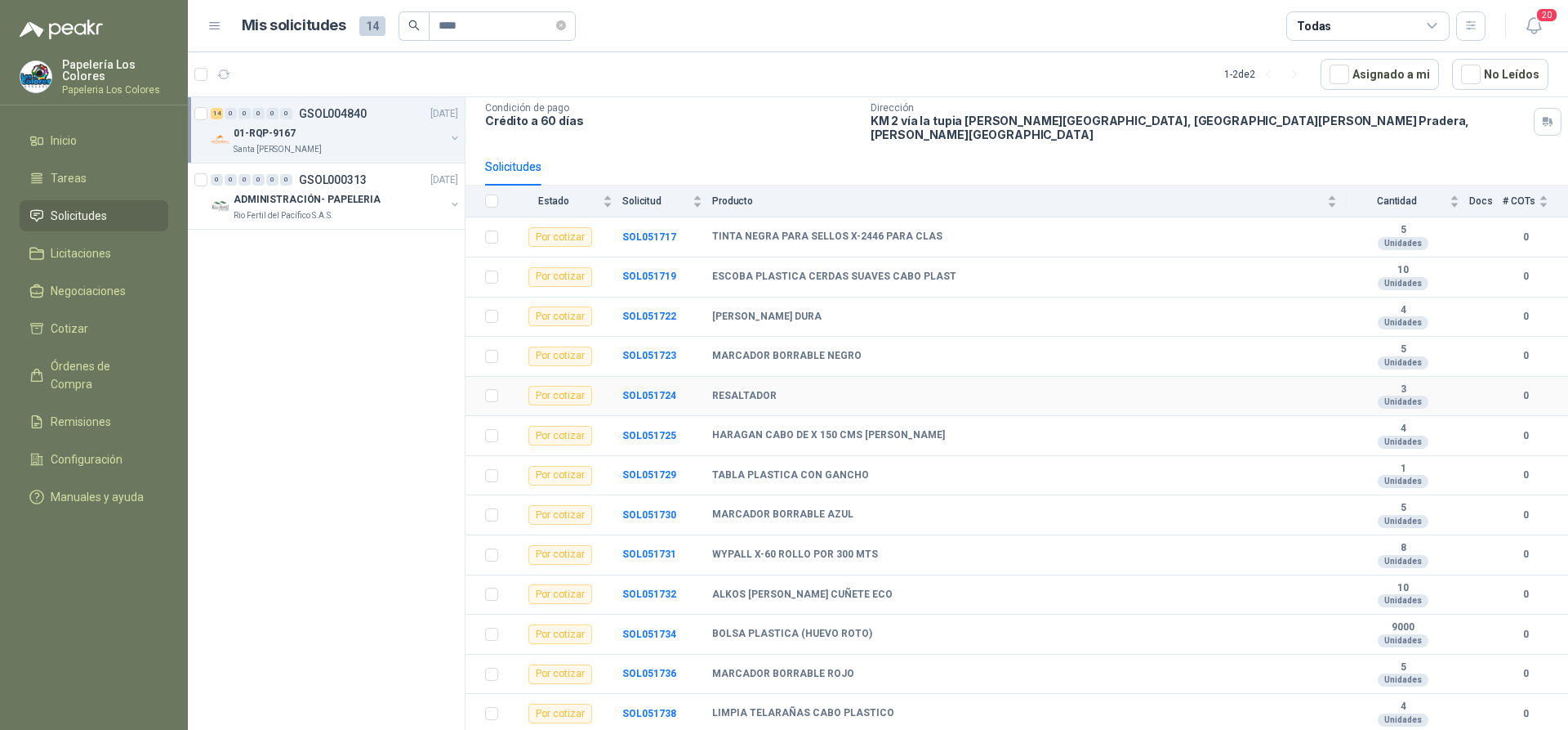
scroll to position [136, 0]
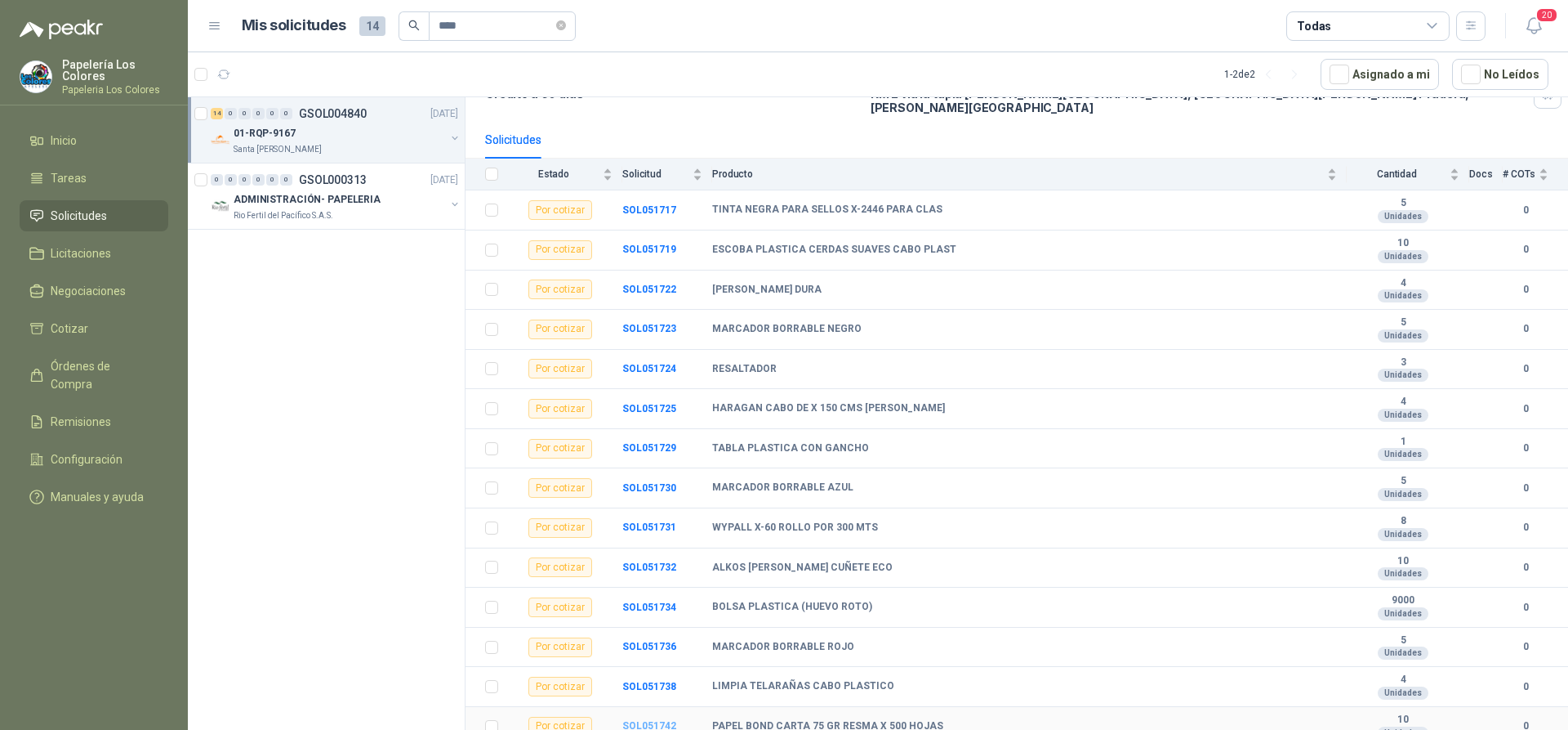
click at [650, 720] on b "SOL051742" at bounding box center [649, 725] width 54 height 11
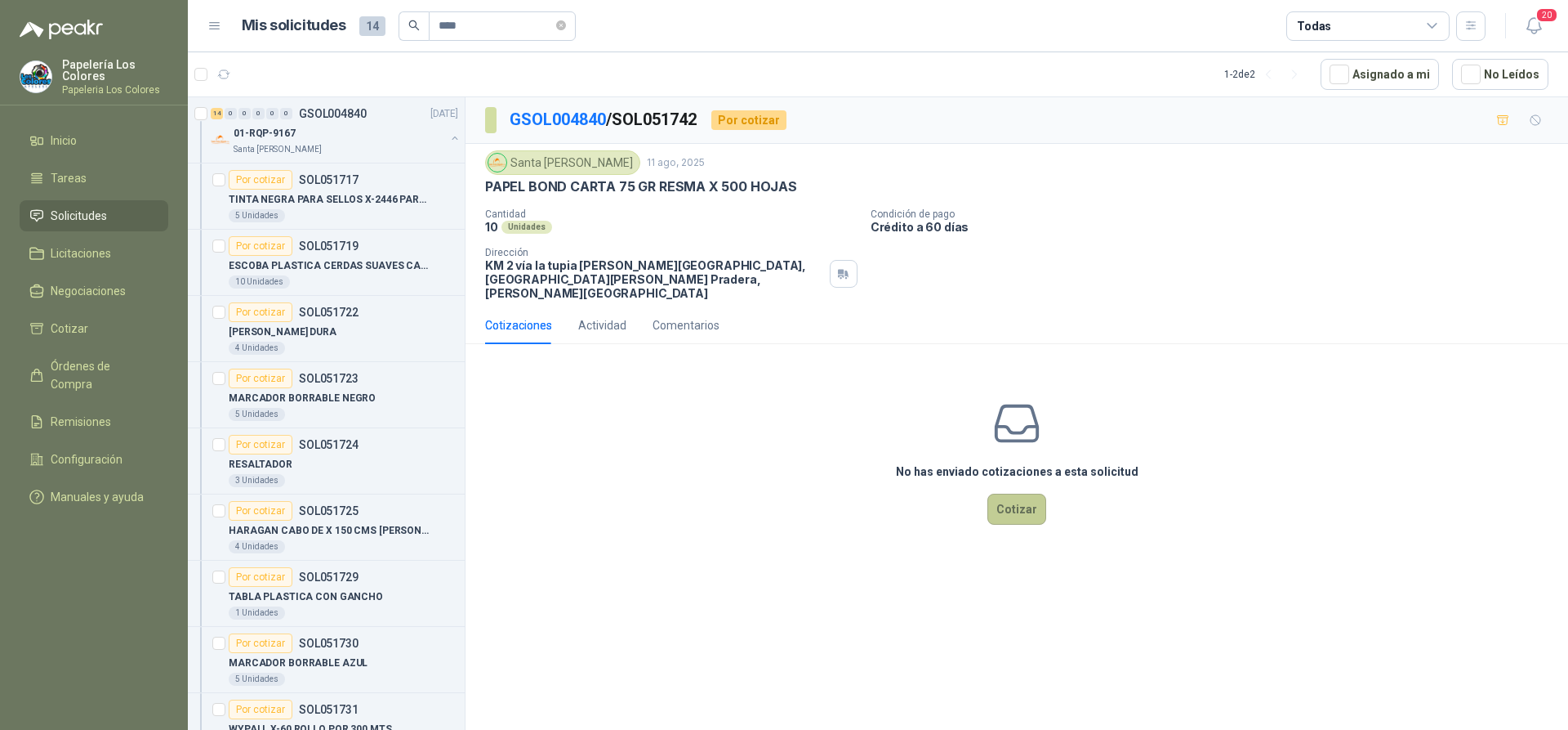
click at [1026, 493] on button "Cotizar" at bounding box center [1016, 509] width 59 height 31
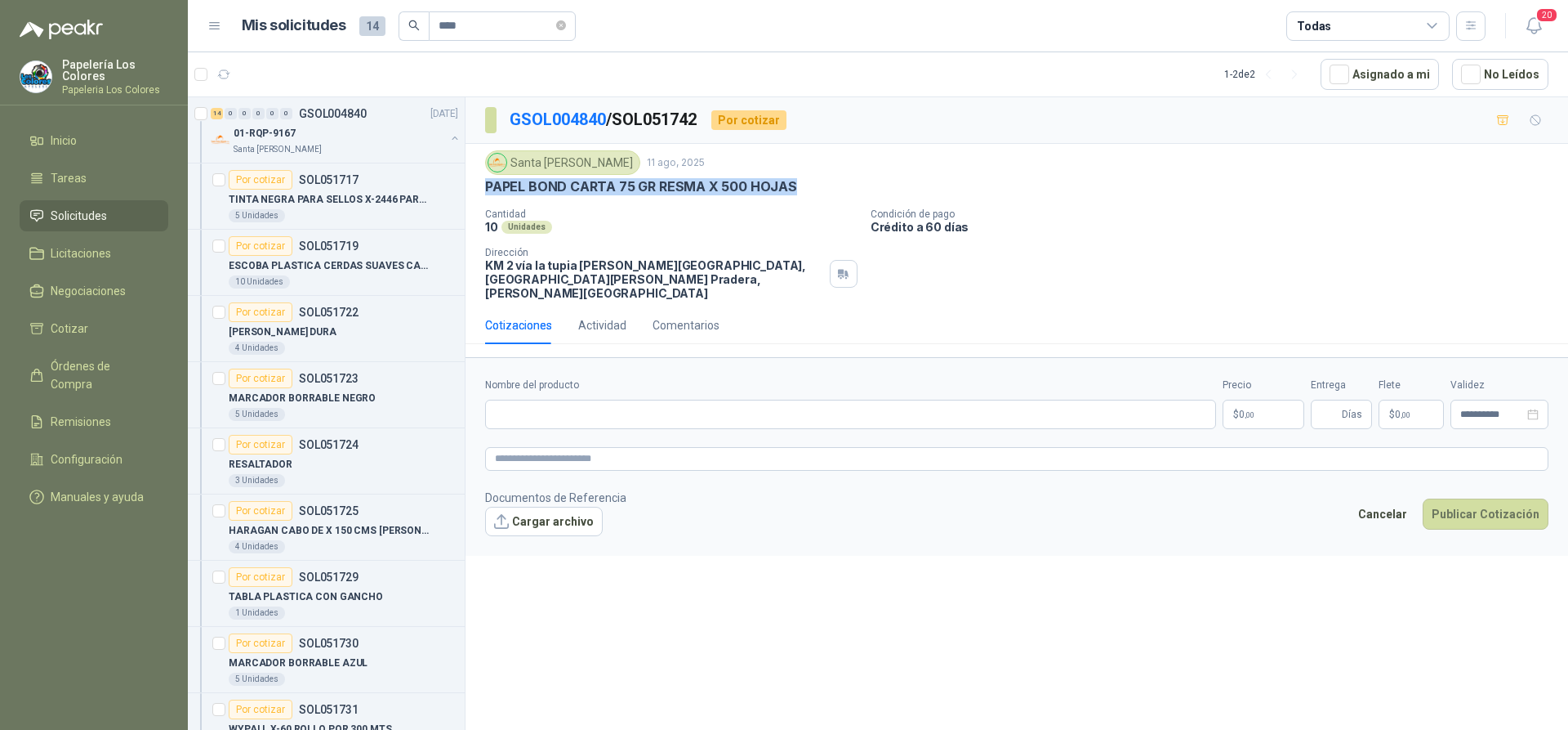
drag, startPoint x: 787, startPoint y: 188, endPoint x: 488, endPoint y: 196, distance: 299.1
click at [488, 196] on div "Santa Anita Napoles 11 ago, 2025 PAPEL BOND CARTA 75 GR RESMA X 500 HOJAS Canti…" at bounding box center [1016, 226] width 1063 height 150
click at [605, 414] on input "Nombre del producto" at bounding box center [850, 414] width 731 height 30
paste input "**********"
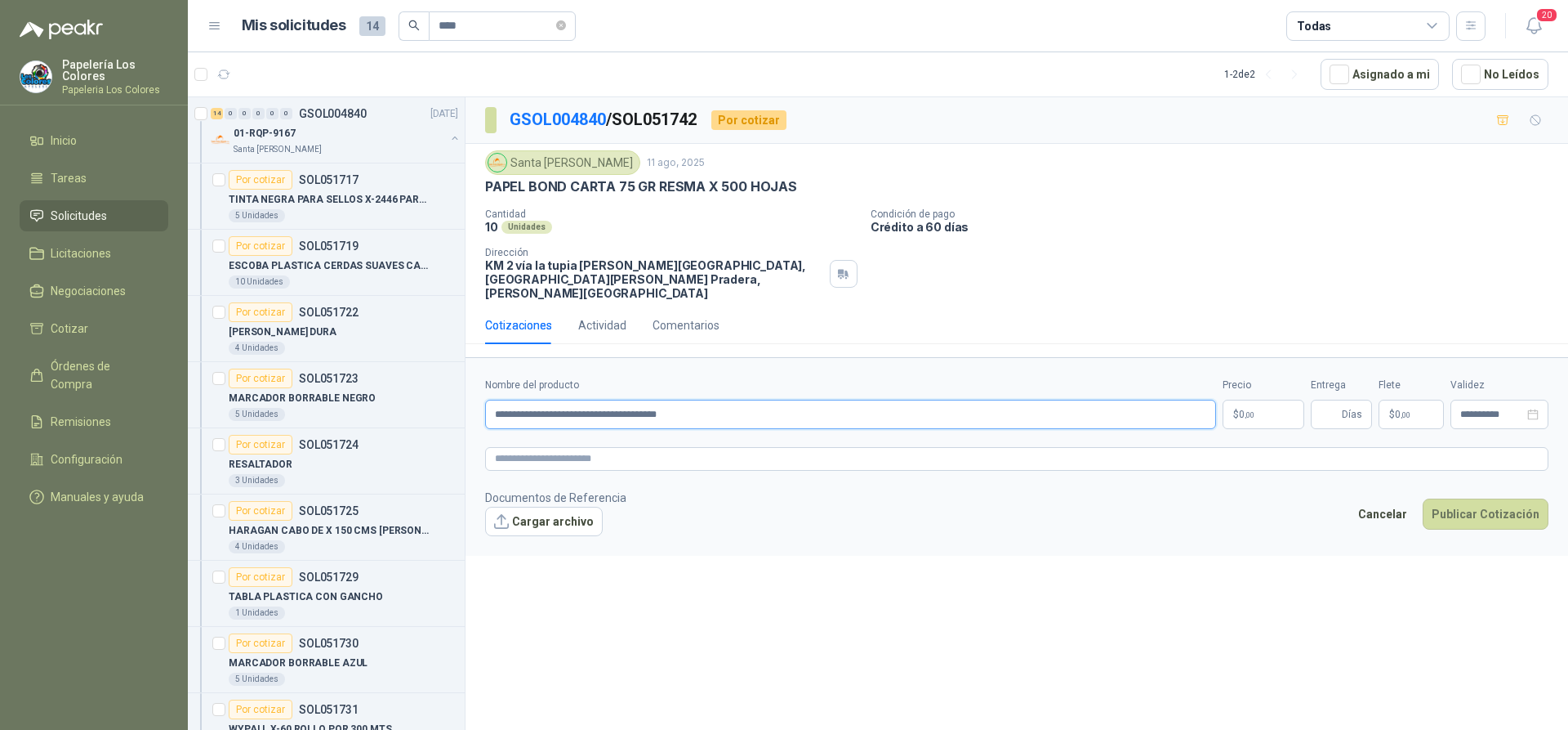
type input "**********"
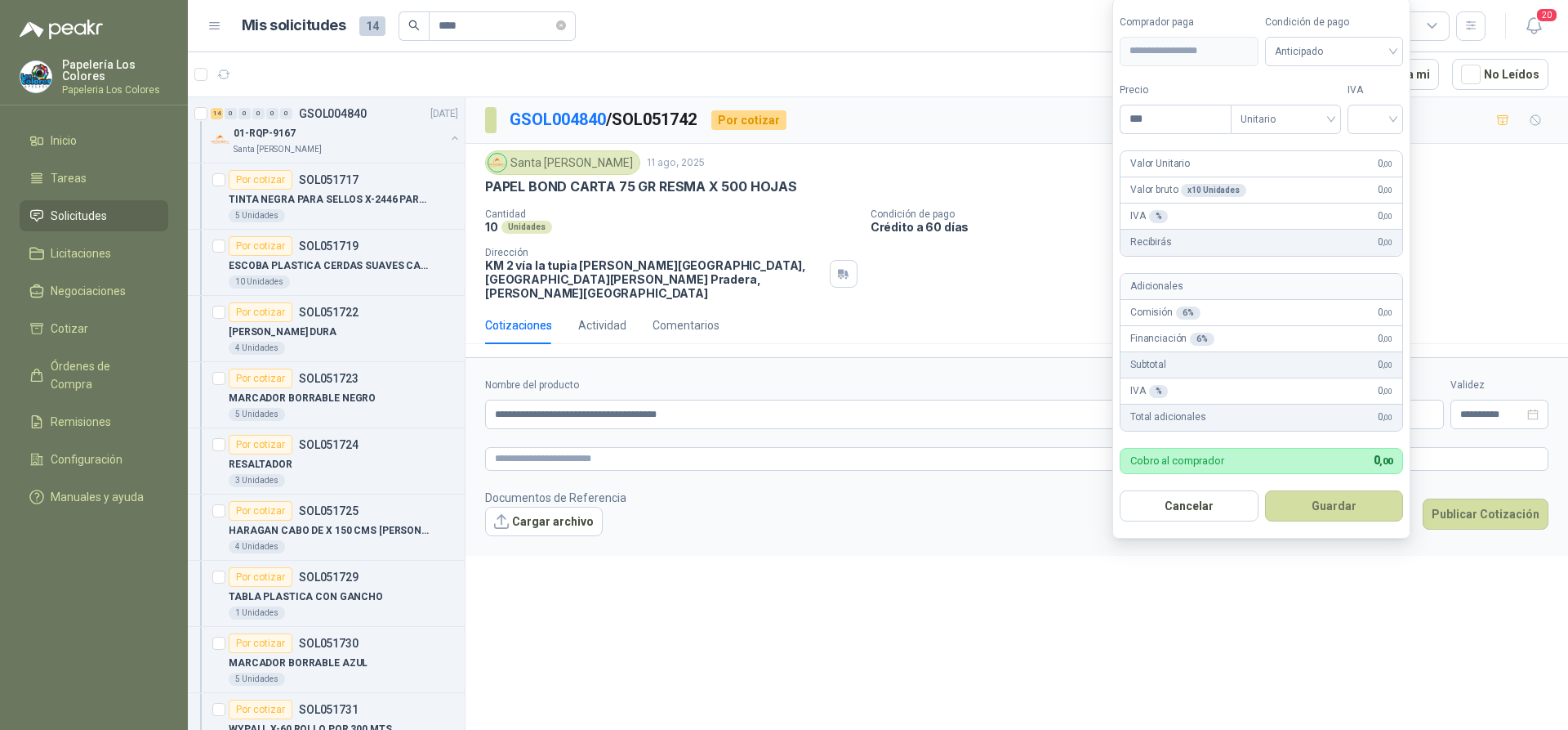
click at [1256, 395] on body "Papelería Los Colores Papeleria Los Colores Inicio Tareas Solicitudes Licitacio…" at bounding box center [784, 365] width 1568 height 730
type input "********"
click at [1393, 118] on input "search" at bounding box center [1376, 118] width 36 height 25
click at [1382, 149] on div "19%" at bounding box center [1378, 152] width 30 height 18
click at [1345, 53] on span "Anticipado" at bounding box center [1337, 51] width 121 height 25
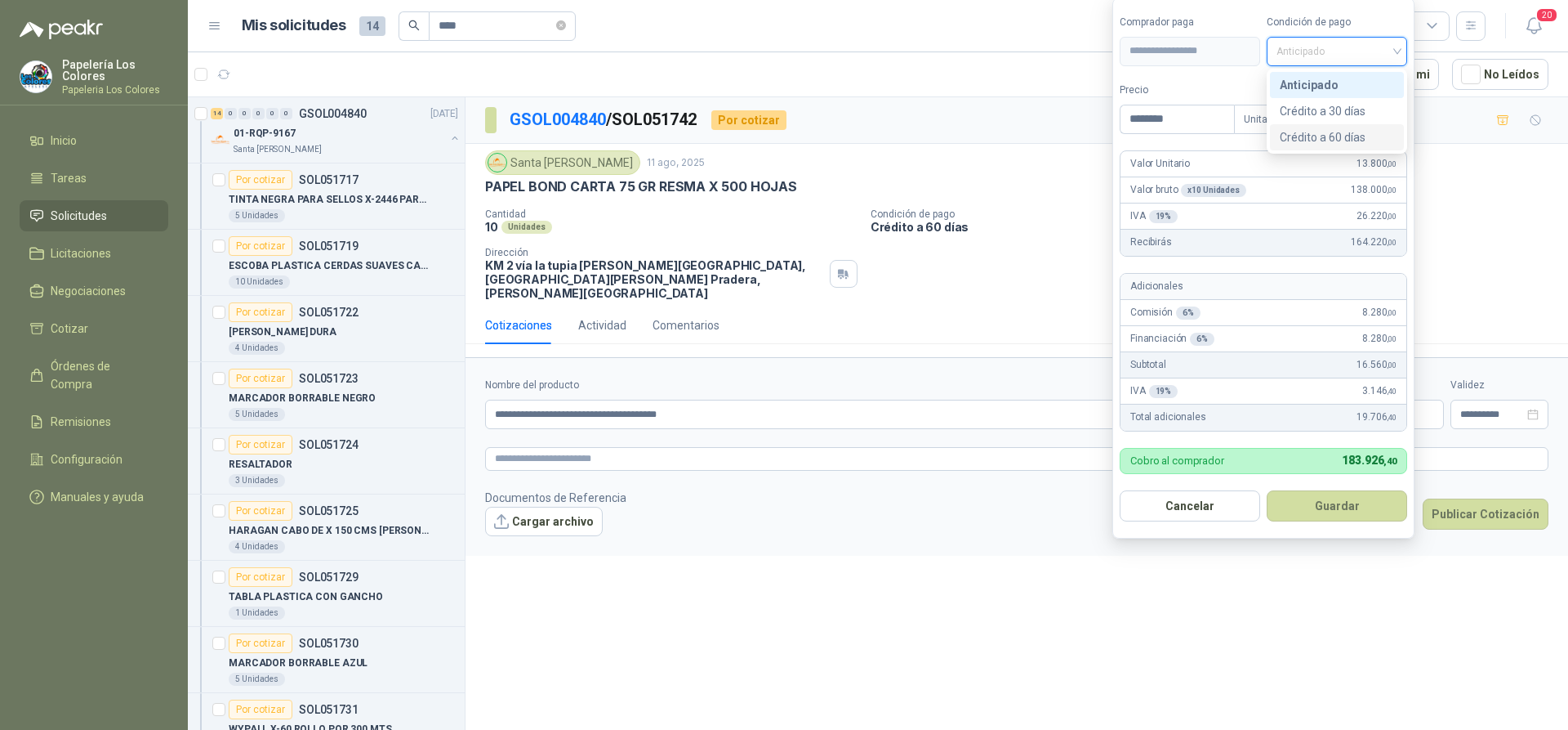
click at [1328, 129] on div "Crédito a 60 días" at bounding box center [1336, 137] width 114 height 18
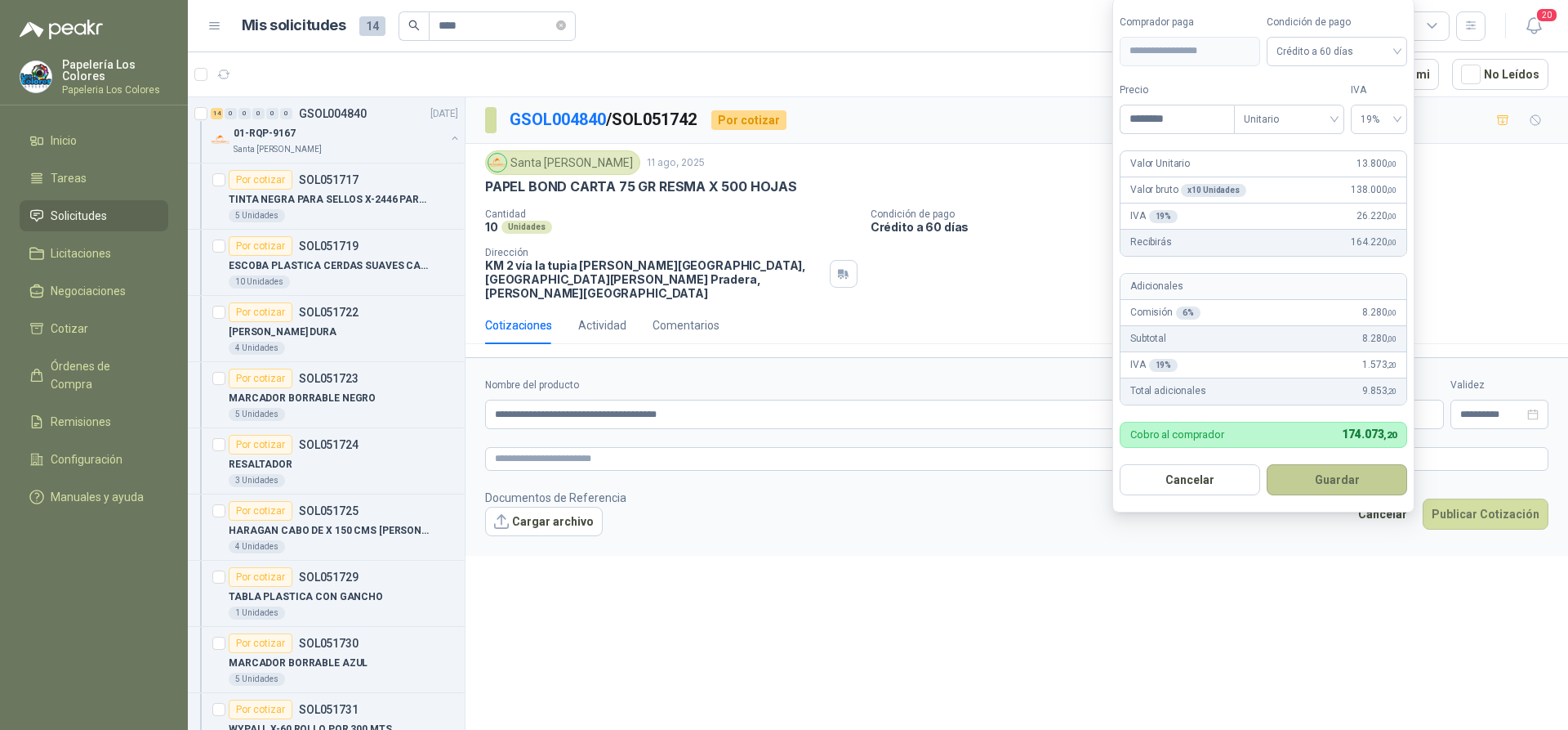
click at [1336, 474] on button "Guardar" at bounding box center [1336, 480] width 140 height 31
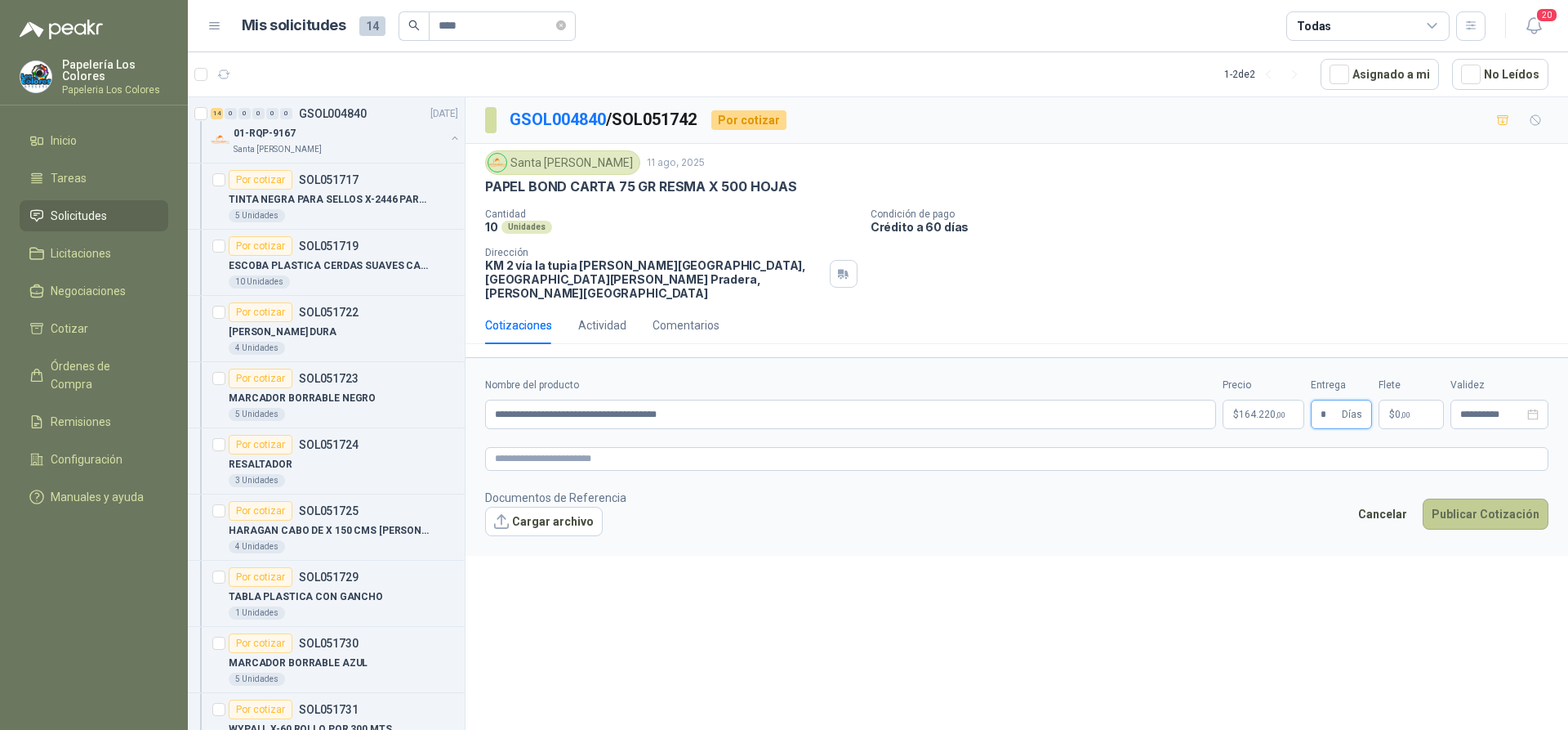
type input "*"
click at [1476, 498] on button "Publicar Cotización" at bounding box center [1485, 514] width 126 height 31
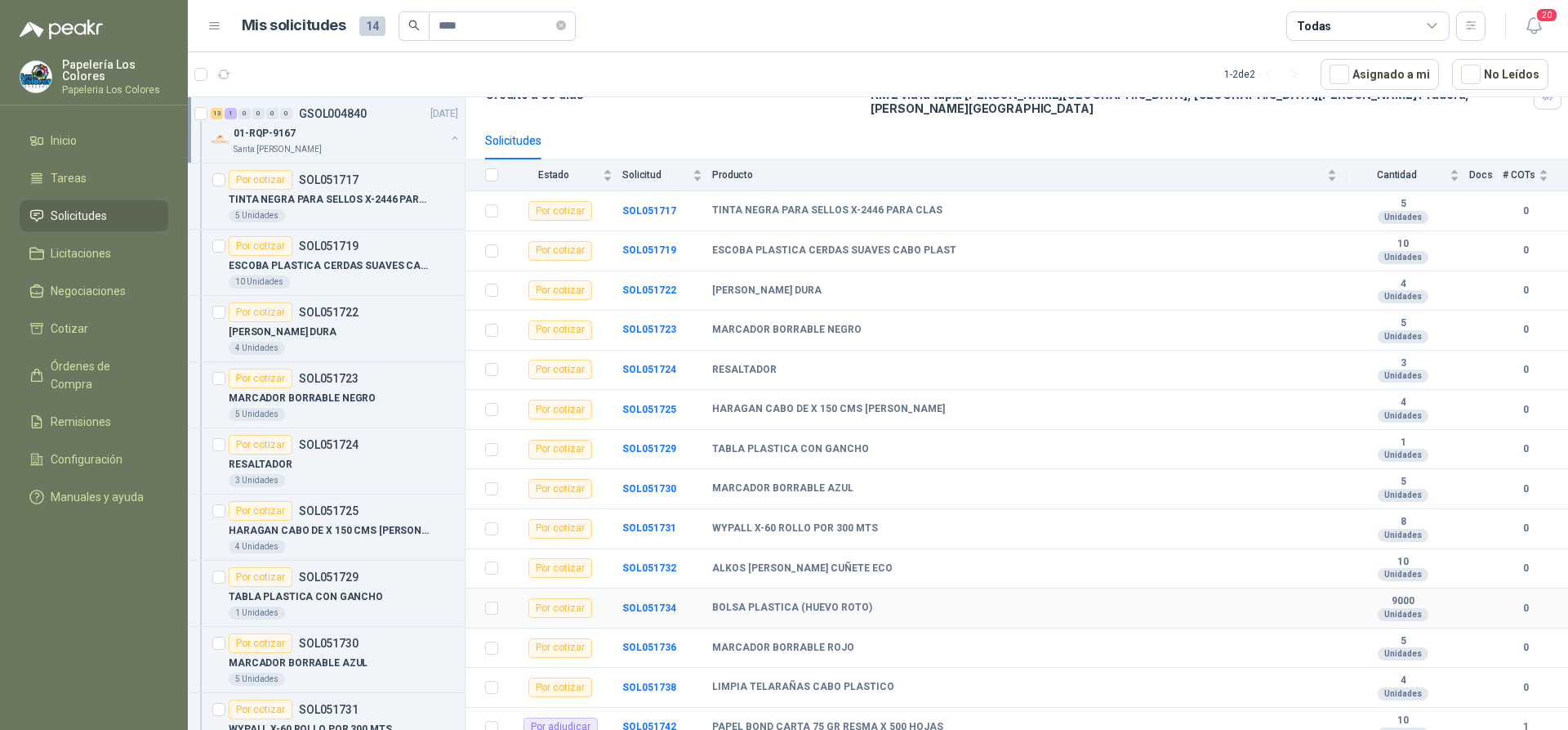
scroll to position [136, 0]
click at [649, 681] on b "SOL051738" at bounding box center [649, 686] width 54 height 11
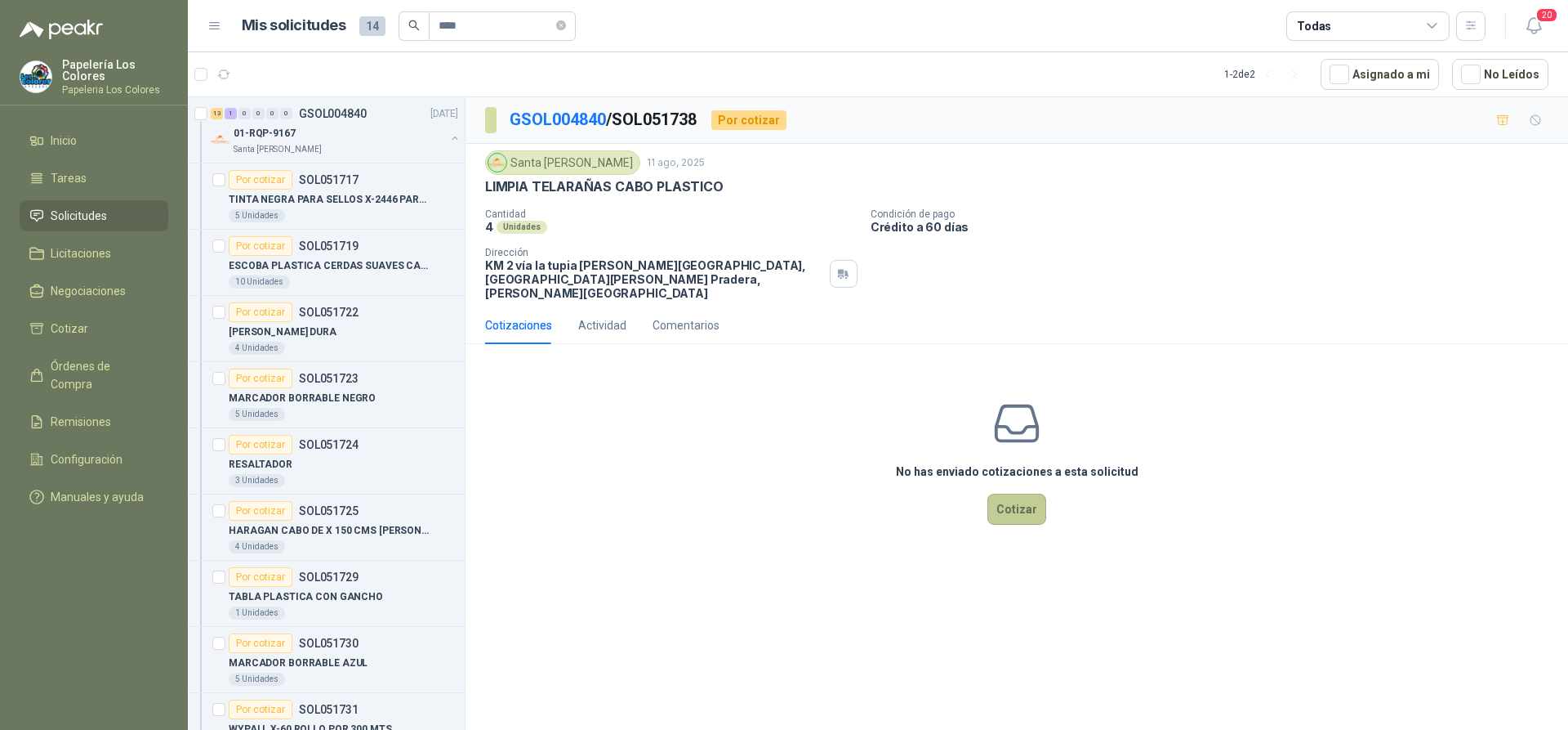
click at [1016, 493] on button "Cotizar" at bounding box center [1016, 509] width 59 height 31
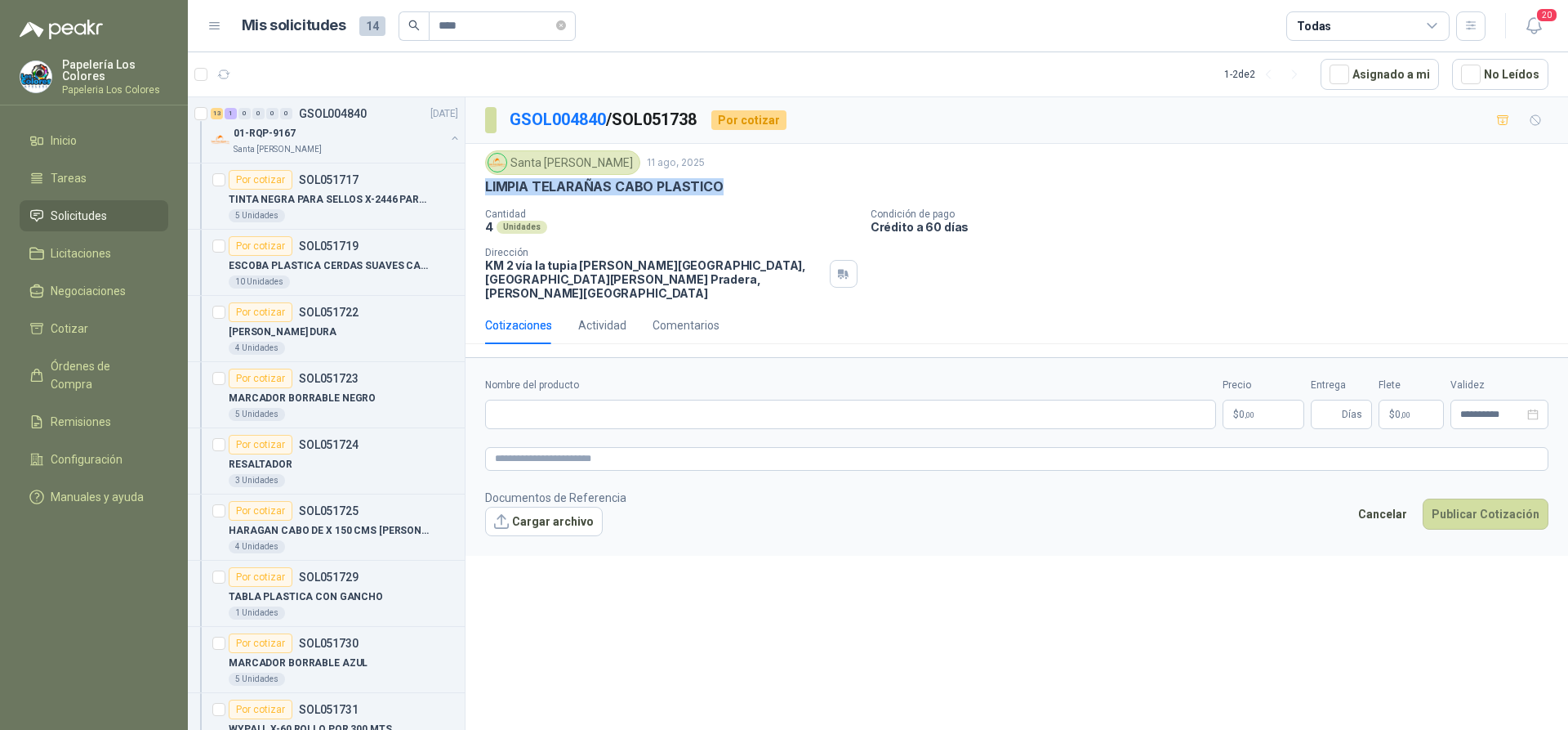
drag, startPoint x: 718, startPoint y: 187, endPoint x: 484, endPoint y: 194, distance: 234.1
click at [484, 194] on div "Santa Anita Napoles 11 ago, 2025 LIMPIA TELARAÑAS CABO PLASTICO Cantidad 4 Unid…" at bounding box center [1016, 225] width 1102 height 163
copy p "LIMPIA TELARAÑAS CABO PLASTICO"
click at [604, 399] on input "Nombre del producto" at bounding box center [850, 414] width 731 height 30
paste input "**********"
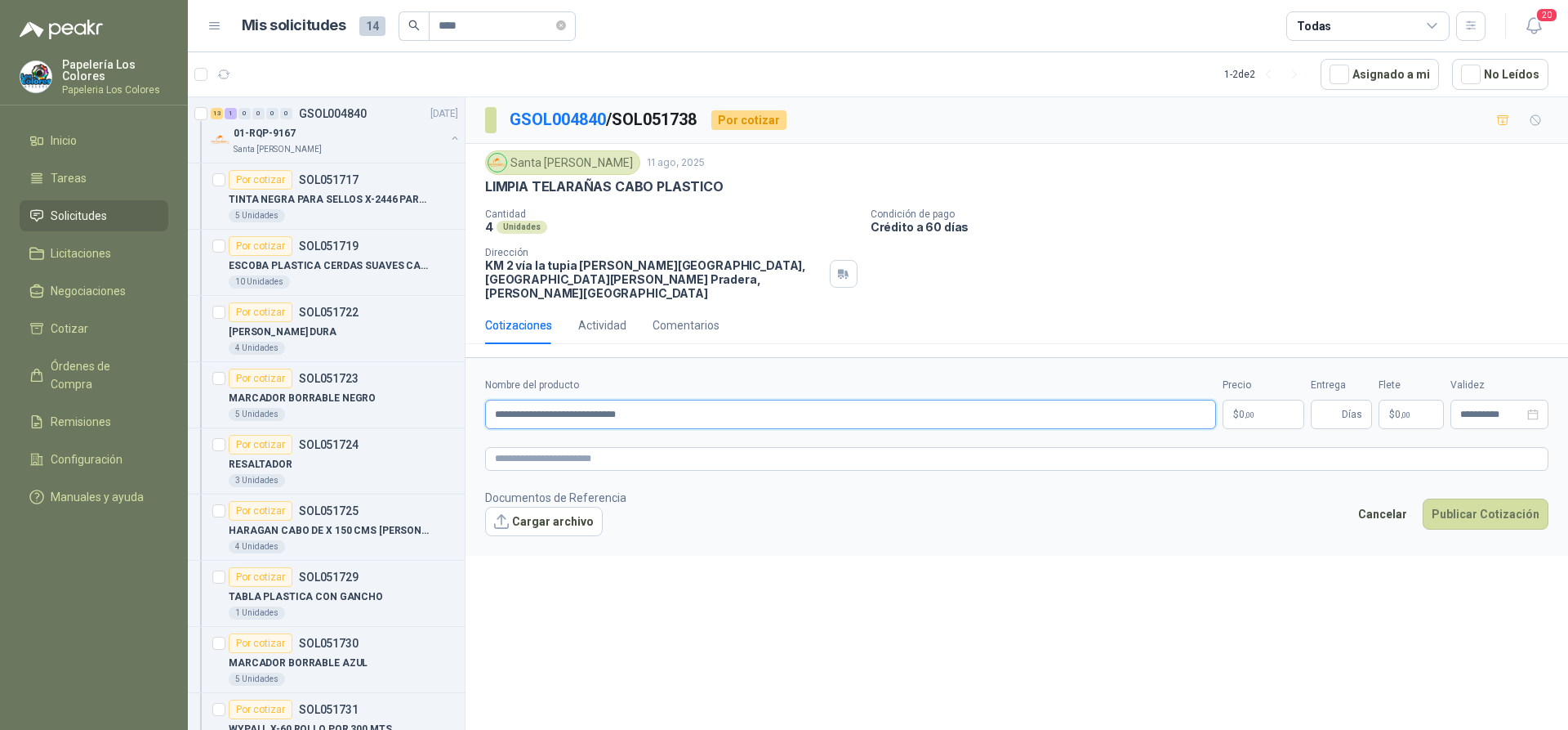
type input "**********"
click at [1253, 398] on body "Papelería Los Colores Papeleria Los Colores Inicio Tareas Solicitudes Licitacio…" at bounding box center [784, 365] width 1568 height 730
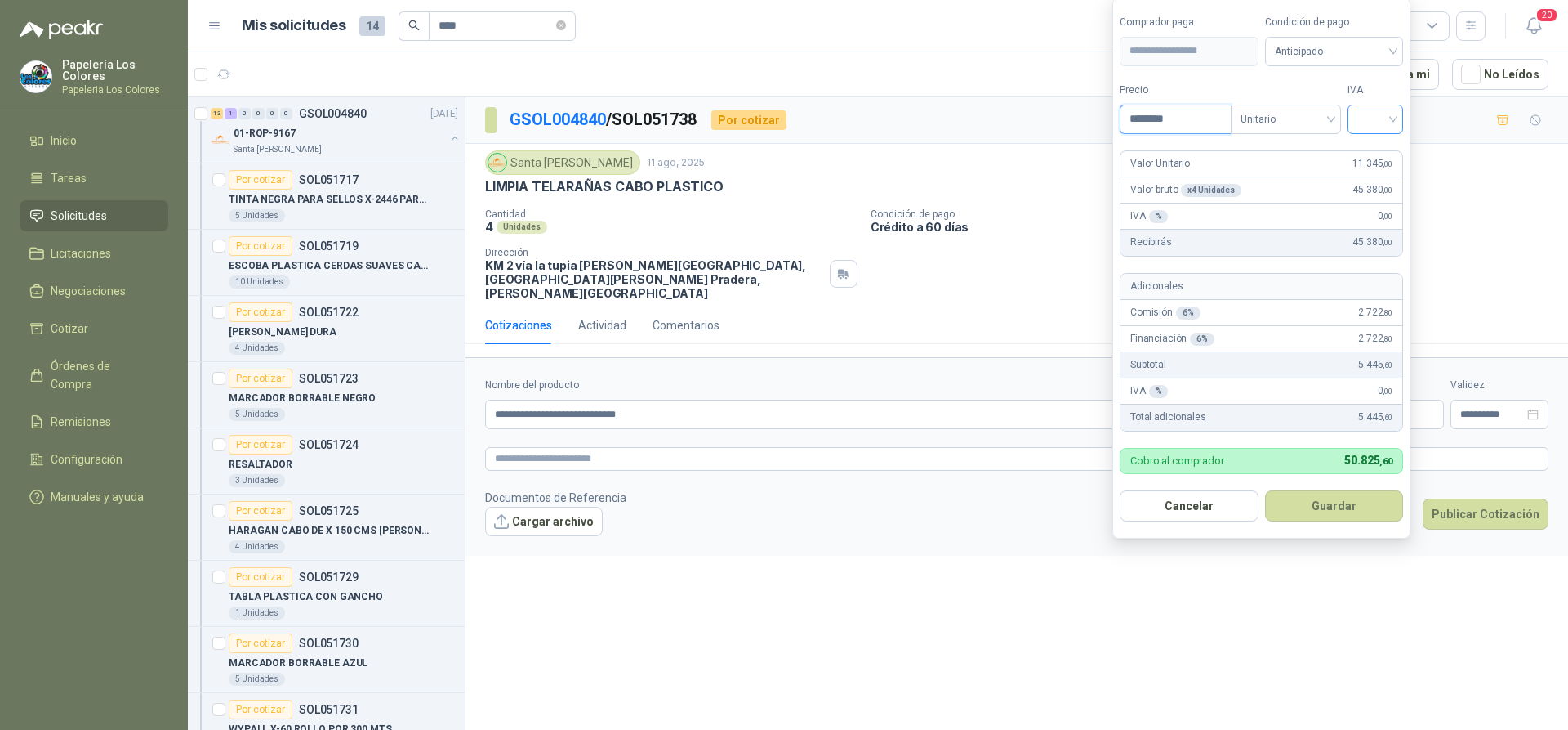
type input "********"
click at [1388, 111] on input "search" at bounding box center [1376, 118] width 36 height 25
click at [1374, 149] on div "19%" at bounding box center [1378, 152] width 30 height 18
click at [1341, 52] on span "Anticipado" at bounding box center [1337, 51] width 121 height 25
click at [1336, 133] on div "Crédito a 60 días" at bounding box center [1336, 137] width 114 height 18
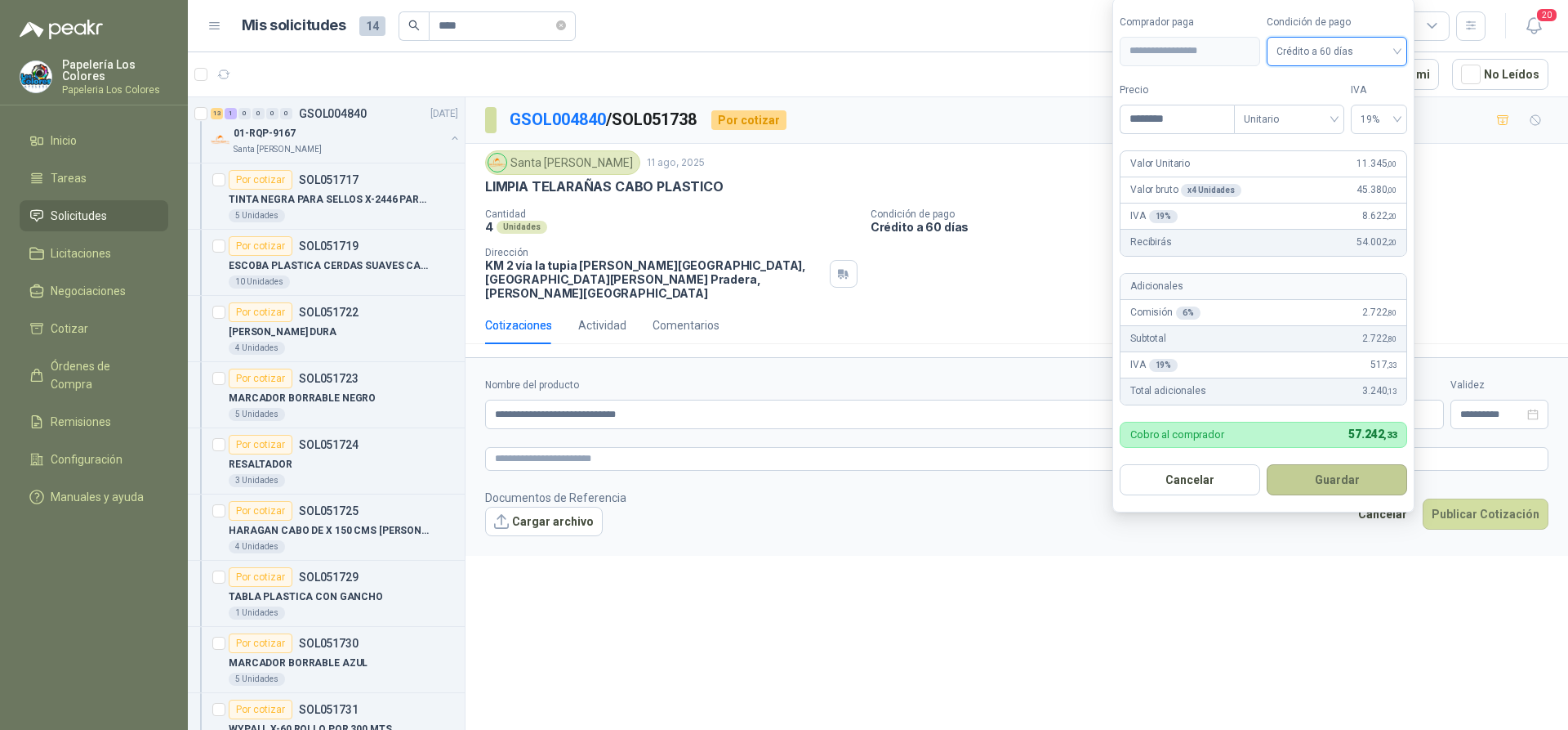
click at [1331, 479] on button "Guardar" at bounding box center [1336, 480] width 140 height 31
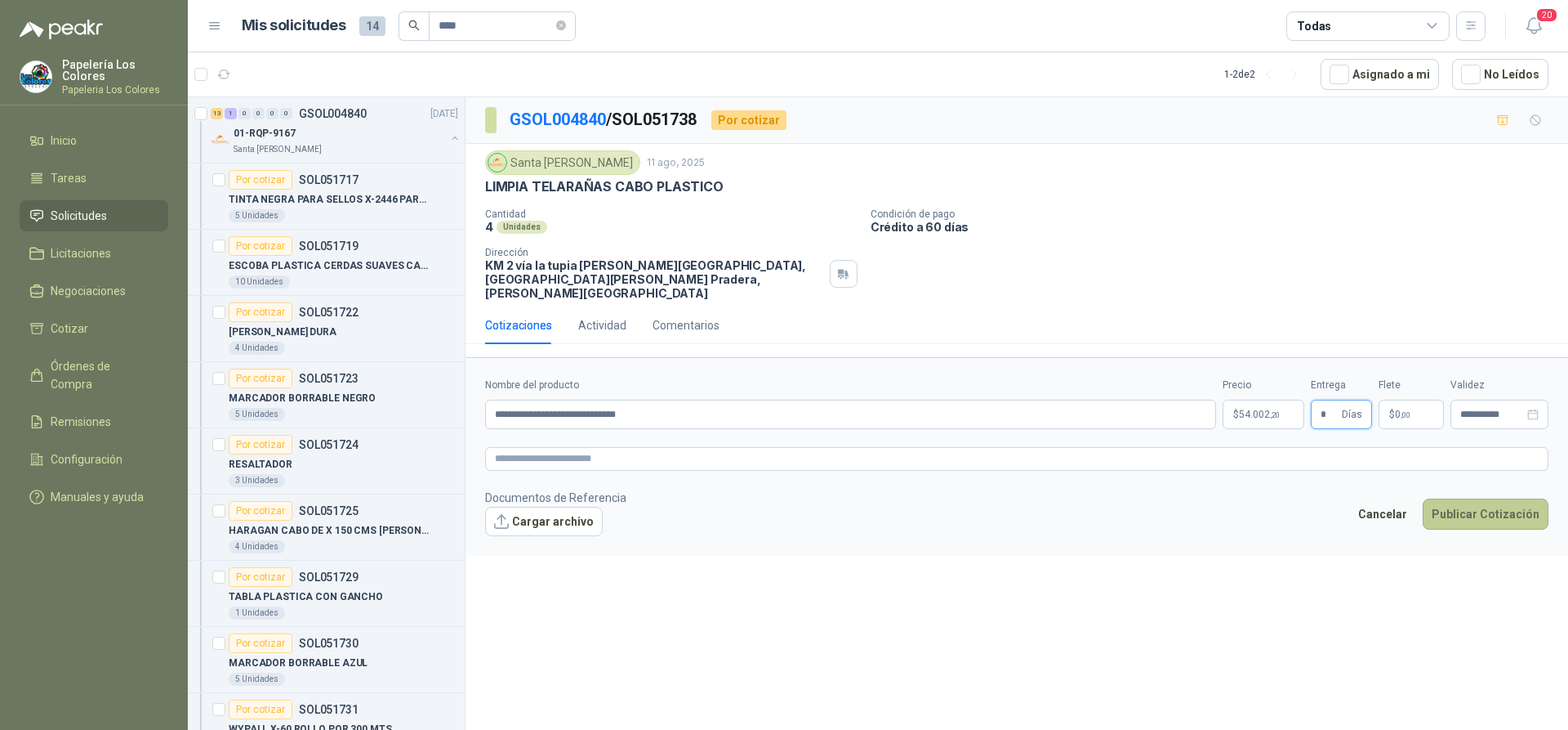
type input "*"
click at [1484, 499] on button "Publicar Cotización" at bounding box center [1485, 514] width 126 height 31
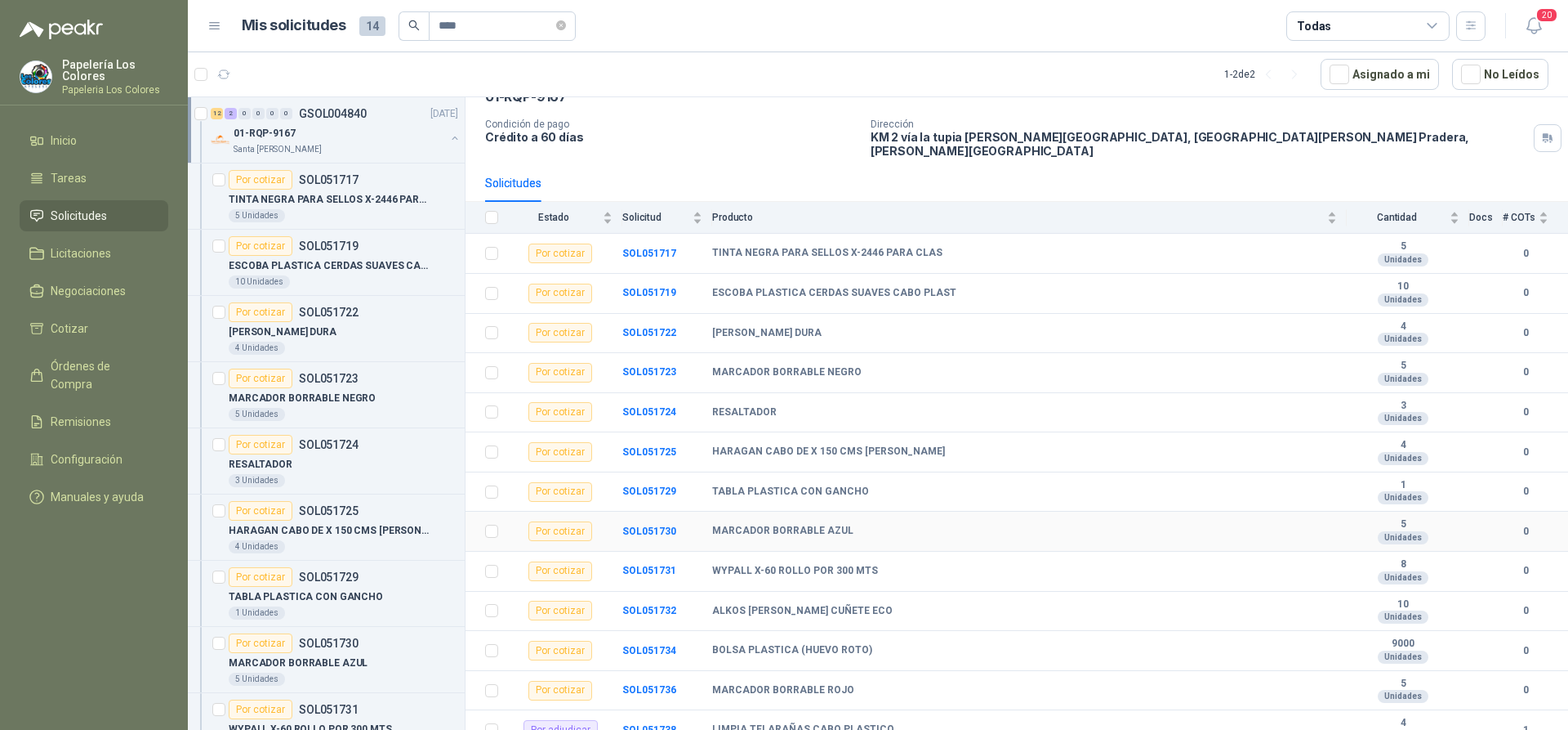
scroll to position [136, 0]
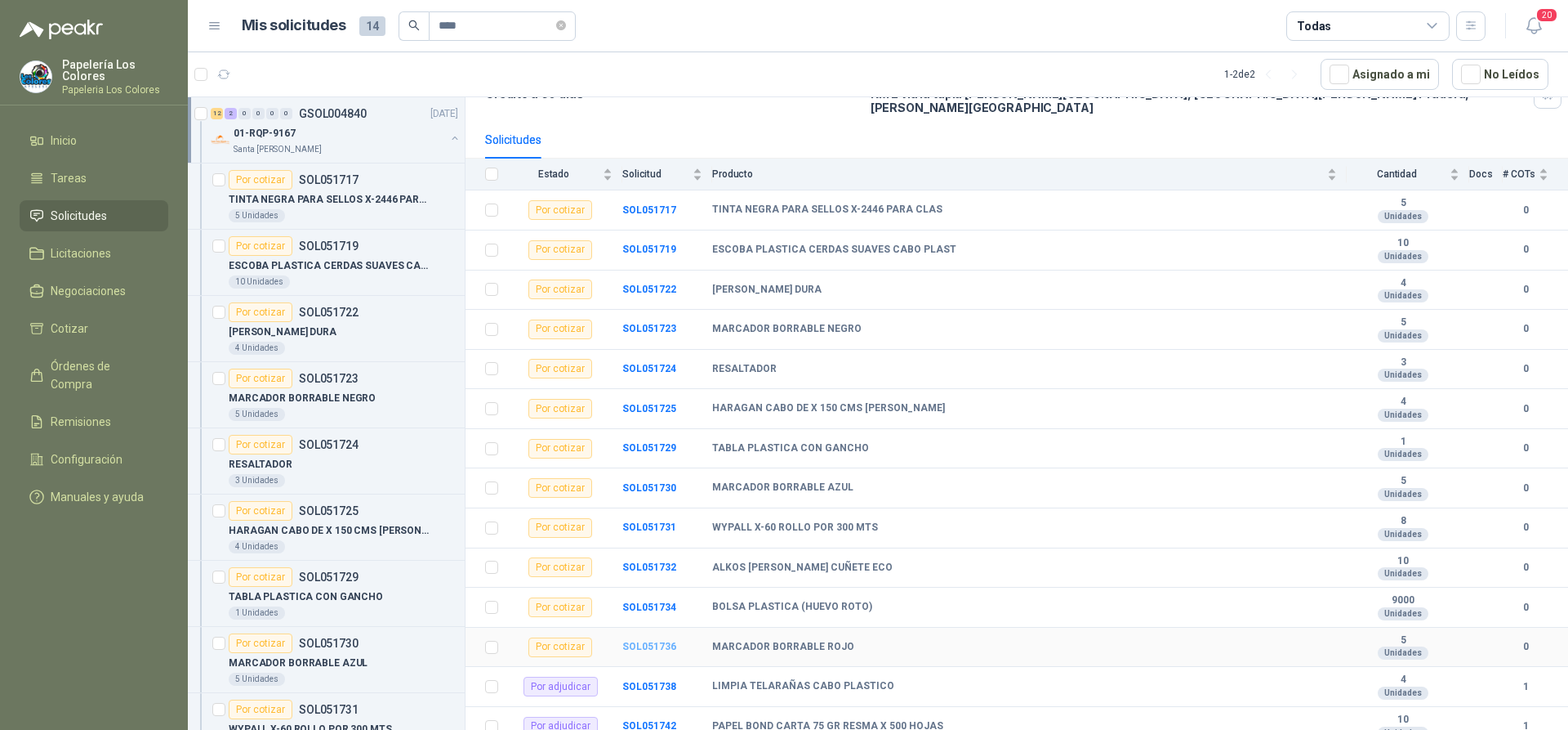
click at [650, 641] on b "SOL051736" at bounding box center [649, 646] width 54 height 11
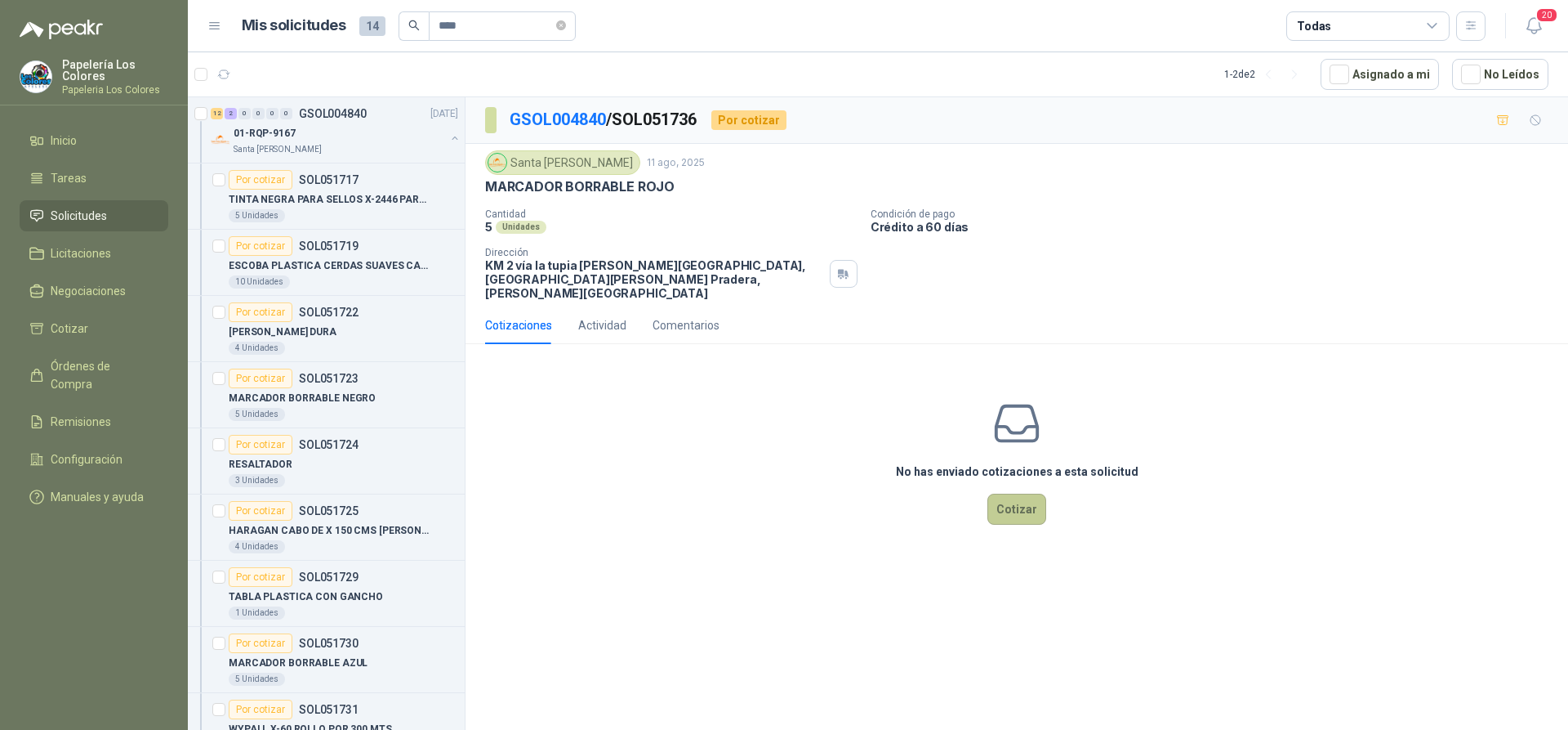
click at [1019, 493] on button "Cotizar" at bounding box center [1016, 509] width 59 height 31
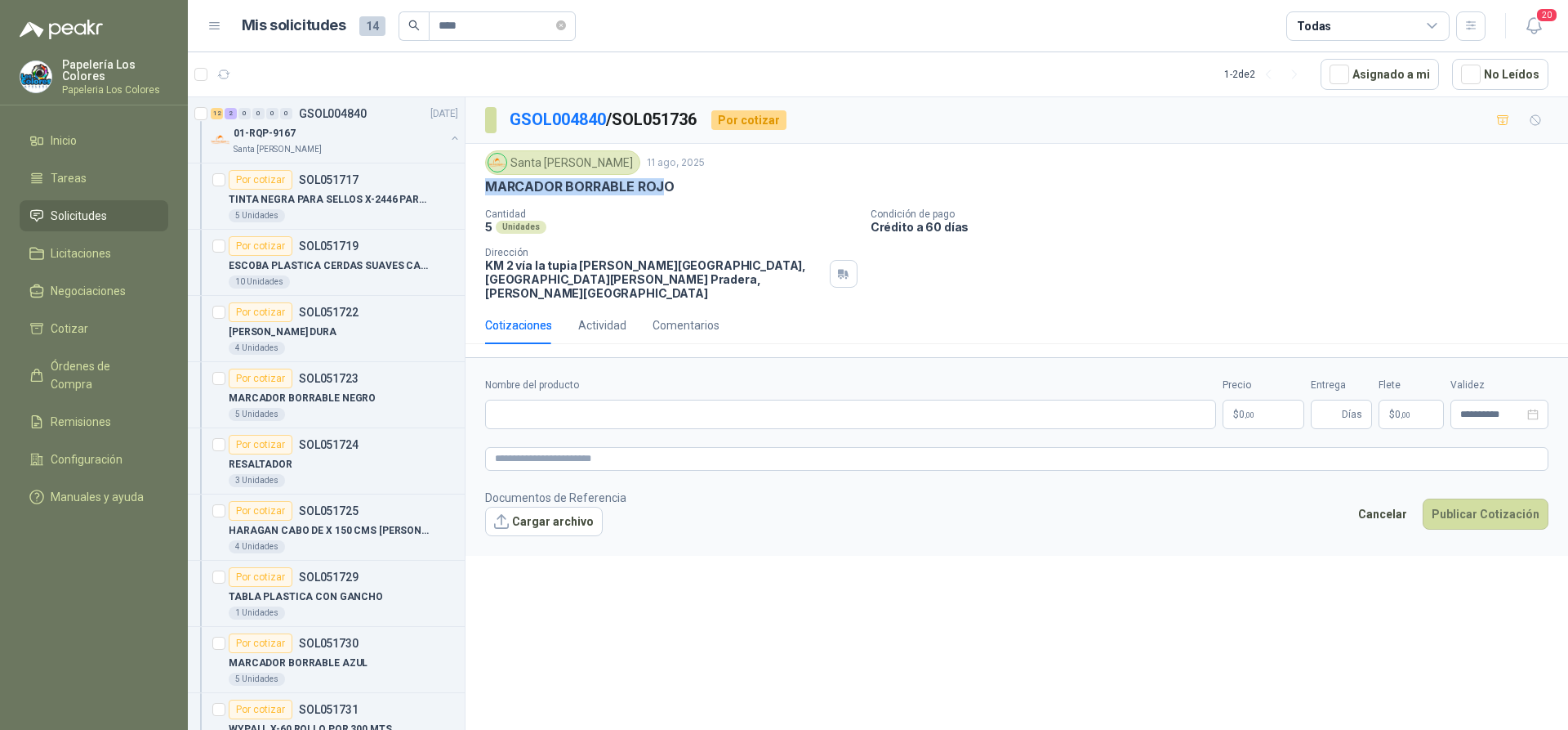
drag, startPoint x: 650, startPoint y: 190, endPoint x: 604, endPoint y: 190, distance: 46.0
click at [493, 202] on div "Santa Anita Napoles 11 ago, 2025 MARCADOR BORRABLE ROJO Cantidad 5 Unidades Con…" at bounding box center [1016, 226] width 1063 height 150
click at [675, 189] on div "MARCADOR BORRABLE ROJO" at bounding box center [1016, 187] width 1063 height 17
click at [672, 189] on div "MARCADOR BORRABLE ROJO" at bounding box center [1016, 187] width 1063 height 17
drag, startPoint x: 672, startPoint y: 189, endPoint x: 482, endPoint y: 191, distance: 190.0
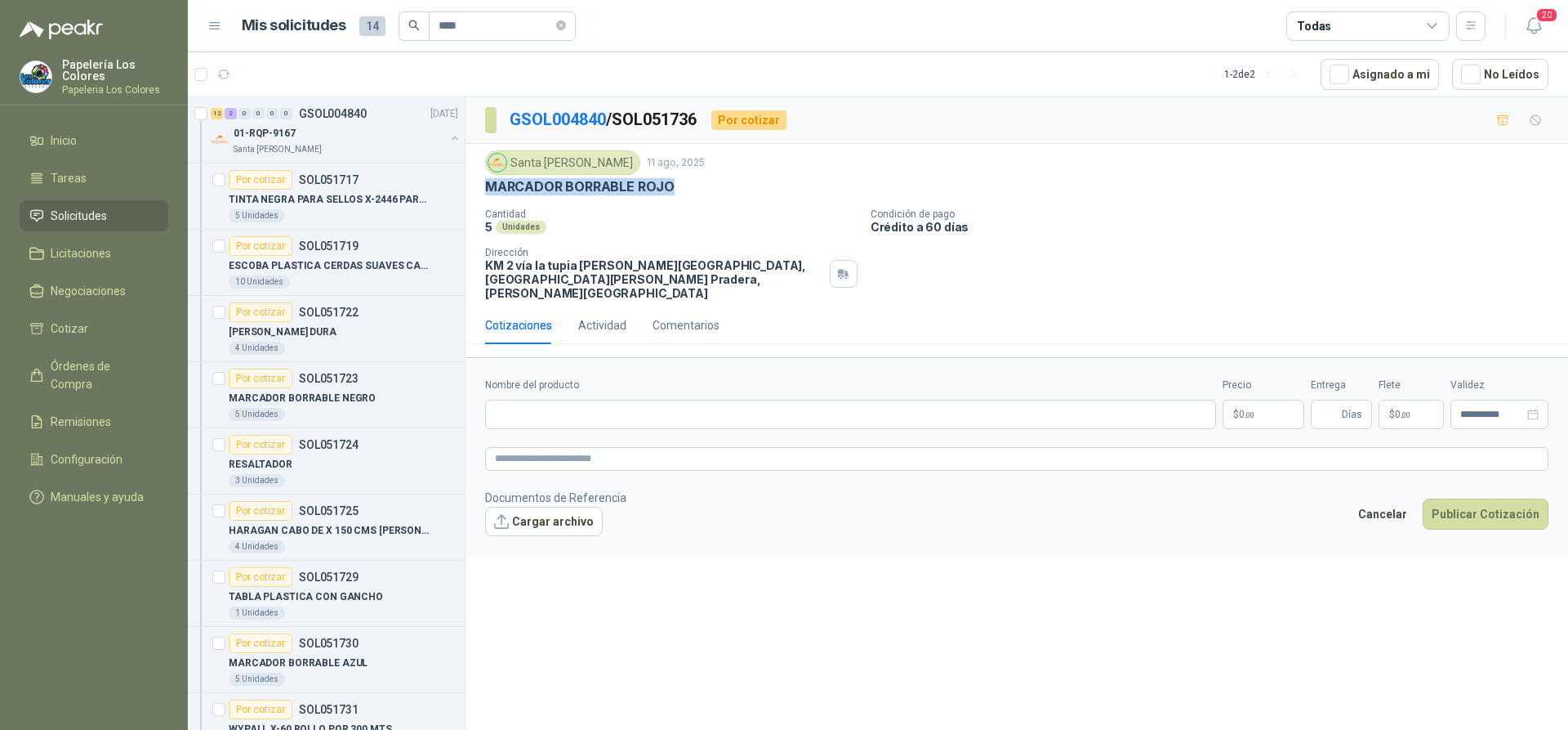
click at [482, 191] on div "Santa Anita Napoles 11 ago, 2025 MARCADOR BORRABLE ROJO Cantidad 5 Unidades Con…" at bounding box center [1016, 225] width 1102 height 163
copy p "MARCADOR BORRABLE ROJO"
click at [687, 399] on input "Nombre del producto" at bounding box center [850, 414] width 731 height 30
paste input "**********"
type input "**********"
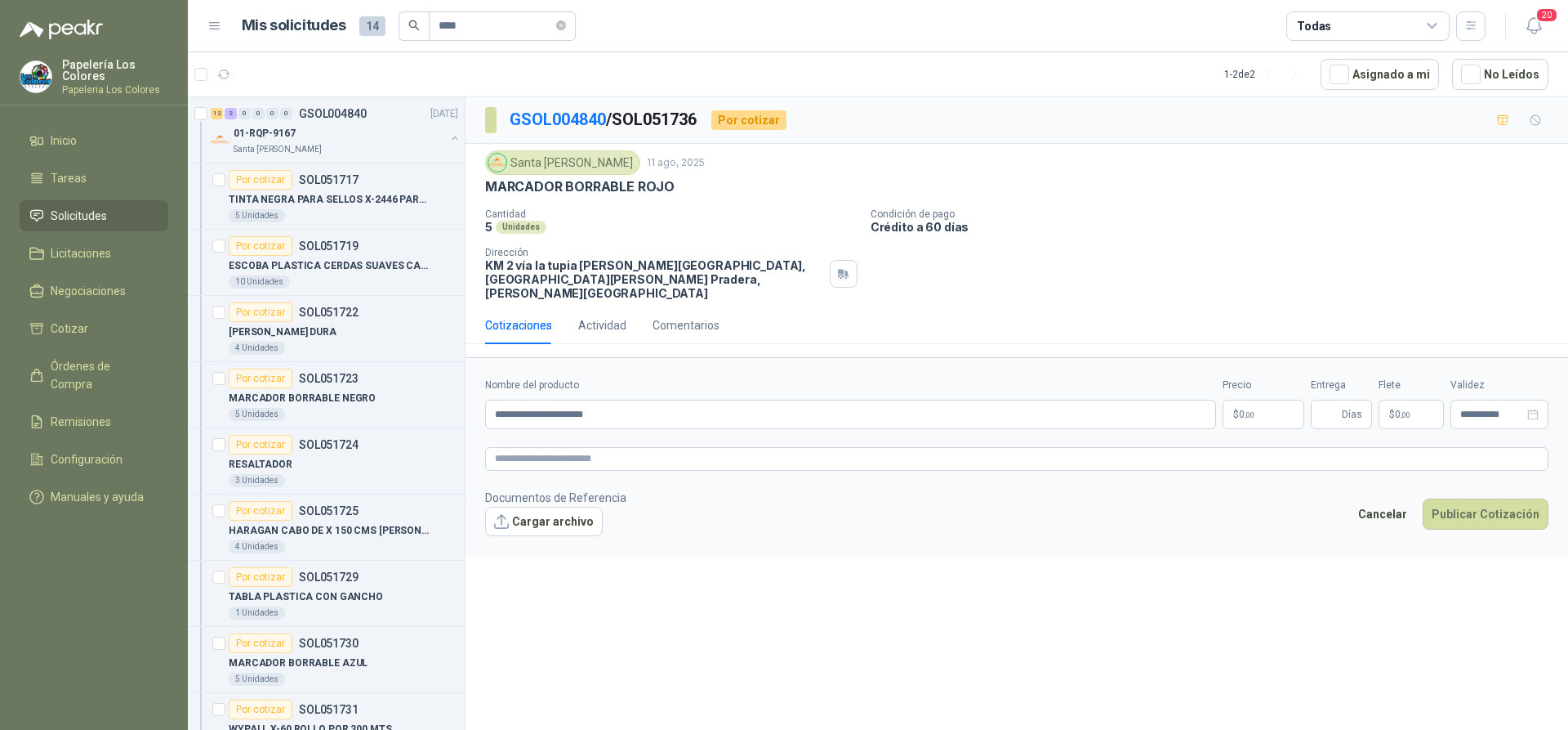
click at [1255, 396] on body "Papelería Los Colores Papeleria Los Colores Inicio Tareas Solicitudes Licitacio…" at bounding box center [784, 365] width 1568 height 730
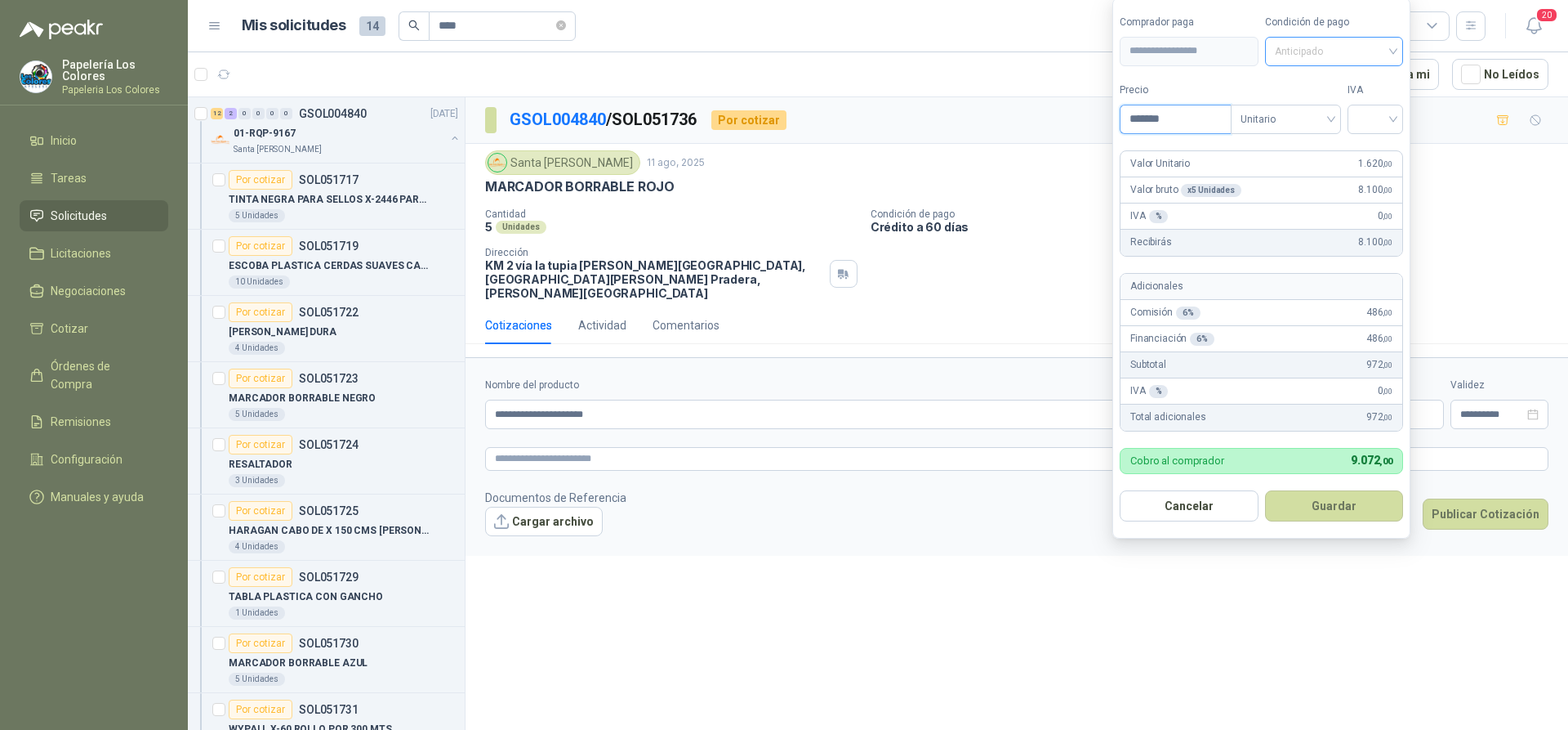
click at [1359, 53] on span "Anticipado" at bounding box center [1335, 51] width 119 height 25
type input "*******"
click at [1319, 131] on div "Crédito a 60 días" at bounding box center [1336, 137] width 114 height 18
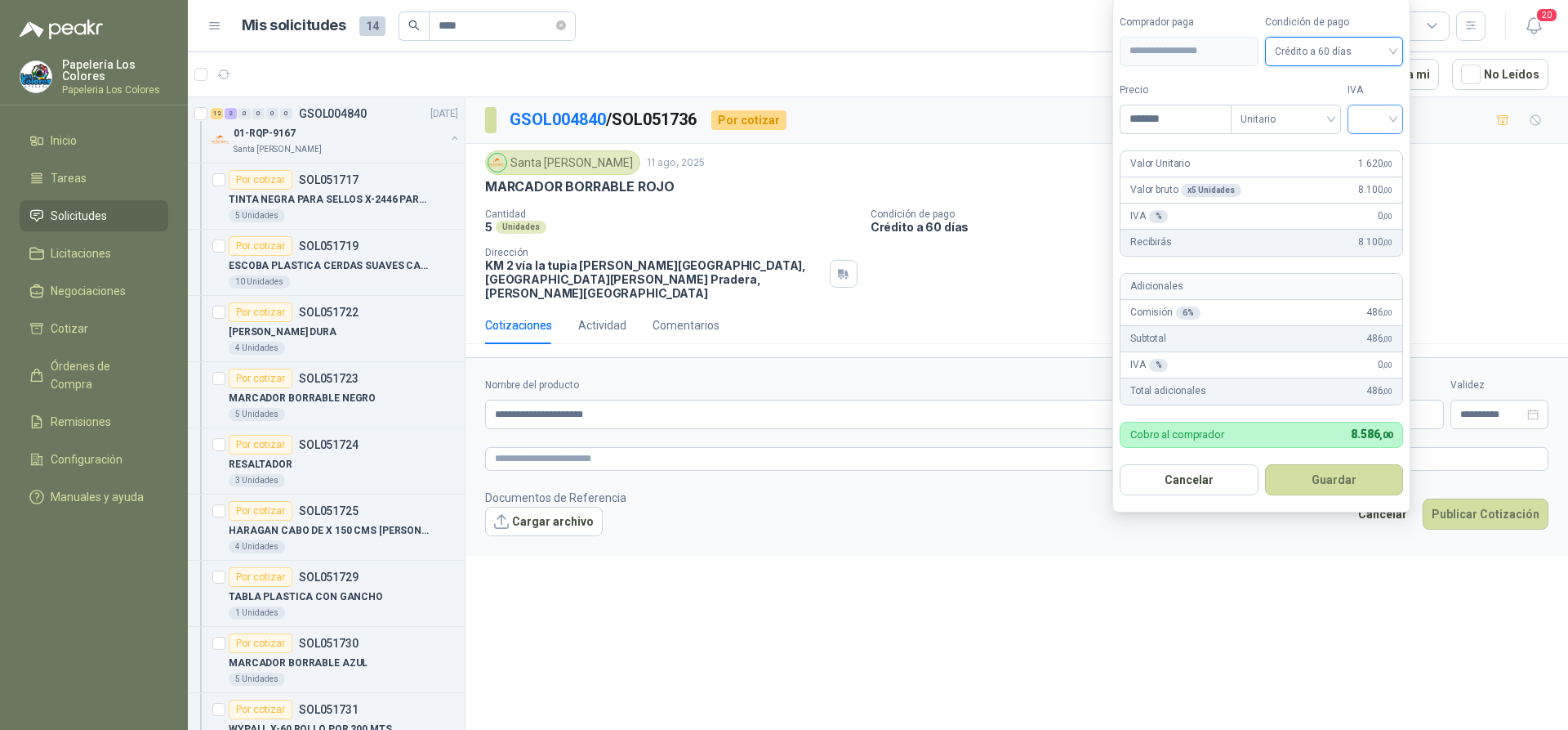
click at [1379, 111] on input "search" at bounding box center [1376, 118] width 36 height 25
click at [1379, 146] on div "19%" at bounding box center [1378, 152] width 30 height 18
click at [1319, 484] on button "Guardar" at bounding box center [1336, 480] width 140 height 31
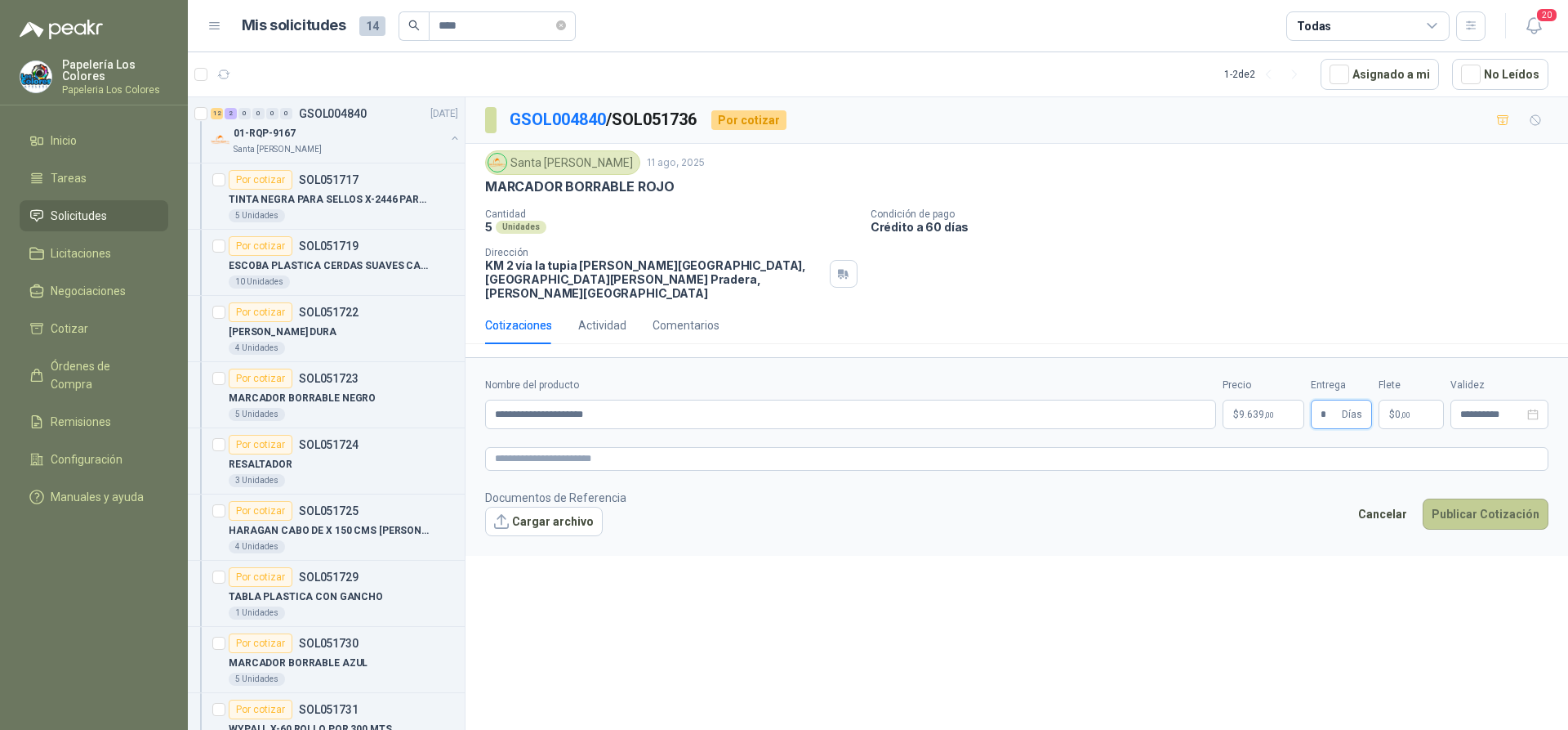
type input "*"
click at [1479, 498] on button "Publicar Cotización" at bounding box center [1485, 514] width 126 height 31
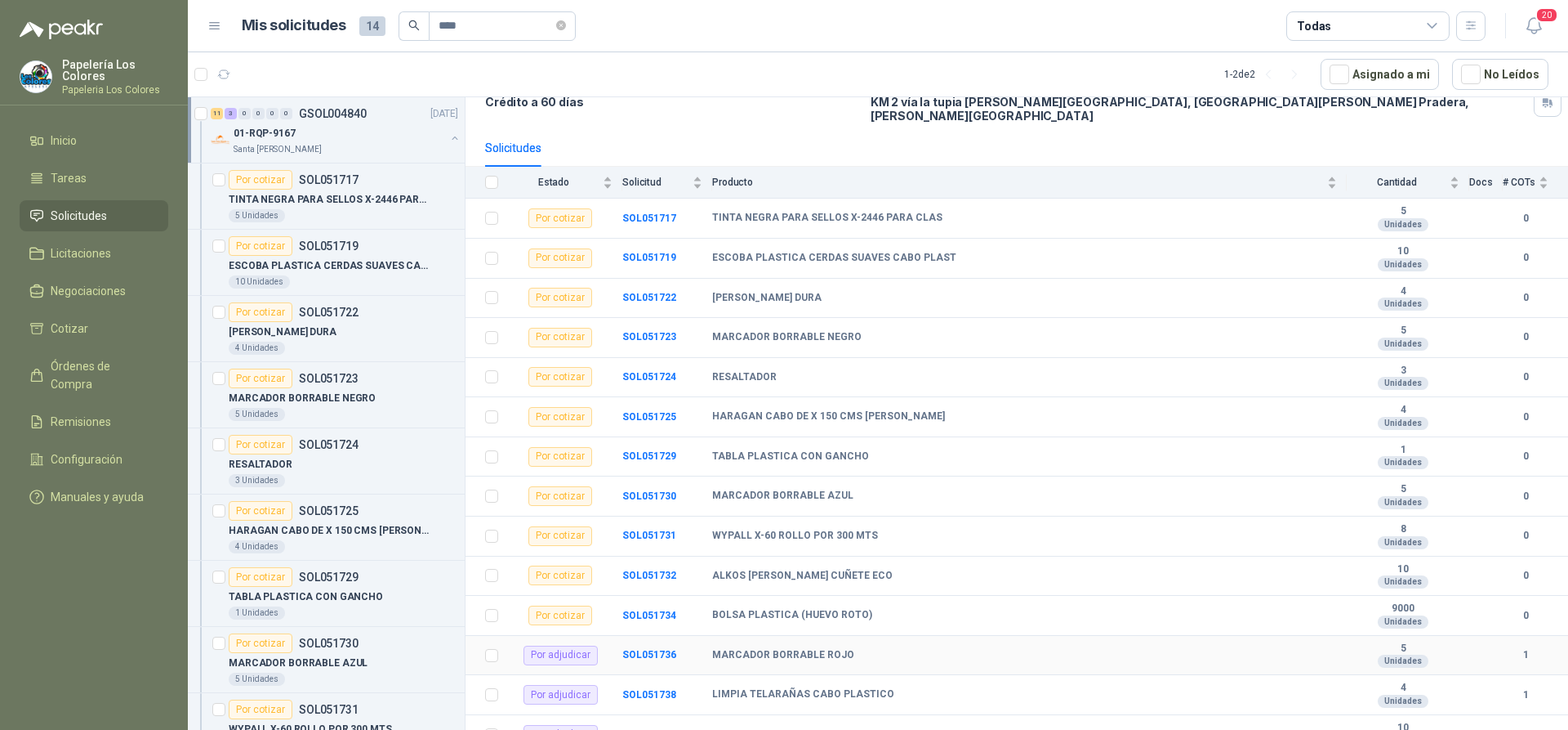
scroll to position [136, 0]
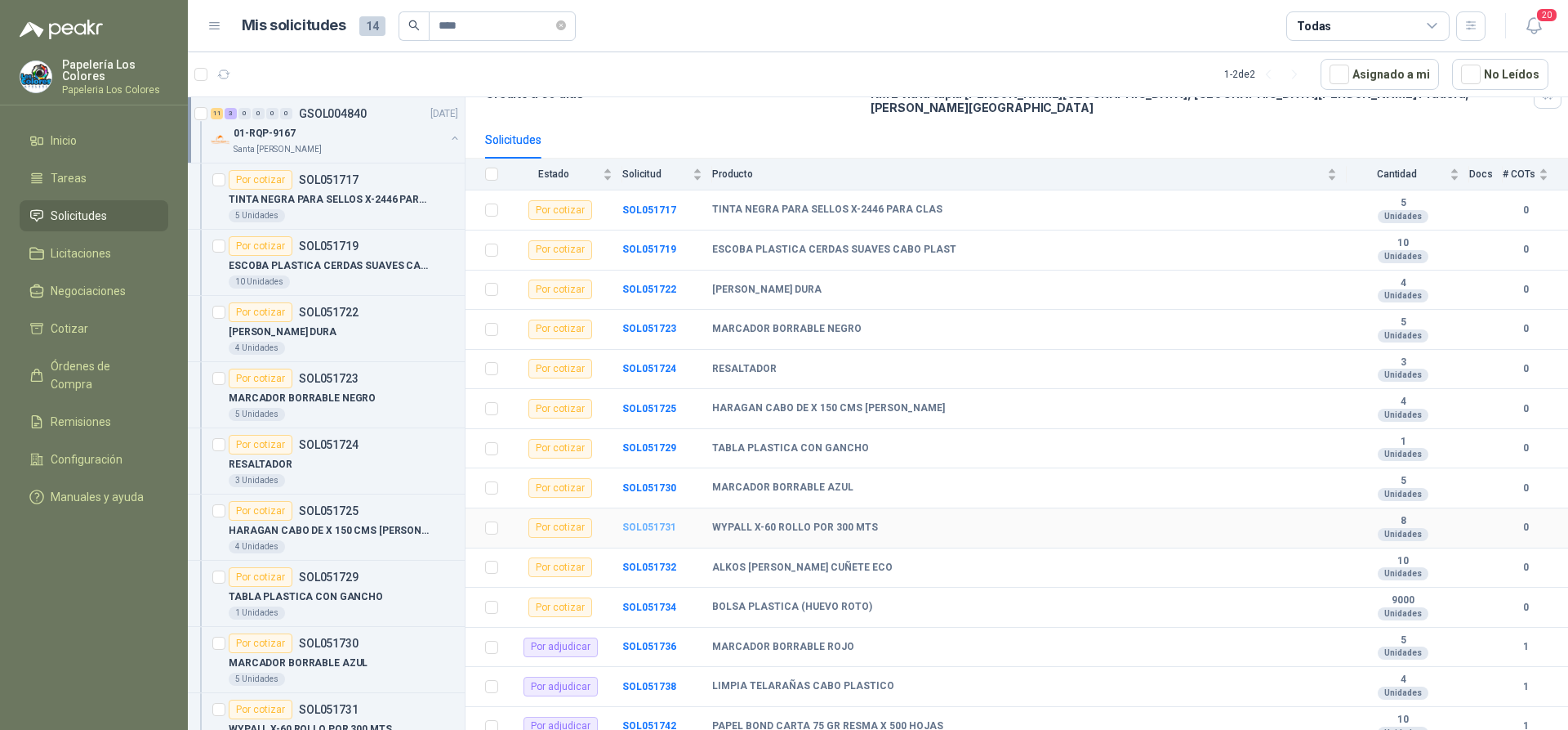
click at [638, 521] on b "SOL051731" at bounding box center [649, 526] width 54 height 11
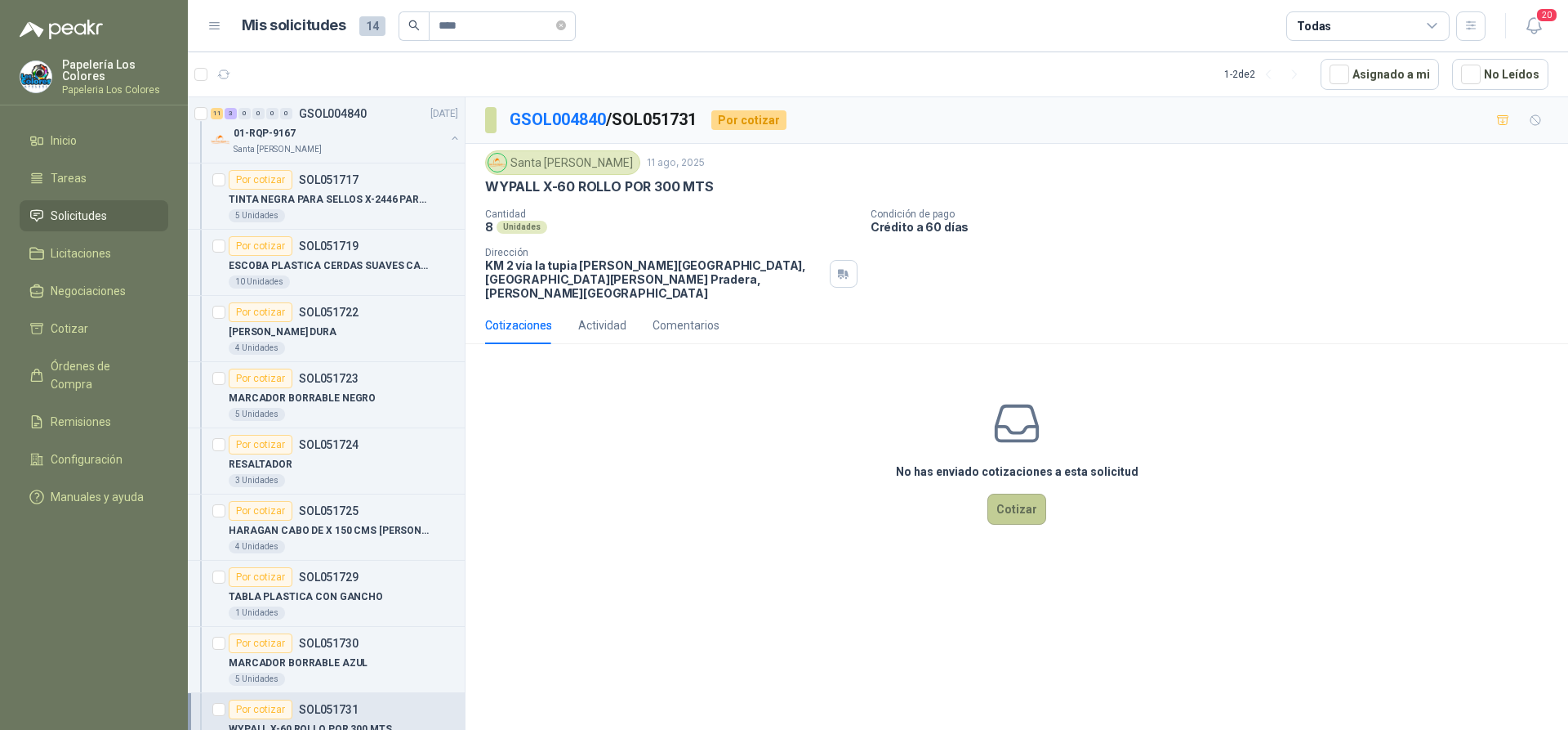
click at [1034, 493] on button "Cotizar" at bounding box center [1016, 509] width 59 height 31
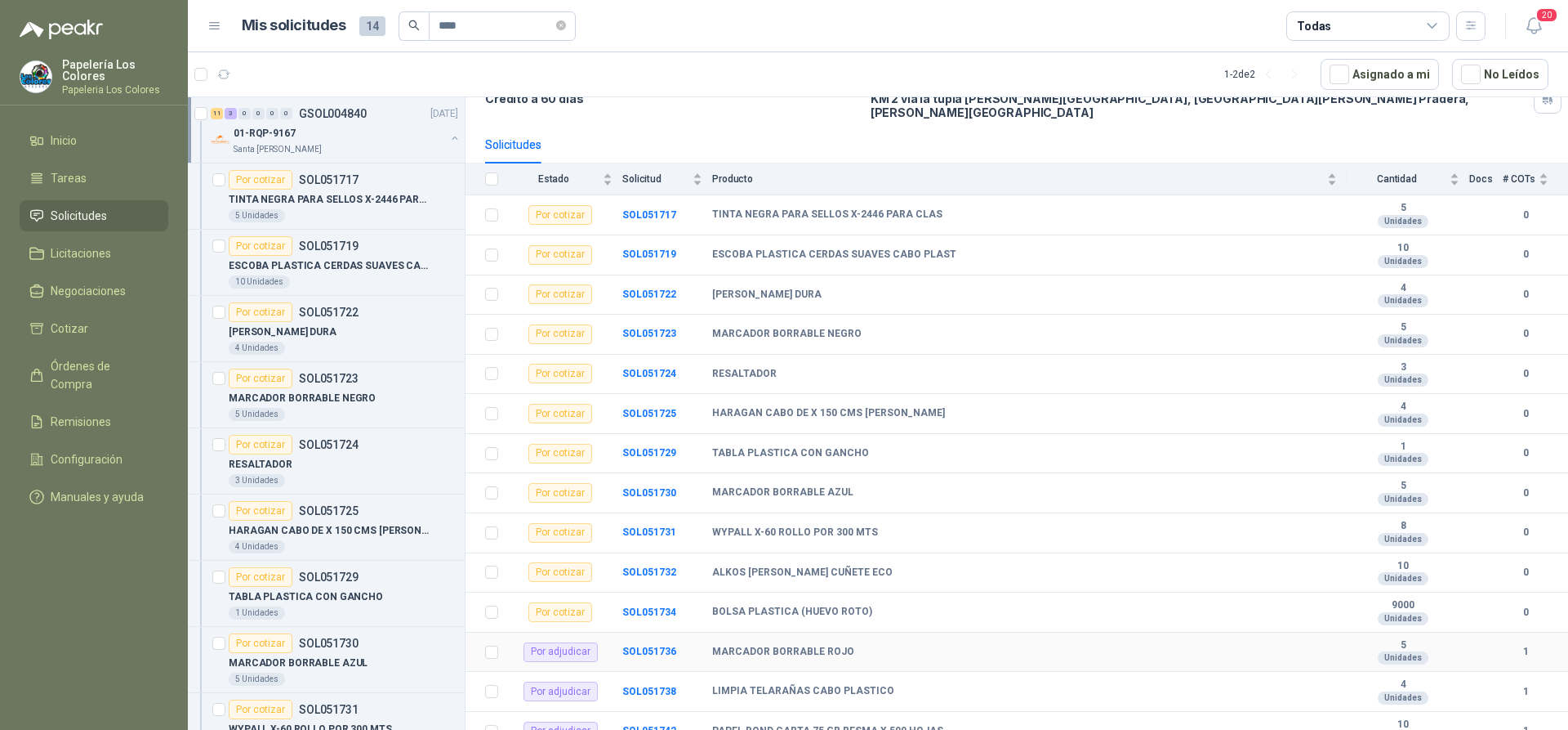
scroll to position [136, 0]
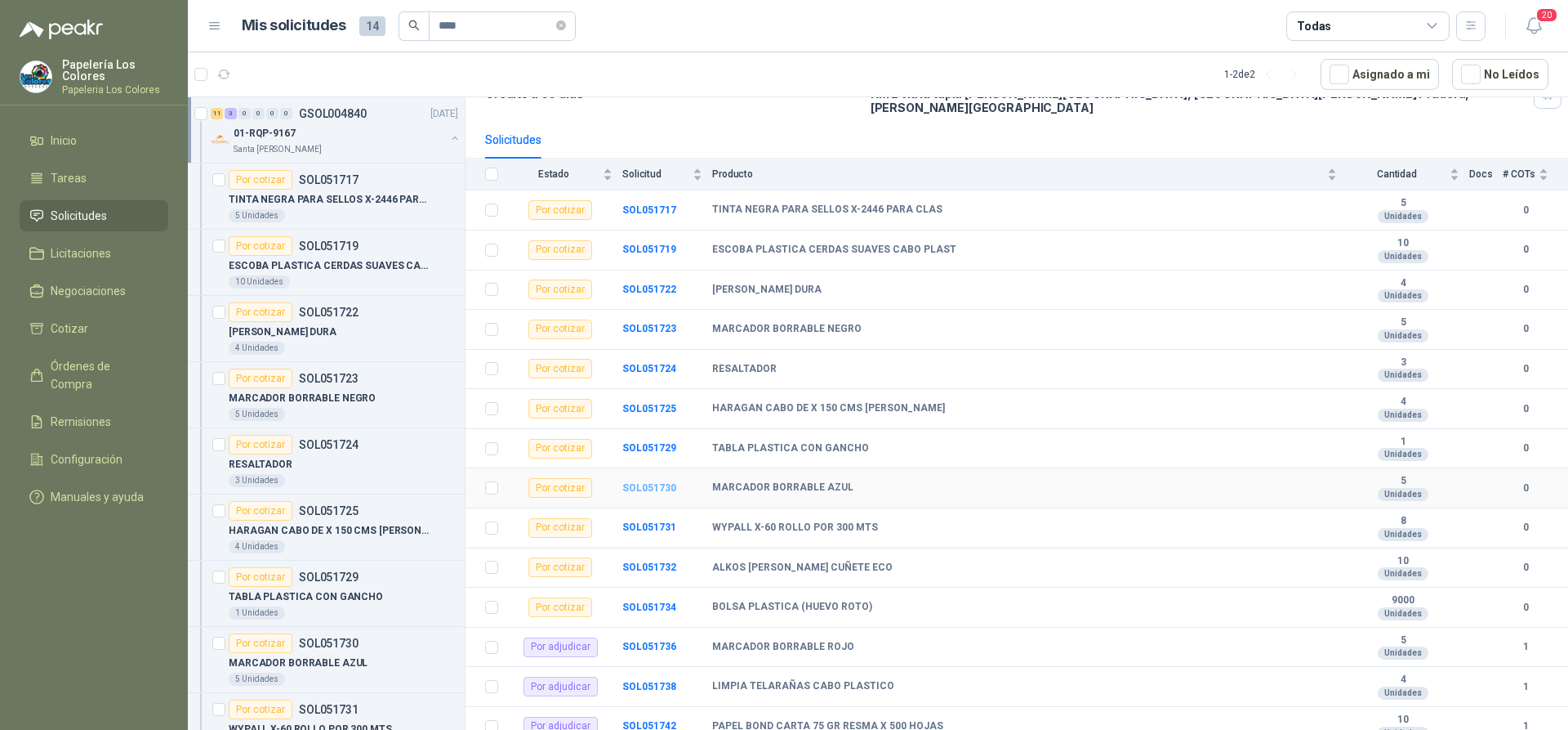
click at [634, 482] on b "SOL051730" at bounding box center [649, 487] width 54 height 11
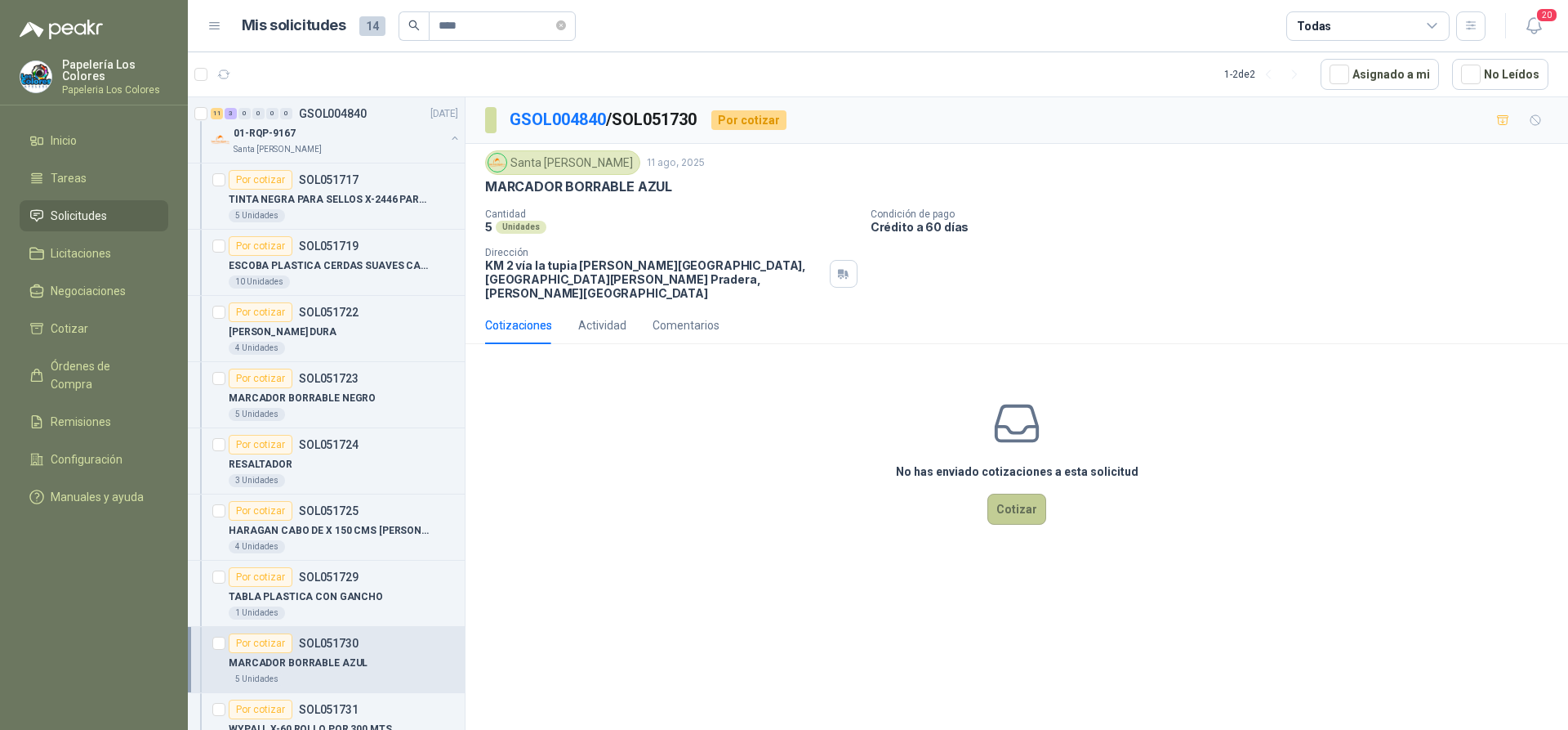
click at [1019, 493] on button "Cotizar" at bounding box center [1016, 509] width 59 height 31
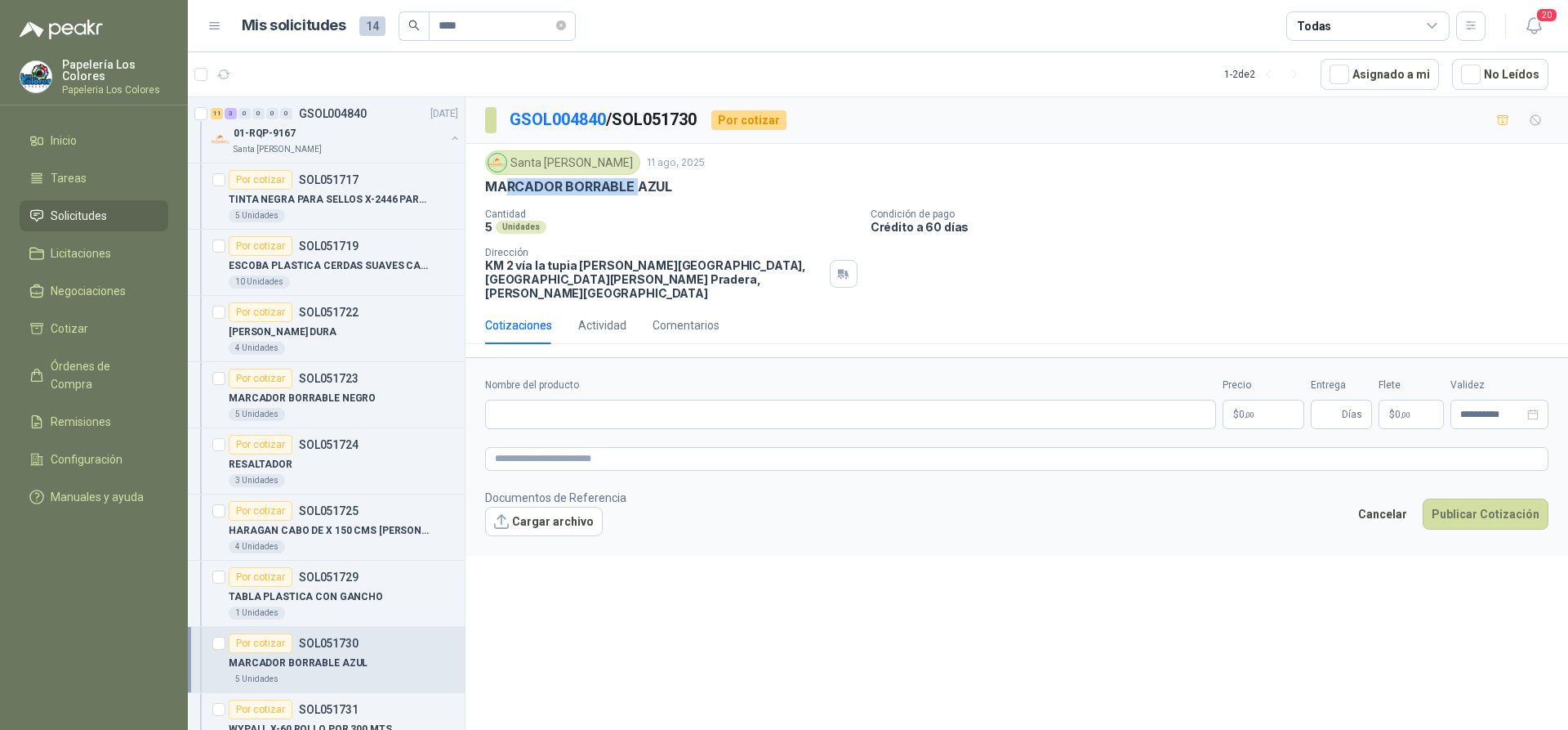
drag, startPoint x: 637, startPoint y: 184, endPoint x: 460, endPoint y: 189, distance: 177.1
click at [506, 196] on div "Santa Anita Napoles 11 ago, 2025 MARCADOR BORRABLE AZUL Cantidad 5 Unidades Con…" at bounding box center [1016, 226] width 1063 height 150
drag, startPoint x: 488, startPoint y: 187, endPoint x: 679, endPoint y: 198, distance: 191.3
click at [679, 198] on div "Santa Anita Napoles 11 ago, 2025 MARCADOR BORRABLE AZUL Cantidad 5 Unidades Con…" at bounding box center [1016, 226] width 1063 height 150
click at [620, 399] on input "Nombre del producto" at bounding box center [850, 414] width 731 height 30
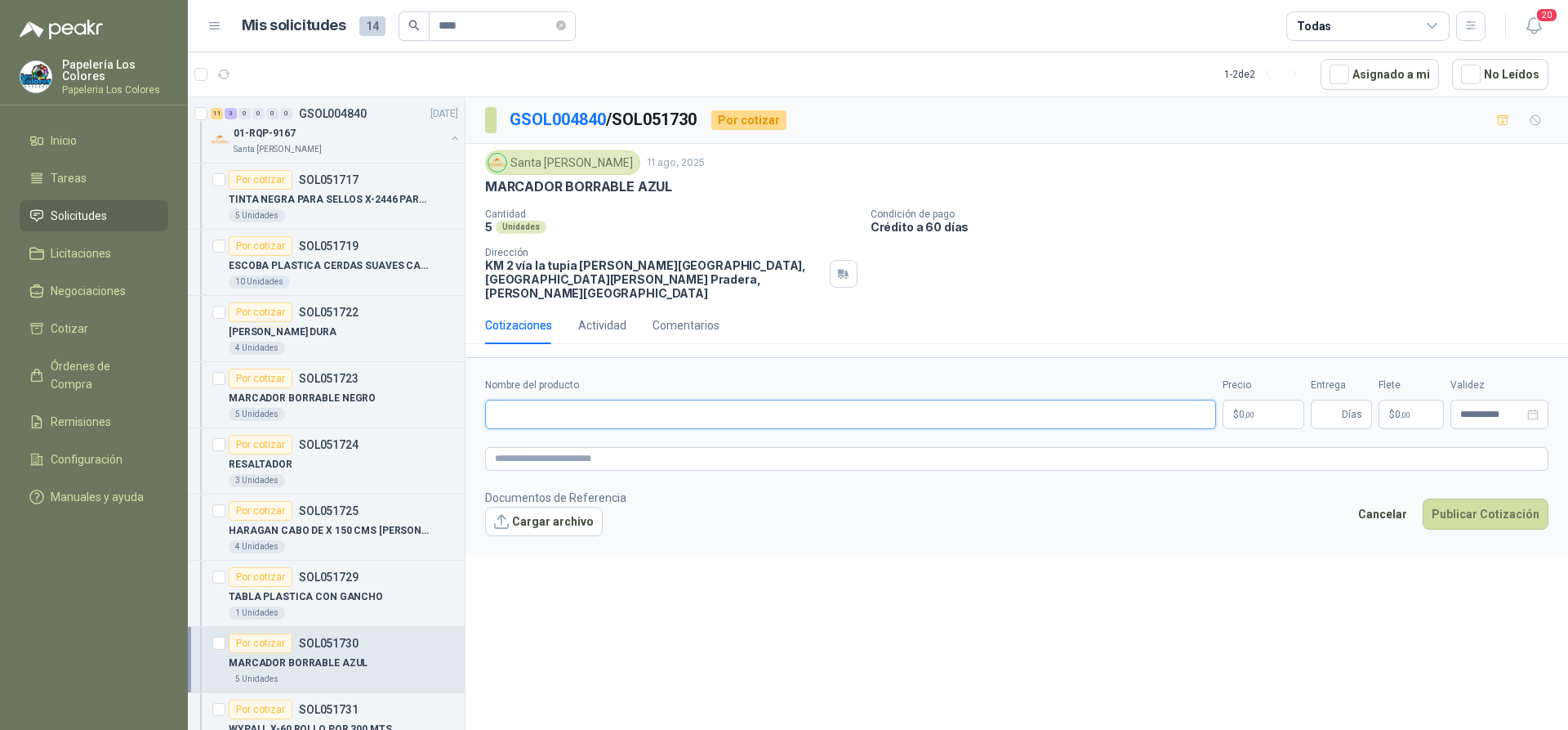
paste input "**********"
type input "**********"
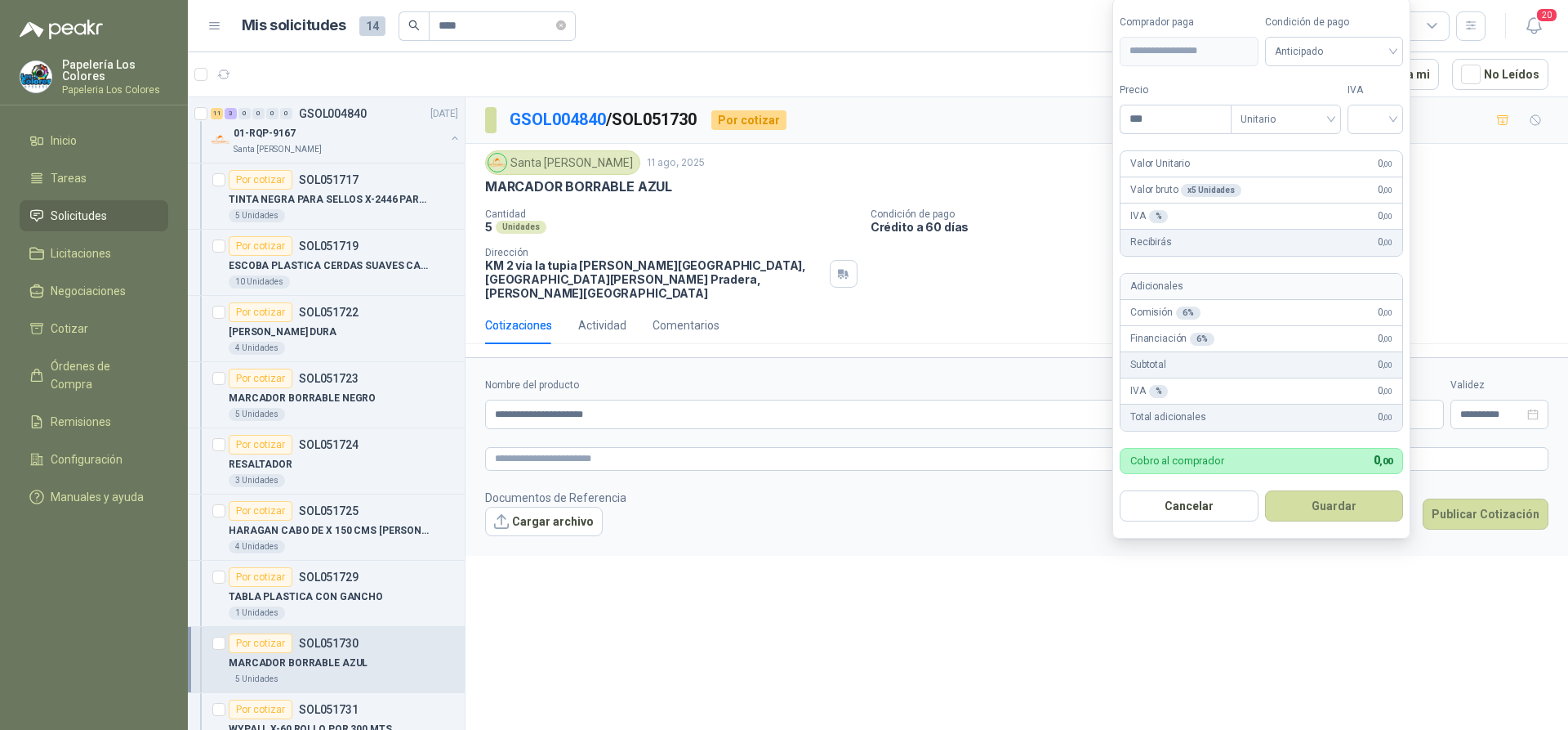
click at [1260, 397] on body "Papelería Los Colores Papeleria Los Colores Inicio Tareas Solicitudes Licitacio…" at bounding box center [784, 365] width 1568 height 730
click at [1369, 57] on span "Anticipado" at bounding box center [1335, 51] width 119 height 25
type input "*******"
click at [1331, 129] on div "Crédito a 60 días" at bounding box center [1336, 137] width 114 height 18
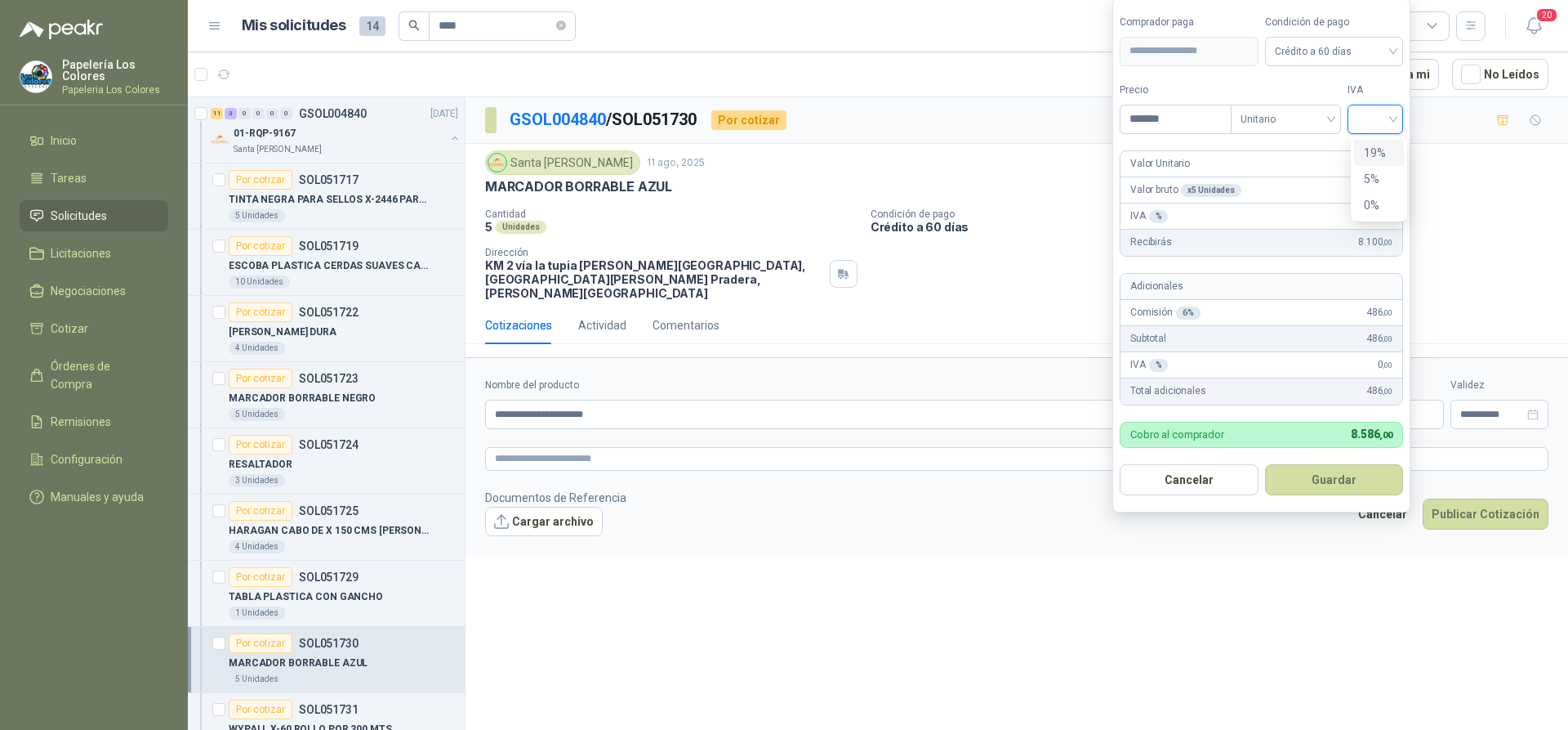
click at [1382, 117] on input "search" at bounding box center [1376, 118] width 36 height 25
click at [1377, 149] on div "19%" at bounding box center [1378, 152] width 30 height 18
click at [1320, 478] on button "Guardar" at bounding box center [1336, 480] width 140 height 31
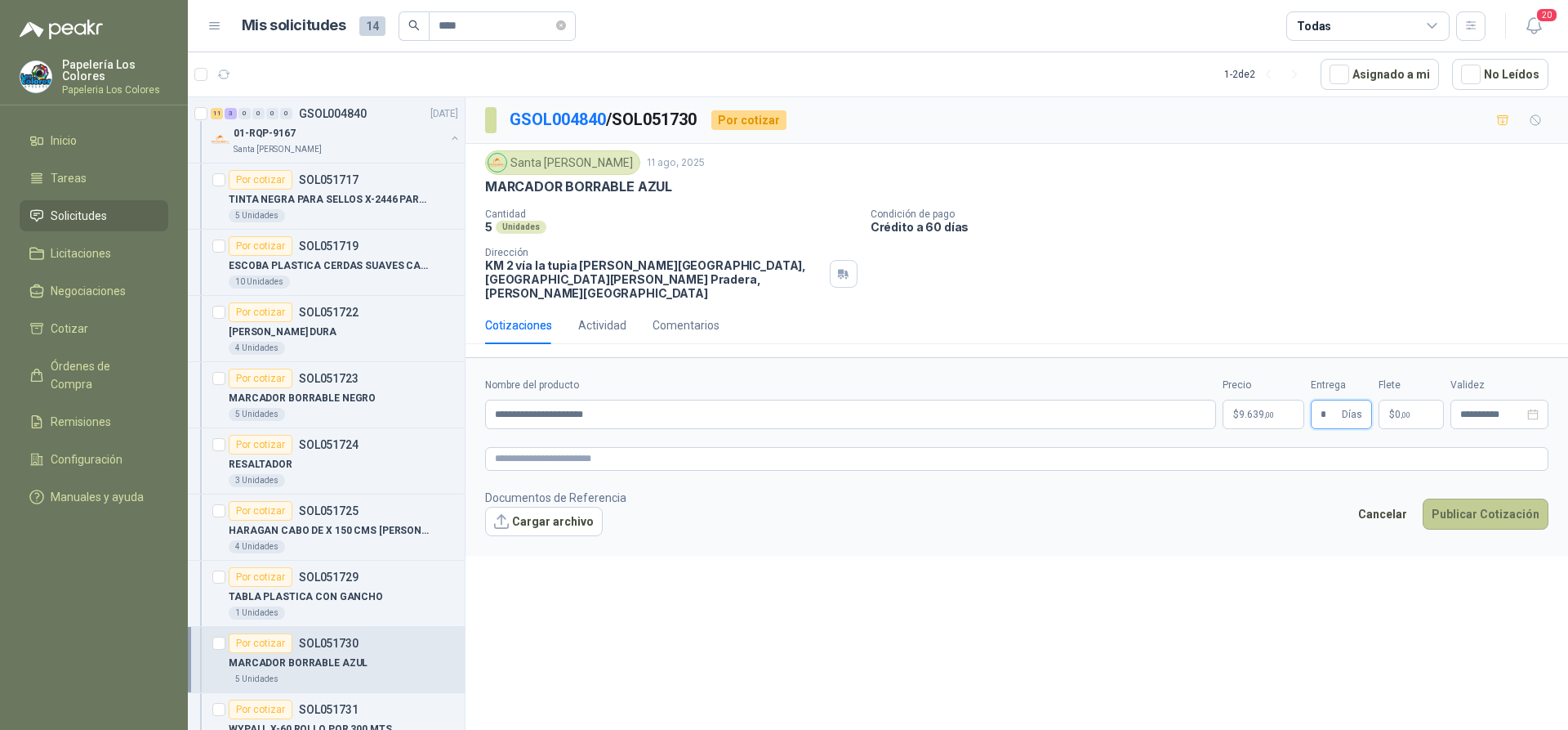
type input "*"
click at [1478, 498] on button "Publicar Cotización" at bounding box center [1485, 514] width 126 height 31
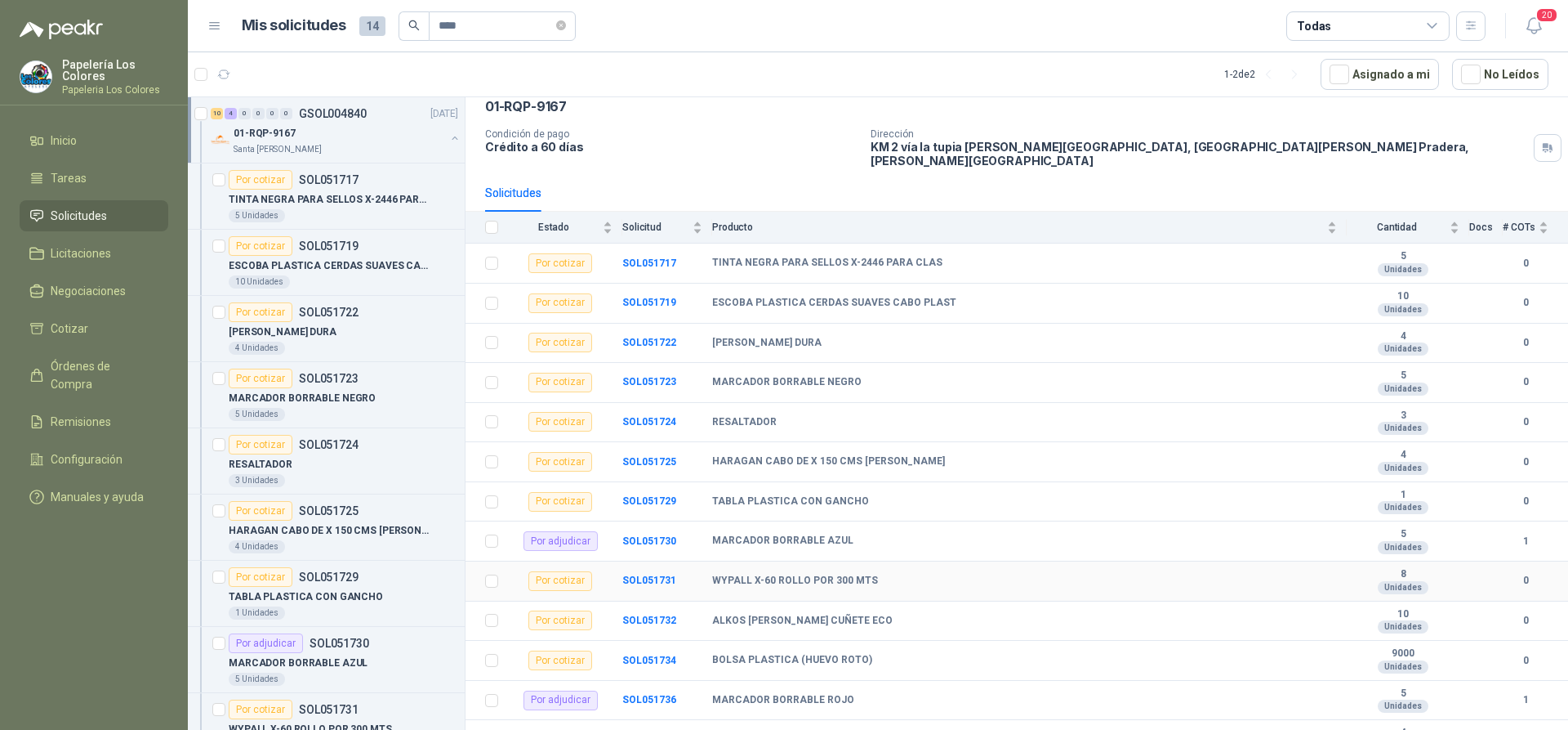
scroll to position [55, 0]
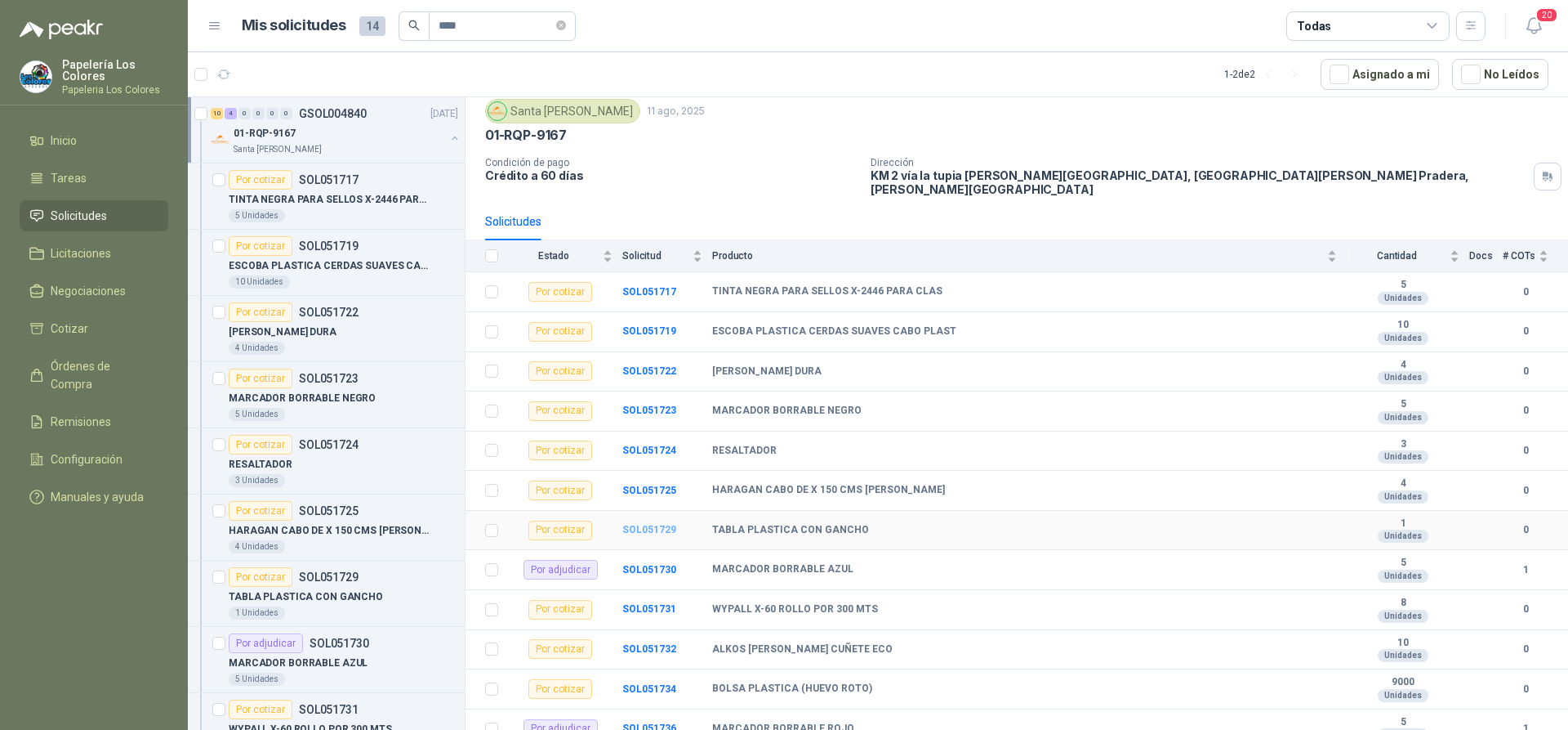
click at [650, 524] on b "SOL051729" at bounding box center [649, 529] width 54 height 11
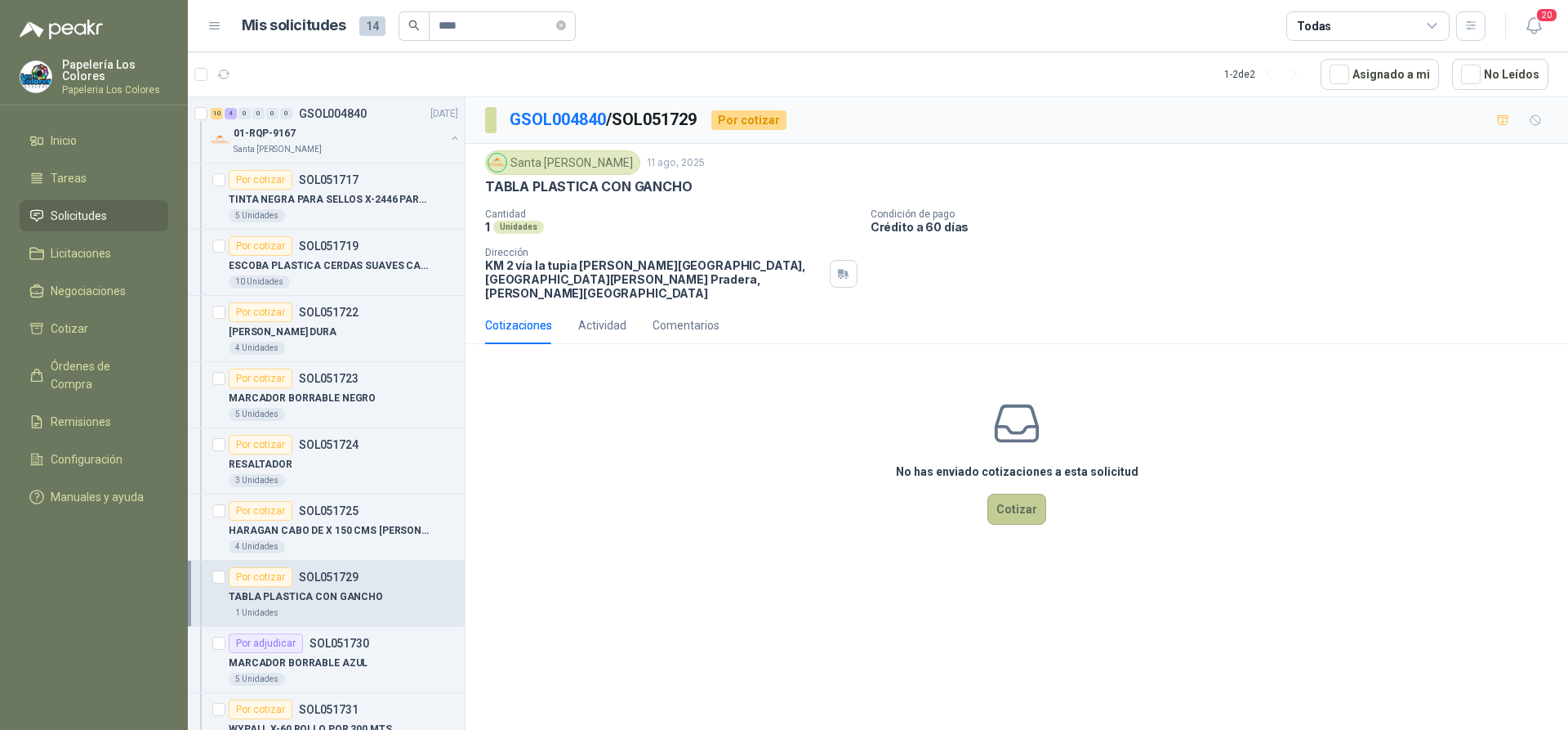
click at [1016, 499] on button "Cotizar" at bounding box center [1016, 509] width 59 height 31
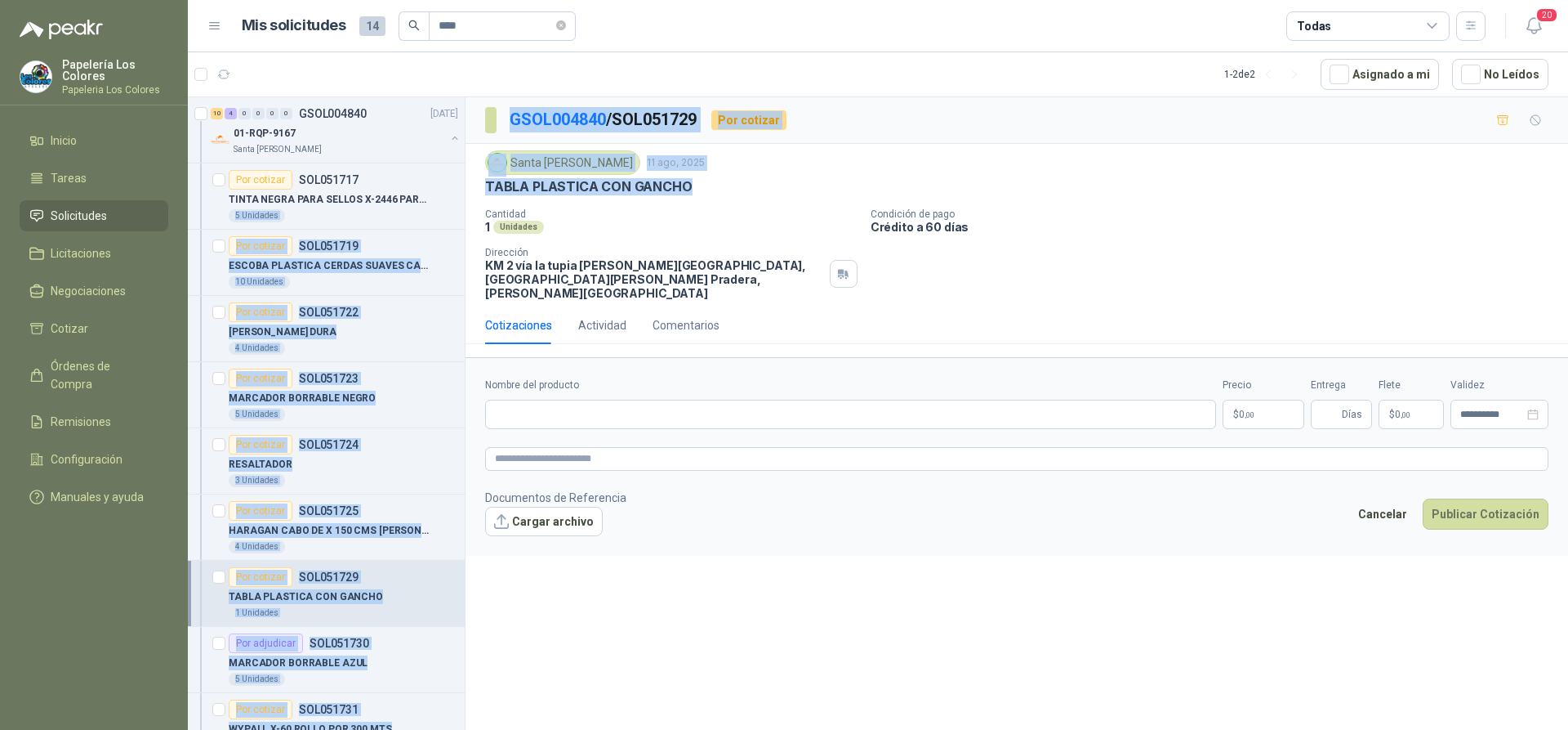
drag, startPoint x: 648, startPoint y: 187, endPoint x: 458, endPoint y: 195, distance: 190.2
click at [458, 195] on div "10 4 0 0 0 0 GSOL004840 11/08/25 01-RQP-9167 Santa Anita Napoles Por cotizar SO…" at bounding box center [878, 416] width 1380 height 639
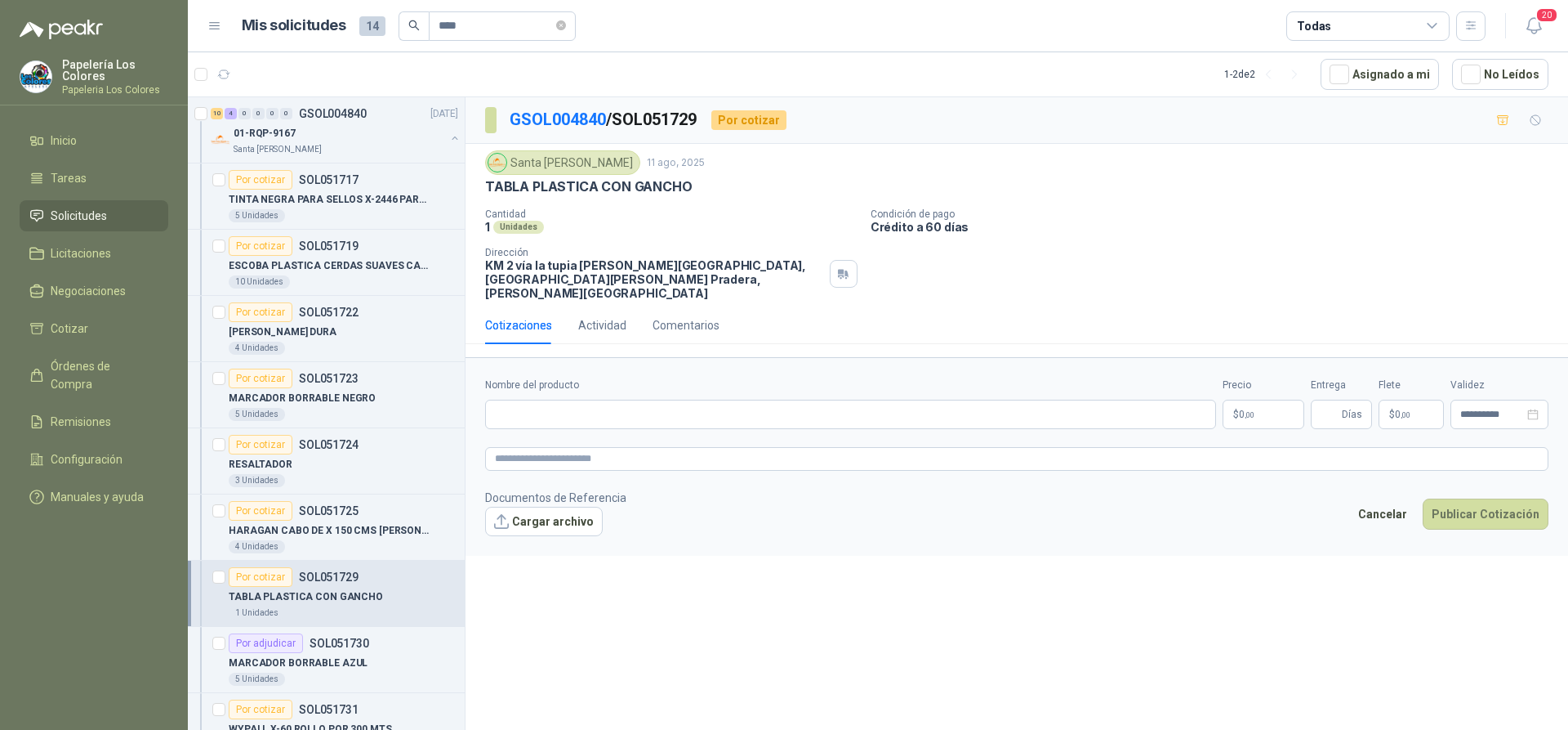
click at [609, 211] on p "Cantidad" at bounding box center [671, 214] width 372 height 11
drag, startPoint x: 687, startPoint y: 187, endPoint x: 482, endPoint y: 195, distance: 205.2
click at [482, 195] on div "Santa Anita Napoles 11 ago, 2025 TABLA PLASTICA CON GANCHO Cantidad 1 Unidades …" at bounding box center [1016, 225] width 1102 height 163
click at [589, 399] on input "Nombre del producto" at bounding box center [850, 414] width 731 height 30
paste input "**********"
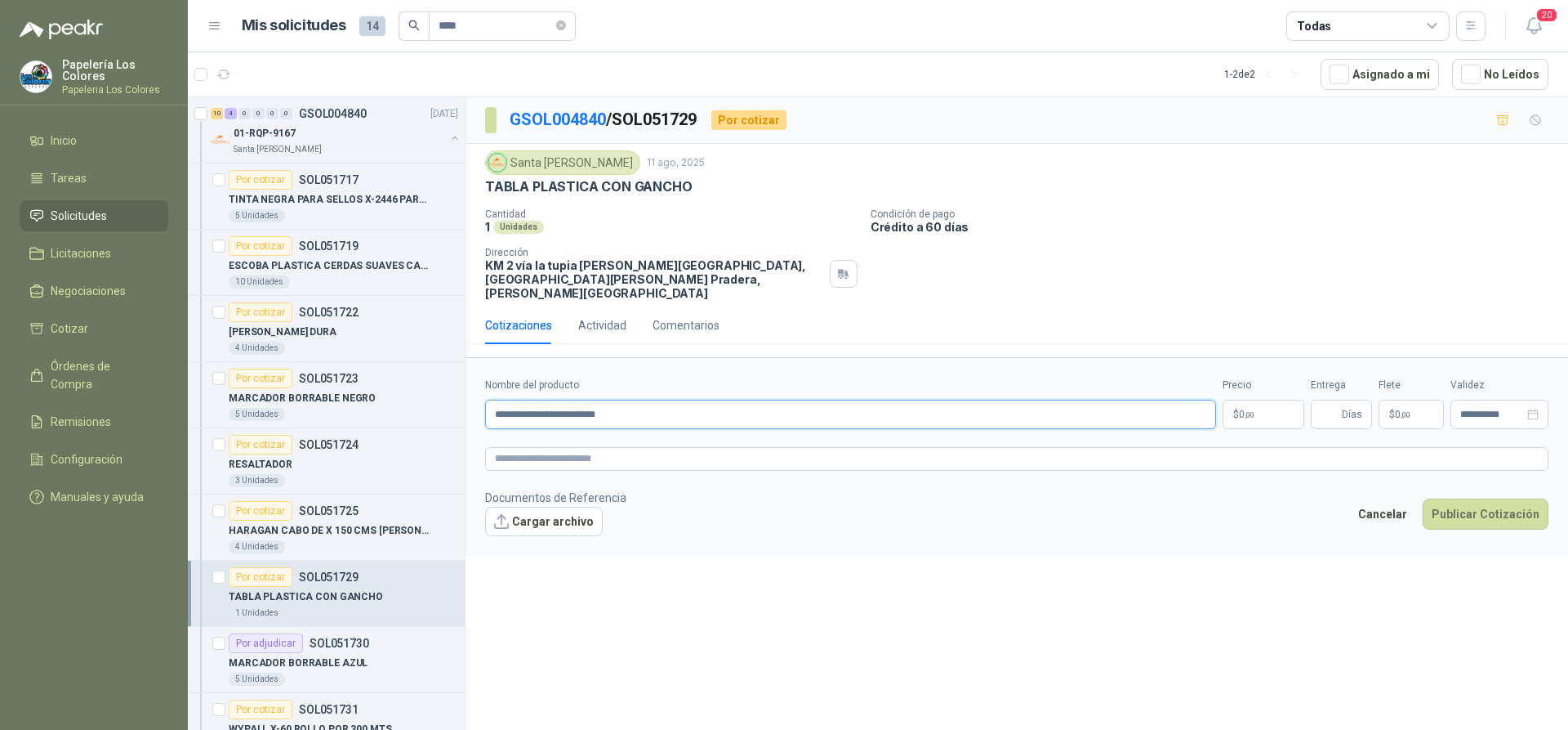
type input "**********"
click at [1250, 404] on body "Papelería Los Colores Papeleria Los Colores Inicio Tareas Solicitudes Licitacio…" at bounding box center [784, 365] width 1568 height 730
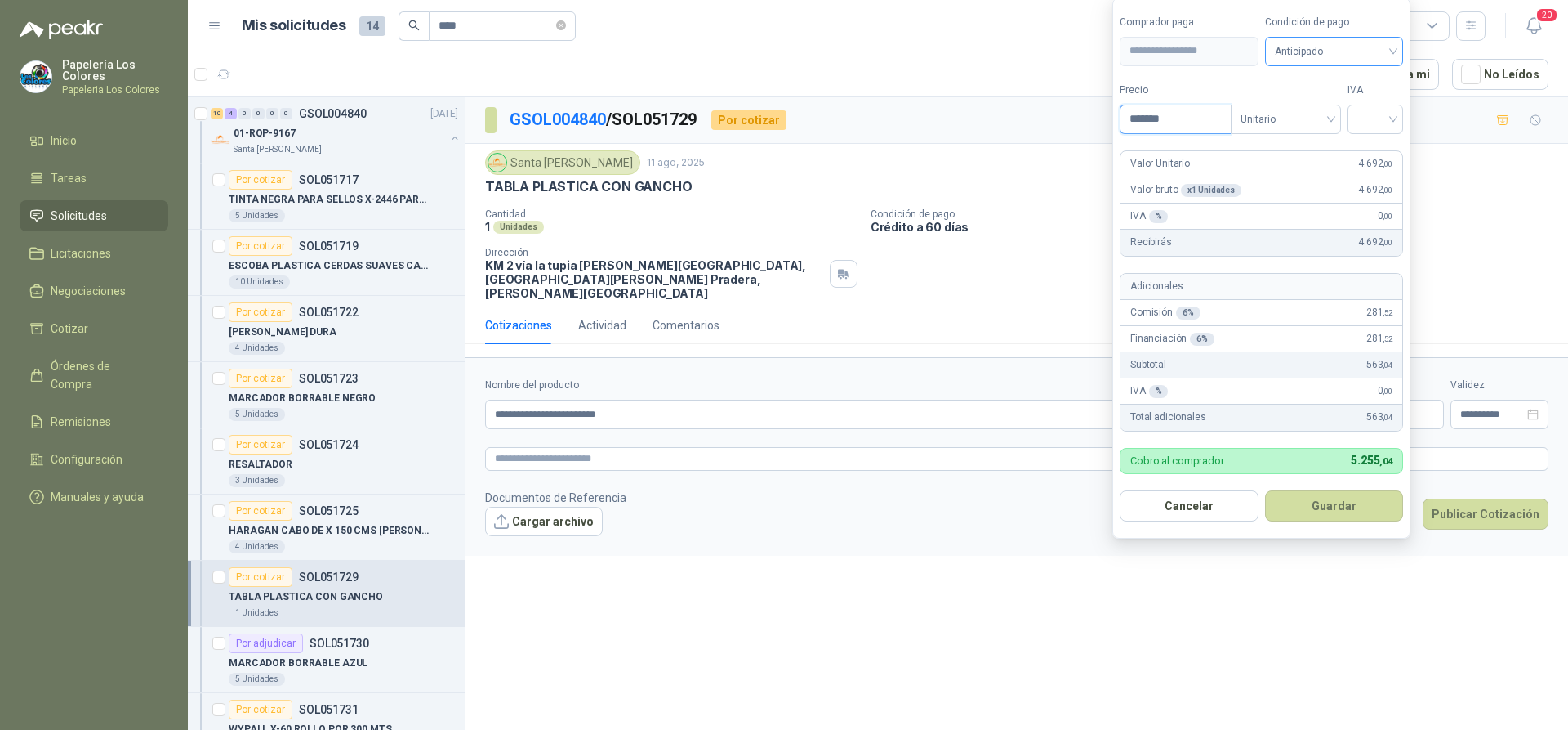
click at [1385, 55] on span "Anticipado" at bounding box center [1335, 51] width 119 height 25
type input "*******"
click at [1311, 133] on div "Crédito a 60 días" at bounding box center [1336, 137] width 114 height 18
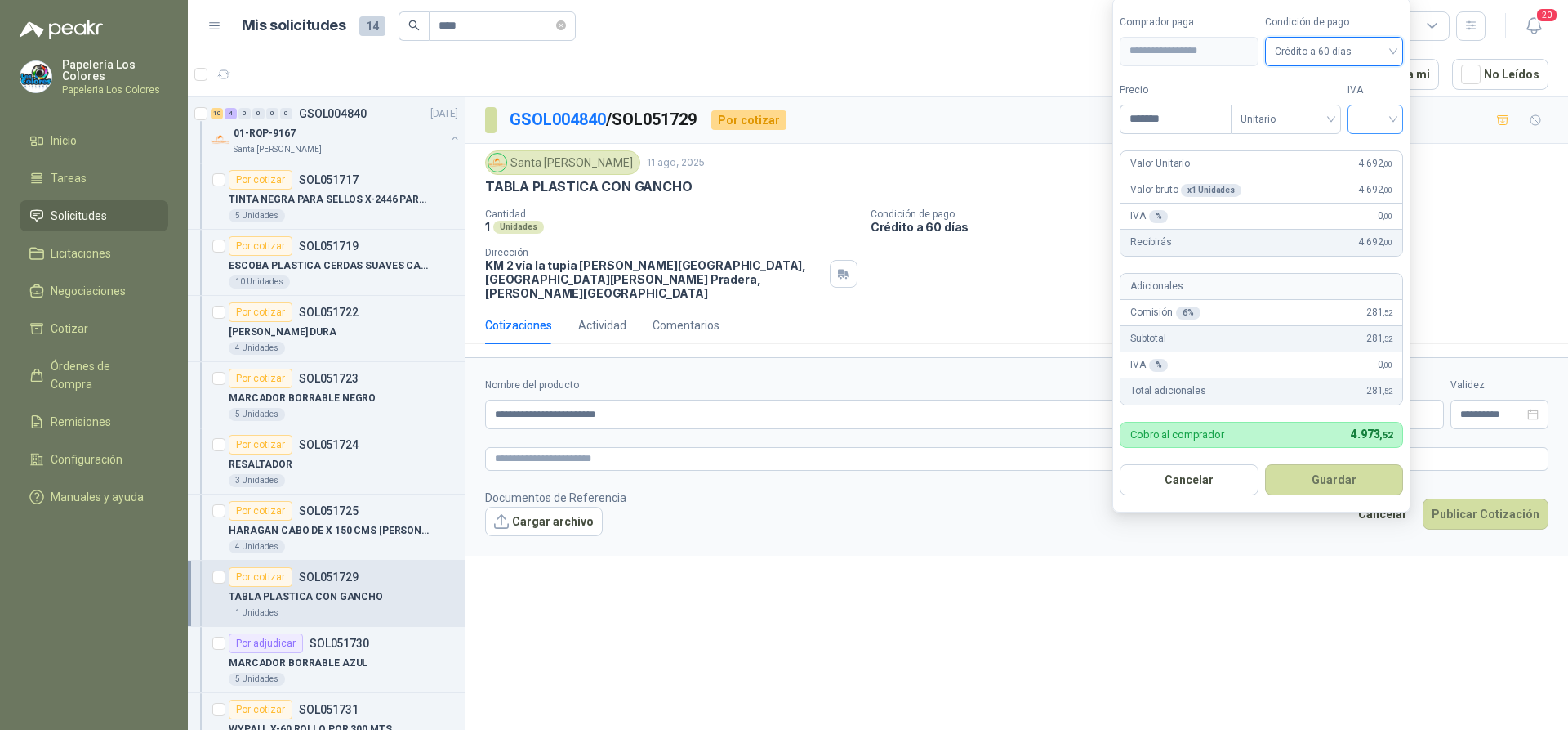
click at [1380, 119] on input "search" at bounding box center [1376, 118] width 36 height 25
click at [1375, 144] on div "19%" at bounding box center [1378, 152] width 30 height 18
click at [1331, 475] on button "Guardar" at bounding box center [1336, 480] width 140 height 31
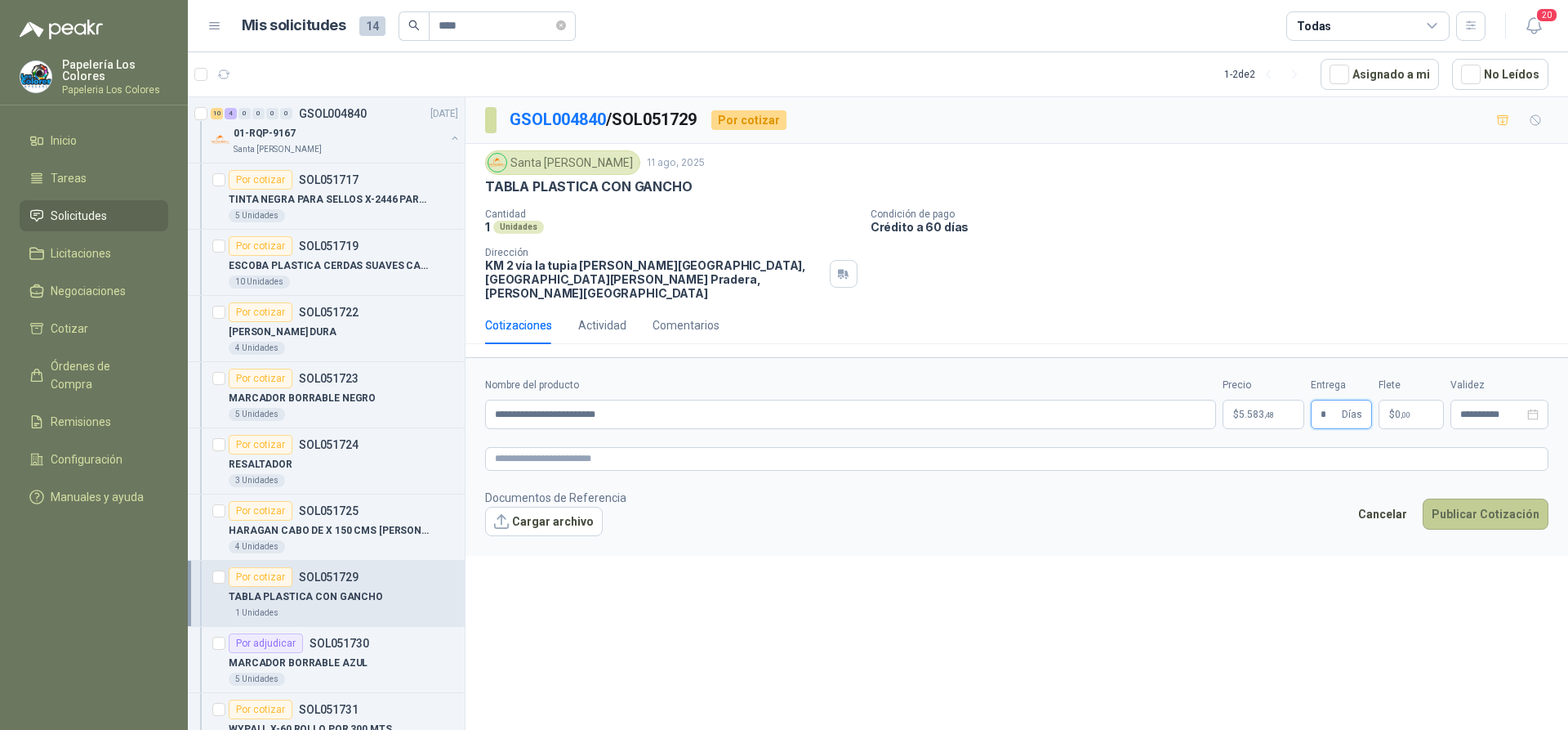
type input "*"
click at [1458, 498] on button "Publicar Cotización" at bounding box center [1485, 514] width 126 height 31
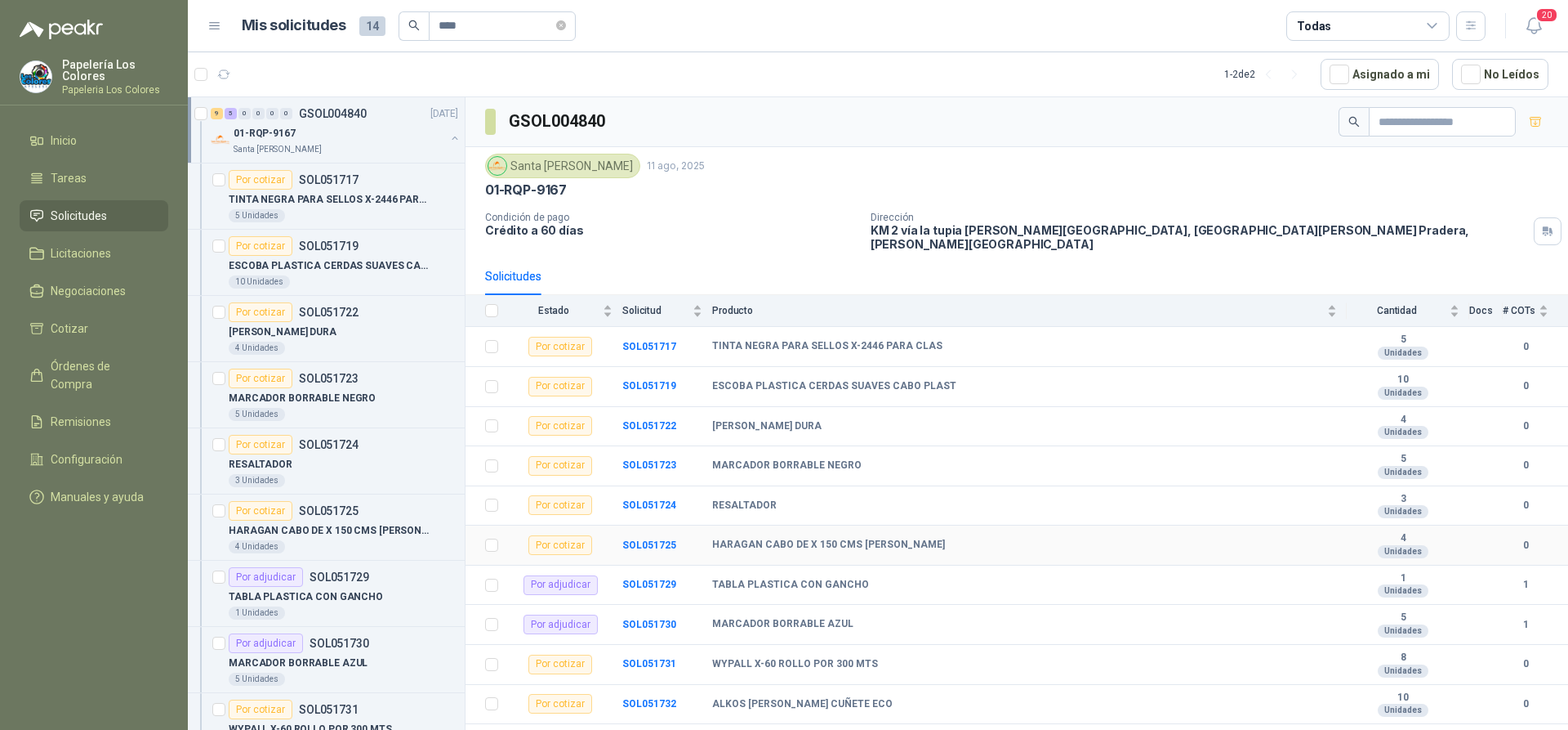
scroll to position [82, 0]
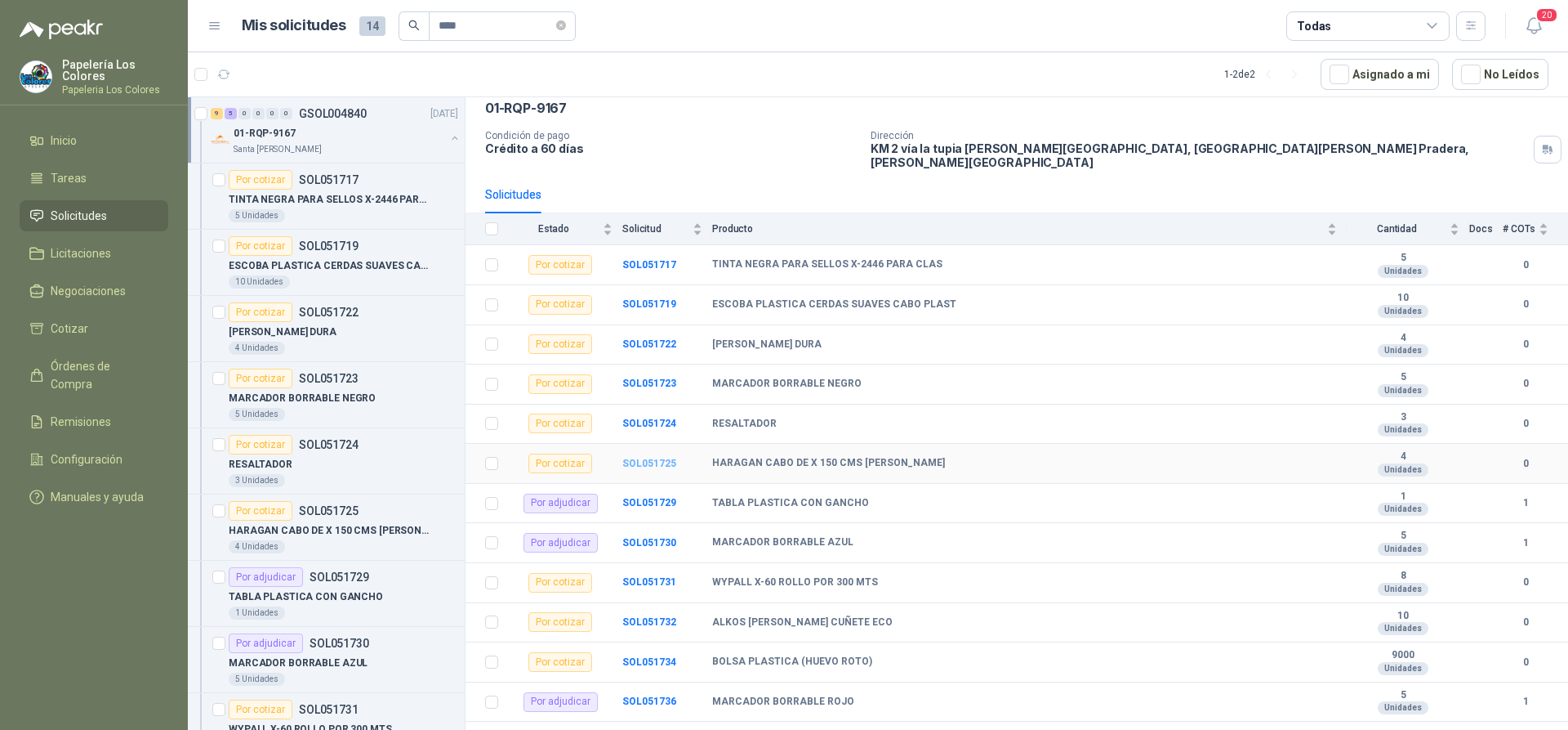
click at [654, 457] on b "SOL051725" at bounding box center [649, 463] width 54 height 11
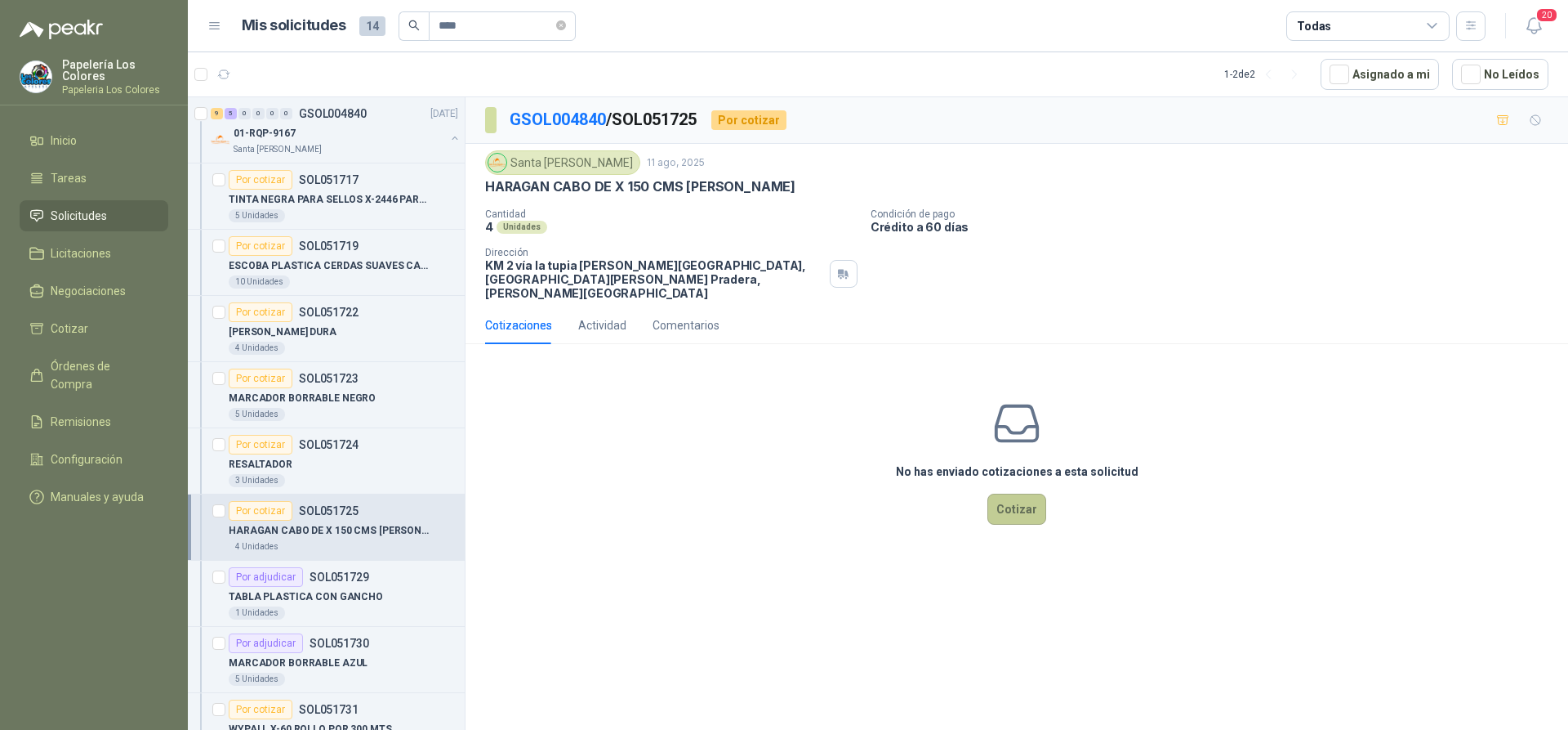
click at [1010, 493] on button "Cotizar" at bounding box center [1016, 509] width 59 height 31
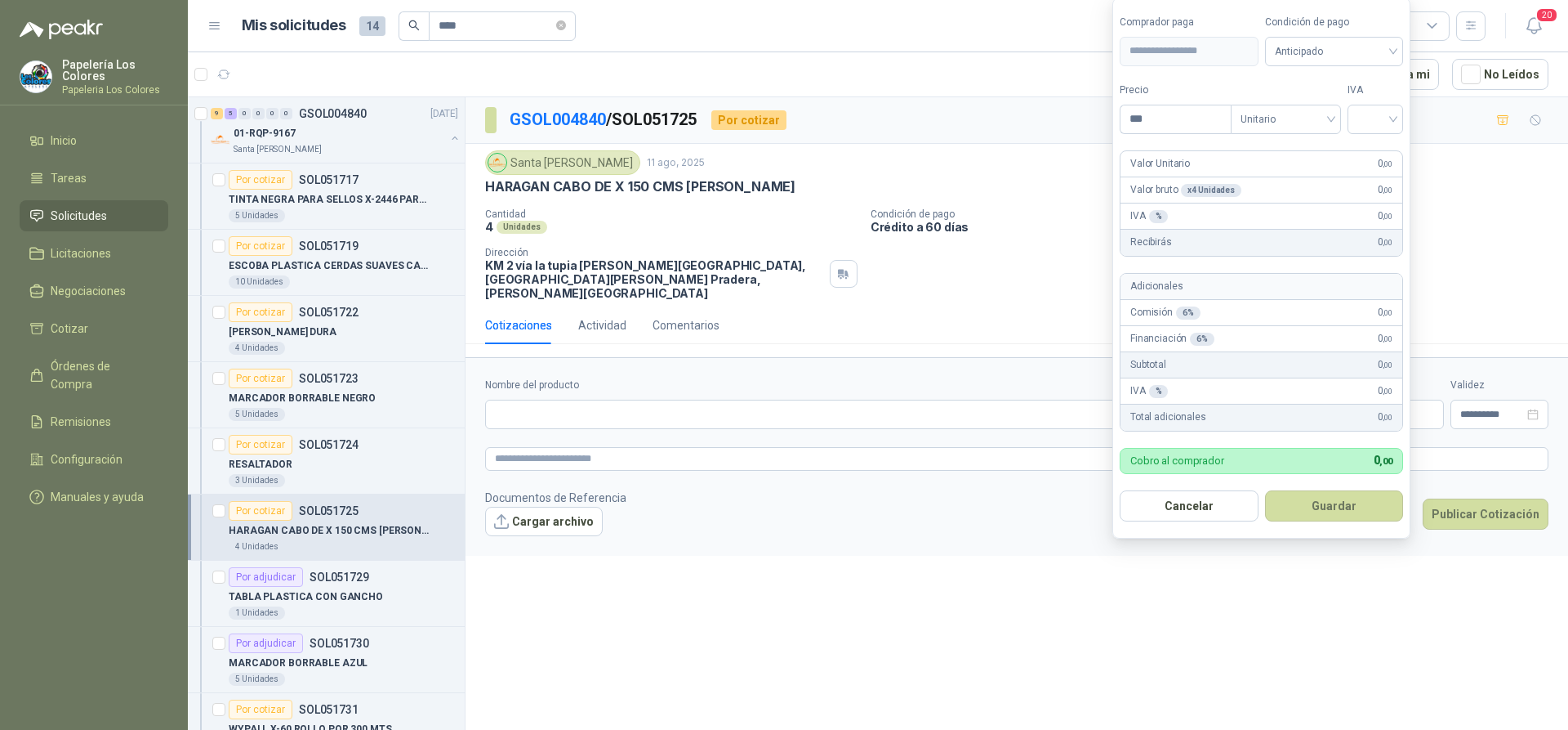
click at [1243, 403] on body "Papelería Los Colores Papeleria Los Colores Inicio Tareas Solicitudes Licitacio…" at bounding box center [784, 365] width 1568 height 730
type input "********"
click at [1345, 51] on span "Anticipado" at bounding box center [1335, 51] width 119 height 25
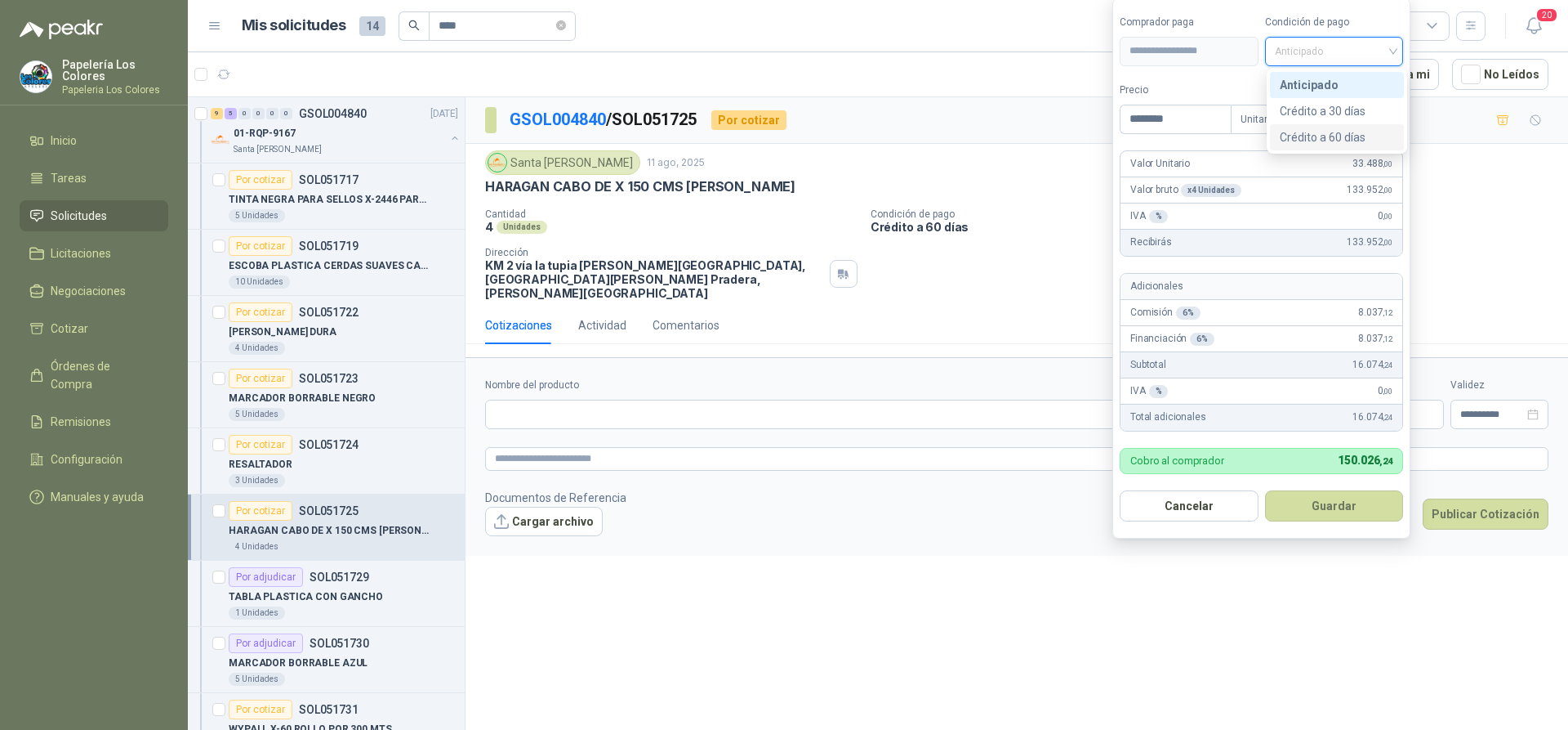
click at [1327, 132] on div "Crédito a 60 días" at bounding box center [1336, 137] width 114 height 18
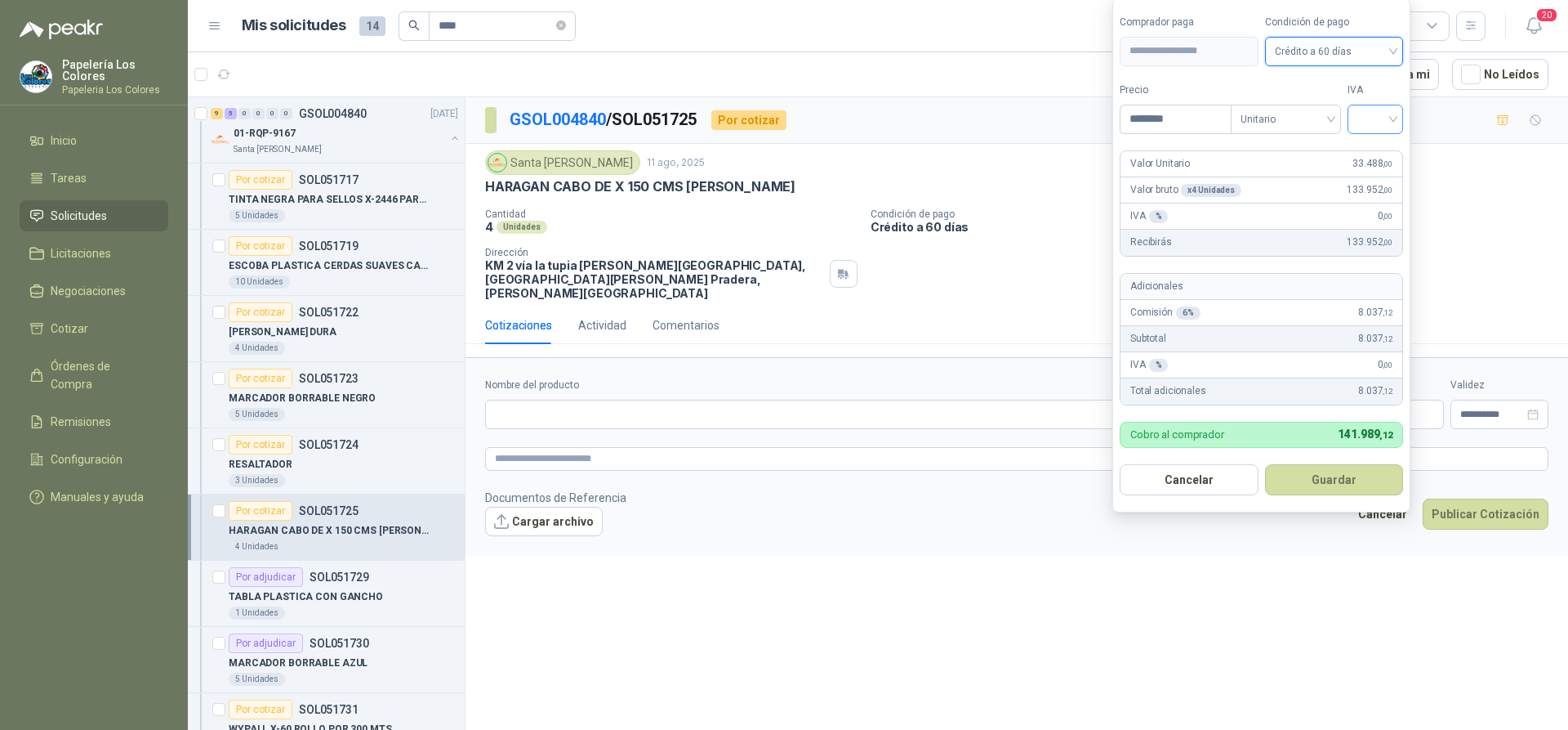
click at [1375, 116] on input "search" at bounding box center [1376, 118] width 36 height 25
click at [1375, 150] on div "19%" at bounding box center [1378, 152] width 30 height 18
click at [1328, 475] on button "Guardar" at bounding box center [1336, 480] width 140 height 31
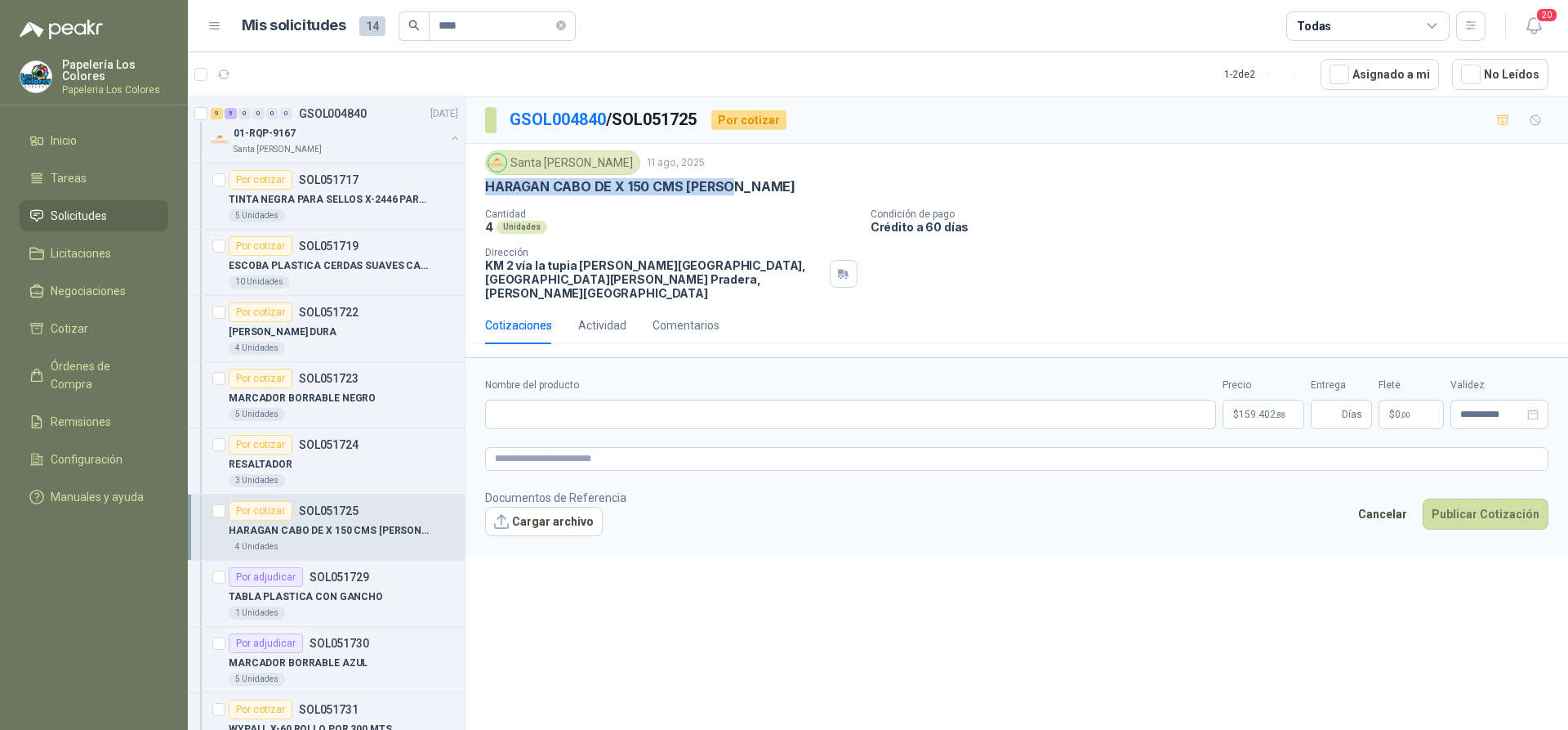
drag, startPoint x: 730, startPoint y: 187, endPoint x: 482, endPoint y: 200, distance: 248.3
click at [482, 200] on div "Santa Anita Napoles 11 ago, 2025 HARAGAN CABO DE X 150 CMS KLAREN Cantidad 4 Un…" at bounding box center [1016, 225] width 1102 height 163
click at [574, 401] on input "Nombre del producto" at bounding box center [850, 414] width 731 height 30
paste input "**********"
type input "**********"
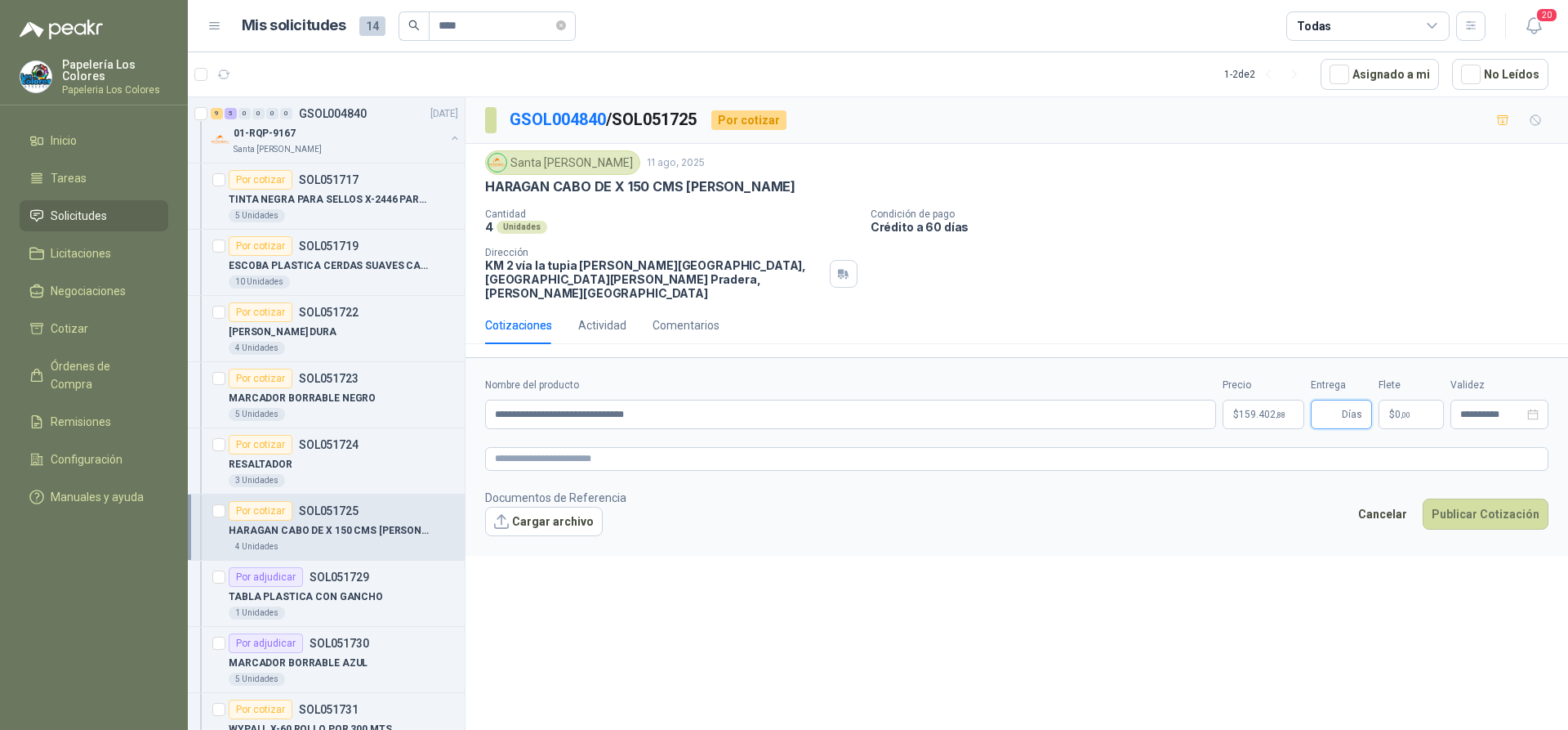
click at [1335, 400] on input "Entrega" at bounding box center [1329, 414] width 18 height 28
type input "*"
click at [1471, 498] on button "Publicar Cotización" at bounding box center [1485, 514] width 126 height 31
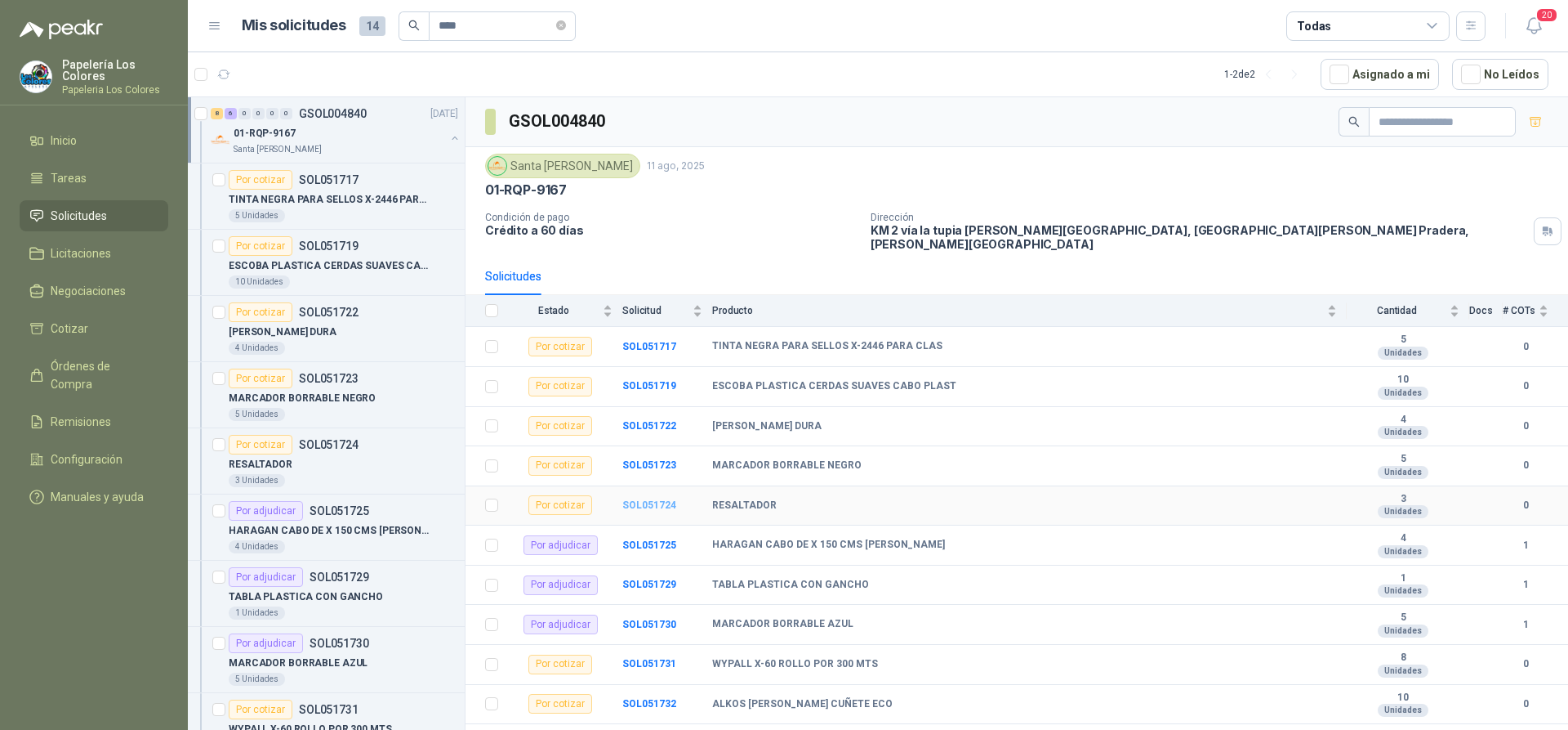
click at [655, 499] on b "SOL051724" at bounding box center [649, 504] width 54 height 11
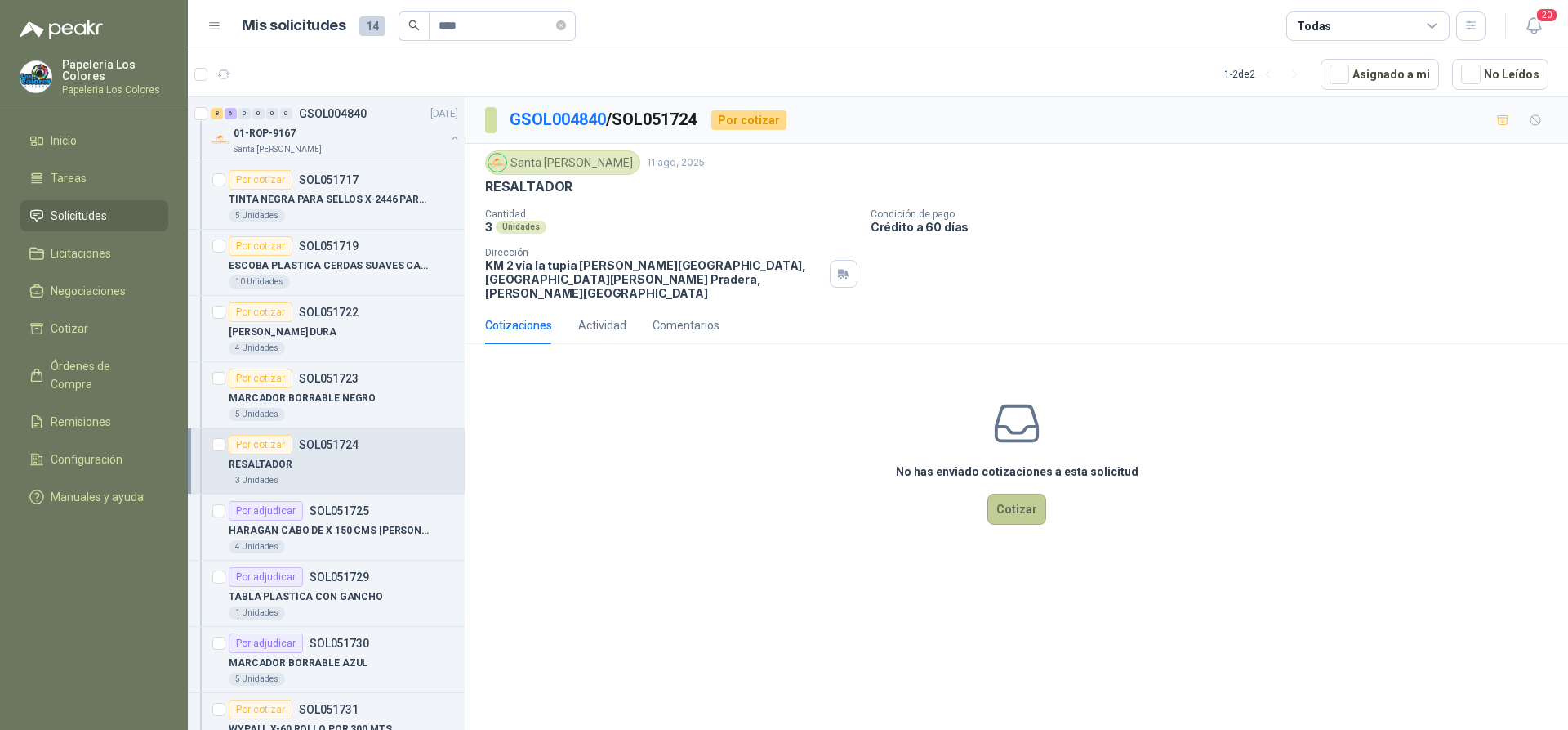
click at [1016, 493] on button "Cotizar" at bounding box center [1016, 509] width 59 height 31
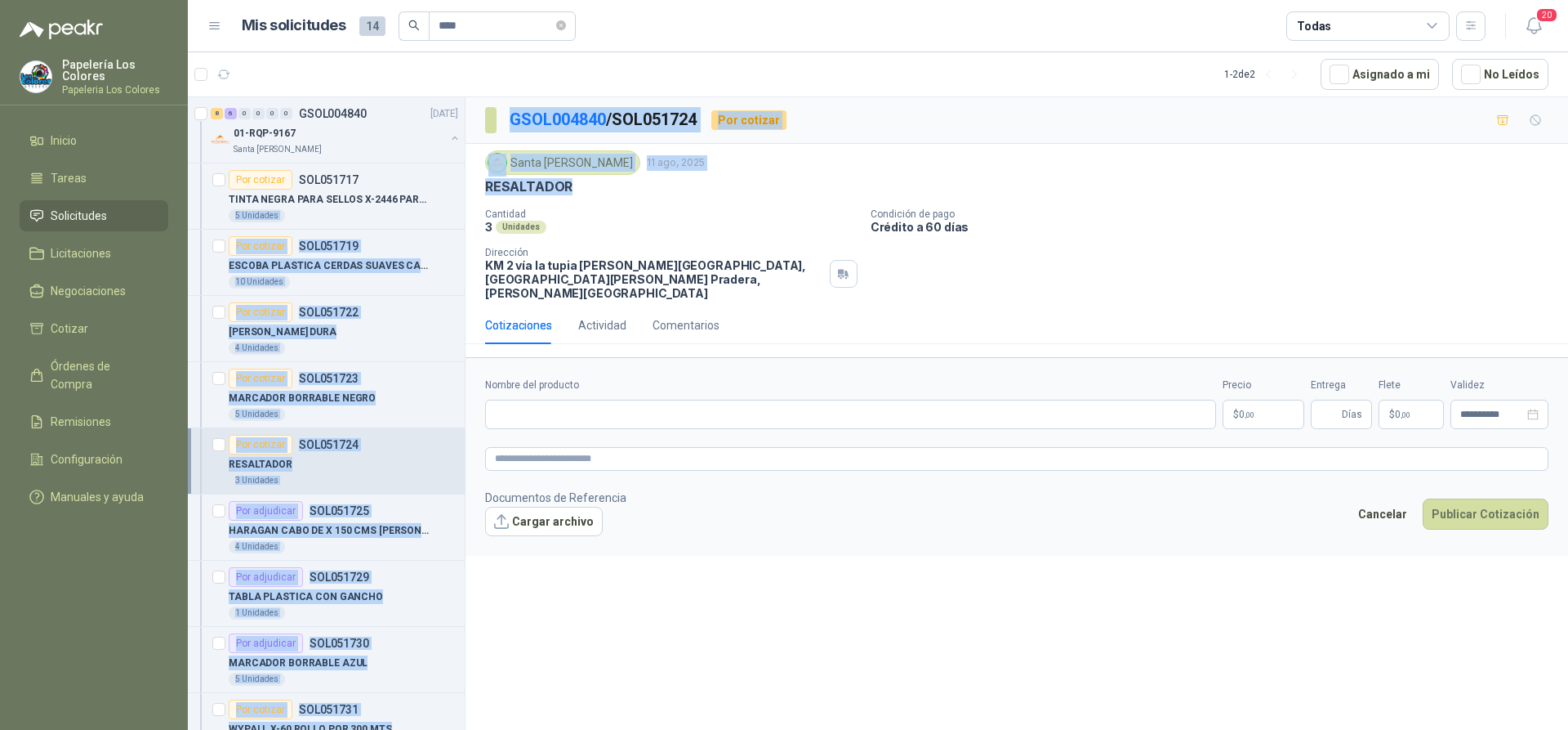
drag, startPoint x: 568, startPoint y: 186, endPoint x: 464, endPoint y: 193, distance: 104.2
click at [464, 193] on div "8 6 0 0 0 0 GSOL004840 11/08/25 01-RQP-9167 Santa Anita Napoles Por cotizar SOL…" at bounding box center [878, 416] width 1380 height 639
click at [586, 193] on div "RESALTADOR" at bounding box center [1016, 187] width 1063 height 17
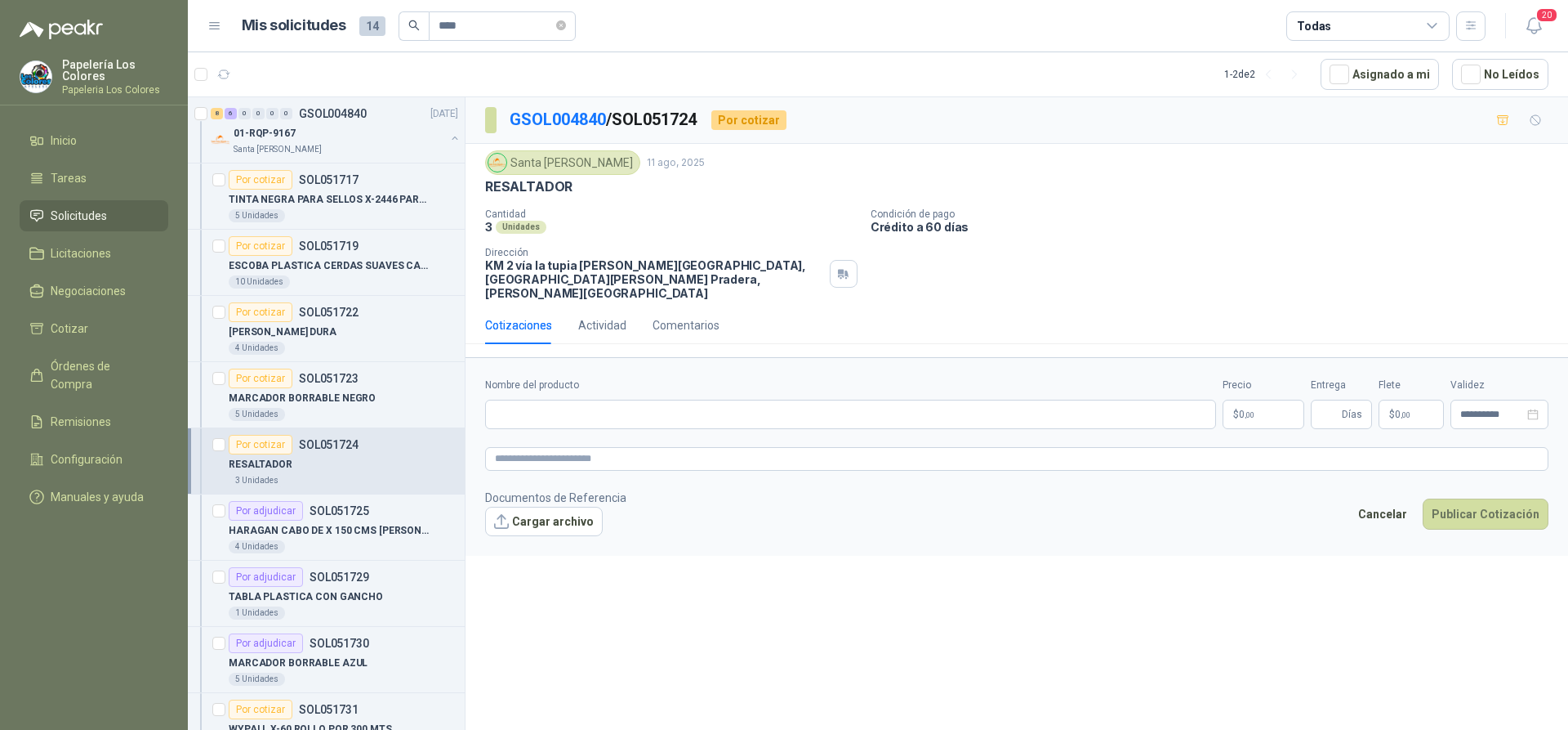
click at [568, 184] on p "RESALTADOR" at bounding box center [529, 187] width 88 height 17
drag, startPoint x: 568, startPoint y: 185, endPoint x: 478, endPoint y: 195, distance: 90.6
click at [478, 195] on div "Santa Anita Napoles 11 ago, 2025 RESALTADOR Cantidad 3 Unidades Condición de pa…" at bounding box center [1016, 225] width 1102 height 163
click at [660, 399] on input "Nombre del producto" at bounding box center [850, 414] width 731 height 30
paste input "**********"
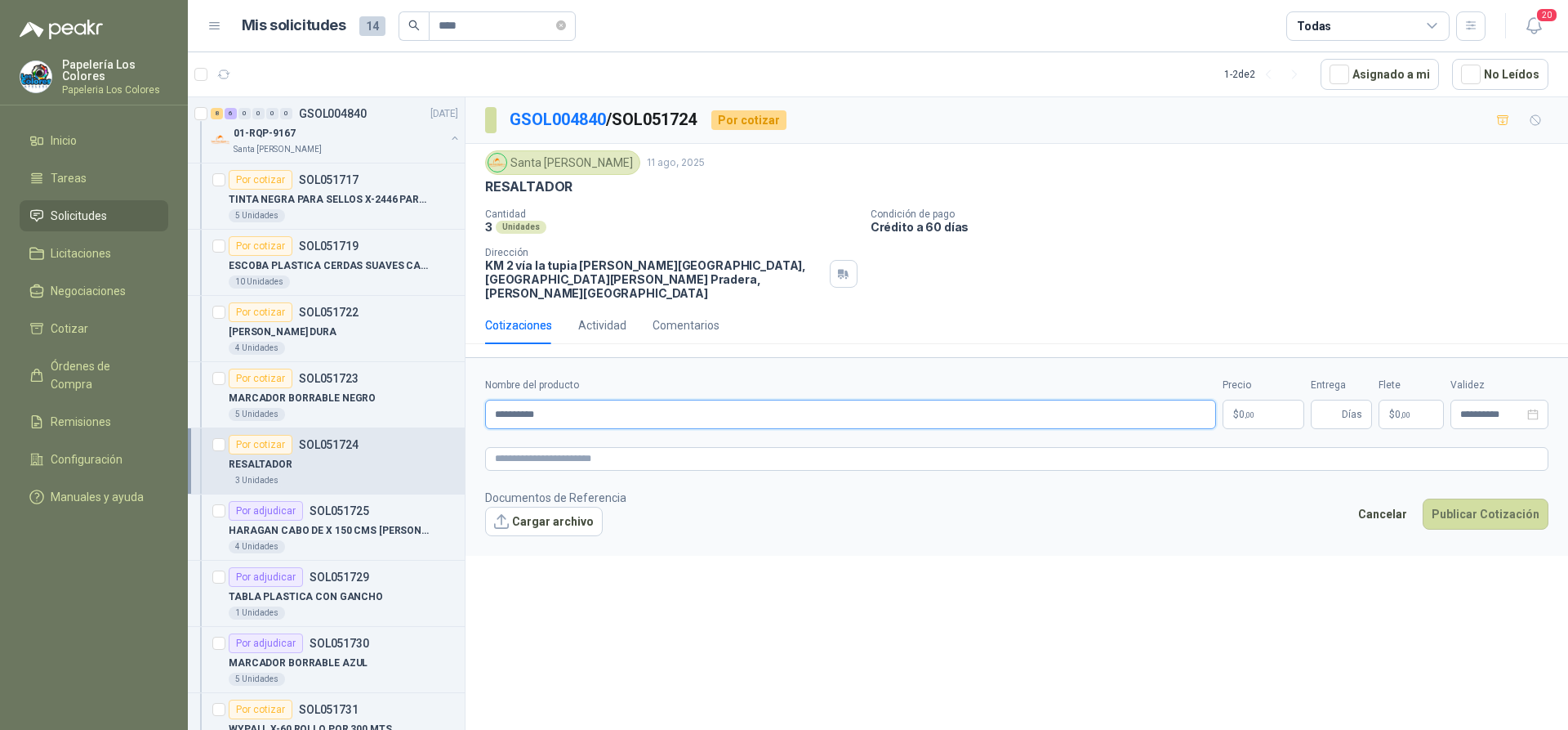
type input "**********"
click at [1262, 399] on body "Papelería Los Colores Papeleria Los Colores Inicio Tareas Solicitudes Licitacio…" at bounding box center [784, 365] width 1568 height 730
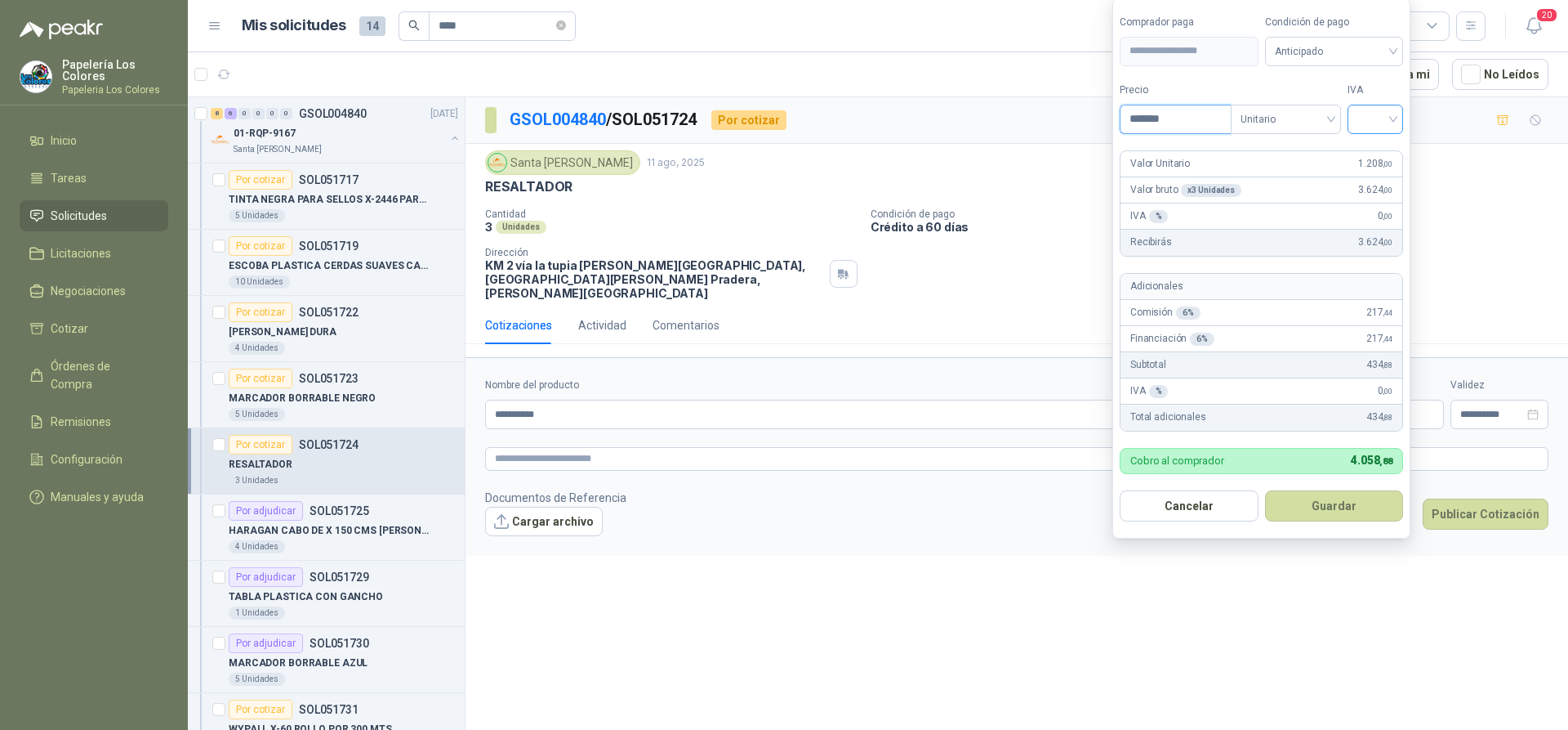
type input "*******"
click at [1382, 124] on input "search" at bounding box center [1376, 118] width 36 height 25
click at [1381, 151] on div "19%" at bounding box center [1378, 152] width 30 height 18
click at [1344, 39] on span "Anticipado" at bounding box center [1337, 51] width 121 height 25
click at [1331, 137] on div "Crédito a 60 días" at bounding box center [1336, 137] width 114 height 18
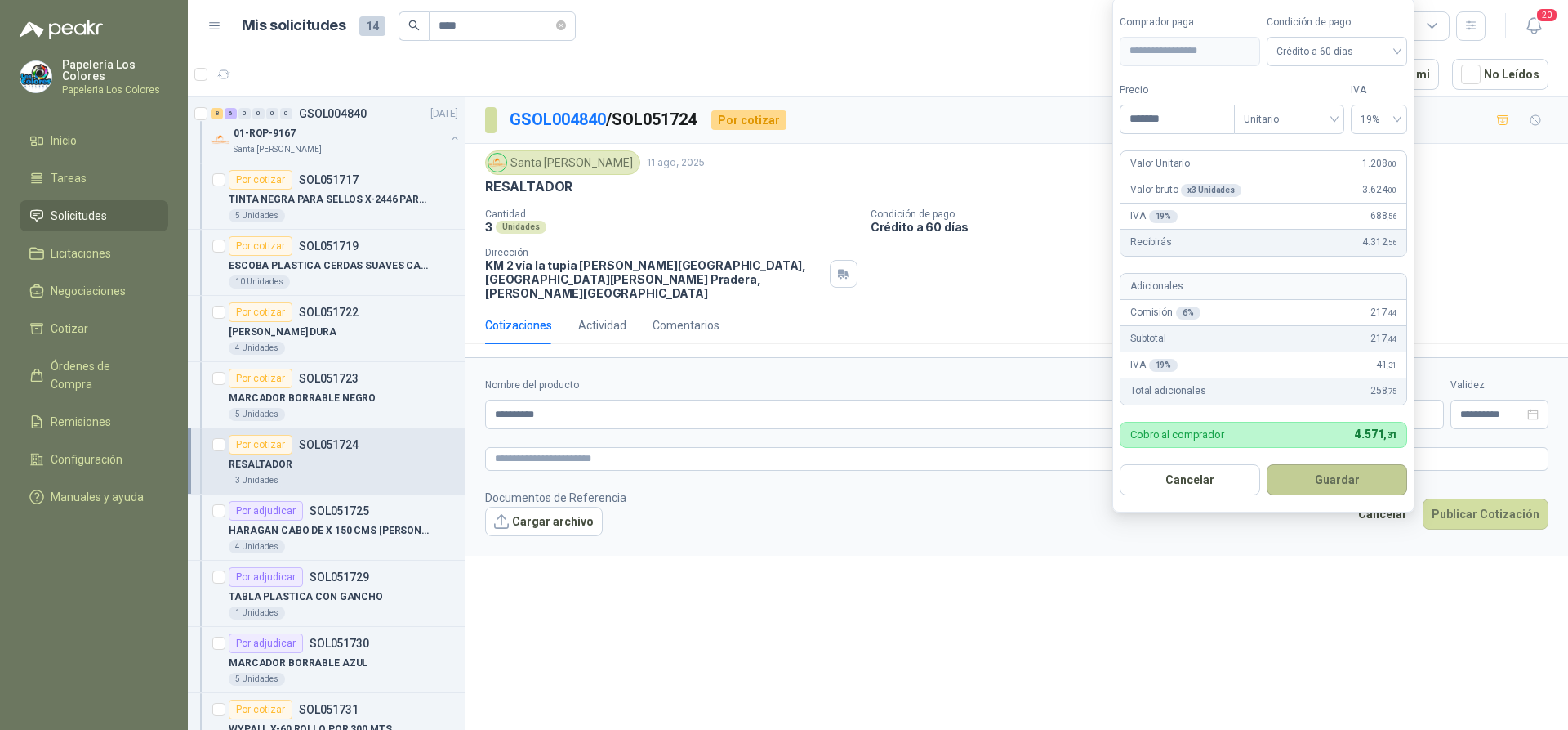
click at [1318, 476] on button "Guardar" at bounding box center [1336, 480] width 140 height 31
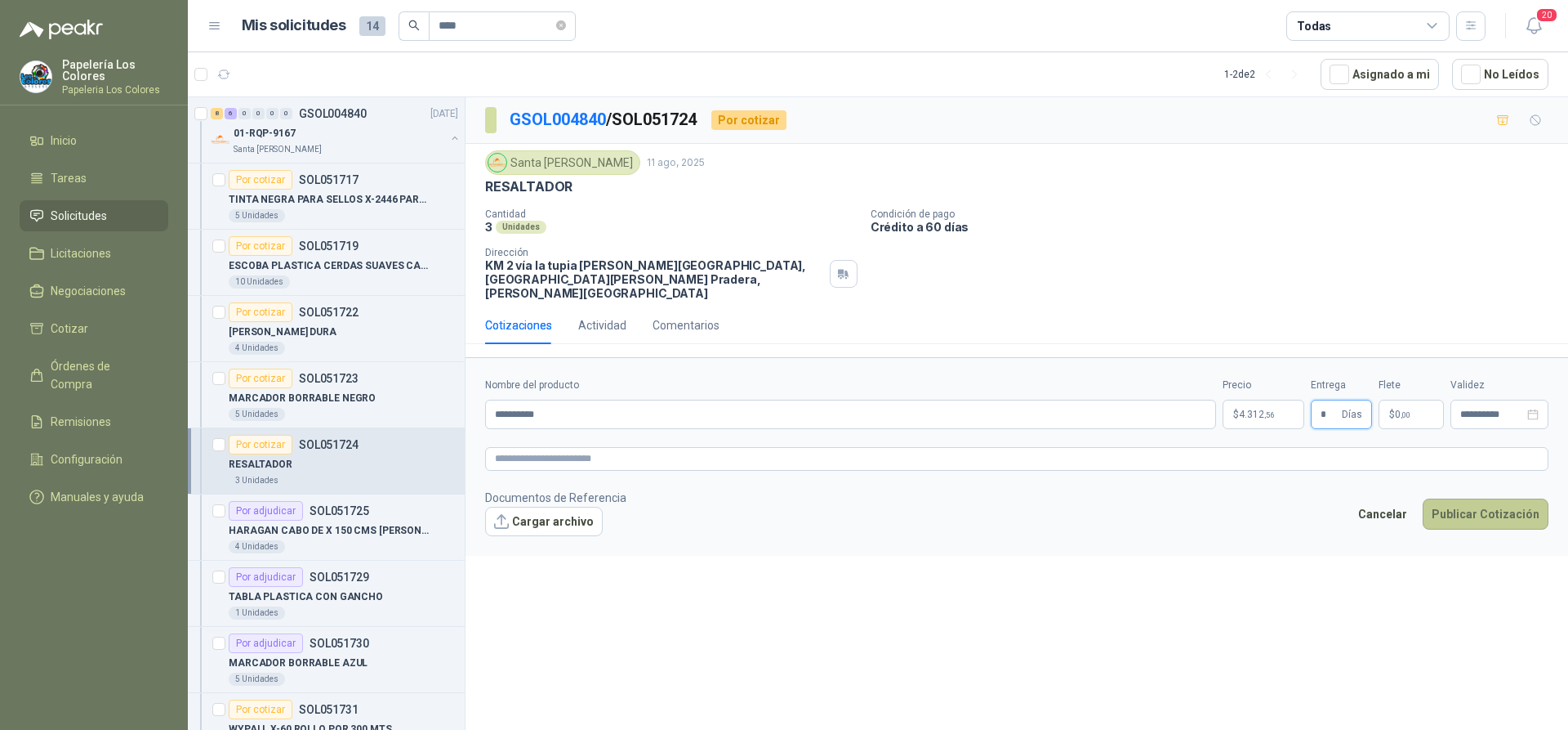
type input "*"
click at [1481, 498] on button "Publicar Cotización" at bounding box center [1485, 514] width 126 height 31
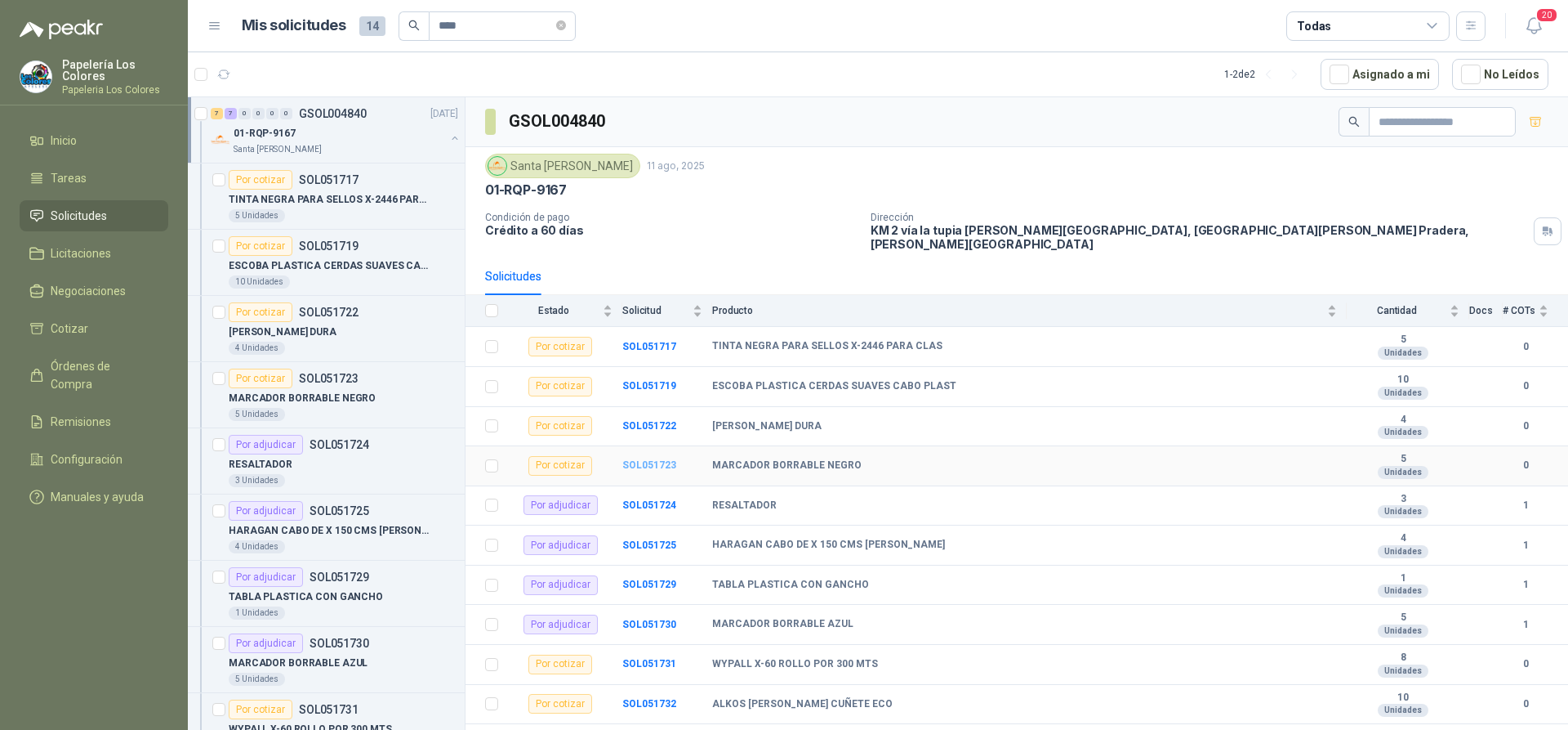
click at [661, 459] on b "SOL051723" at bounding box center [649, 464] width 54 height 11
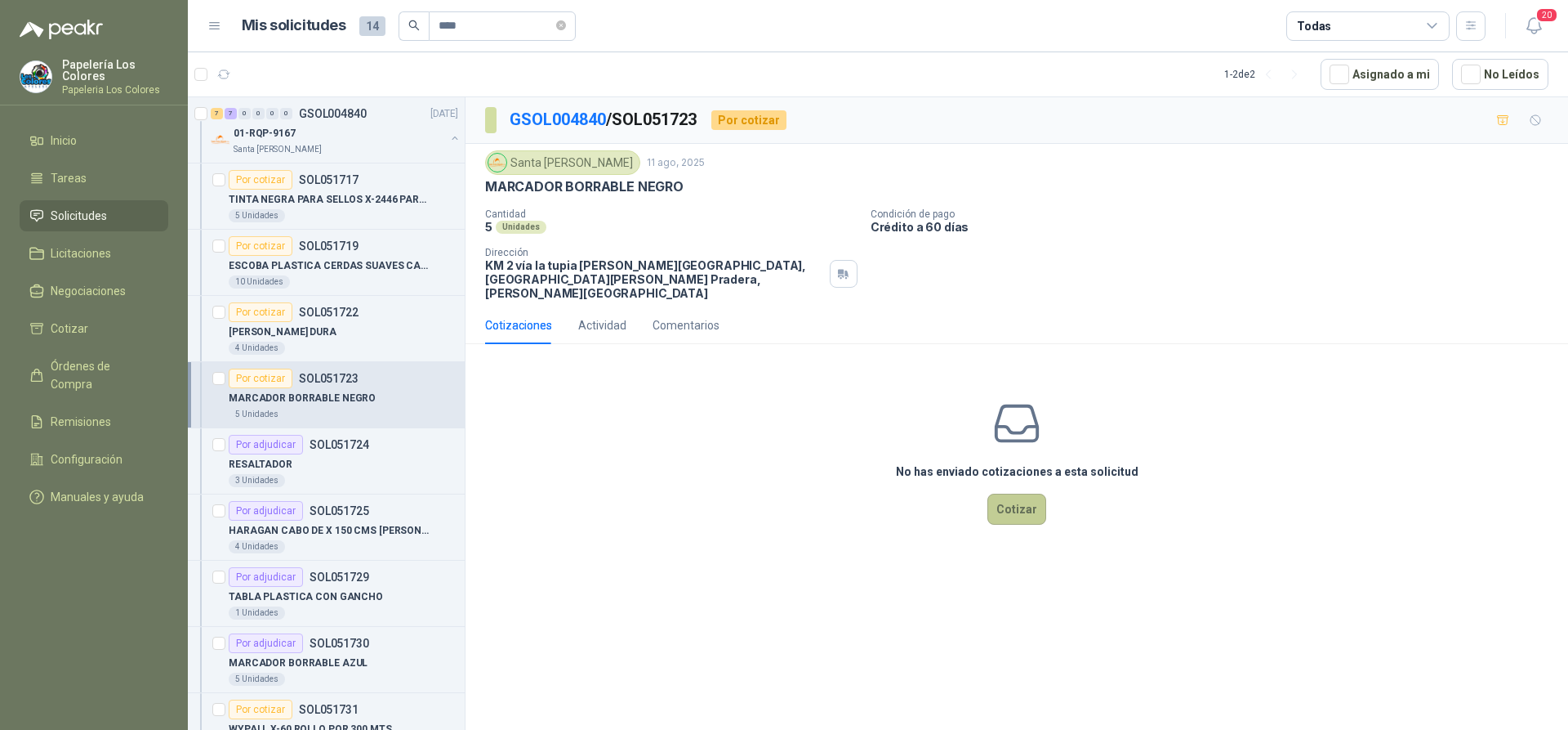
click at [1018, 496] on button "Cotizar" at bounding box center [1016, 509] width 59 height 31
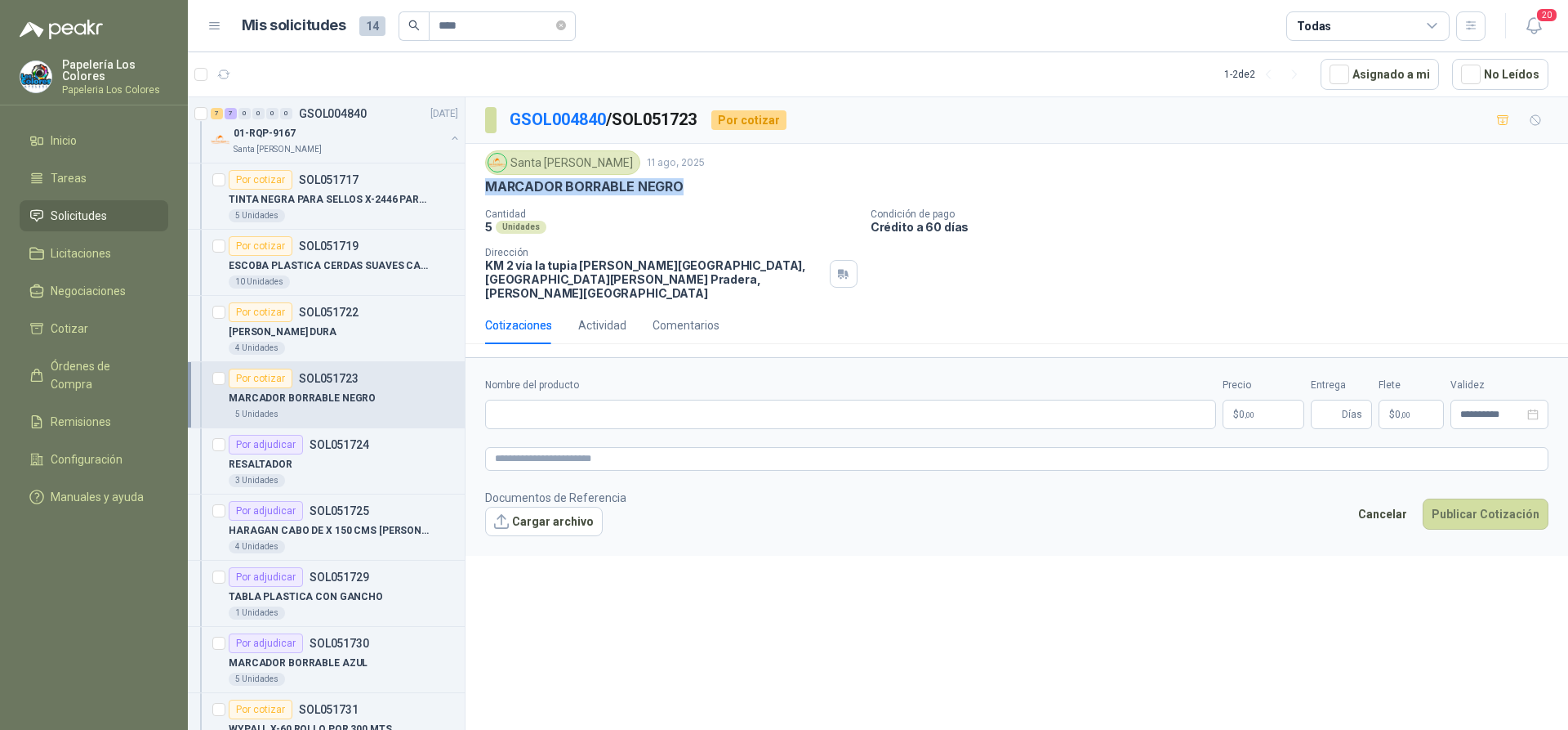
drag, startPoint x: 678, startPoint y: 187, endPoint x: 487, endPoint y: 193, distance: 191.1
click at [487, 193] on p "MARCADOR BORRABLE NEGRO" at bounding box center [584, 187] width 198 height 17
click at [601, 406] on input "Nombre del producto" at bounding box center [850, 414] width 731 height 30
paste input "**********"
type input "**********"
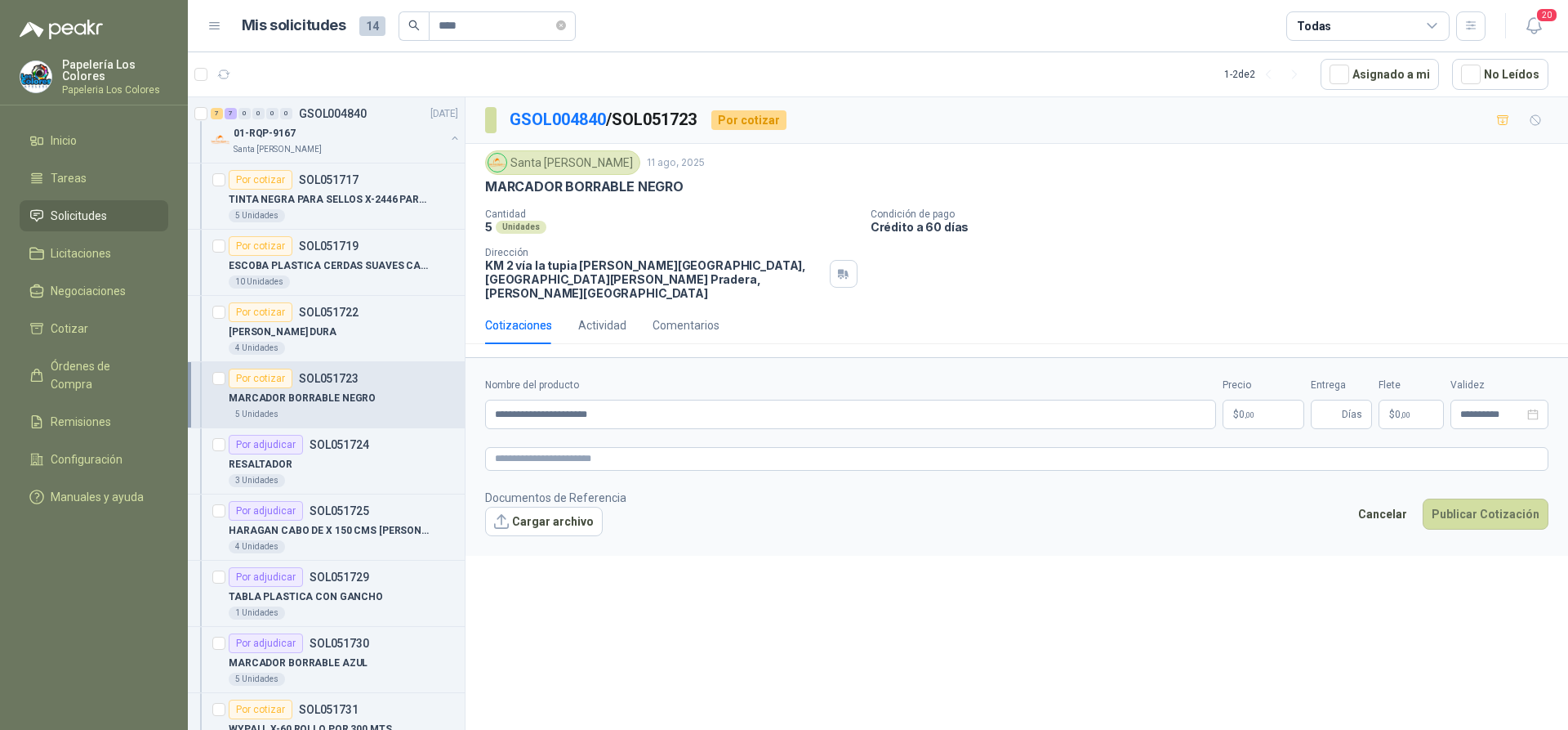
click at [1258, 395] on body "Papelería Los Colores Papeleria Los Colores Inicio Tareas Solicitudes Licitacio…" at bounding box center [784, 365] width 1568 height 730
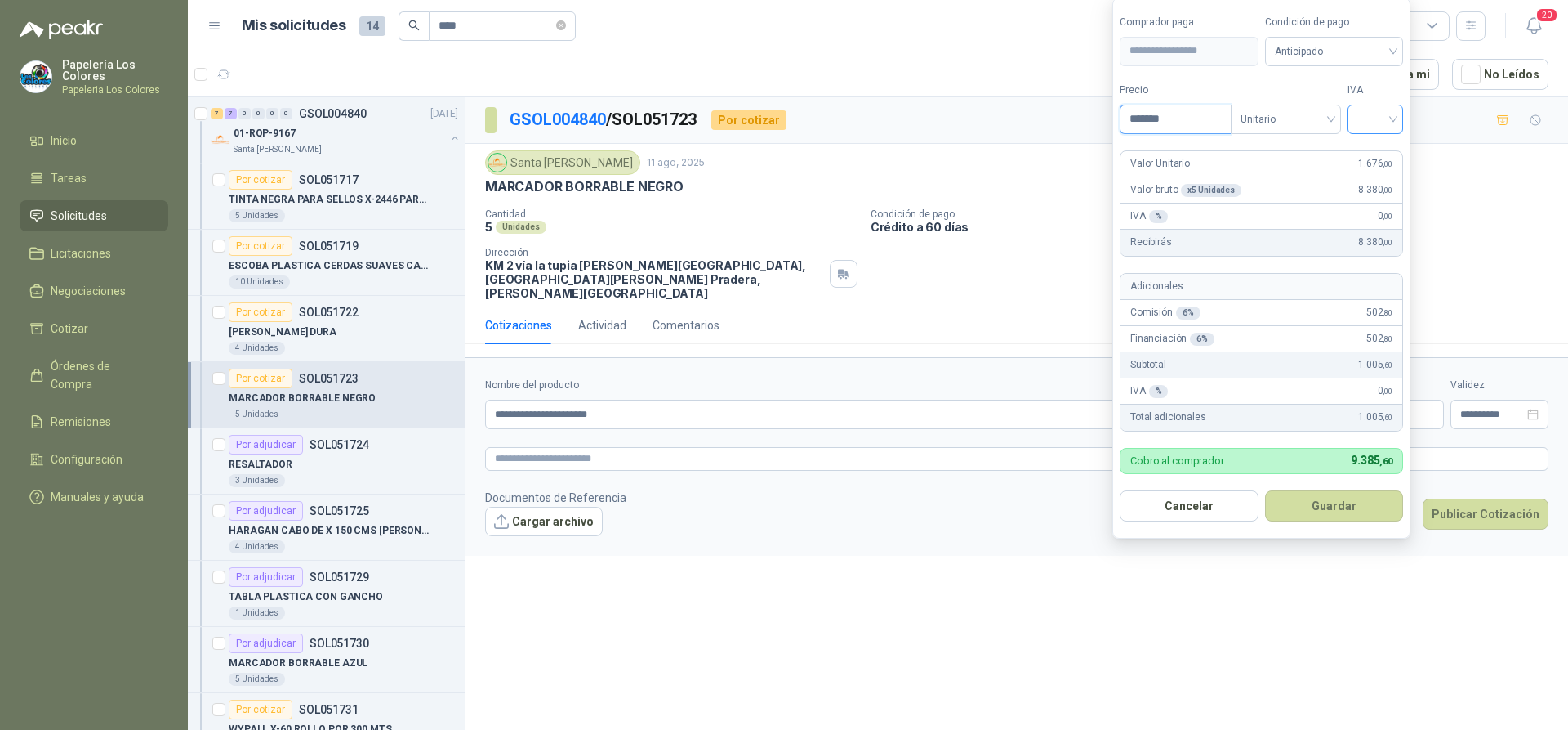
type input "*******"
click at [1382, 118] on input "search" at bounding box center [1376, 118] width 36 height 25
click at [1378, 150] on div "19%" at bounding box center [1378, 152] width 30 height 18
click at [1339, 52] on span "Anticipado" at bounding box center [1337, 51] width 121 height 25
click at [1312, 135] on div "Crédito a 60 días" at bounding box center [1336, 137] width 114 height 18
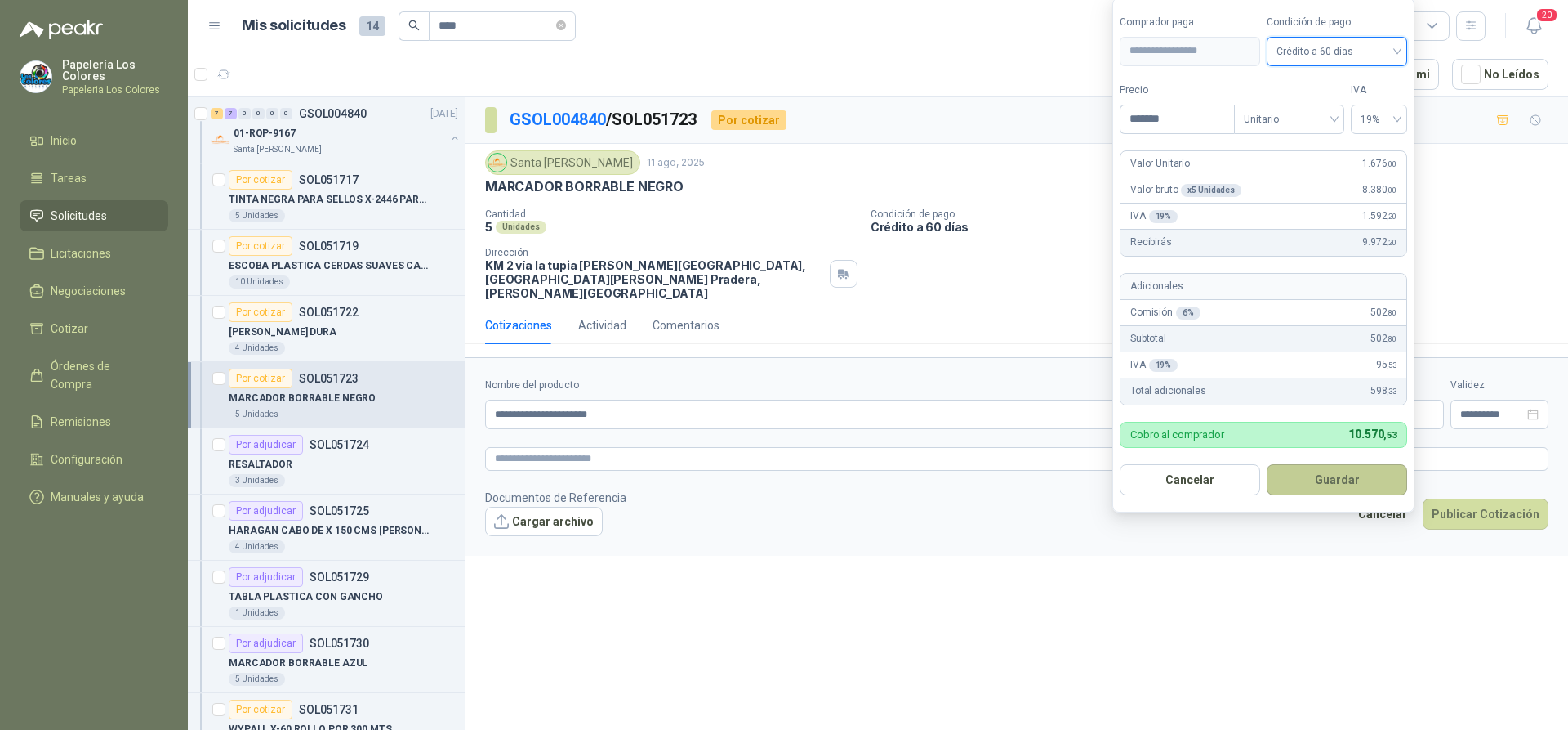
click at [1312, 486] on button "Guardar" at bounding box center [1336, 480] width 140 height 31
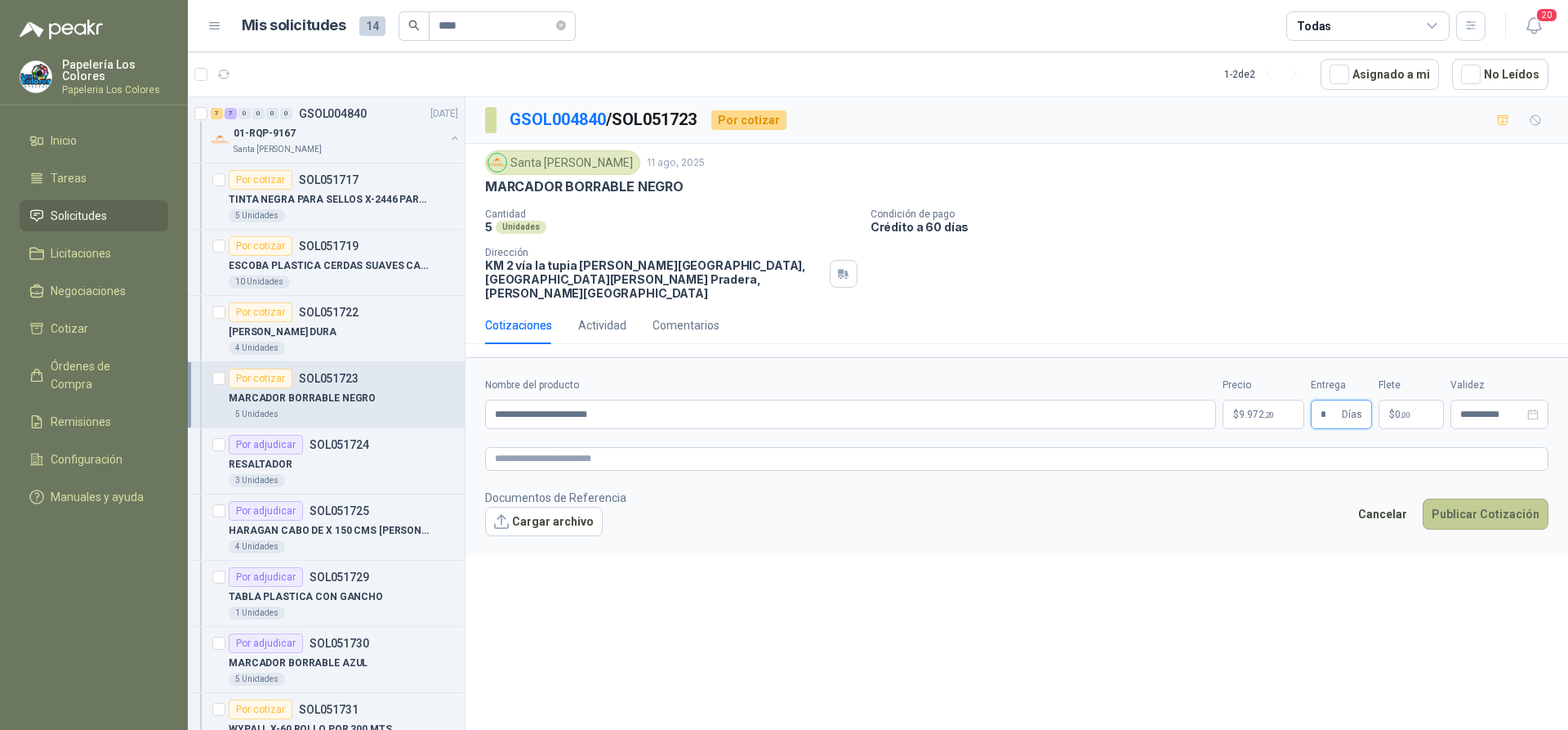
type input "*"
click at [1479, 498] on button "Publicar Cotización" at bounding box center [1485, 514] width 126 height 31
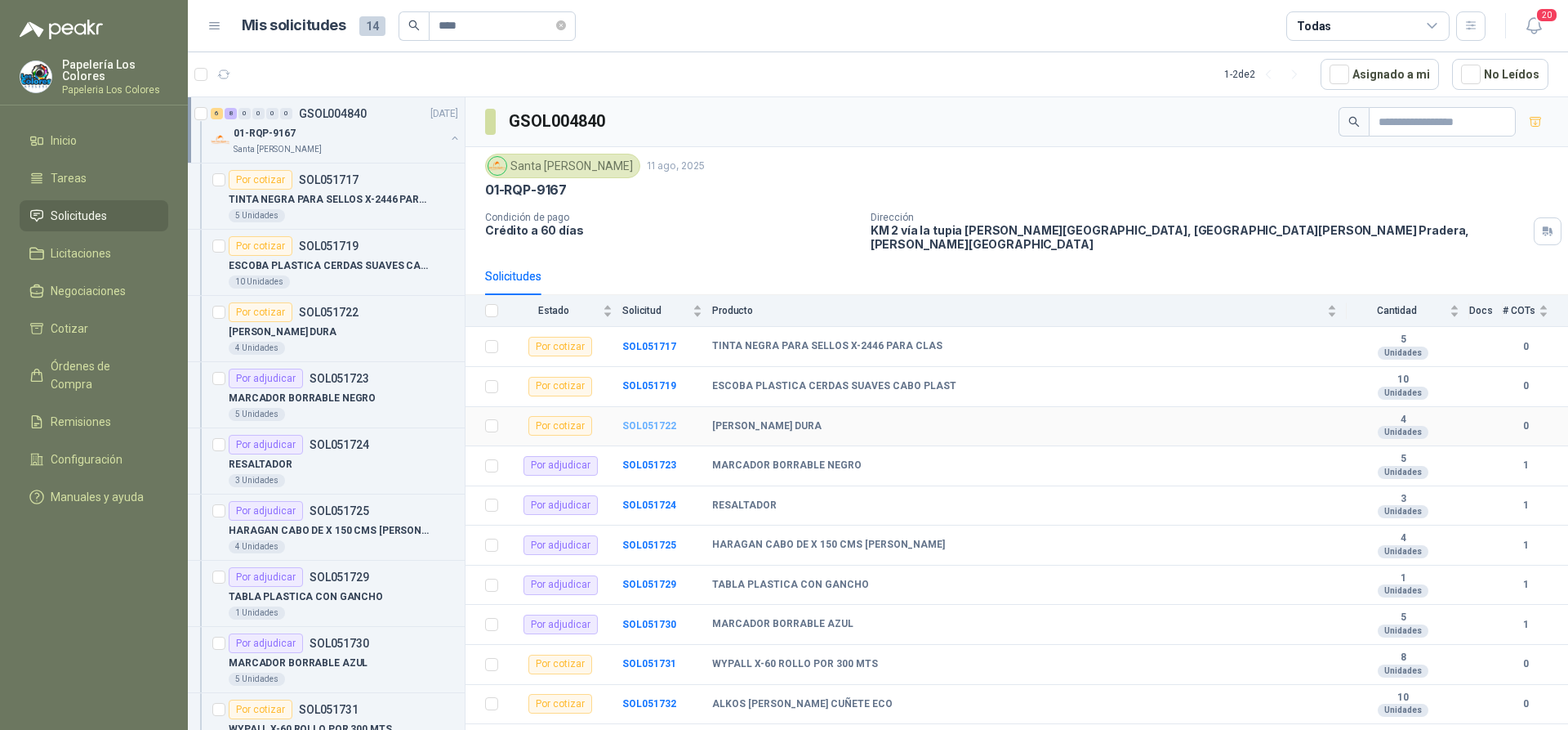
click at [638, 420] on b "SOL051722" at bounding box center [649, 425] width 54 height 11
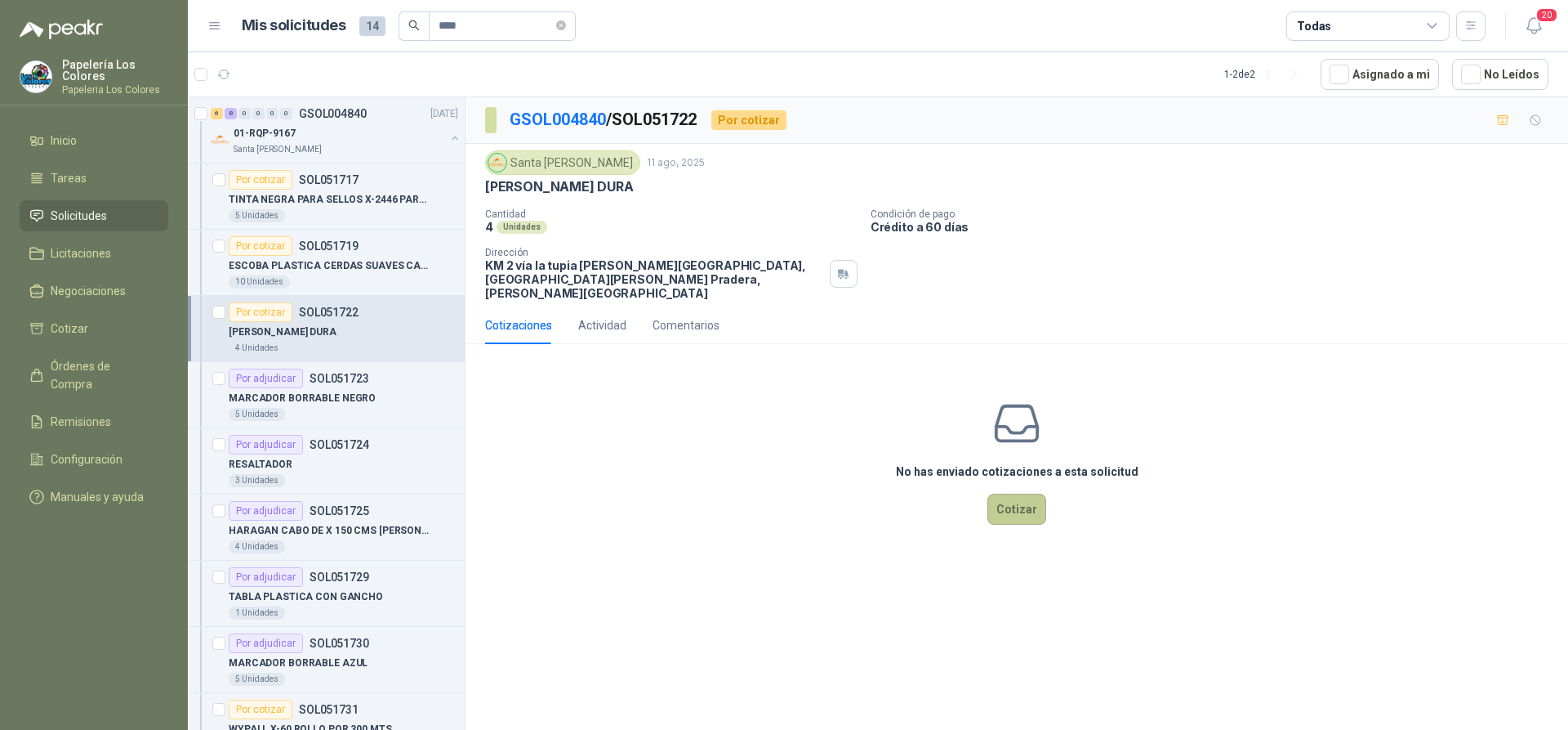
click at [1016, 493] on button "Cotizar" at bounding box center [1016, 509] width 59 height 31
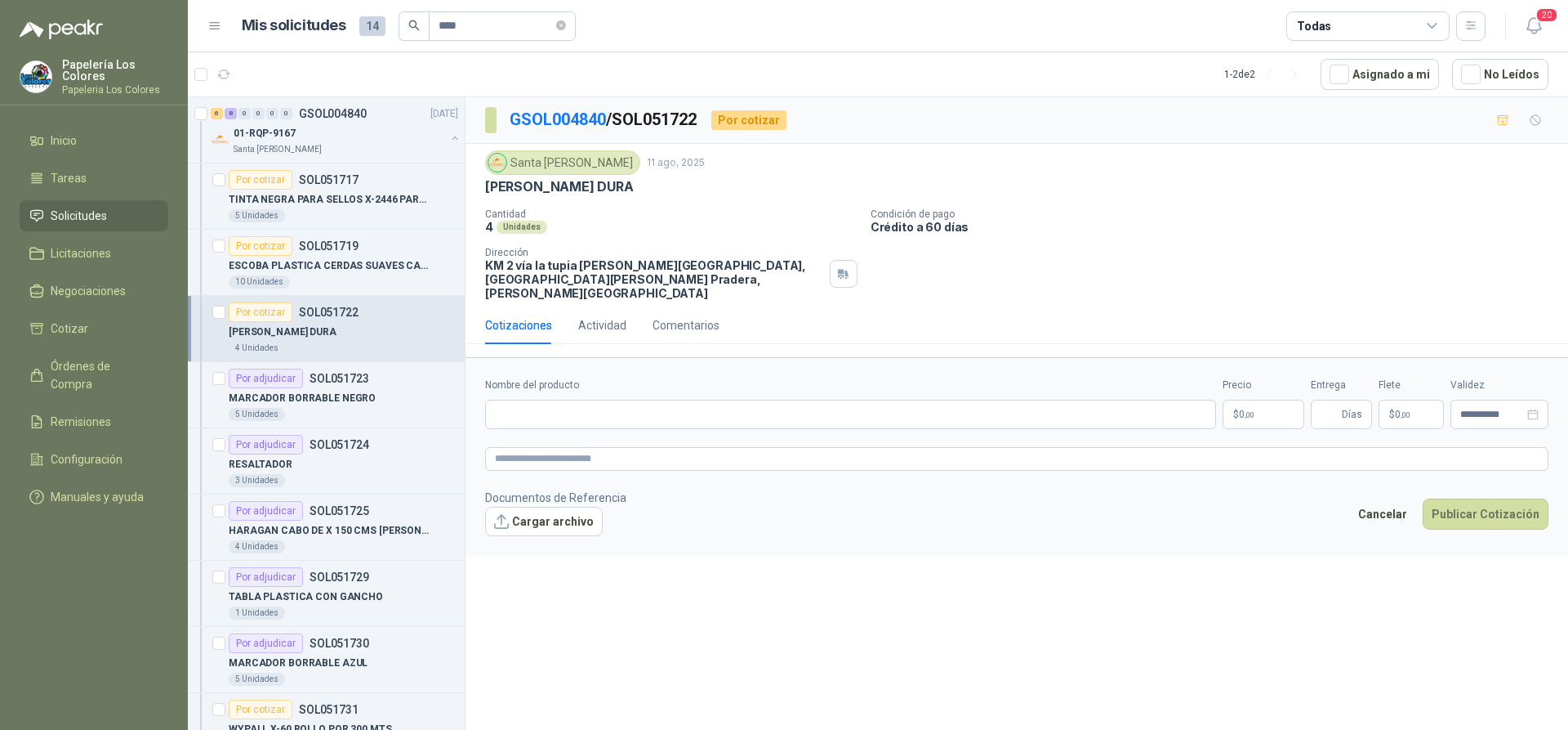
drag, startPoint x: 645, startPoint y: 186, endPoint x: 481, endPoint y: 187, distance: 164.0
click at [481, 187] on div "Santa Anita Napoles 11 ago, 2025 ESCOBA DE CERDA DURA Cantidad 4 Unidades Condi…" at bounding box center [1016, 225] width 1102 height 163
click at [572, 399] on input "Nombre del producto" at bounding box center [850, 414] width 731 height 30
paste input "**********"
type input "**********"
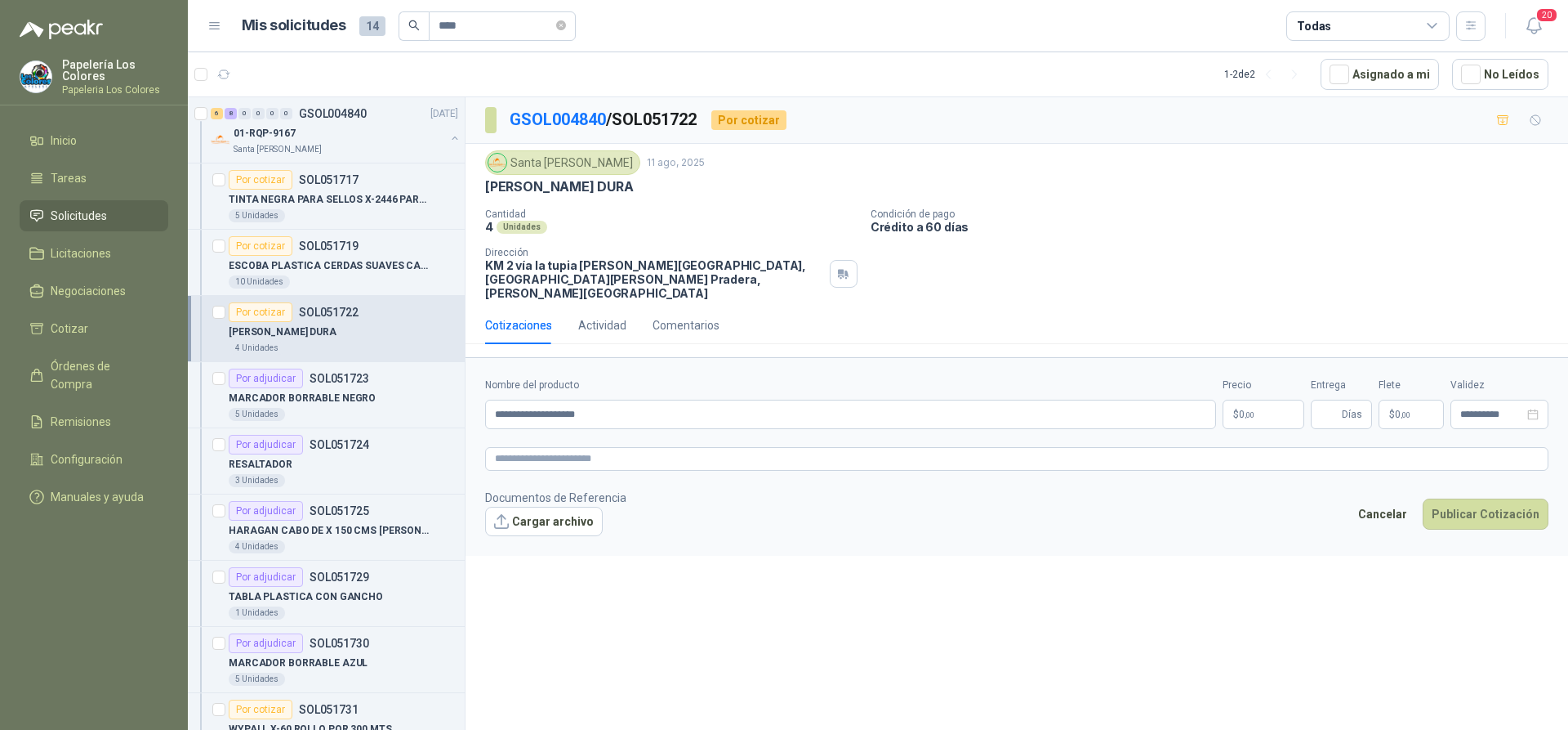
click at [1258, 403] on body "Papelería Los Colores Papeleria Los Colores Inicio Tareas Solicitudes Licitacio…" at bounding box center [784, 365] width 1568 height 730
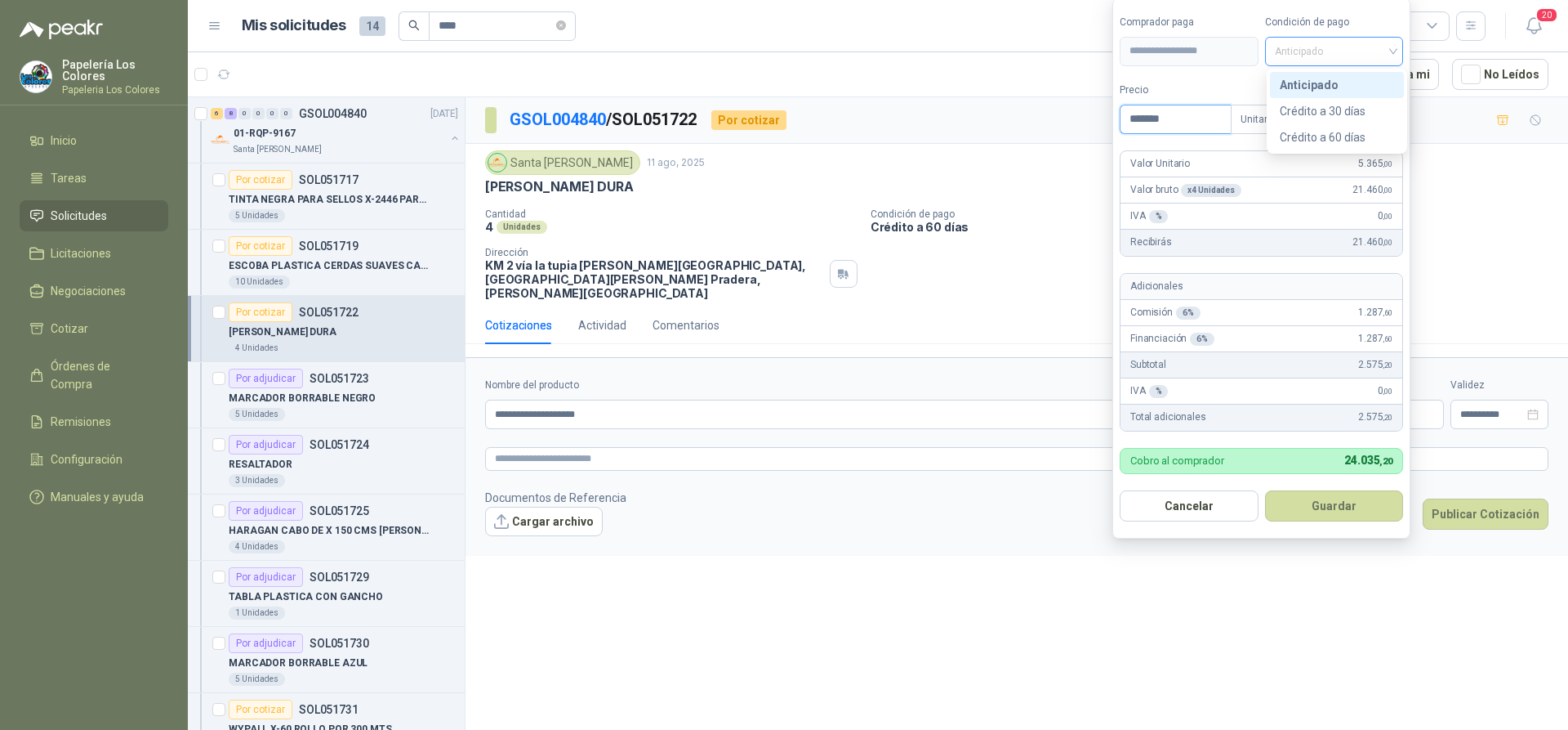
click at [1351, 50] on span "Anticipado" at bounding box center [1335, 51] width 119 height 25
type input "*******"
click at [1321, 134] on div "Crédito a 60 días" at bounding box center [1336, 137] width 114 height 18
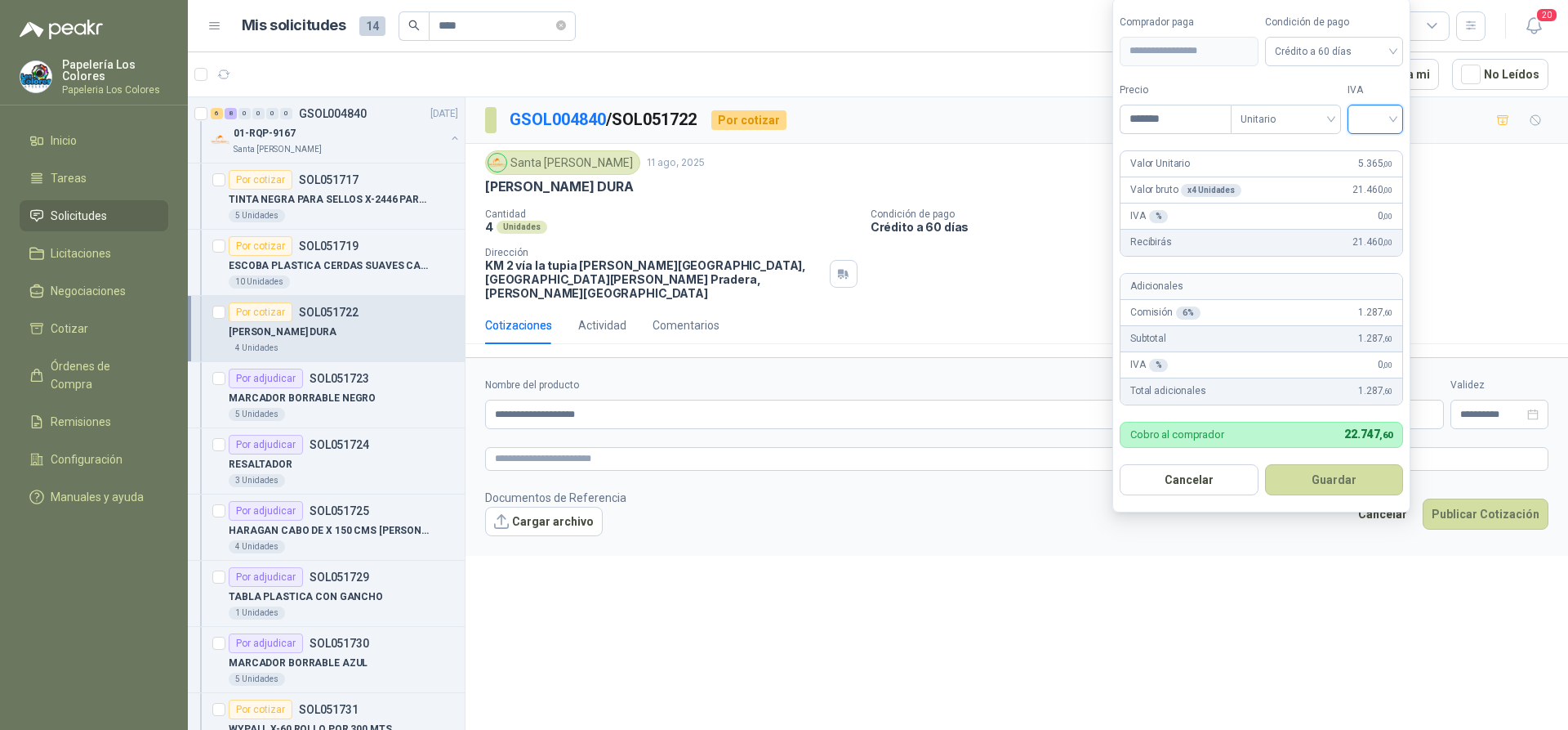
click at [1370, 111] on input "search" at bounding box center [1376, 118] width 36 height 25
click at [1371, 152] on div "19%" at bounding box center [1378, 152] width 30 height 18
click at [1336, 480] on button "Guardar" at bounding box center [1336, 480] width 140 height 31
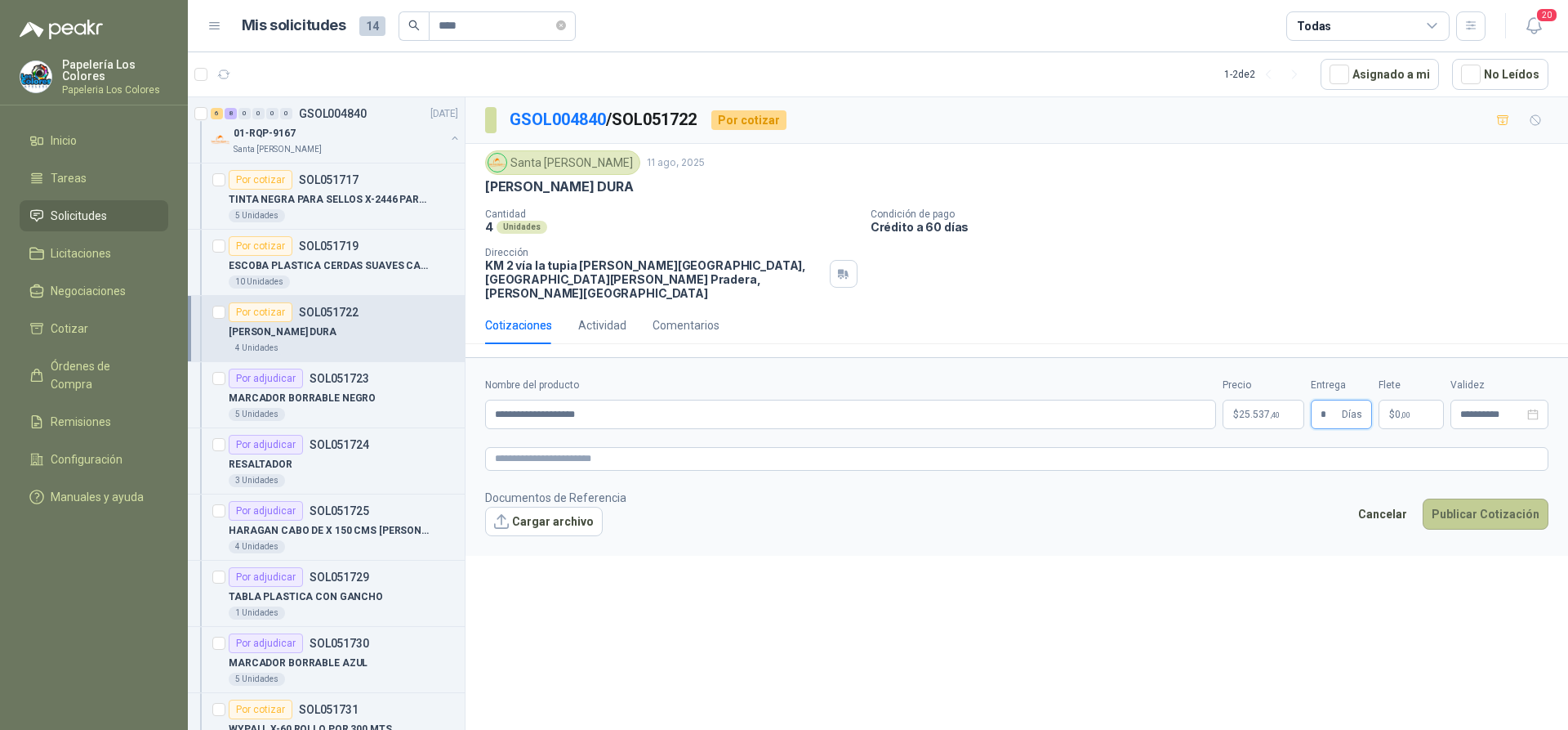
type input "*"
click at [1501, 498] on button "Publicar Cotización" at bounding box center [1485, 514] width 126 height 31
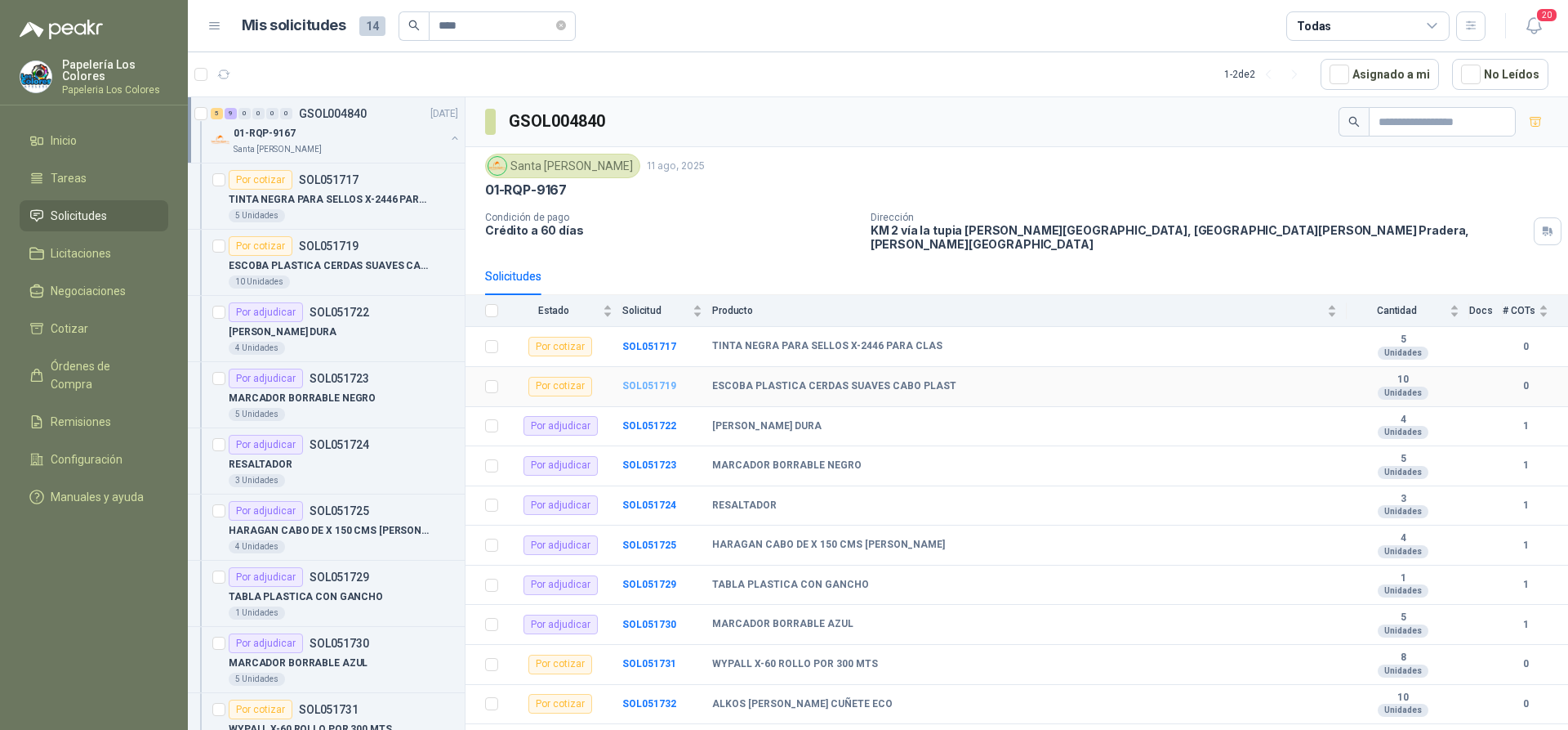
click at [643, 380] on b "SOL051719" at bounding box center [649, 385] width 54 height 11
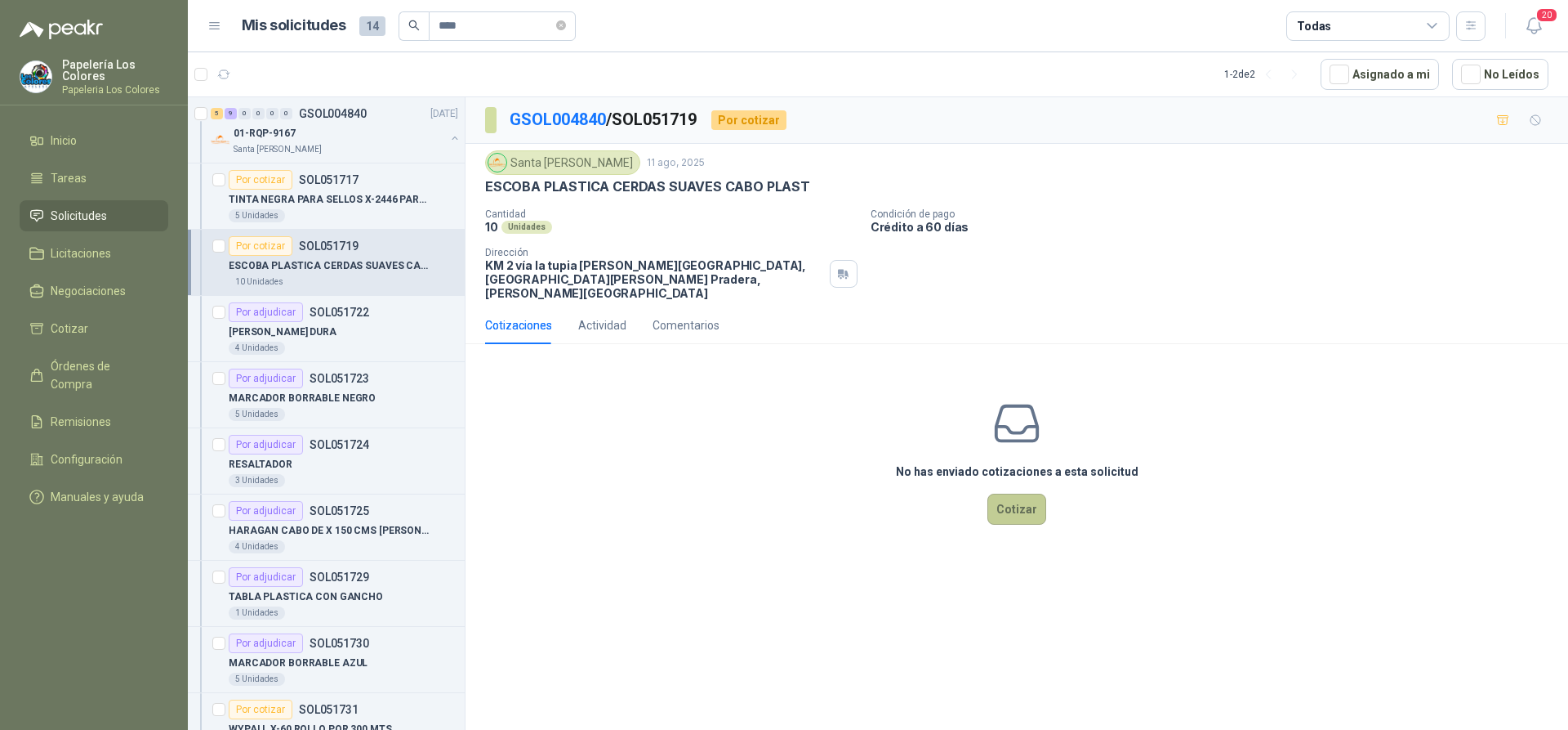
click at [1015, 493] on button "Cotizar" at bounding box center [1016, 509] width 59 height 31
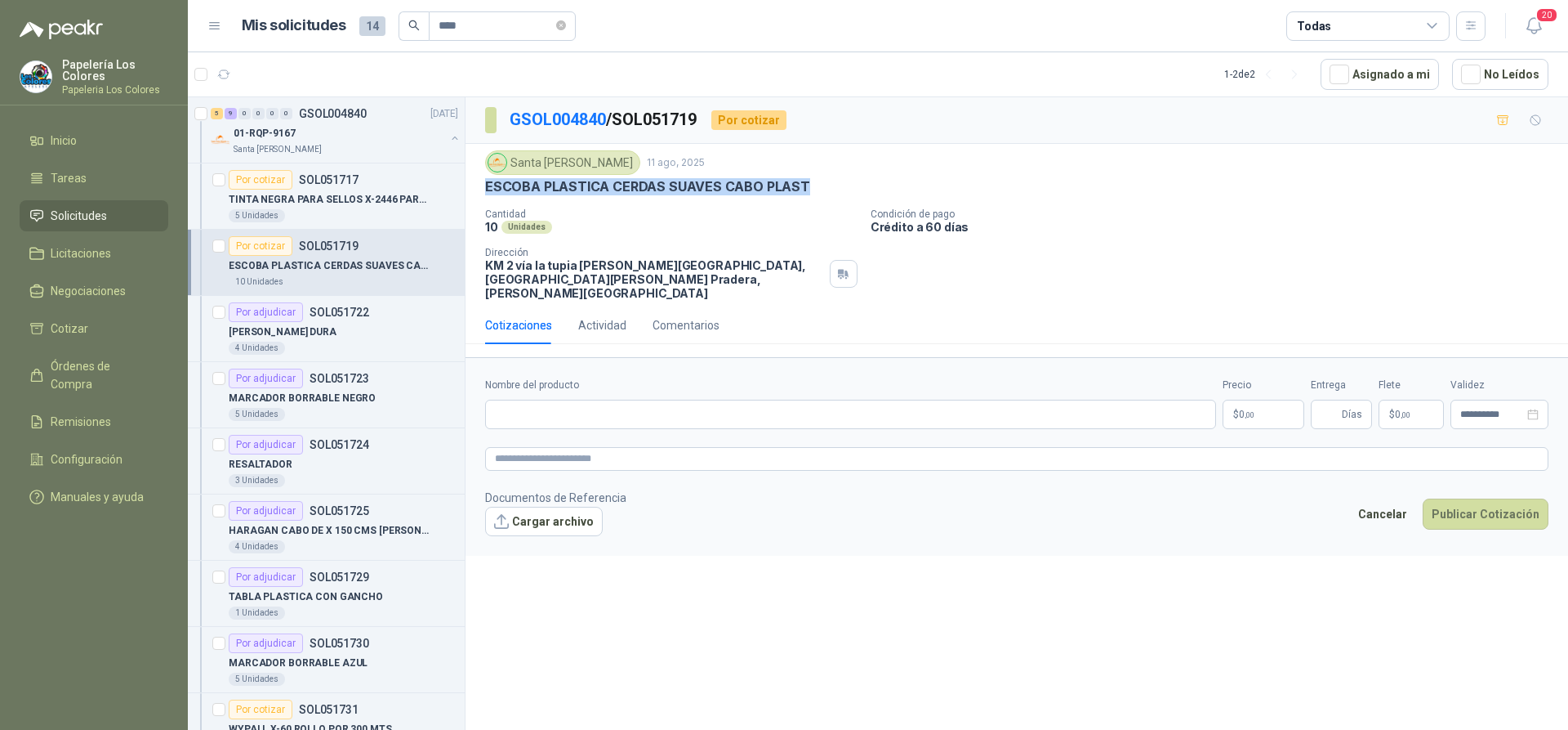
drag, startPoint x: 798, startPoint y: 185, endPoint x: 487, endPoint y: 195, distance: 311.2
click at [487, 195] on p "ESCOBA PLASTICA CERDAS SUAVES CABO PLAST" at bounding box center [648, 187] width 325 height 17
click at [601, 400] on input "Nombre del producto" at bounding box center [850, 414] width 731 height 30
paste input "**********"
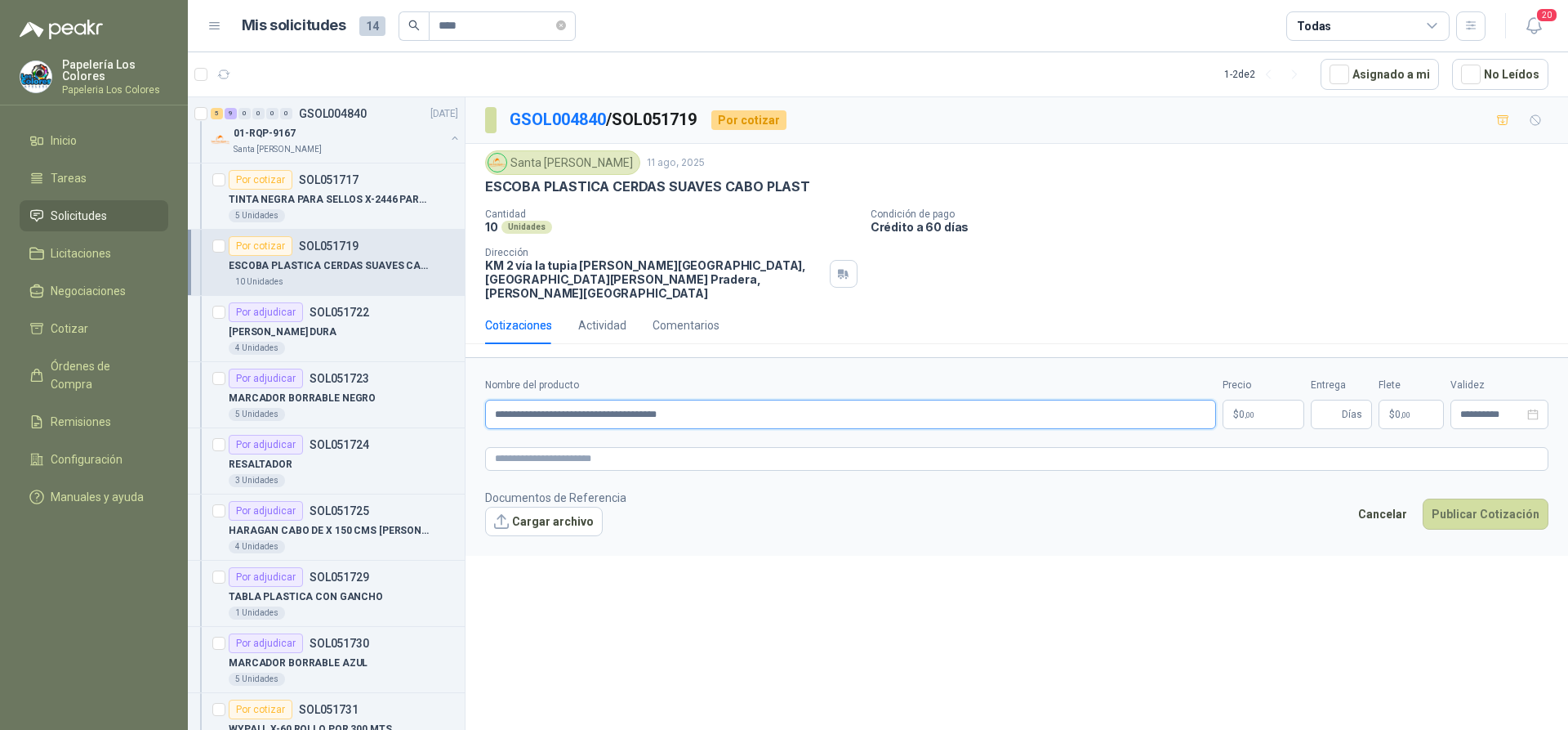
type input "**********"
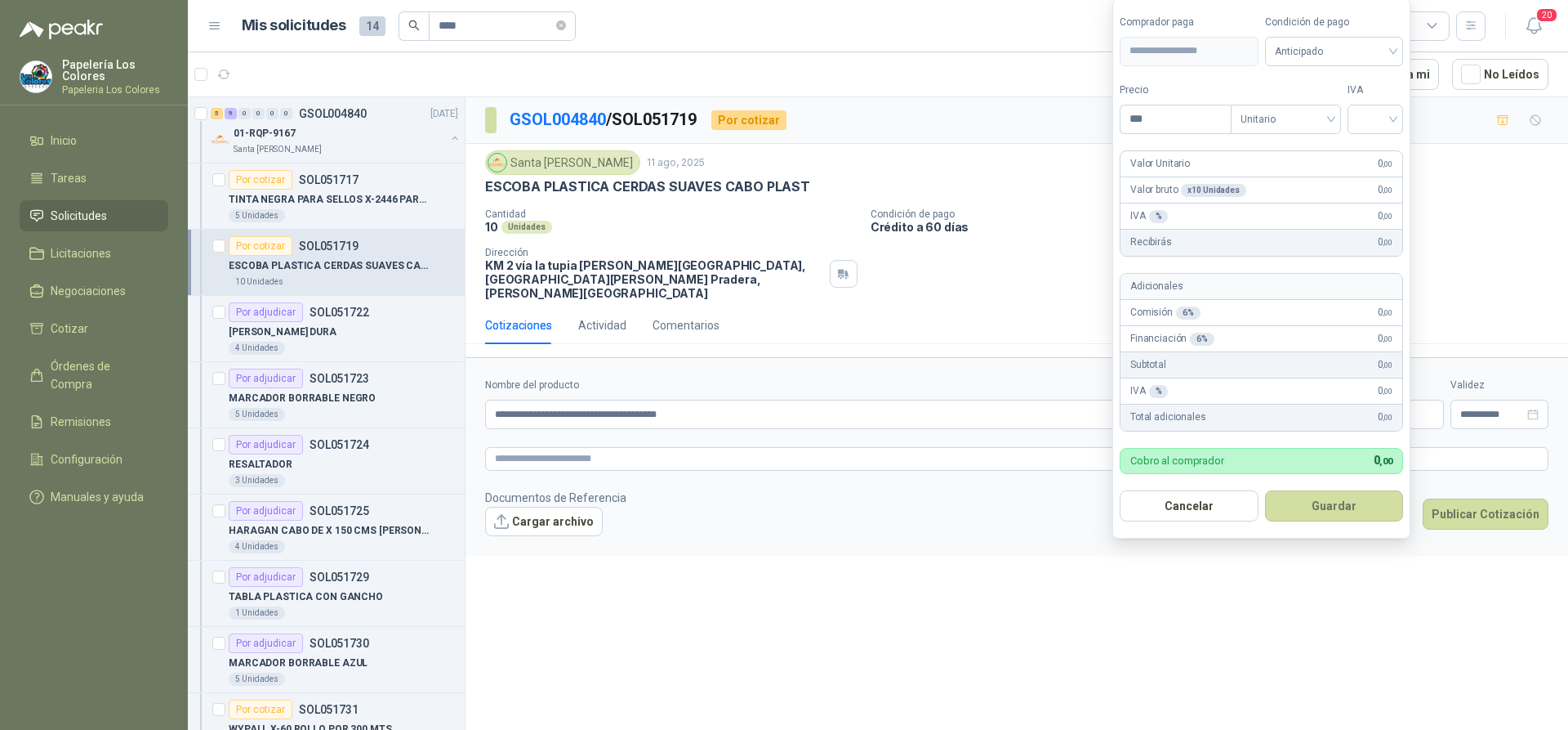
click at [1250, 397] on body "Papelería Los Colores Papeleria Los Colores Inicio Tareas Solicitudes Licitacio…" at bounding box center [784, 365] width 1568 height 730
click at [1345, 49] on span "Anticipado" at bounding box center [1335, 51] width 119 height 25
type input "*******"
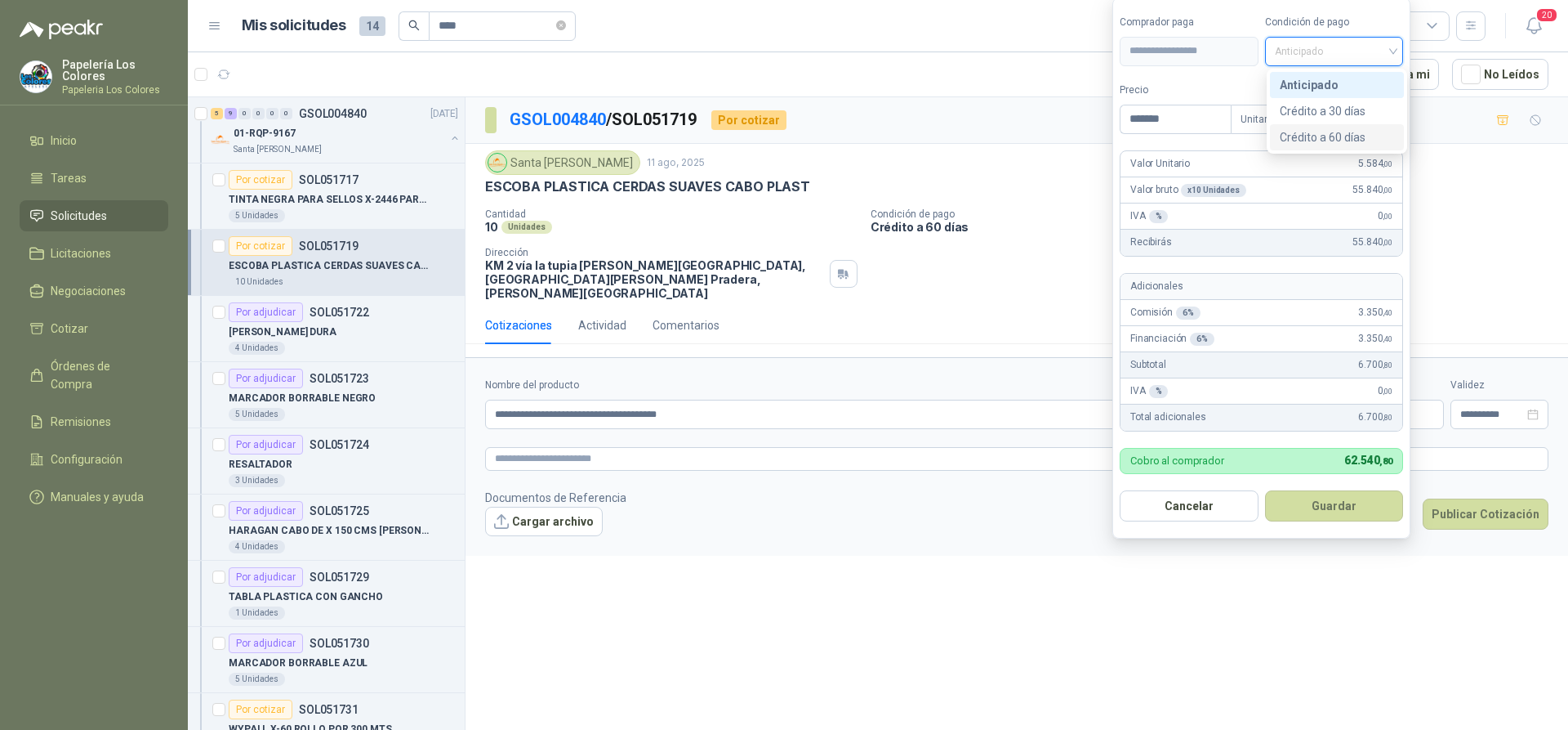
click at [1313, 139] on div "Crédito a 60 días" at bounding box center [1336, 137] width 114 height 18
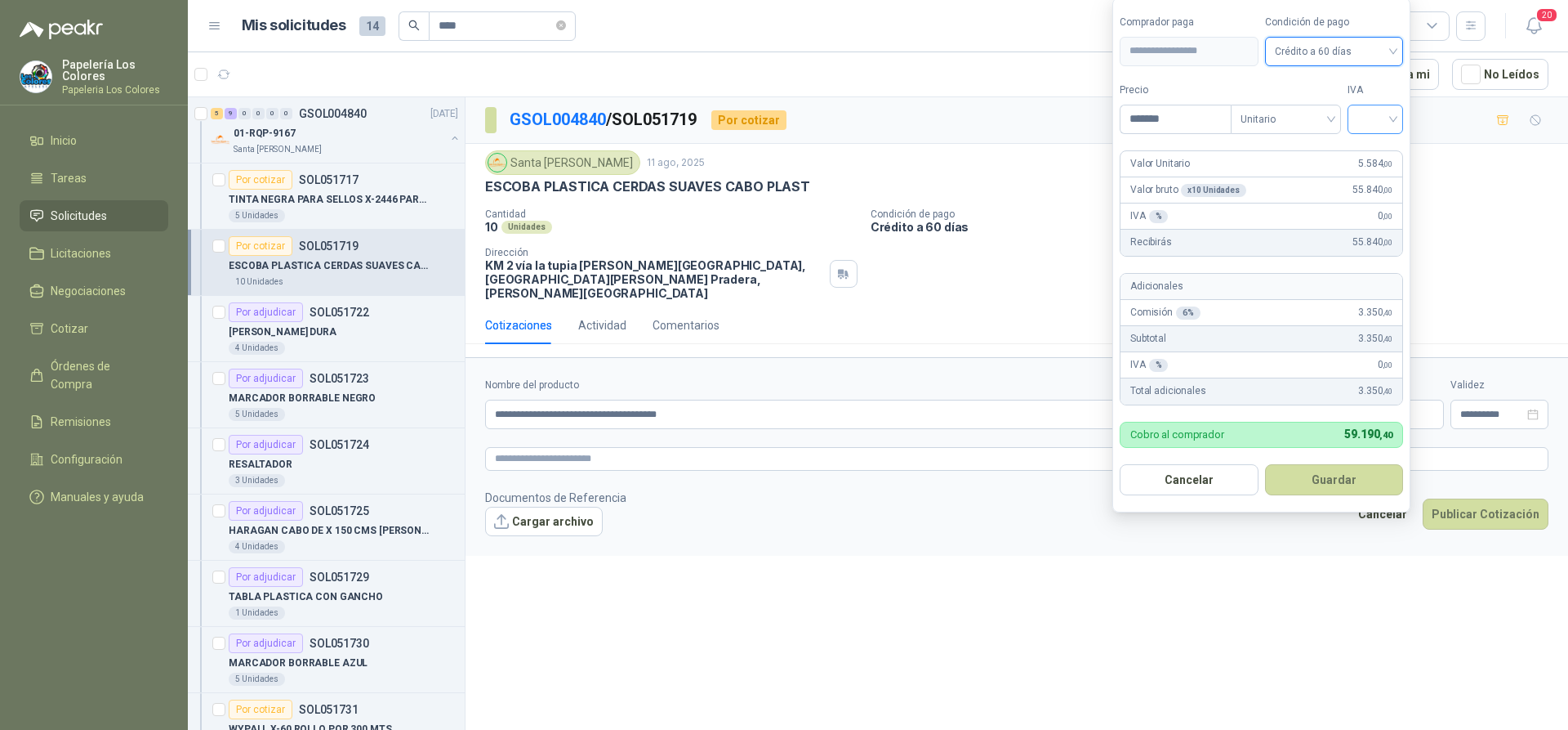
click at [1377, 113] on input "search" at bounding box center [1376, 118] width 36 height 25
click at [1379, 150] on div "19%" at bounding box center [1378, 152] width 30 height 18
click at [1337, 479] on button "Guardar" at bounding box center [1336, 480] width 140 height 31
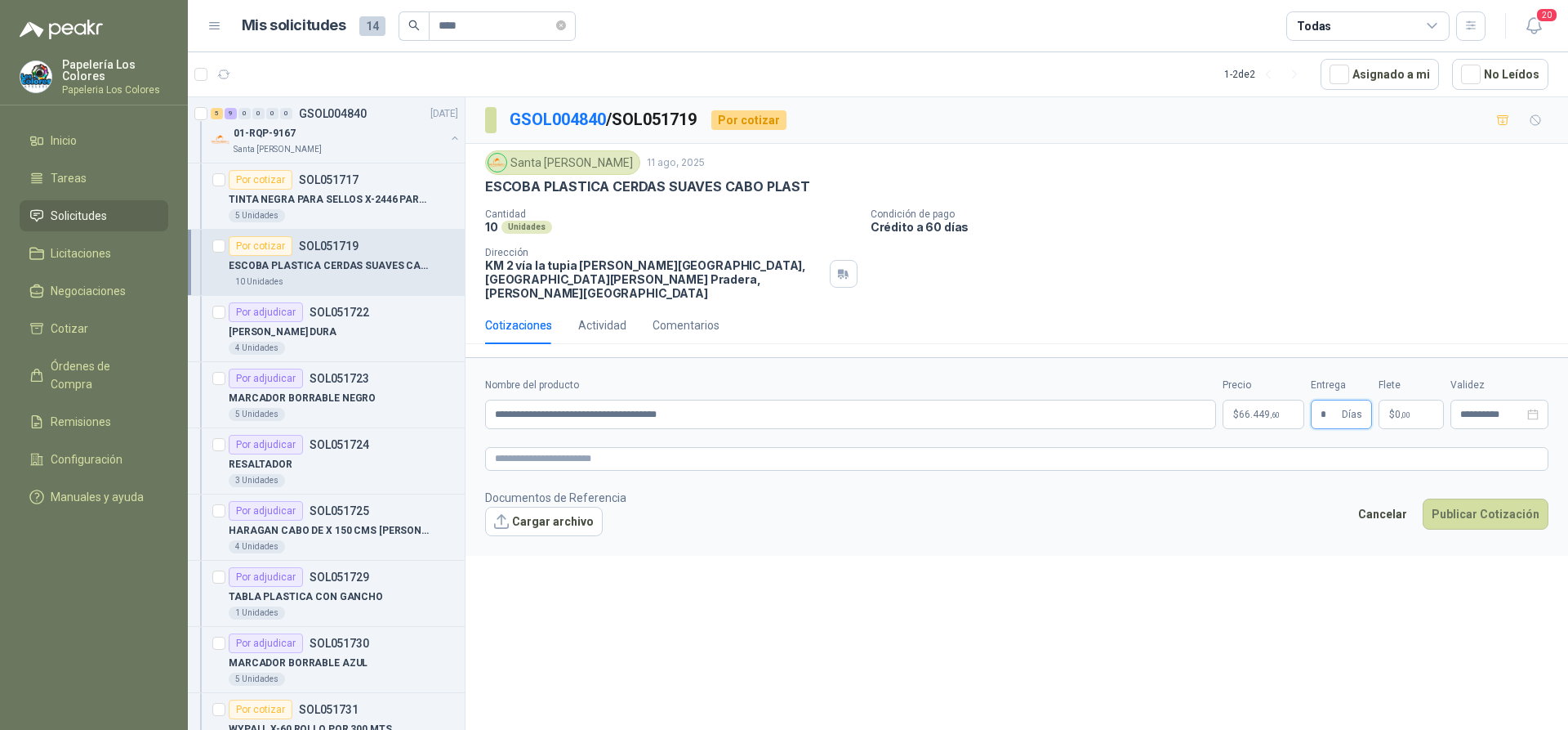
type input "*"
click at [1482, 500] on button "Publicar Cotización" at bounding box center [1485, 514] width 126 height 31
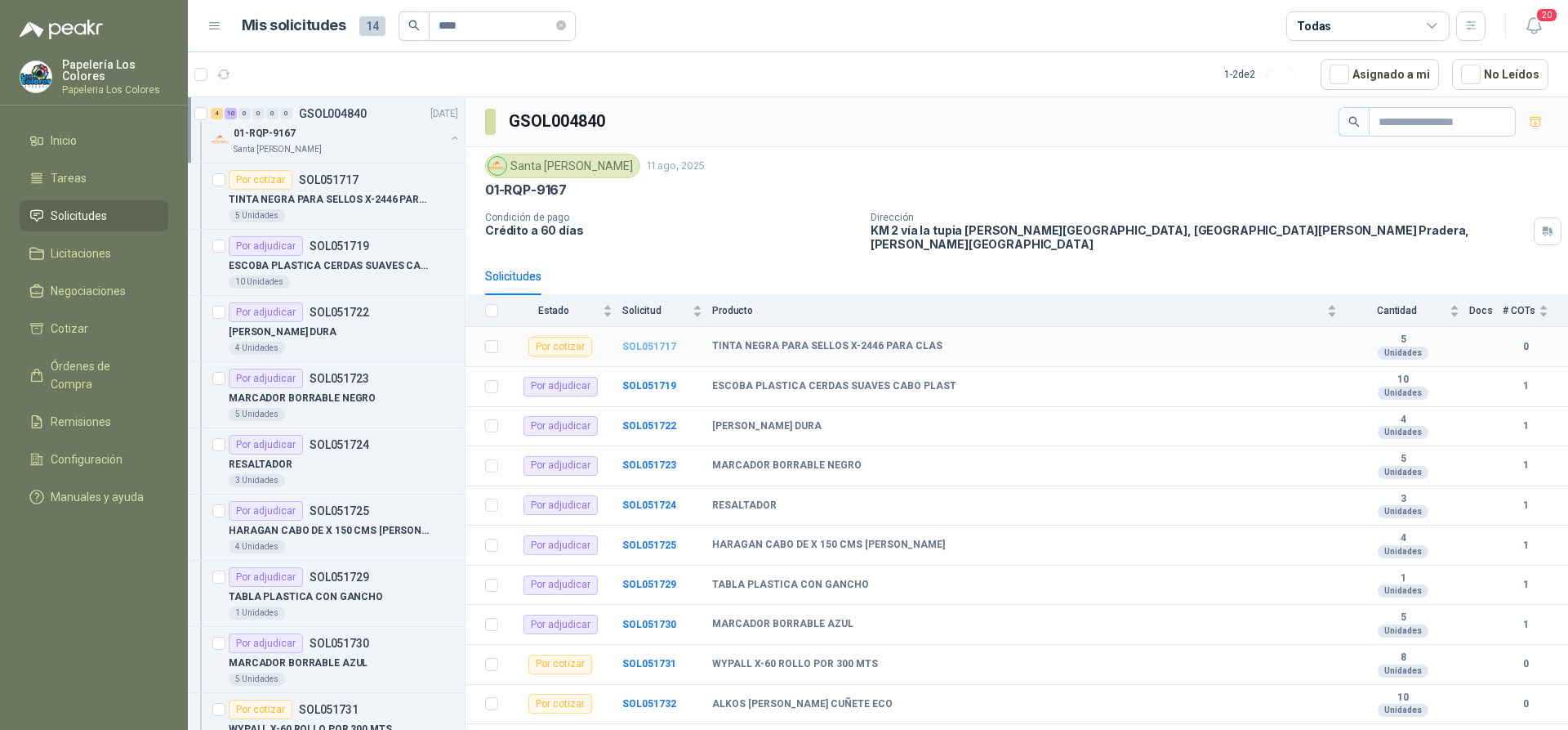
click at [645, 341] on b "SOL051717" at bounding box center [649, 346] width 54 height 11
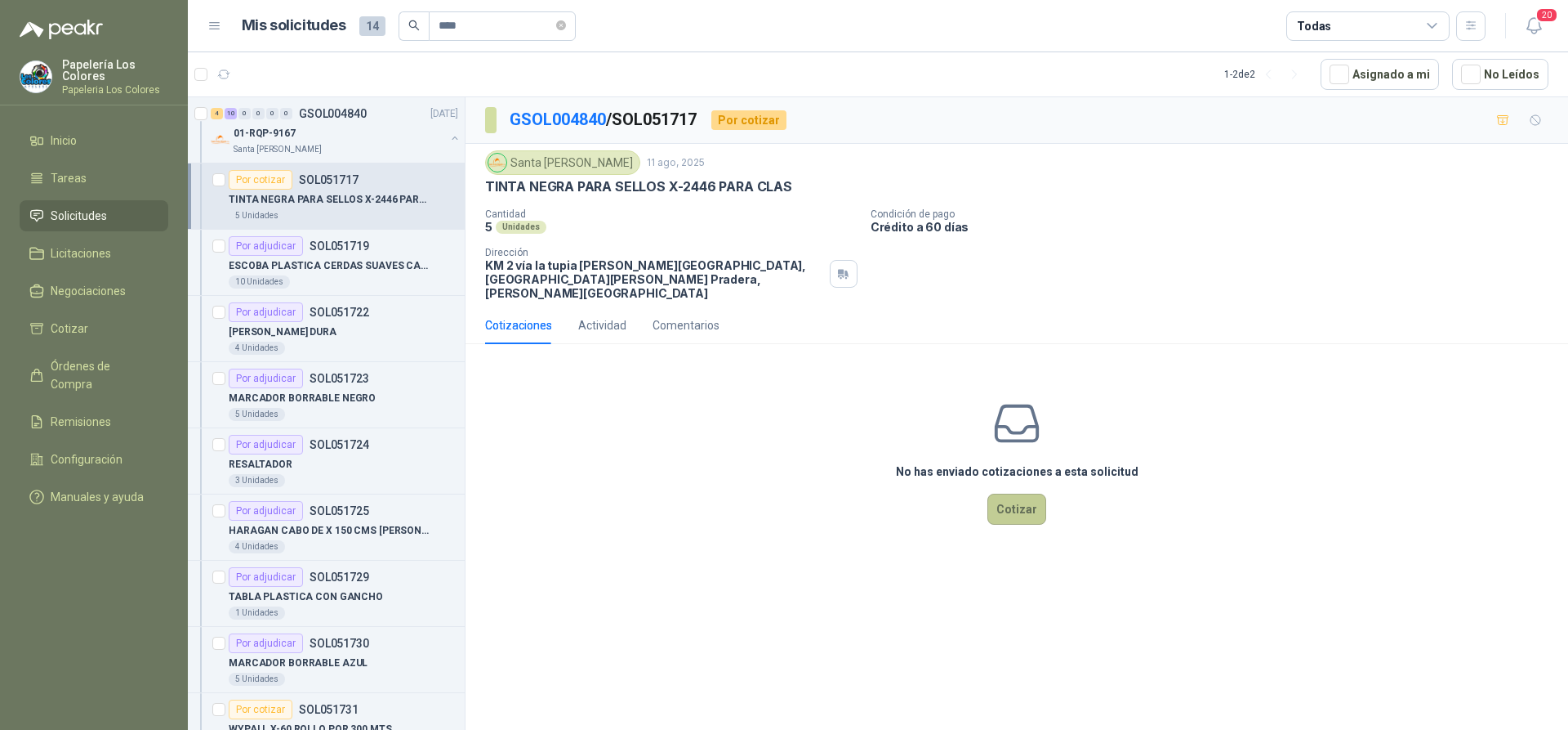
click at [1016, 497] on button "Cotizar" at bounding box center [1016, 509] width 59 height 31
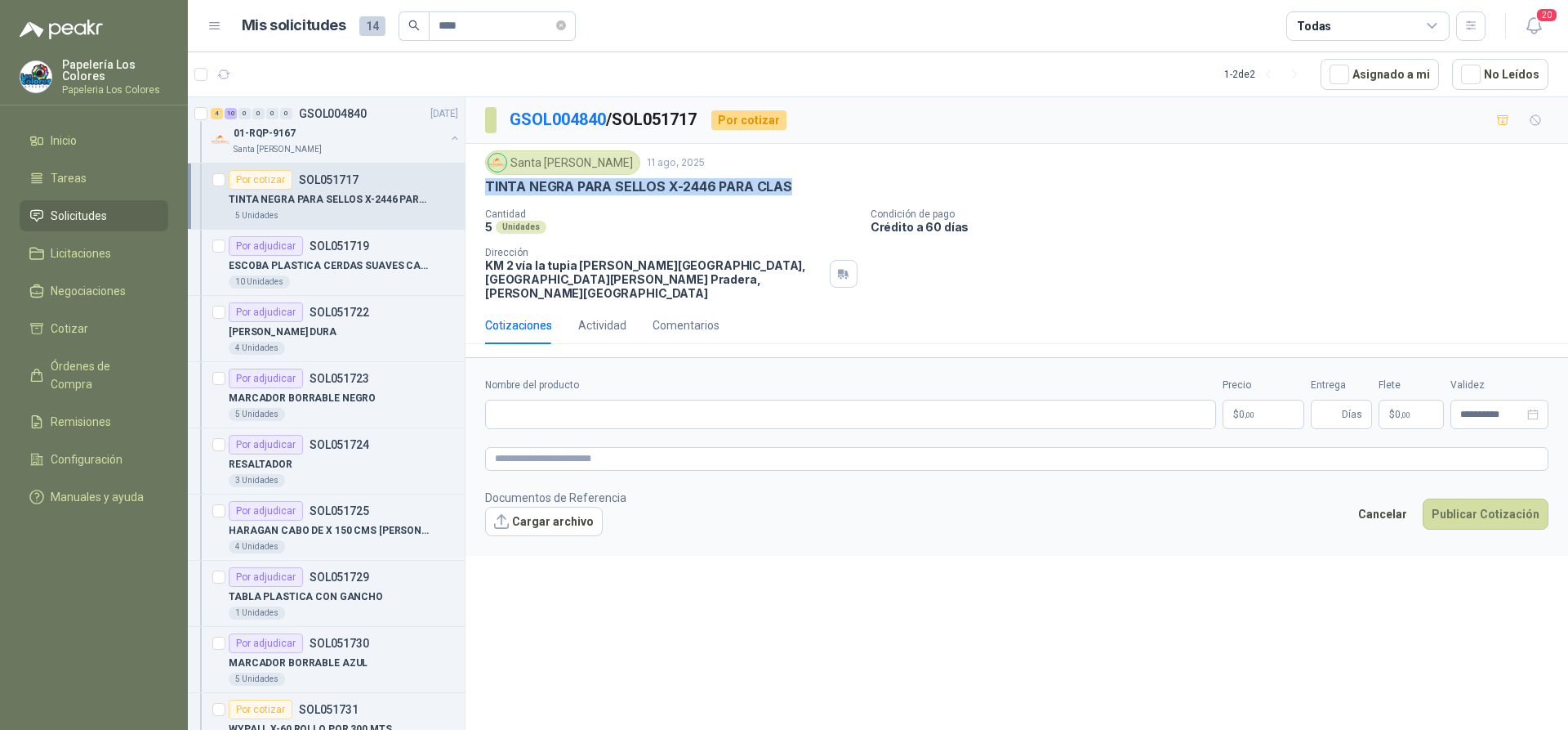
drag, startPoint x: 787, startPoint y: 186, endPoint x: 489, endPoint y: 185, distance: 298.0
click at [489, 185] on p "TINTA NEGRA PARA SELLOS X-2446 PARA CLAS" at bounding box center [638, 187] width 307 height 17
drag, startPoint x: 673, startPoint y: 223, endPoint x: 695, endPoint y: 215, distance: 23.4
click at [678, 221] on div "5 Unidades" at bounding box center [671, 227] width 372 height 14
drag, startPoint x: 787, startPoint y: 186, endPoint x: 477, endPoint y: 187, distance: 310.0
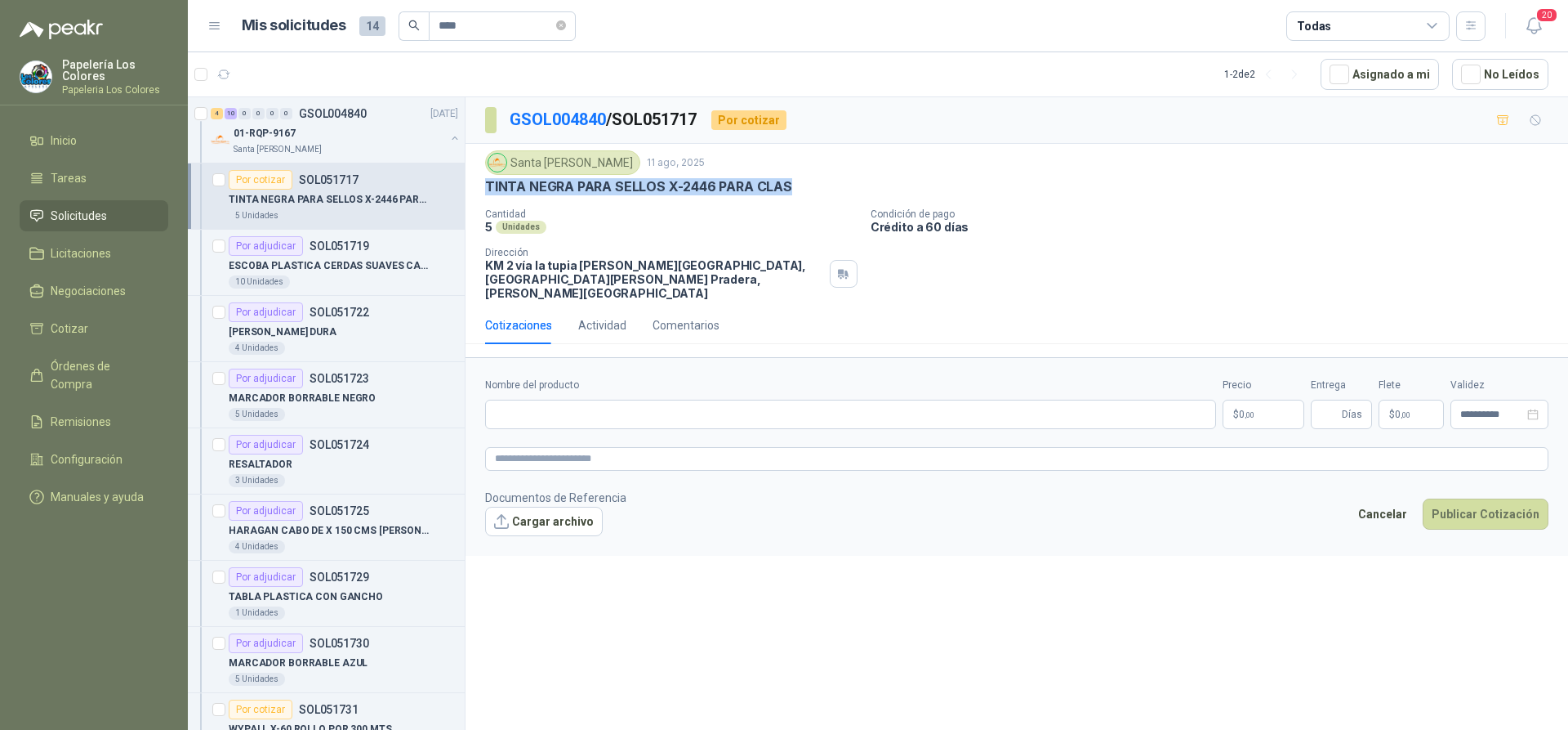
click at [477, 187] on div "Santa Anita Napoles 11 ago, 2025 TINTA NEGRA PARA SELLOS X-2446 PARA CLAS Canti…" at bounding box center [1016, 225] width 1102 height 163
click at [650, 399] on input "Nombre del producto" at bounding box center [850, 414] width 731 height 30
paste input "**********"
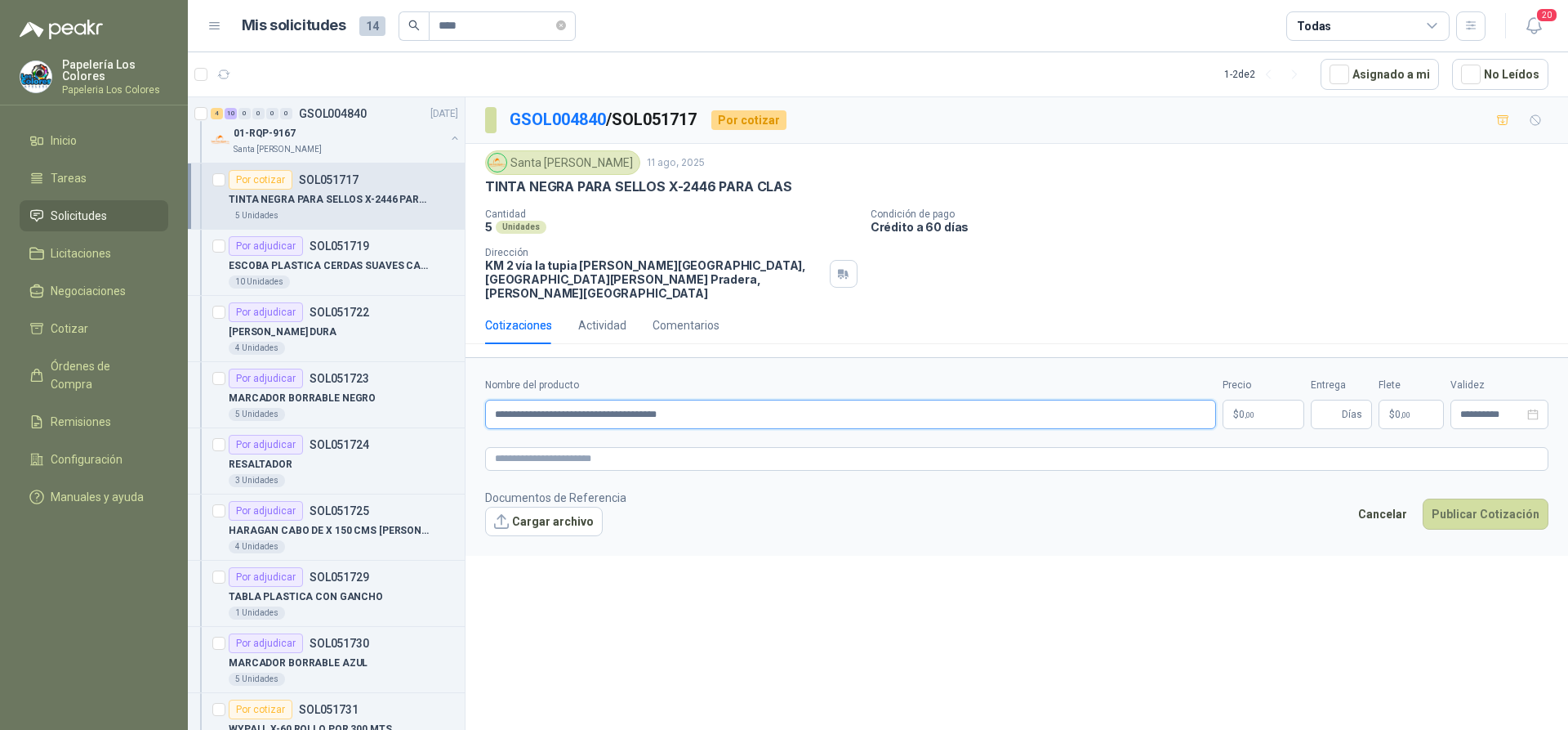
type input "**********"
click at [1245, 401] on body "Papelería Los Colores Papeleria Los Colores Inicio Tareas Solicitudes Licitacio…" at bounding box center [784, 365] width 1568 height 730
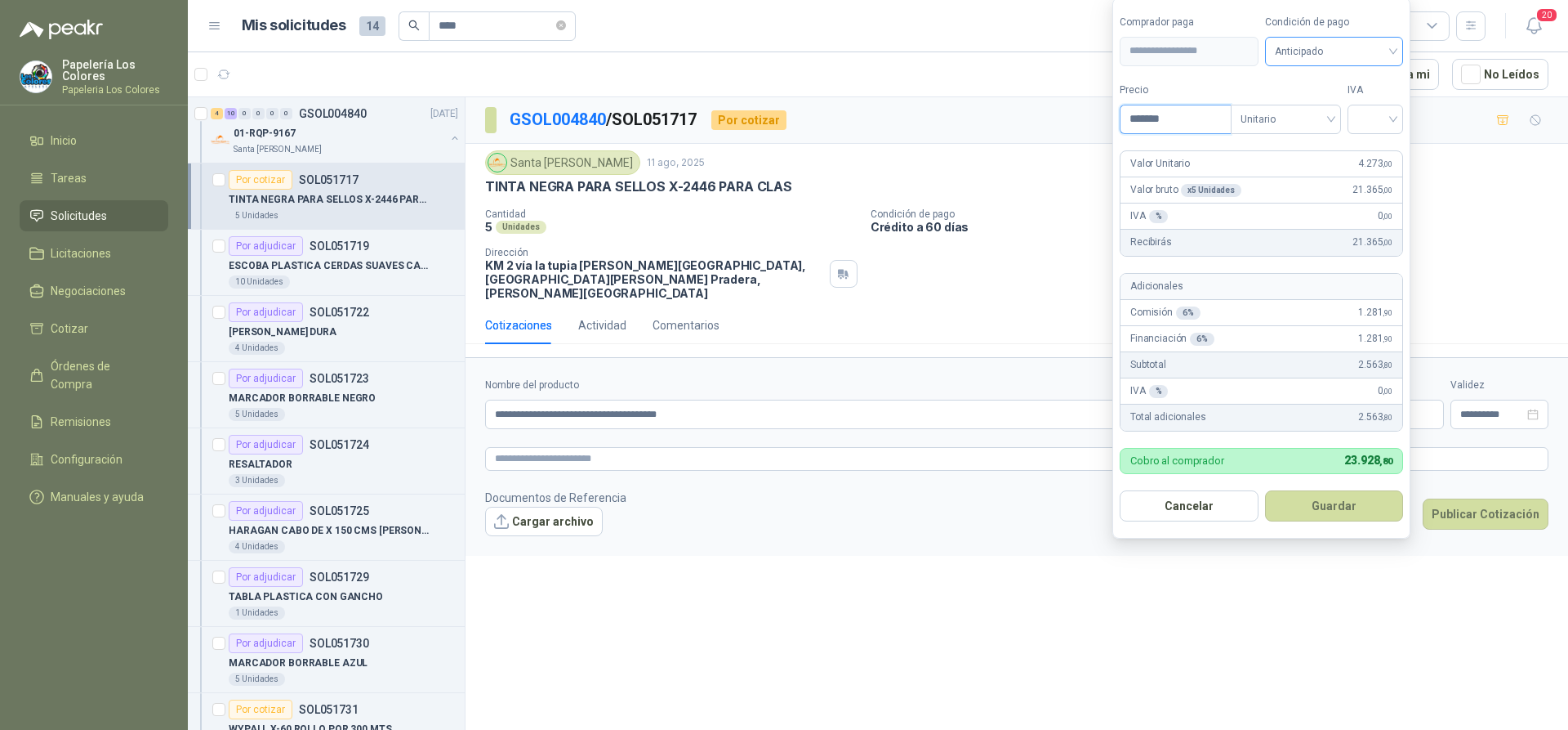
click at [1345, 53] on span "Anticipado" at bounding box center [1335, 51] width 119 height 25
type input "*******"
click at [1319, 140] on div "Crédito a 60 días" at bounding box center [1336, 137] width 114 height 18
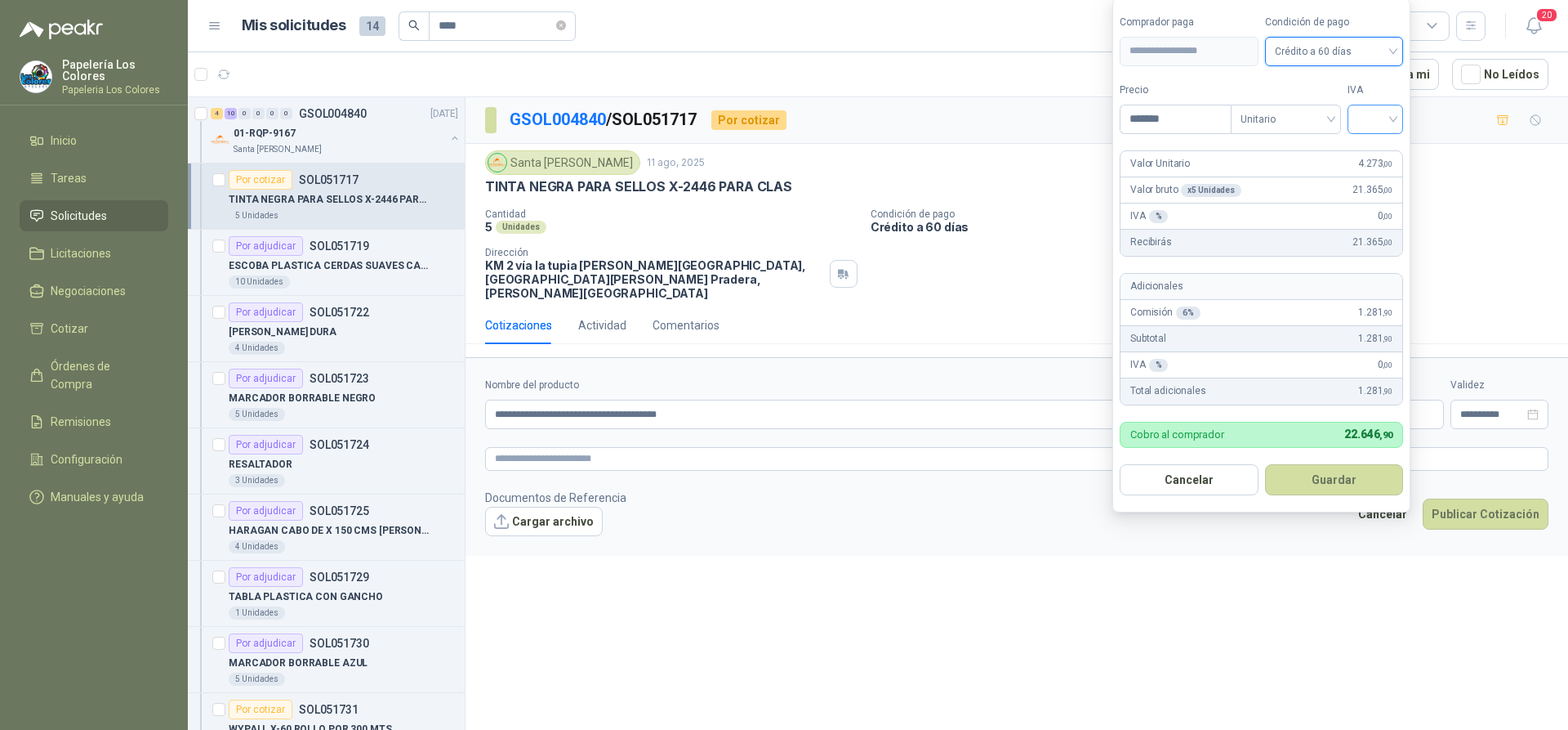
click at [1381, 124] on input "search" at bounding box center [1376, 118] width 36 height 25
click at [1372, 150] on div "19%" at bounding box center [1378, 152] width 30 height 18
click at [1322, 479] on button "Guardar" at bounding box center [1336, 480] width 140 height 31
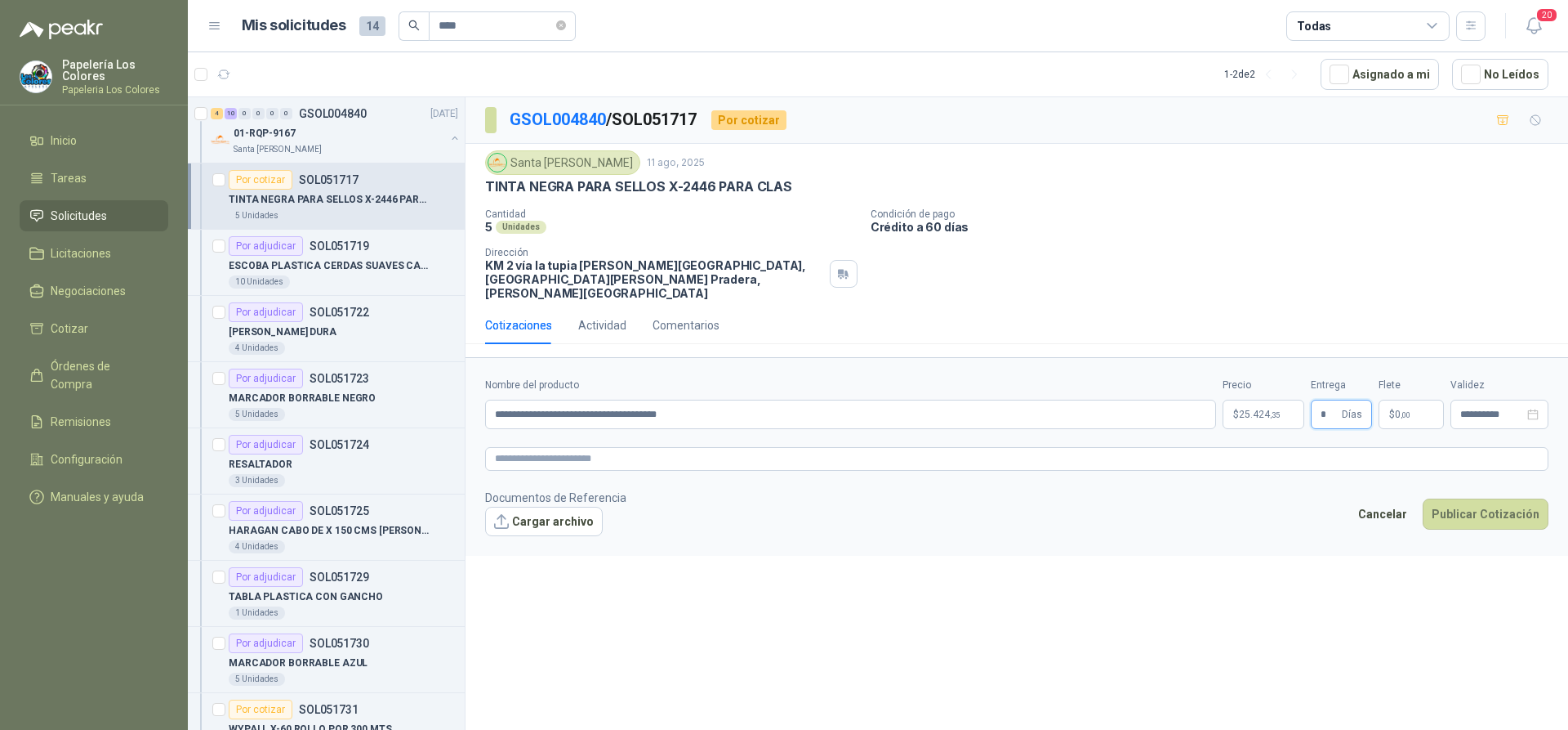
type input "*"
click at [1460, 498] on button "Publicar Cotización" at bounding box center [1485, 514] width 126 height 31
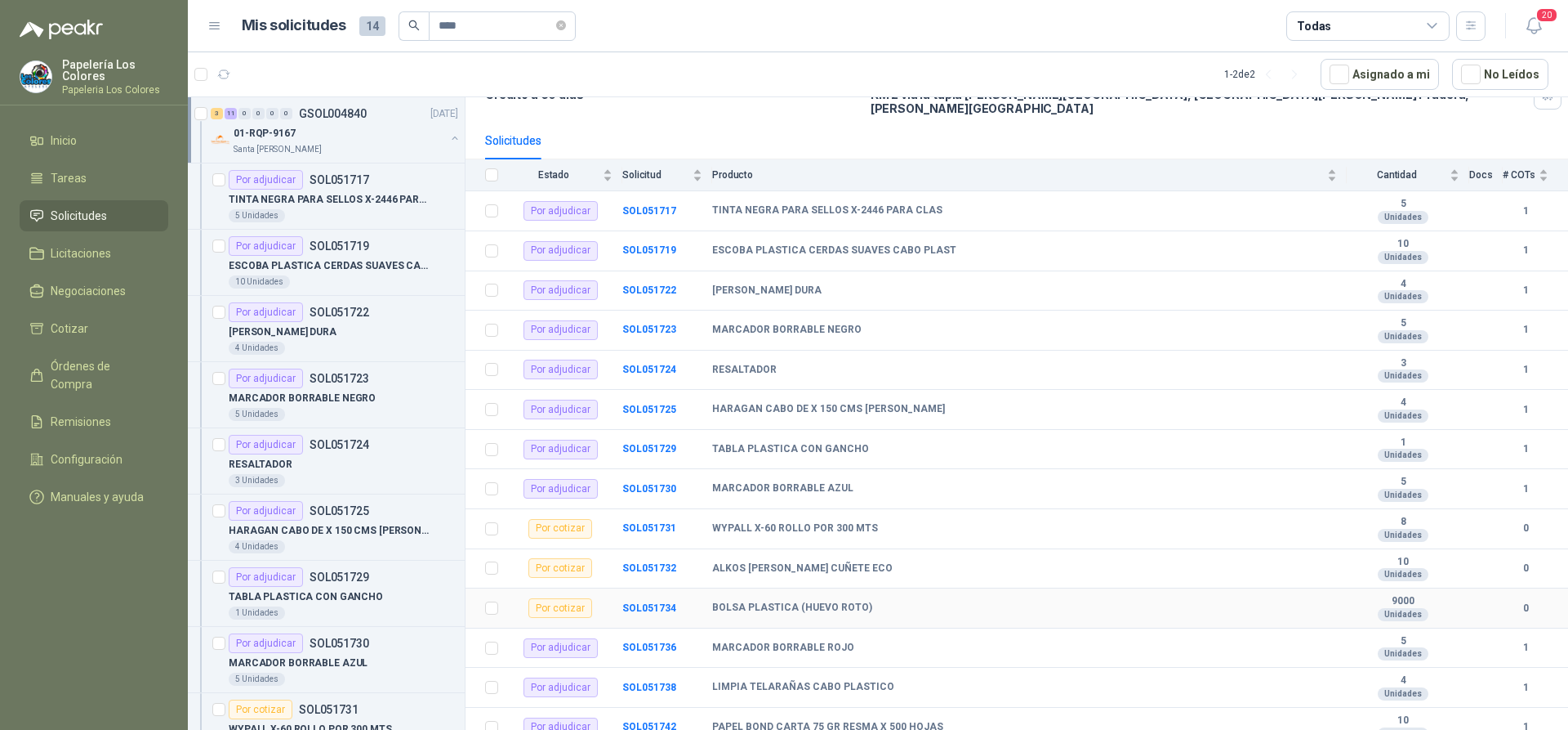
scroll to position [136, 0]
click at [660, 521] on b "SOL051731" at bounding box center [649, 526] width 54 height 11
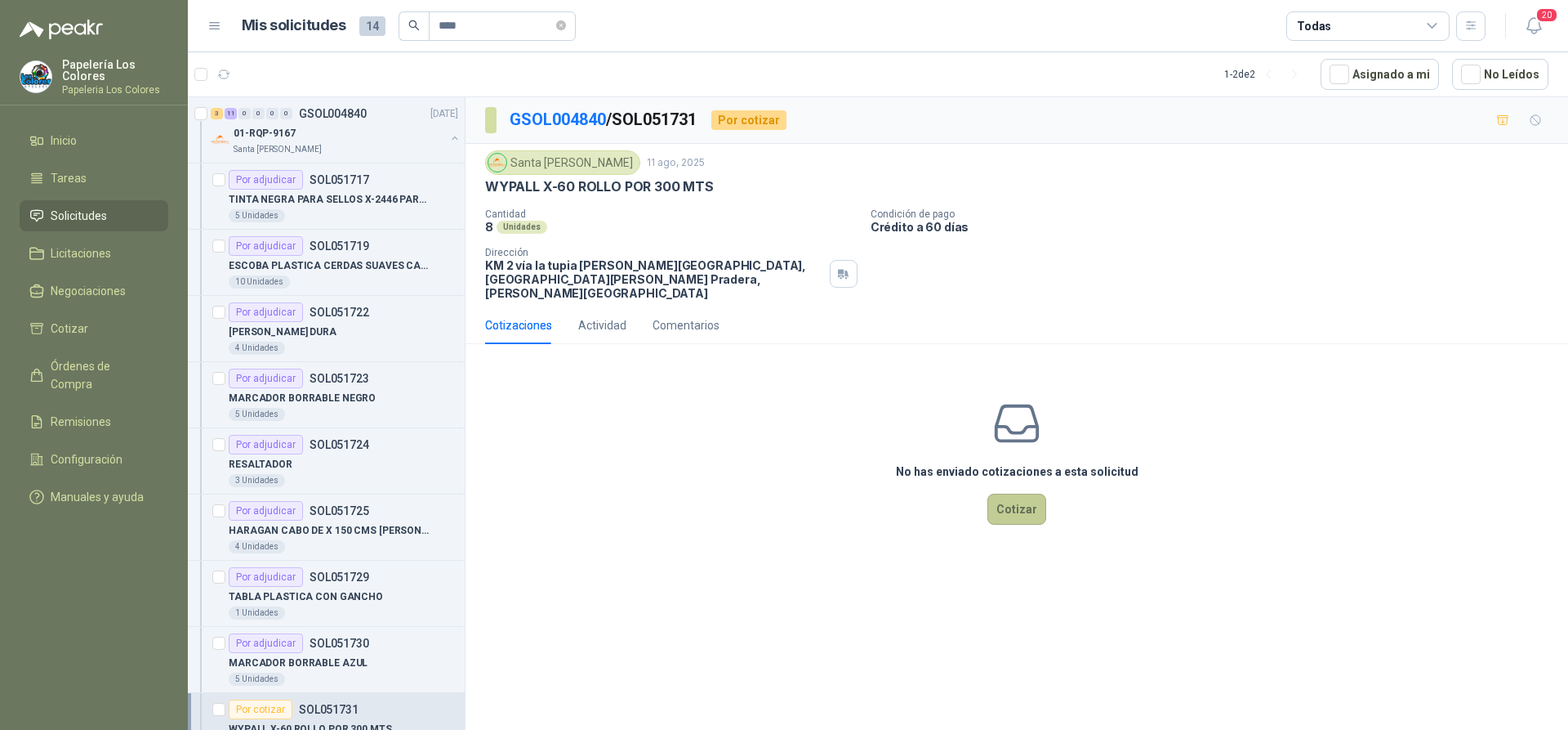
click at [1017, 497] on button "Cotizar" at bounding box center [1016, 509] width 59 height 31
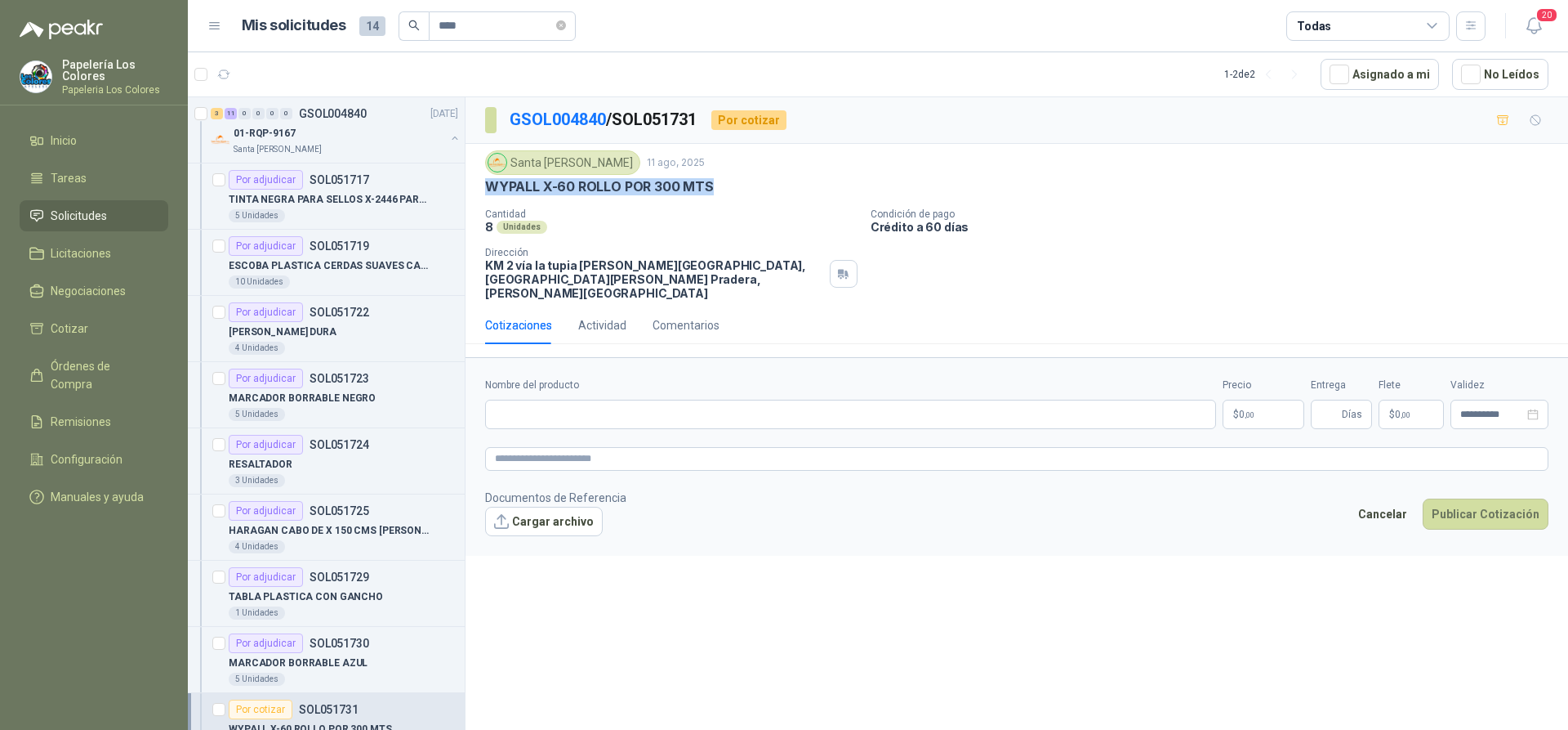
drag, startPoint x: 707, startPoint y: 187, endPoint x: 483, endPoint y: 197, distance: 224.2
click at [483, 197] on div "Santa Anita Napoles 11 ago, 2025 WYPALL X-60 ROLLO POR 300 MTS Cantidad 8 Unida…" at bounding box center [1016, 225] width 1102 height 163
click at [641, 411] on input "Nombre del producto" at bounding box center [850, 414] width 731 height 30
paste input "**********"
type input "**********"
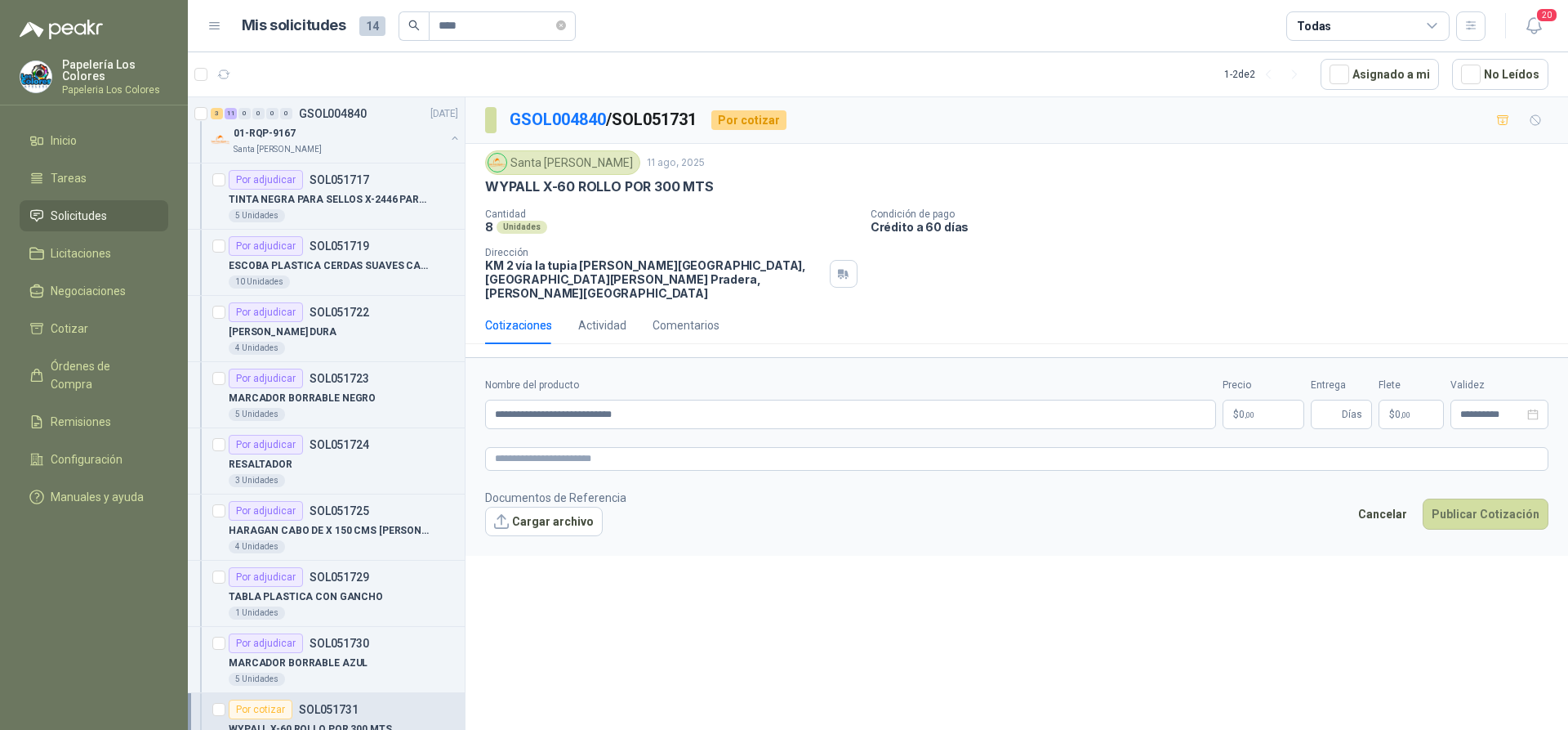
click at [1248, 399] on body "Papelería Los Colores Papeleria Los Colores Inicio Tareas Solicitudes Licitacio…" at bounding box center [784, 365] width 1568 height 730
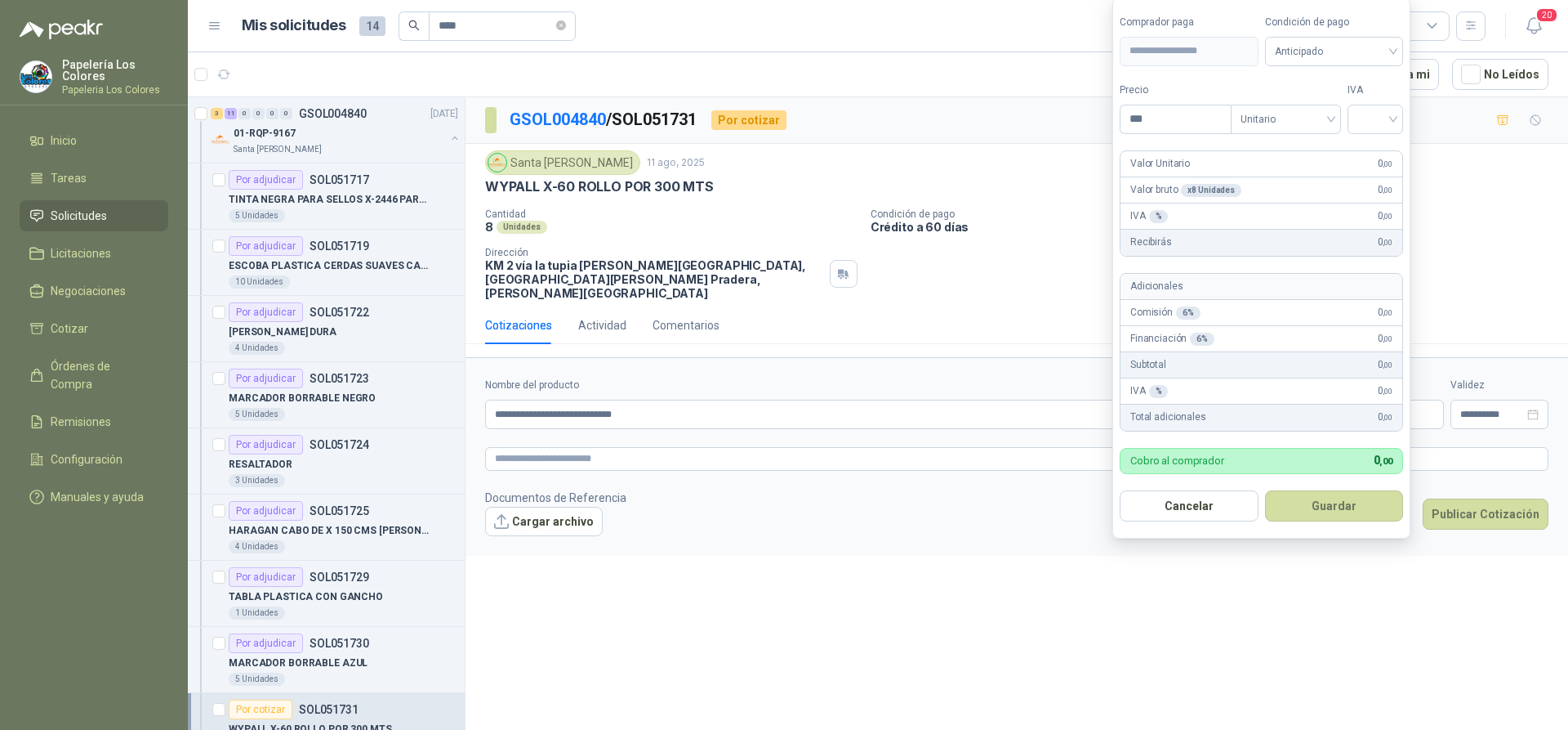
click at [811, 540] on form "**********" at bounding box center [1016, 456] width 1102 height 198
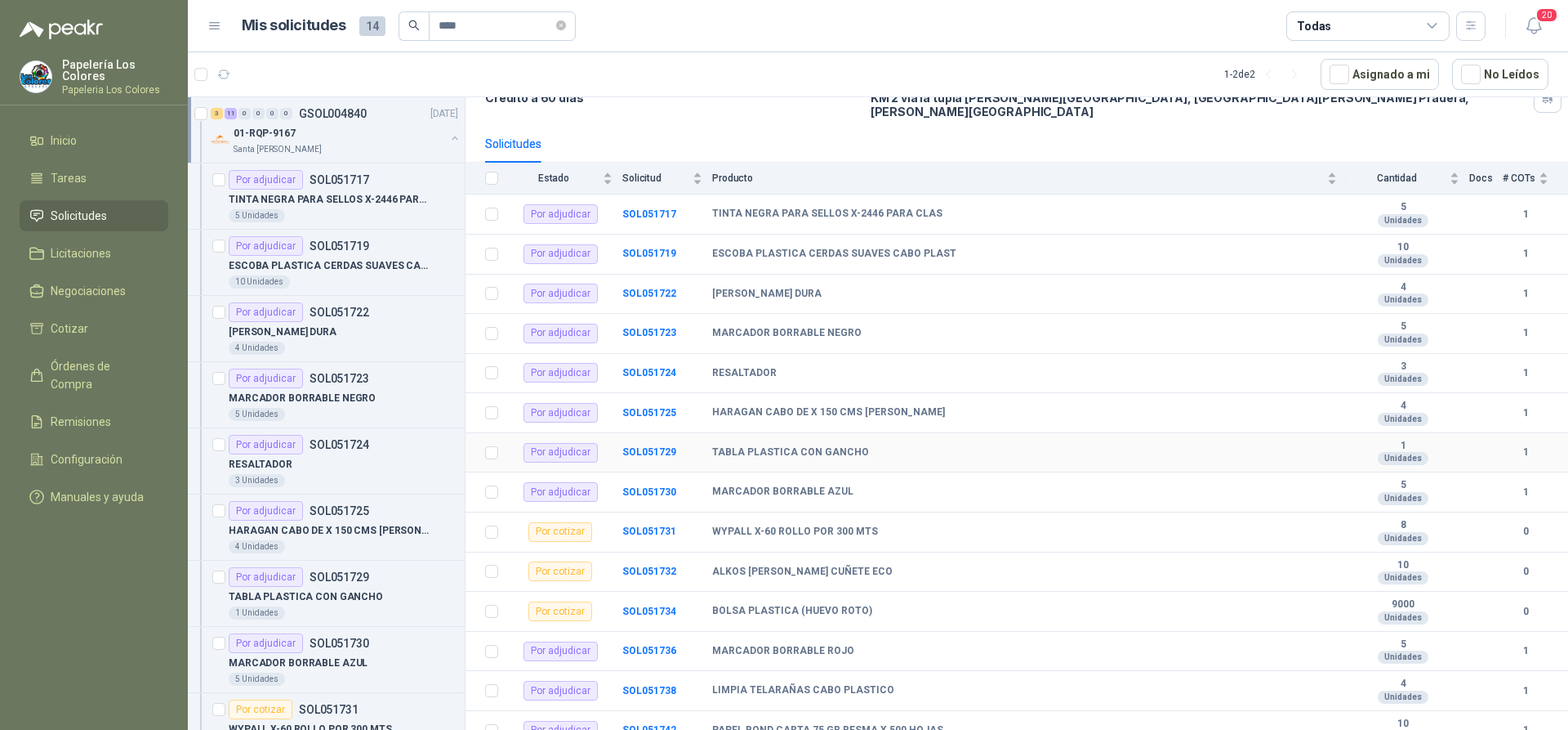
scroll to position [136, 0]
